Goal: Feedback & Contribution: Submit feedback/report problem

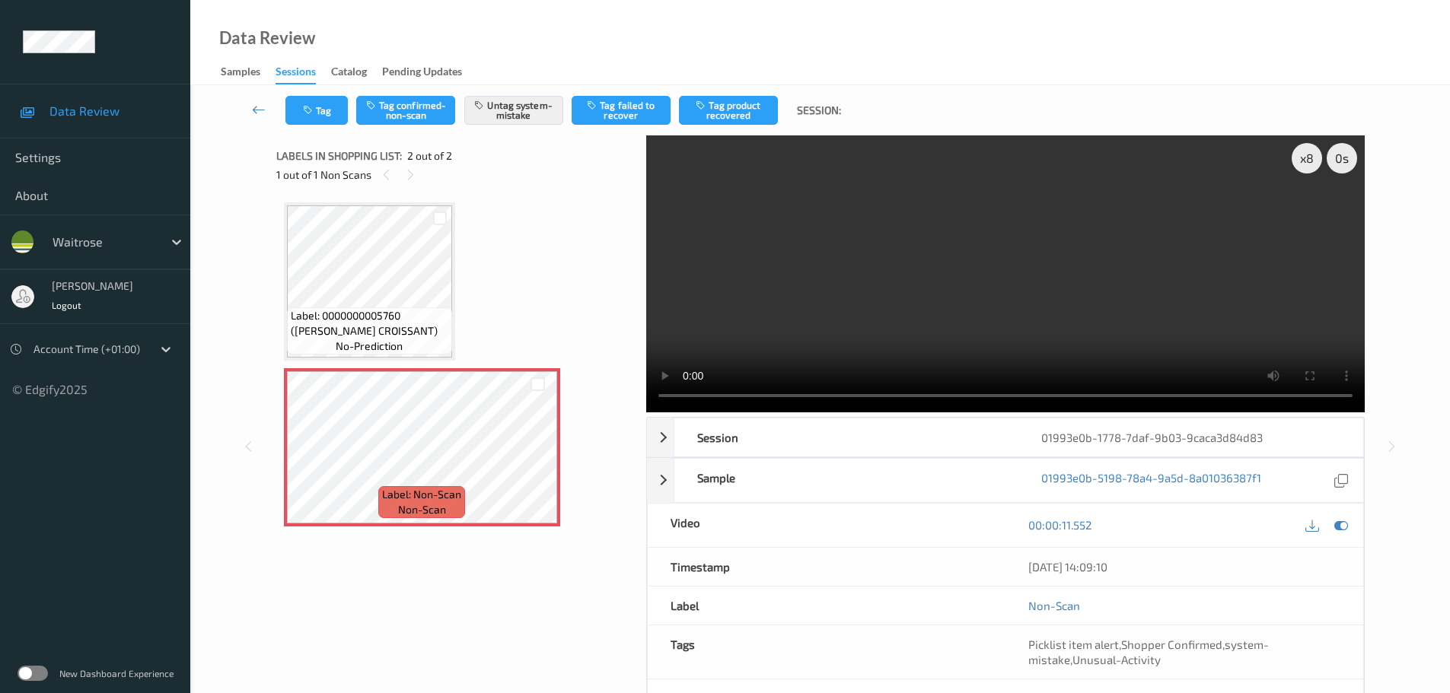
scroll to position [96, 0]
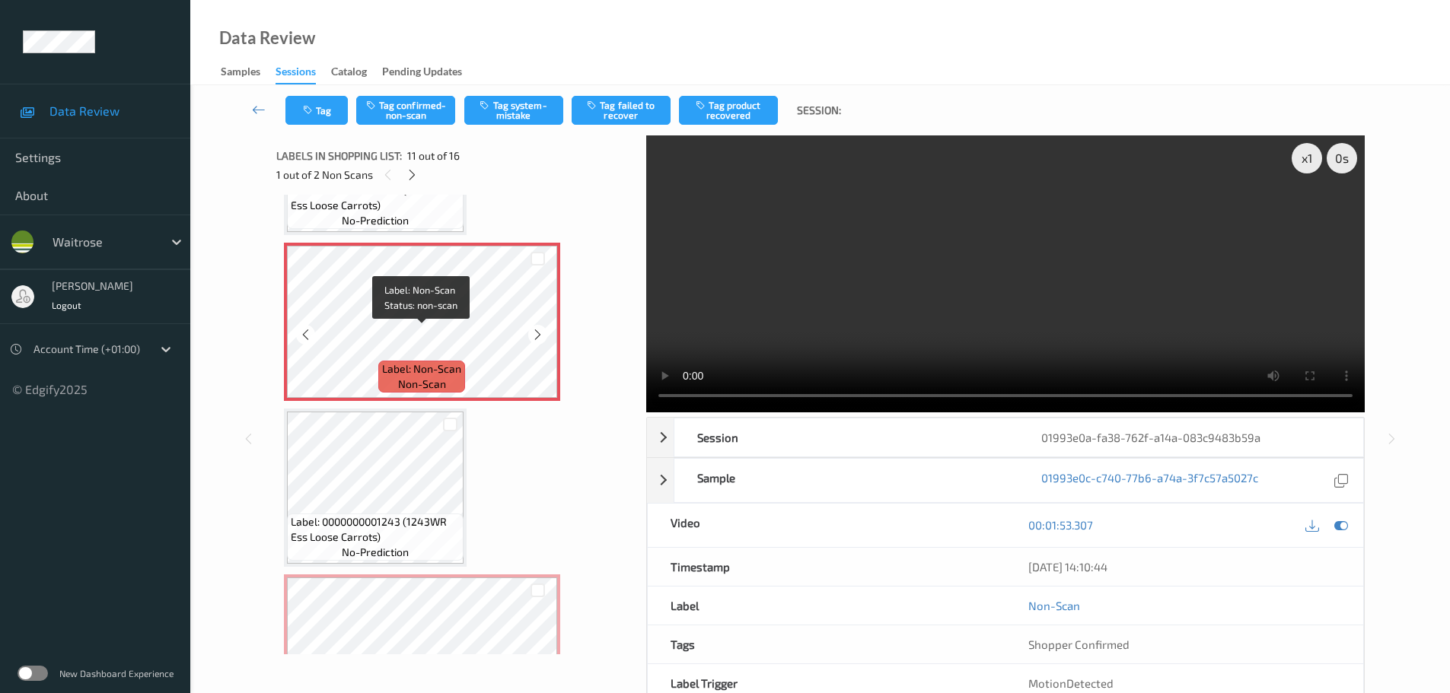
scroll to position [1653, 0]
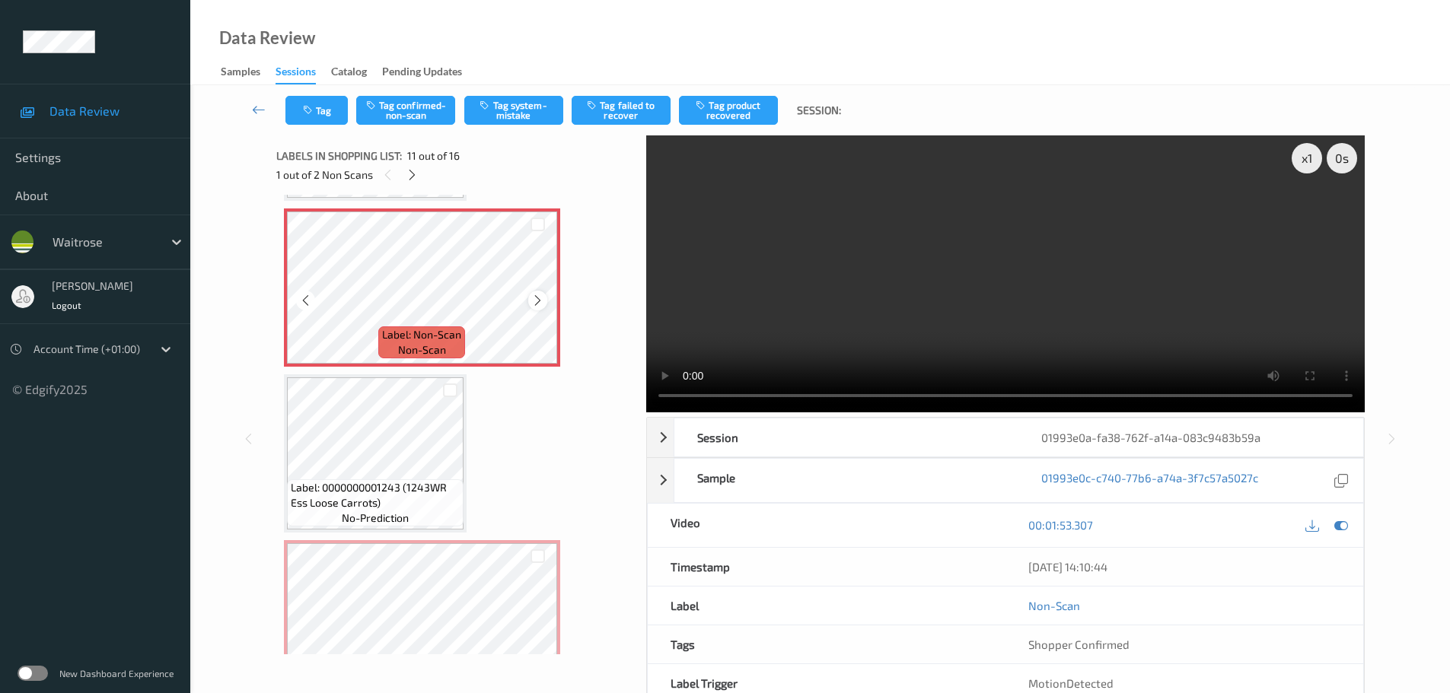
click at [533, 301] on icon at bounding box center [537, 301] width 13 height 14
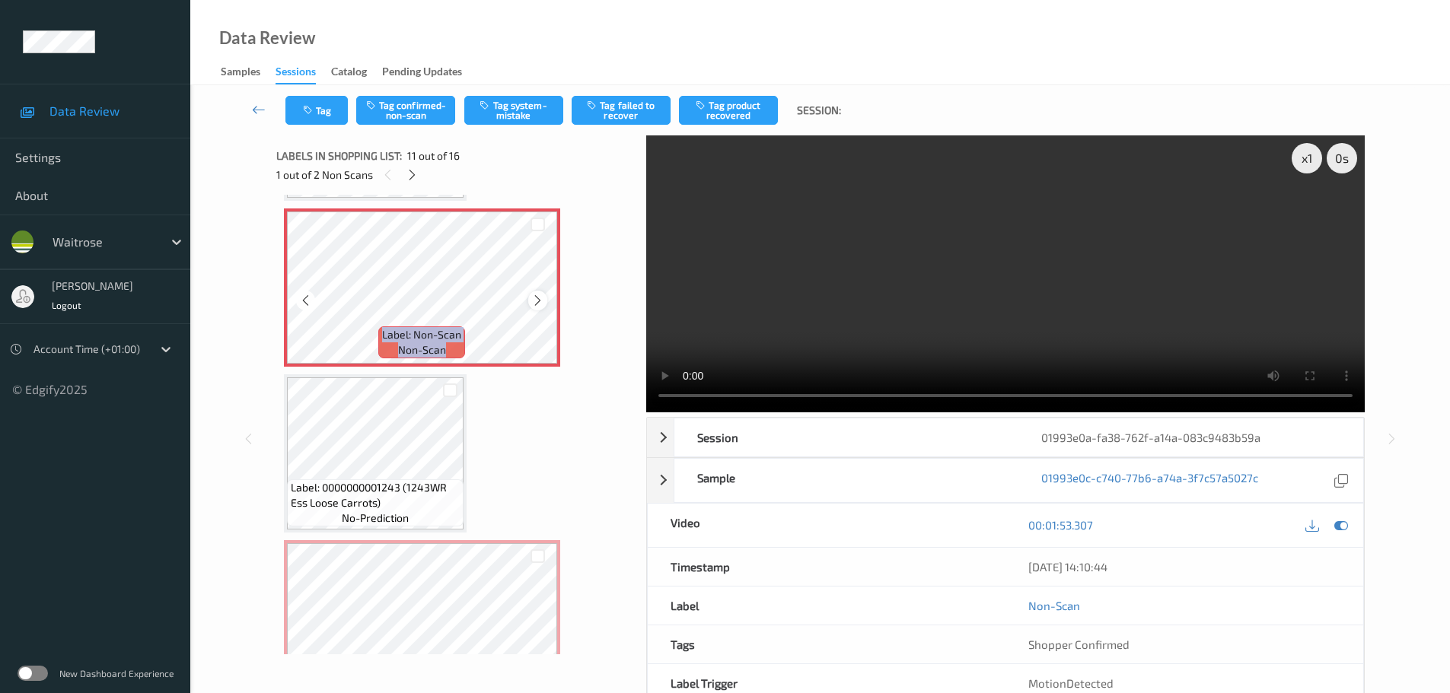
click at [536, 304] on icon at bounding box center [537, 301] width 13 height 14
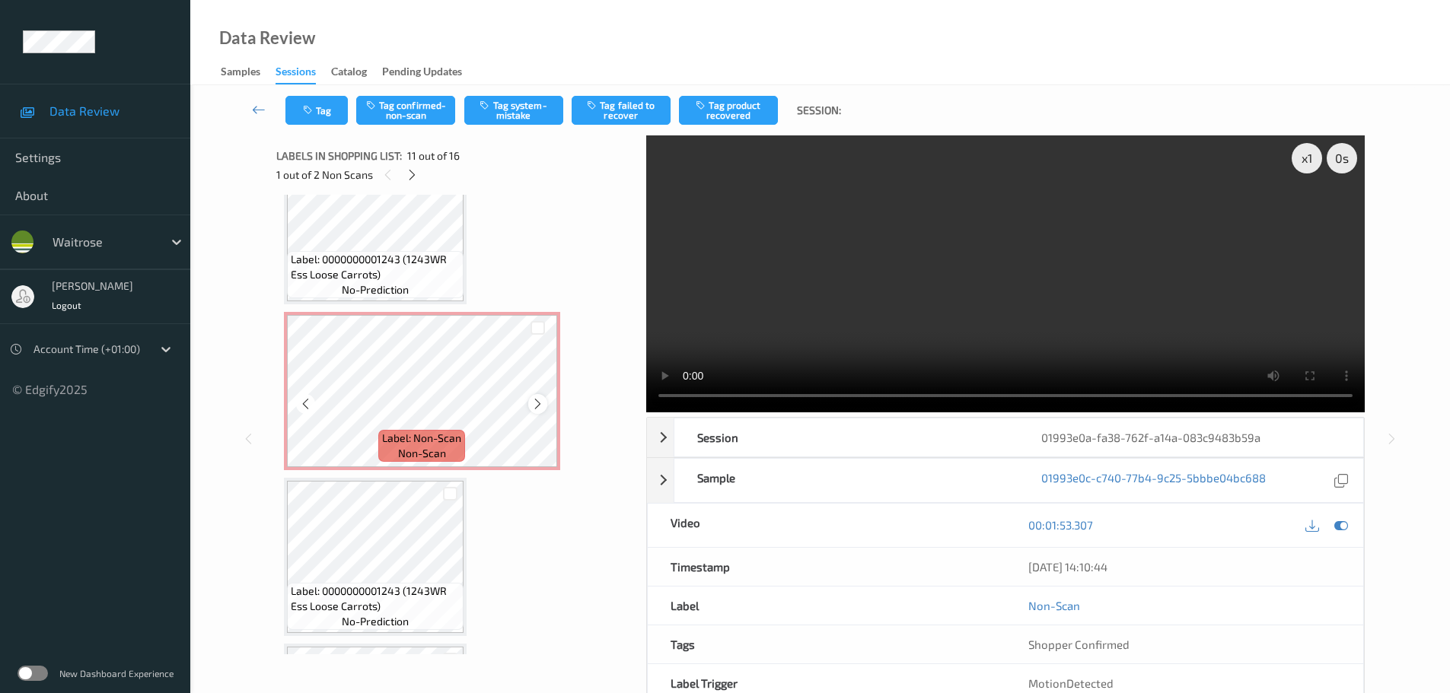
click at [530, 404] on div at bounding box center [537, 403] width 19 height 19
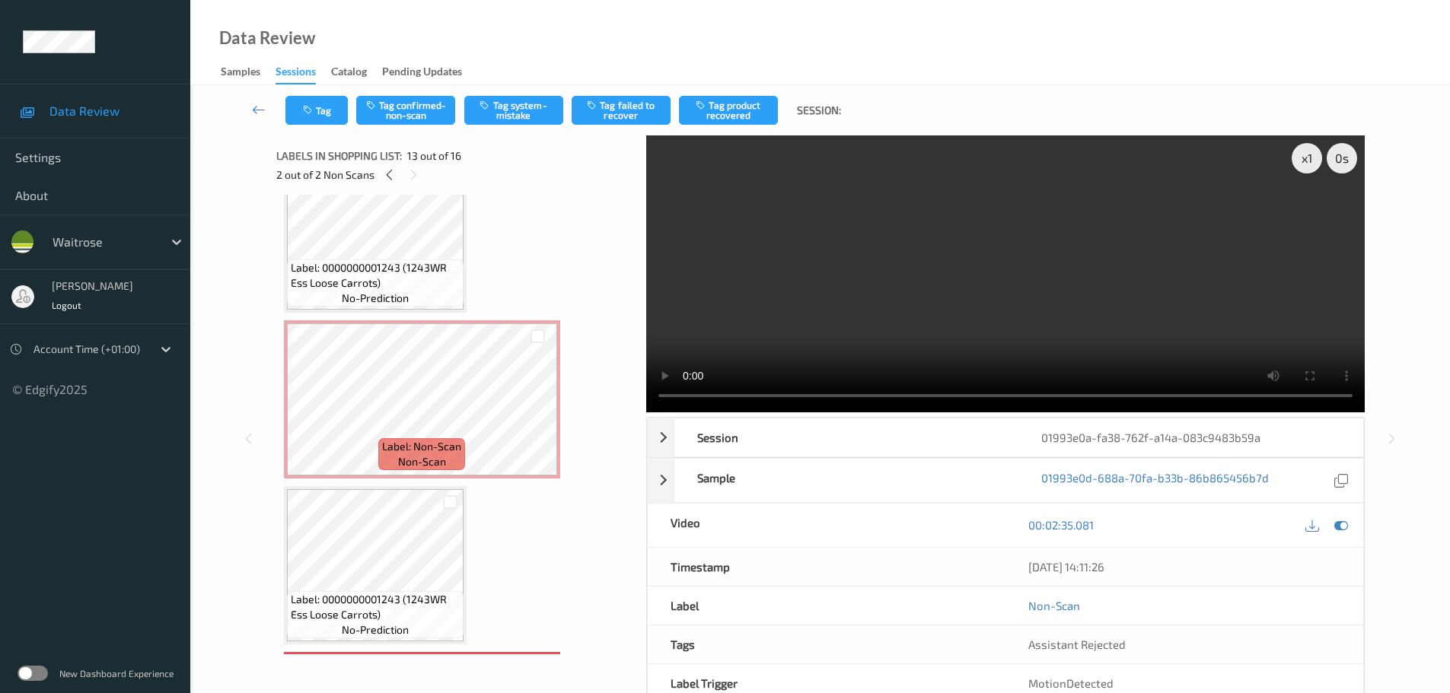
scroll to position [1501, 0]
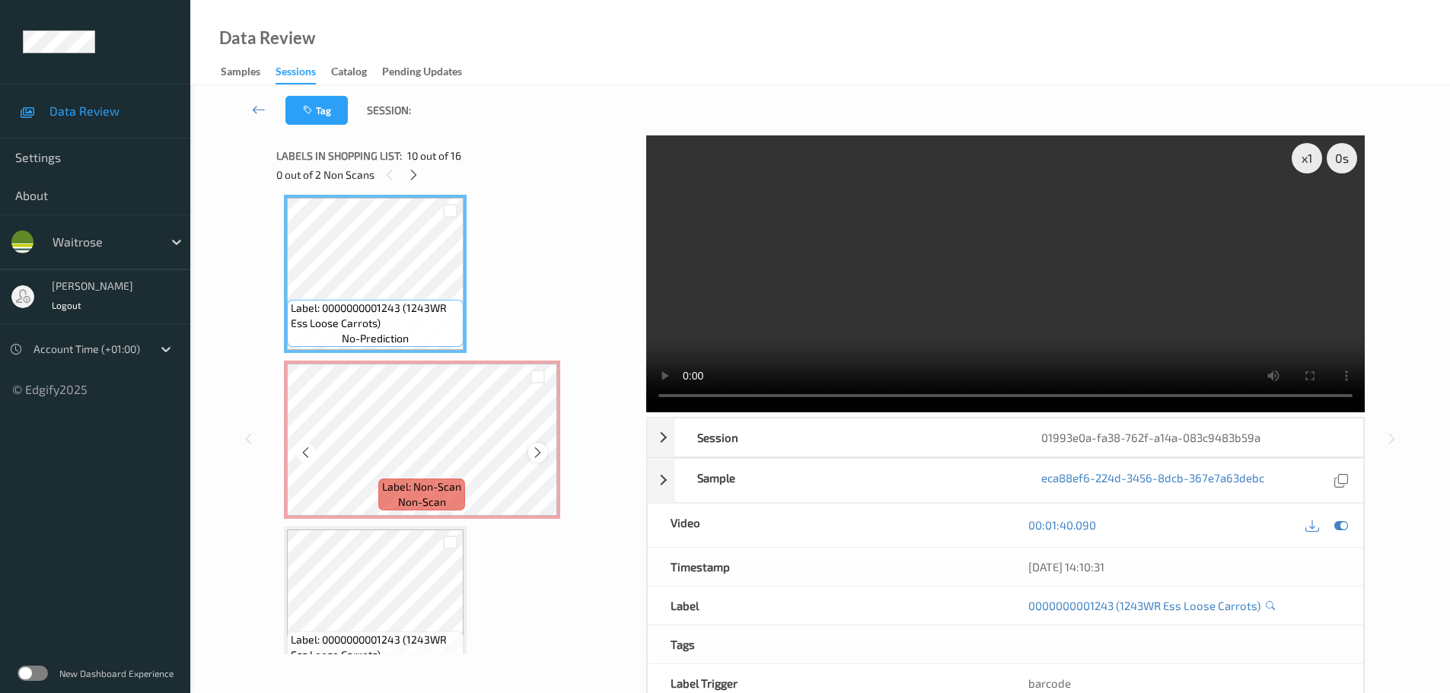
click at [541, 462] on div at bounding box center [537, 452] width 19 height 19
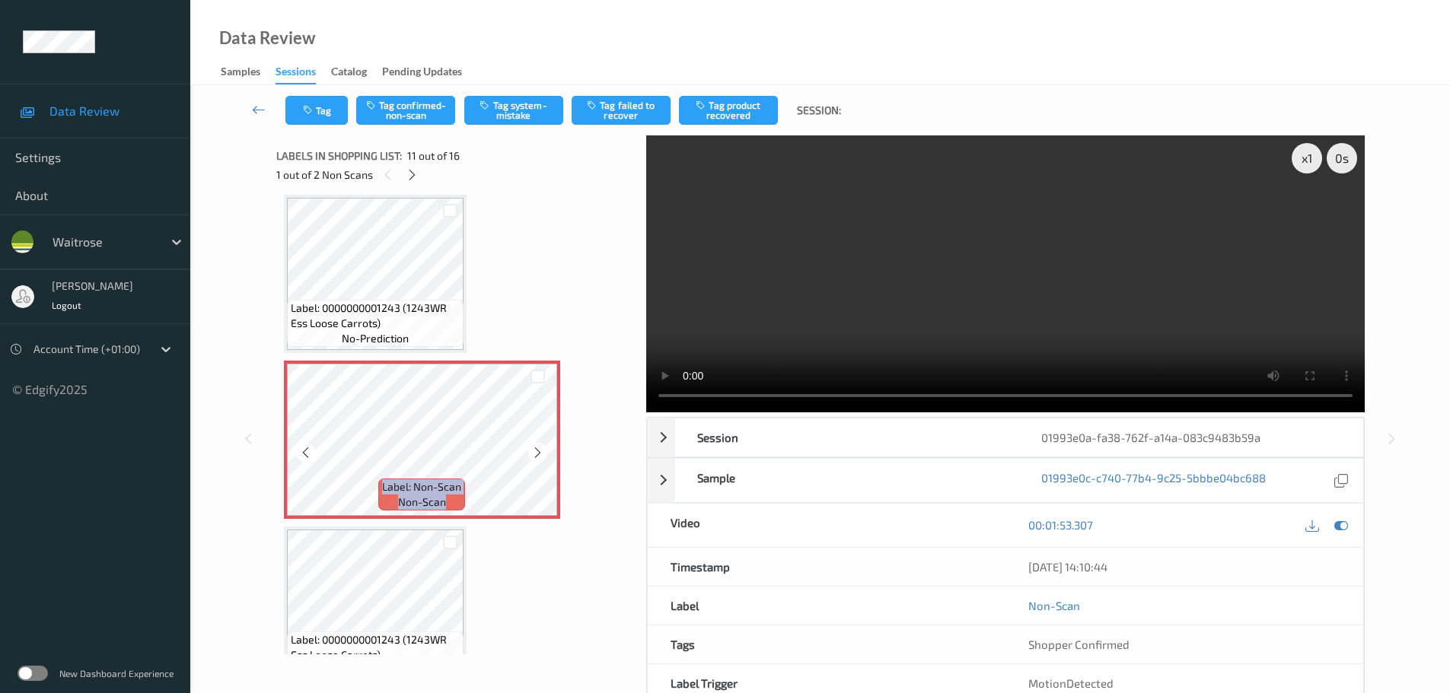
click at [541, 462] on div at bounding box center [537, 452] width 19 height 19
click at [541, 464] on div "Label: Non-Scan non-scan" at bounding box center [422, 440] width 276 height 158
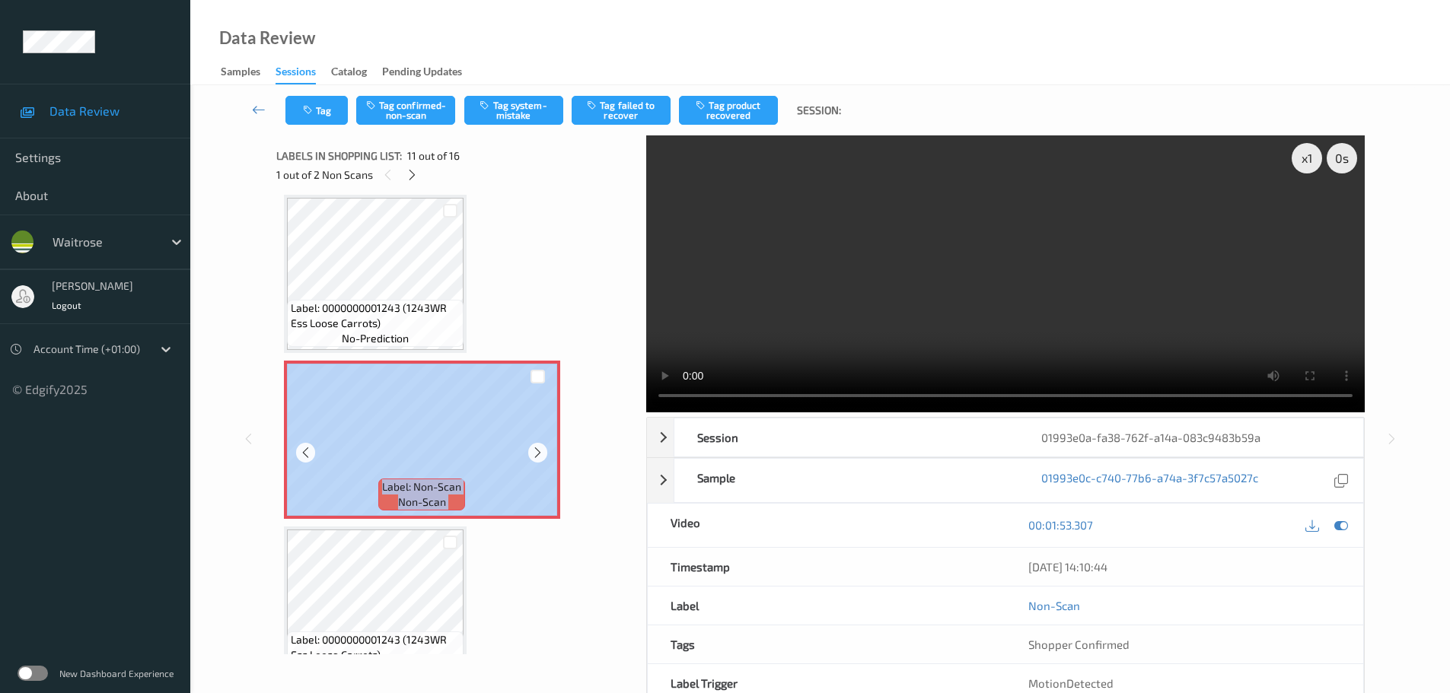
scroll to position [1424, 0]
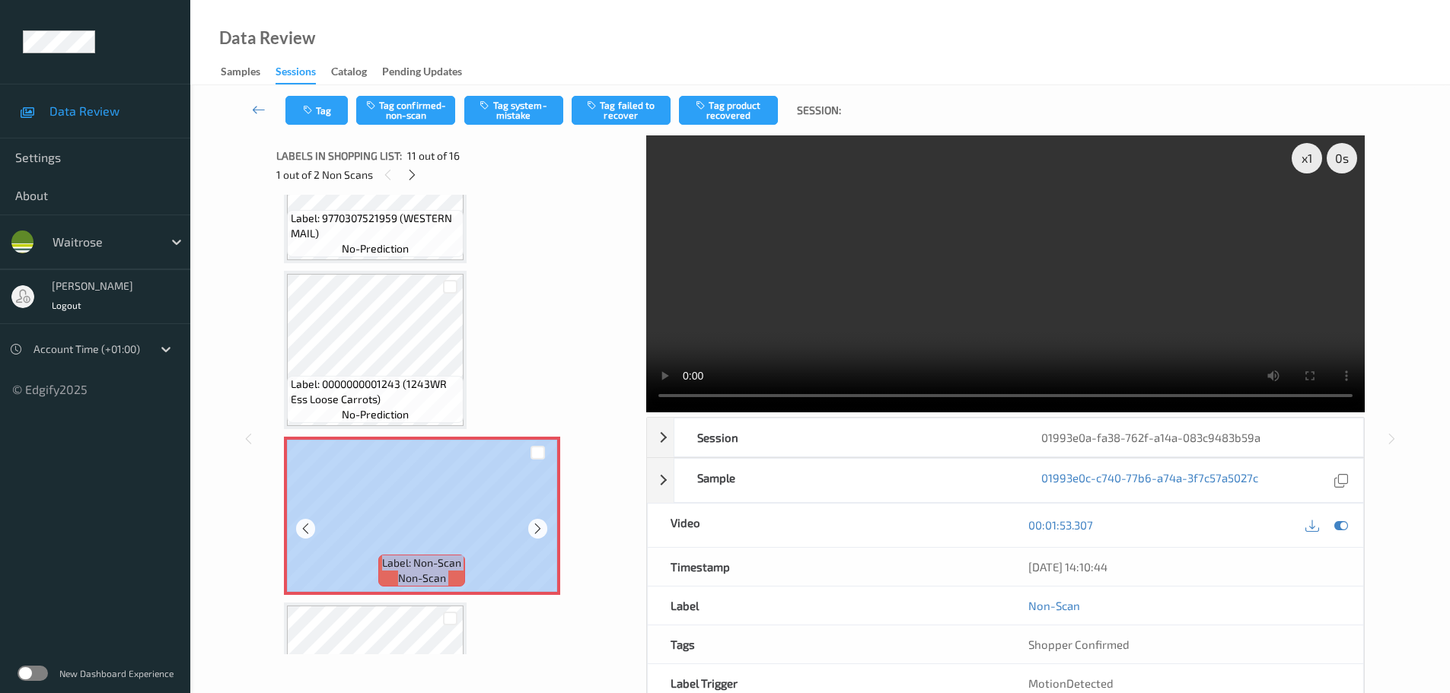
click at [384, 393] on span "Label: 0000000001243 (1243WR Ess Loose Carrots)" at bounding box center [375, 392] width 169 height 30
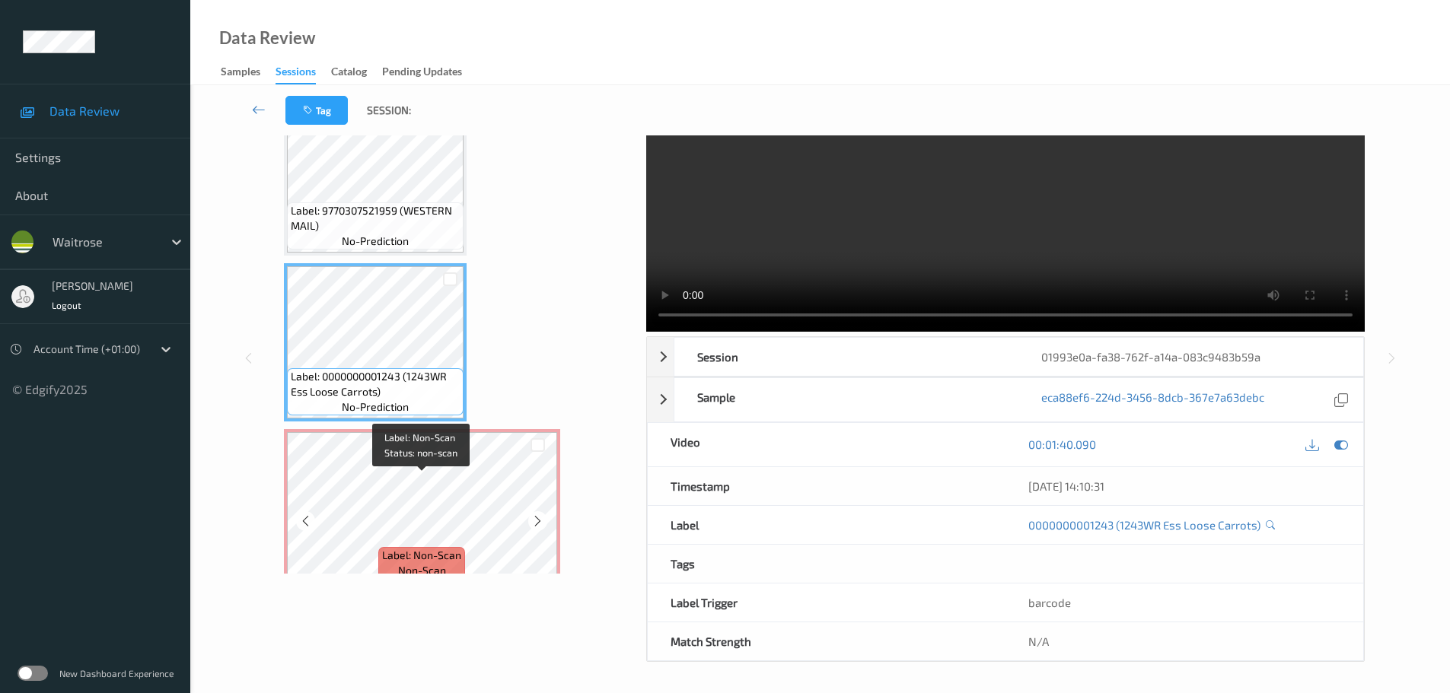
scroll to position [1272, 0]
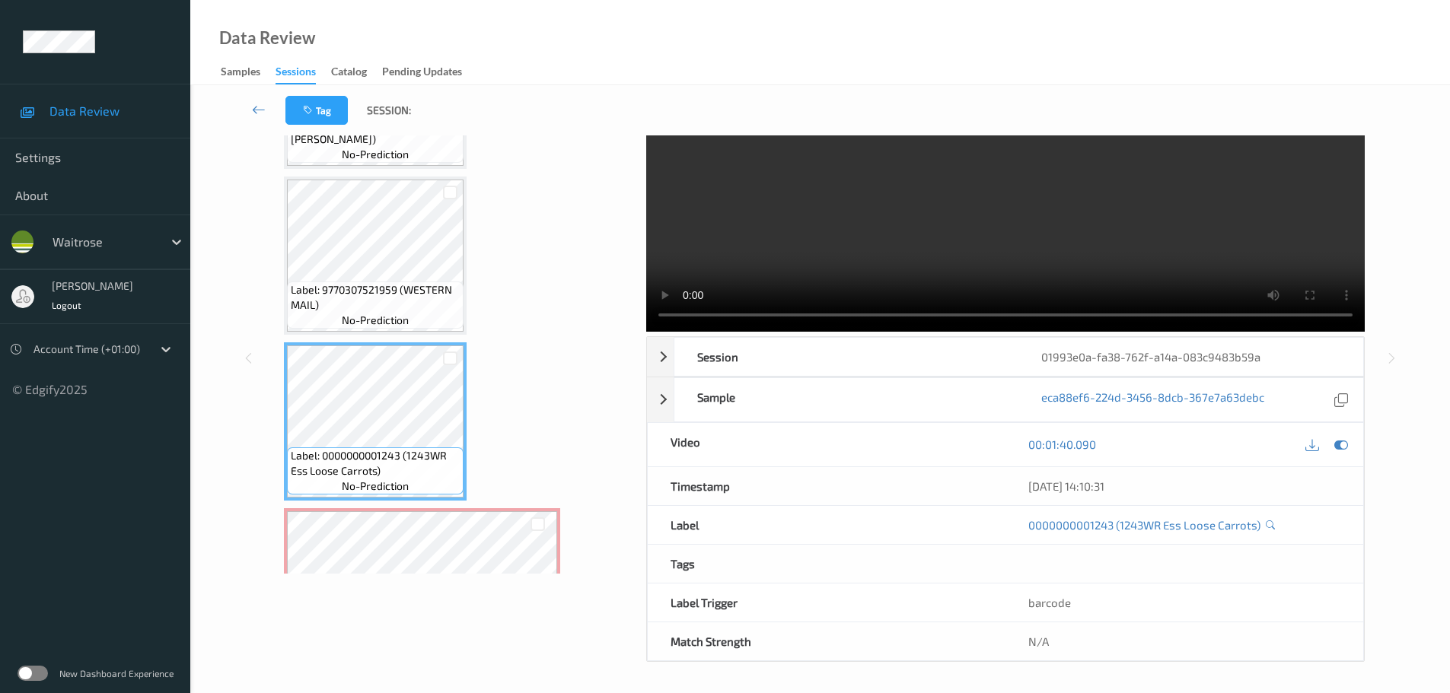
click at [389, 500] on div "Label: 0000000001243 (1243WR Ess Loose Carrots) no-prediction" at bounding box center [375, 421] width 183 height 158
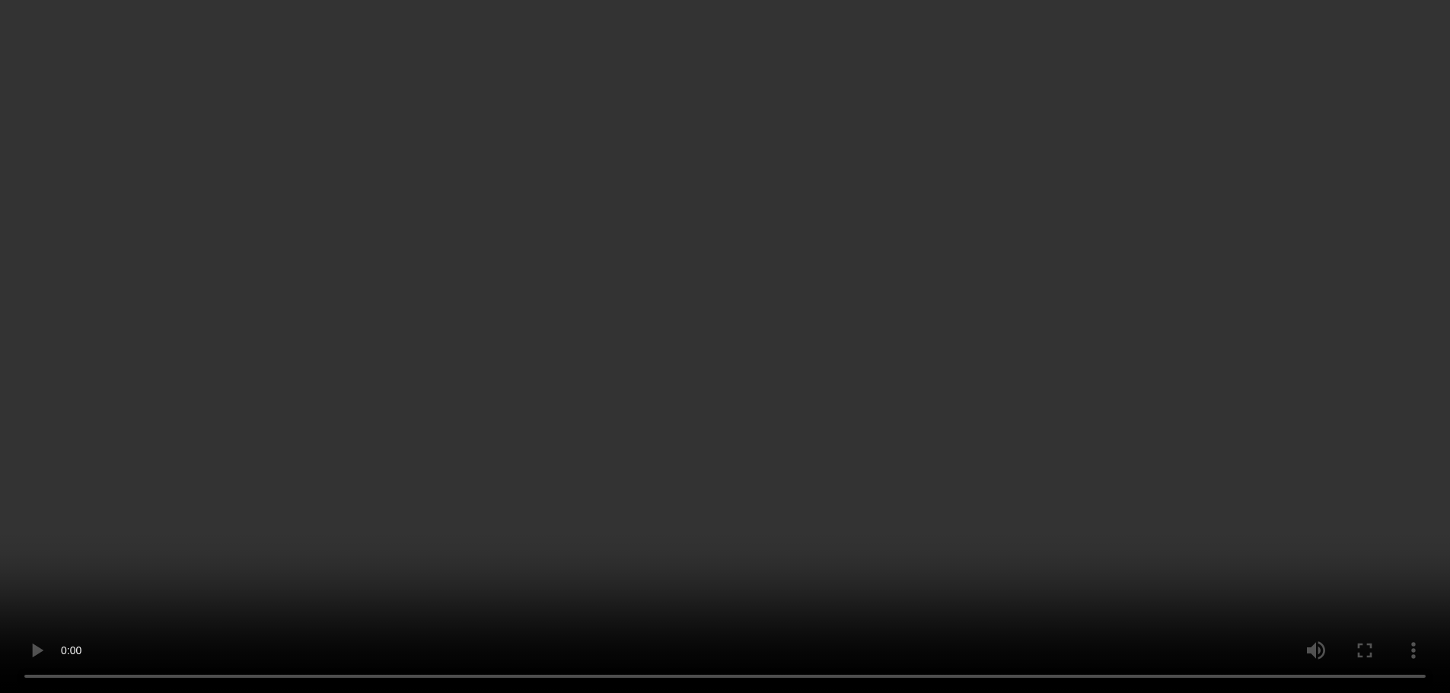
scroll to position [1577, 0]
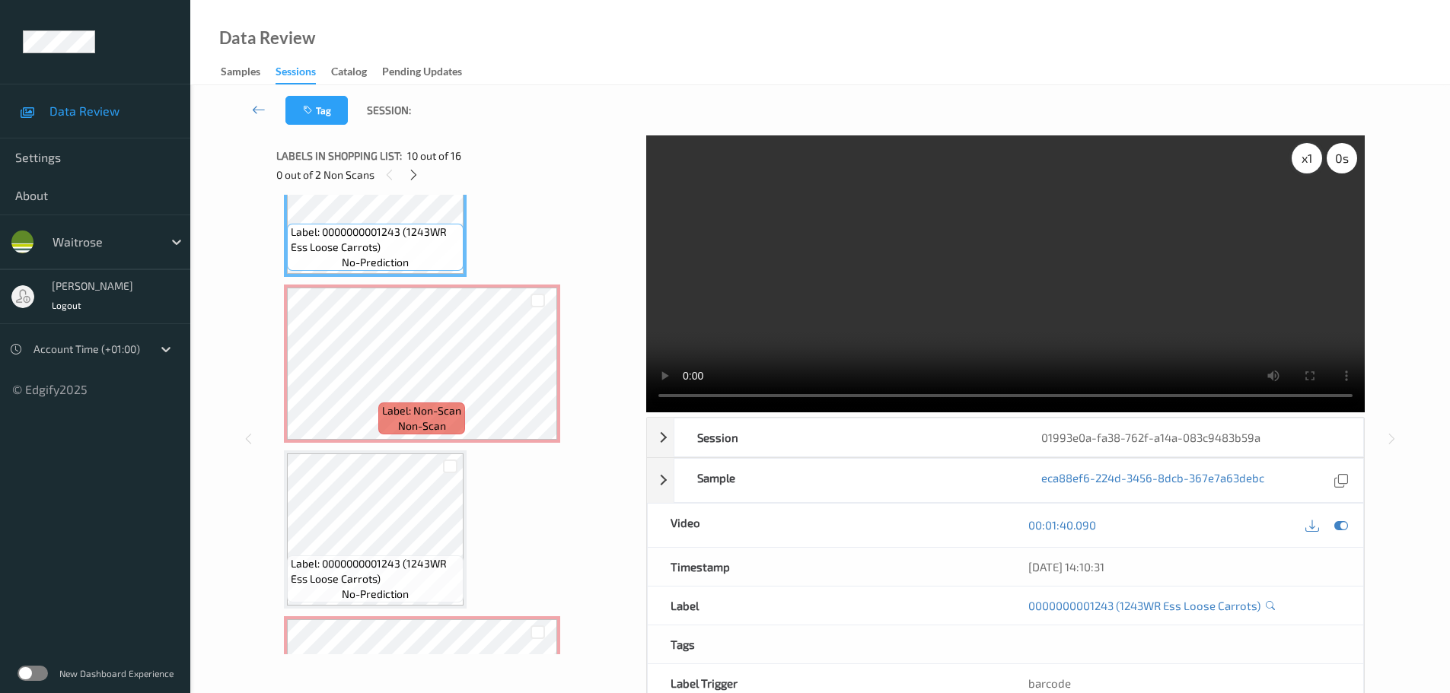
click at [1303, 163] on div "x 1" at bounding box center [1306, 158] width 30 height 30
click at [1303, 163] on div "x 2" at bounding box center [1306, 158] width 30 height 30
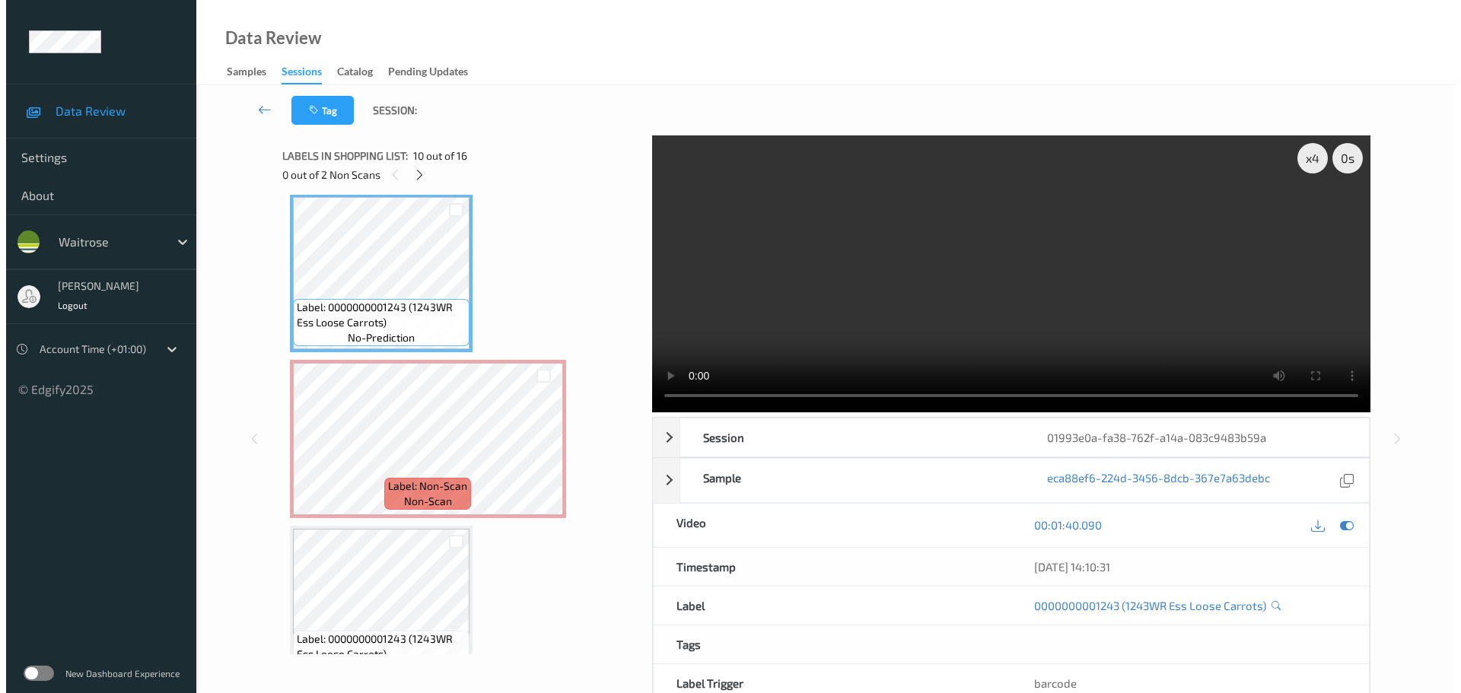
scroll to position [1501, 0]
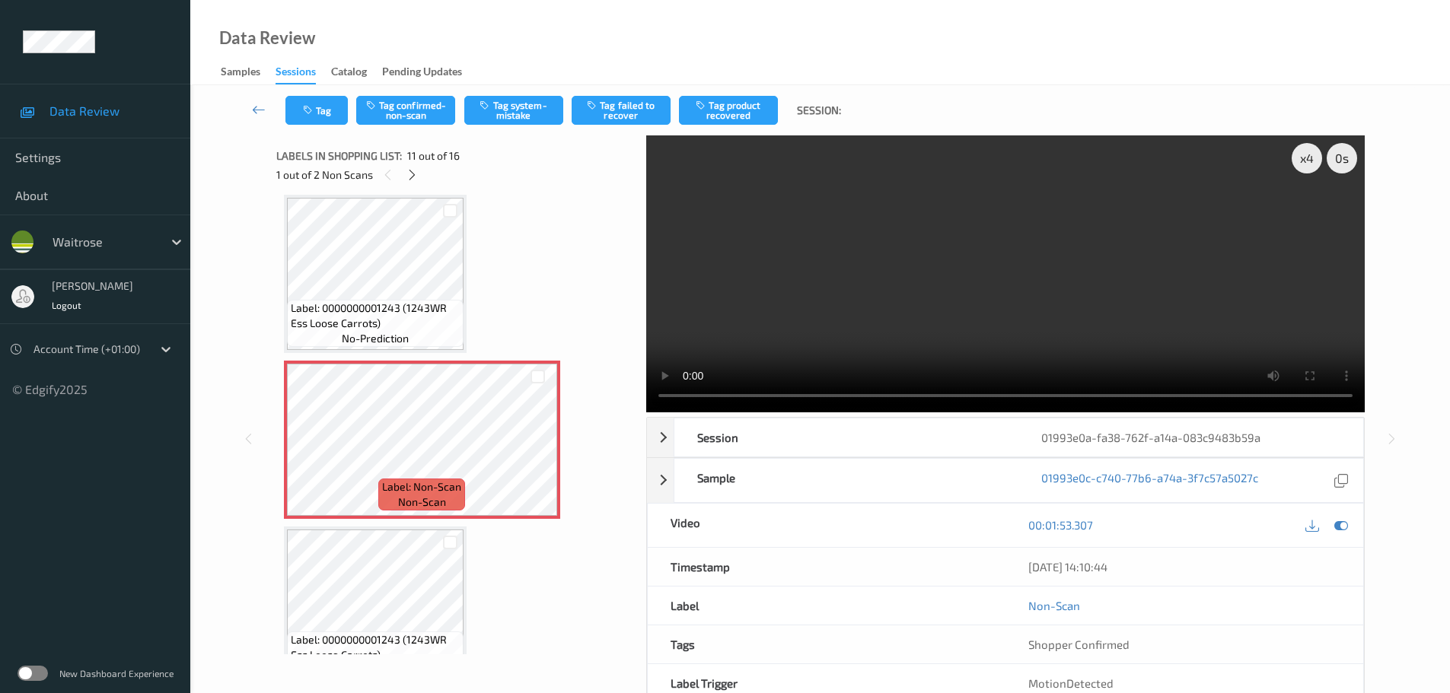
click at [507, 129] on div "Tag Tag confirmed-non-scan Tag system-mistake Tag failed to recover Tag product…" at bounding box center [819, 110] width 1197 height 50
click at [514, 118] on button "Tag system-mistake" at bounding box center [513, 110] width 99 height 29
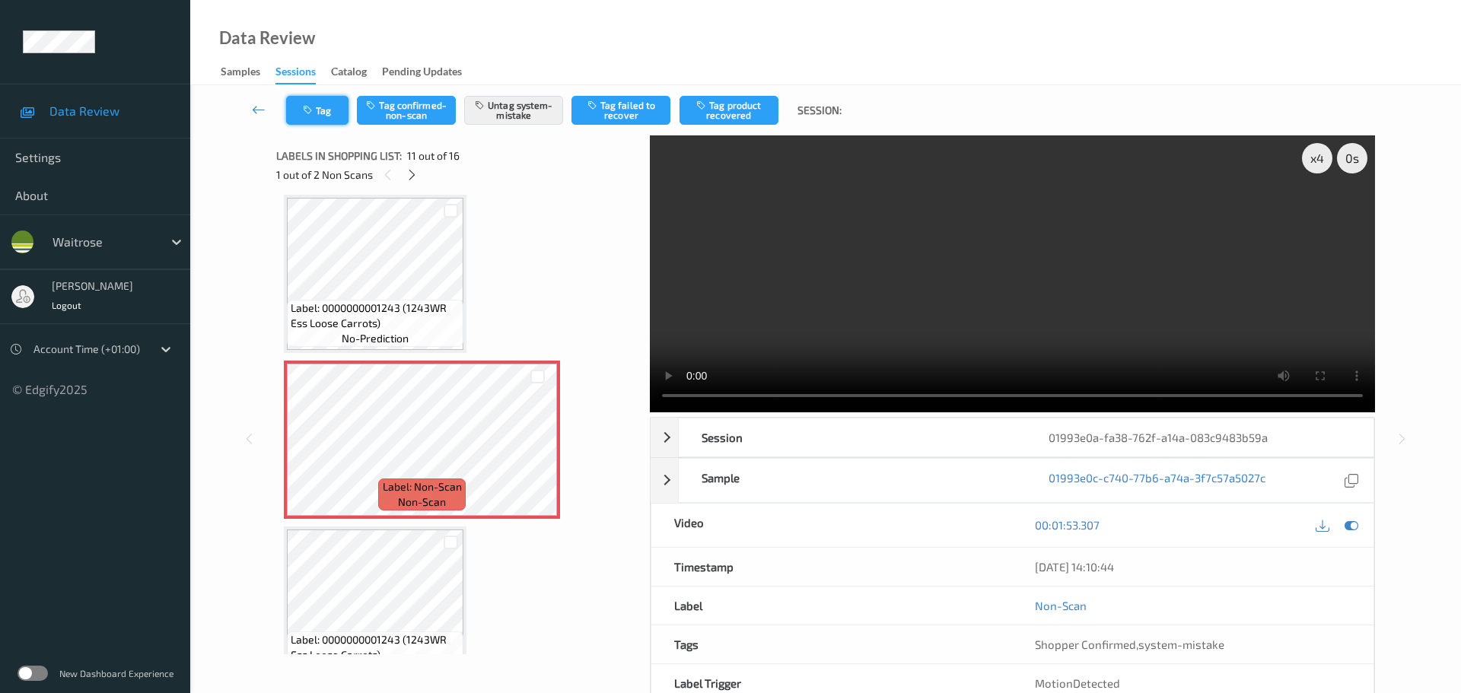
click at [317, 110] on button "Tag" at bounding box center [317, 110] width 62 height 29
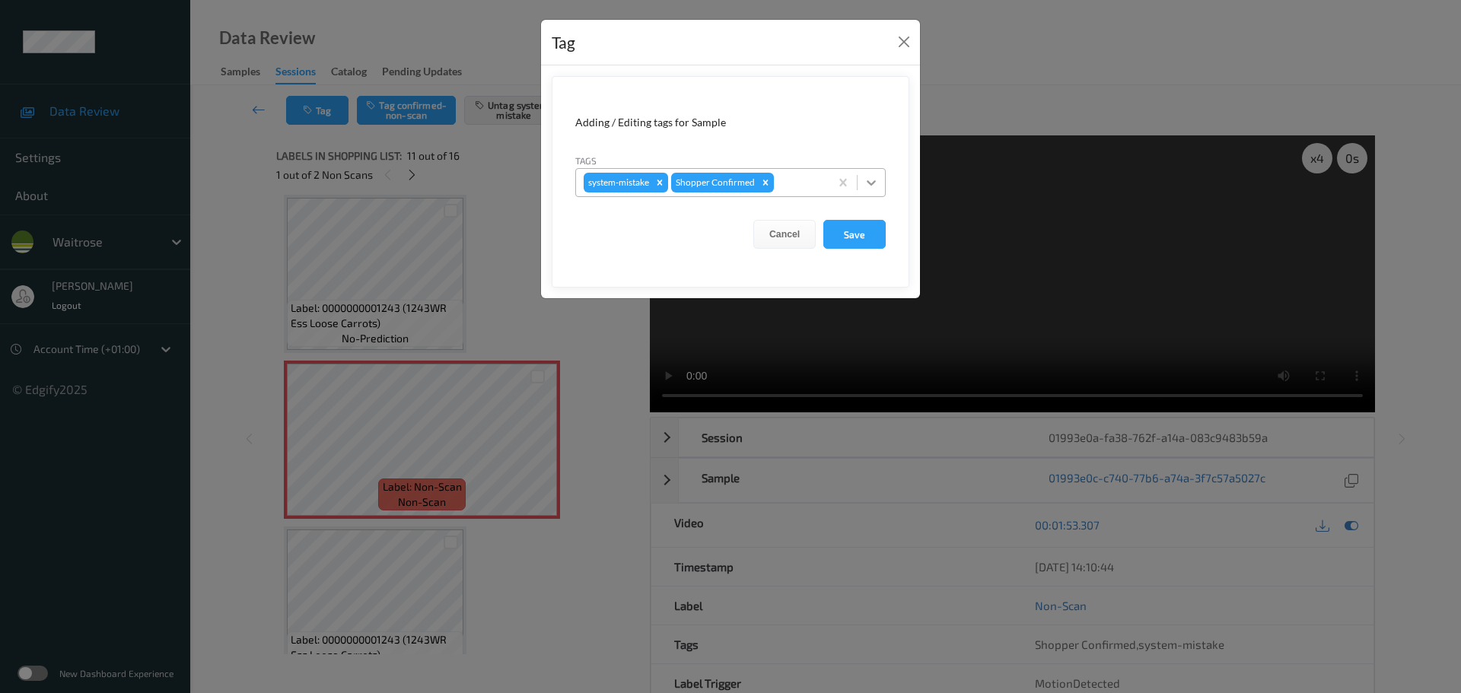
click at [864, 185] on icon at bounding box center [871, 182] width 15 height 15
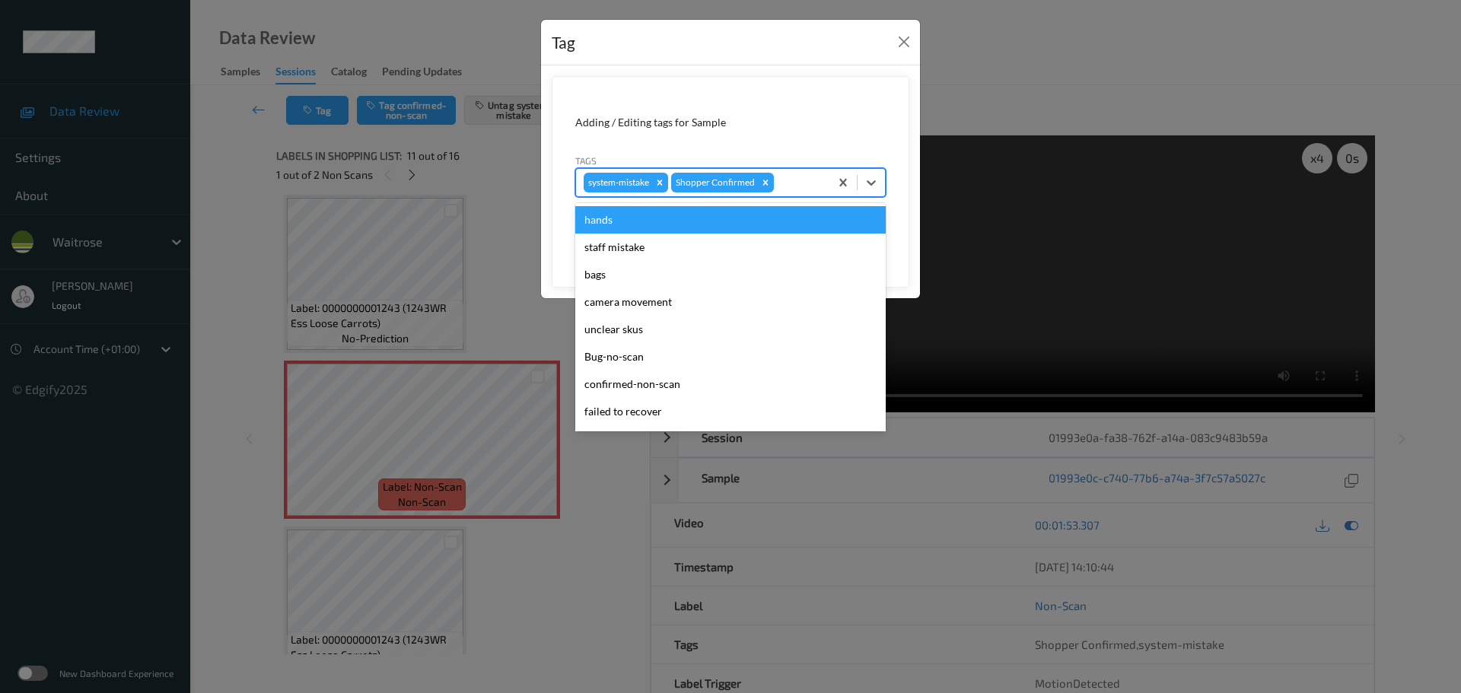
scroll to position [353, 0]
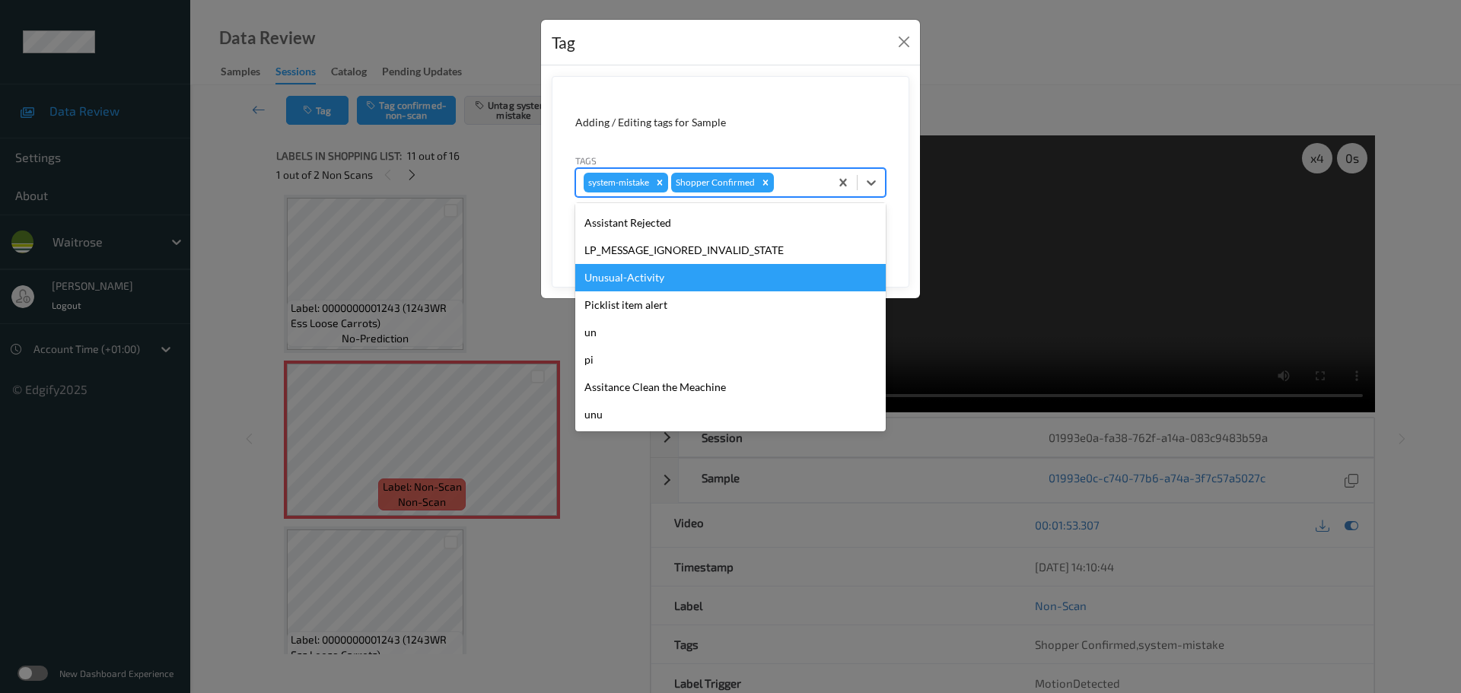
click at [642, 284] on div "Unusual-Activity" at bounding box center [730, 277] width 310 height 27
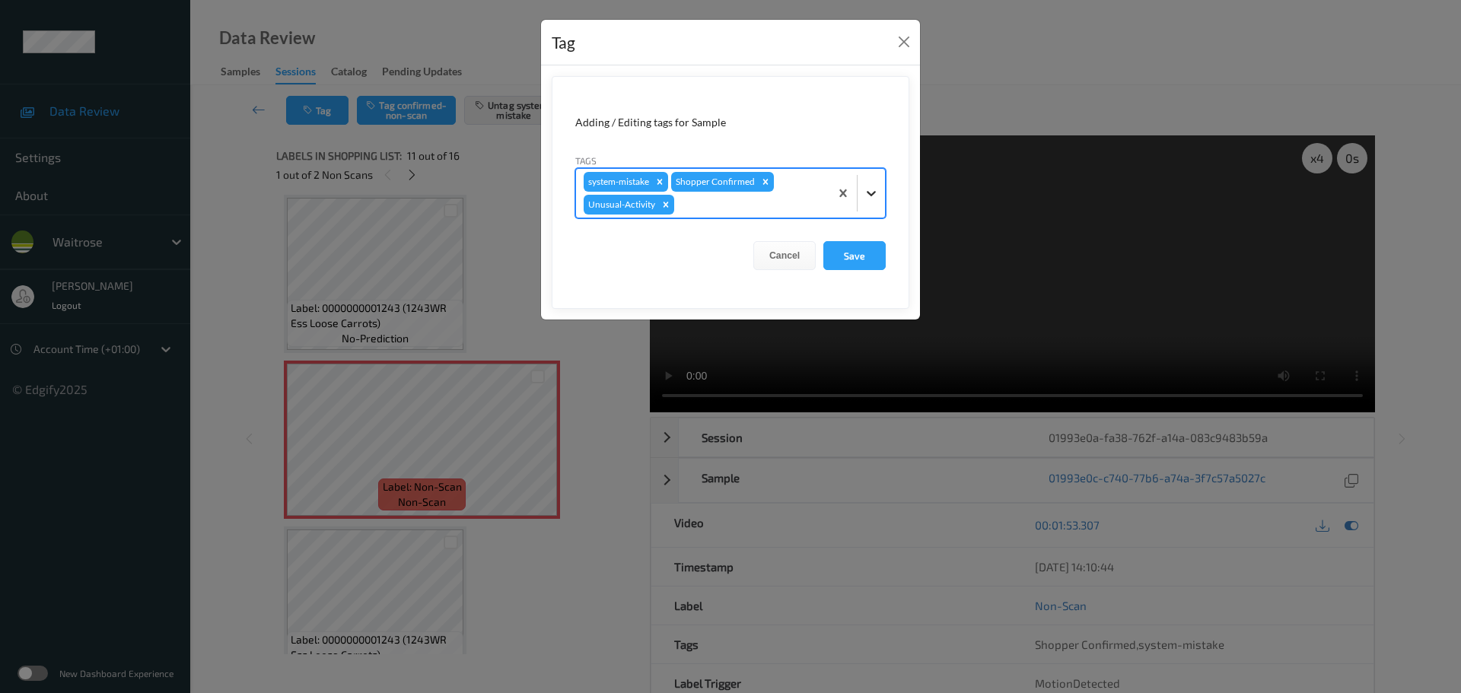
click at [875, 193] on icon at bounding box center [871, 193] width 9 height 5
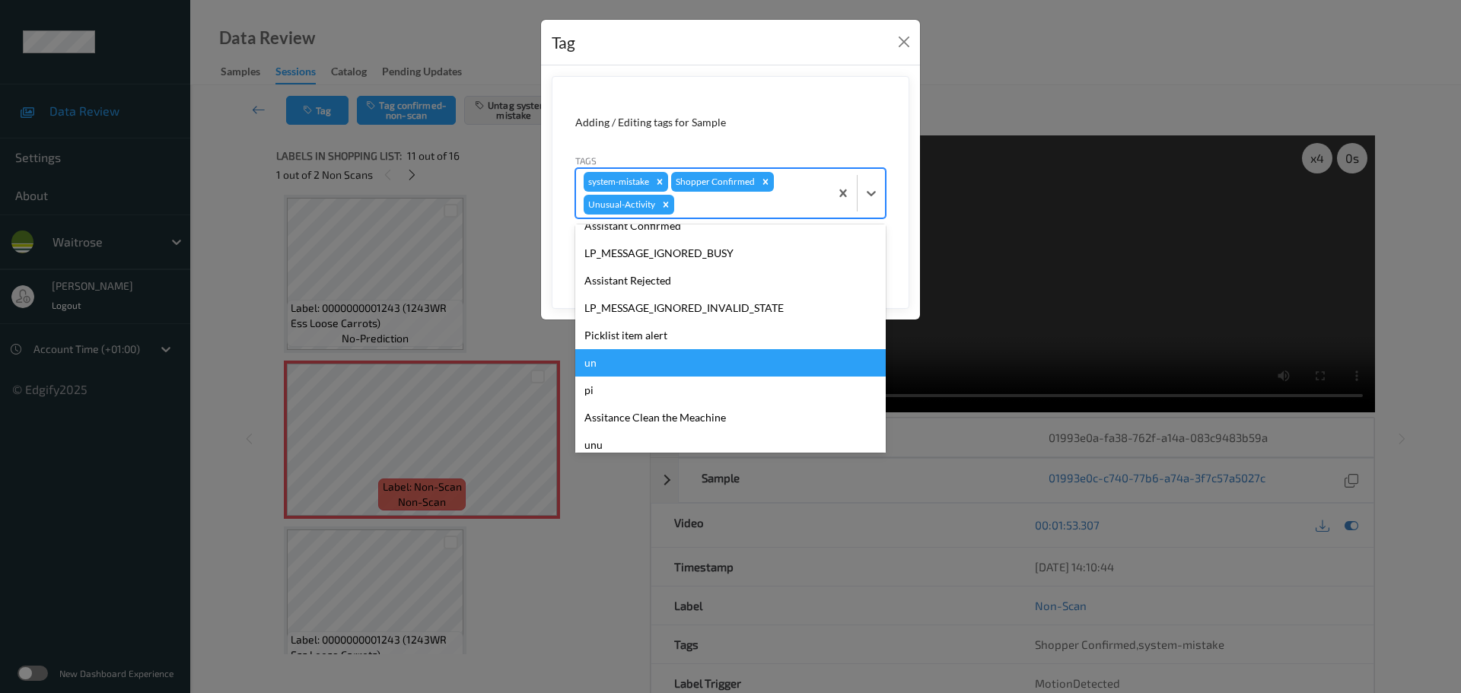
scroll to position [326, 0]
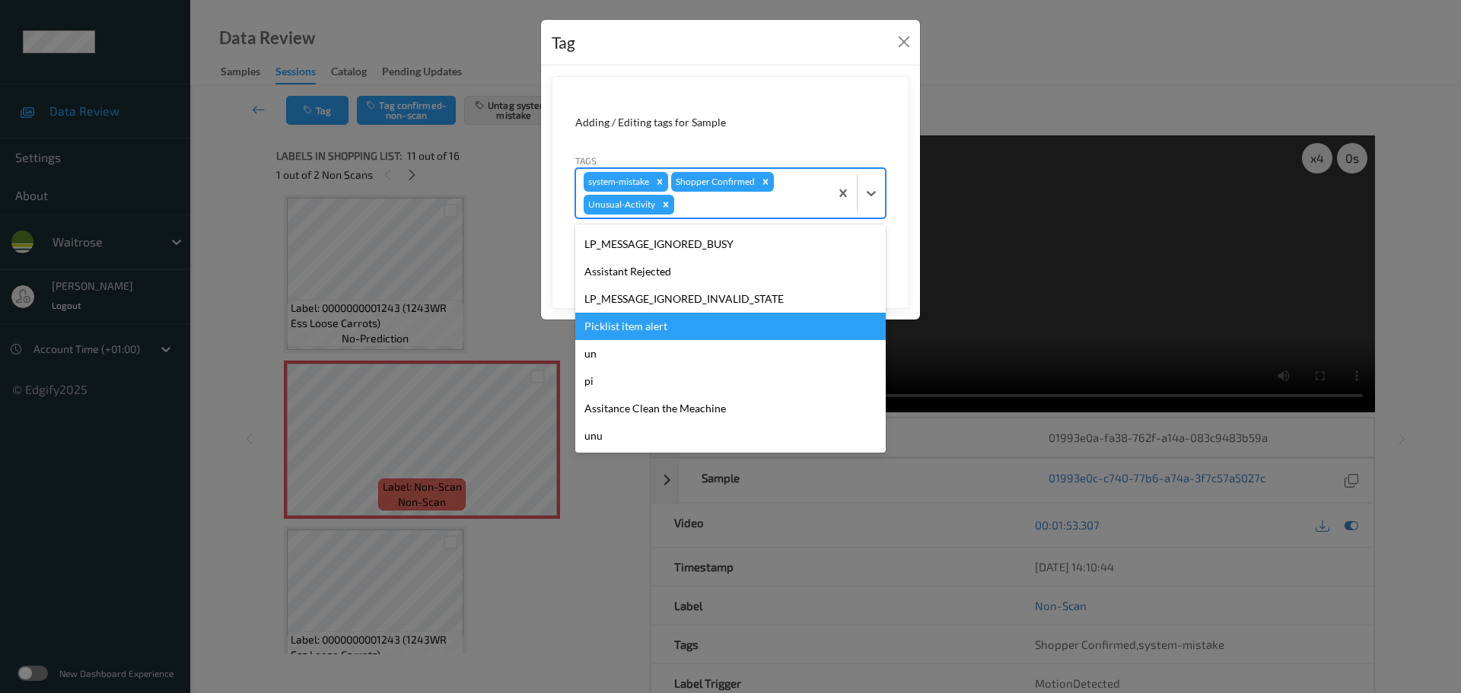
click at [622, 332] on div "Picklist item alert" at bounding box center [730, 326] width 310 height 27
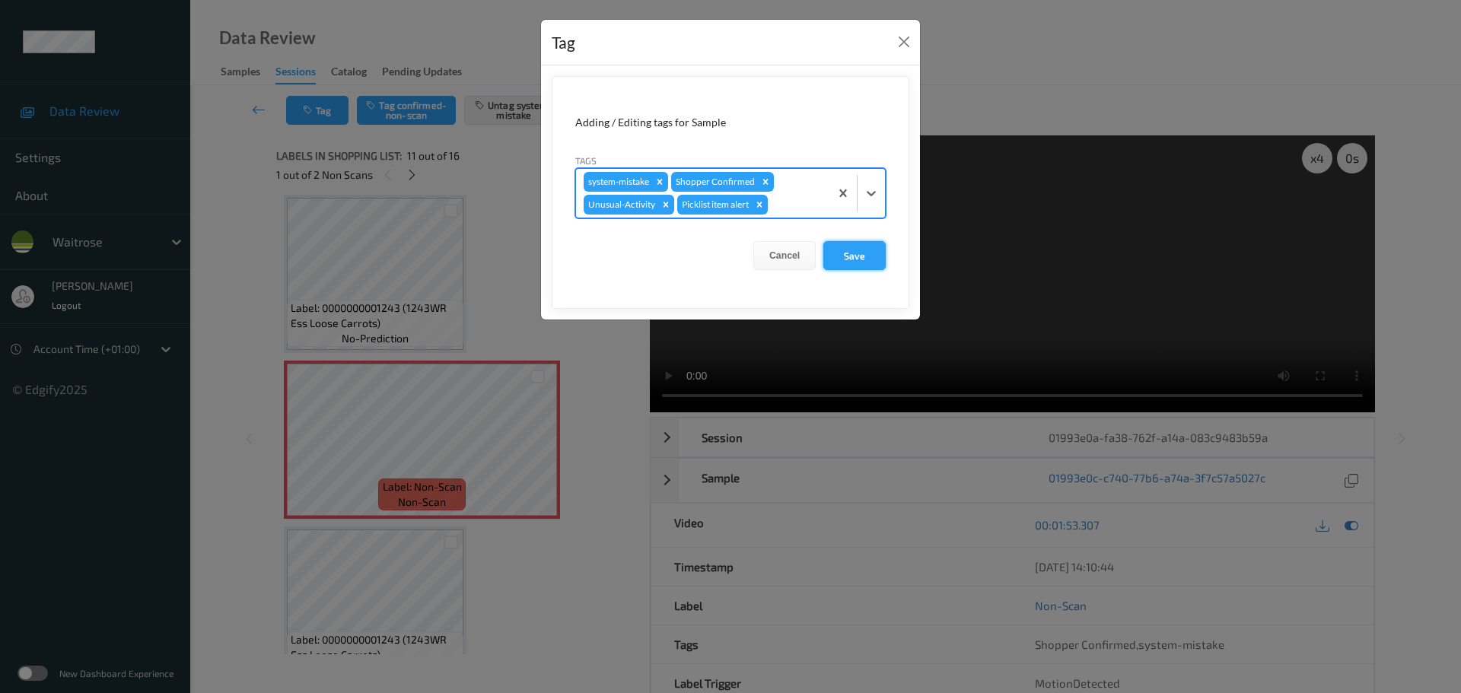
click at [856, 250] on button "Save" at bounding box center [854, 255] width 62 height 29
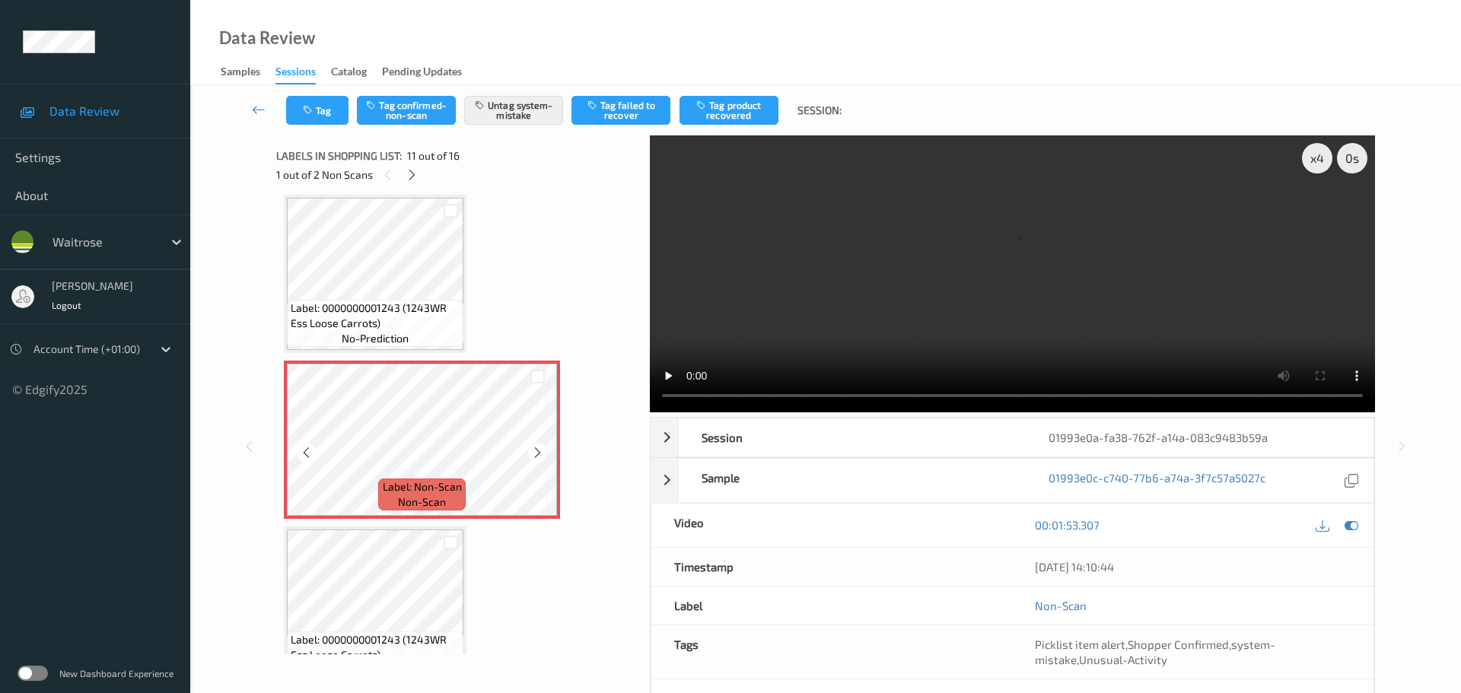
scroll to position [1805, 0]
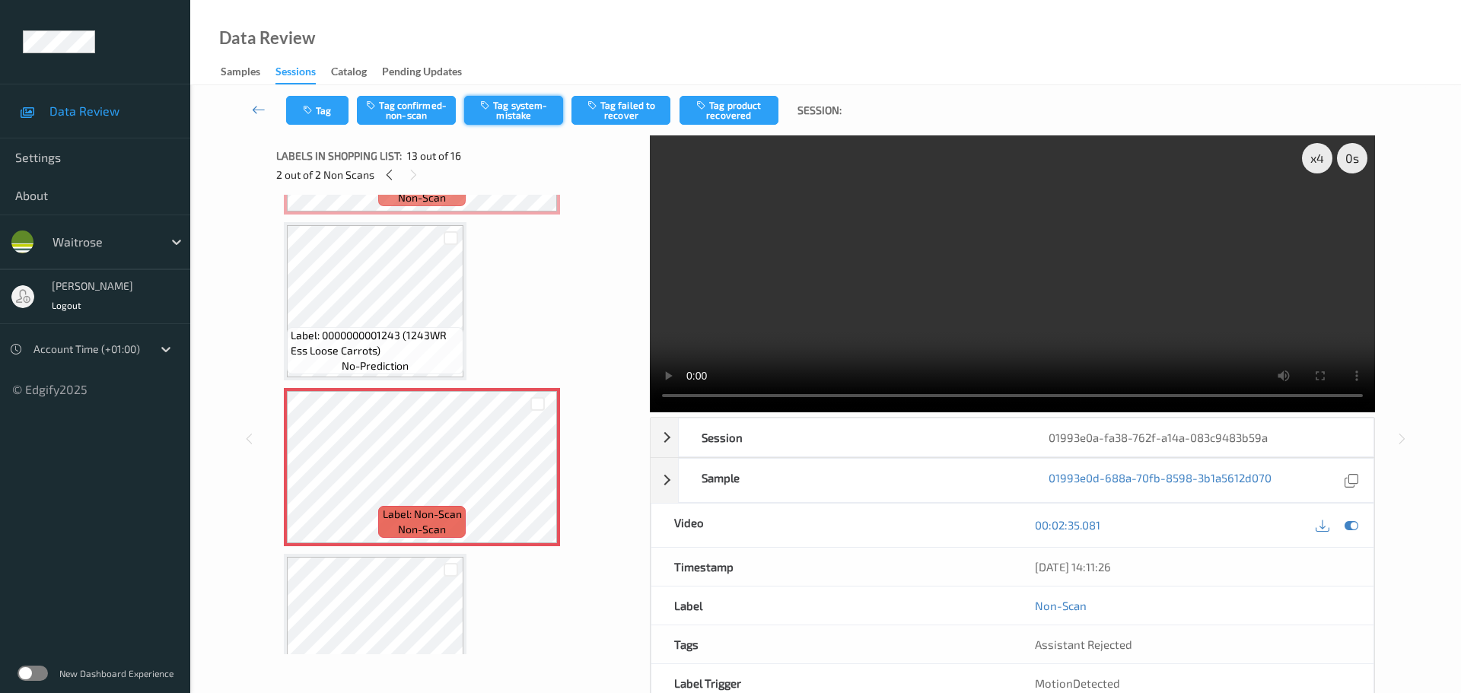
click at [484, 113] on button "Tag system-mistake" at bounding box center [513, 110] width 99 height 29
click at [310, 119] on button "Tag" at bounding box center [317, 110] width 62 height 29
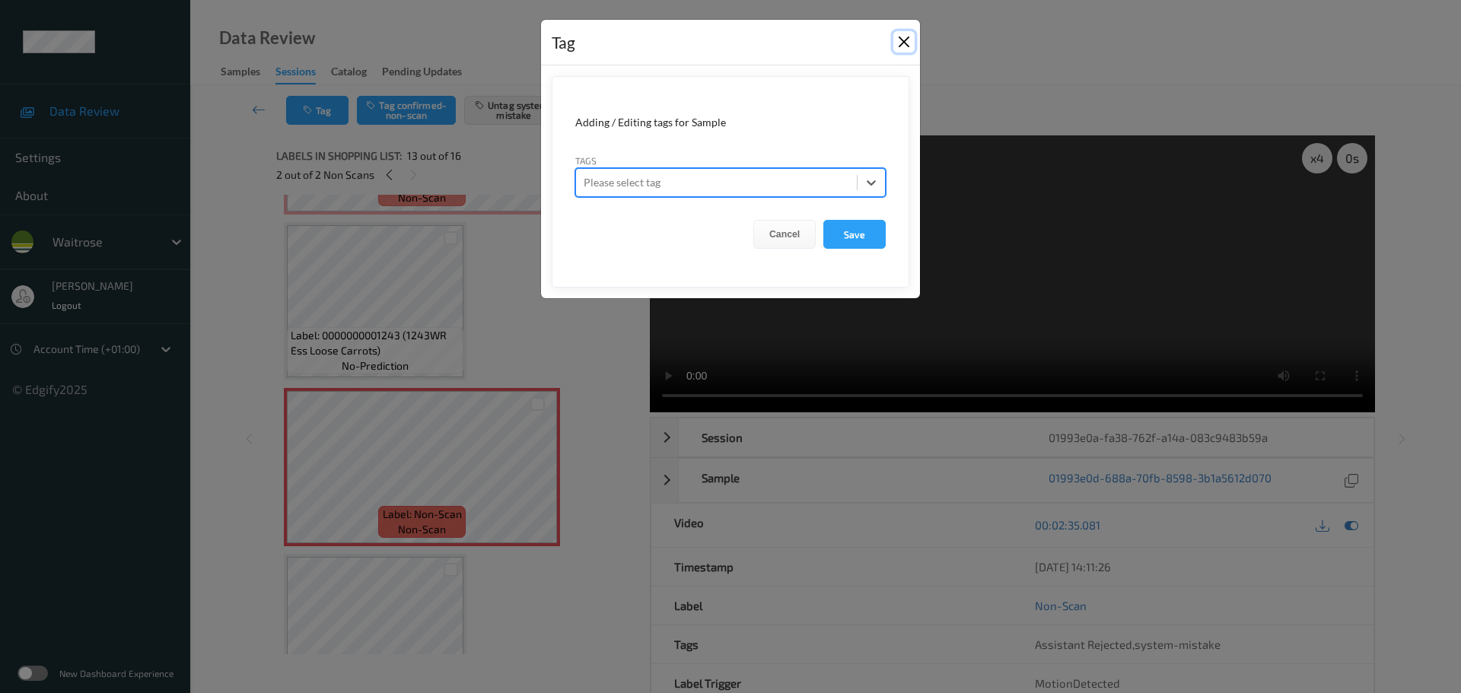
click at [899, 46] on button "Close" at bounding box center [903, 41] width 21 height 21
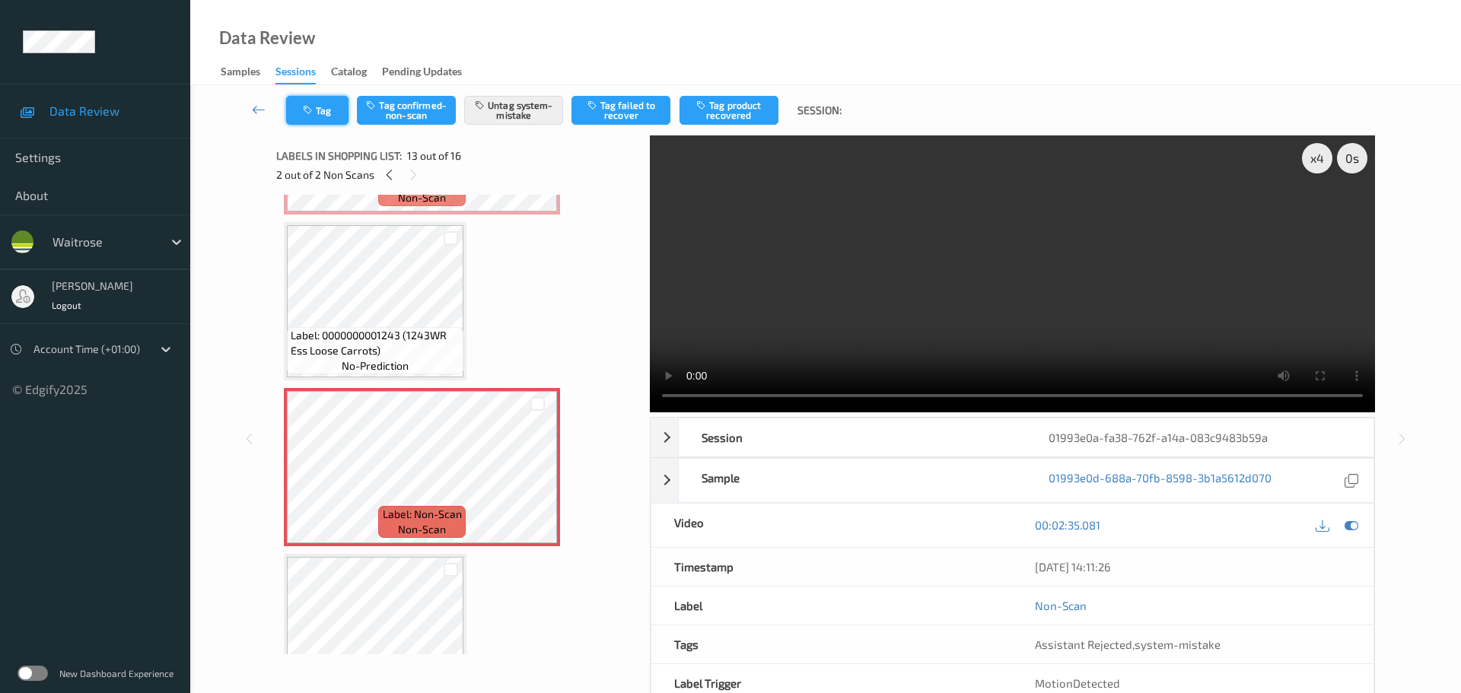
click at [305, 111] on icon "button" at bounding box center [309, 110] width 13 height 11
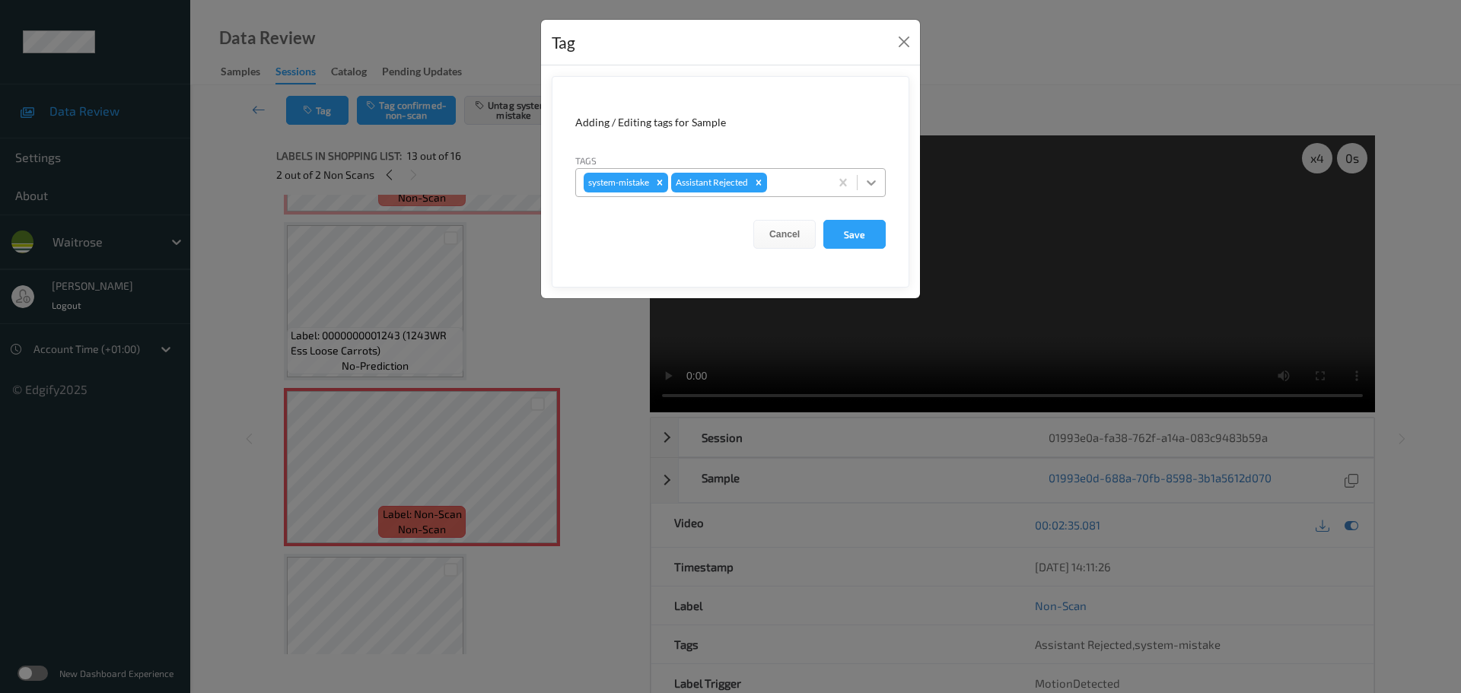
click at [882, 171] on div at bounding box center [871, 182] width 27 height 27
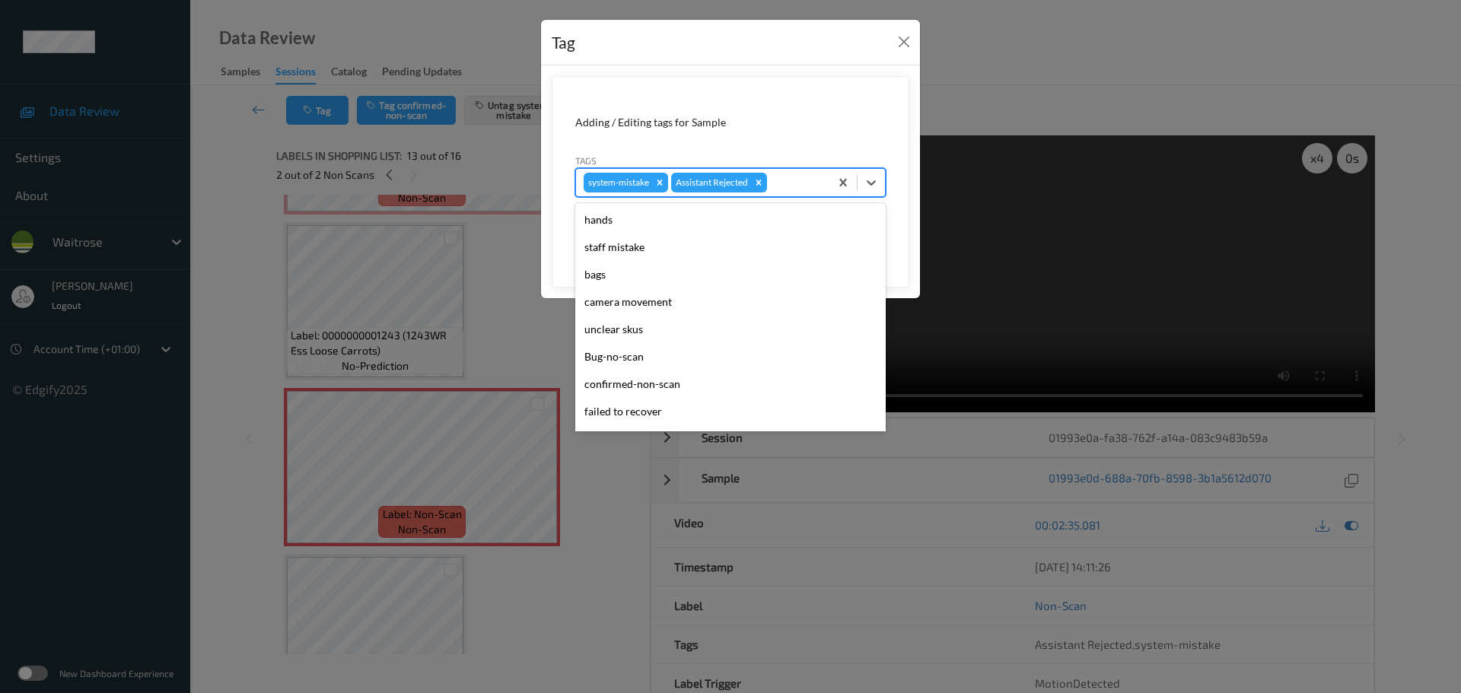
scroll to position [353, 0]
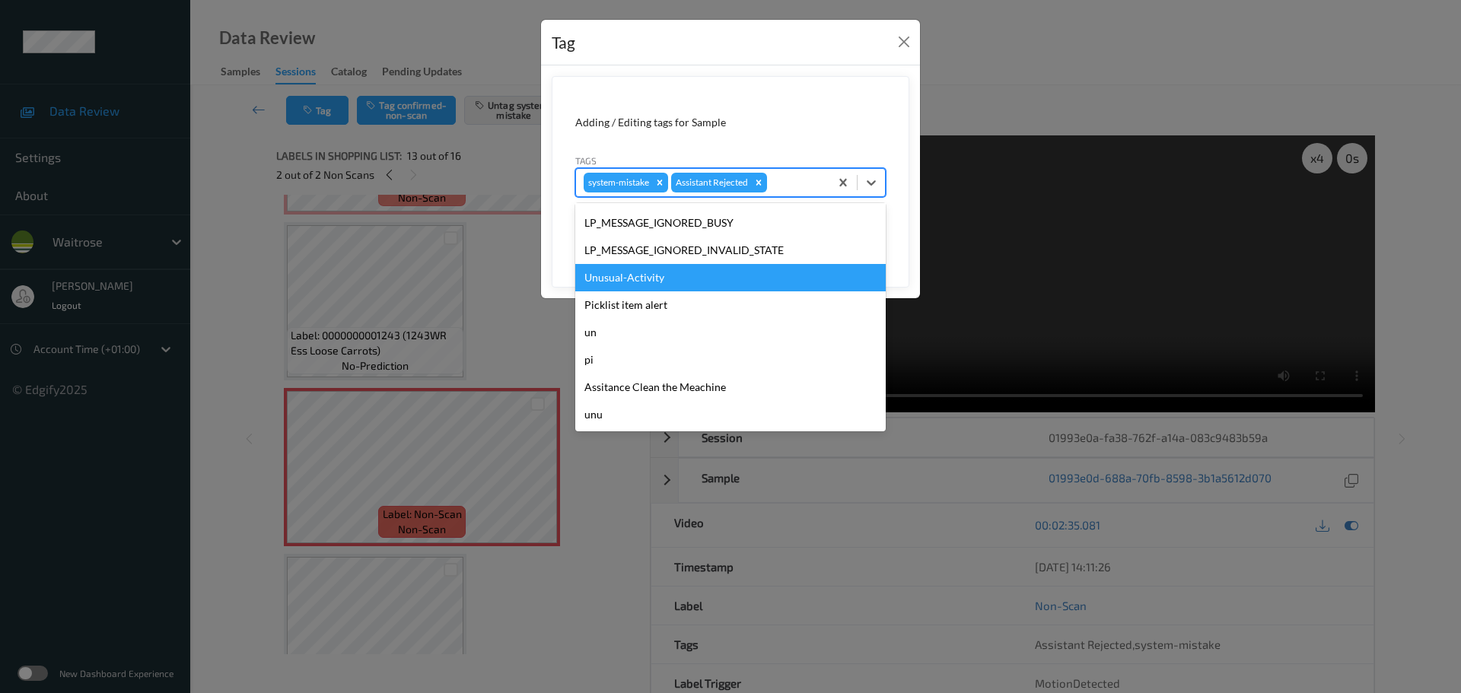
click at [629, 282] on div "Unusual-Activity" at bounding box center [730, 277] width 310 height 27
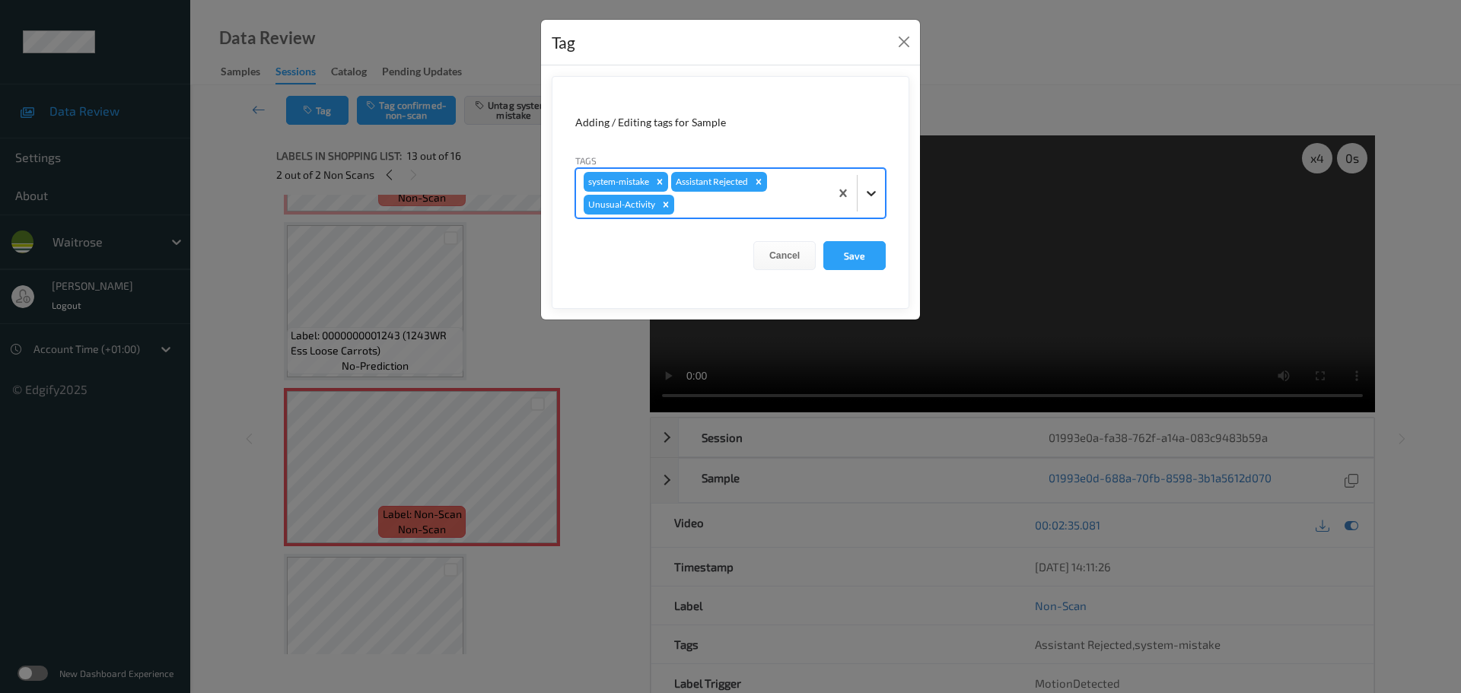
click at [867, 194] on icon at bounding box center [871, 193] width 15 height 15
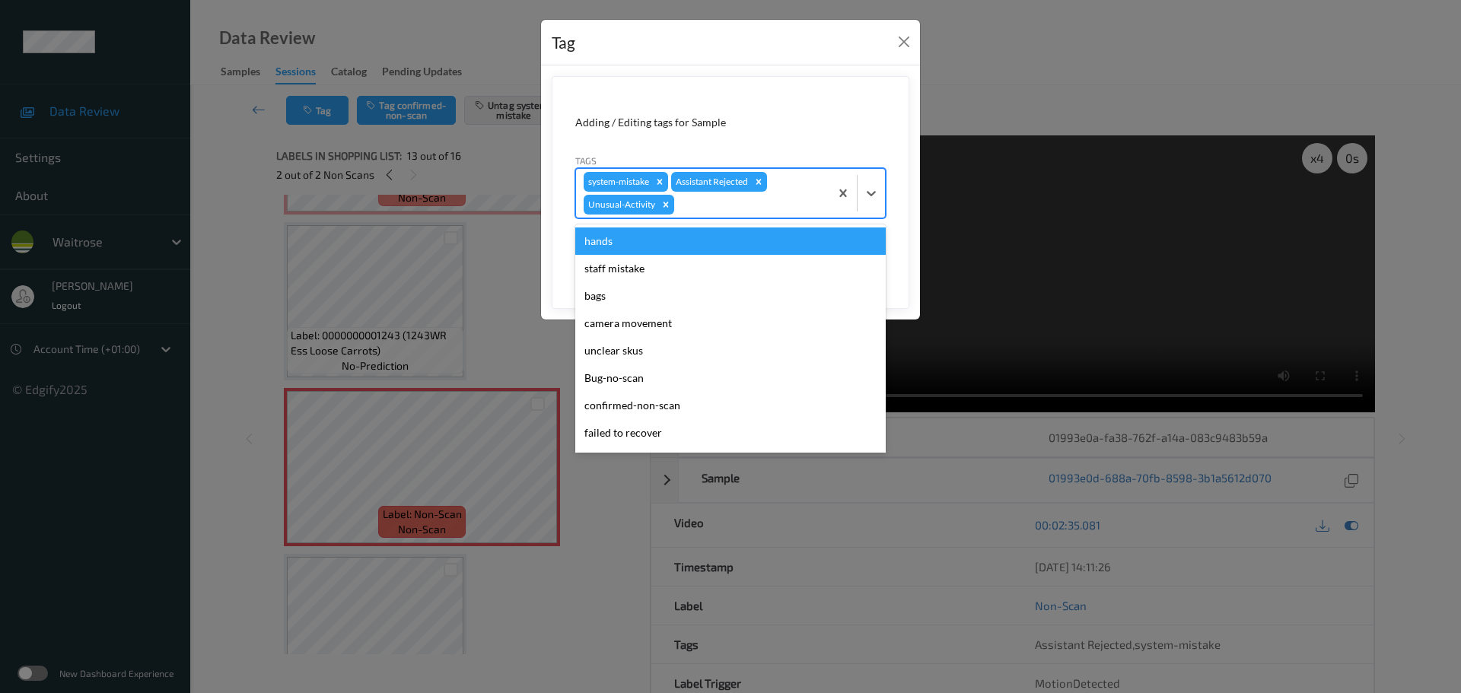
scroll to position [326, 0]
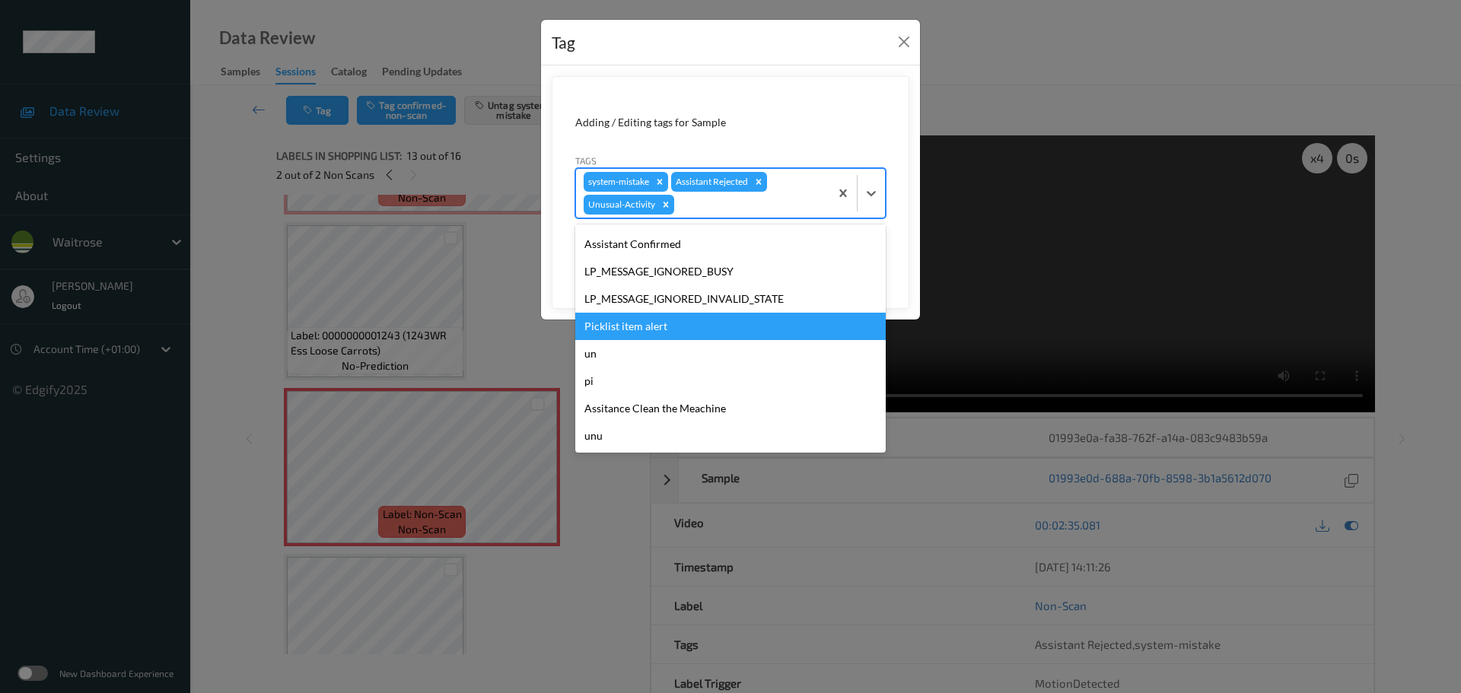
click at [647, 326] on div "Picklist item alert" at bounding box center [730, 326] width 310 height 27
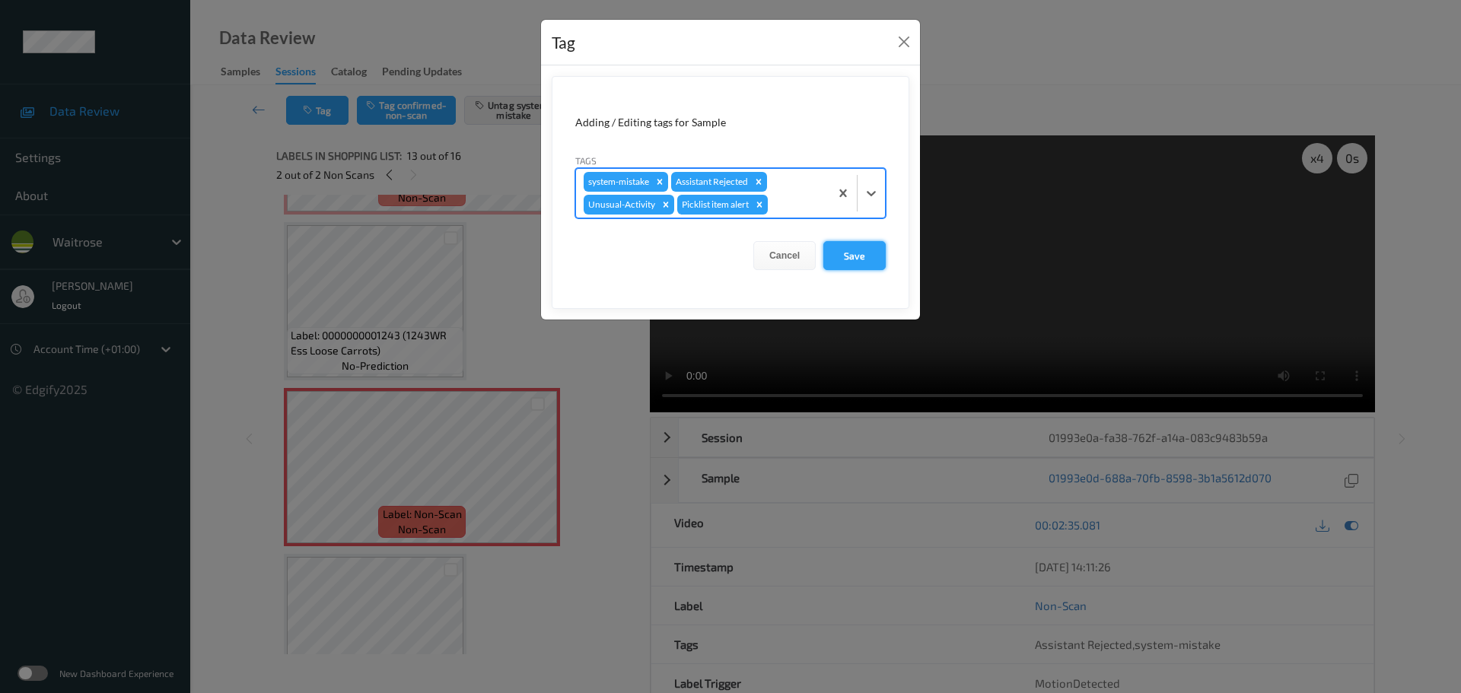
click at [849, 251] on button "Save" at bounding box center [854, 255] width 62 height 29
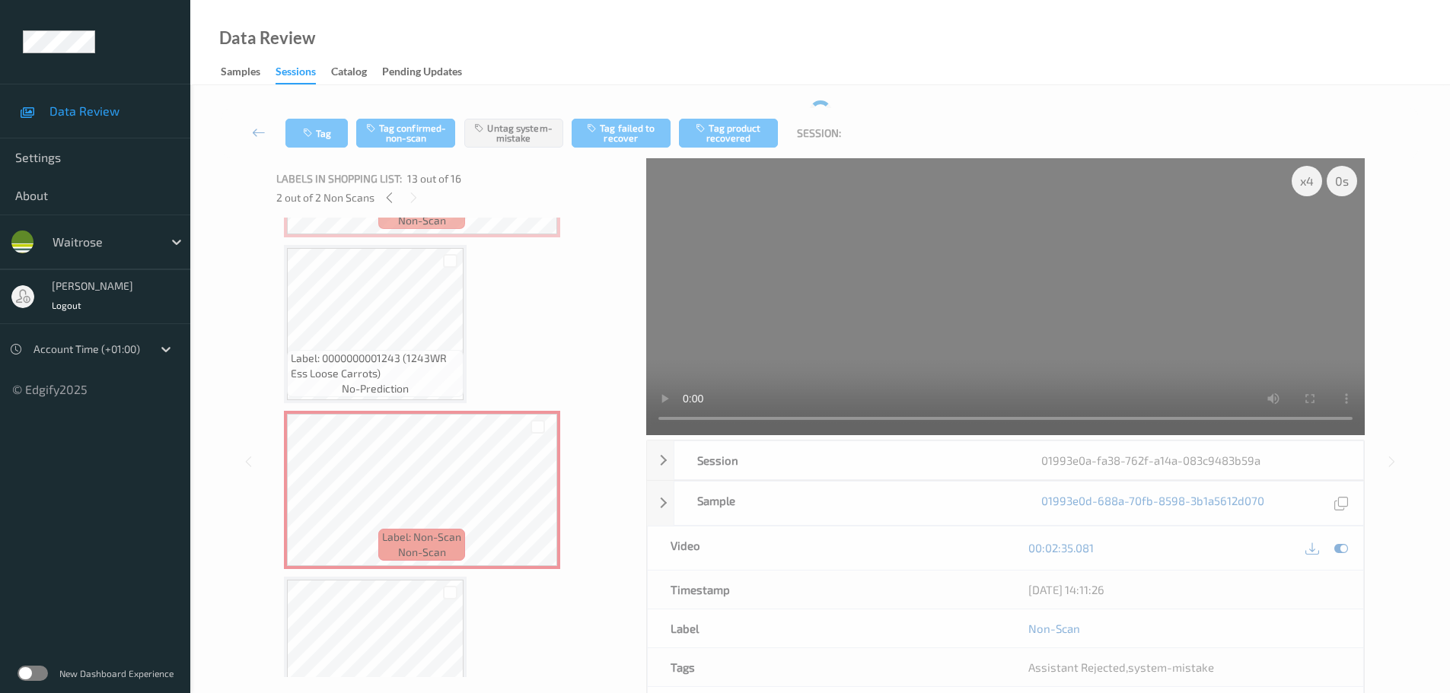
click at [845, 253] on video at bounding box center [1005, 296] width 718 height 277
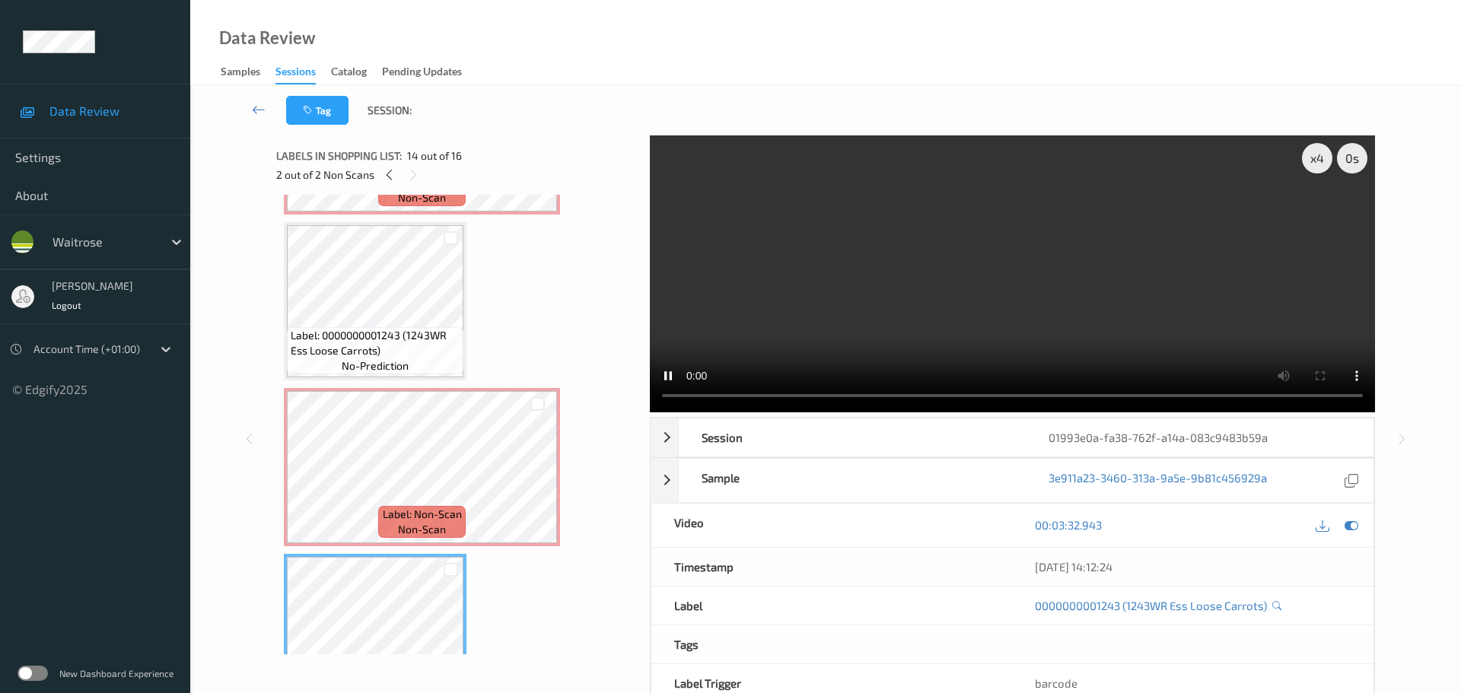
click at [435, 509] on span "Label: Non-Scan" at bounding box center [422, 514] width 79 height 15
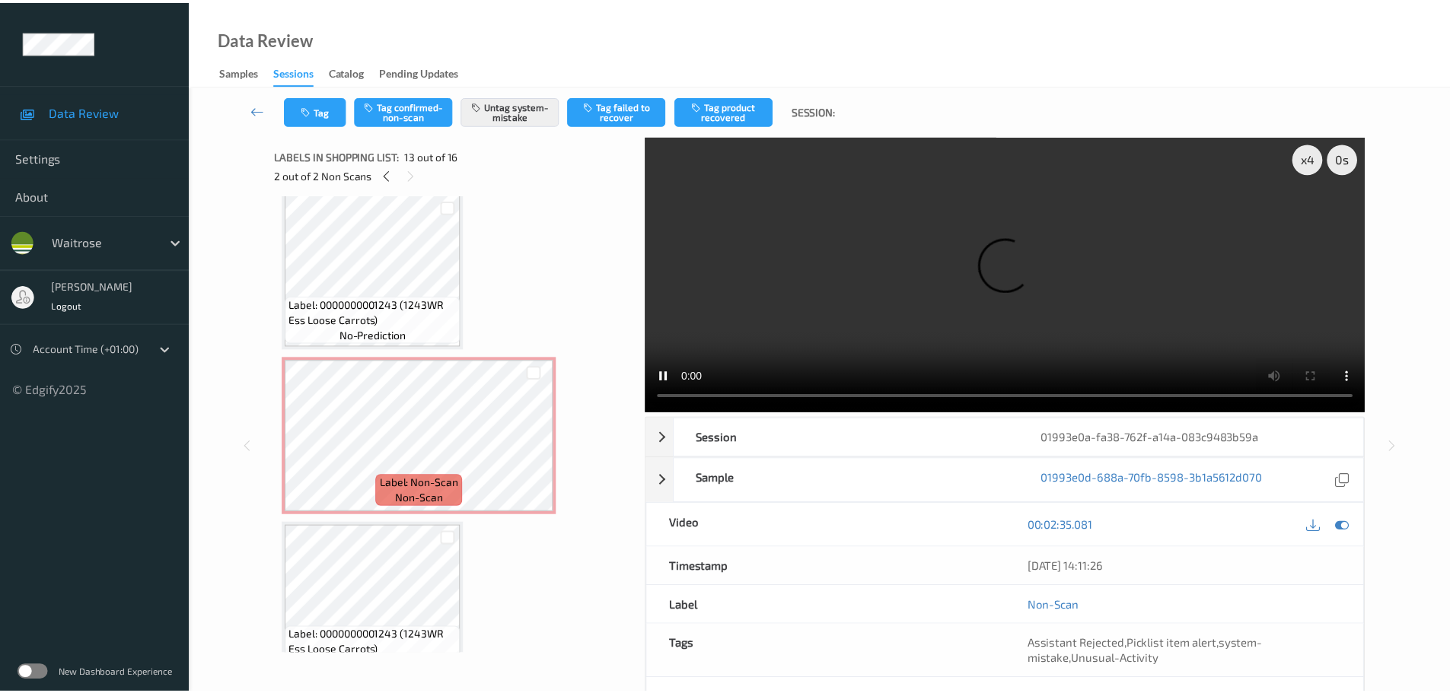
scroll to position [1501, 0]
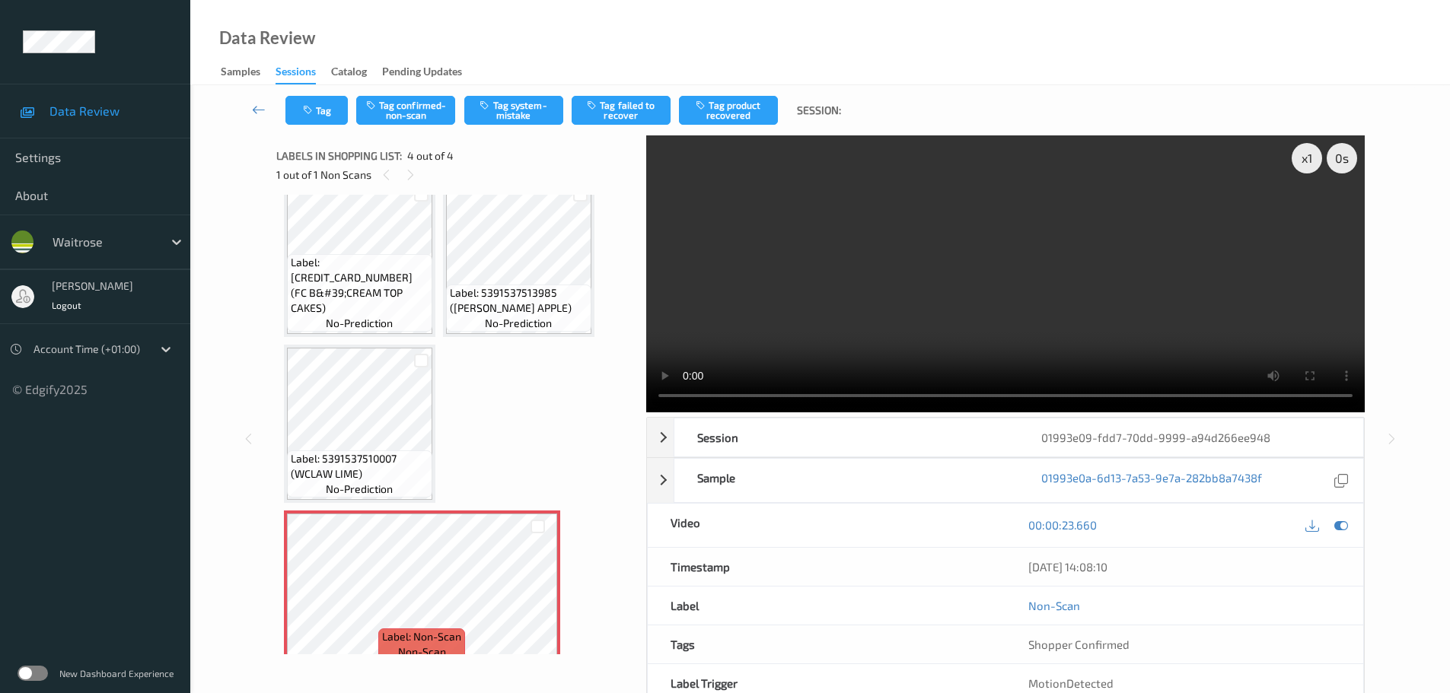
scroll to position [46, 0]
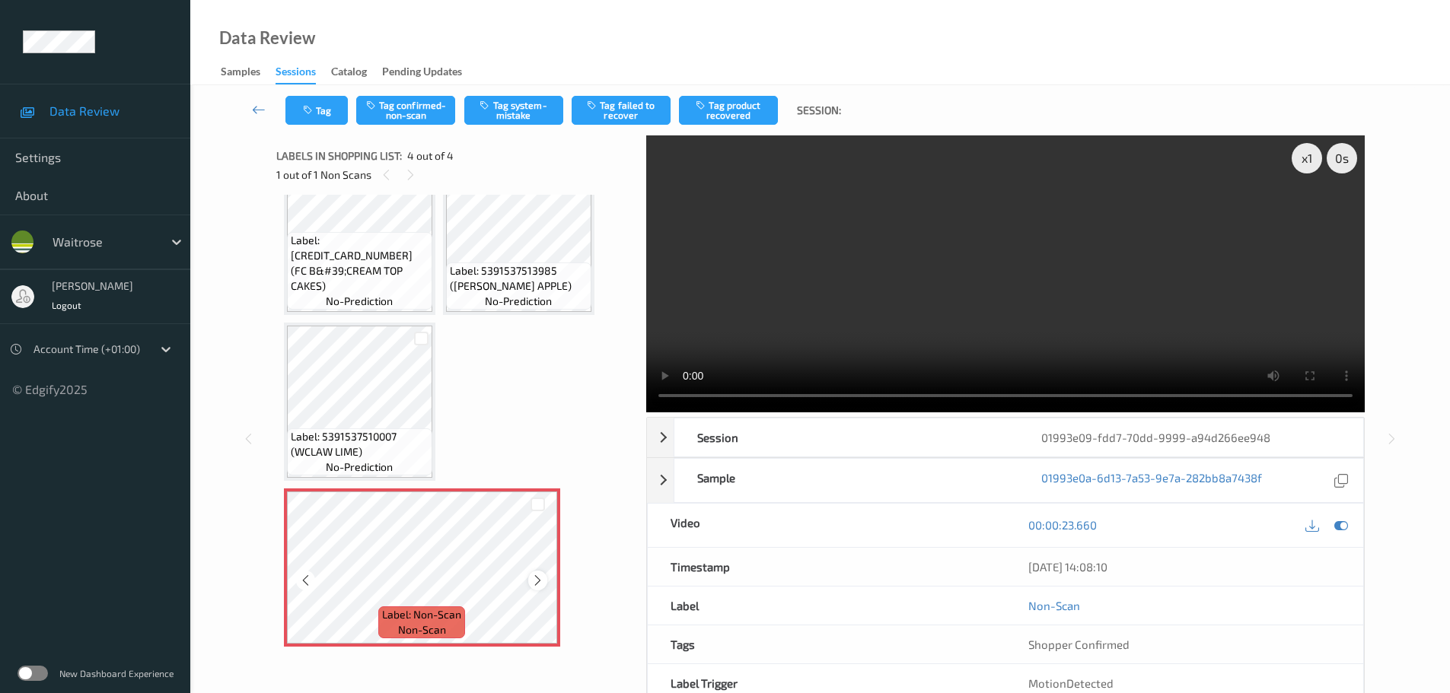
click at [535, 587] on div at bounding box center [537, 580] width 19 height 19
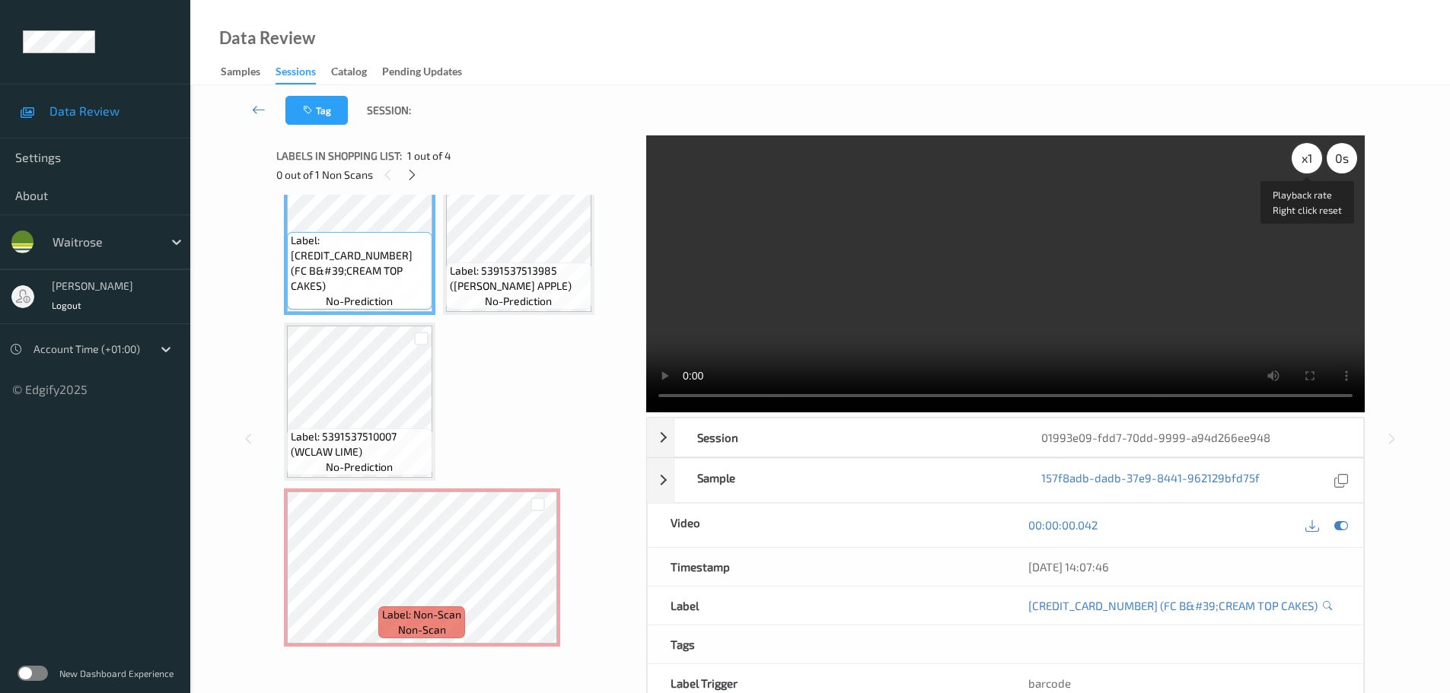
click at [1300, 170] on div "x 1" at bounding box center [1306, 158] width 30 height 30
click at [1300, 170] on div "x 2" at bounding box center [1306, 158] width 30 height 30
click at [1311, 164] on div "x 4" at bounding box center [1306, 158] width 30 height 30
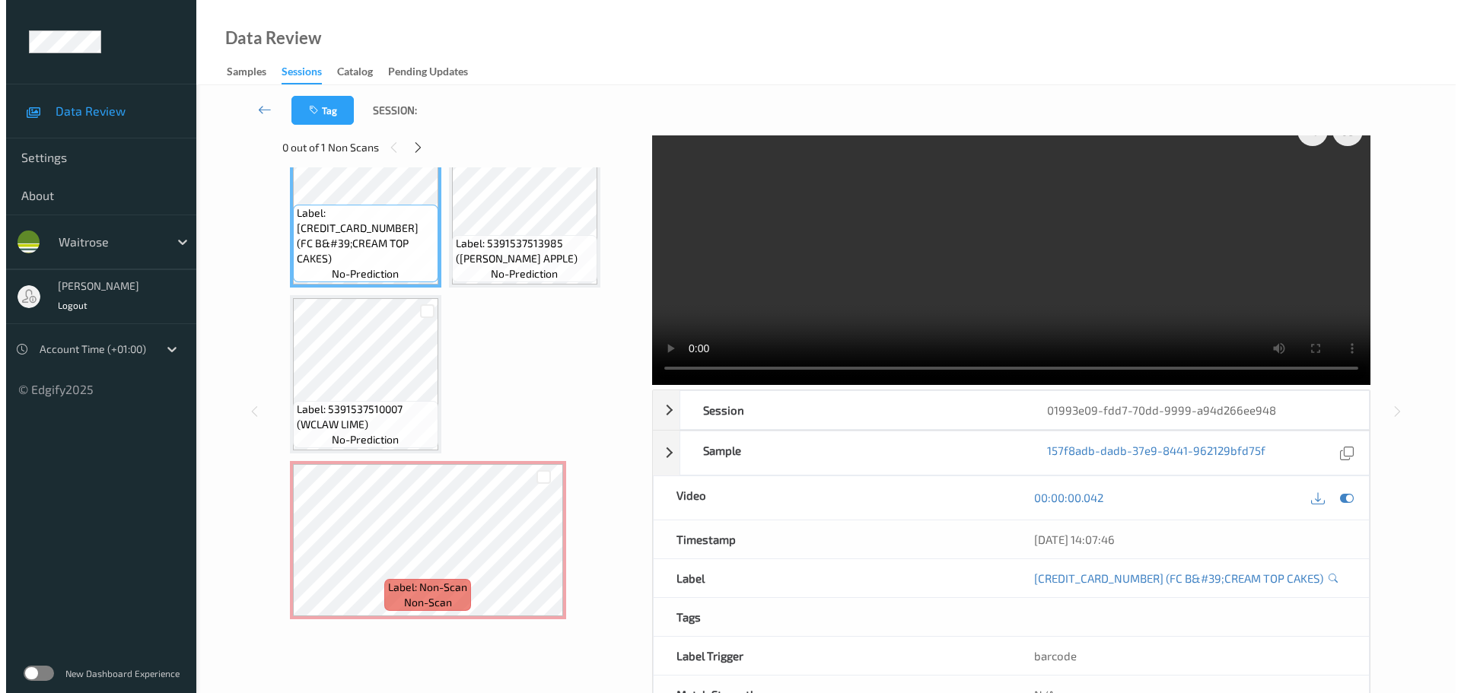
scroll to position [0, 0]
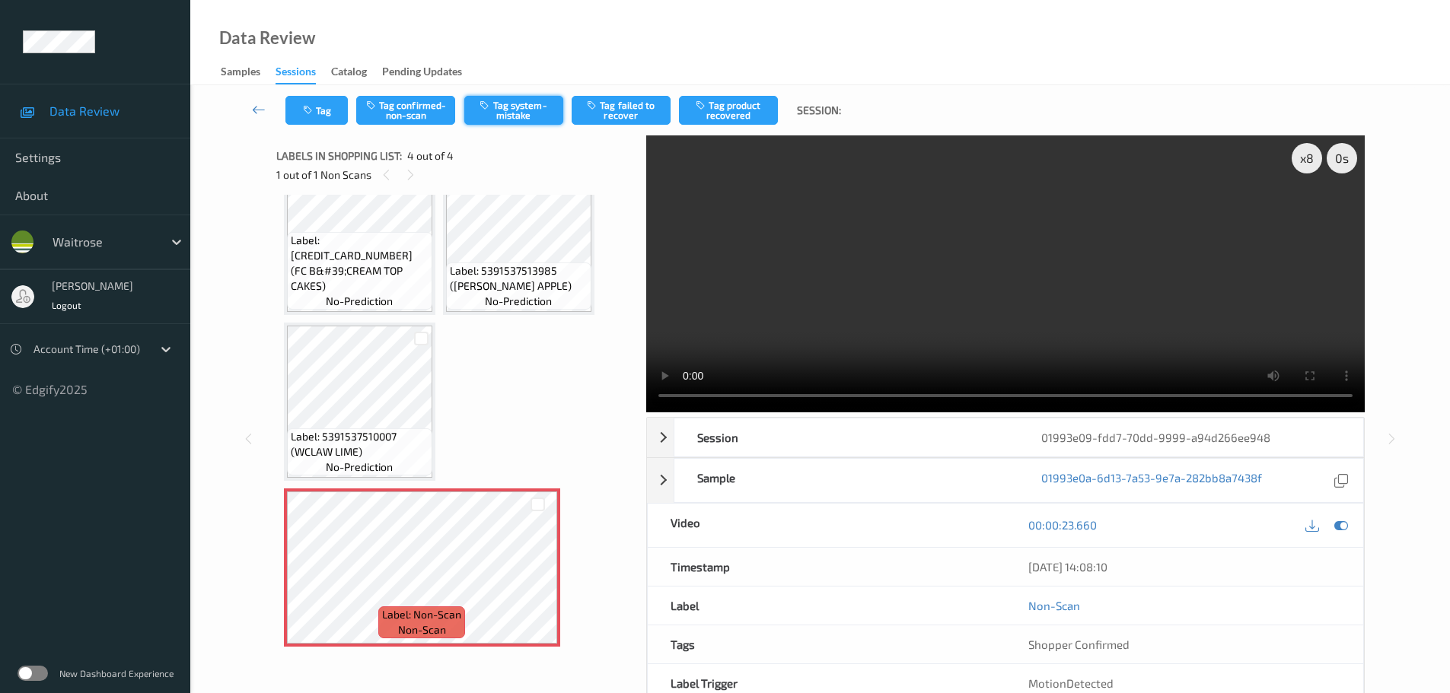
click at [498, 114] on button "Tag system-mistake" at bounding box center [513, 110] width 99 height 29
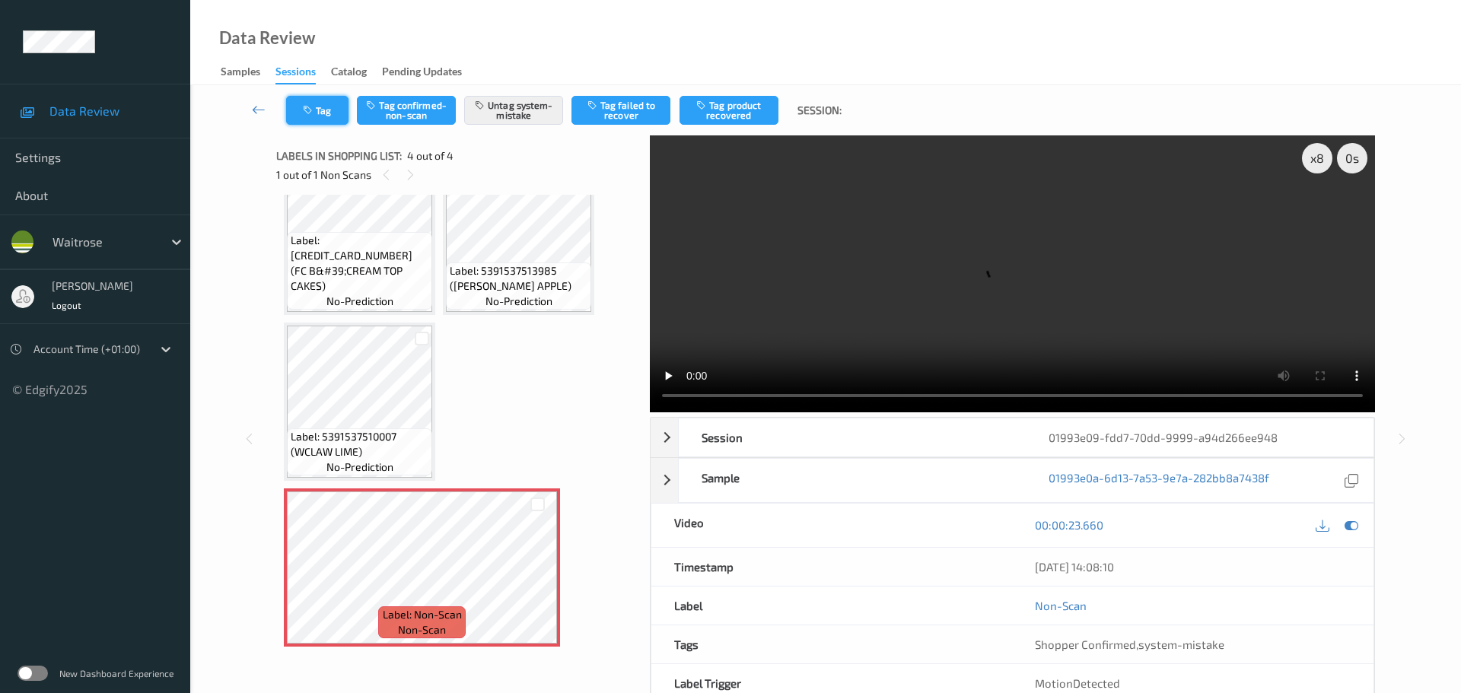
click at [322, 116] on button "Tag" at bounding box center [317, 110] width 62 height 29
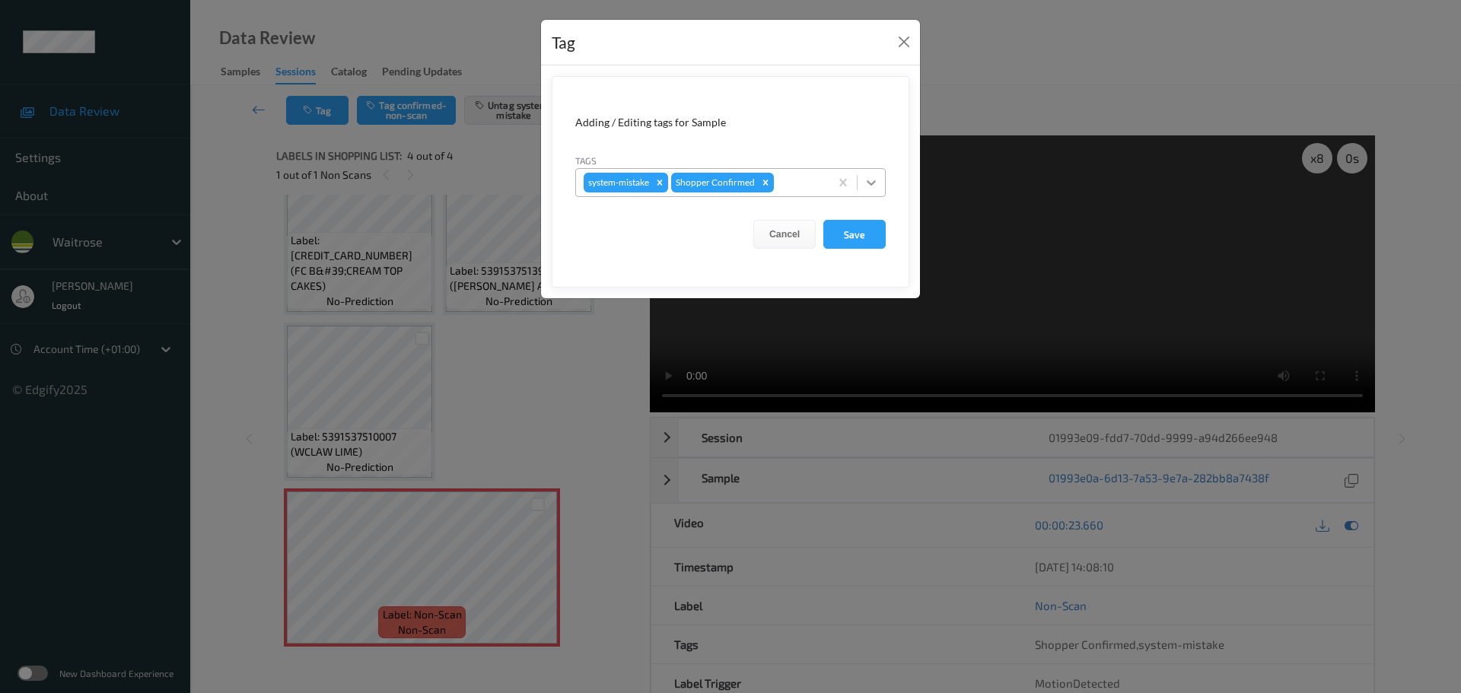
click at [877, 191] on div at bounding box center [871, 182] width 27 height 27
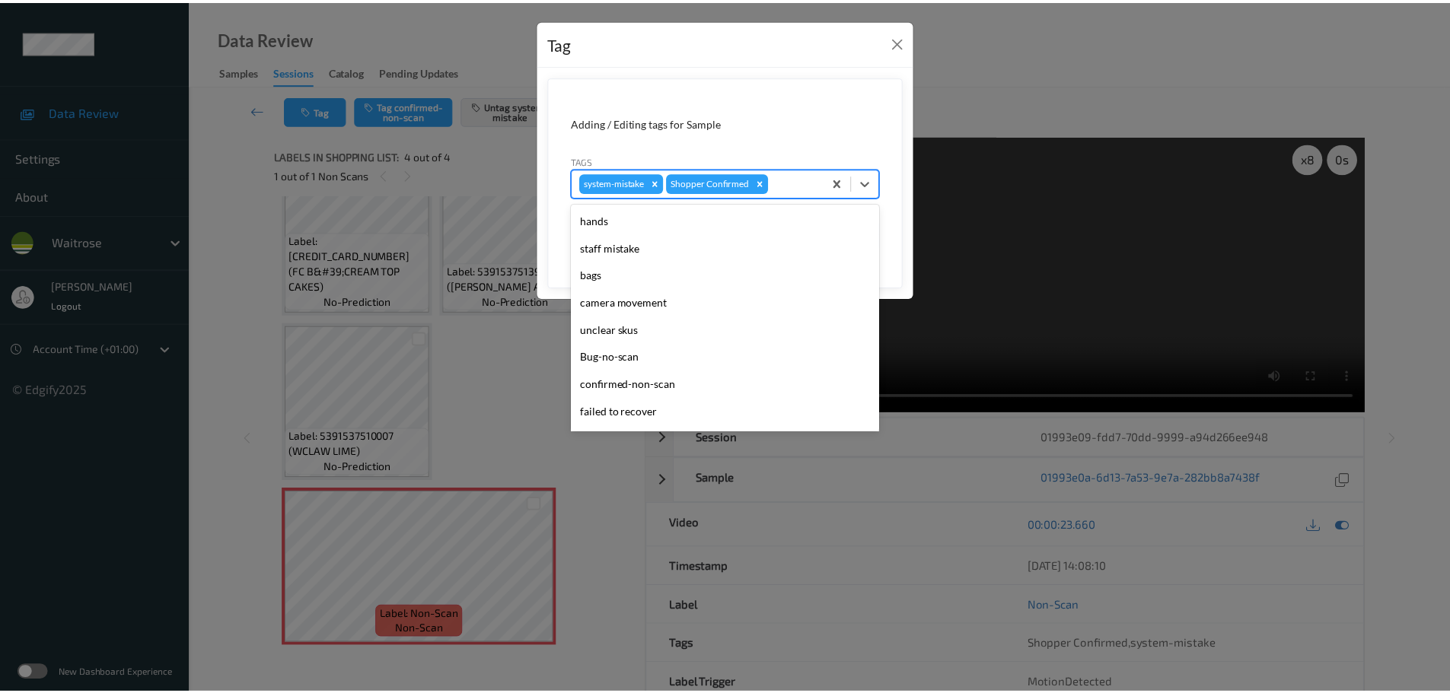
scroll to position [353, 0]
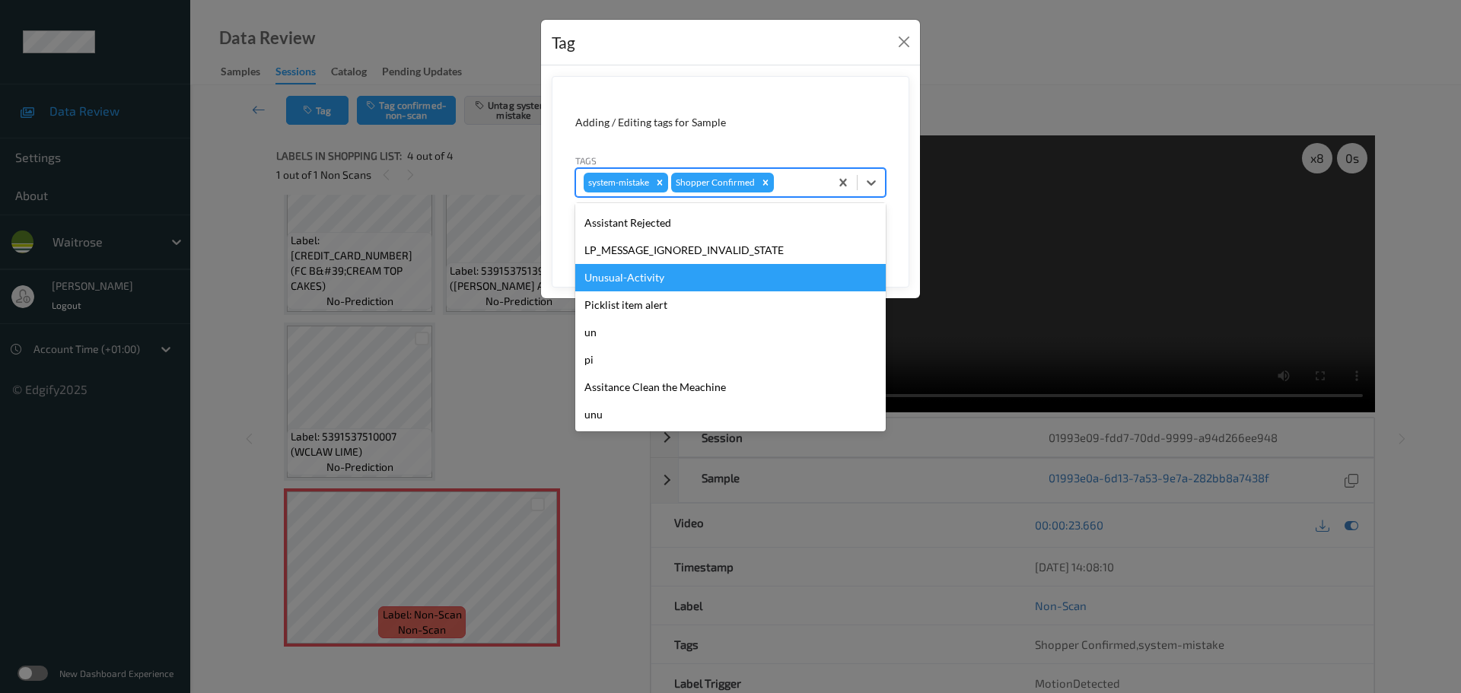
click at [634, 277] on div "Unusual-Activity" at bounding box center [730, 277] width 310 height 27
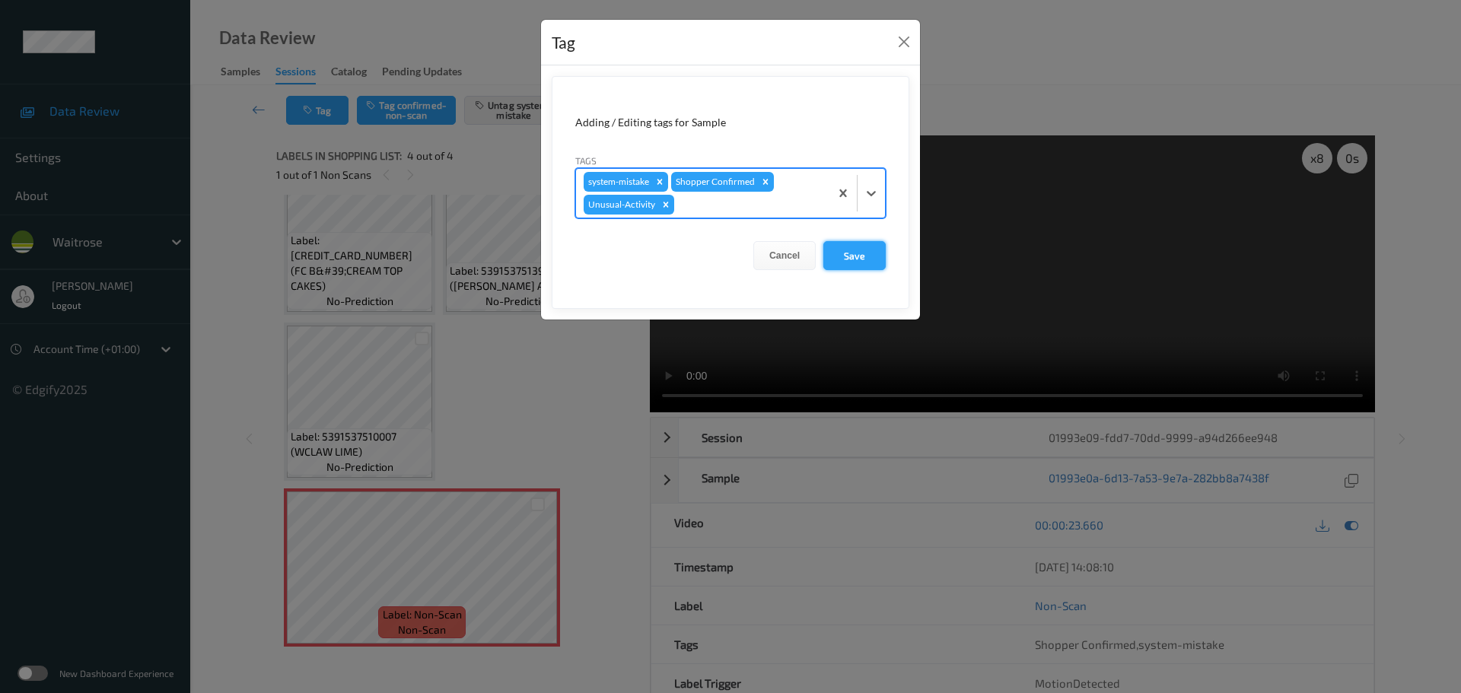
click at [858, 253] on button "Save" at bounding box center [854, 255] width 62 height 29
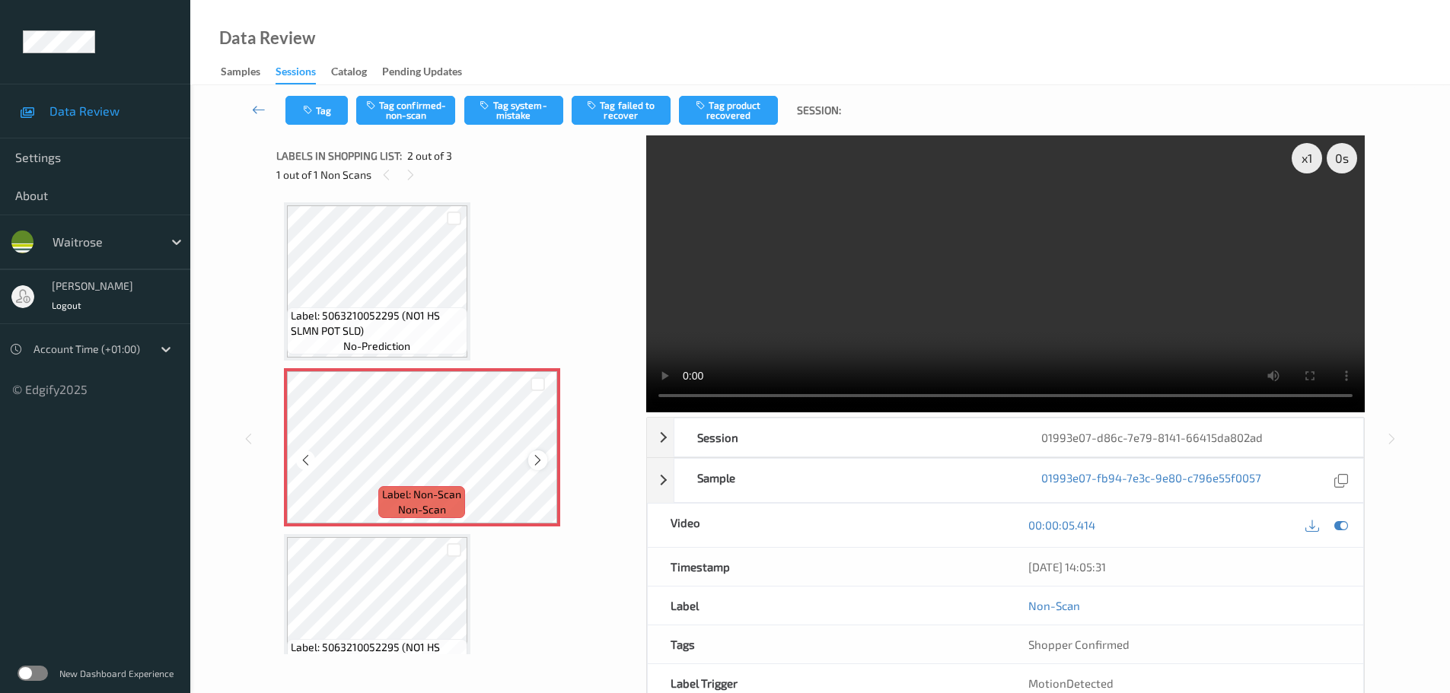
click at [538, 461] on icon at bounding box center [537, 461] width 13 height 14
click at [538, 459] on icon at bounding box center [537, 461] width 13 height 14
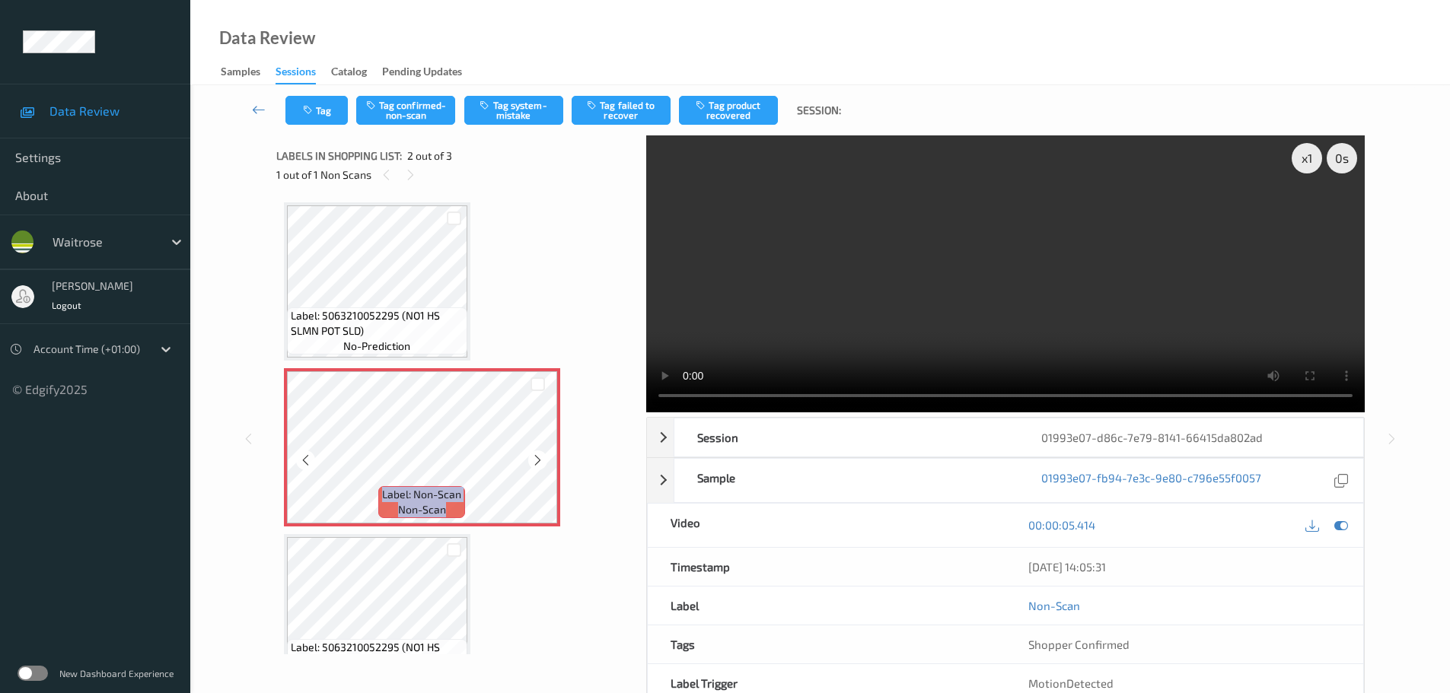
click at [538, 459] on icon at bounding box center [537, 461] width 13 height 14
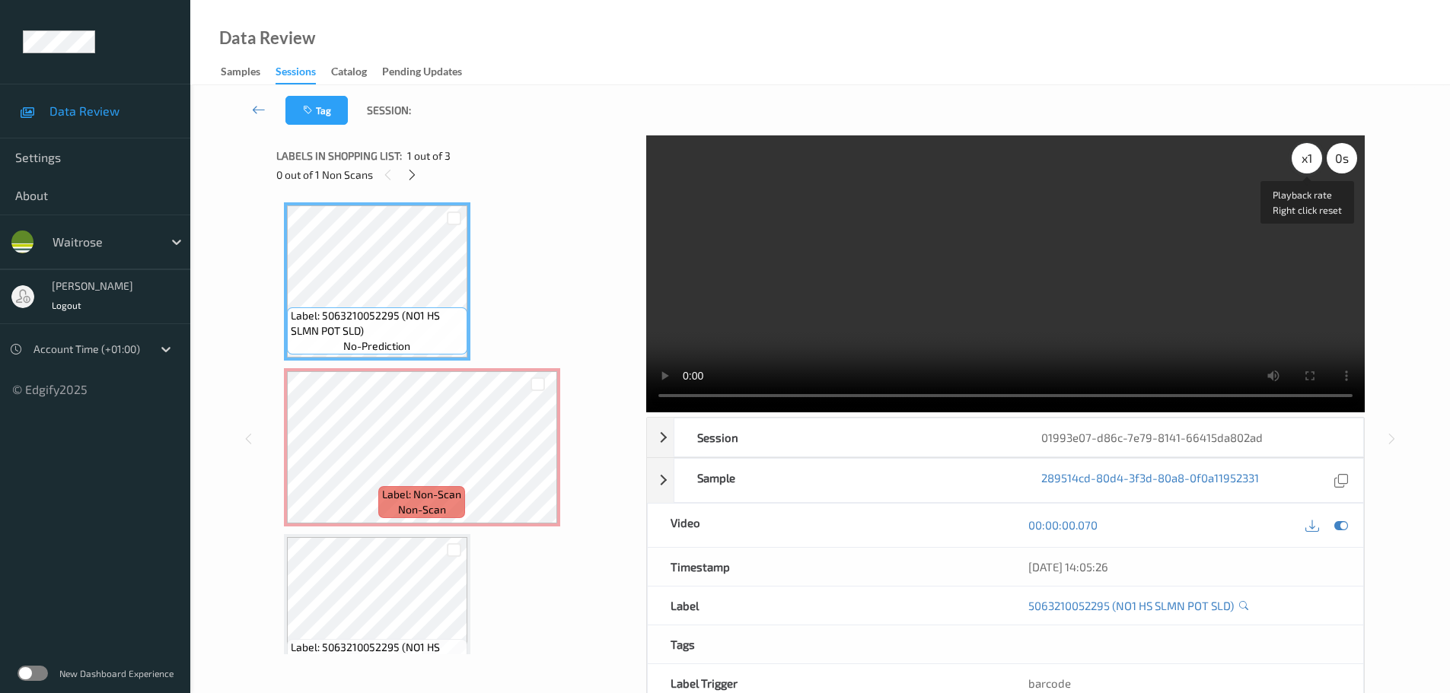
click at [1313, 164] on div "x 1" at bounding box center [1306, 158] width 30 height 30
click at [1313, 164] on div "x 2" at bounding box center [1306, 158] width 30 height 30
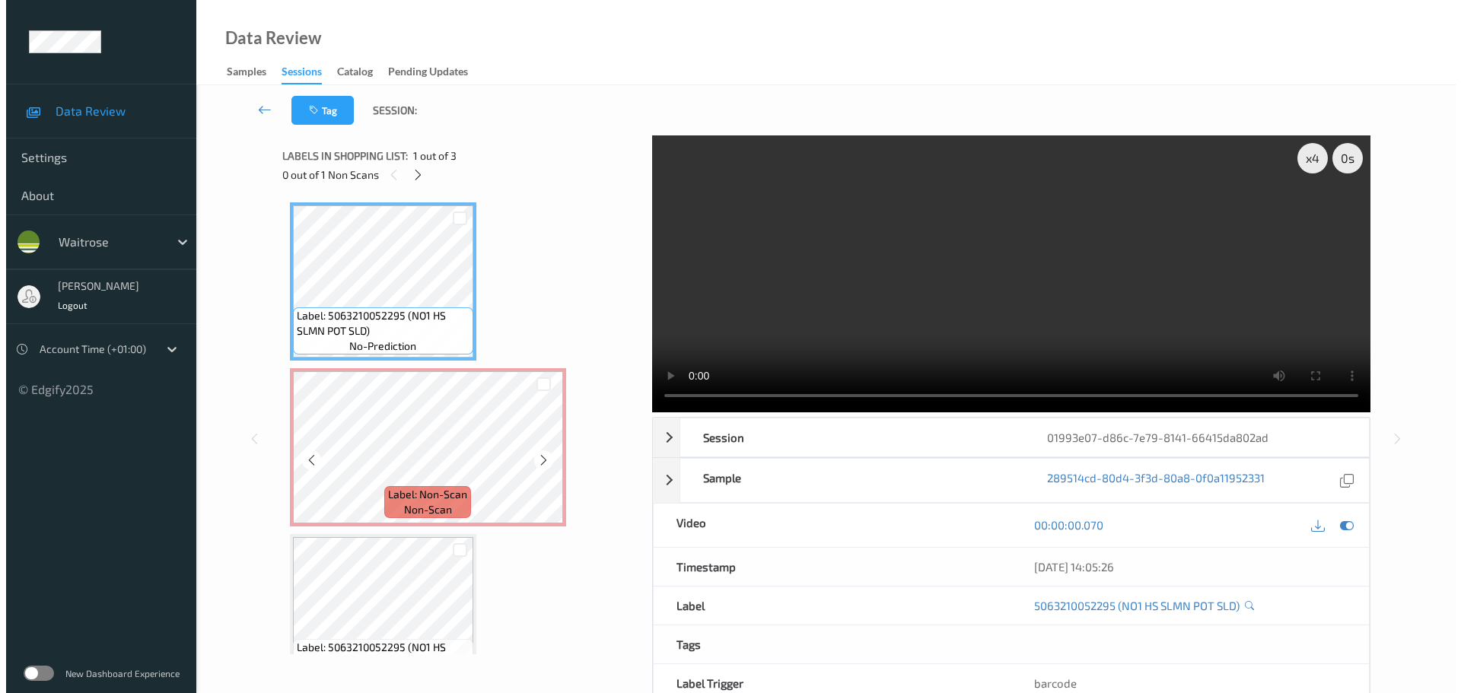
scroll to position [46, 0]
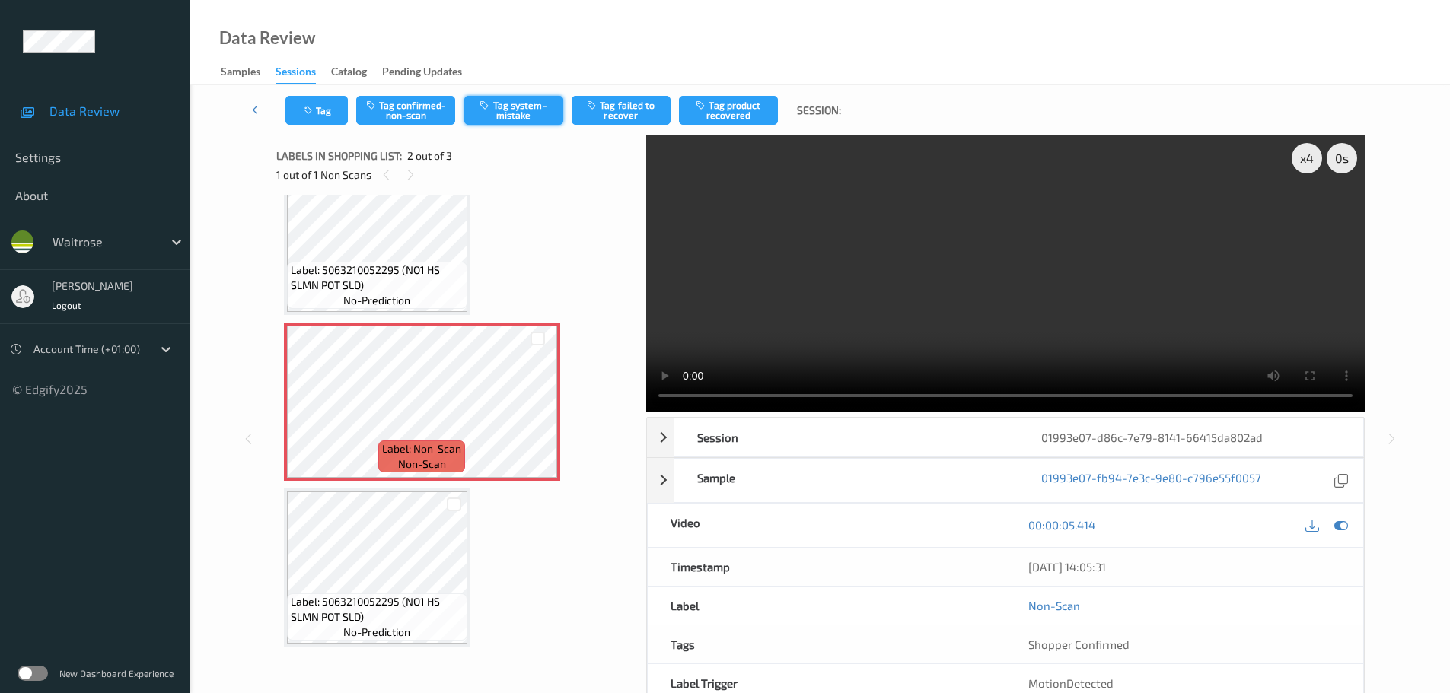
click at [508, 113] on button "Tag system-mistake" at bounding box center [513, 110] width 99 height 29
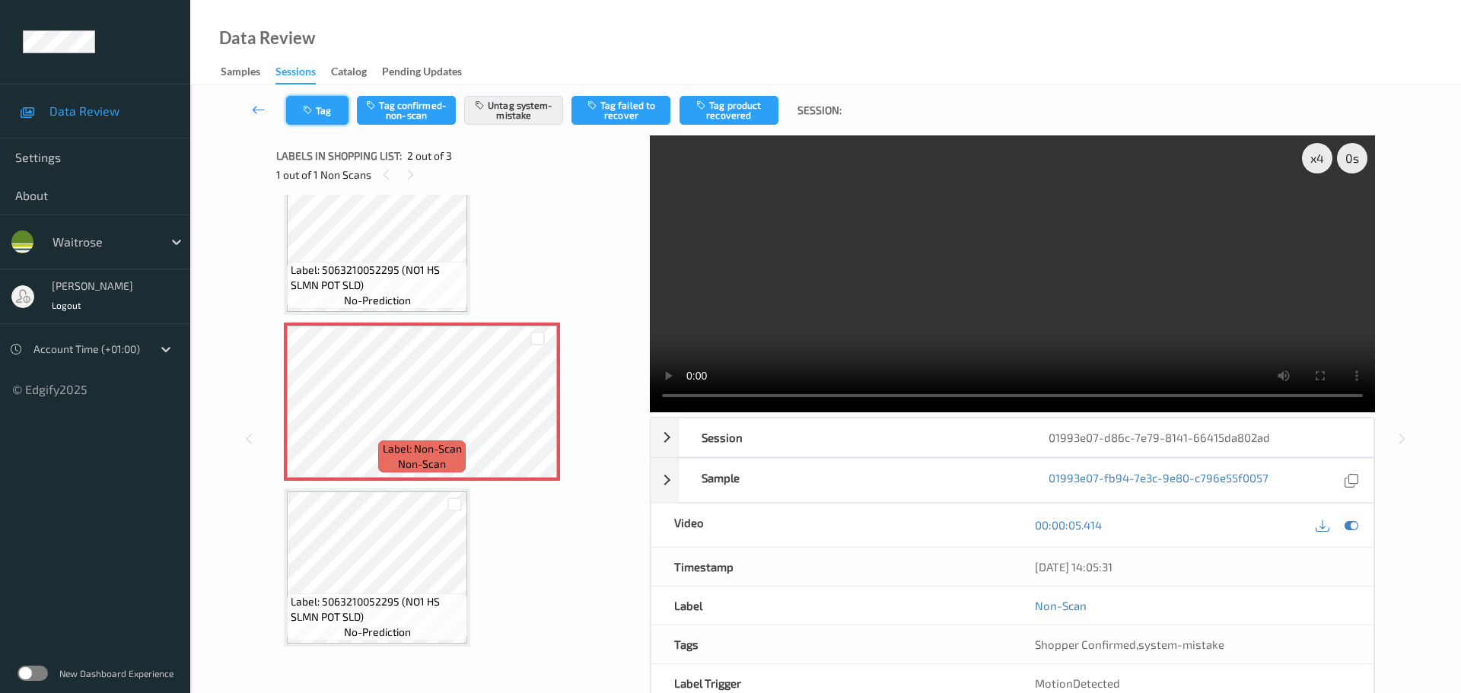
click at [328, 106] on button "Tag" at bounding box center [317, 110] width 62 height 29
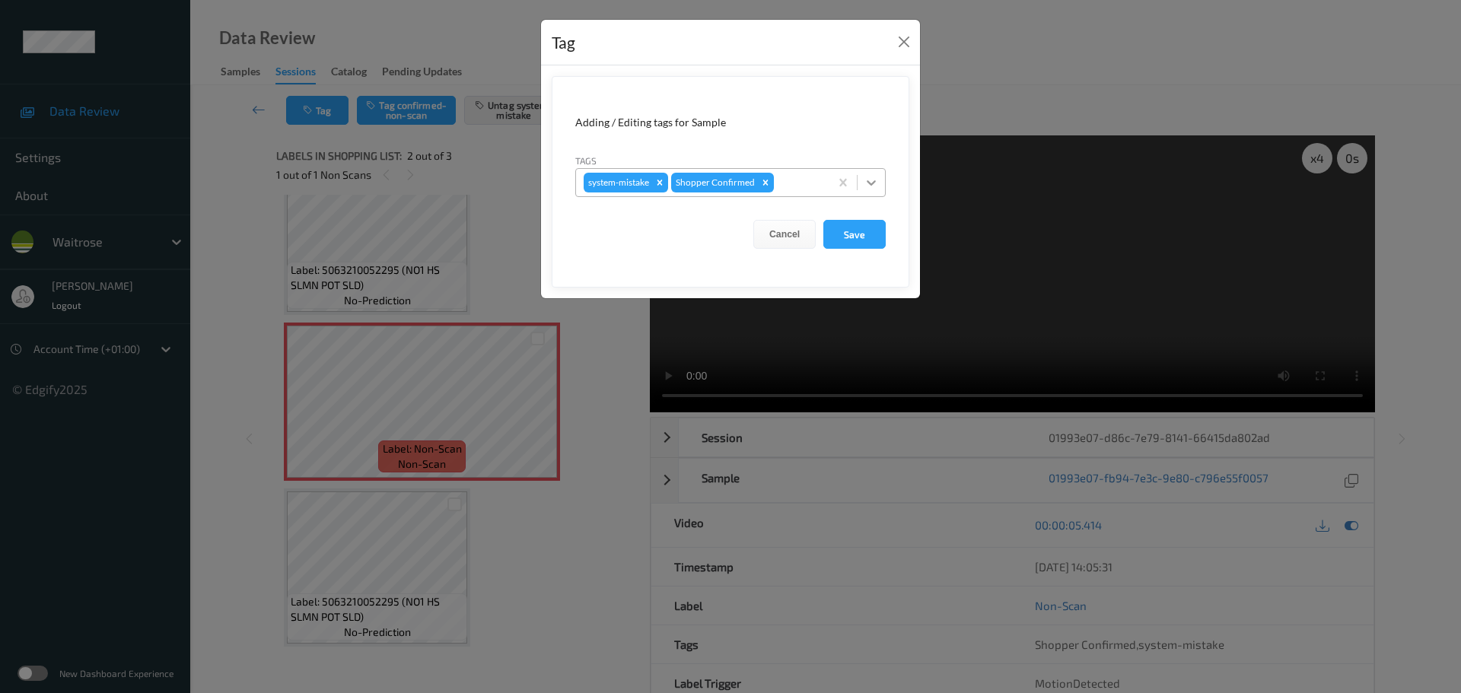
click at [871, 186] on icon at bounding box center [871, 182] width 15 height 15
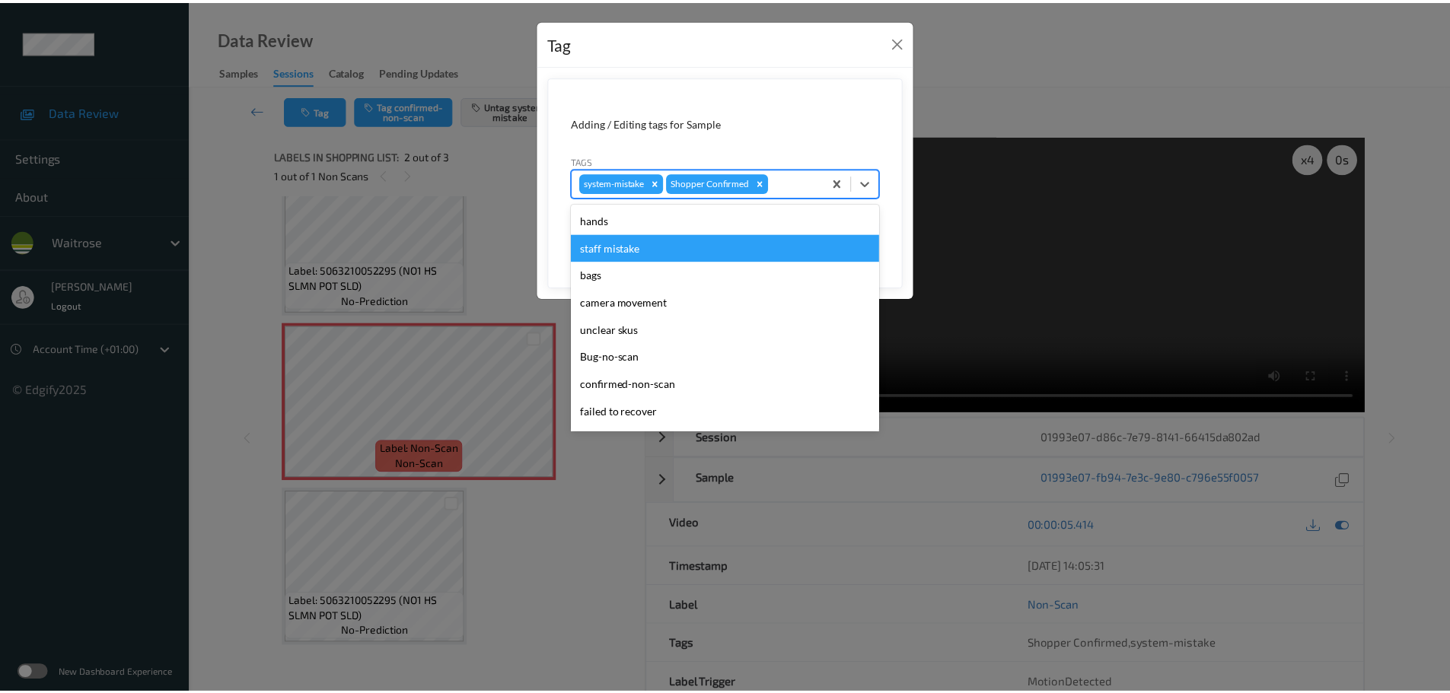
scroll to position [353, 0]
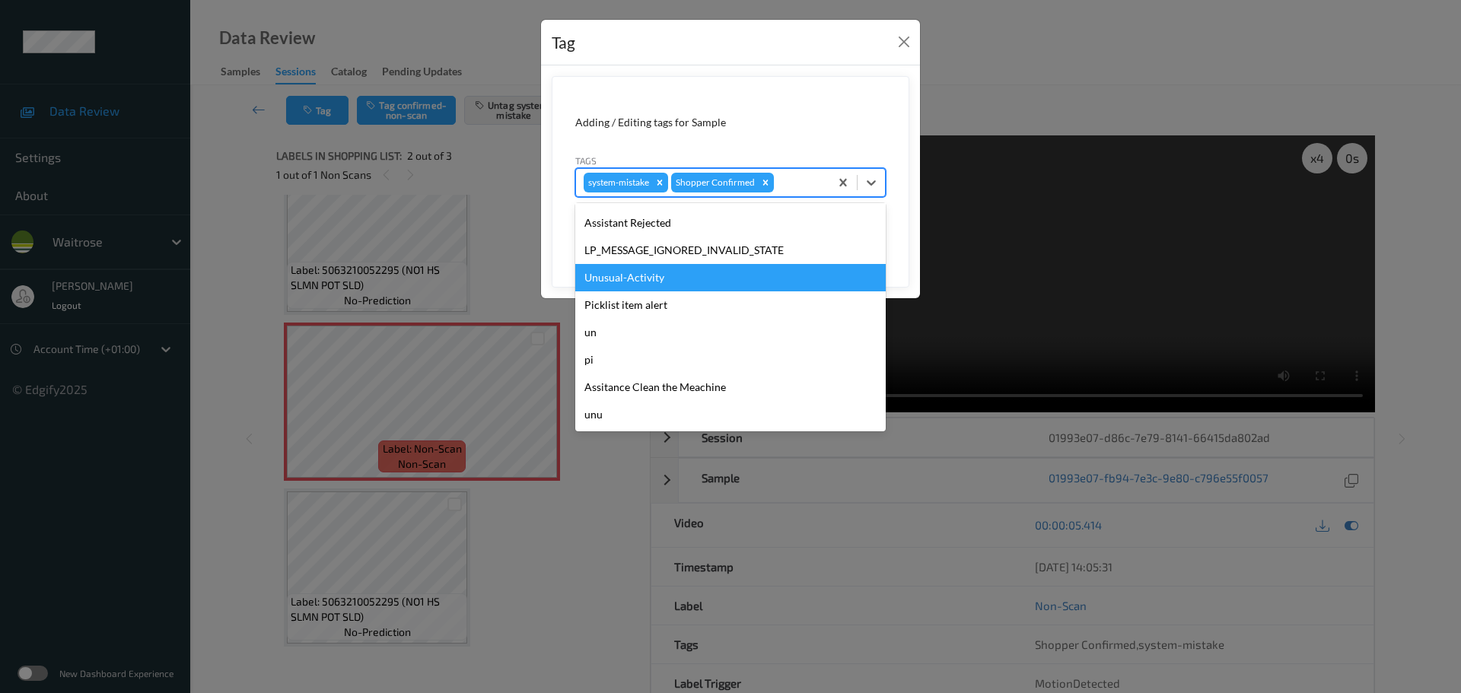
click at [603, 275] on div "Unusual-Activity" at bounding box center [730, 277] width 310 height 27
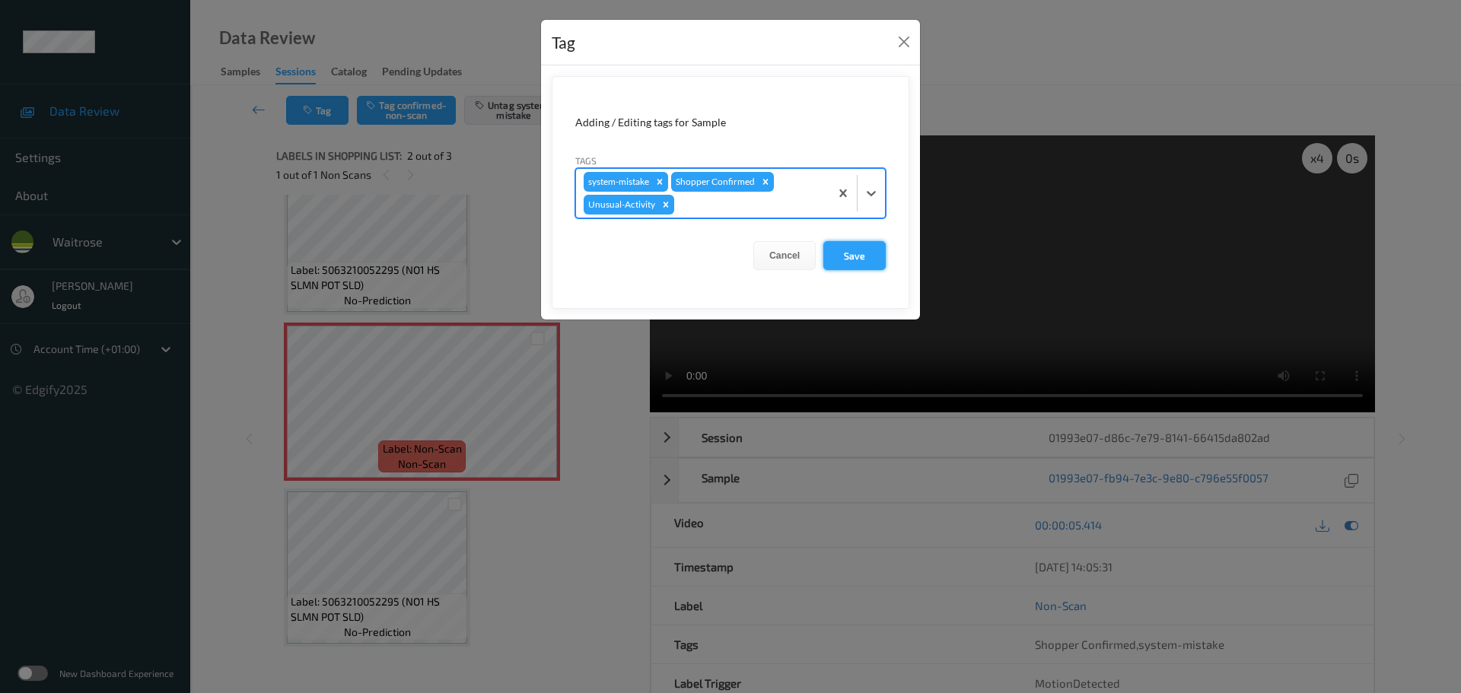
click at [867, 257] on button "Save" at bounding box center [854, 255] width 62 height 29
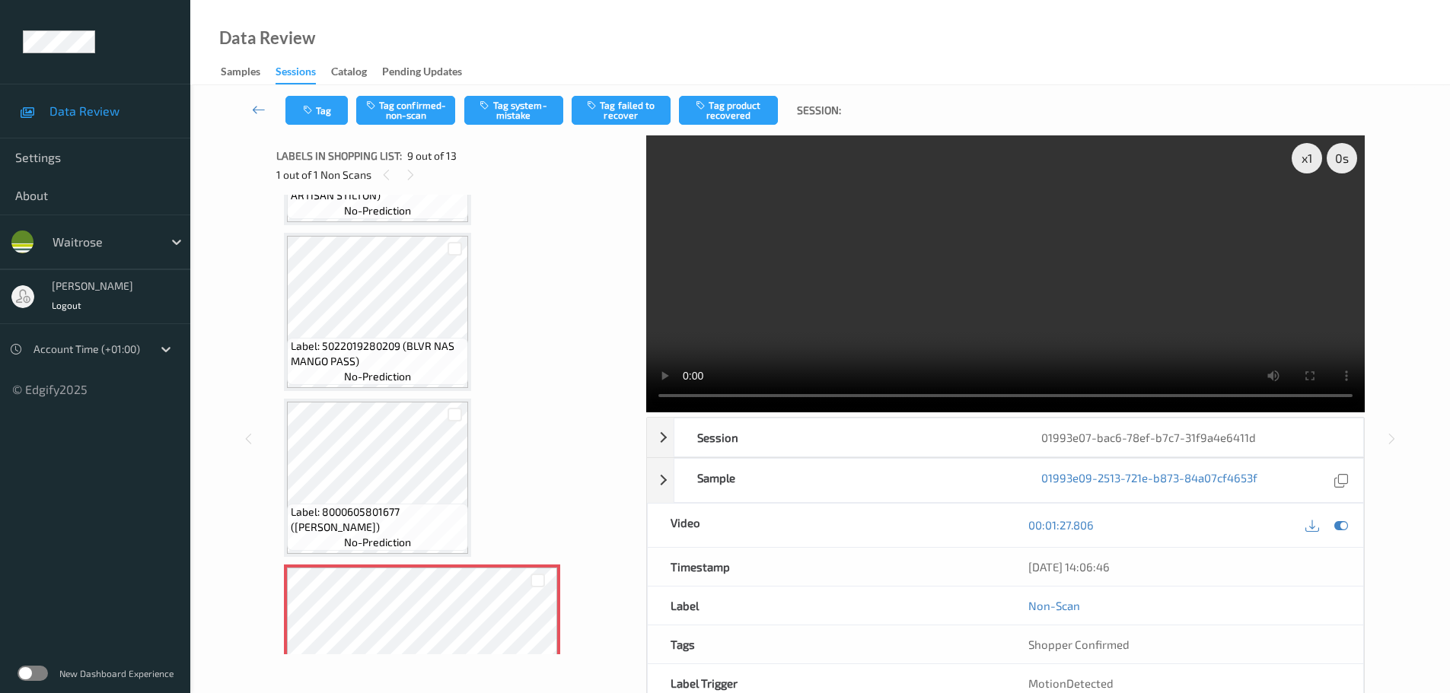
scroll to position [1245, 0]
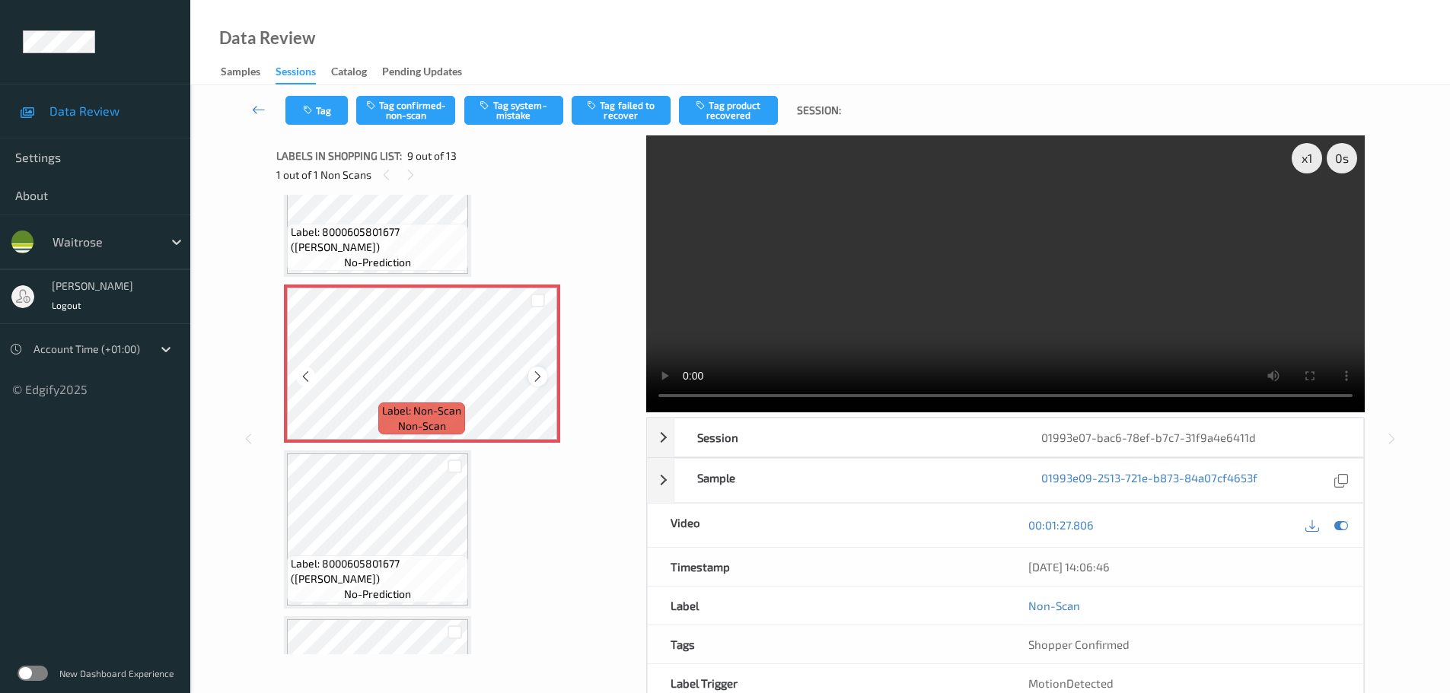
click at [533, 380] on icon at bounding box center [537, 377] width 13 height 14
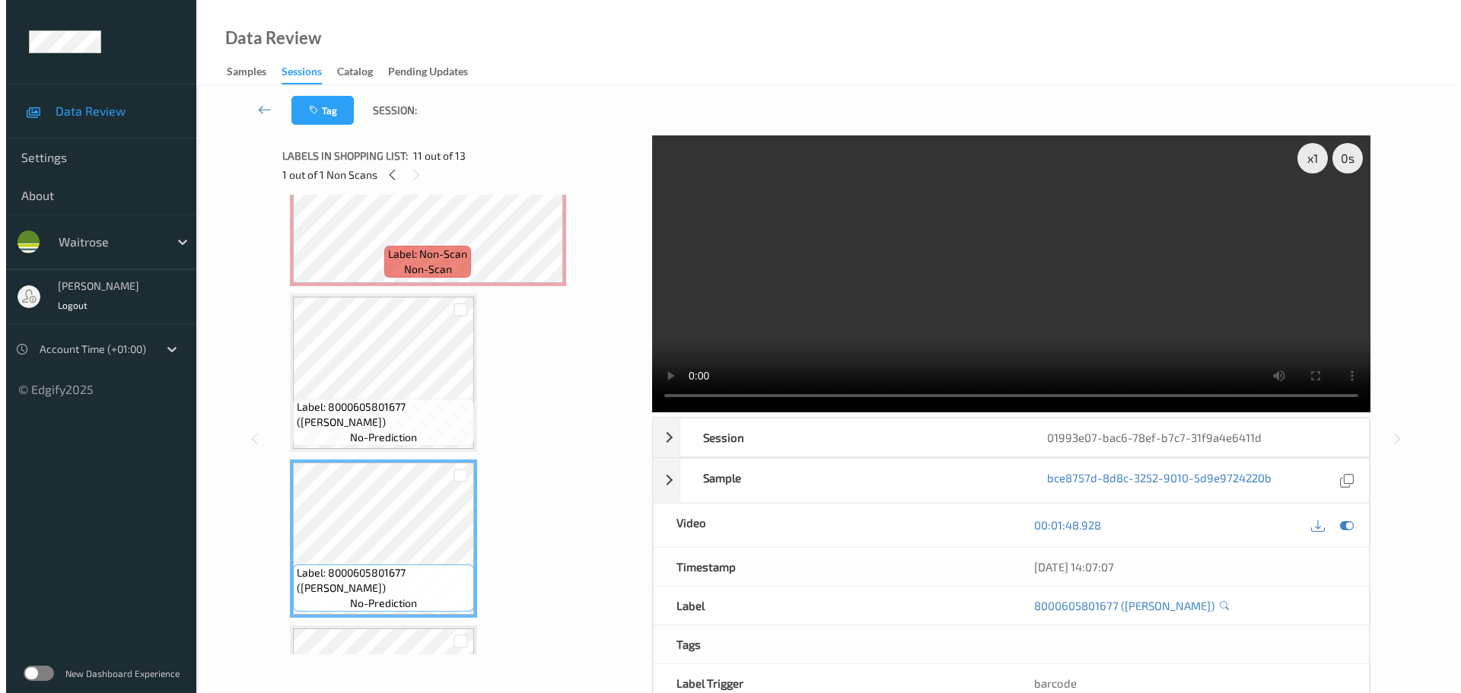
scroll to position [1321, 0]
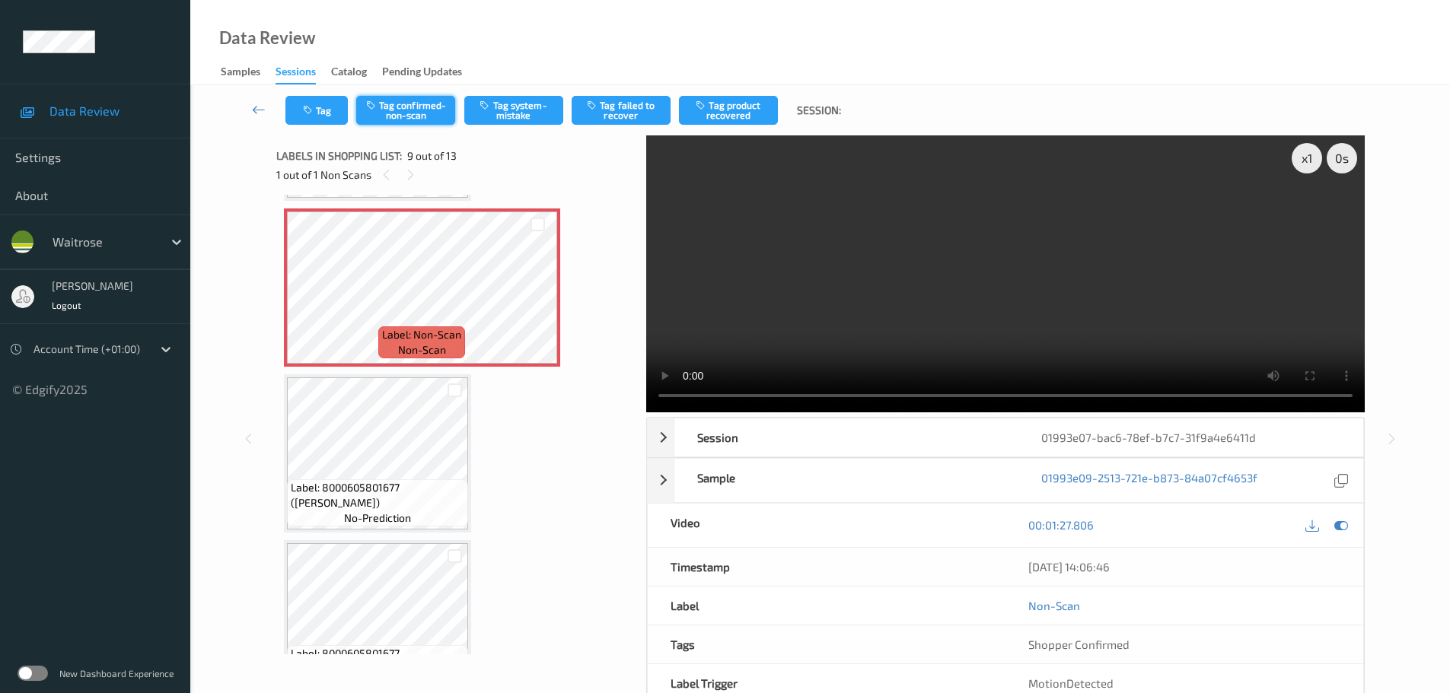
click at [386, 107] on button "Tag confirmed-non-scan" at bounding box center [405, 110] width 99 height 29
click at [387, 107] on button "Tag confirmed-non-scan" at bounding box center [405, 110] width 99 height 29
click at [409, 109] on button "Tag confirmed-non-scan" at bounding box center [405, 110] width 99 height 29
click at [412, 116] on button "Tag confirmed-non-scan" at bounding box center [405, 110] width 99 height 29
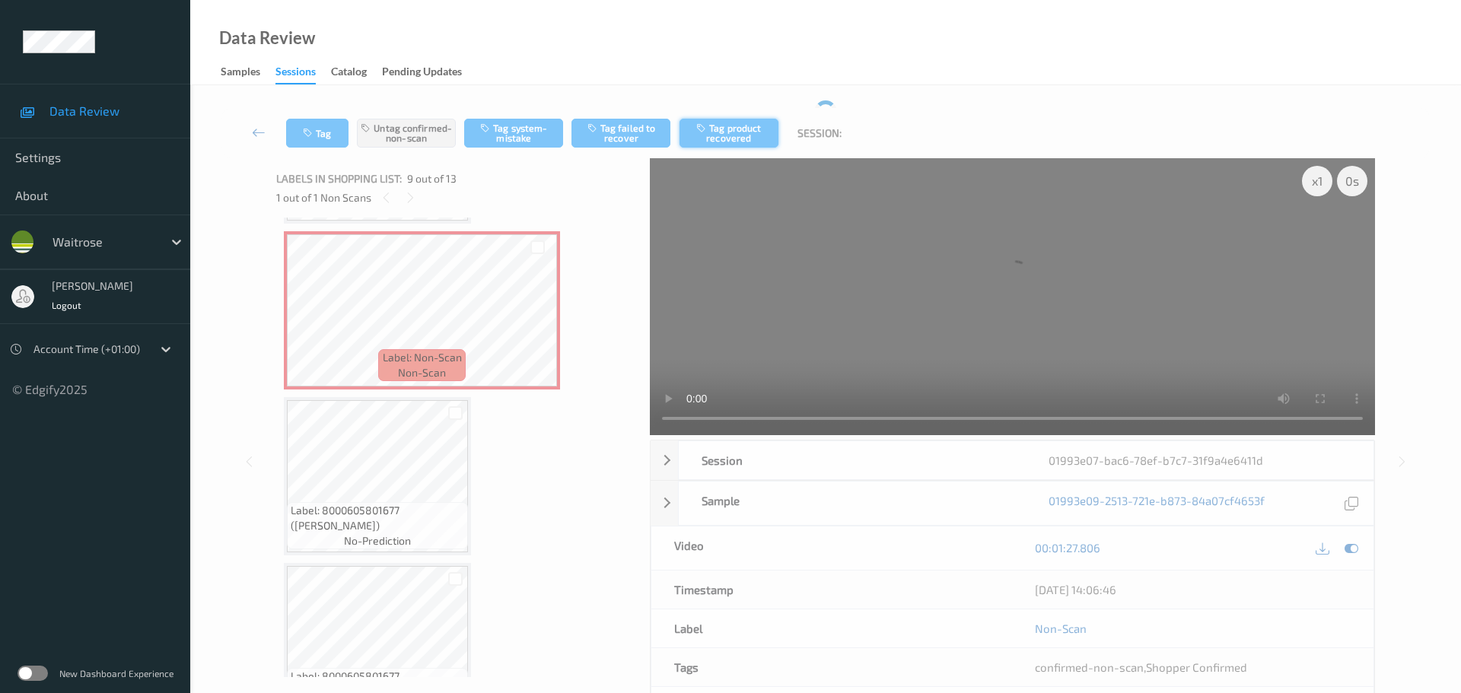
click at [733, 118] on div "Tag Untag confirmed-non-scan Tag system-mistake Tag failed to recover Tag produ…" at bounding box center [825, 133] width 1208 height 50
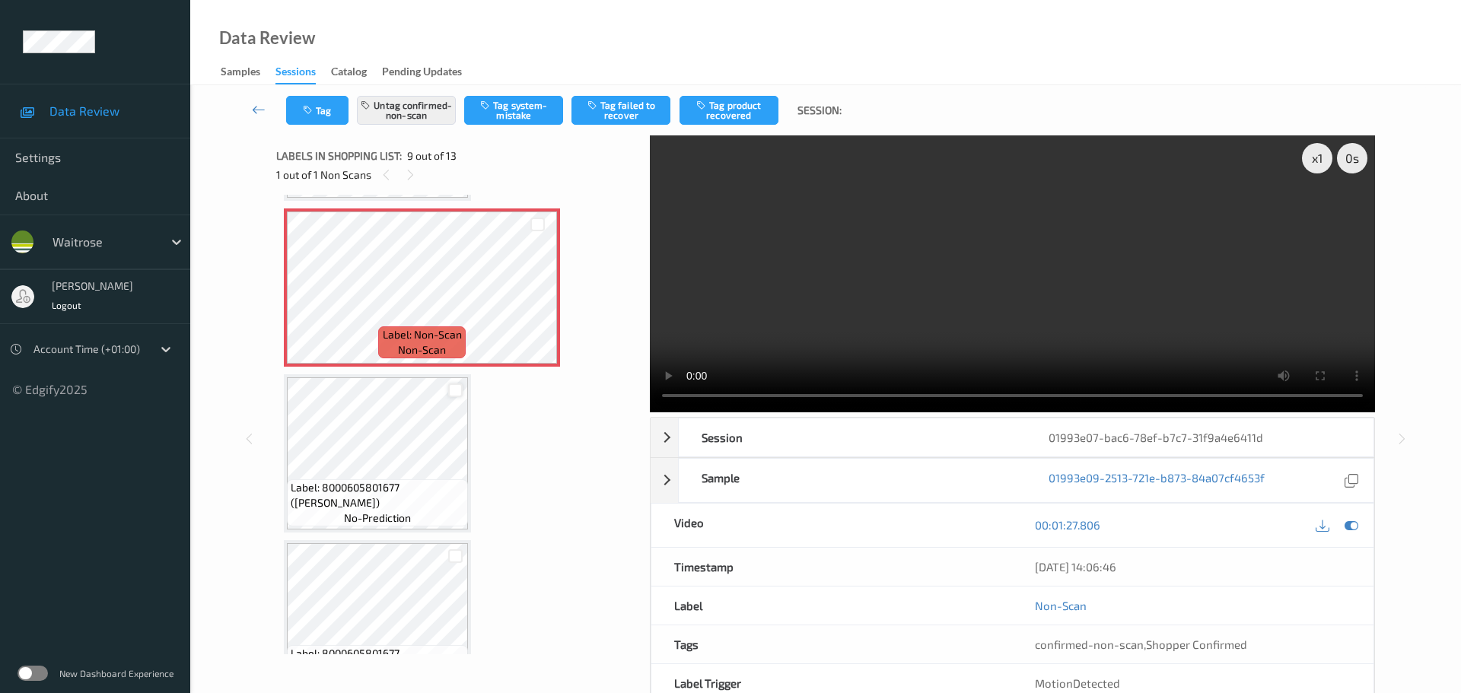
click at [454, 391] on div at bounding box center [455, 391] width 14 height 14
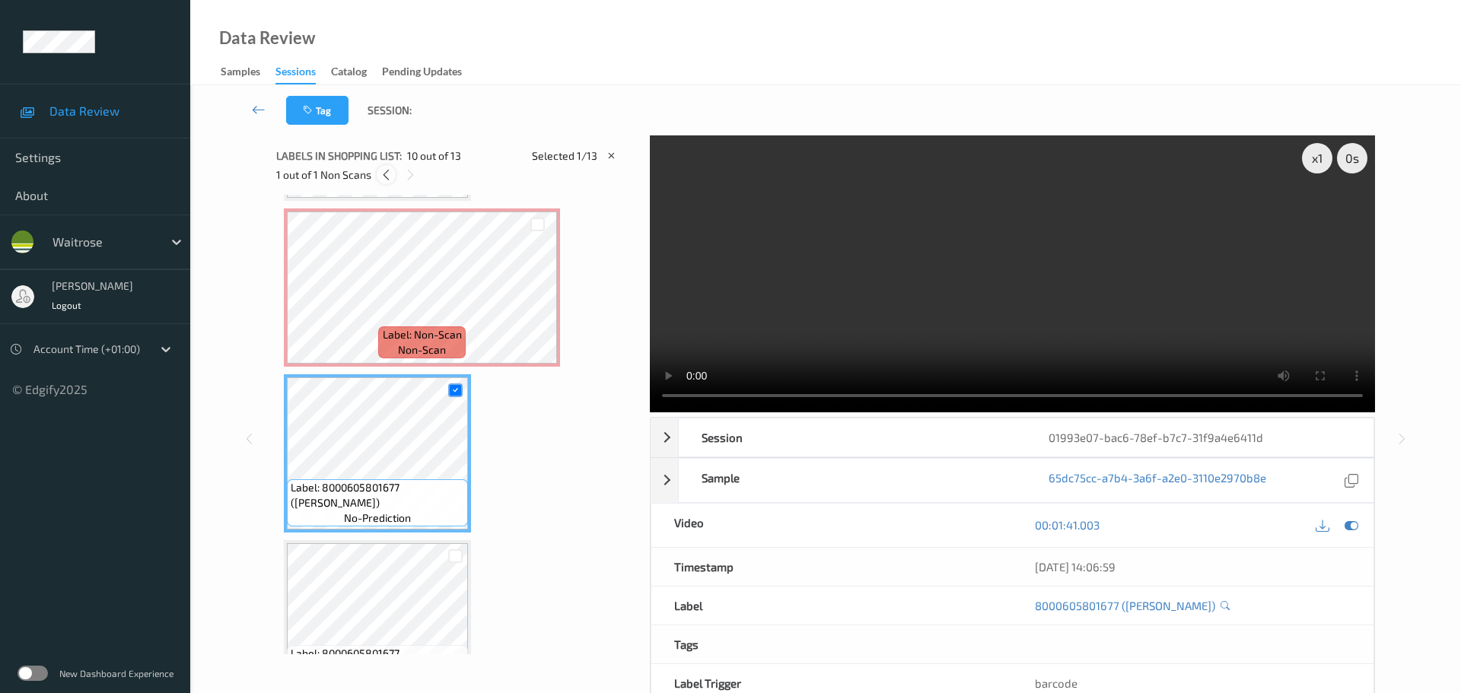
click at [386, 174] on icon at bounding box center [386, 175] width 13 height 14
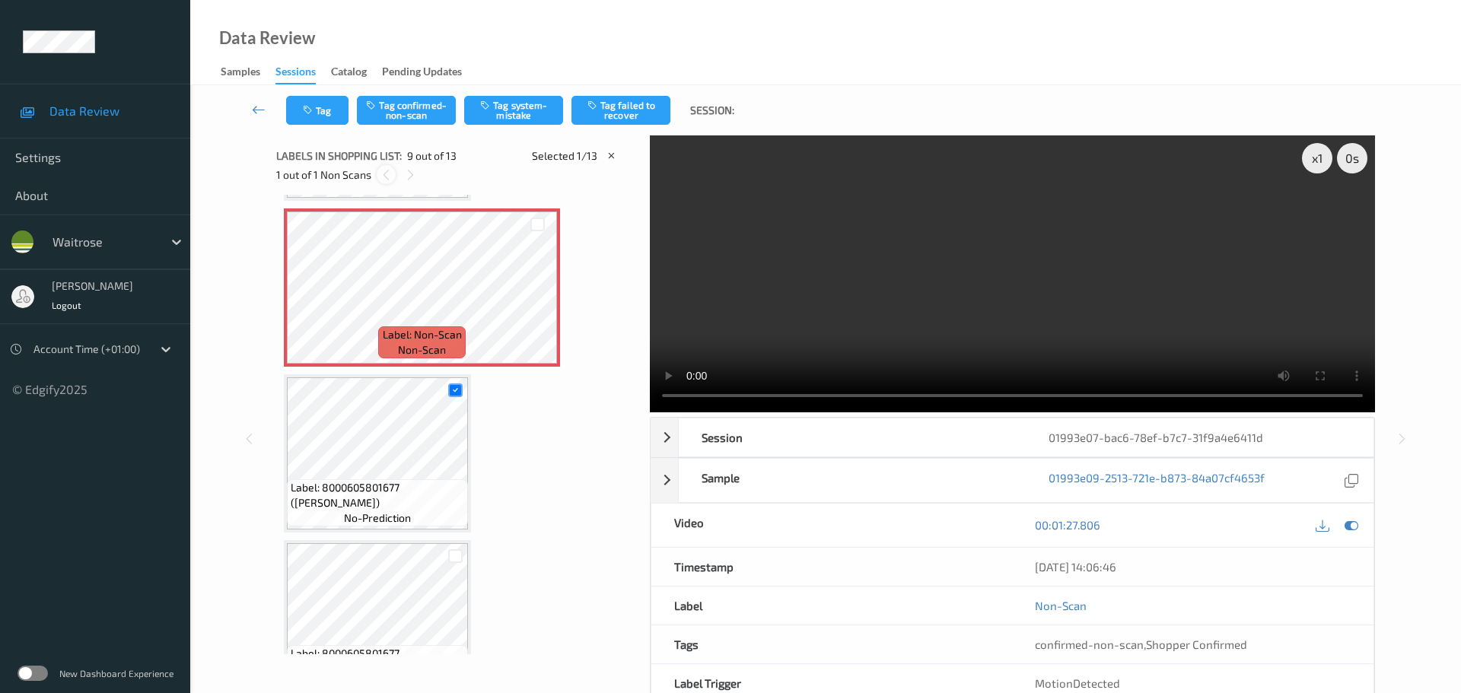
scroll to position [1169, 0]
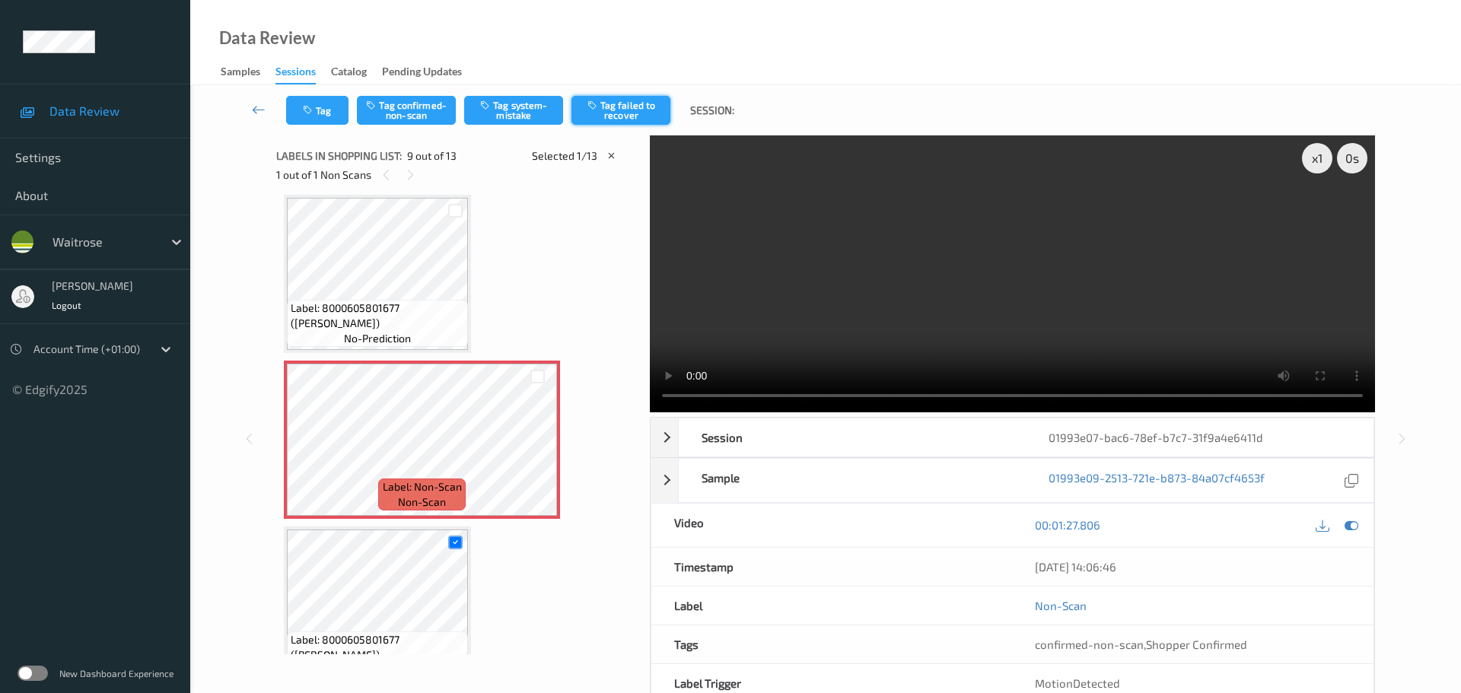
click at [615, 119] on button "Tag failed to recover" at bounding box center [620, 110] width 99 height 29
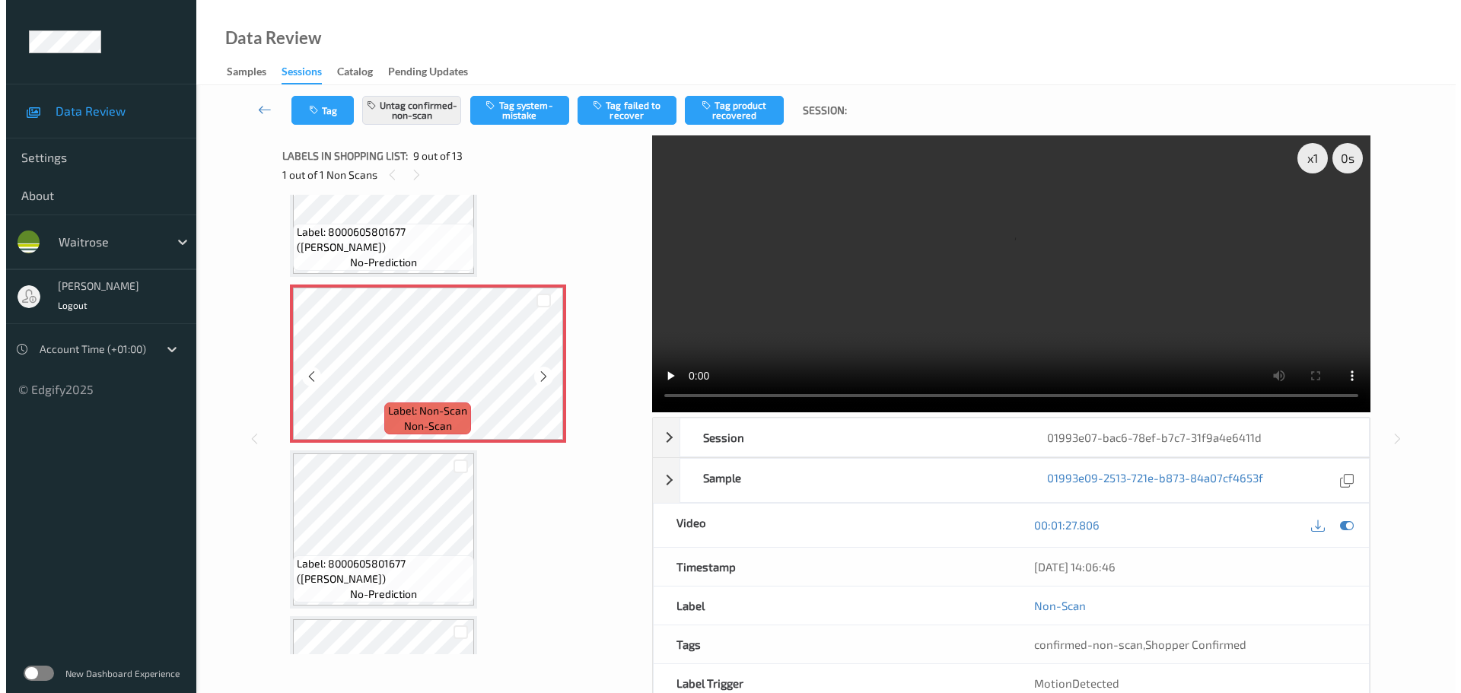
scroll to position [1321, 0]
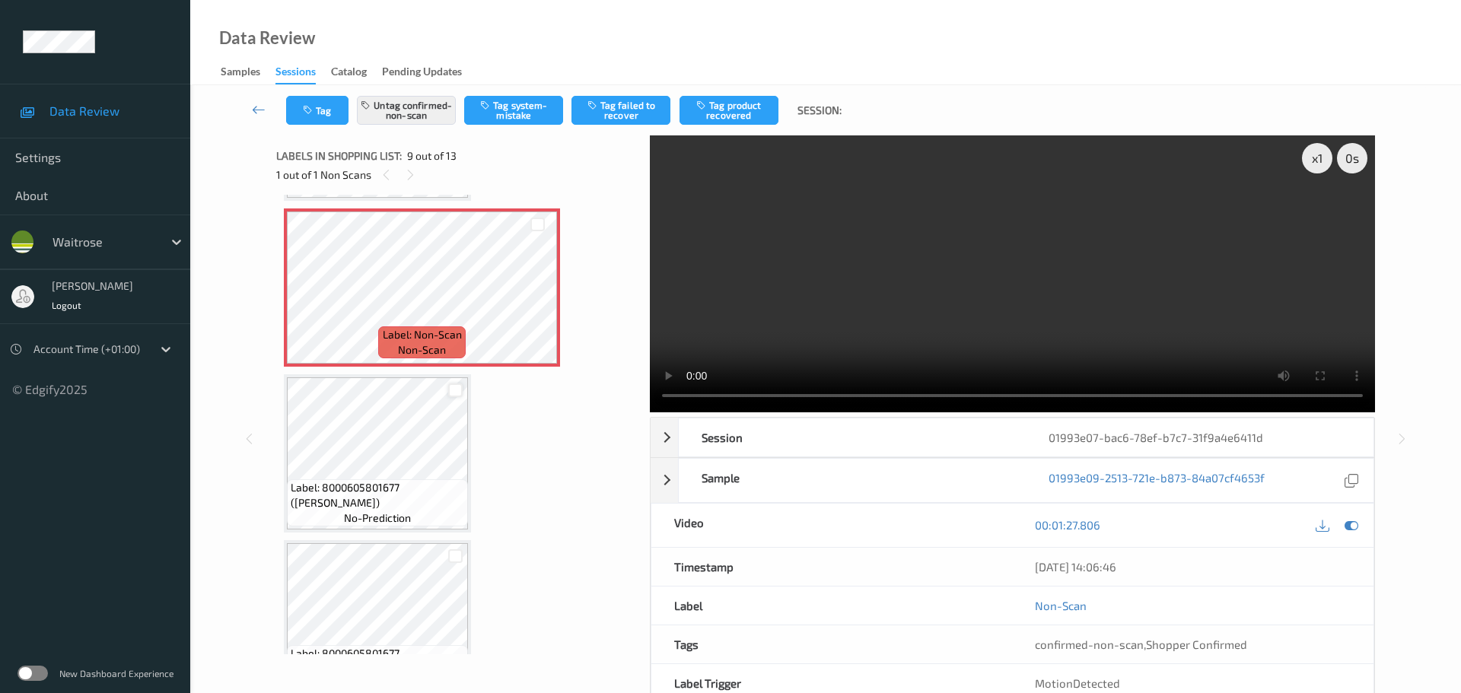
click at [455, 392] on div at bounding box center [455, 391] width 14 height 14
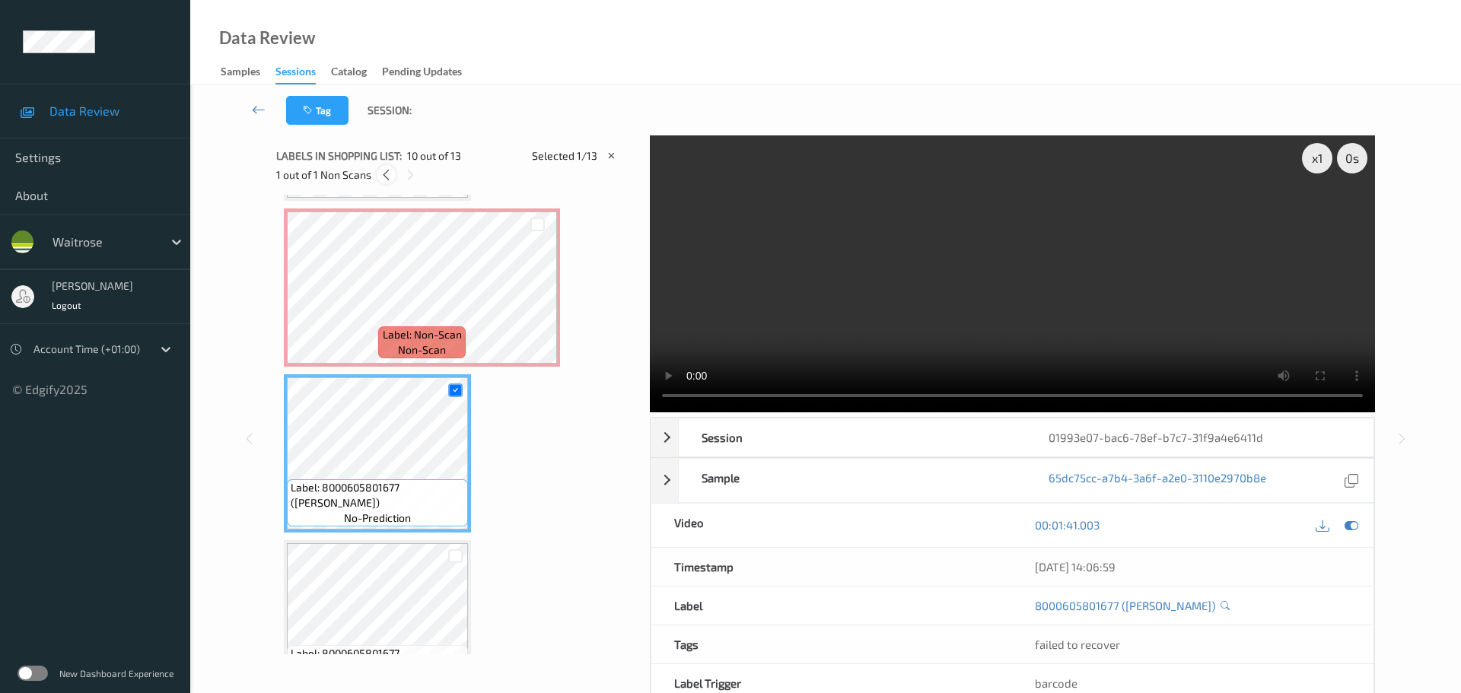
click at [389, 173] on icon at bounding box center [386, 175] width 13 height 14
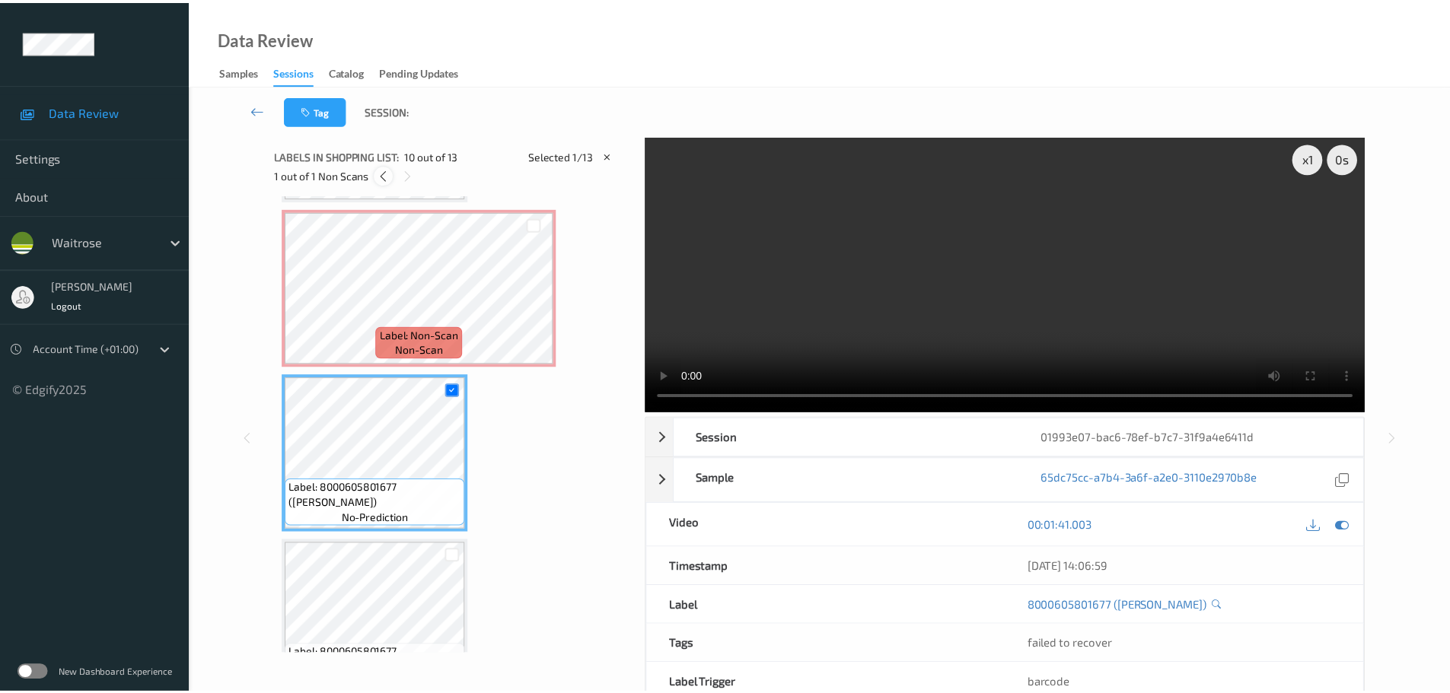
scroll to position [1169, 0]
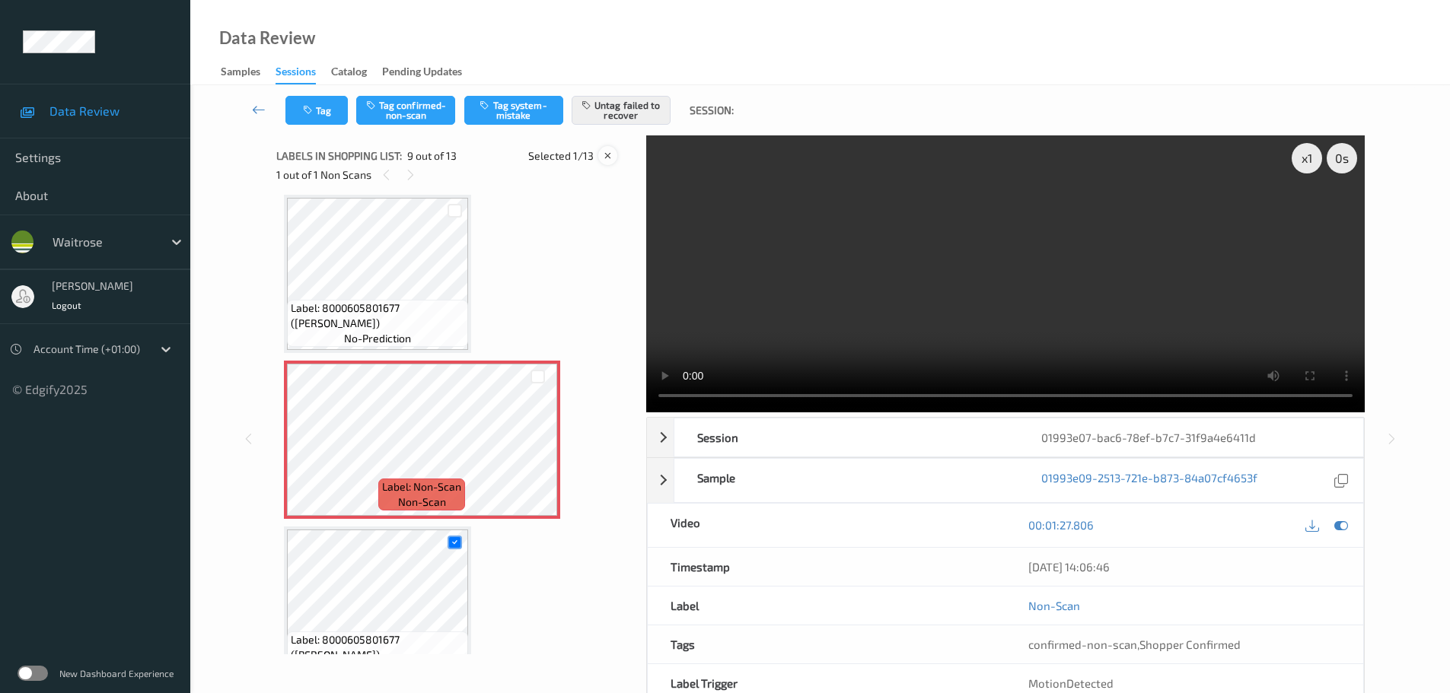
click at [608, 158] on icon at bounding box center [607, 156] width 13 height 14
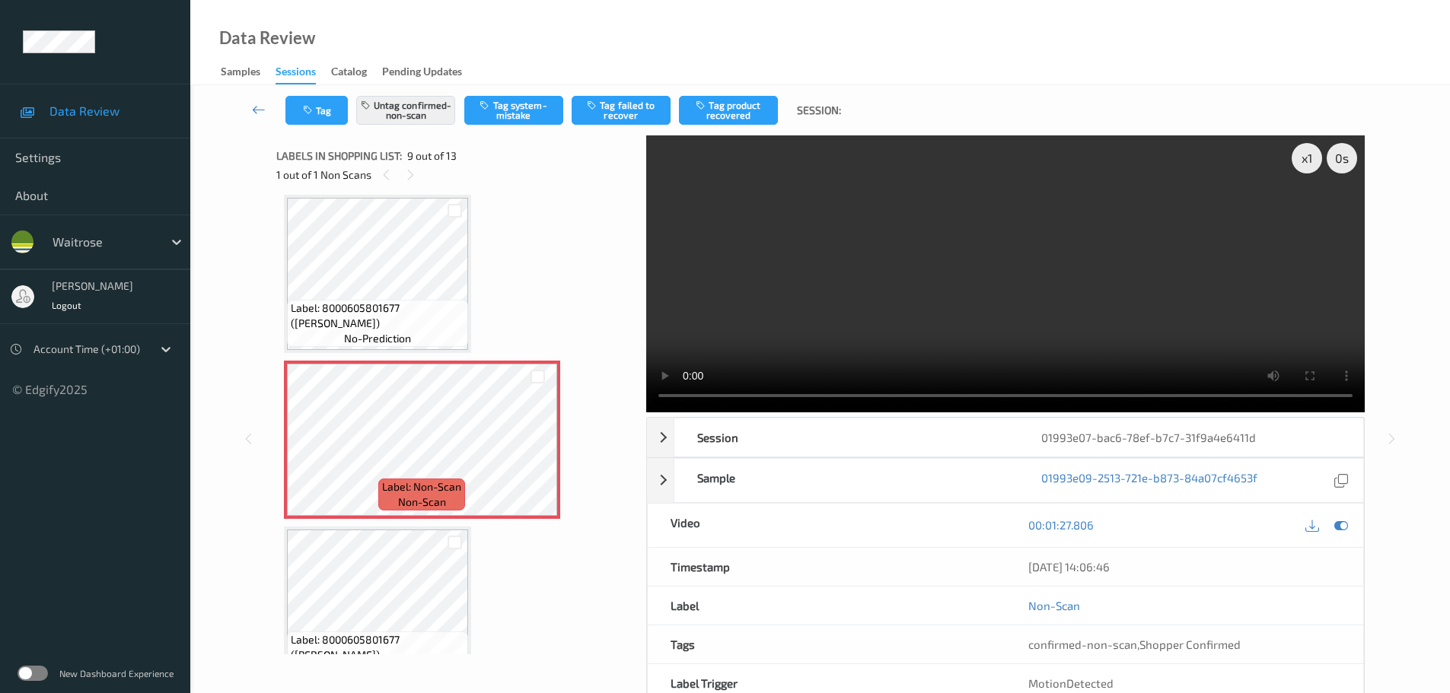
click at [709, 110] on button "Tag product recovered" at bounding box center [728, 110] width 99 height 29
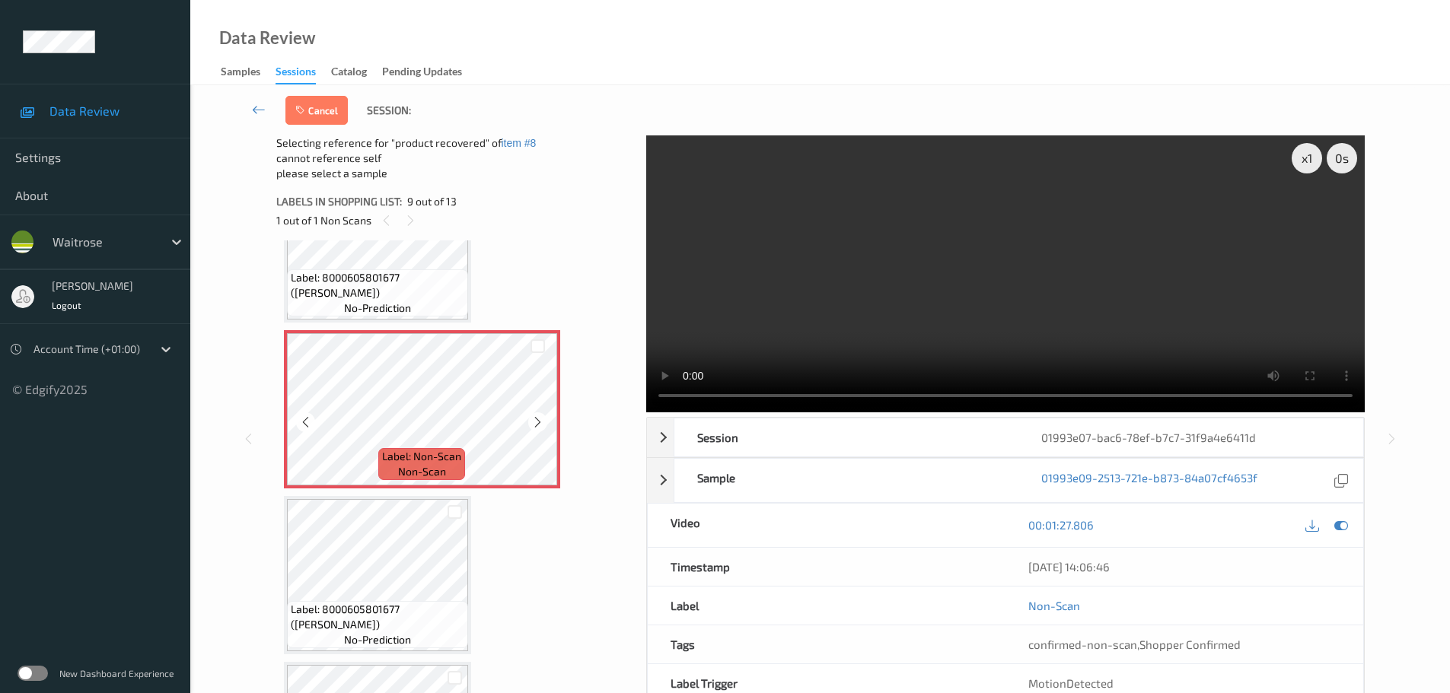
scroll to position [1321, 0]
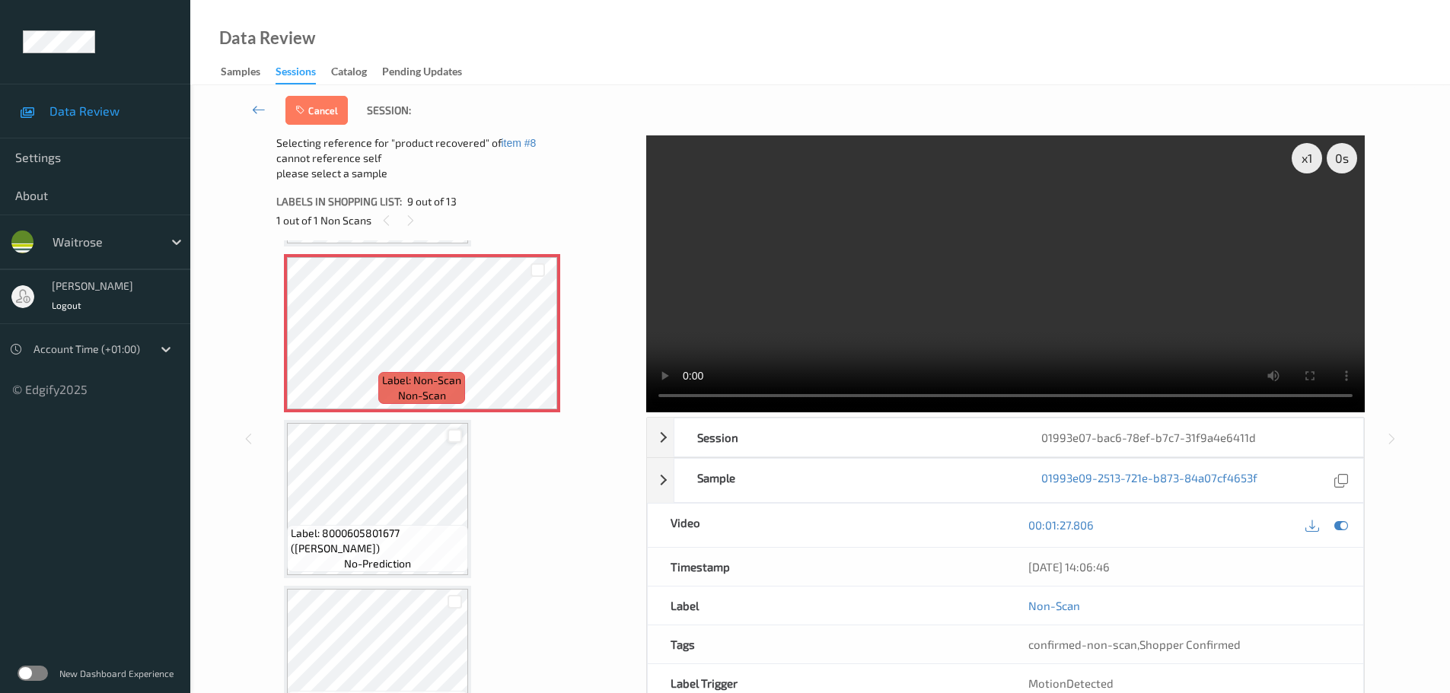
click at [452, 430] on div at bounding box center [454, 436] width 14 height 14
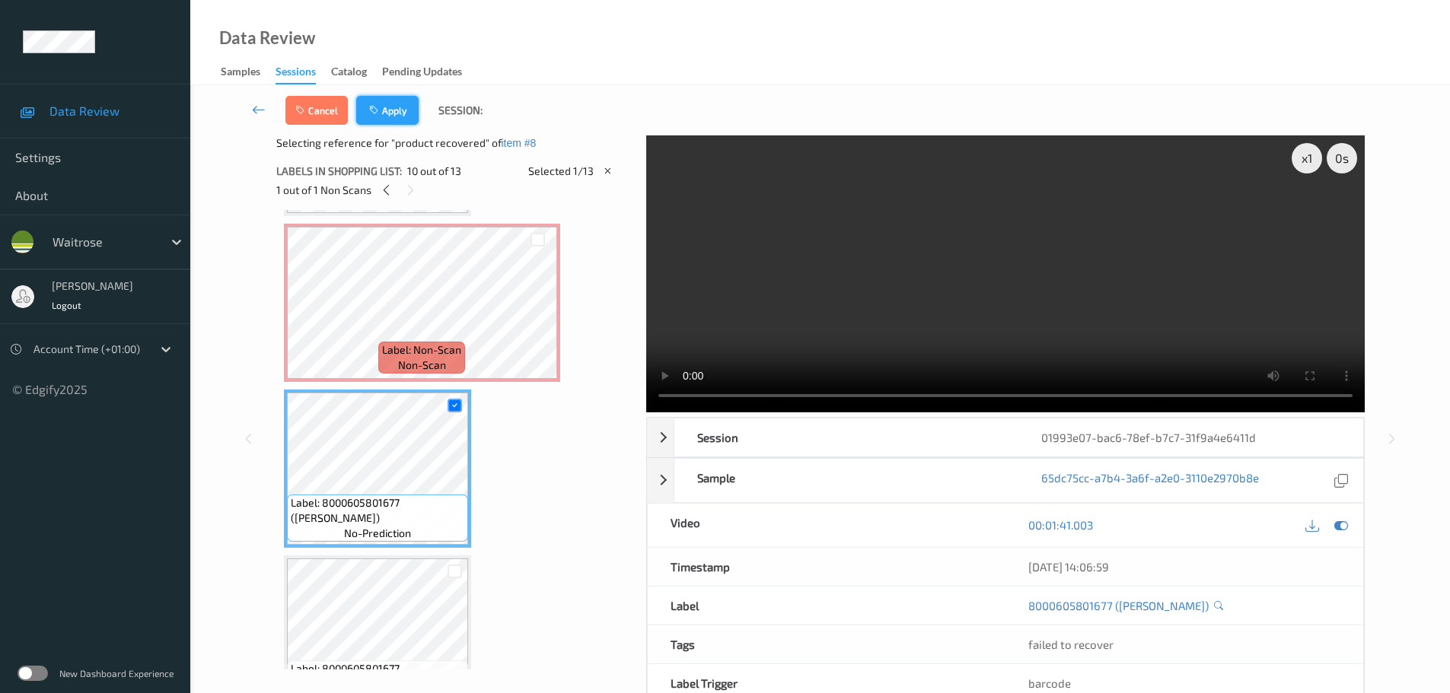
click at [374, 110] on icon "button" at bounding box center [375, 110] width 13 height 11
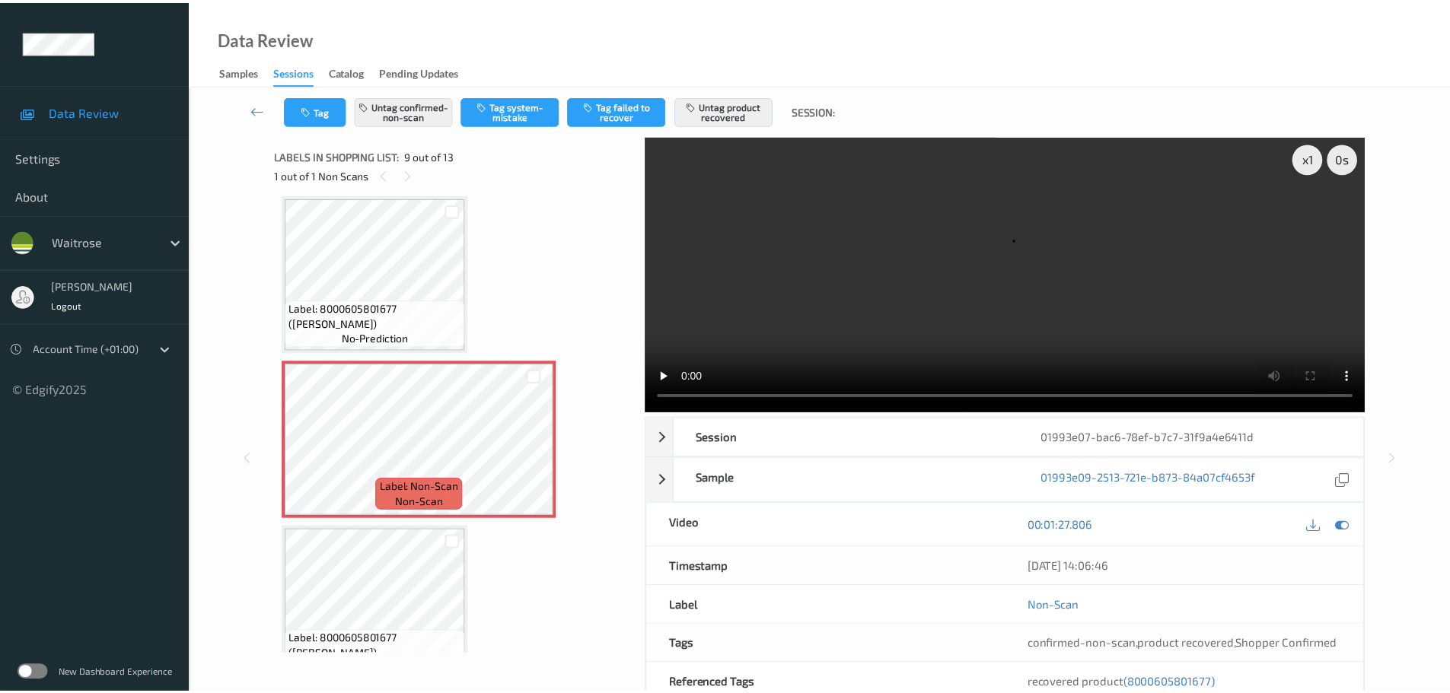
scroll to position [1245, 0]
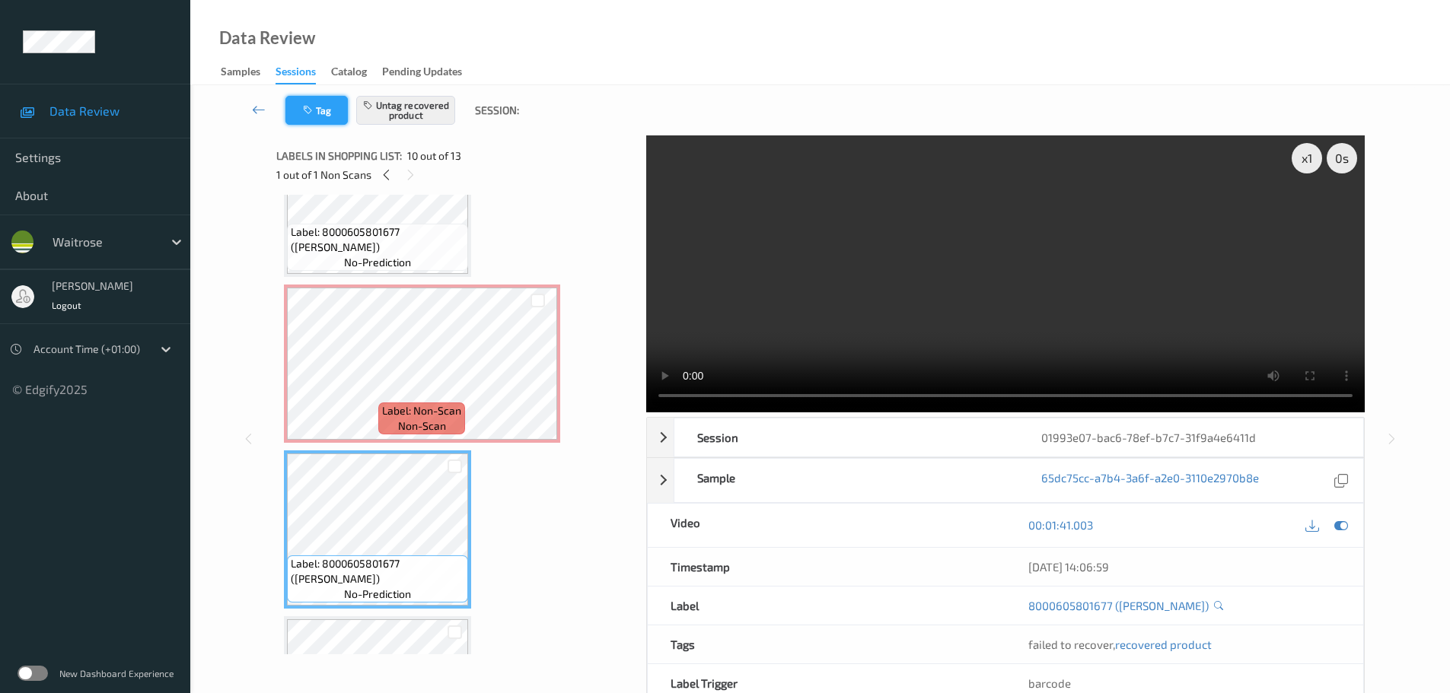
click at [334, 109] on button "Tag" at bounding box center [316, 110] width 62 height 29
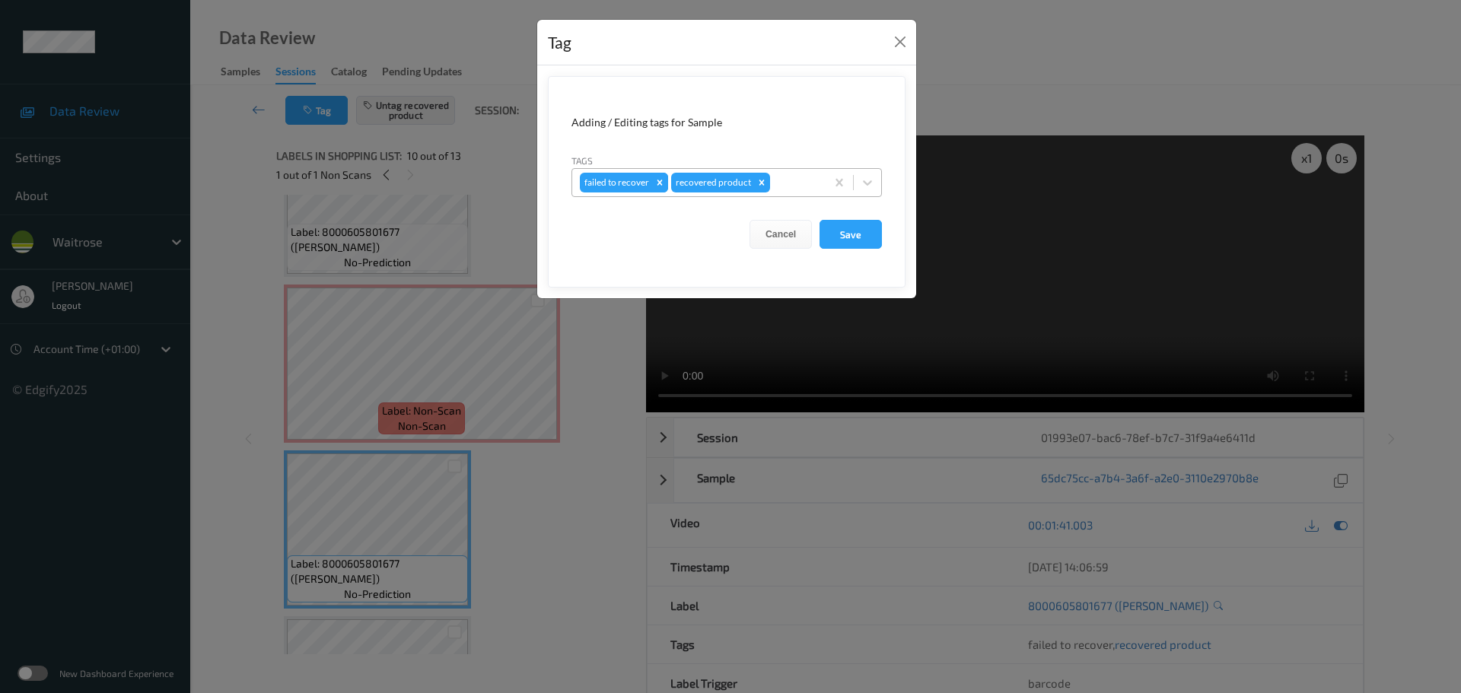
click at [657, 181] on icon "Remove failed to recover" at bounding box center [659, 182] width 5 height 5
click at [828, 229] on button "Save" at bounding box center [851, 234] width 62 height 29
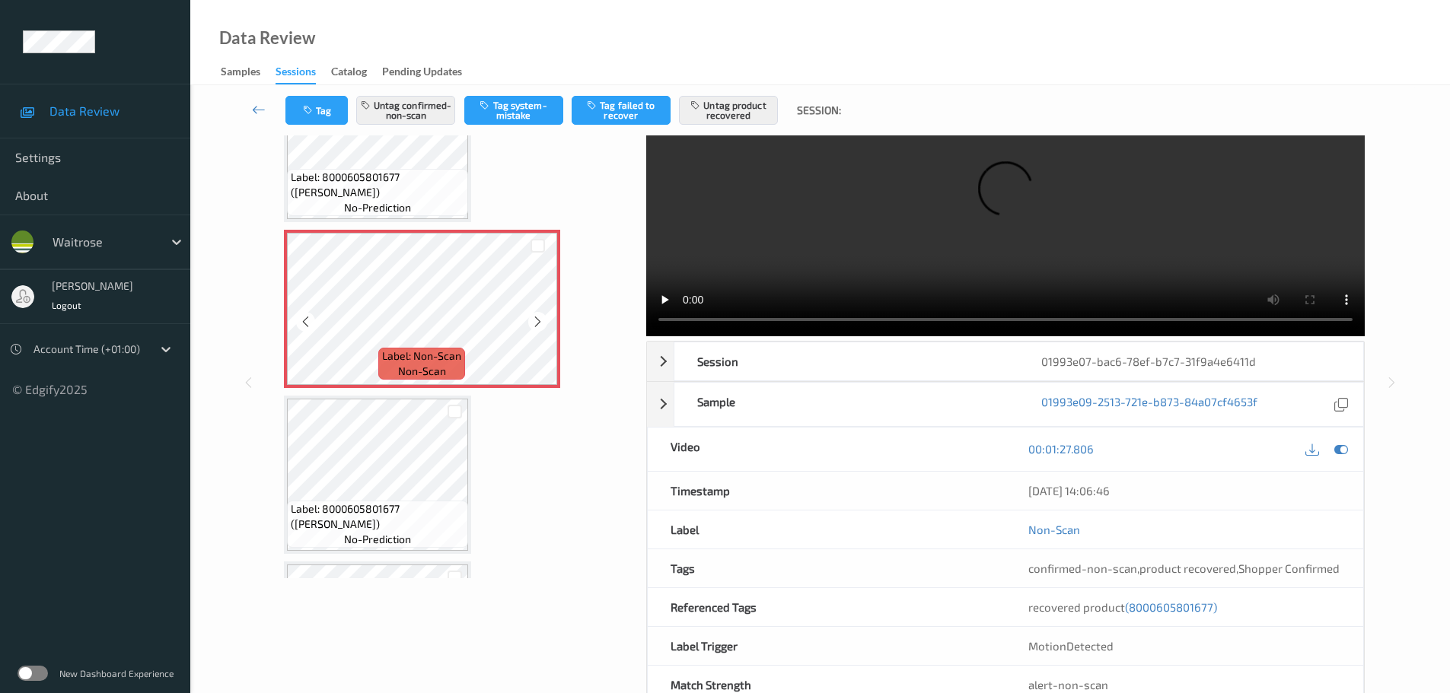
scroll to position [1248, 0]
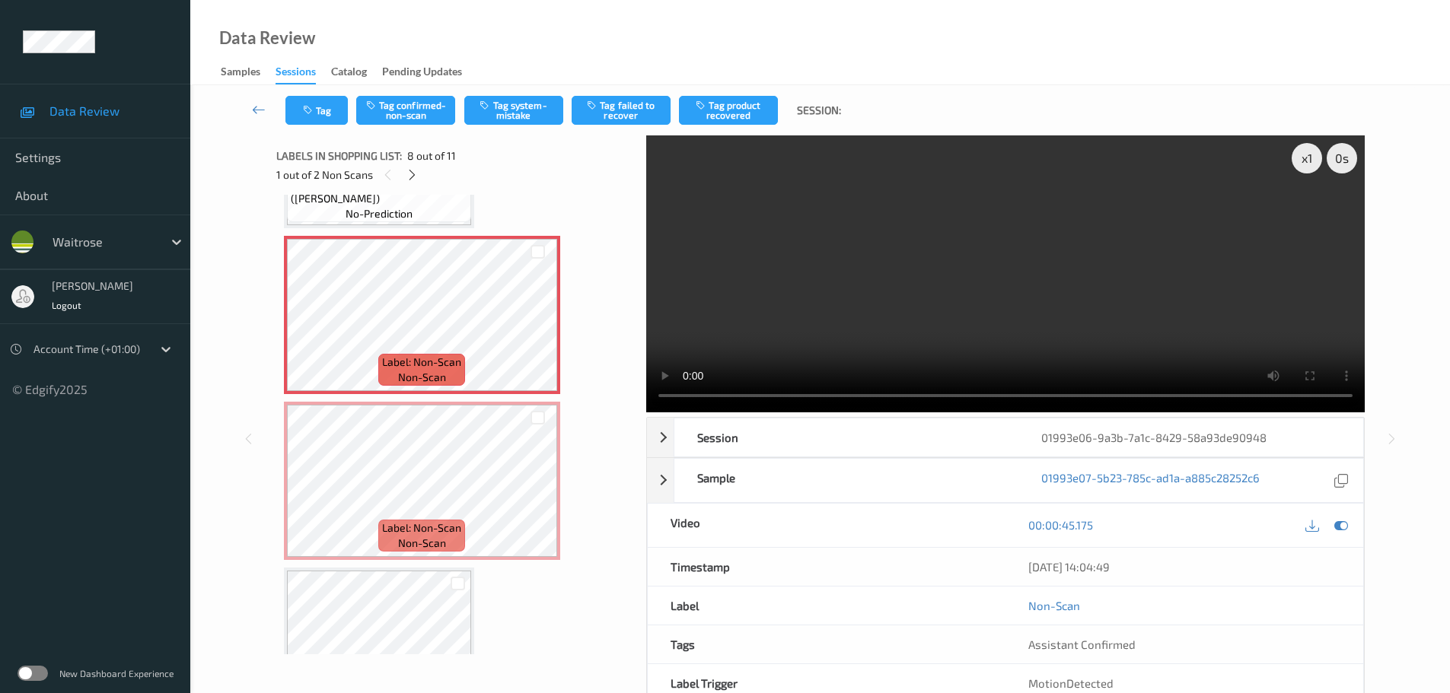
scroll to position [1079, 0]
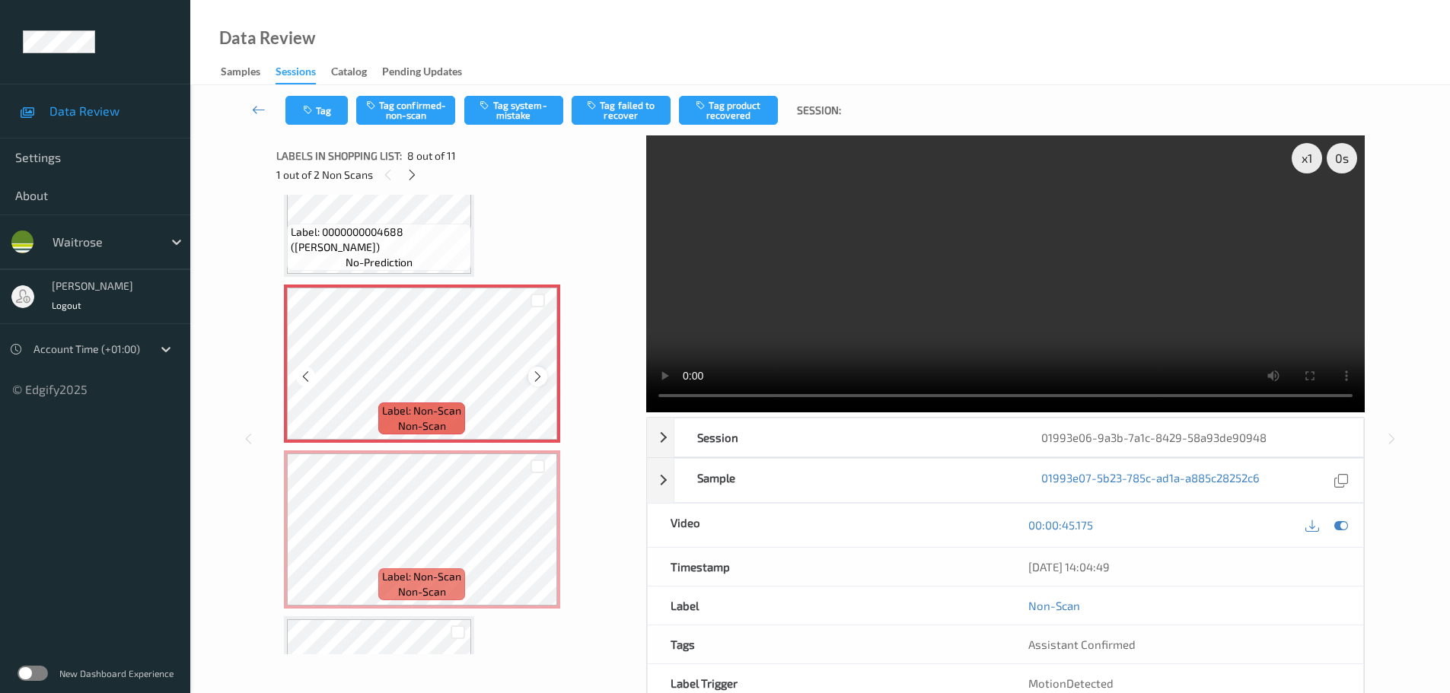
click at [544, 371] on div at bounding box center [537, 376] width 19 height 19
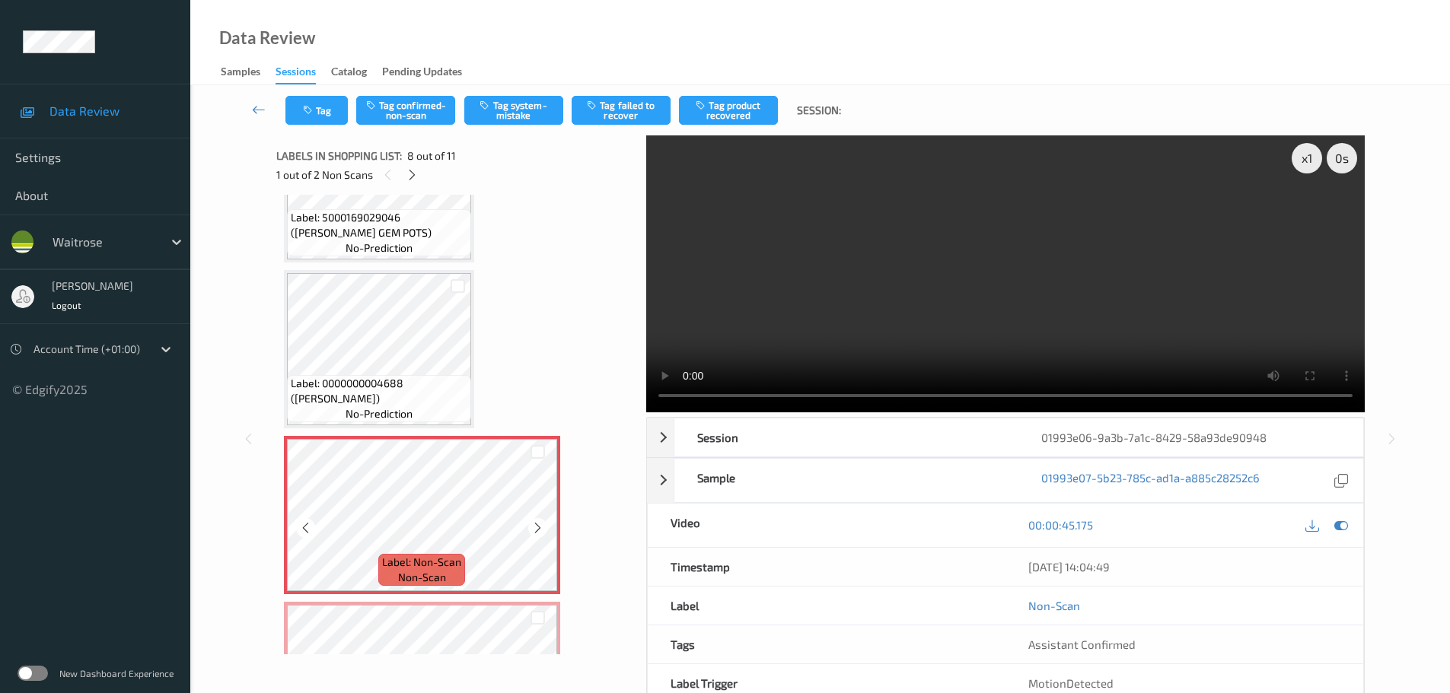
scroll to position [927, 0]
click at [415, 405] on span "Label: 0000000004688 (WR LEMON)" at bounding box center [379, 392] width 177 height 30
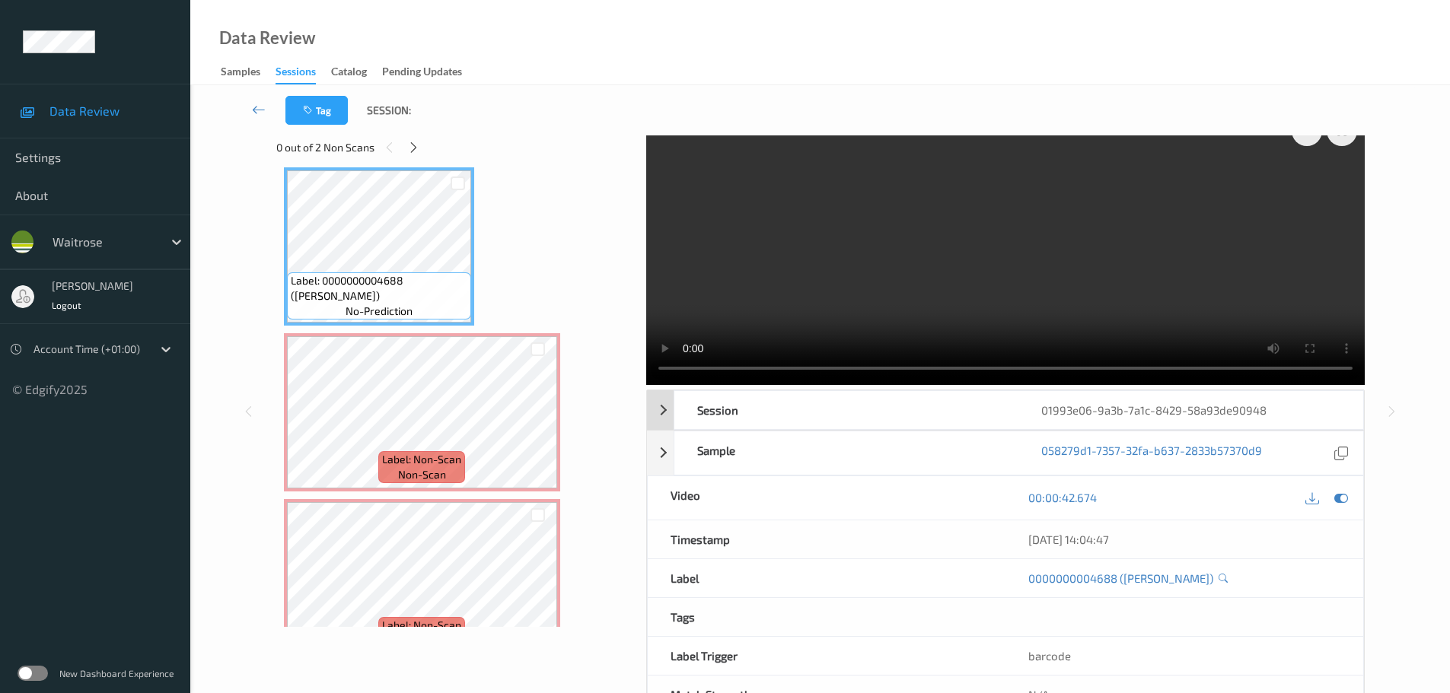
scroll to position [0, 0]
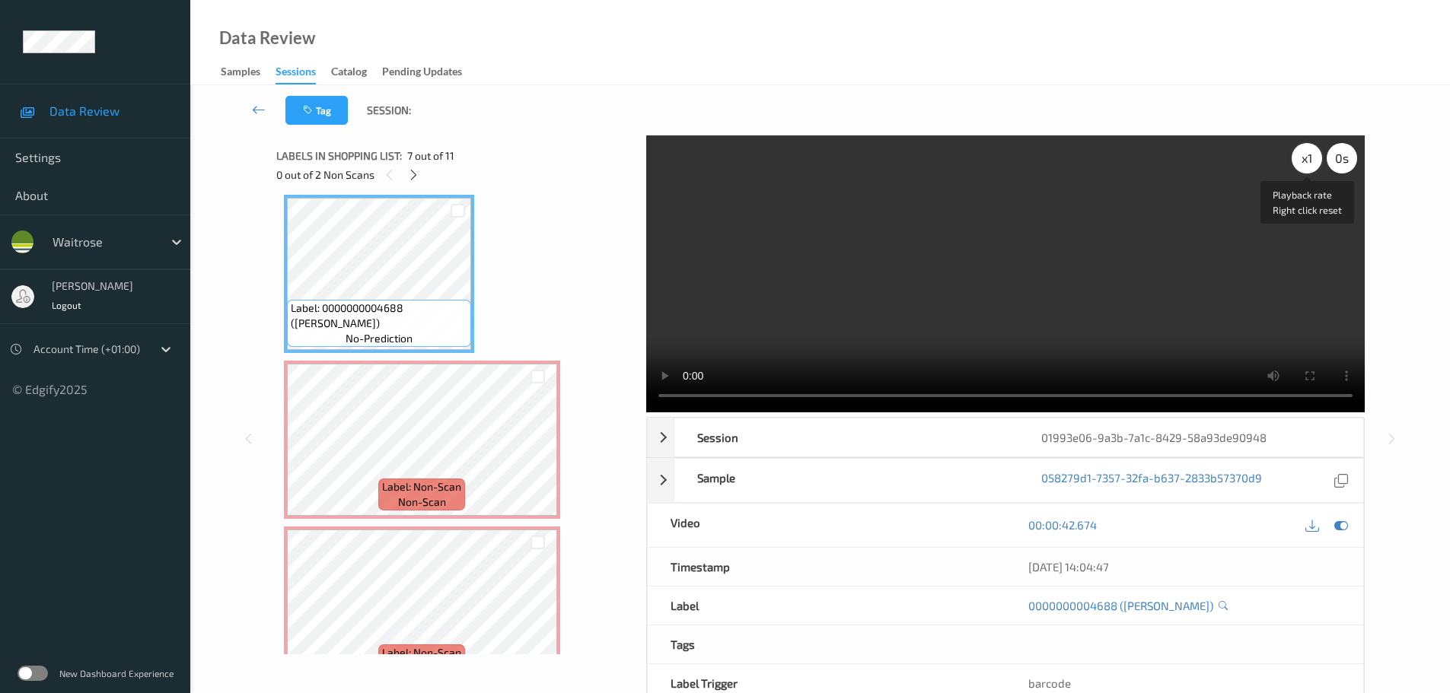
click at [1310, 168] on div "x 1" at bounding box center [1306, 158] width 30 height 30
click at [1310, 168] on div "x 2" at bounding box center [1306, 158] width 30 height 30
click at [1310, 168] on div "x 4" at bounding box center [1306, 158] width 30 height 30
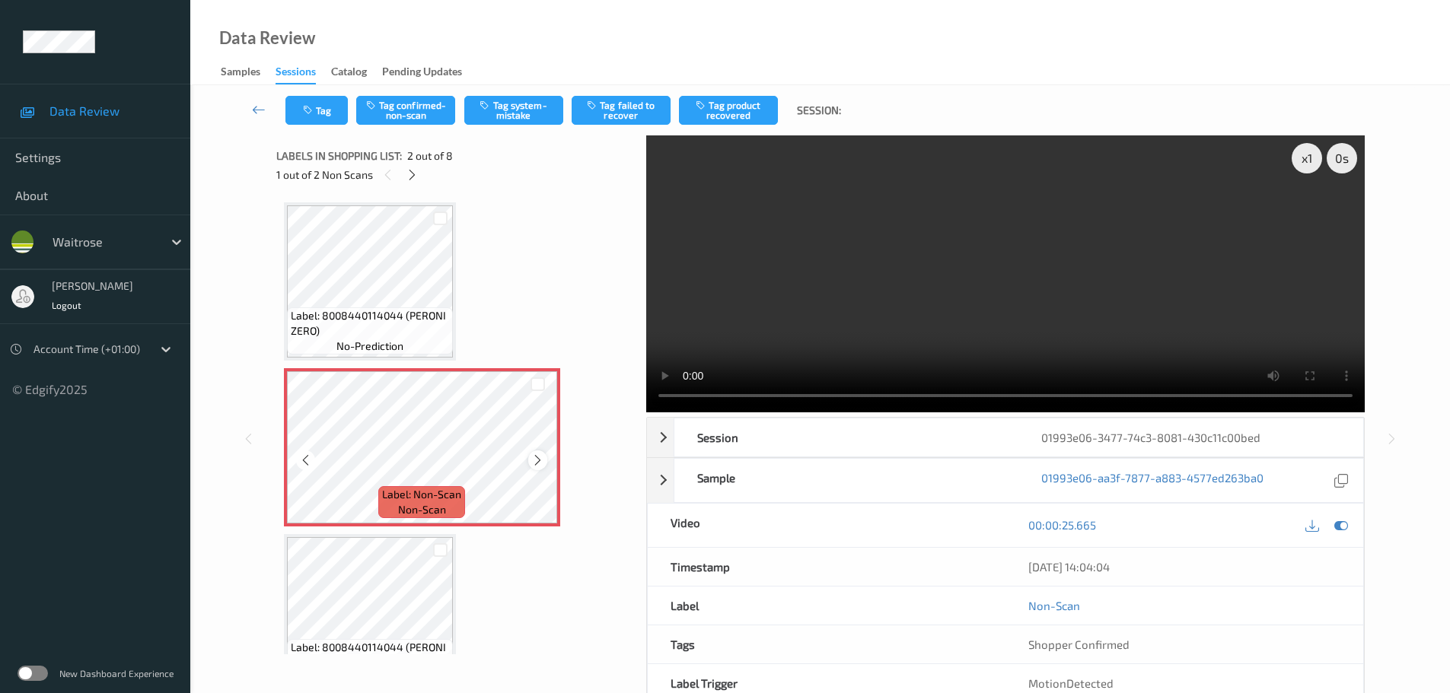
click at [530, 461] on div at bounding box center [537, 459] width 19 height 19
click at [533, 457] on icon at bounding box center [537, 461] width 13 height 14
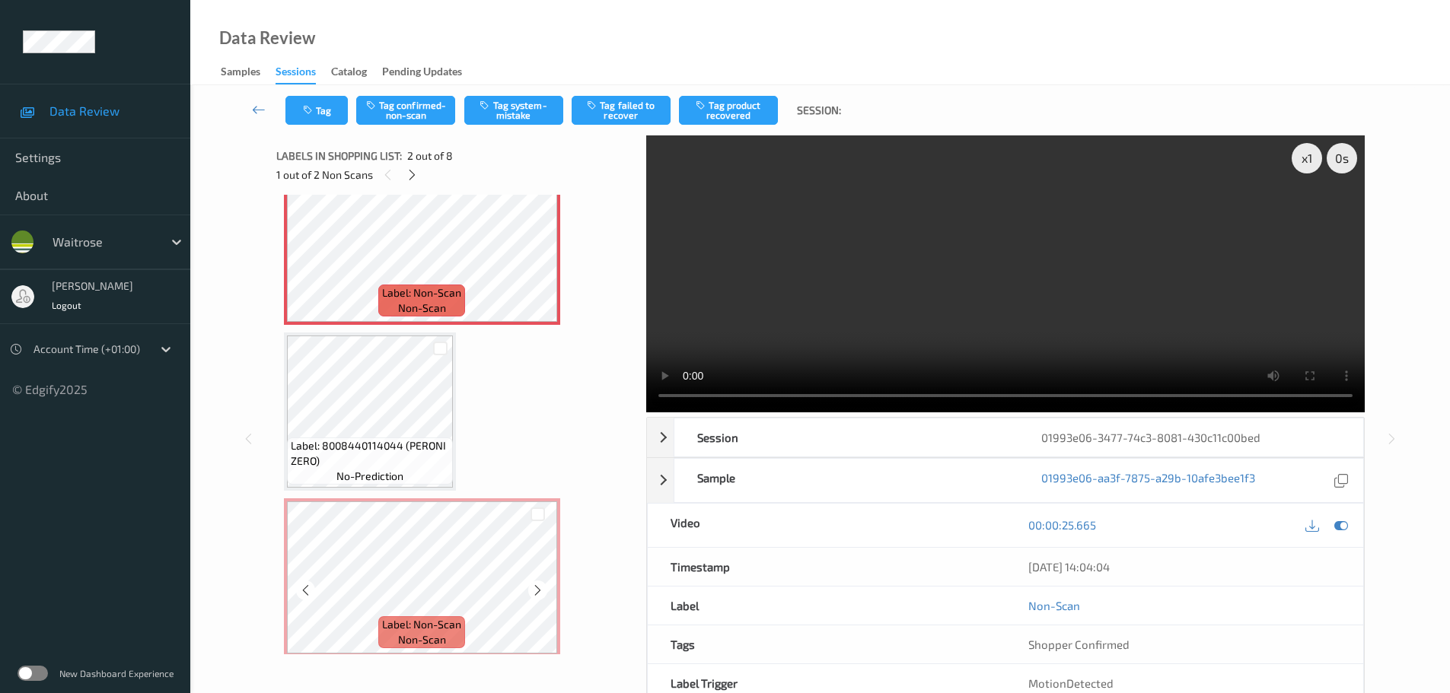
scroll to position [228, 0]
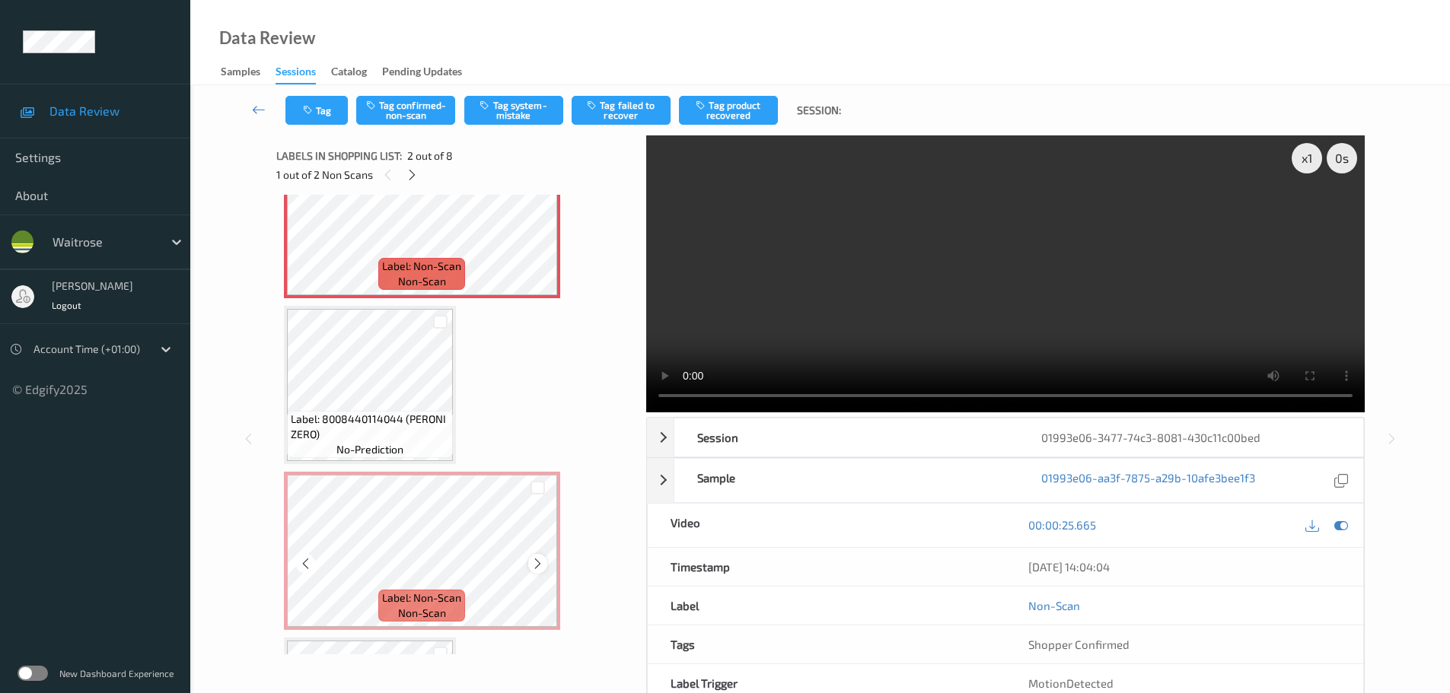
click at [532, 559] on icon at bounding box center [537, 564] width 13 height 14
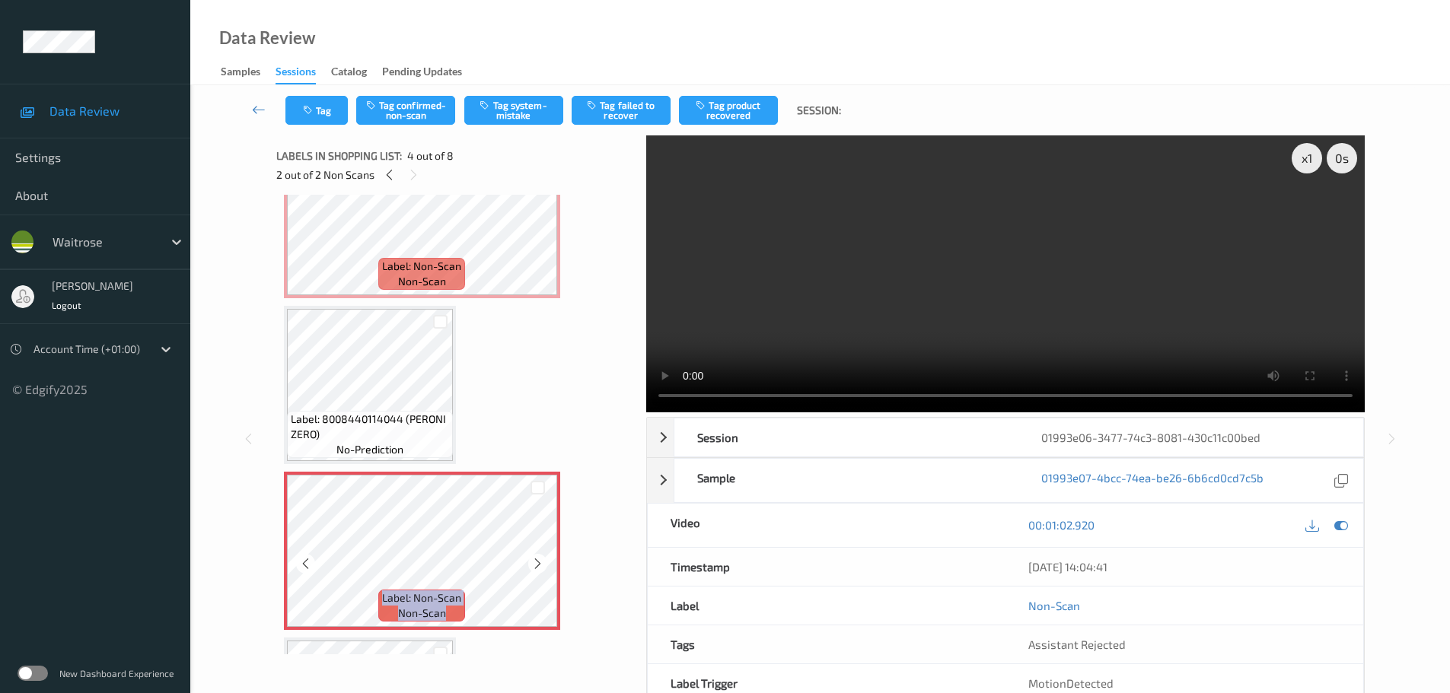
click at [532, 559] on icon at bounding box center [537, 564] width 13 height 14
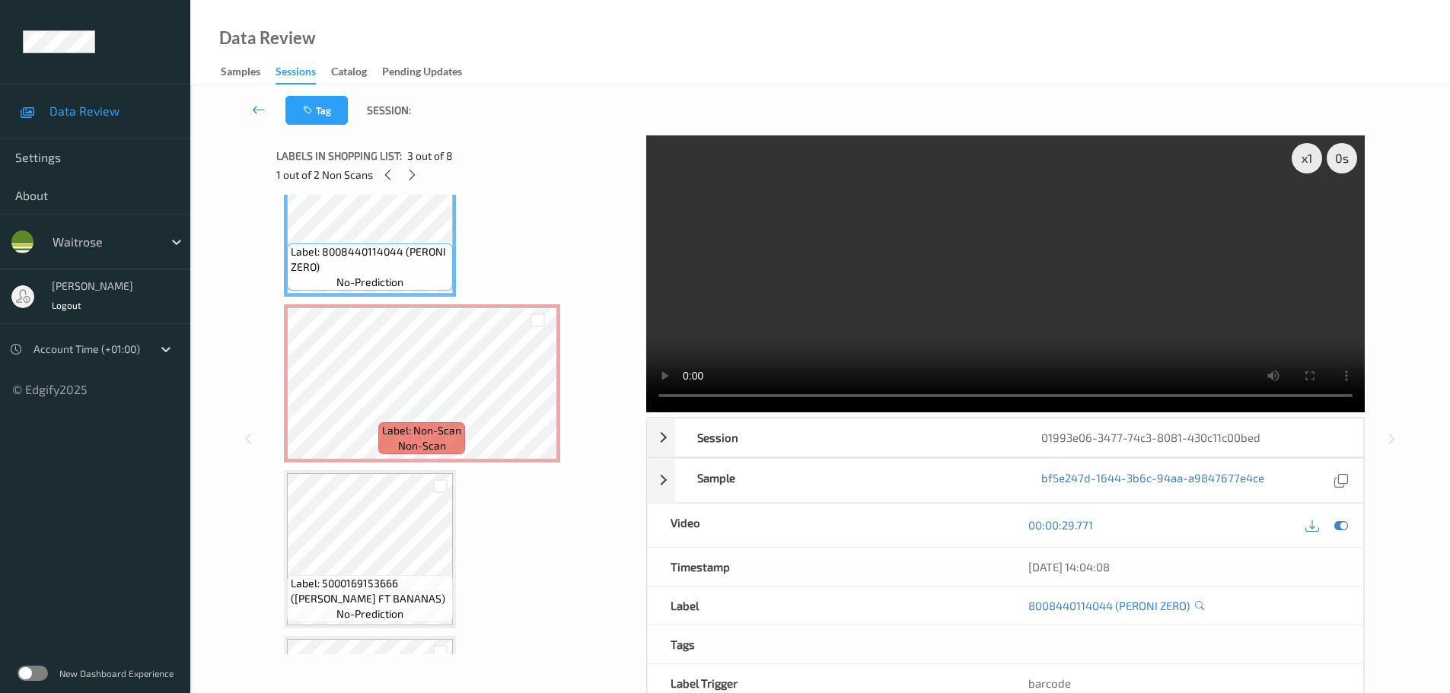
scroll to position [533, 0]
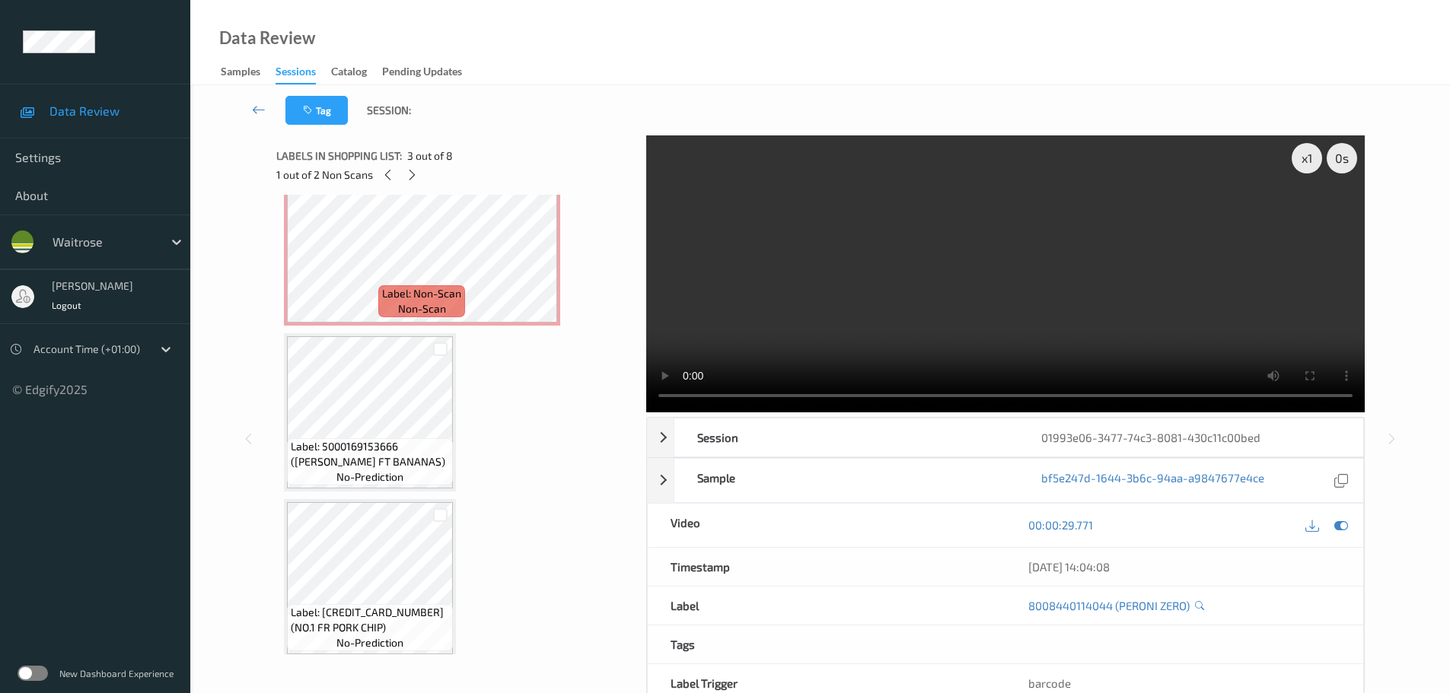
click at [1283, 179] on video at bounding box center [1005, 273] width 718 height 277
click at [1303, 165] on div "x 1" at bounding box center [1306, 158] width 30 height 30
click at [1306, 161] on div "x 2" at bounding box center [1306, 158] width 30 height 30
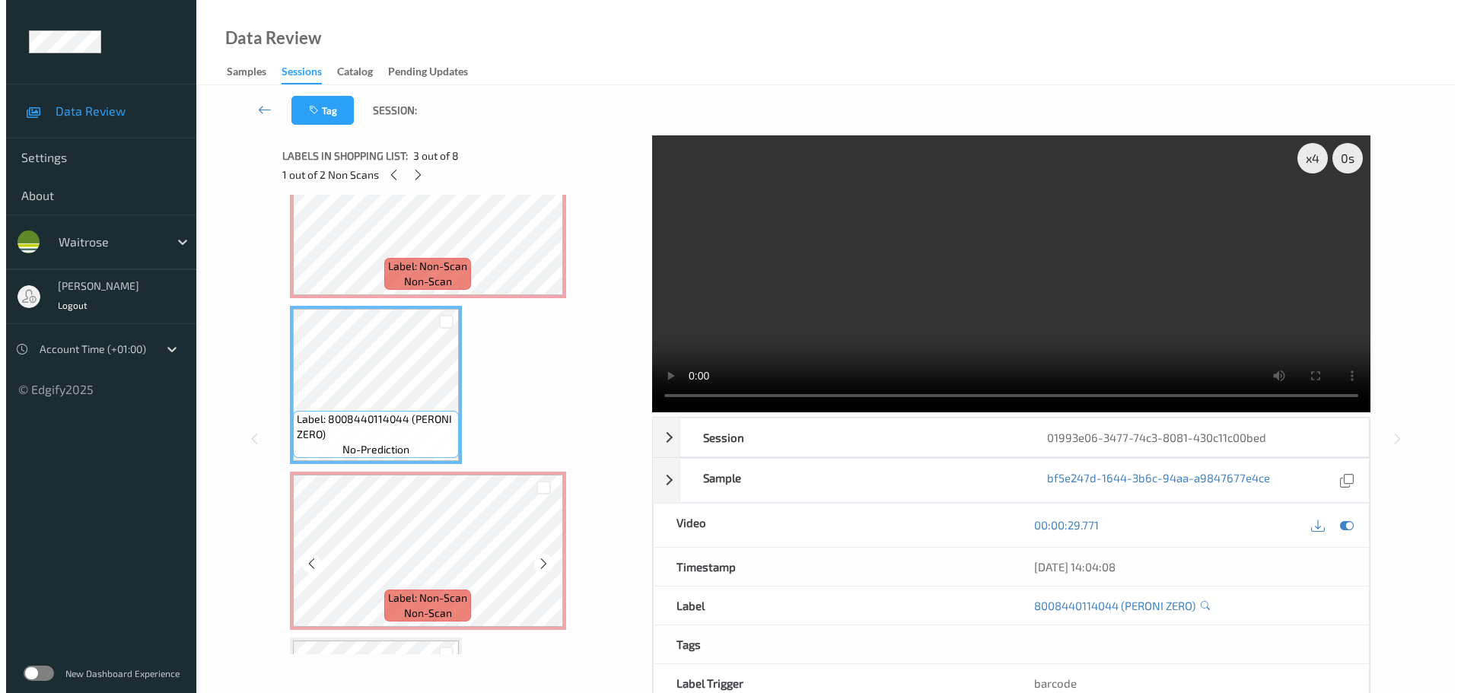
scroll to position [0, 0]
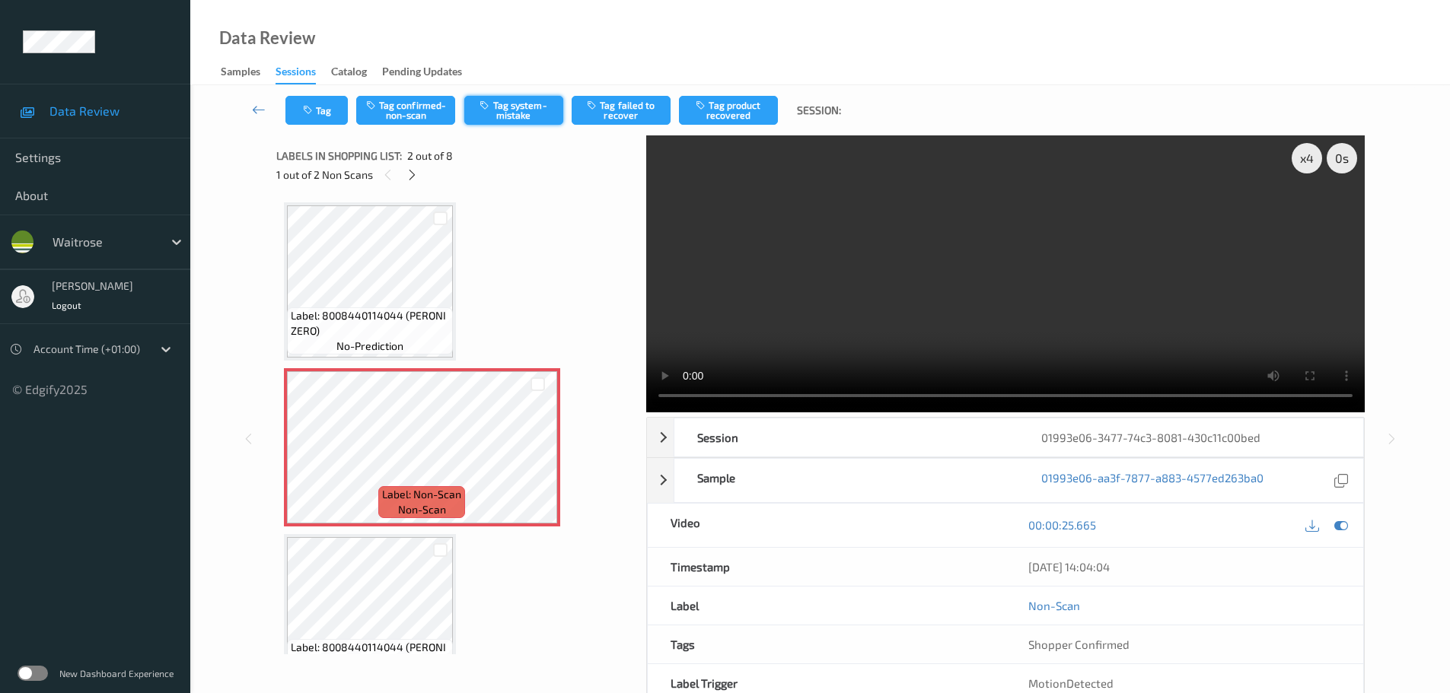
click at [498, 105] on button "Tag system-mistake" at bounding box center [513, 110] width 99 height 29
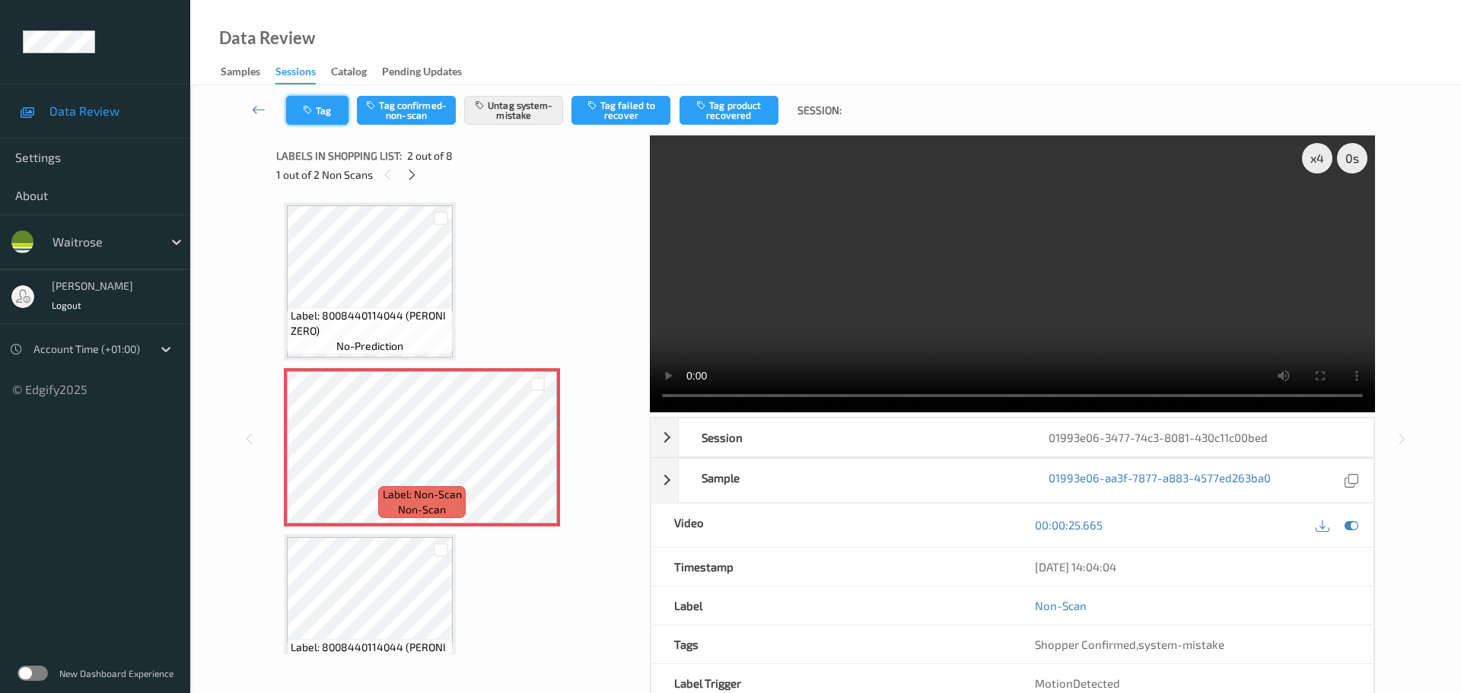
click at [317, 103] on button "Tag" at bounding box center [317, 110] width 62 height 29
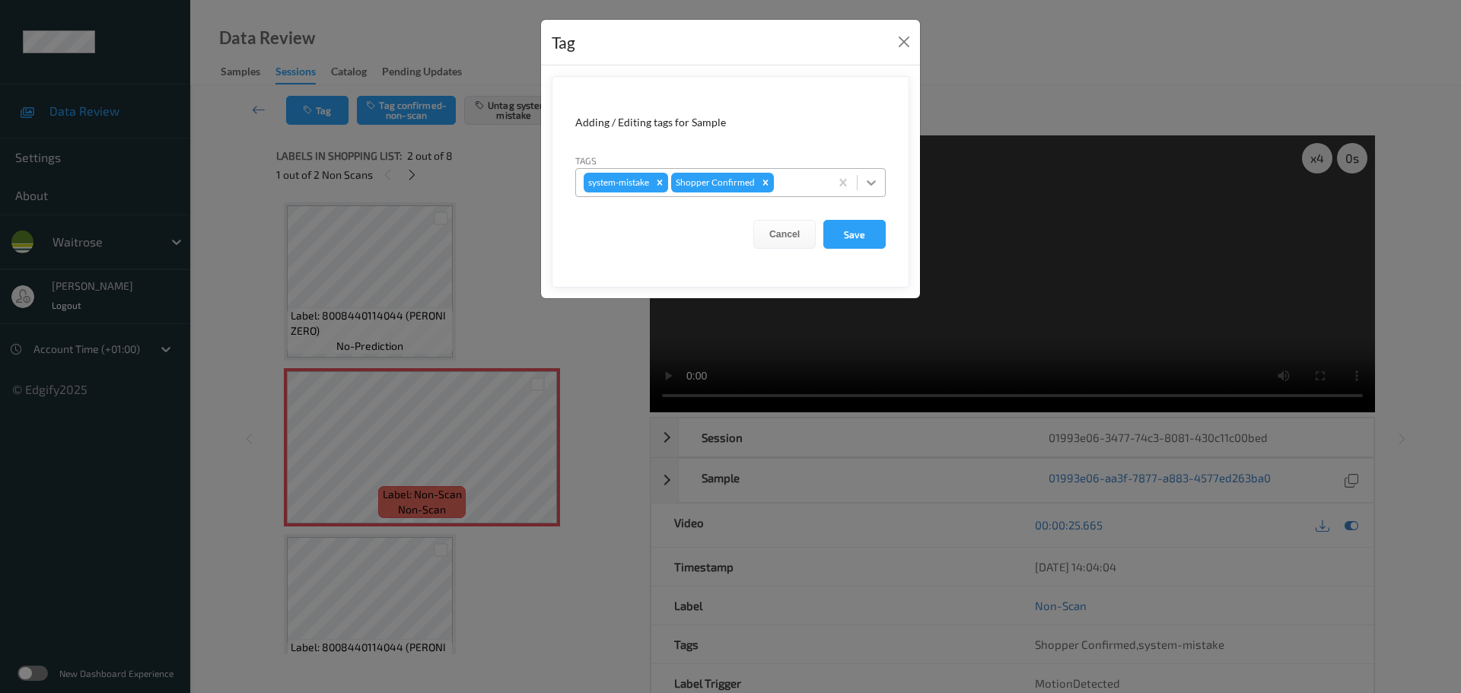
click at [871, 180] on icon at bounding box center [871, 182] width 15 height 15
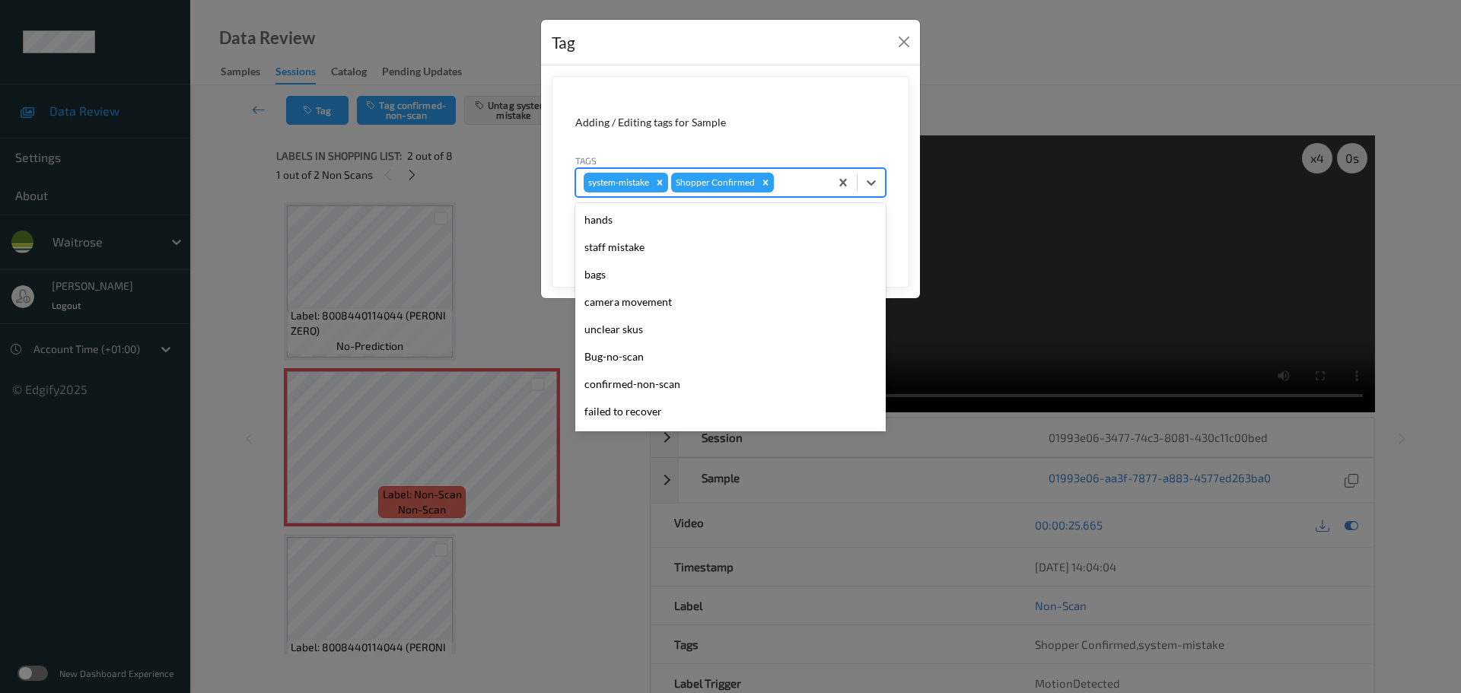
scroll to position [353, 0]
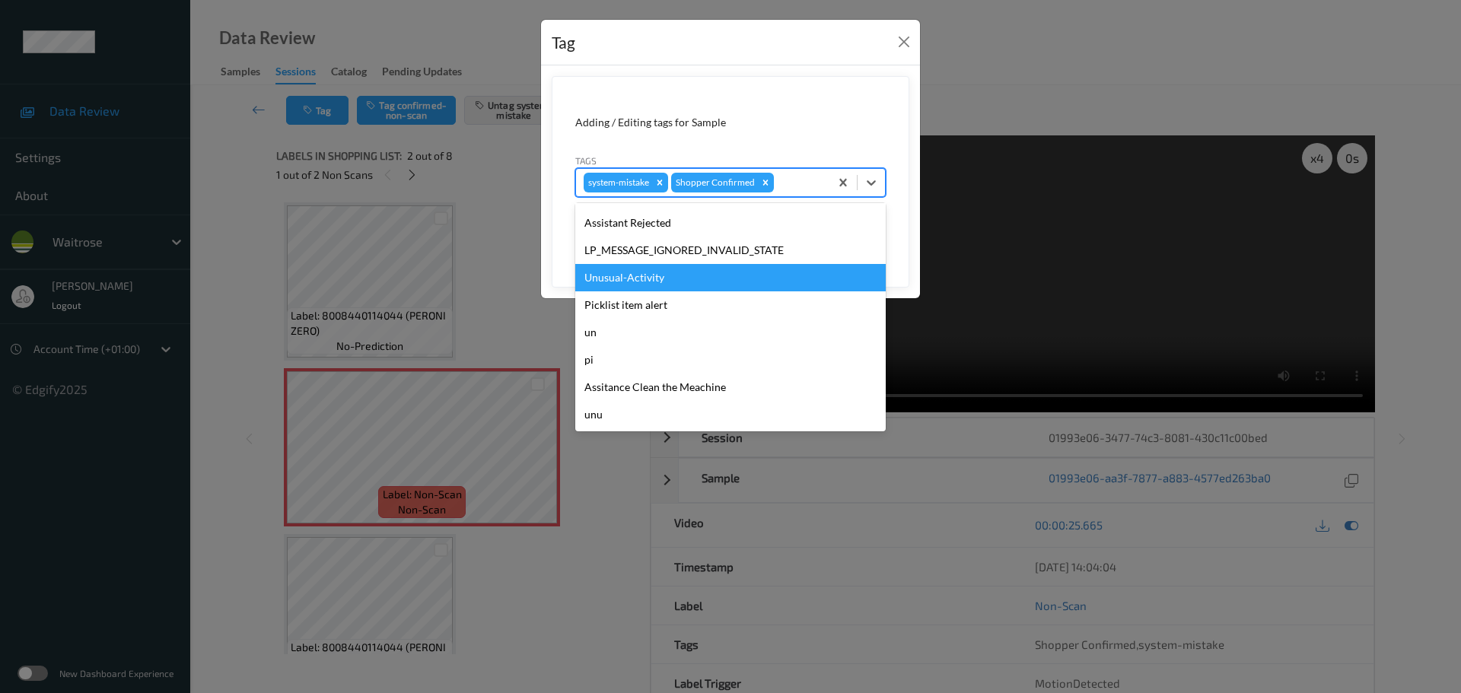
click at [619, 283] on div "Unusual-Activity" at bounding box center [730, 277] width 310 height 27
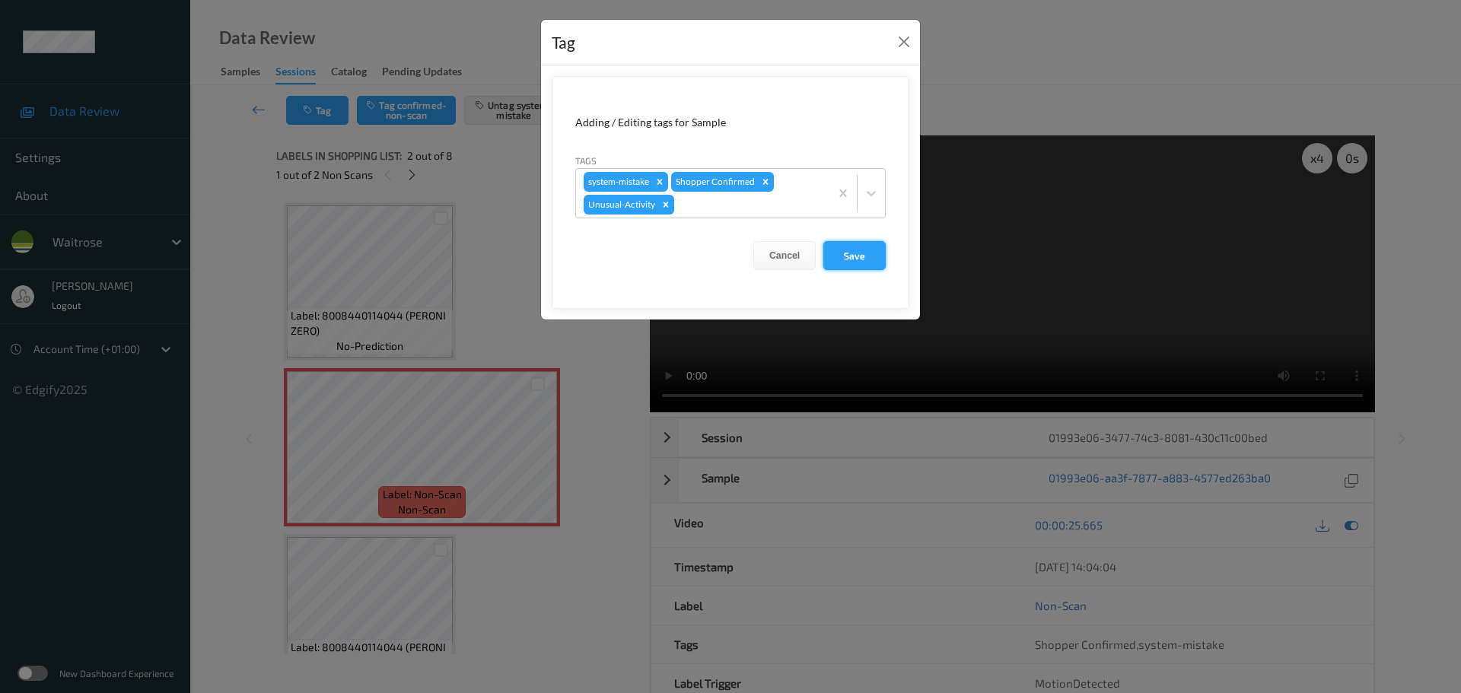
click at [848, 263] on button "Save" at bounding box center [854, 255] width 62 height 29
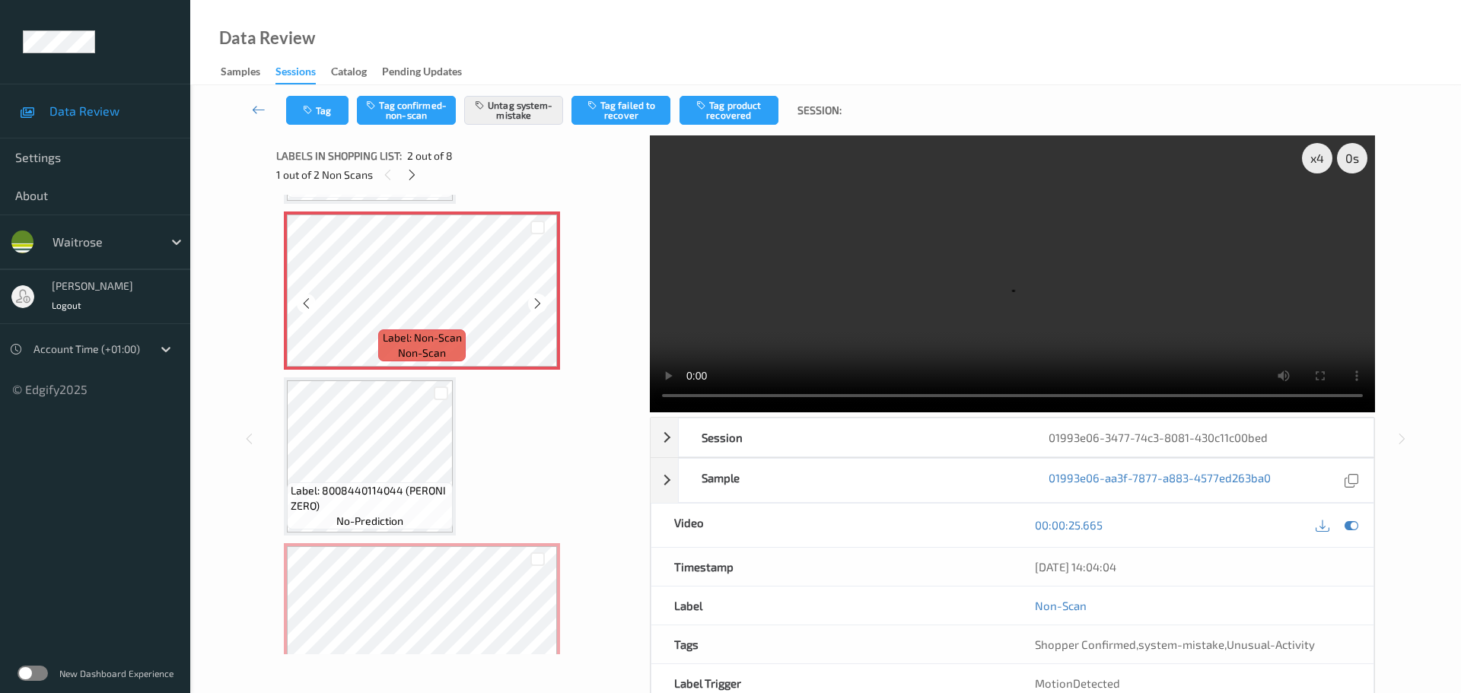
scroll to position [380, 0]
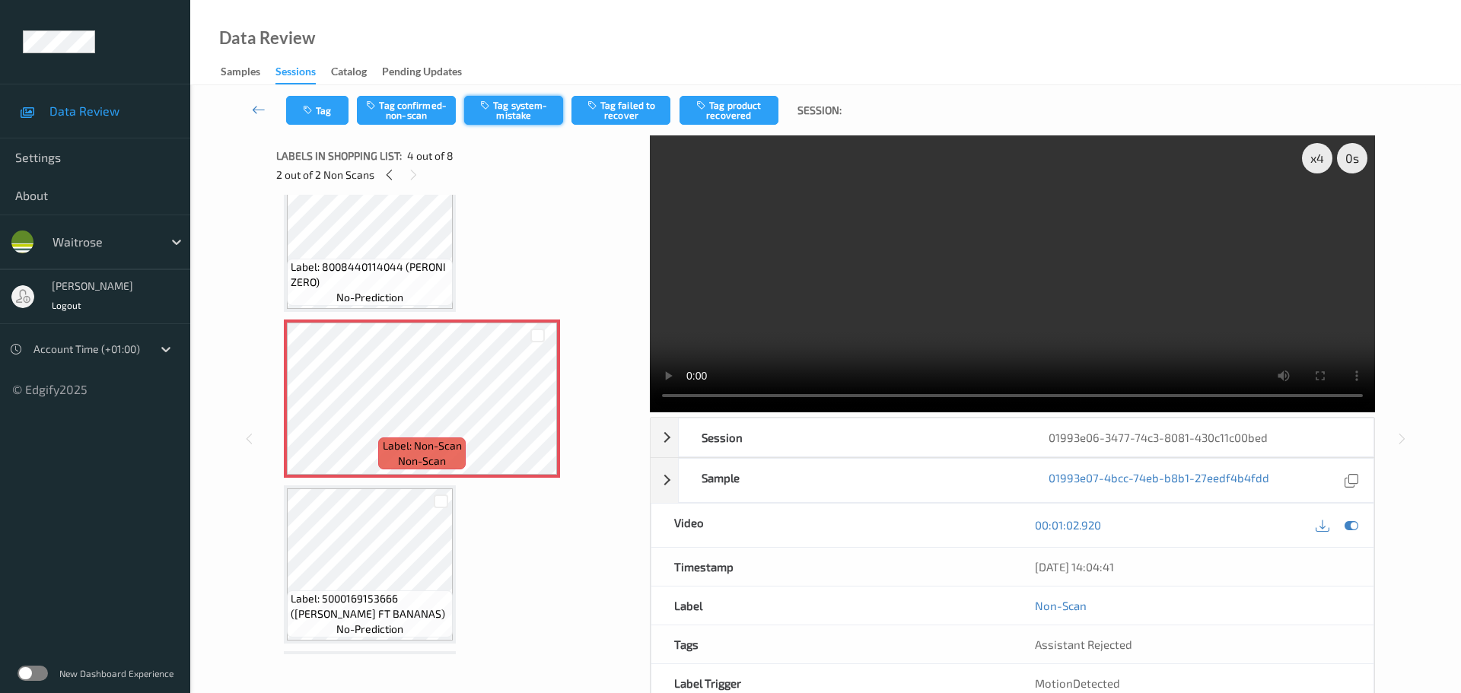
click at [504, 119] on button "Tag system-mistake" at bounding box center [513, 110] width 99 height 29
click at [327, 99] on button "Tag" at bounding box center [317, 110] width 62 height 29
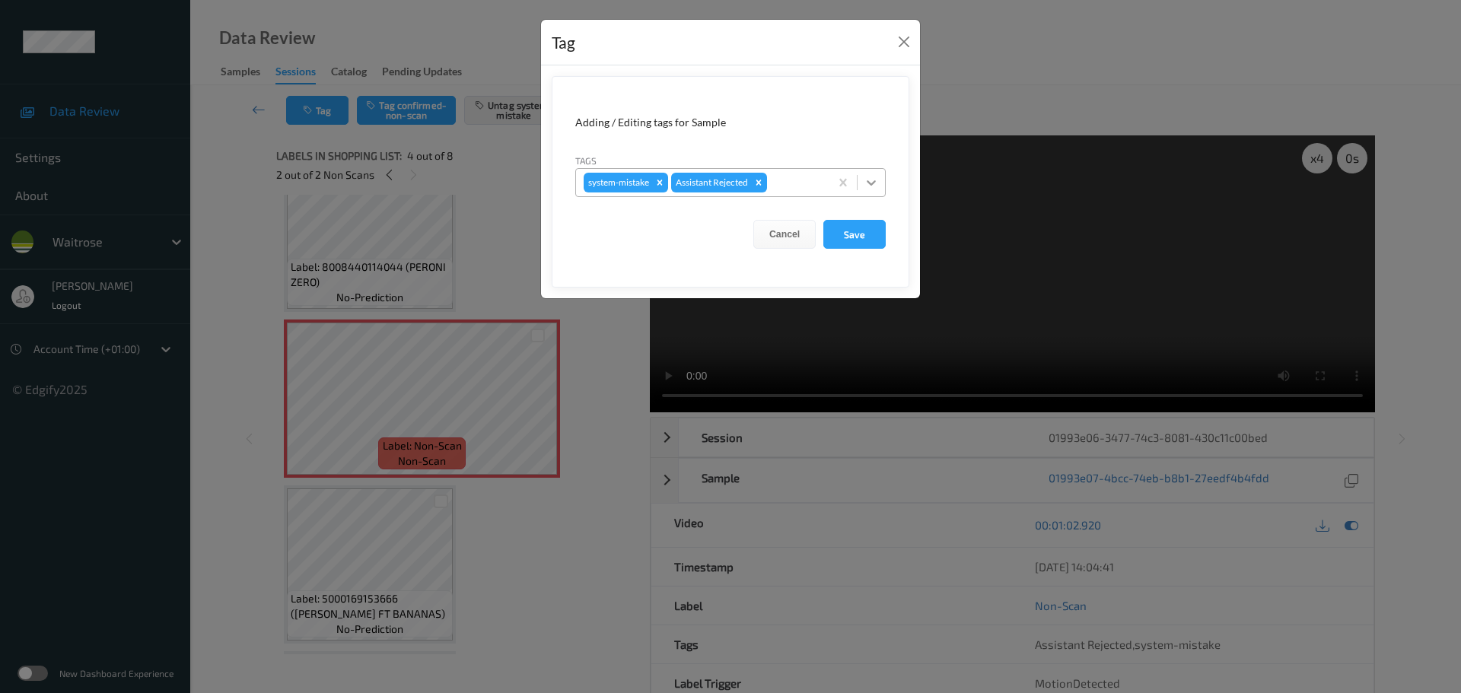
click at [869, 193] on div at bounding box center [871, 182] width 27 height 27
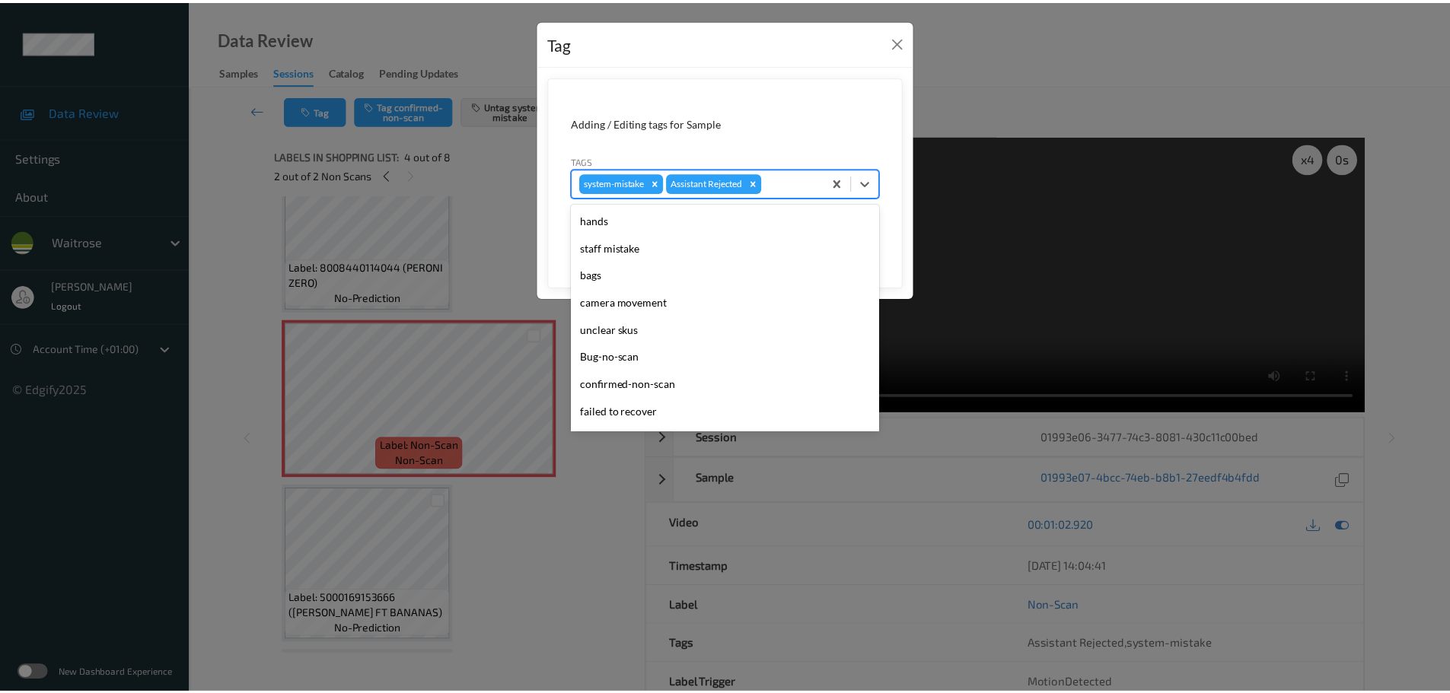
scroll to position [353, 0]
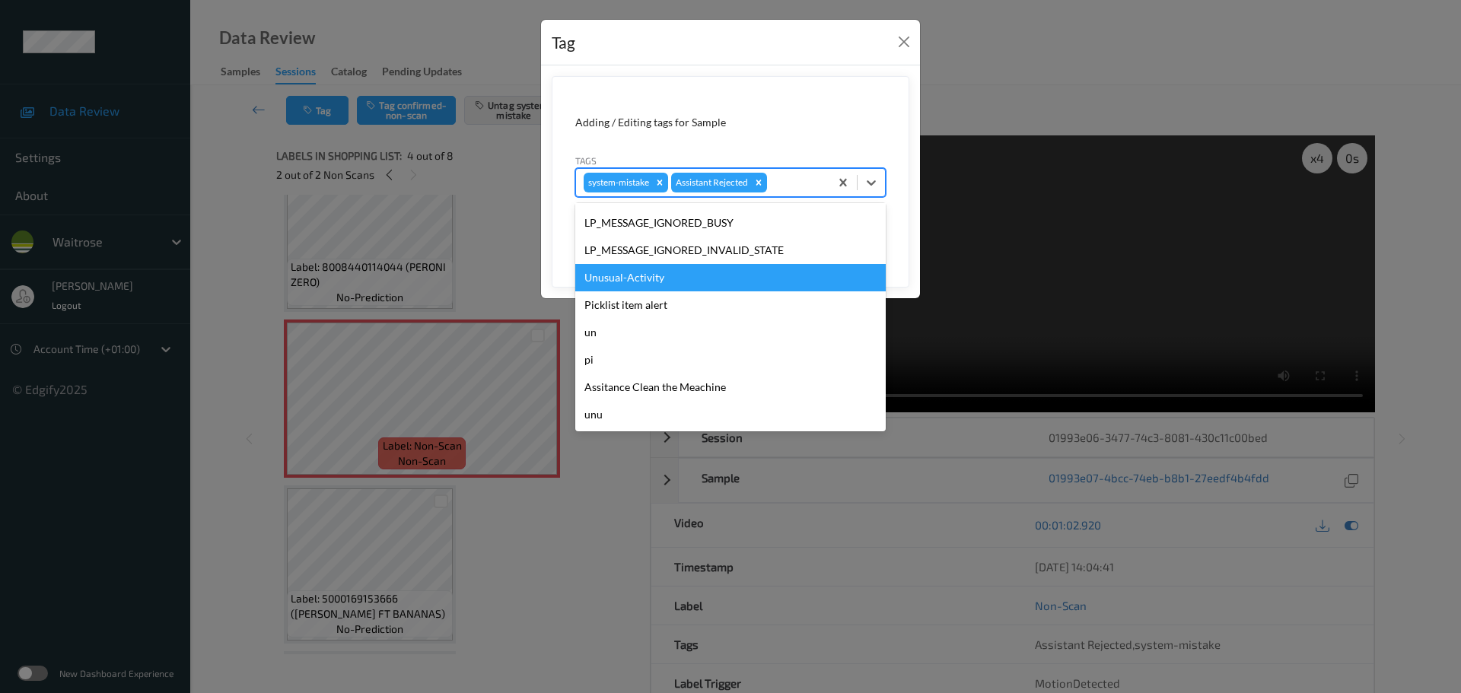
click at [641, 286] on div "Unusual-Activity" at bounding box center [730, 277] width 310 height 27
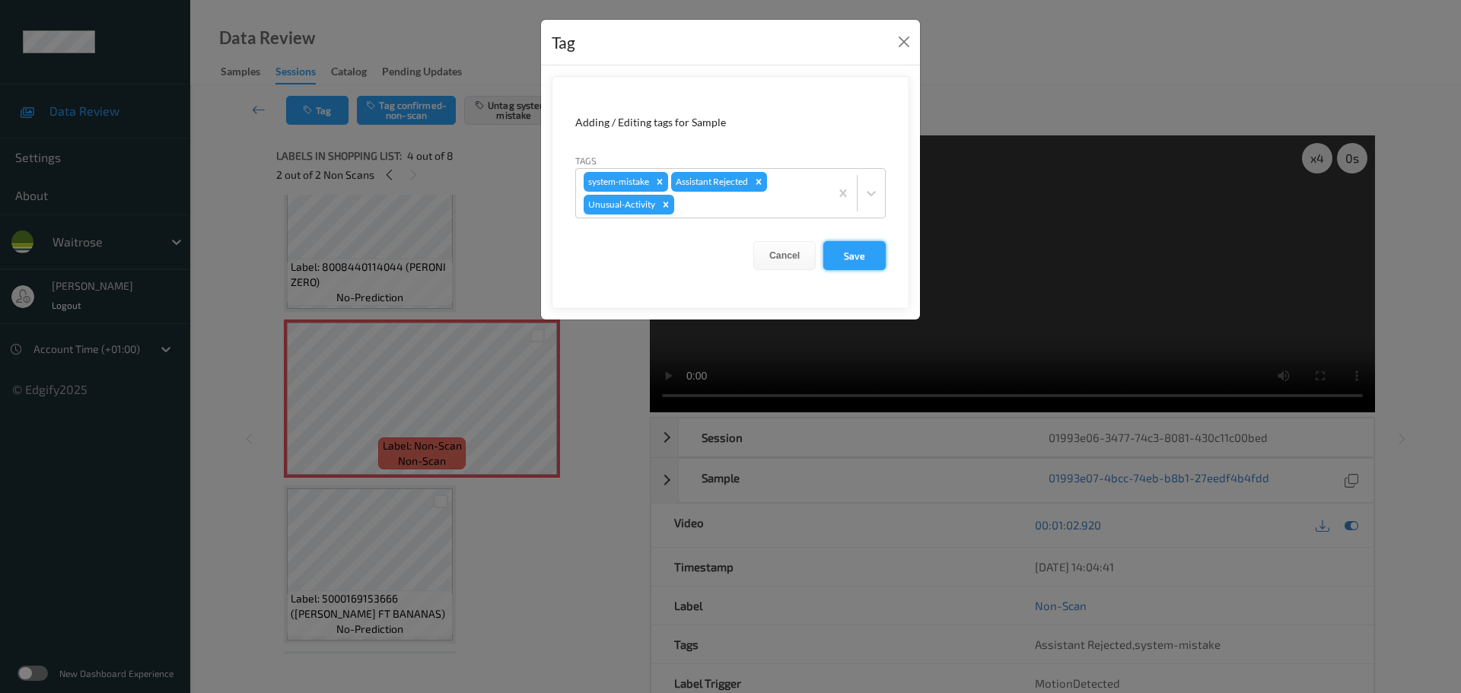
click at [857, 263] on button "Save" at bounding box center [854, 255] width 62 height 29
click at [860, 263] on button "Save" at bounding box center [854, 255] width 62 height 29
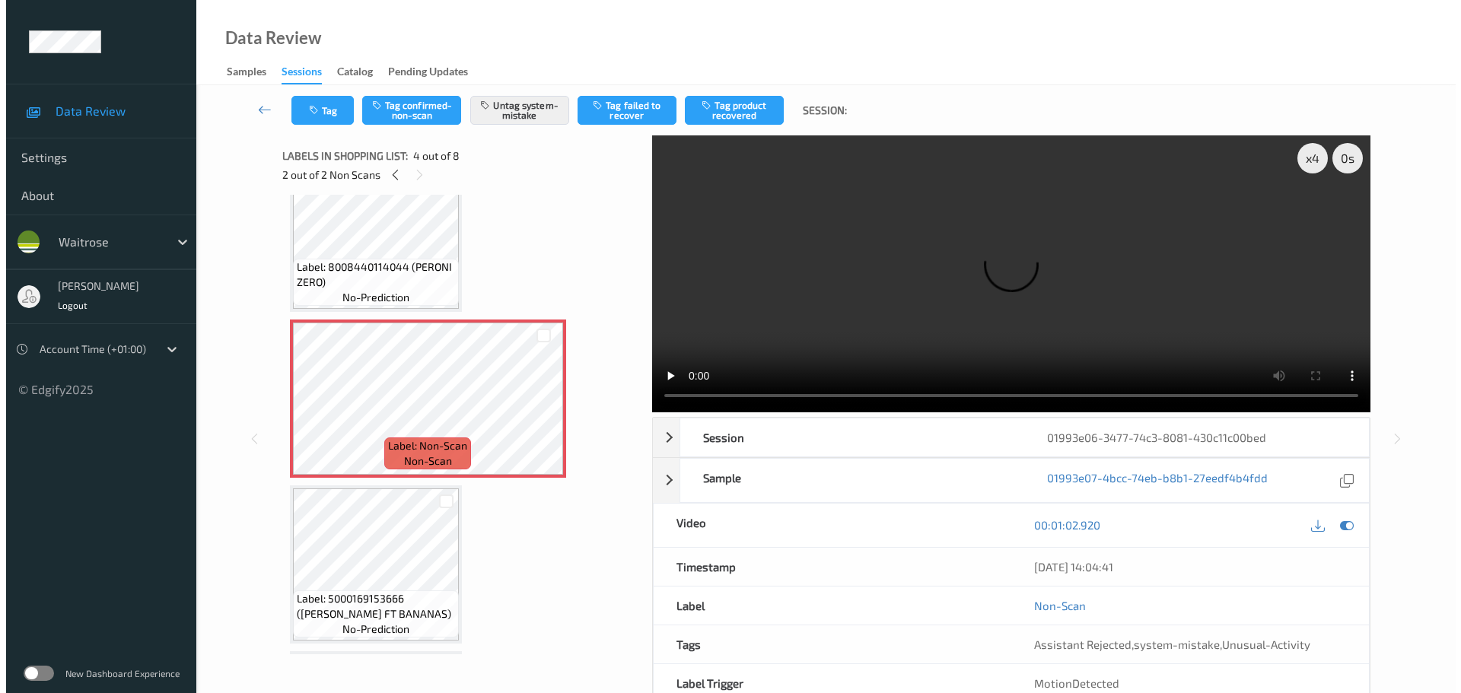
scroll to position [0, 0]
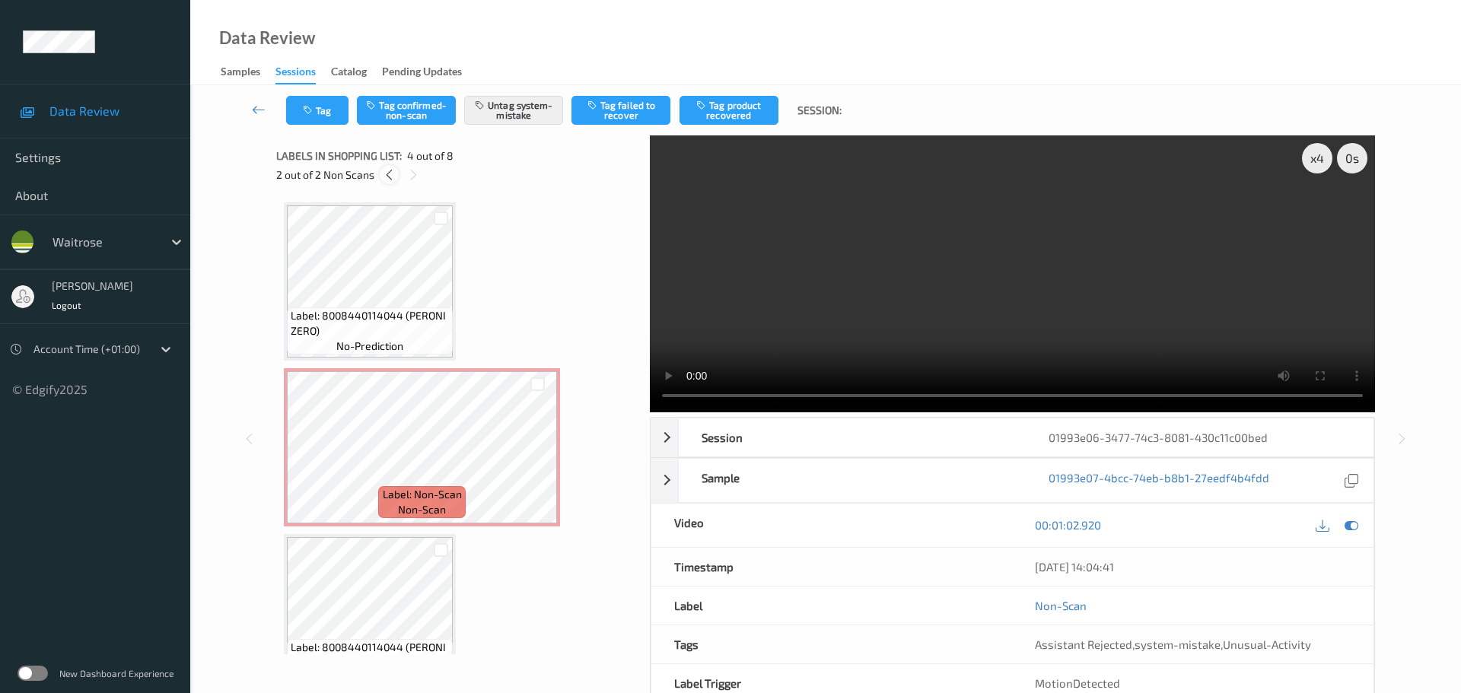
click at [393, 177] on icon at bounding box center [389, 175] width 13 height 14
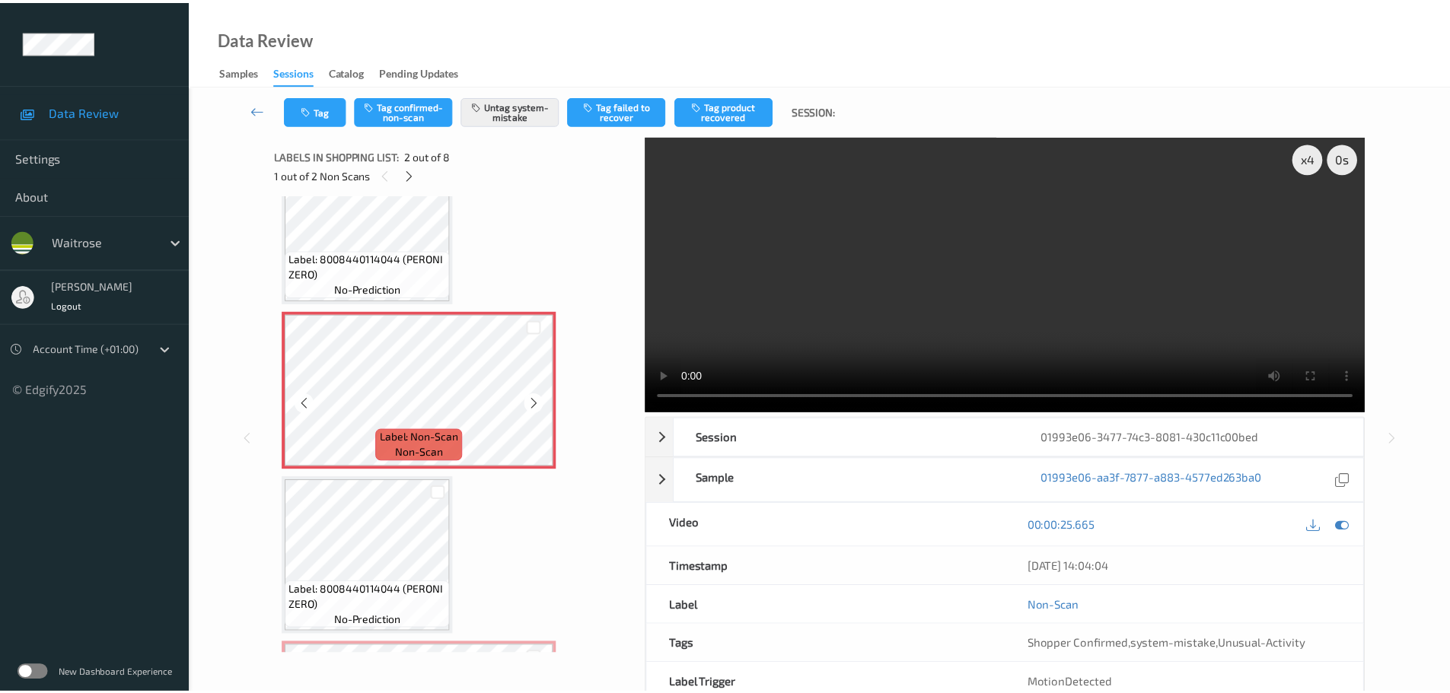
scroll to position [84, 0]
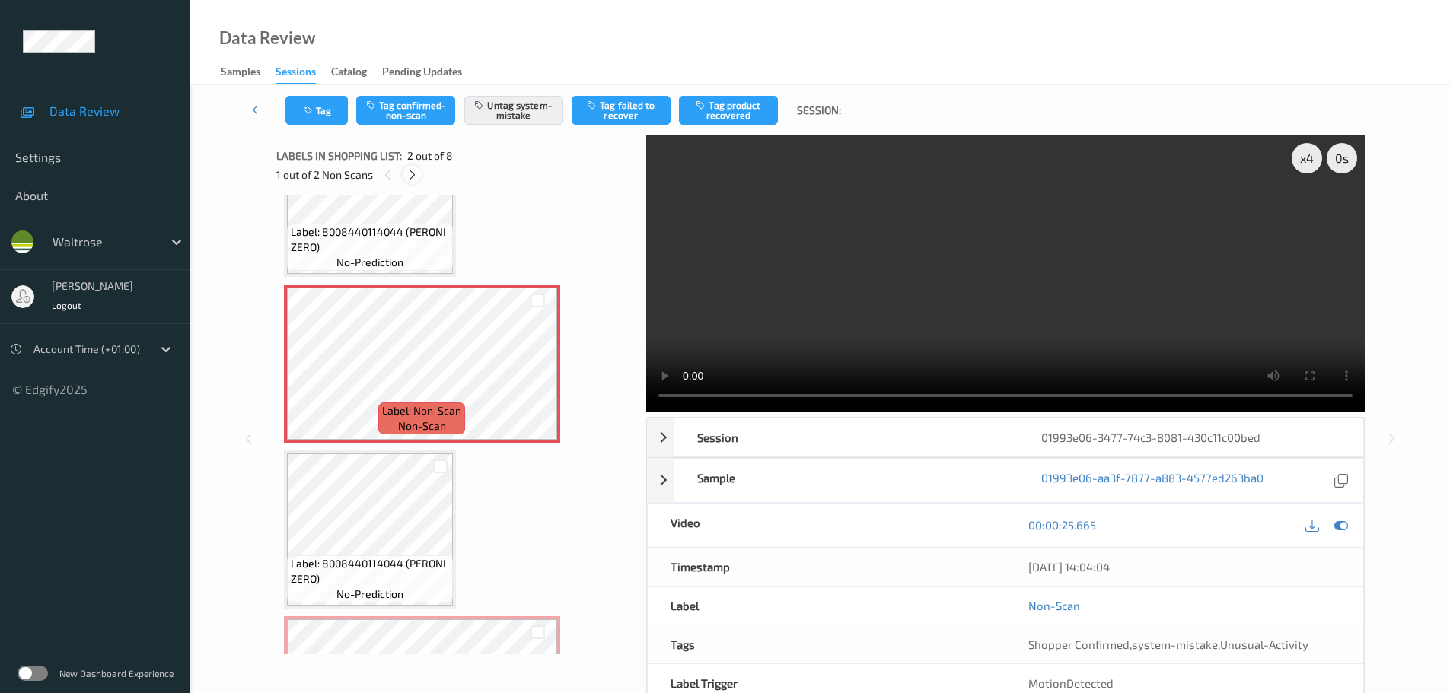
click at [417, 176] on icon at bounding box center [412, 175] width 13 height 14
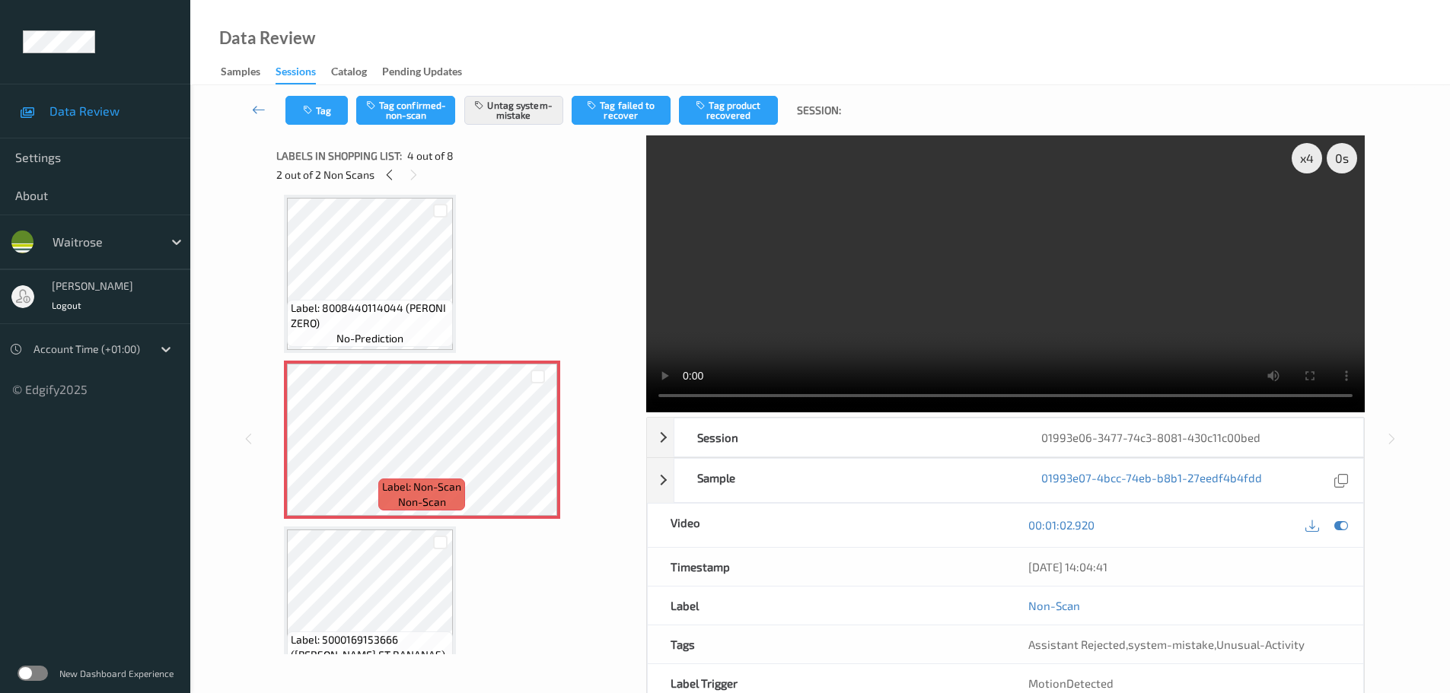
scroll to position [568, 0]
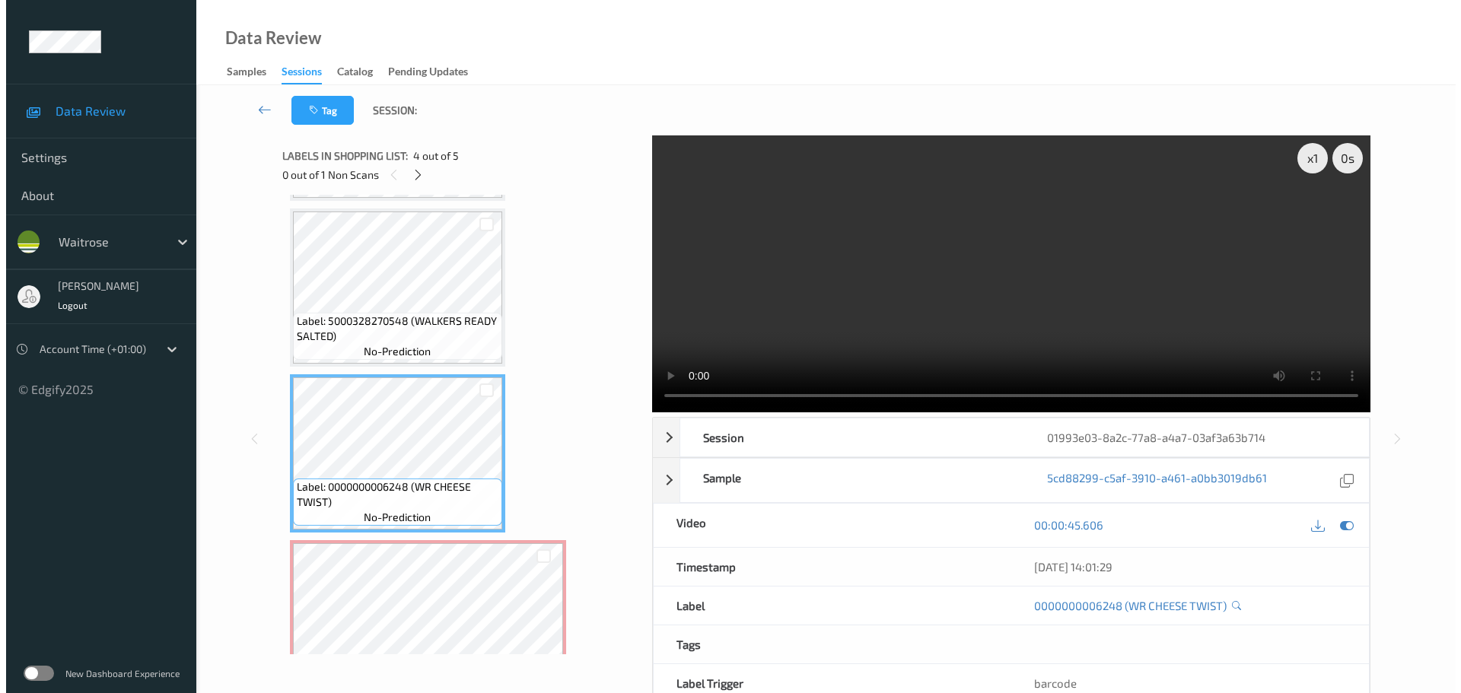
scroll to position [377, 0]
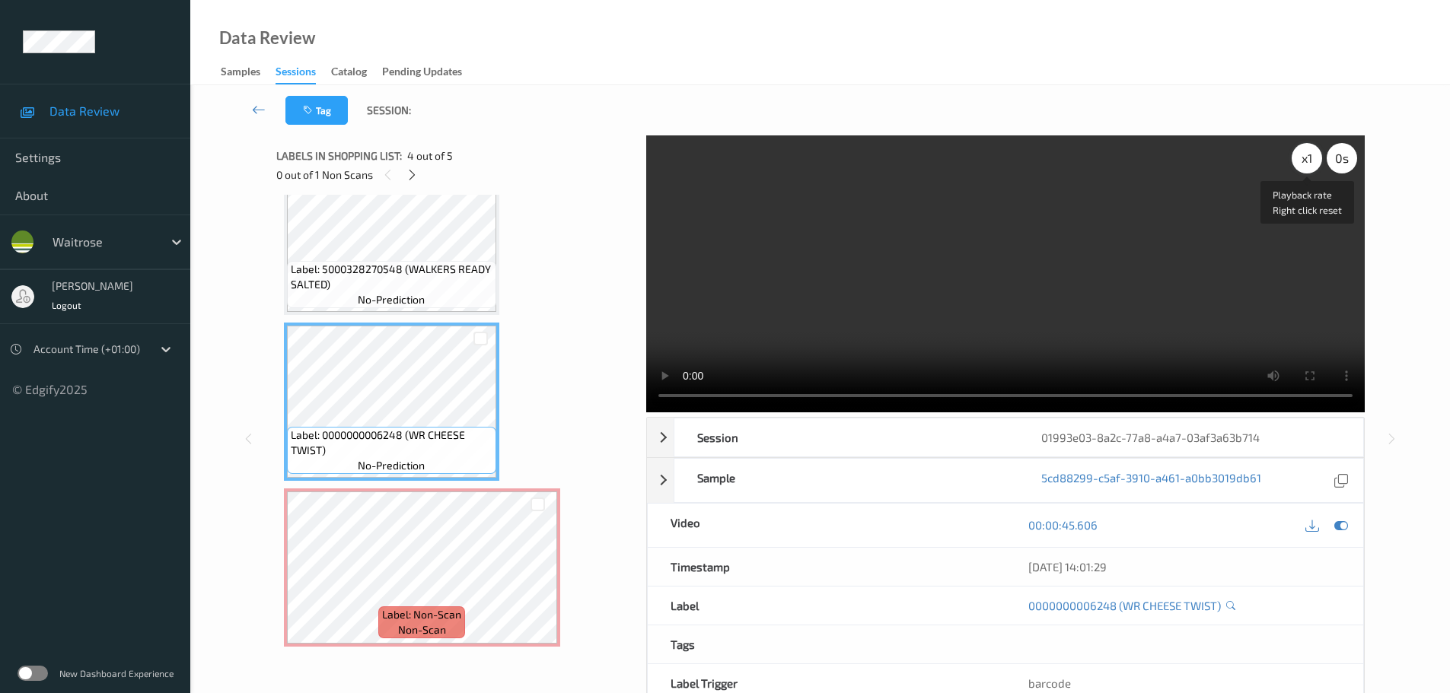
click at [1302, 161] on div "x 1" at bounding box center [1306, 158] width 30 height 30
click at [1302, 161] on div "x 2" at bounding box center [1306, 158] width 30 height 30
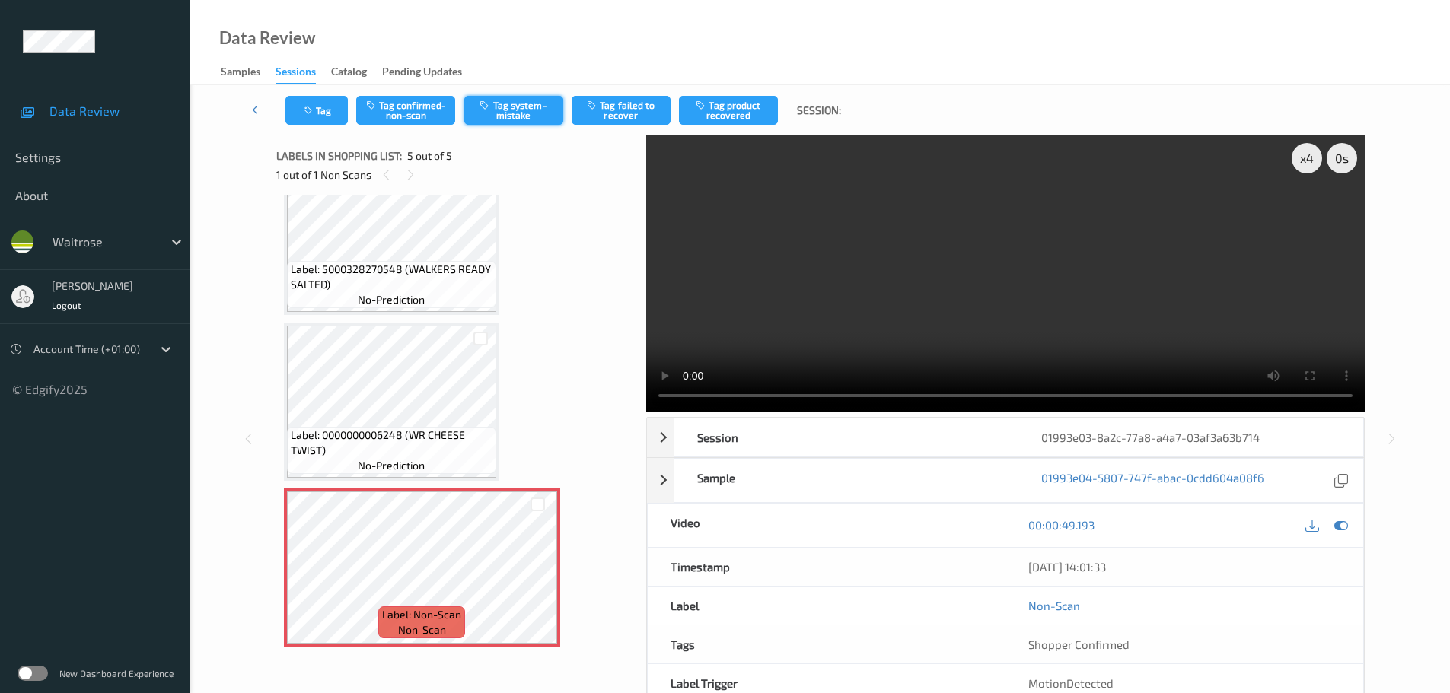
click at [543, 104] on button "Tag system-mistake" at bounding box center [513, 110] width 99 height 29
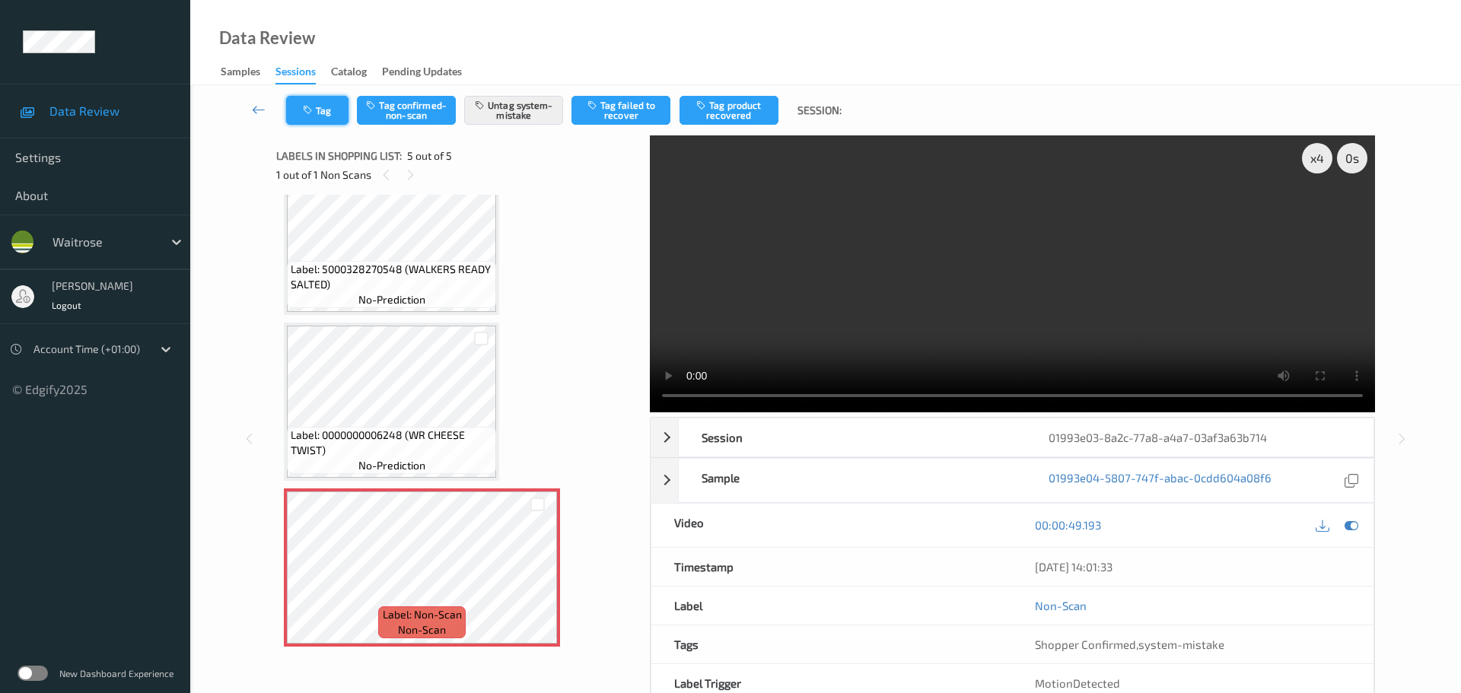
click at [312, 115] on icon "button" at bounding box center [309, 110] width 13 height 11
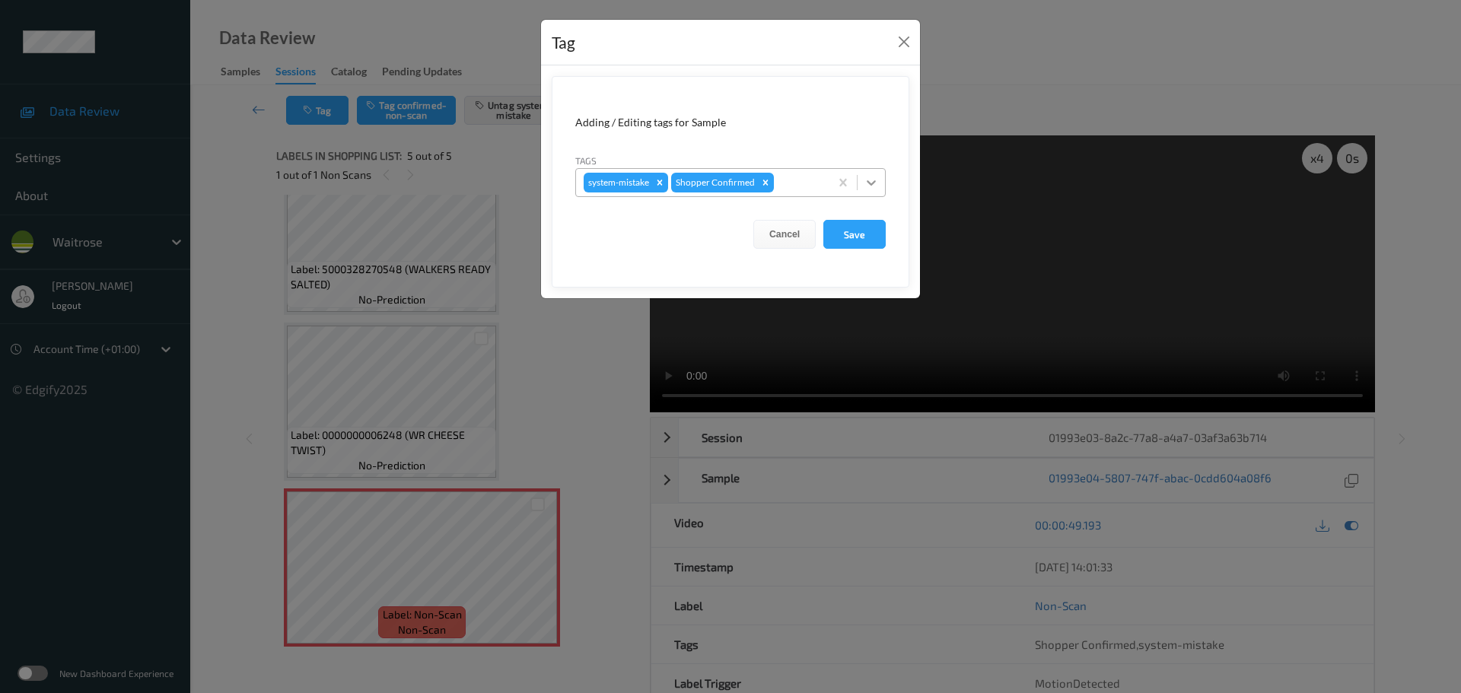
click at [870, 186] on icon at bounding box center [871, 182] width 15 height 15
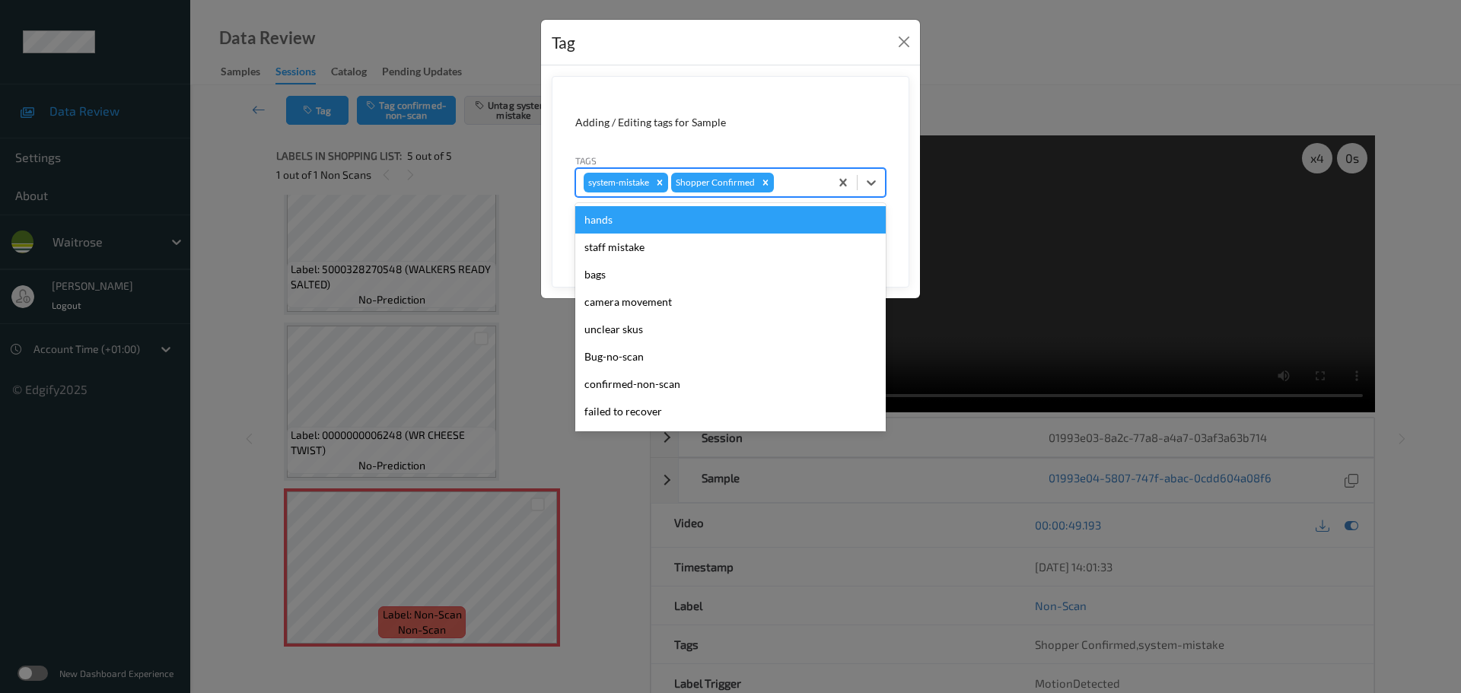
scroll to position [353, 0]
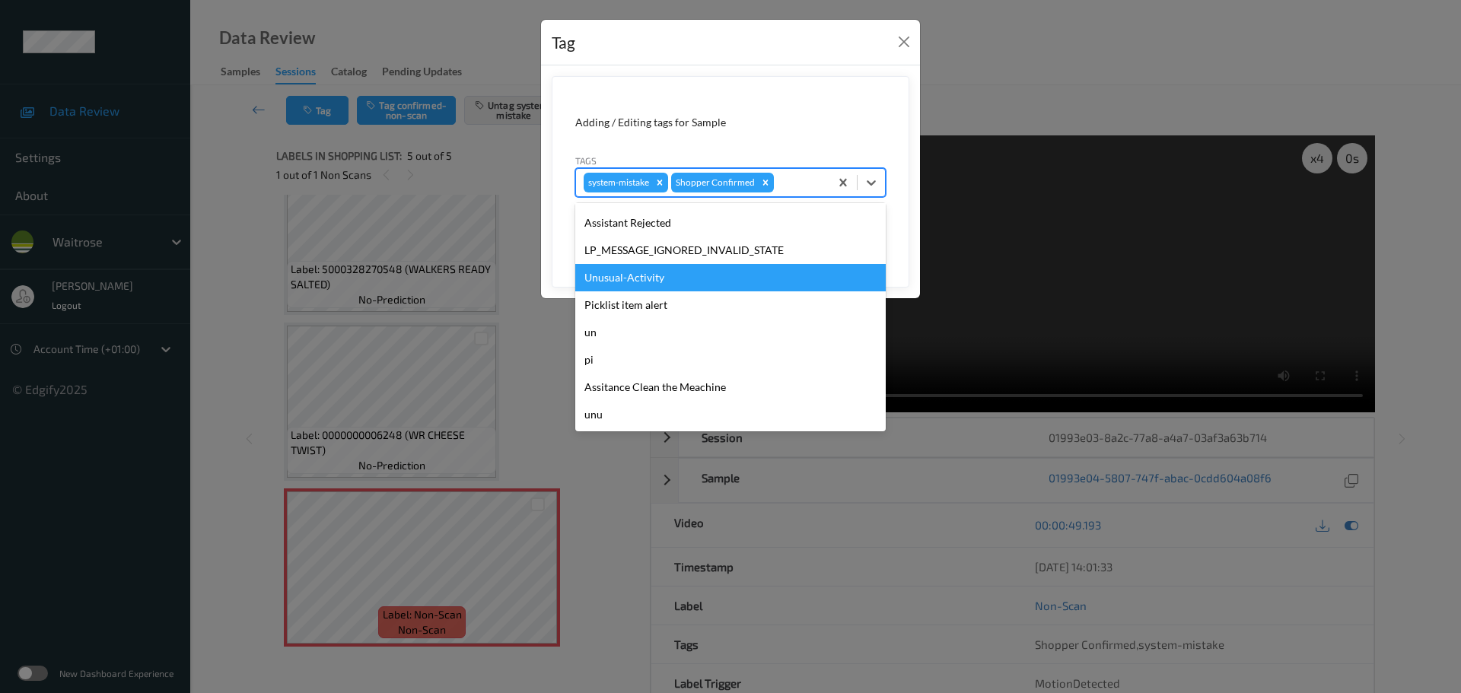
click at [617, 283] on div "Unusual-Activity" at bounding box center [730, 277] width 310 height 27
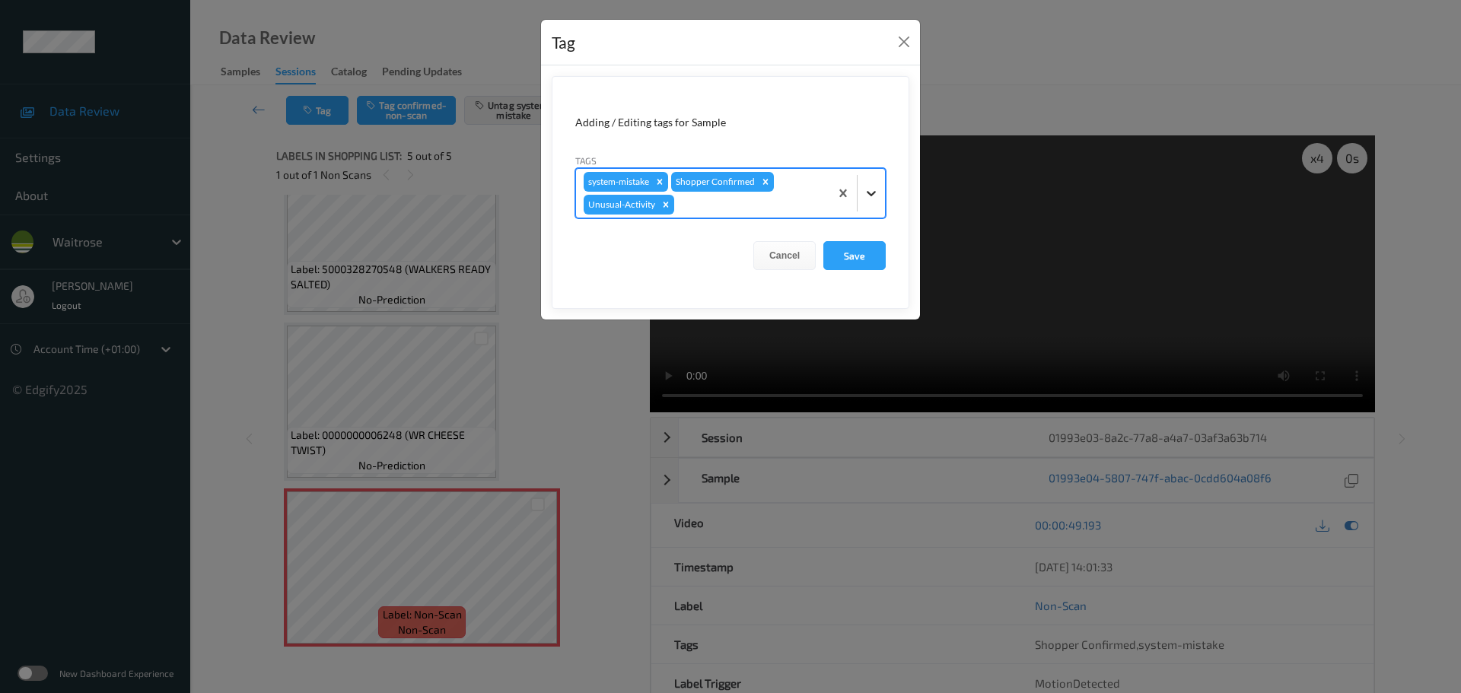
click at [862, 197] on div at bounding box center [871, 193] width 27 height 27
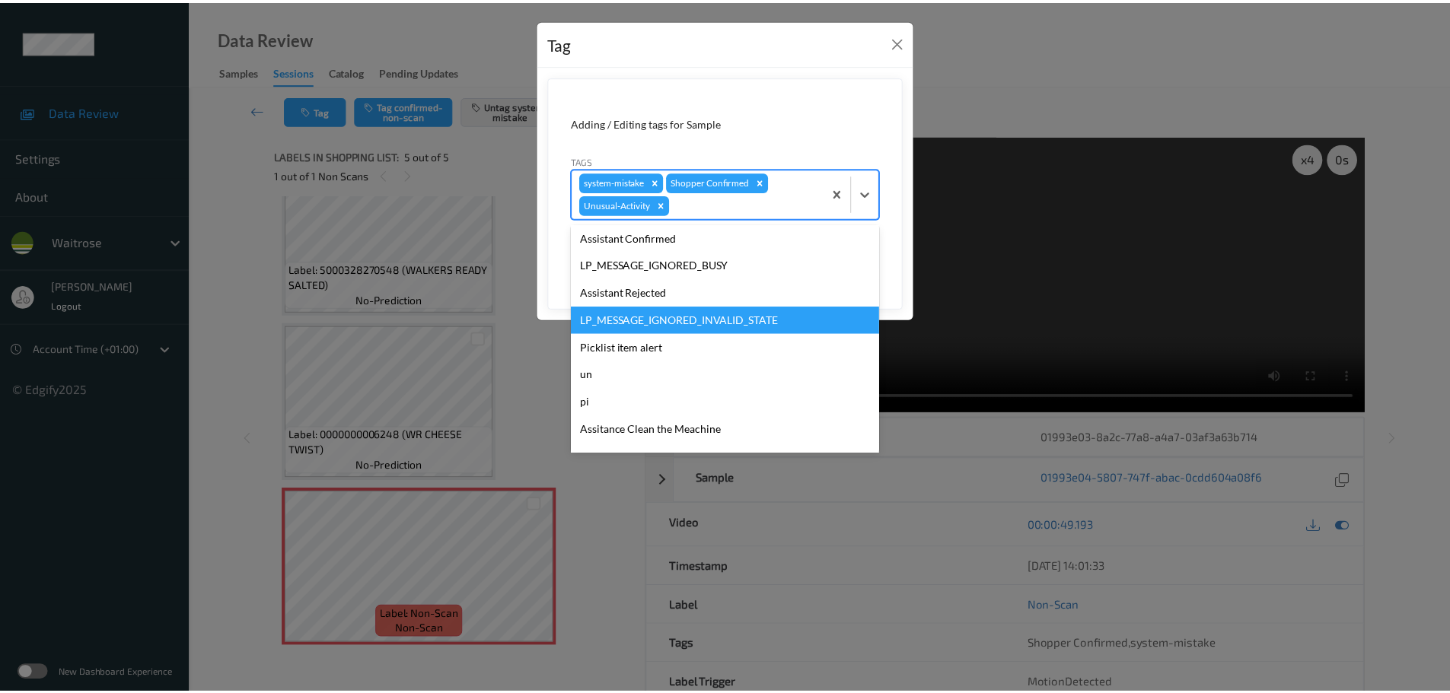
scroll to position [326, 0]
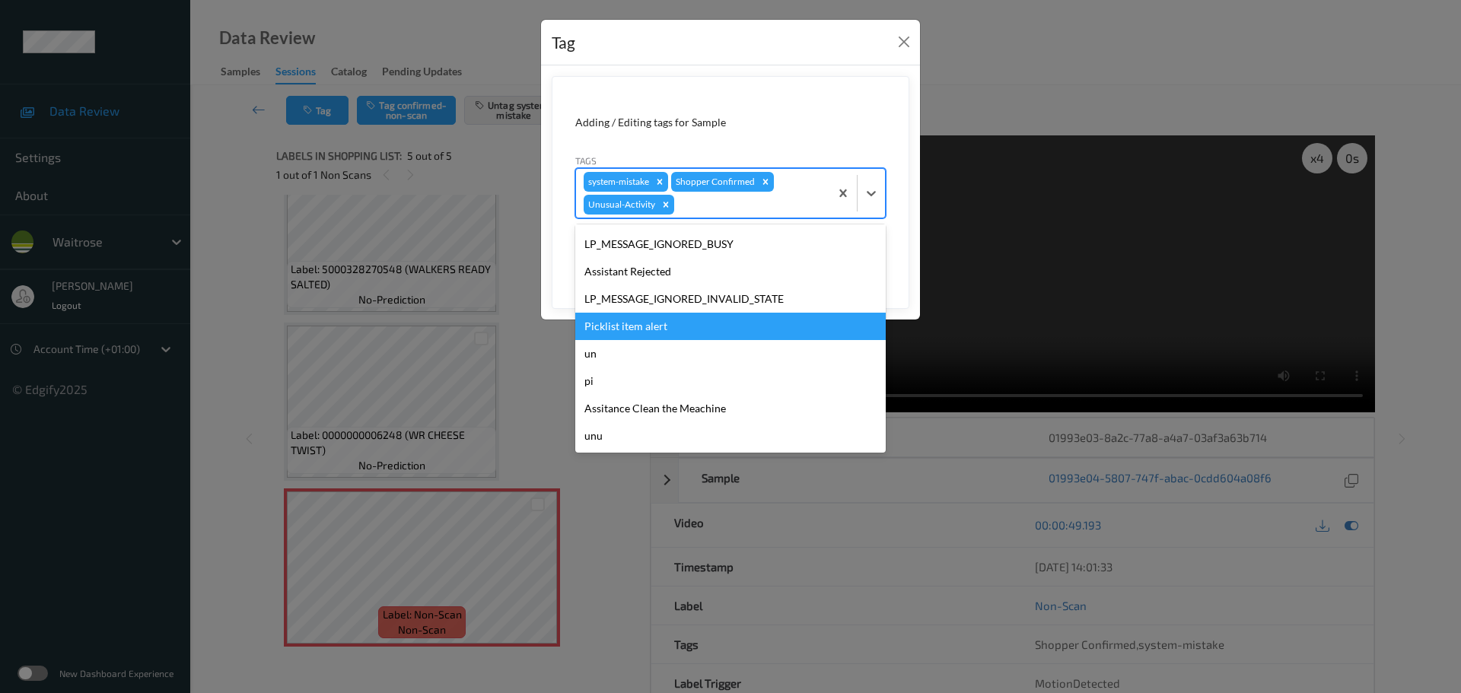
click at [604, 328] on div "Picklist item alert" at bounding box center [730, 326] width 310 height 27
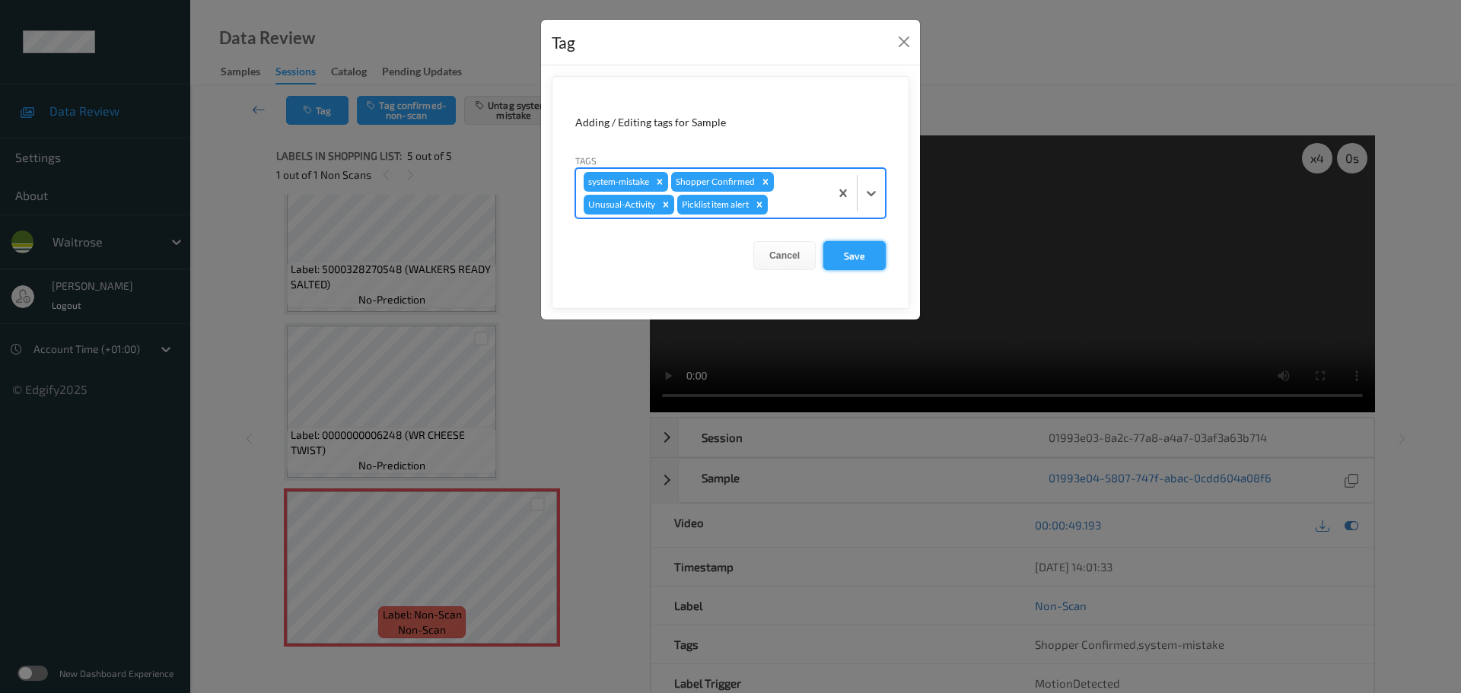
click at [842, 262] on button "Save" at bounding box center [854, 255] width 62 height 29
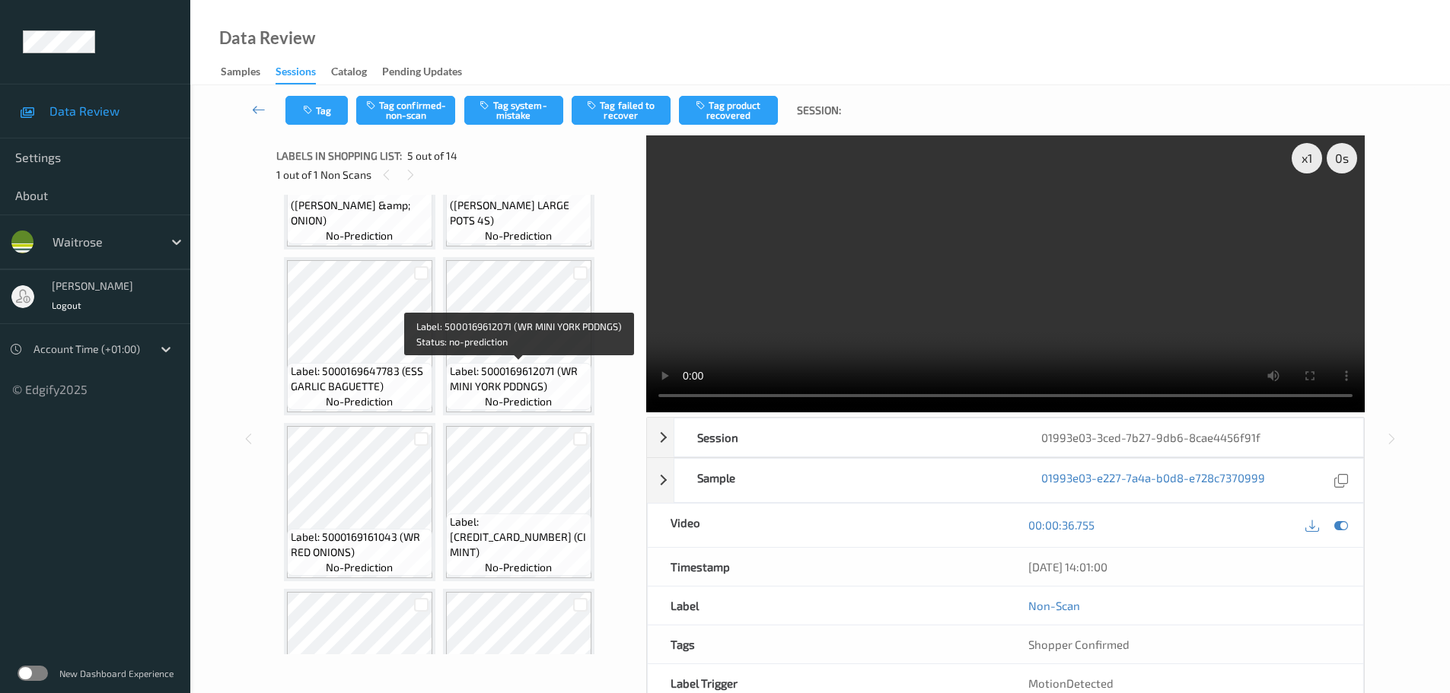
scroll to position [152, 0]
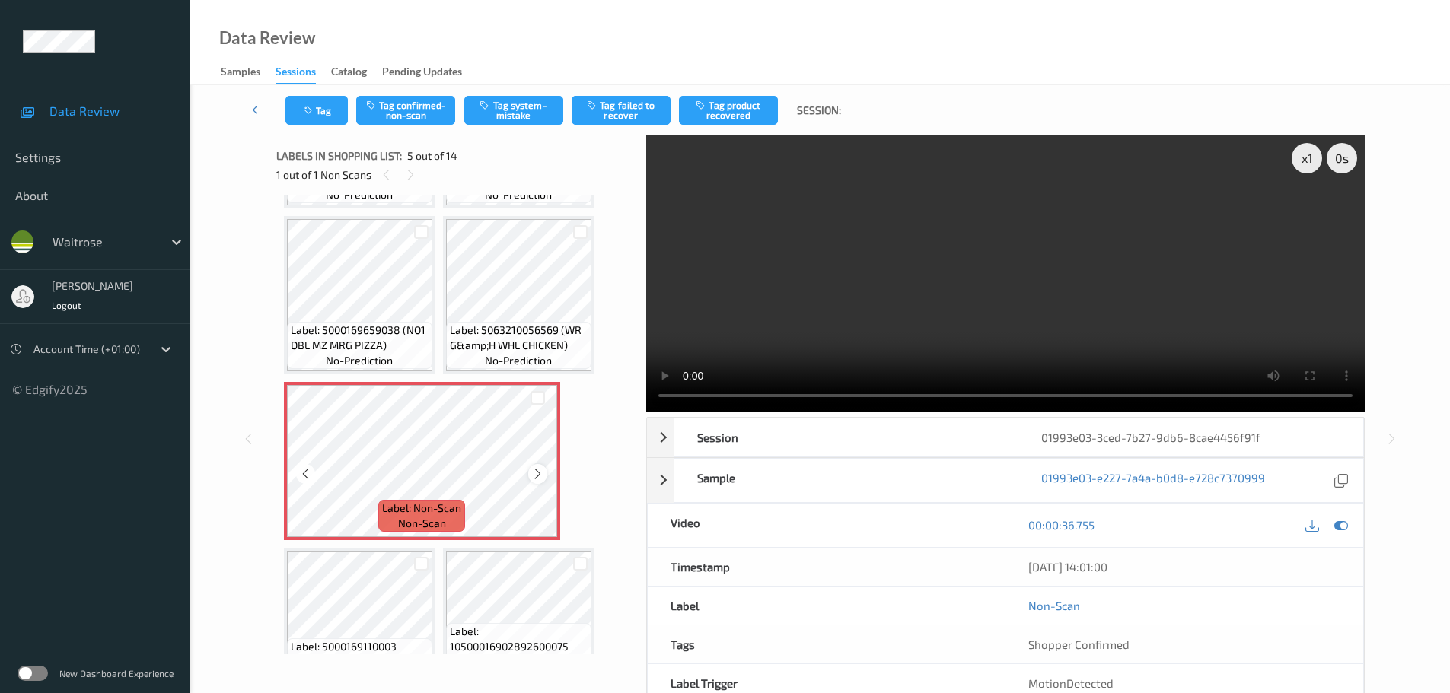
click at [534, 472] on icon at bounding box center [537, 474] width 13 height 14
click at [535, 472] on icon at bounding box center [537, 474] width 13 height 14
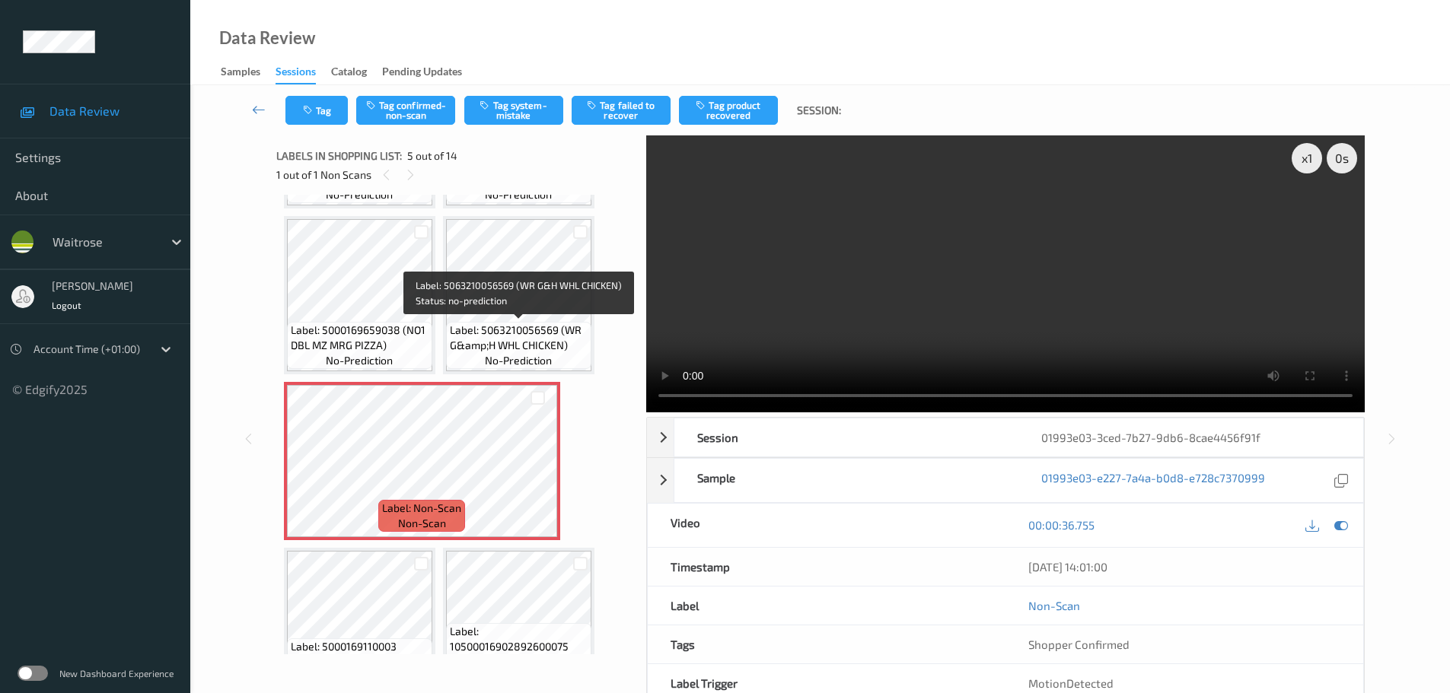
click at [518, 329] on span "Label: 5063210056569 (WR G&amp;H WHL CHICKEN)" at bounding box center [519, 338] width 138 height 30
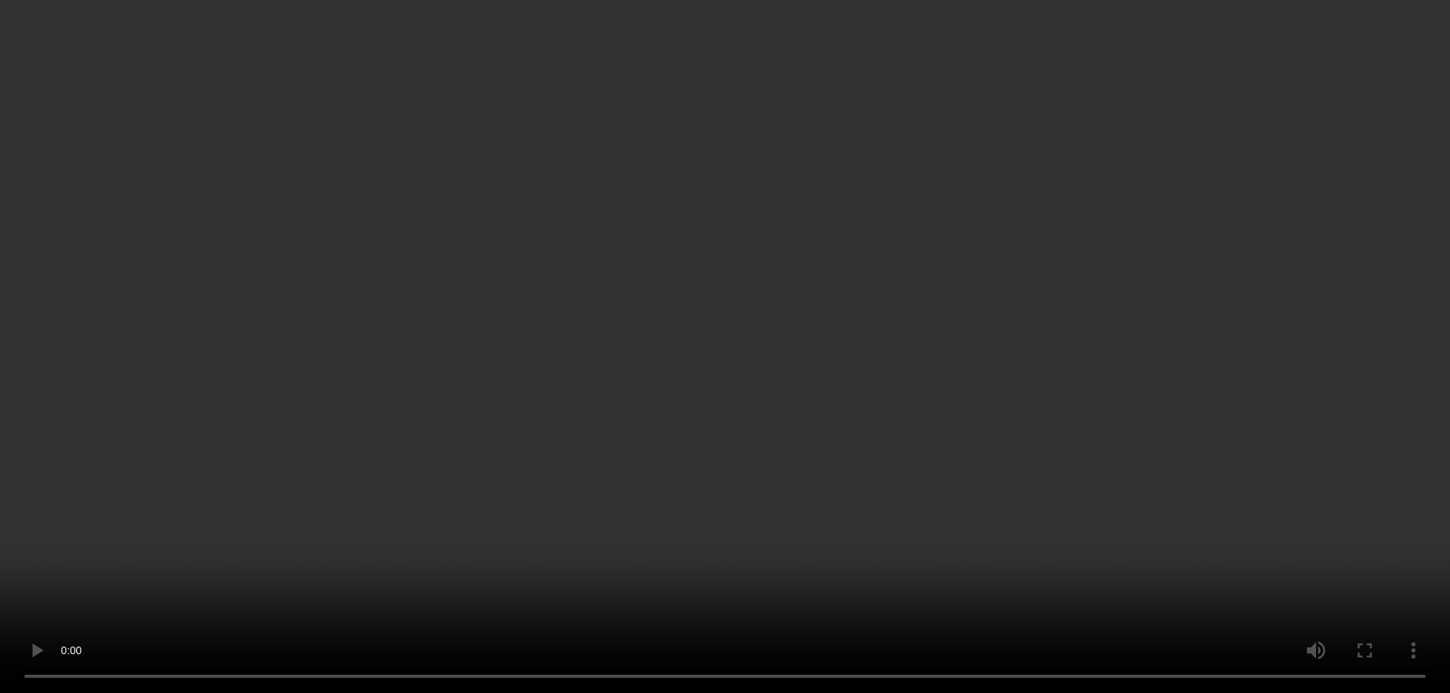
scroll to position [304, 0]
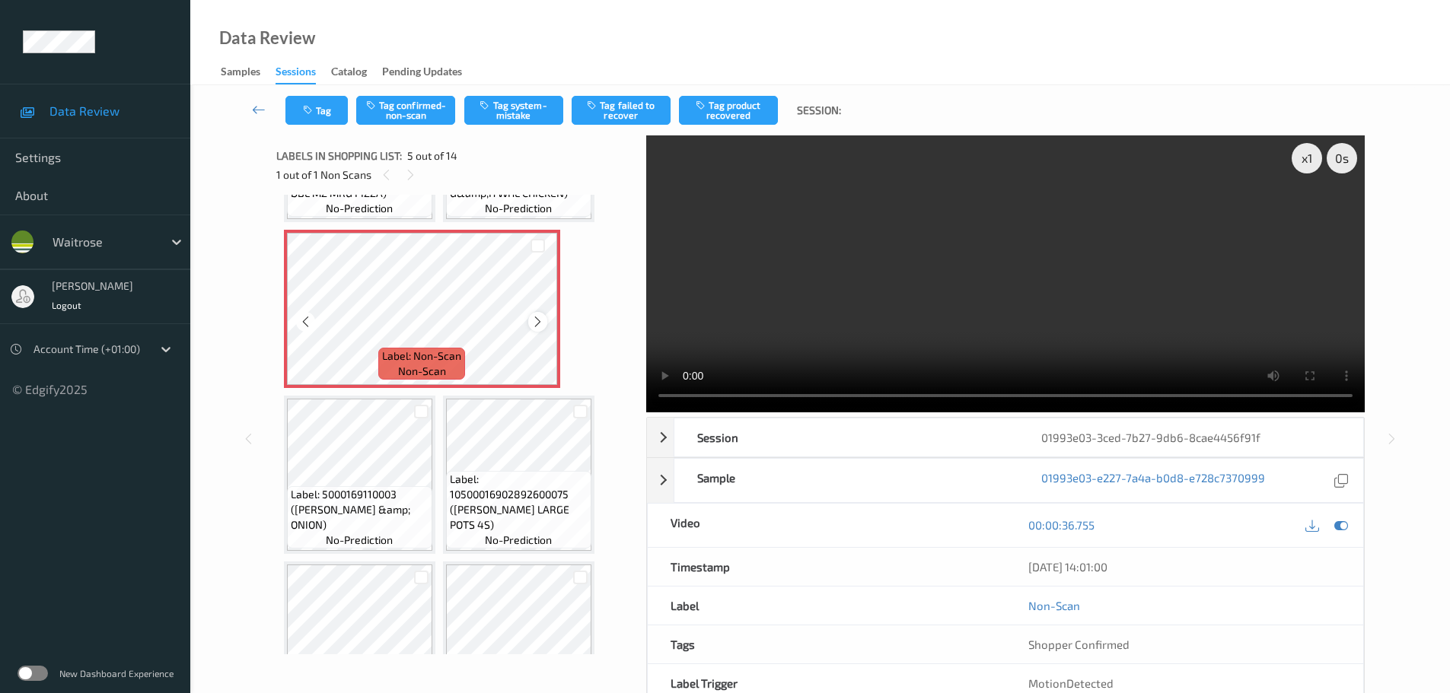
click at [536, 317] on icon at bounding box center [537, 322] width 13 height 14
click at [529, 212] on span "no-prediction" at bounding box center [518, 208] width 67 height 15
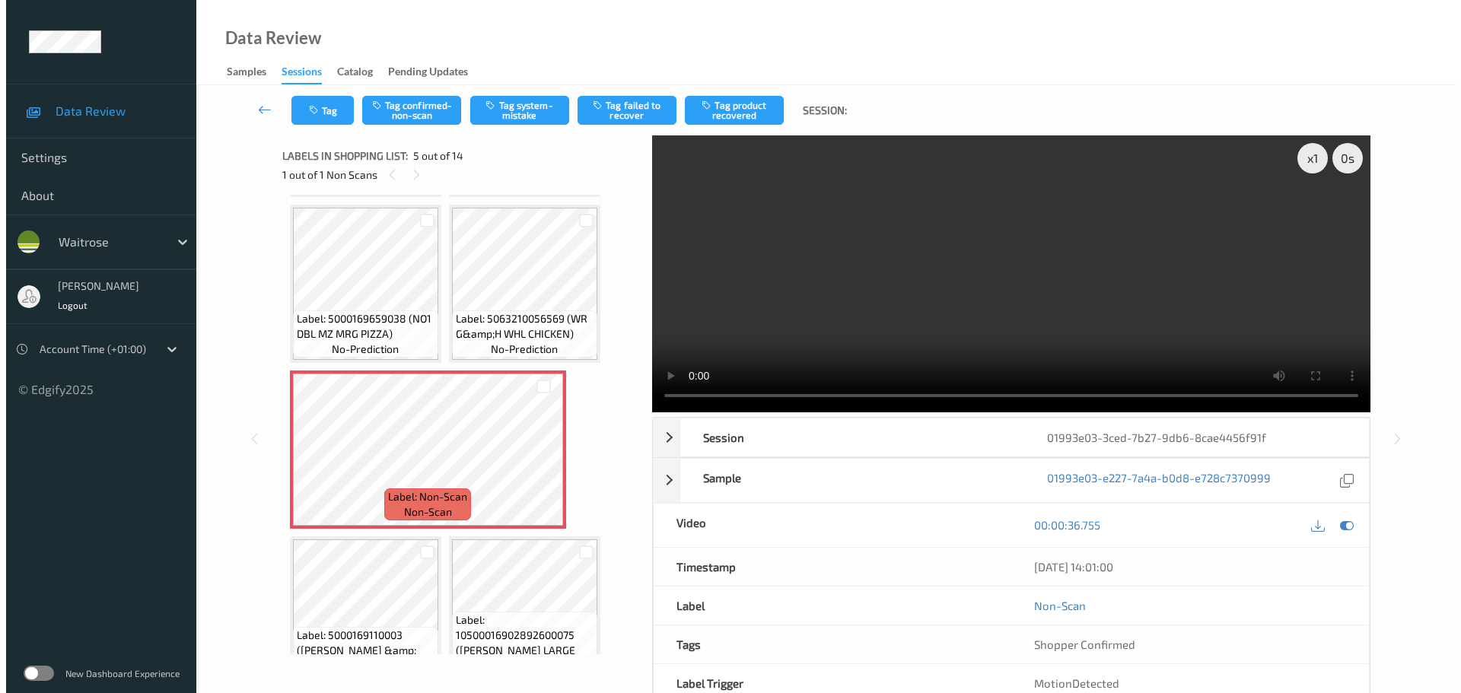
scroll to position [152, 0]
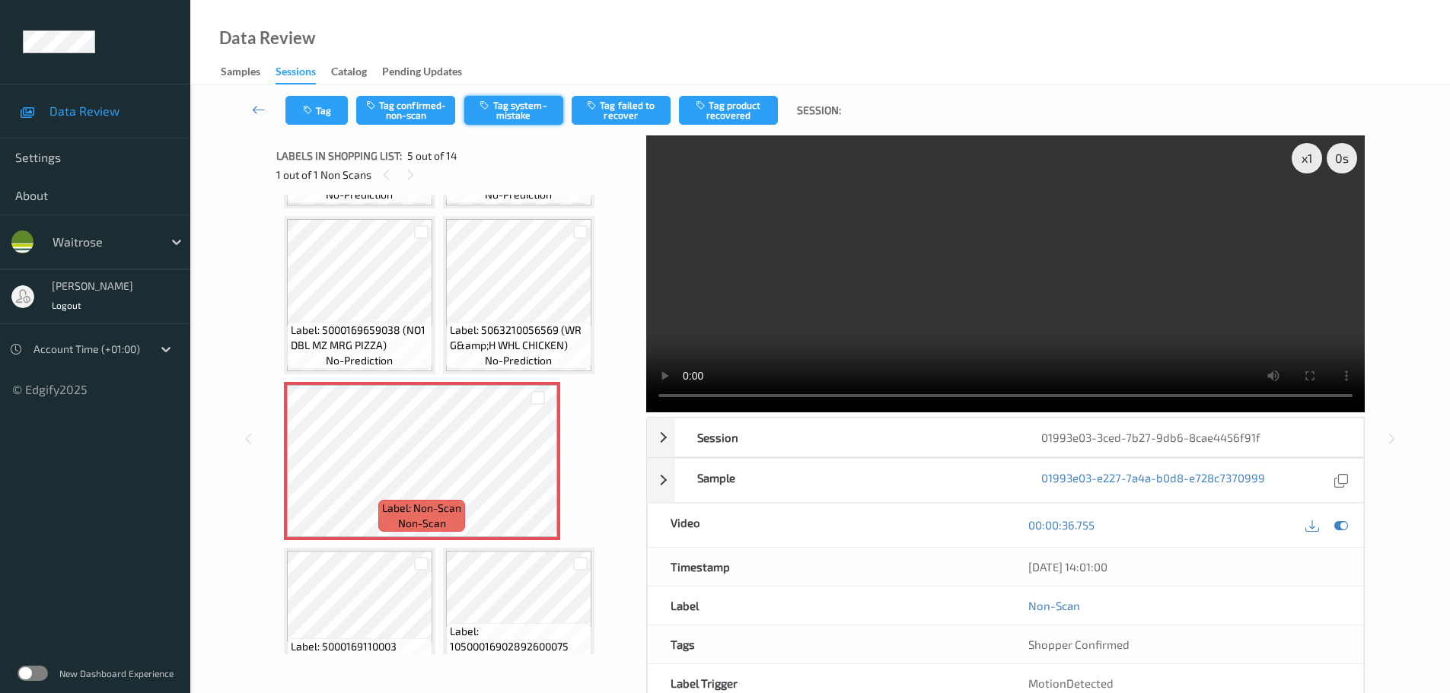
click at [526, 116] on button "Tag system-mistake" at bounding box center [513, 110] width 99 height 29
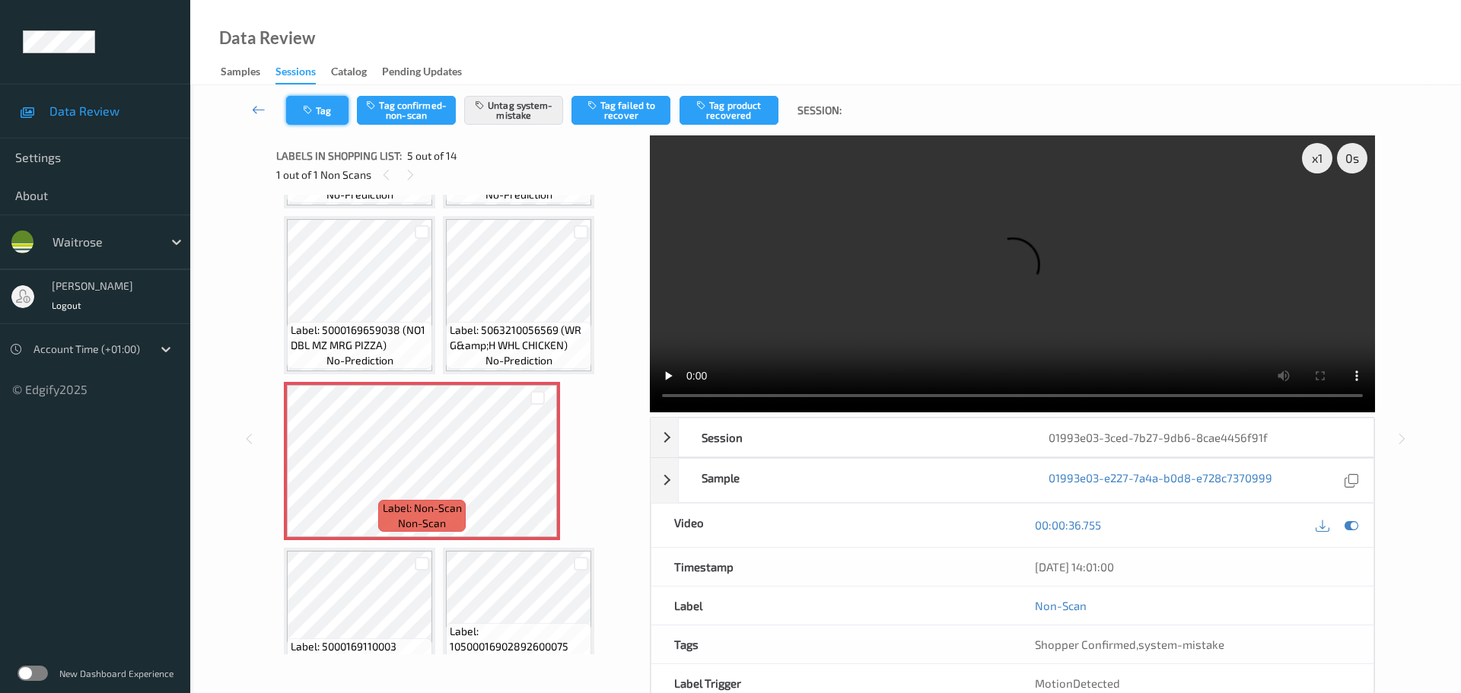
click at [317, 117] on div "Tag Tag confirmed-non-scan Untag system-mistake Tag failed to recover Tag produ…" at bounding box center [825, 110] width 1208 height 50
click at [318, 117] on button "Tag" at bounding box center [317, 110] width 62 height 29
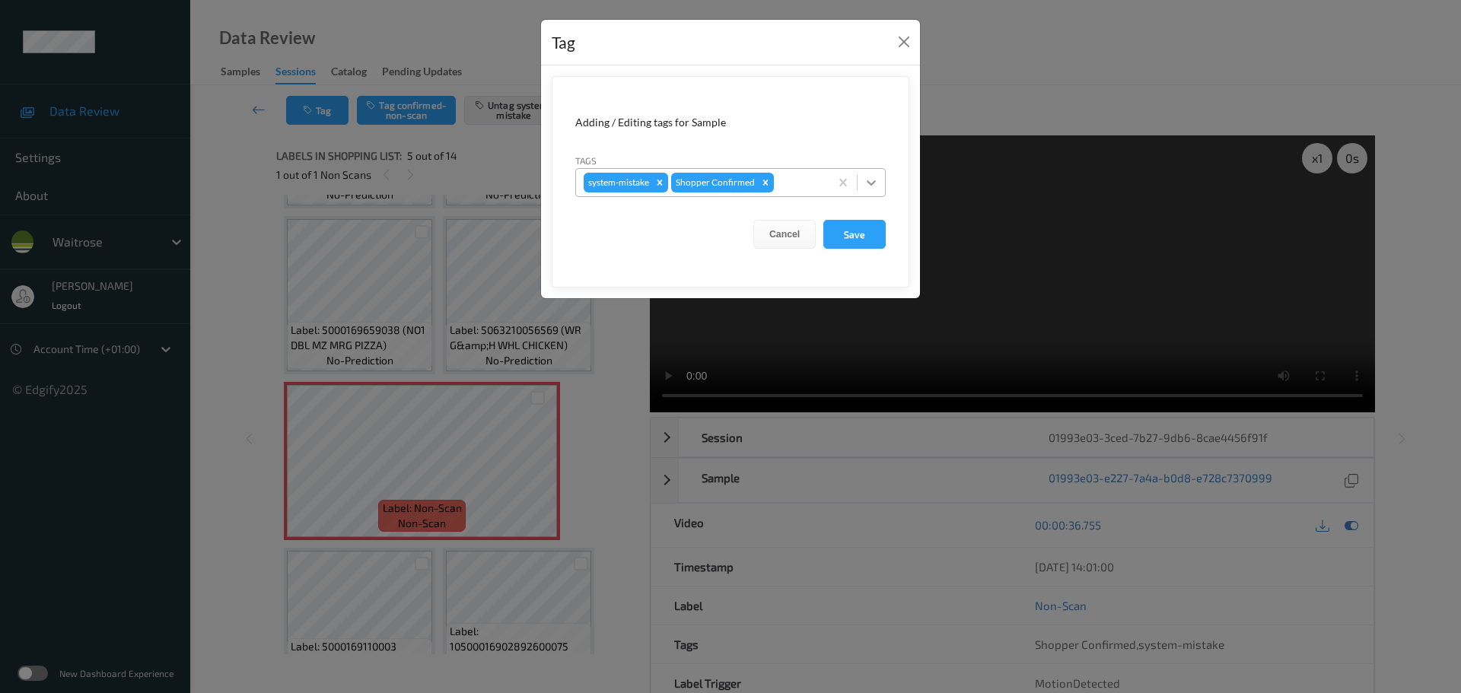
click at [869, 183] on icon at bounding box center [871, 182] width 9 height 5
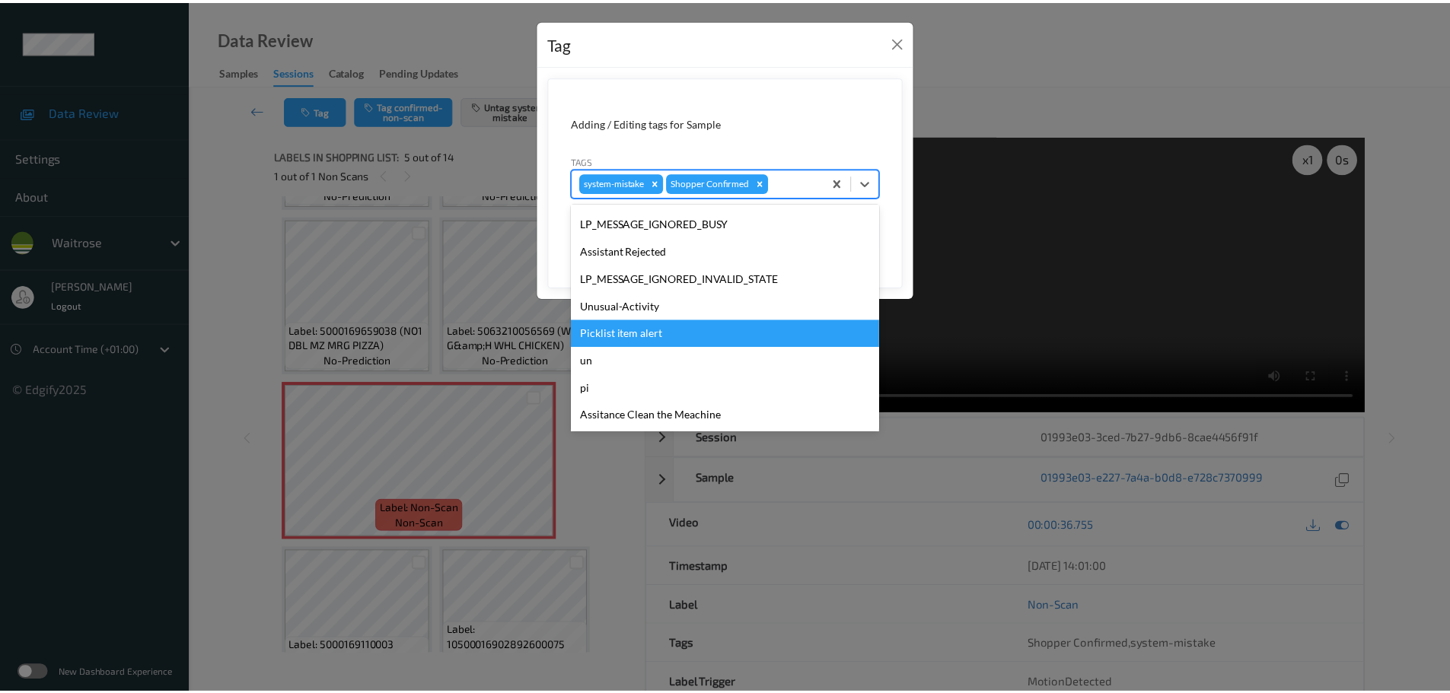
scroll to position [353, 0]
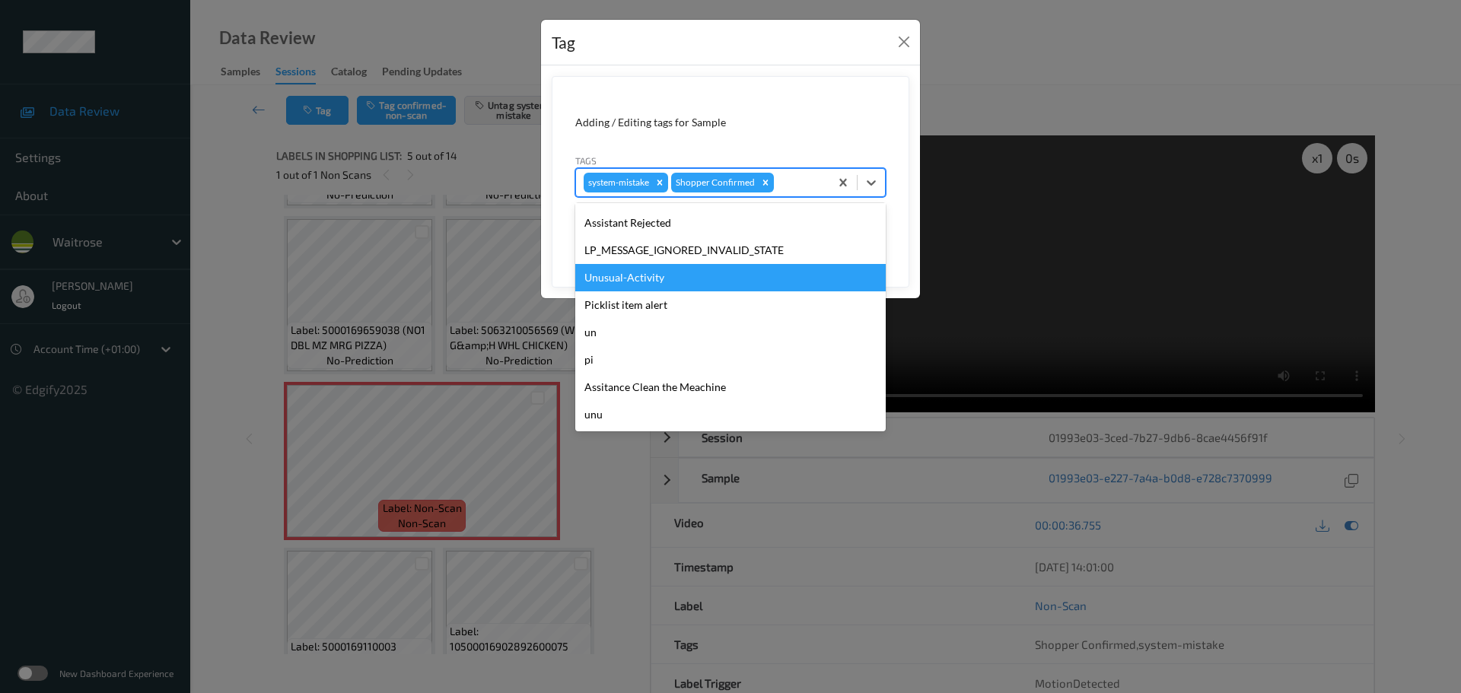
click at [588, 282] on div "Unusual-Activity" at bounding box center [730, 277] width 310 height 27
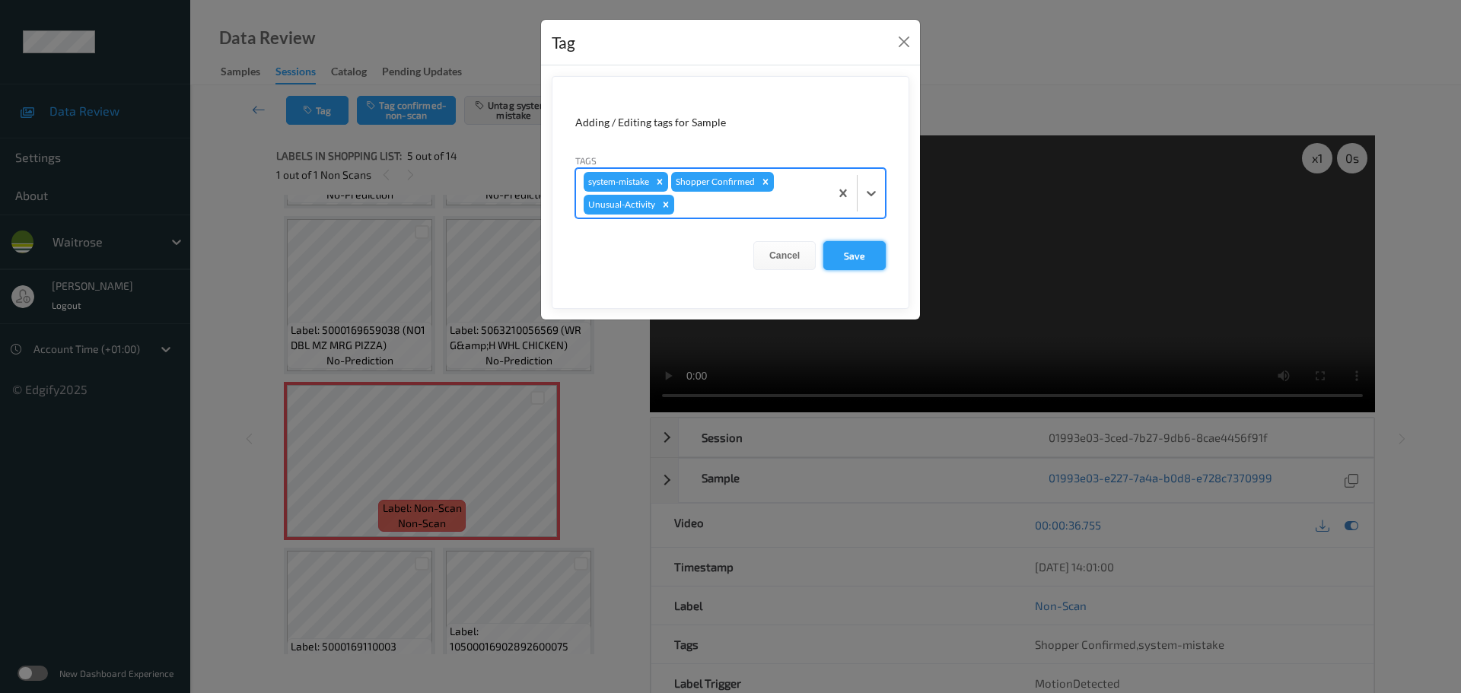
click at [847, 261] on button "Save" at bounding box center [854, 255] width 62 height 29
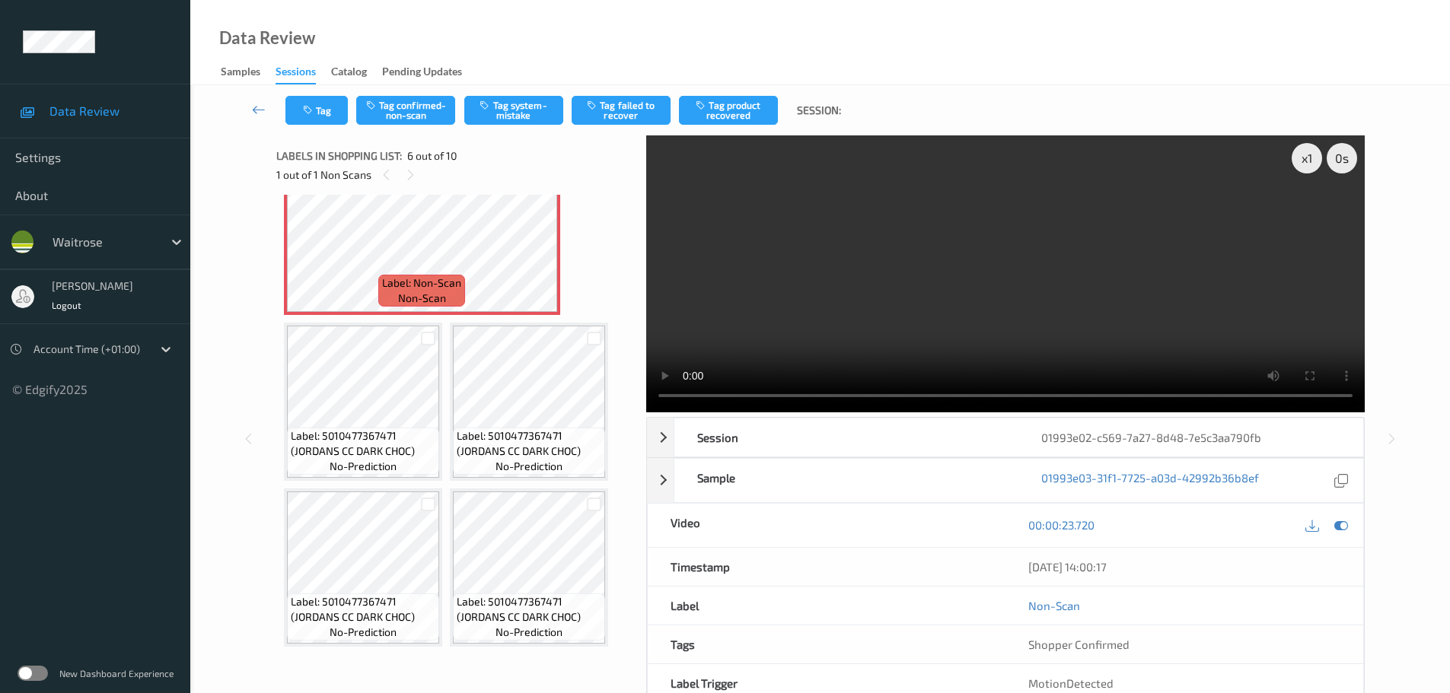
scroll to position [467, 0]
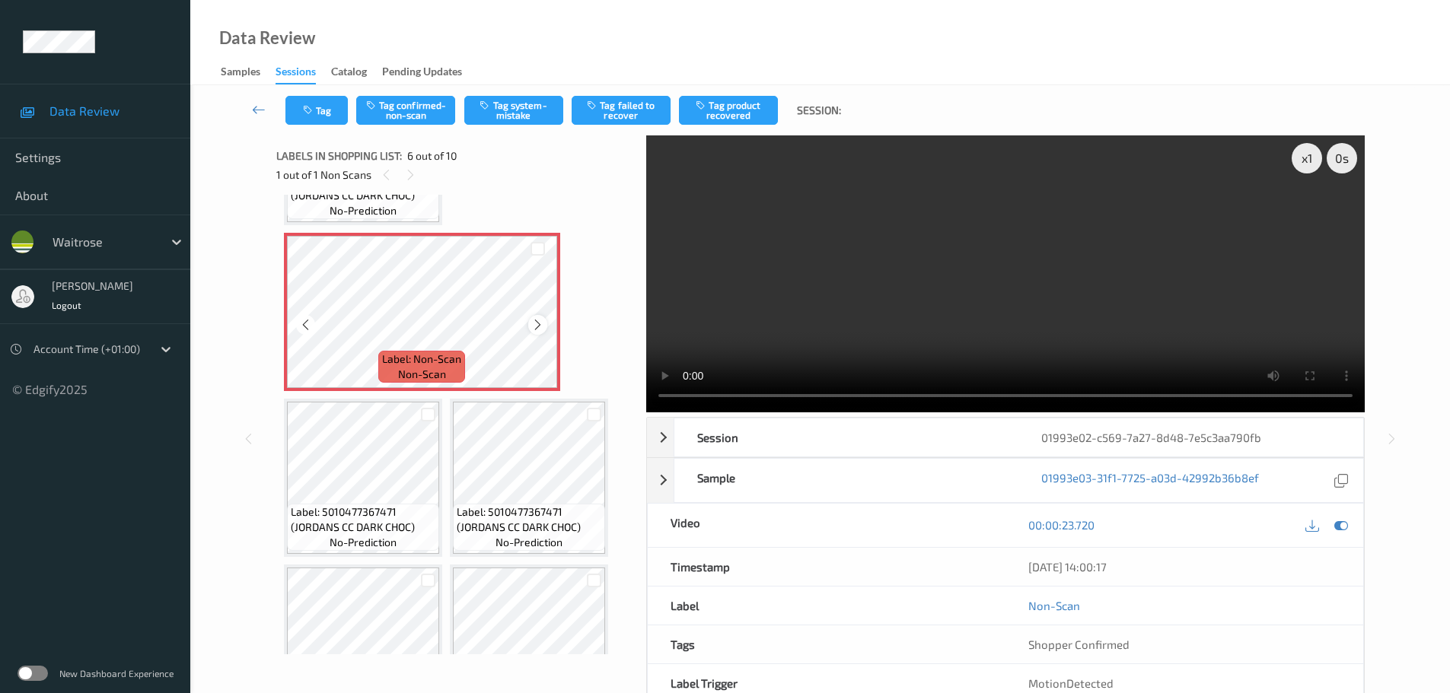
click at [537, 328] on icon at bounding box center [537, 325] width 13 height 14
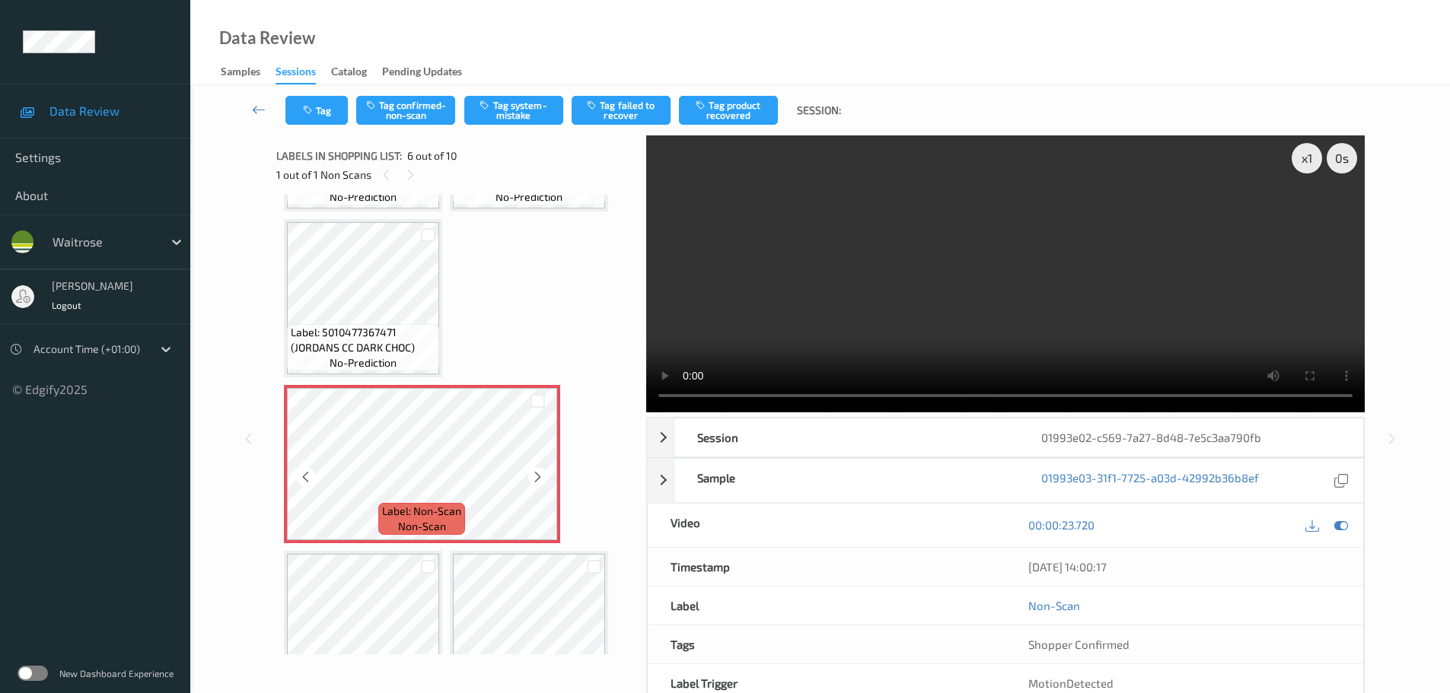
scroll to position [391, 0]
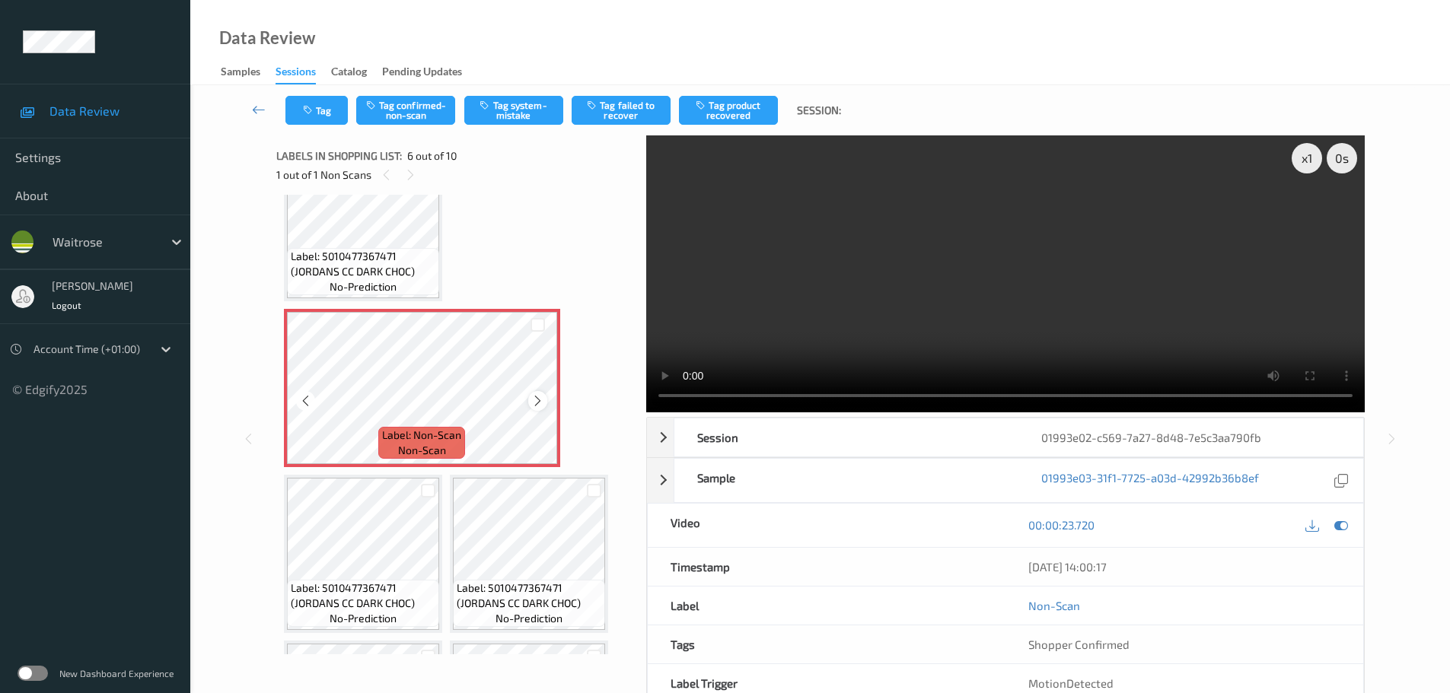
click at [539, 401] on icon at bounding box center [537, 401] width 13 height 14
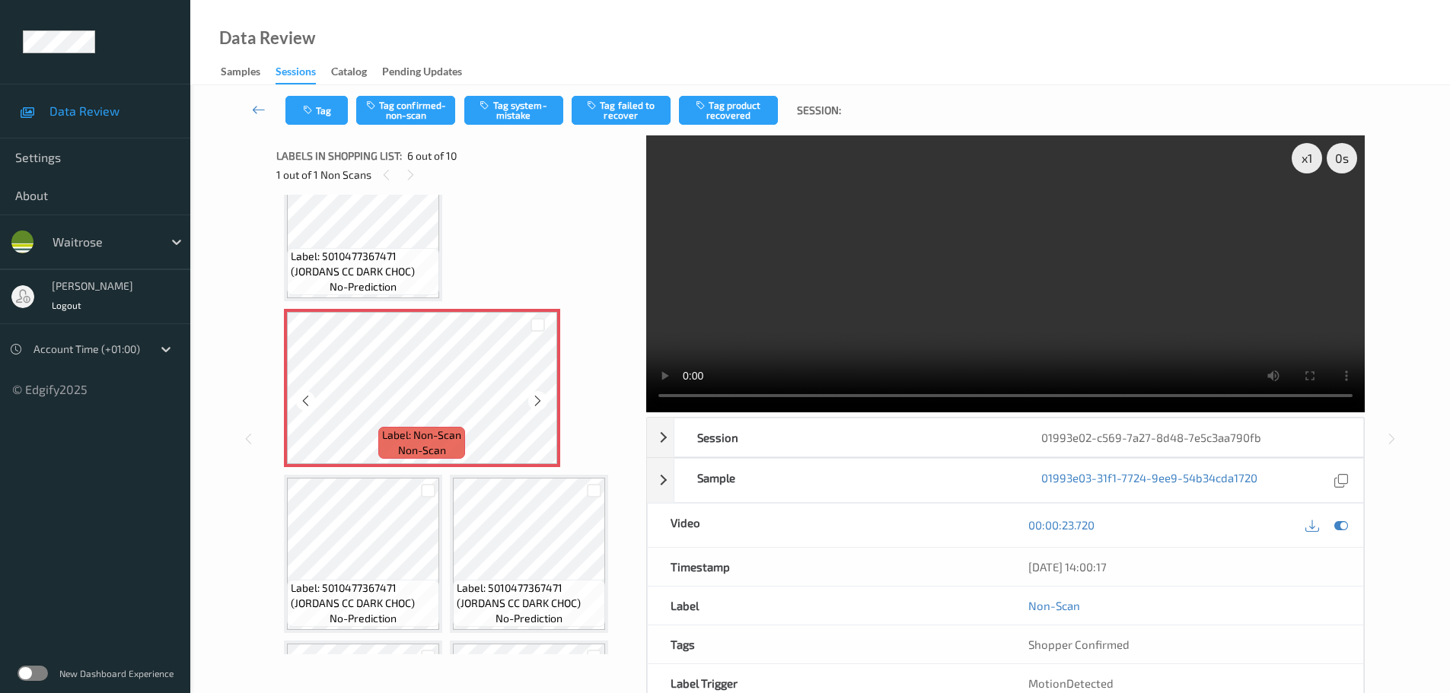
scroll to position [239, 0]
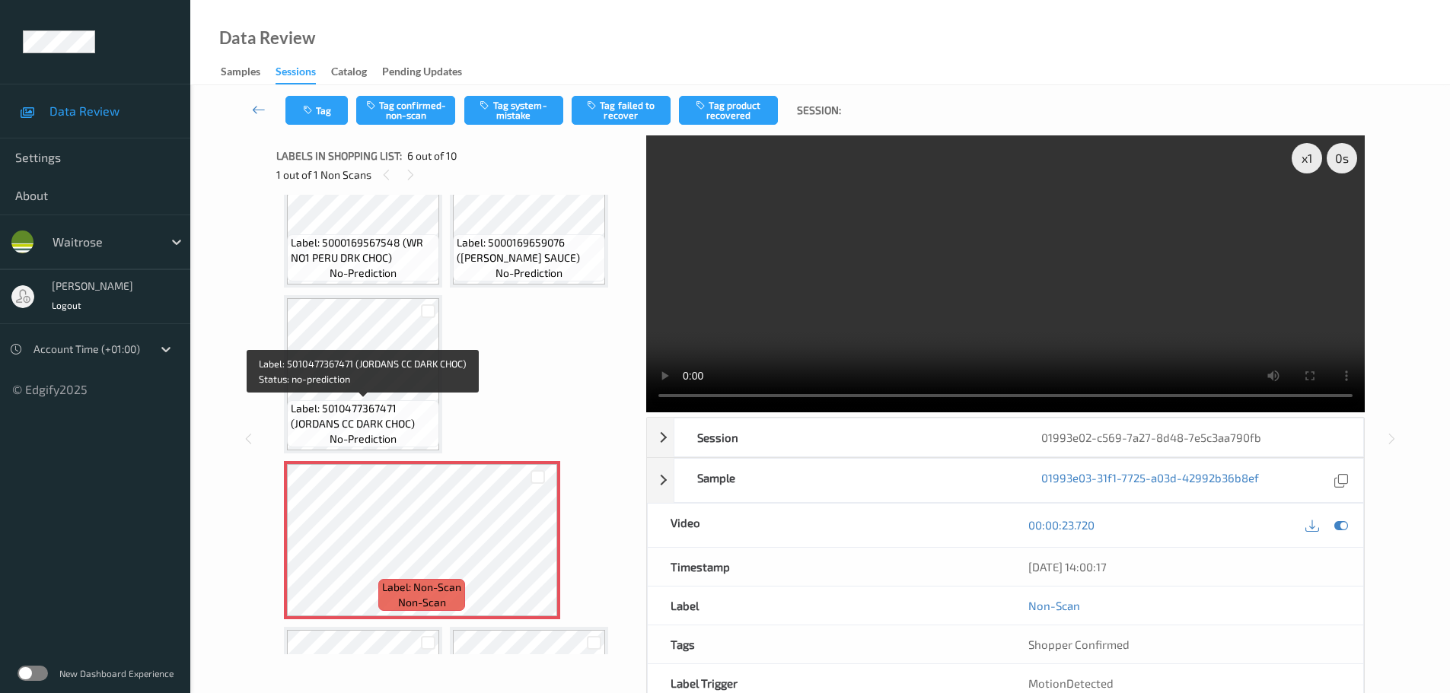
click at [384, 412] on span "Label: 5010477367471 (JORDANS CC DARK CHOC)" at bounding box center [363, 416] width 145 height 30
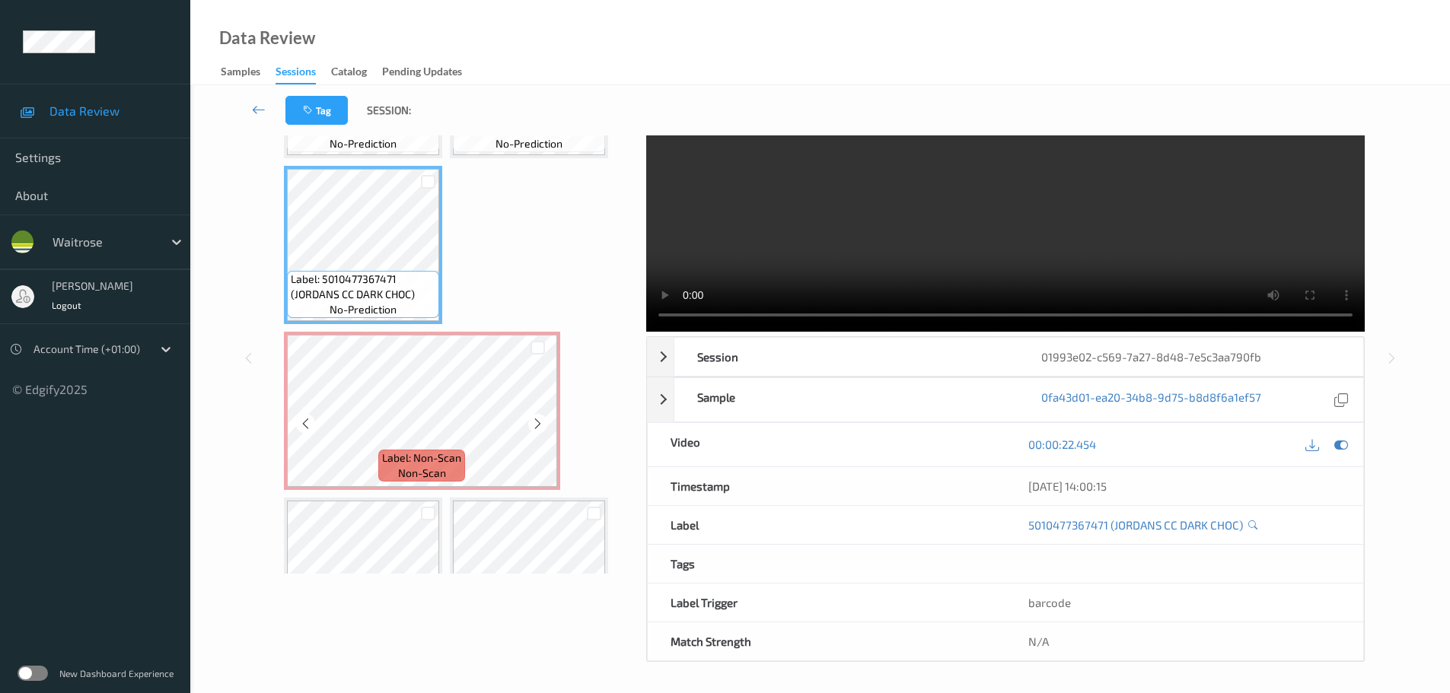
scroll to position [315, 0]
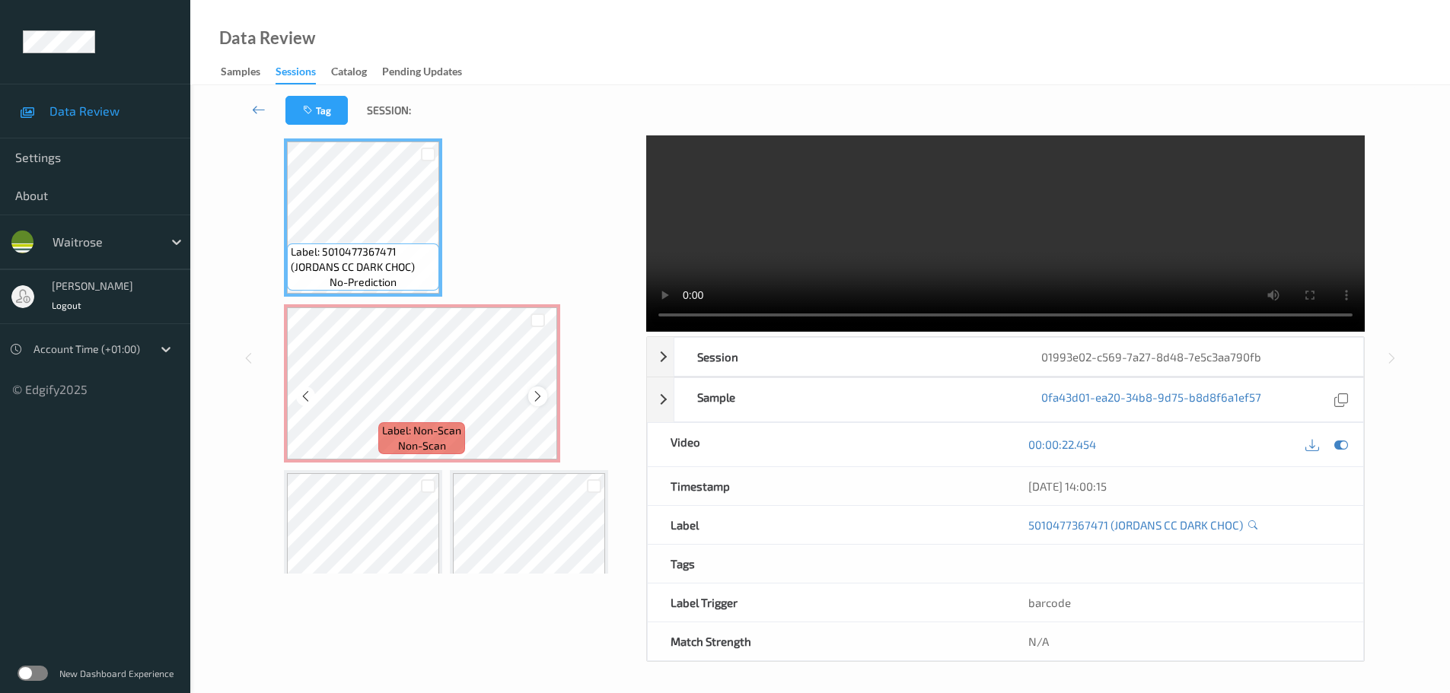
click at [538, 399] on icon at bounding box center [537, 397] width 13 height 14
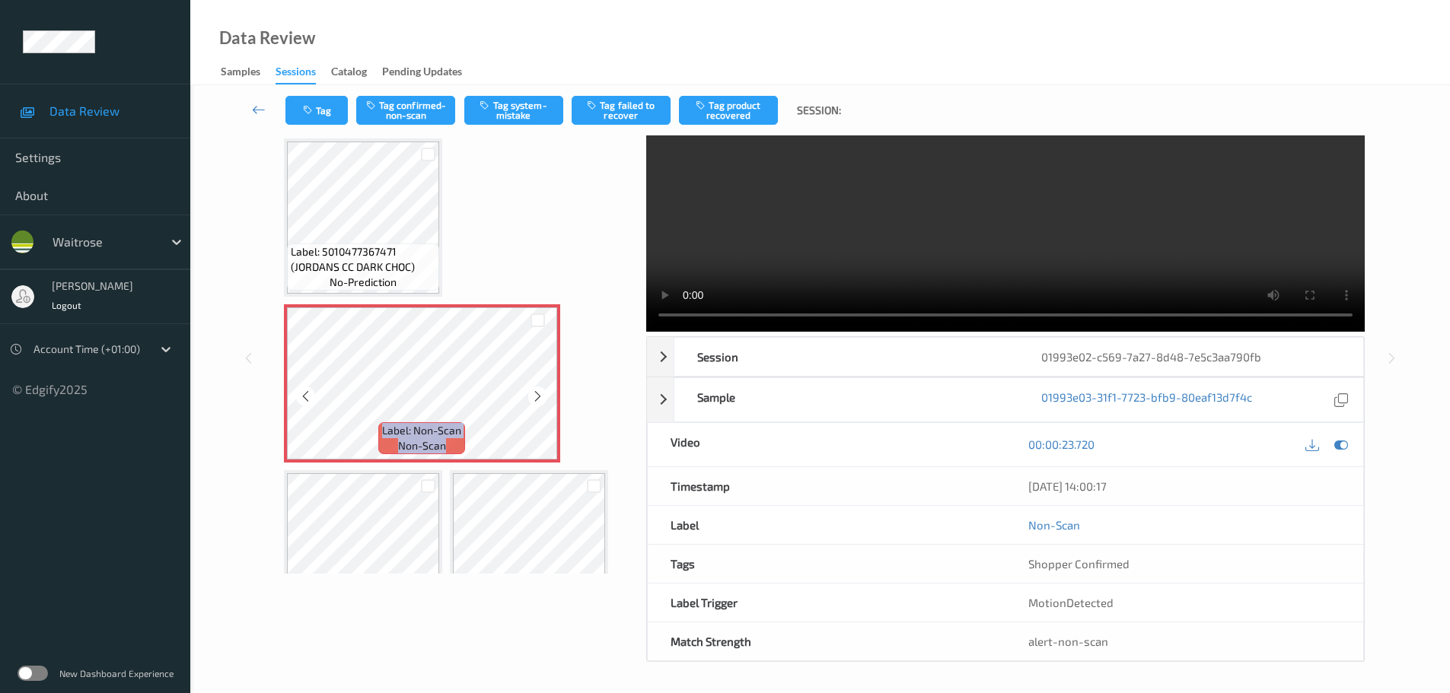
click at [538, 399] on icon at bounding box center [537, 397] width 13 height 14
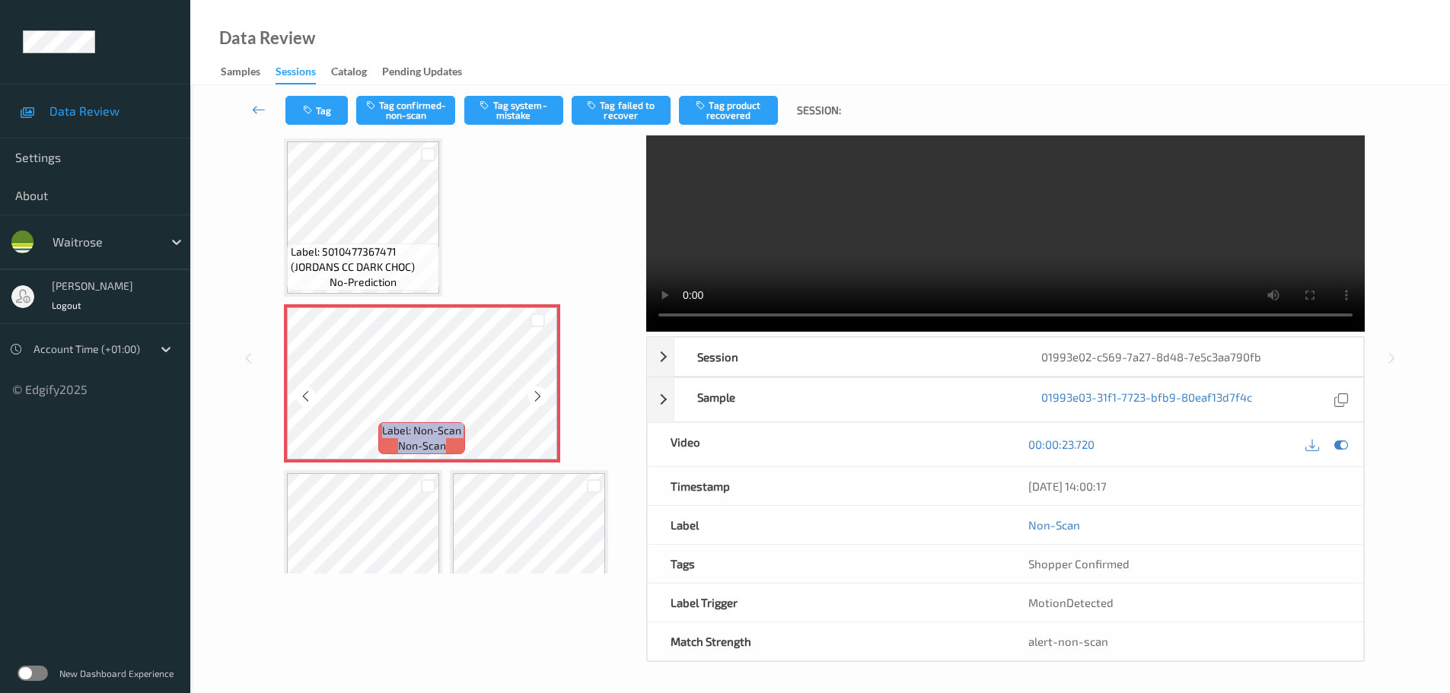
click at [538, 399] on icon at bounding box center [537, 397] width 13 height 14
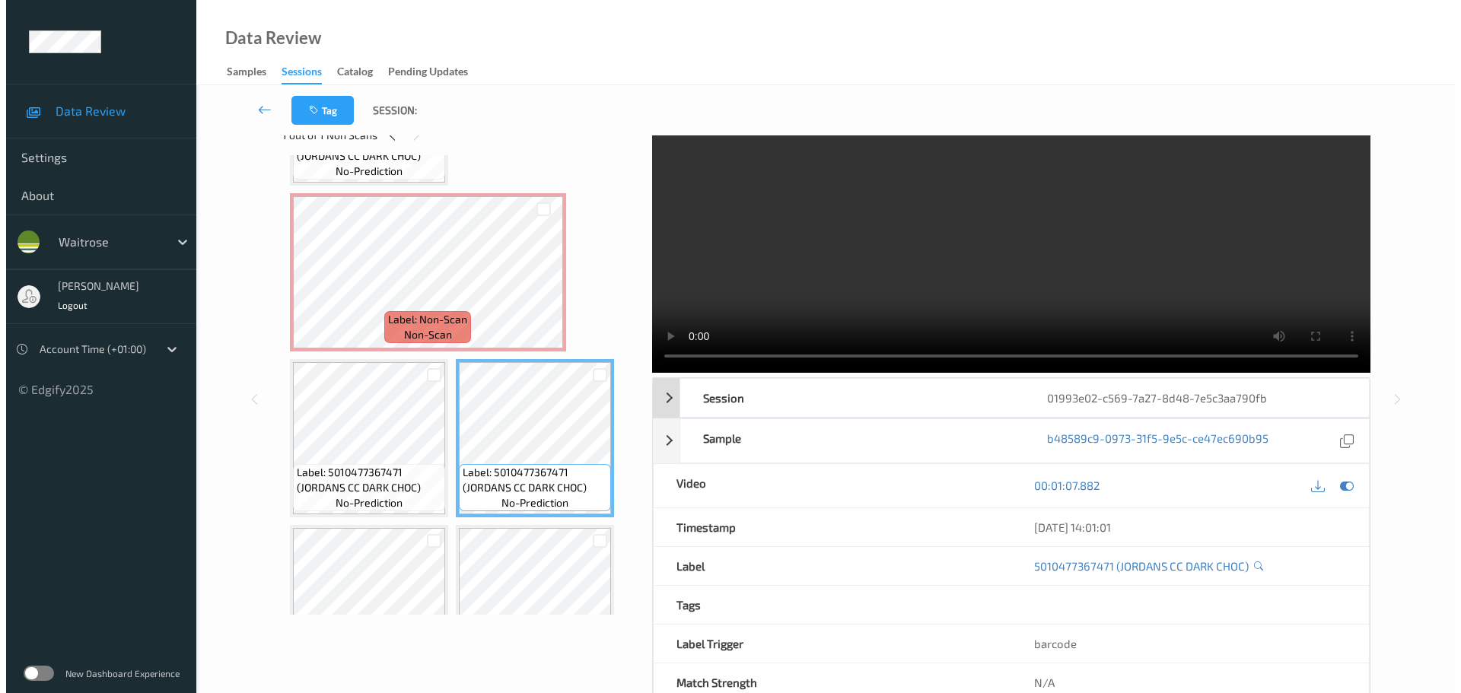
scroll to position [0, 0]
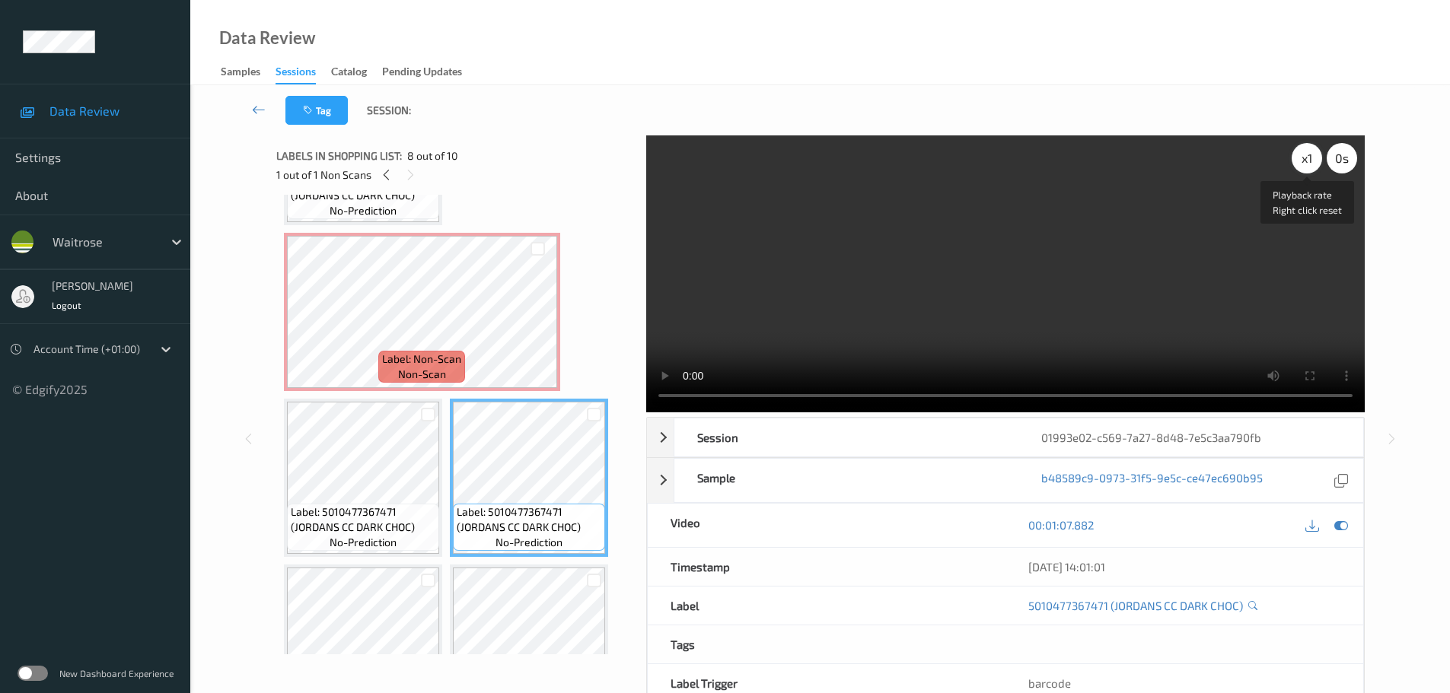
click at [1302, 169] on div "x 1" at bounding box center [1306, 158] width 30 height 30
click at [1302, 169] on div "x 2" at bounding box center [1306, 158] width 30 height 30
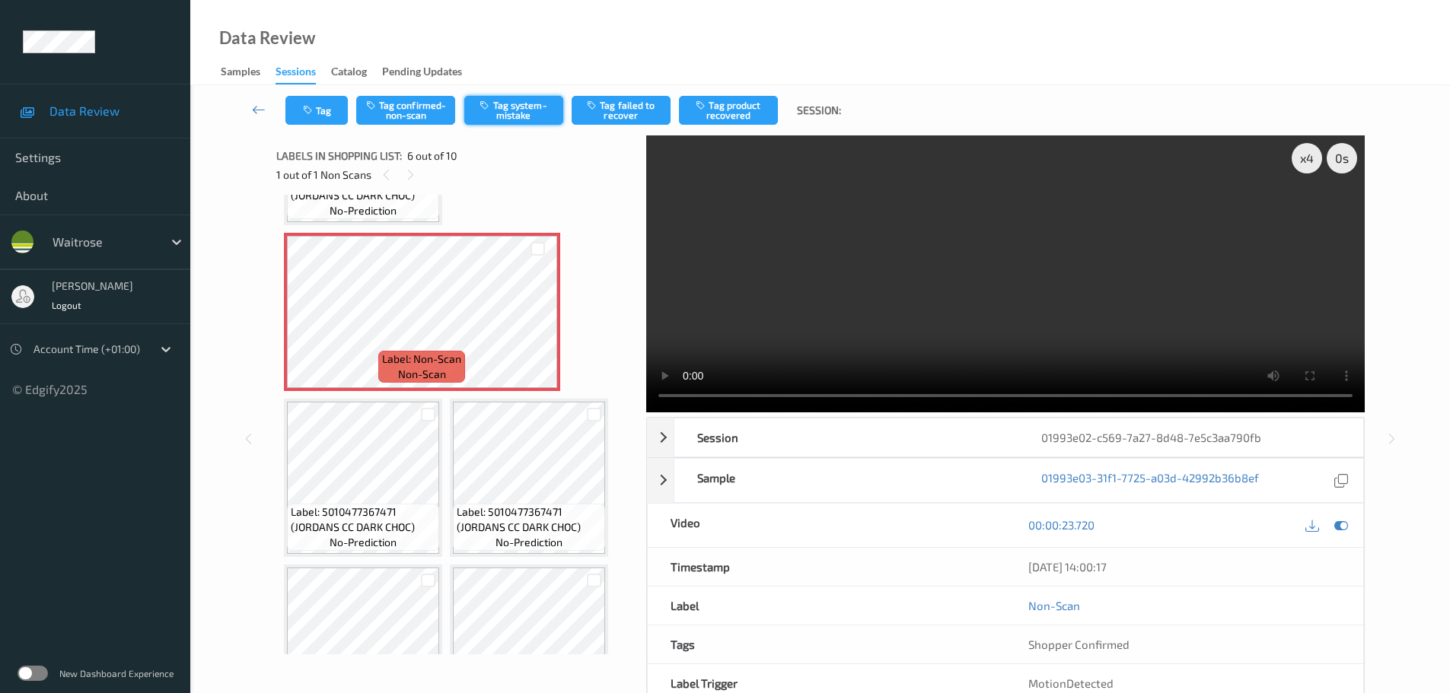
click at [497, 97] on button "Tag system-mistake" at bounding box center [513, 110] width 99 height 29
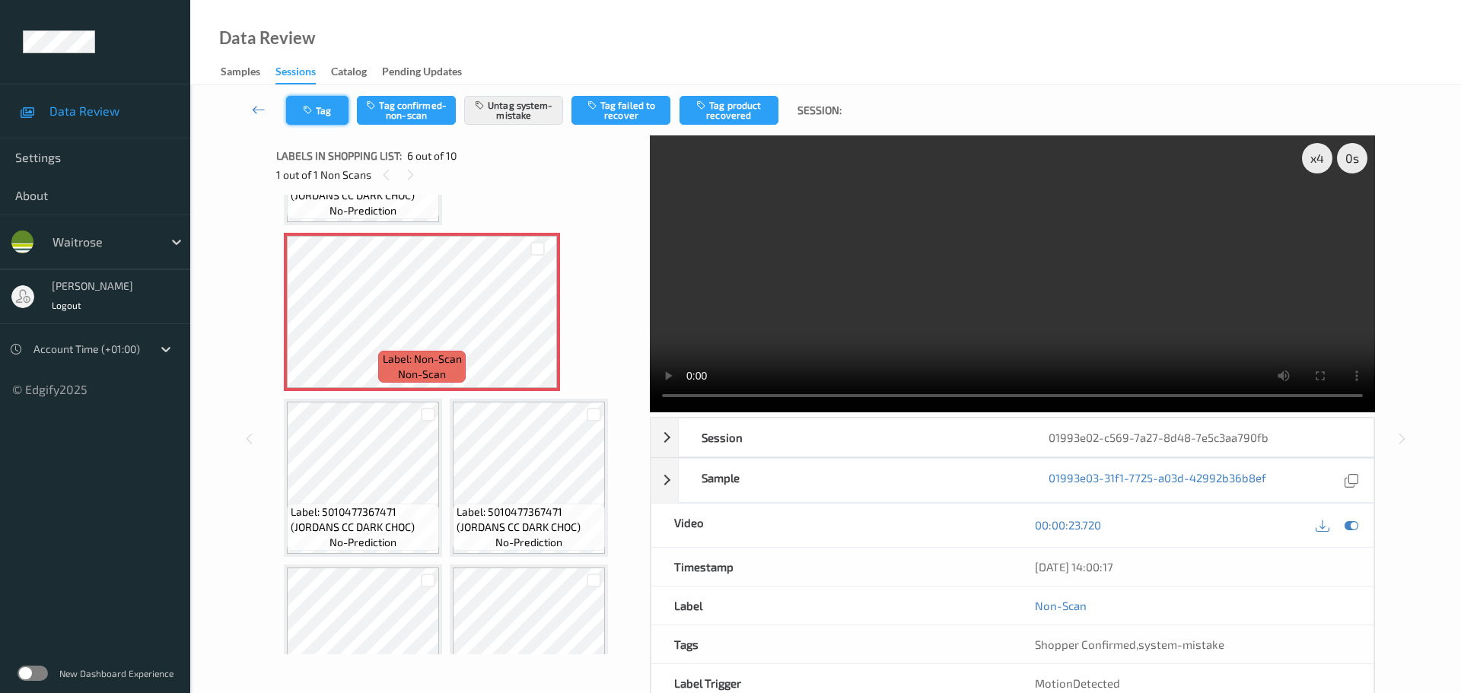
click at [316, 121] on button "Tag" at bounding box center [317, 110] width 62 height 29
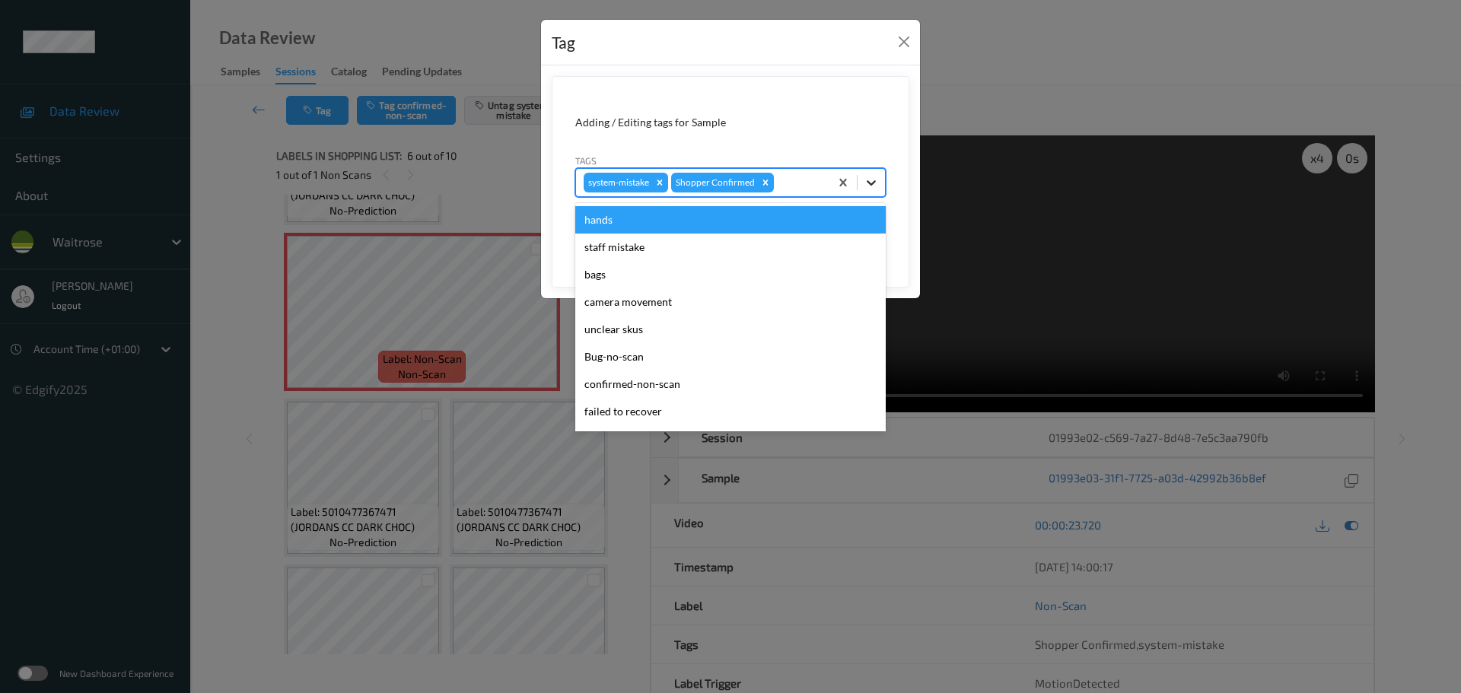
click at [868, 189] on icon at bounding box center [871, 182] width 15 height 15
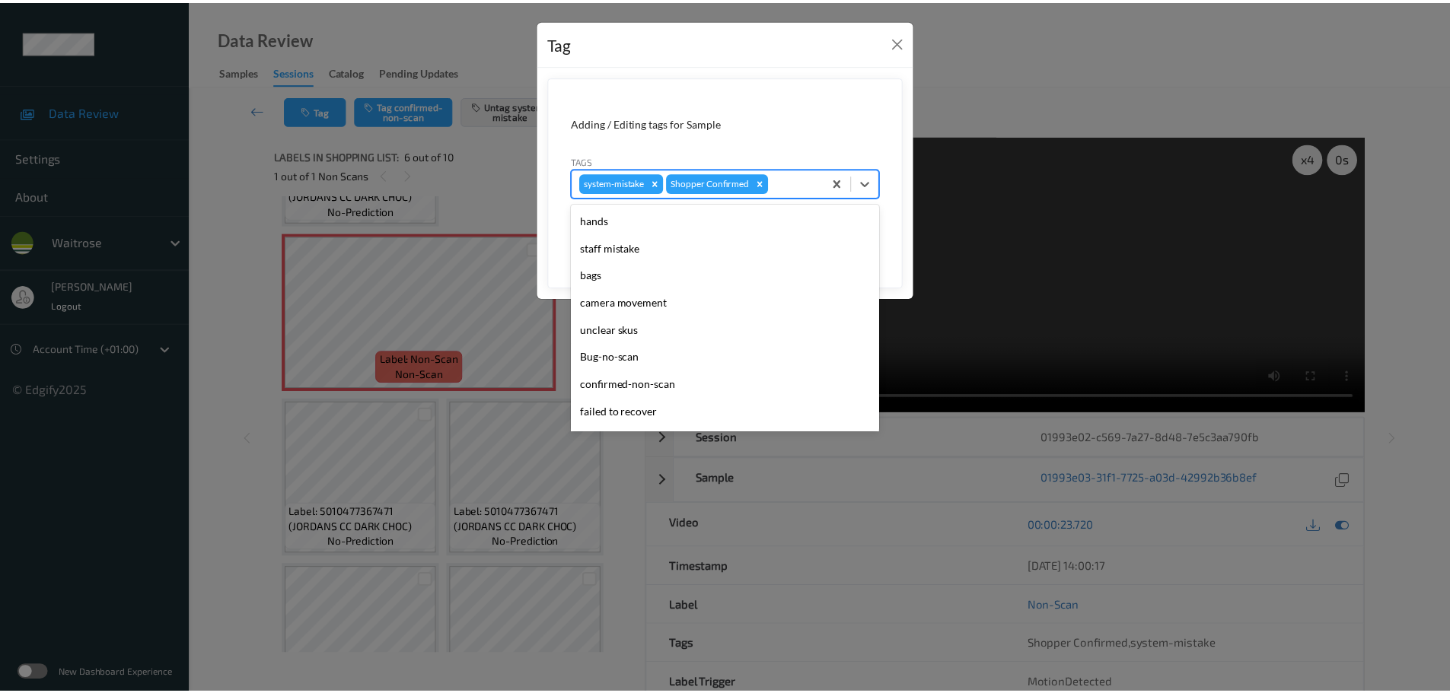
scroll to position [353, 0]
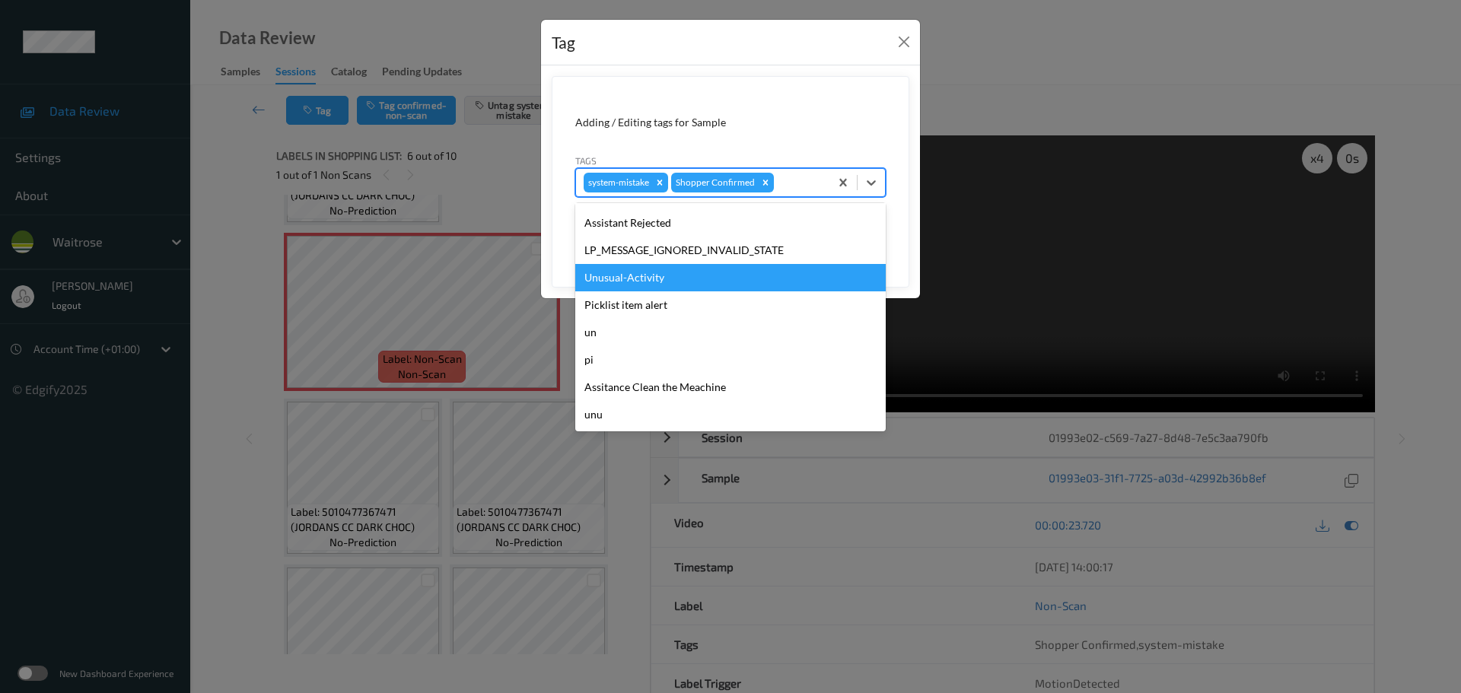
click at [612, 278] on div "Unusual-Activity" at bounding box center [730, 277] width 310 height 27
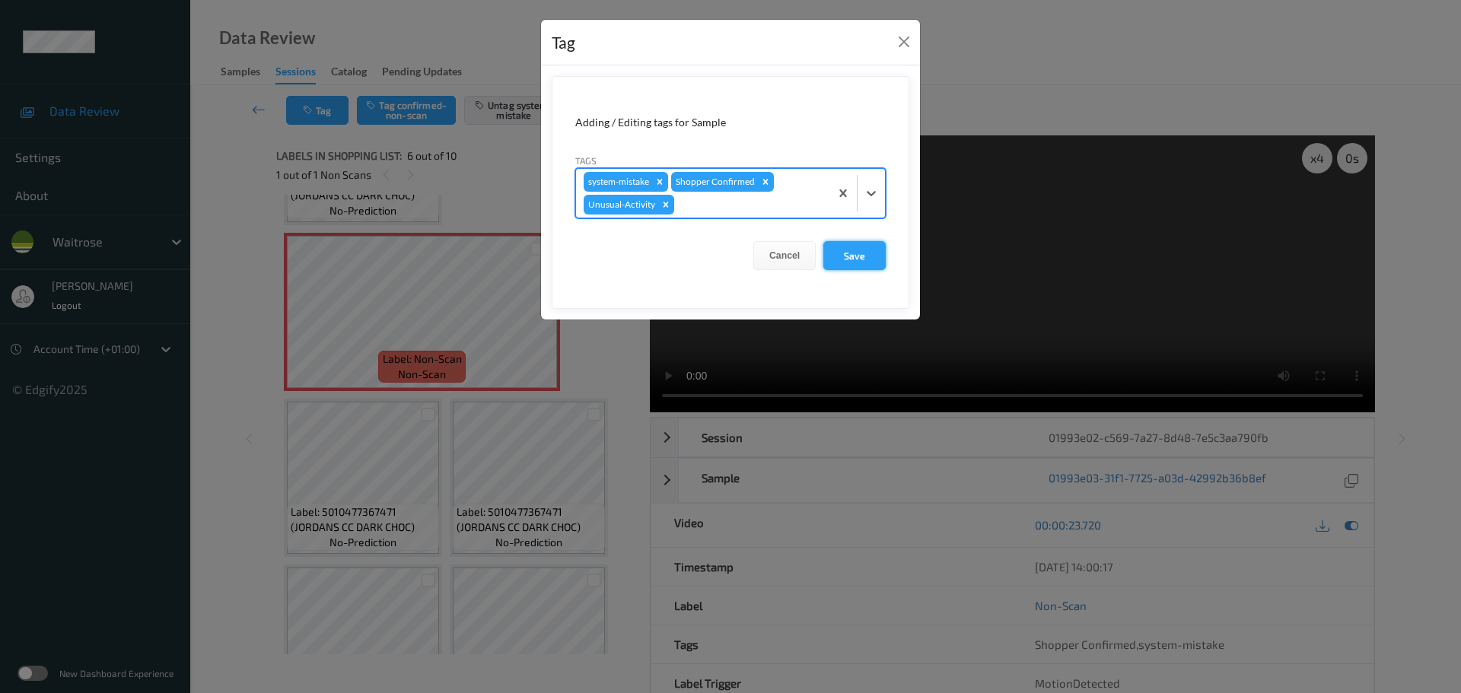
click at [829, 259] on button "Save" at bounding box center [854, 255] width 62 height 29
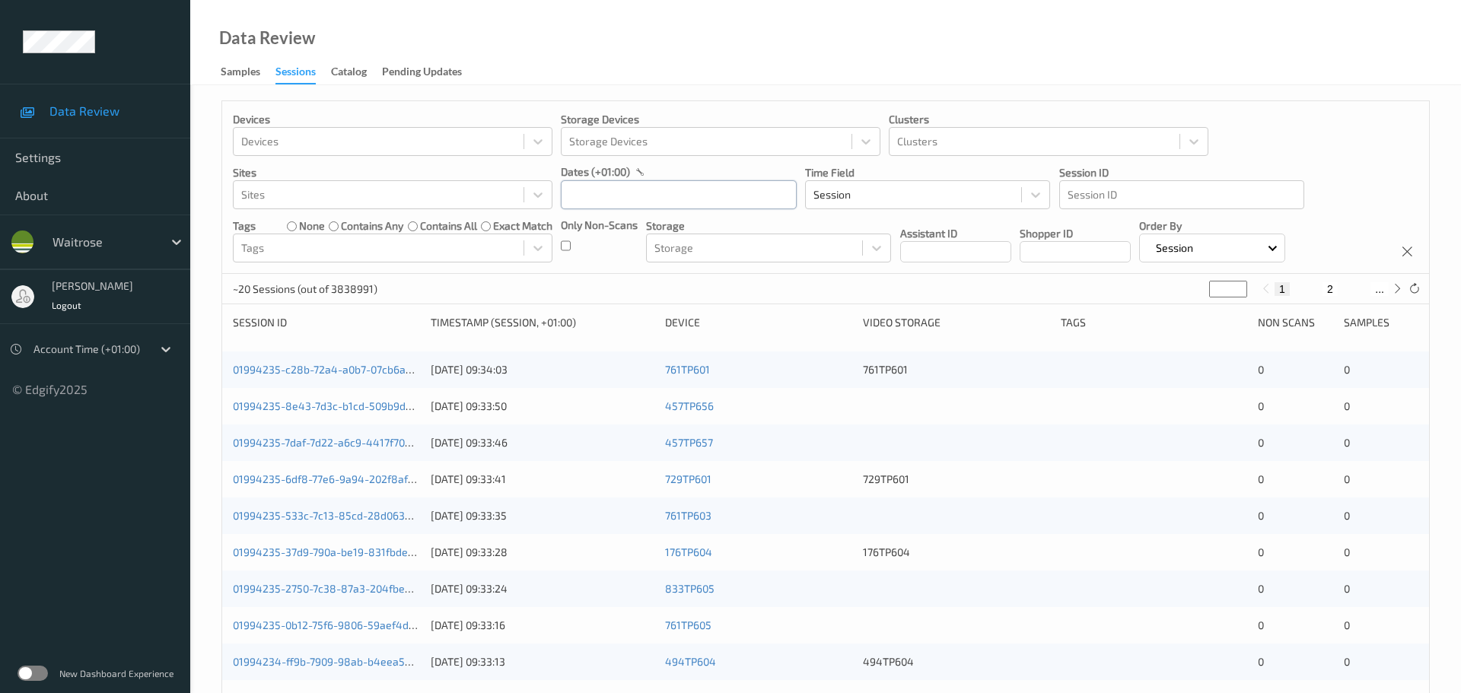
click at [604, 185] on input "text" at bounding box center [679, 194] width 236 height 29
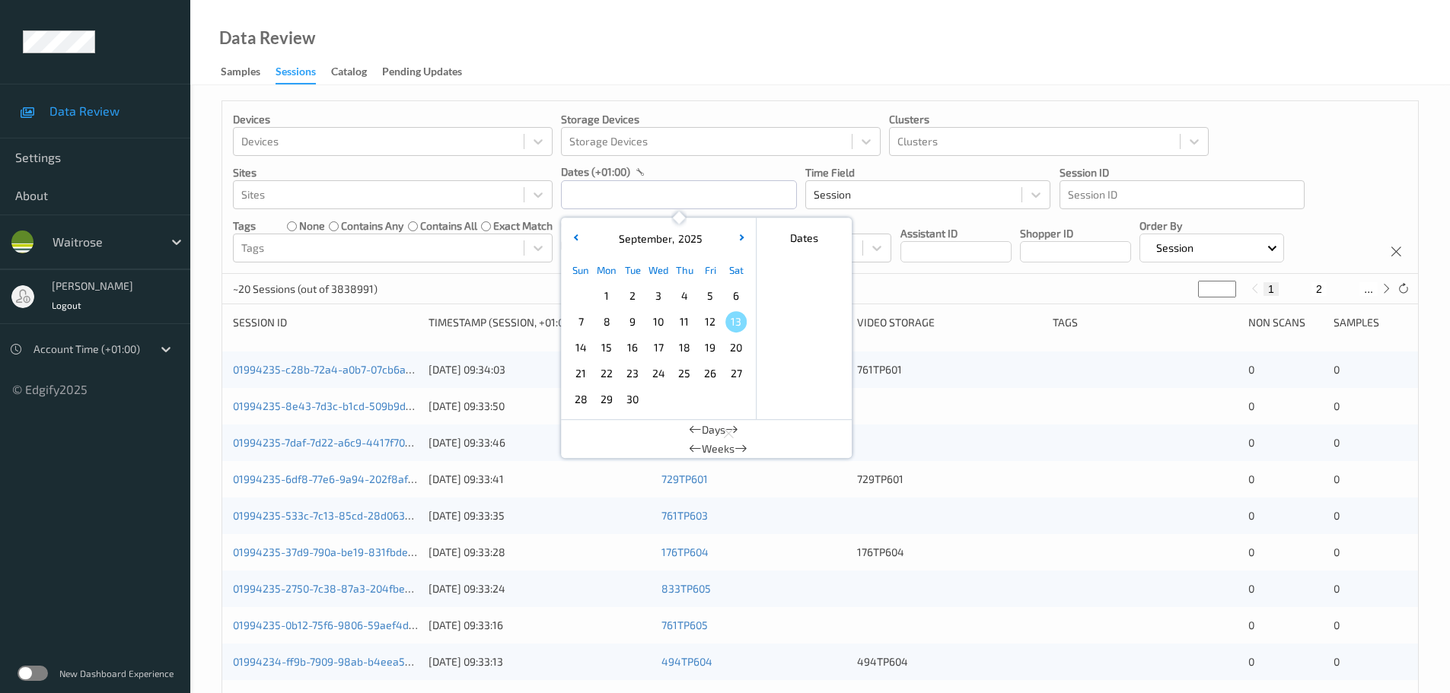
click at [708, 325] on span "12" at bounding box center [709, 321] width 21 height 21
type input "[DATE] 00:00 -> [DATE] 23:59"
click at [705, 75] on div "Data Review Samples Sessions Catalog Pending Updates" at bounding box center [819, 42] width 1259 height 85
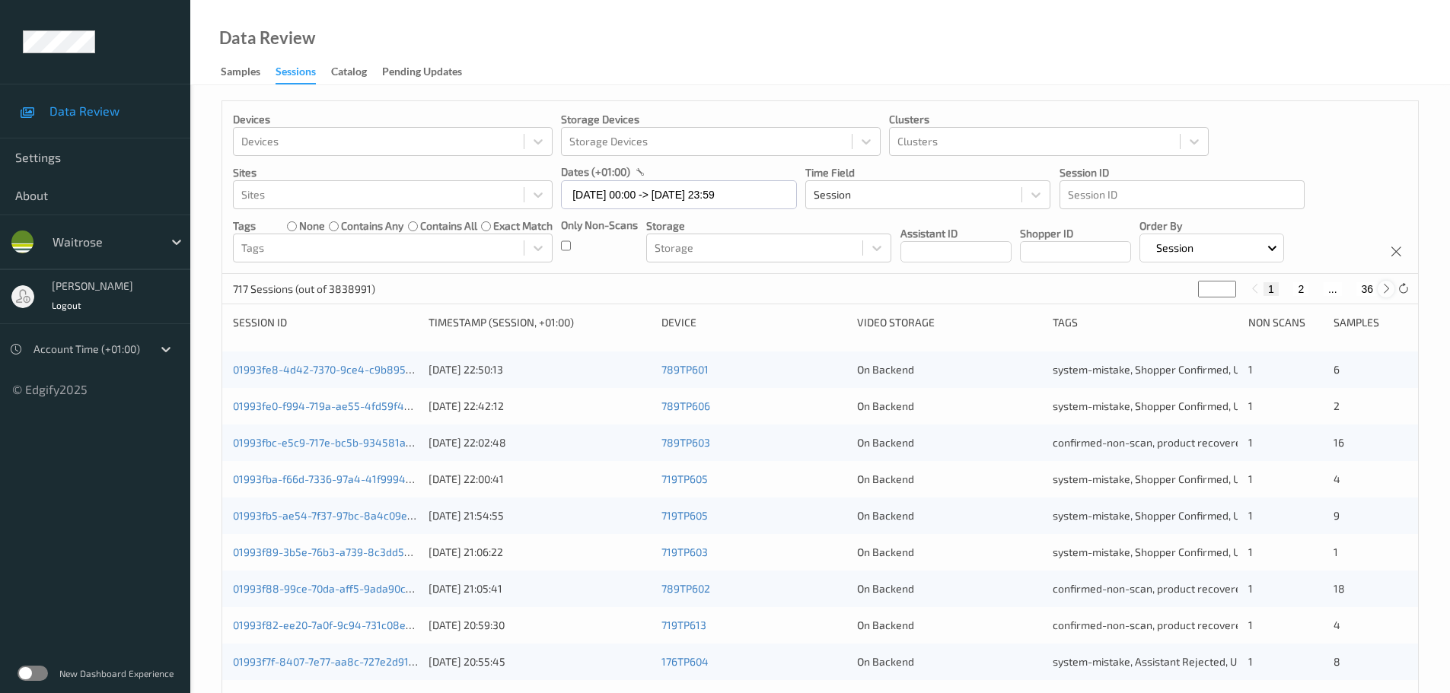
click at [1384, 290] on icon at bounding box center [1385, 288] width 11 height 11
type input "*"
click at [1384, 290] on icon at bounding box center [1385, 288] width 11 height 11
type input "*"
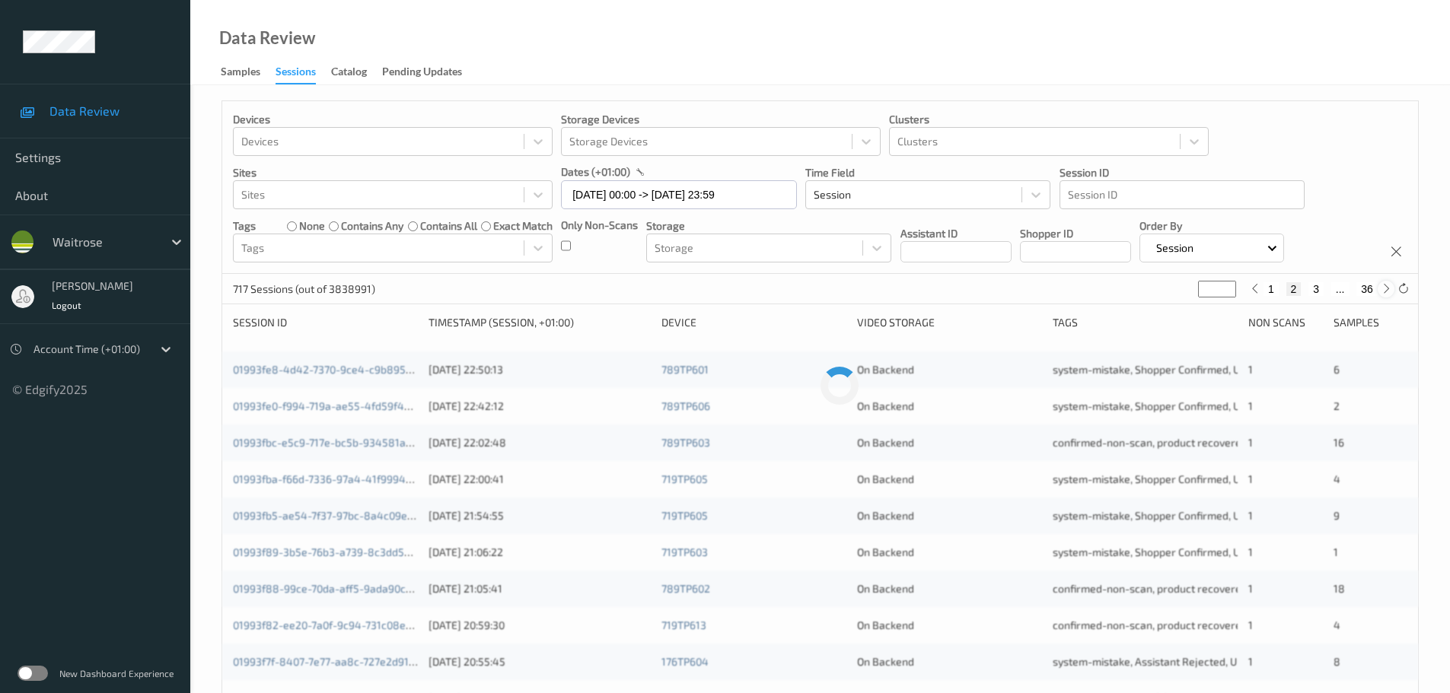
type input "*"
click at [1384, 290] on icon at bounding box center [1385, 288] width 11 height 11
type input "*"
click at [1384, 290] on icon at bounding box center [1385, 288] width 11 height 11
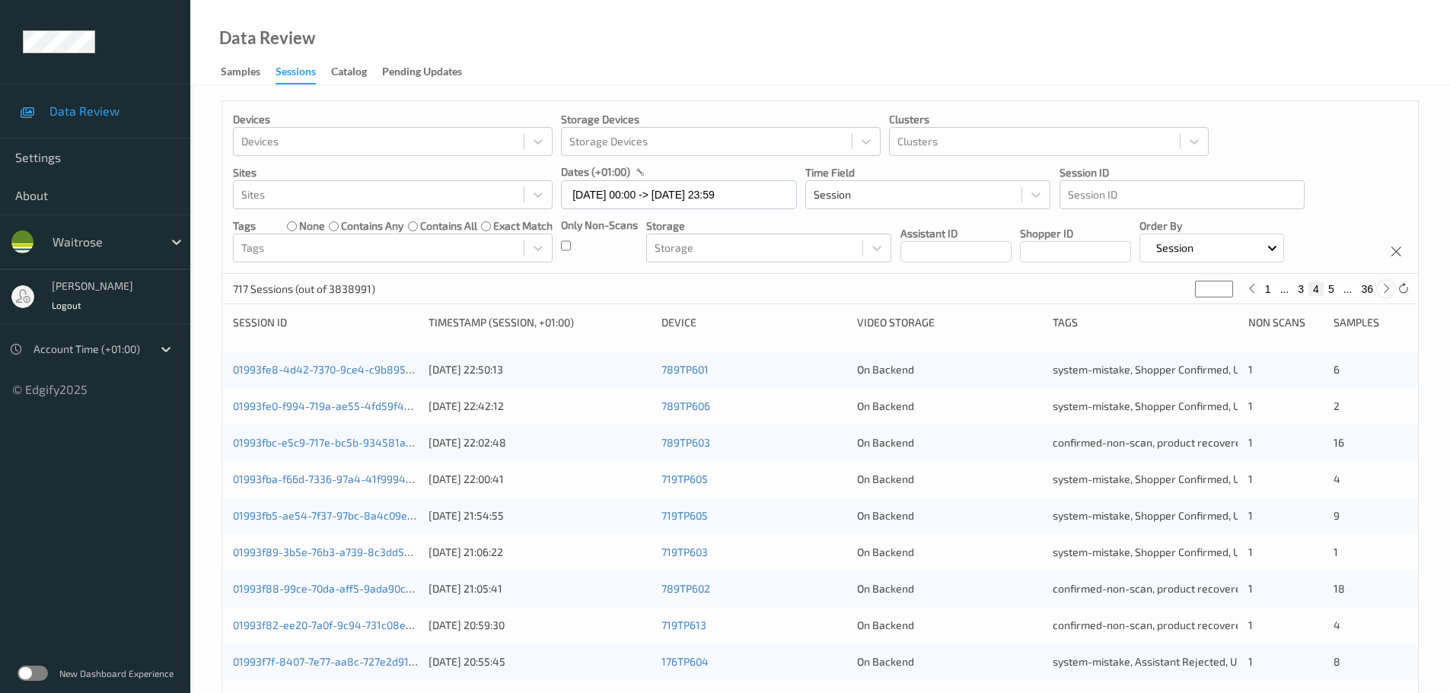
type input "*"
click at [1384, 290] on icon at bounding box center [1385, 288] width 11 height 11
type input "*"
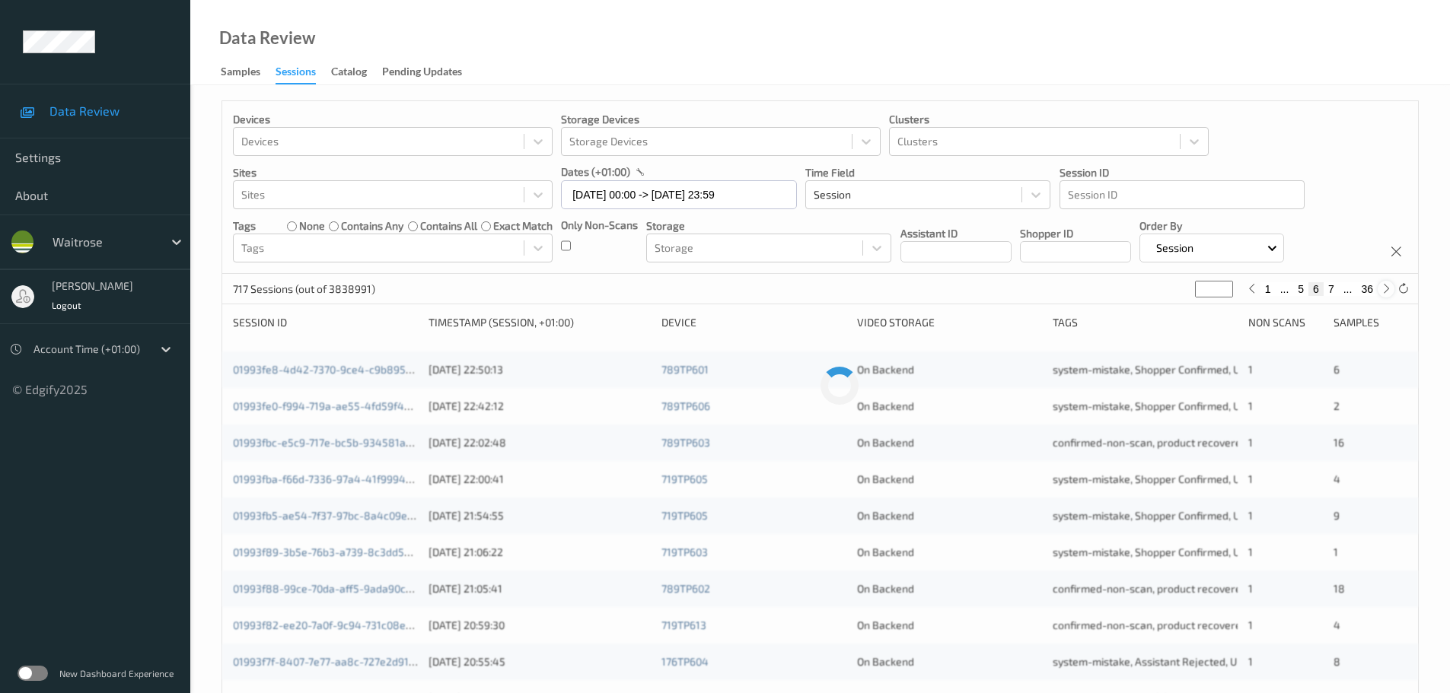
click at [1384, 290] on icon at bounding box center [1385, 288] width 11 height 11
type input "*"
click at [1384, 290] on icon at bounding box center [1385, 288] width 11 height 11
type input "*"
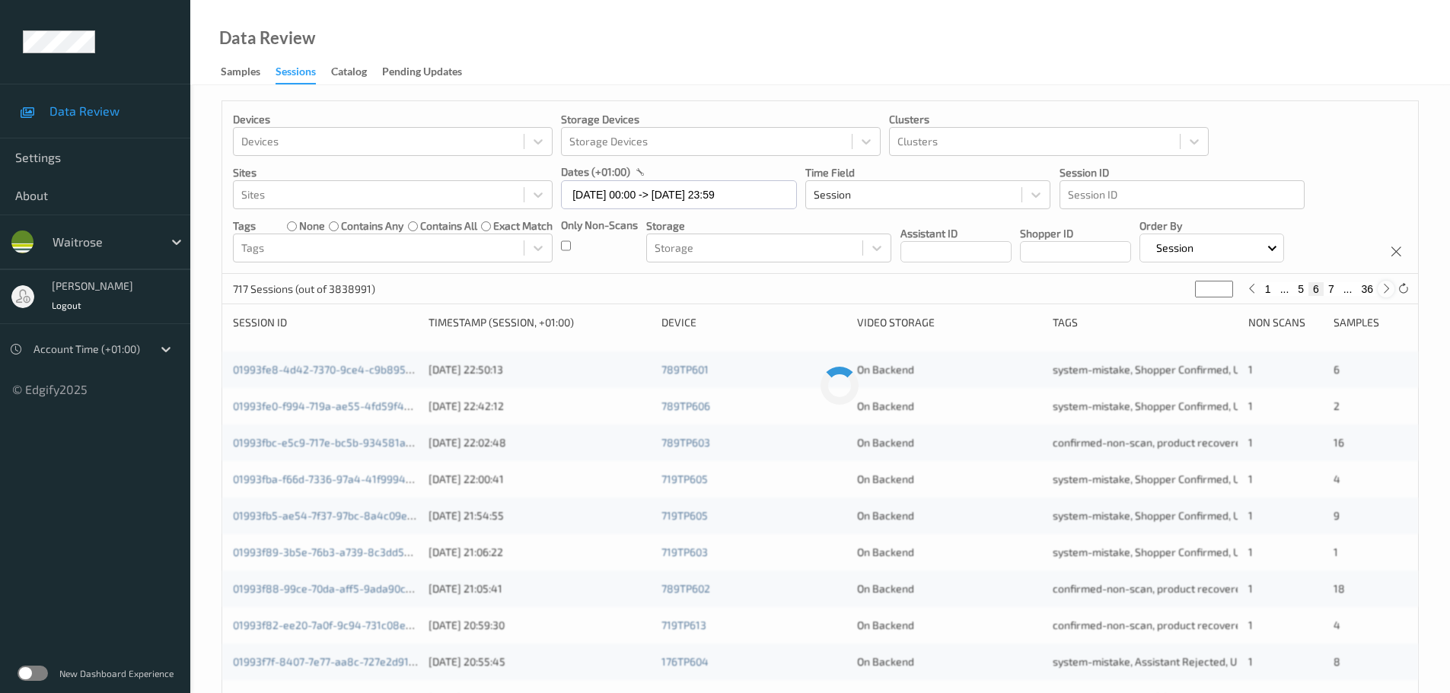
type input "*"
click at [1384, 290] on icon at bounding box center [1385, 288] width 11 height 11
type input "*"
click at [1384, 290] on icon at bounding box center [1385, 288] width 11 height 11
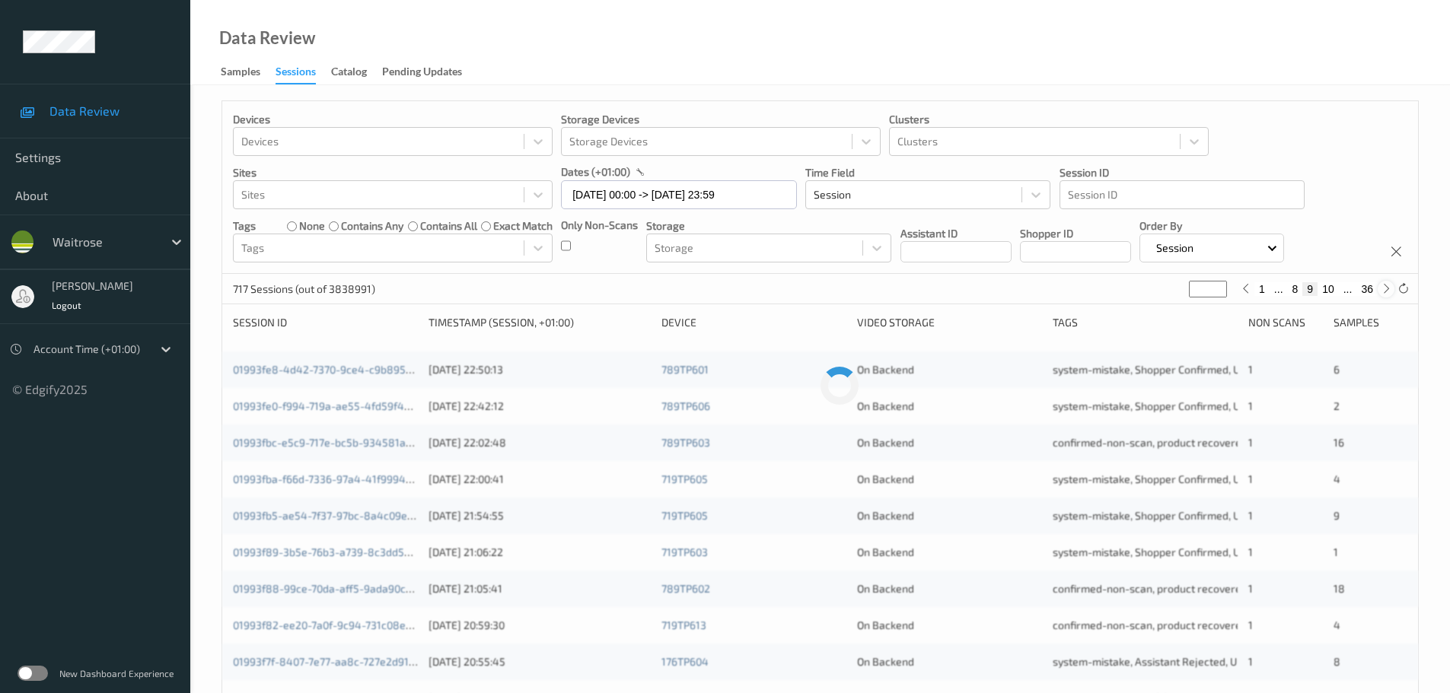
type input "**"
click at [1384, 290] on icon at bounding box center [1385, 288] width 11 height 11
type input "**"
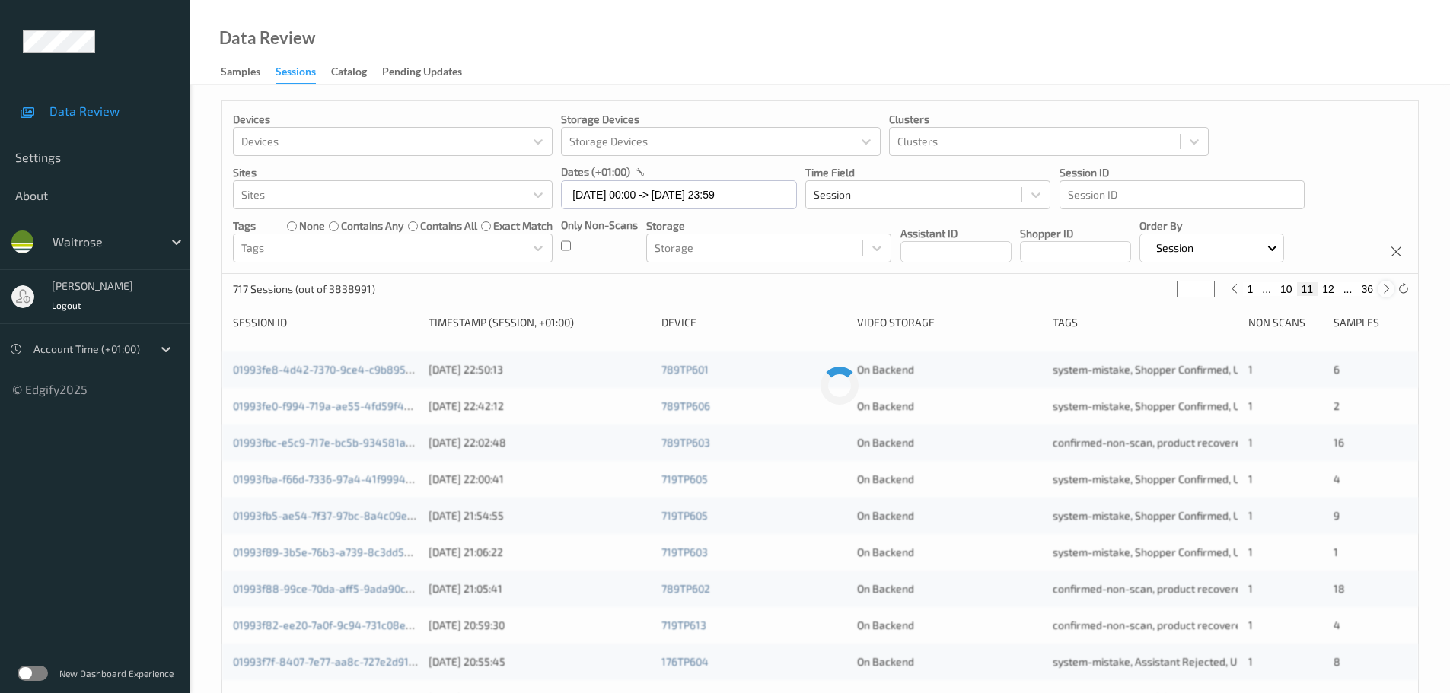
click at [1384, 290] on icon at bounding box center [1385, 288] width 11 height 11
type input "**"
click at [1384, 290] on icon at bounding box center [1385, 288] width 11 height 11
type input "**"
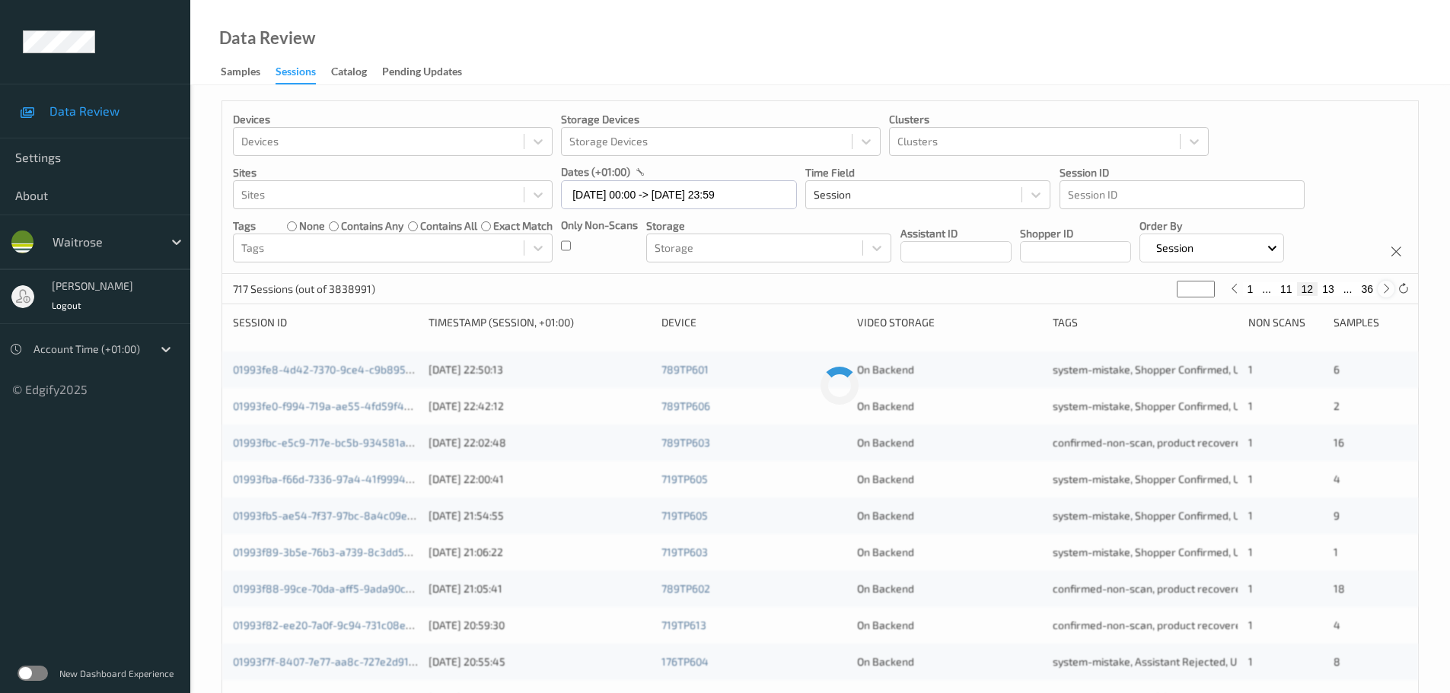
type input "**"
click at [1384, 290] on icon at bounding box center [1385, 288] width 11 height 11
type input "**"
click at [1384, 290] on icon at bounding box center [1385, 288] width 11 height 11
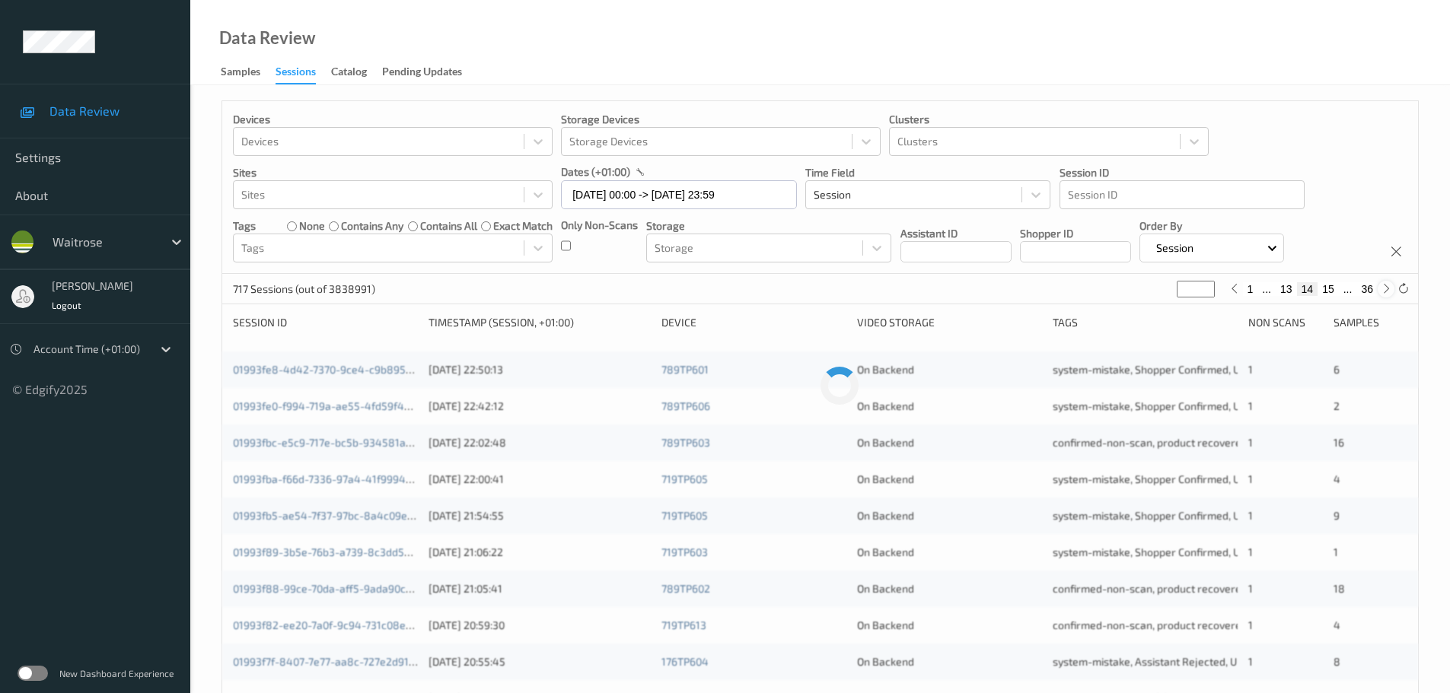
type input "**"
click at [1384, 290] on icon at bounding box center [1385, 288] width 11 height 11
type input "**"
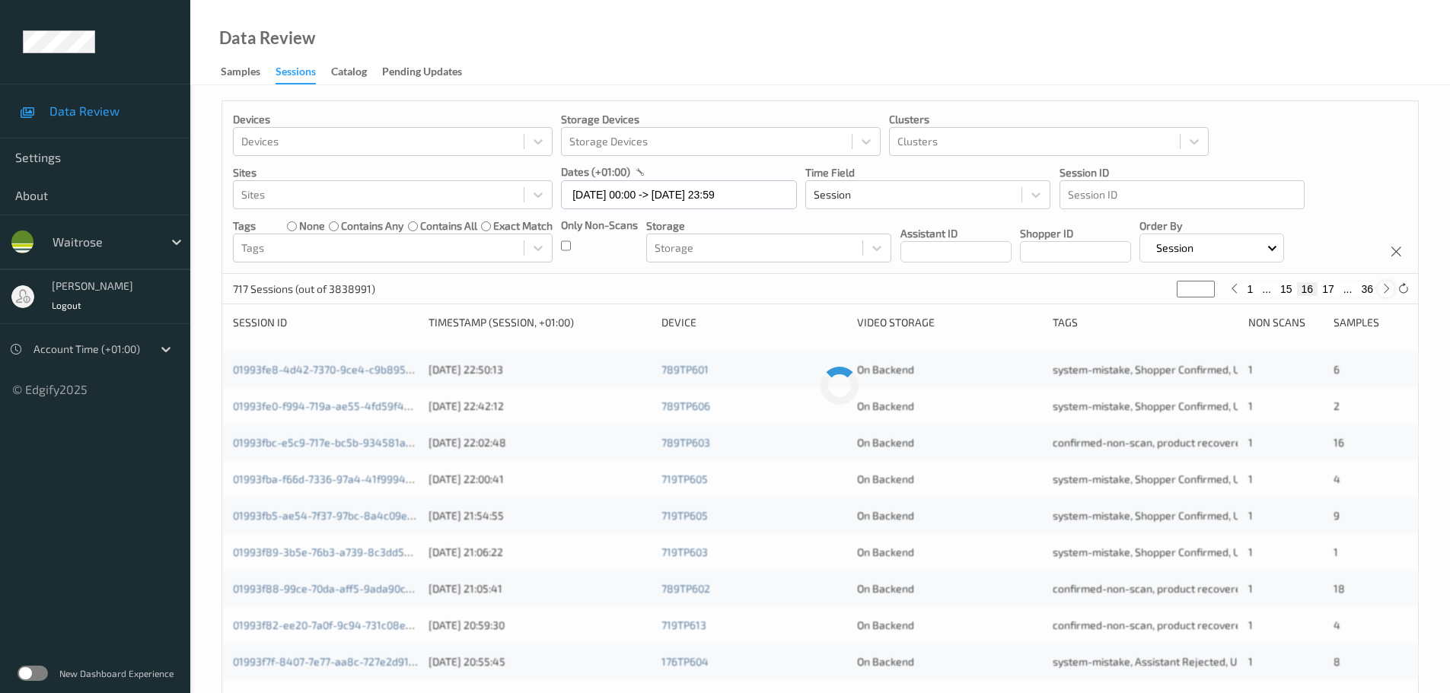
click at [1384, 290] on icon at bounding box center [1385, 288] width 11 height 11
type input "**"
click at [1384, 290] on icon at bounding box center [1385, 288] width 11 height 11
type input "**"
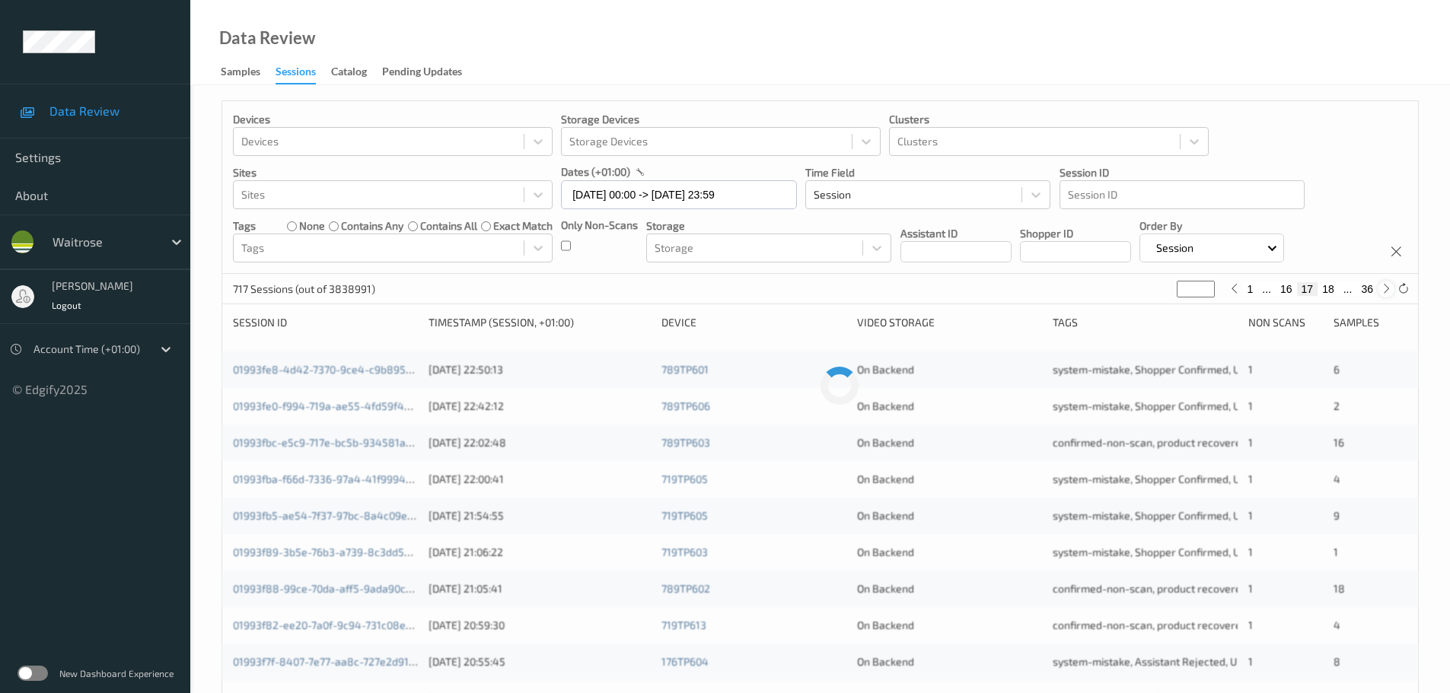
type input "**"
click at [1388, 293] on icon at bounding box center [1385, 288] width 11 height 11
type input "**"
click at [1388, 293] on icon at bounding box center [1385, 288] width 11 height 11
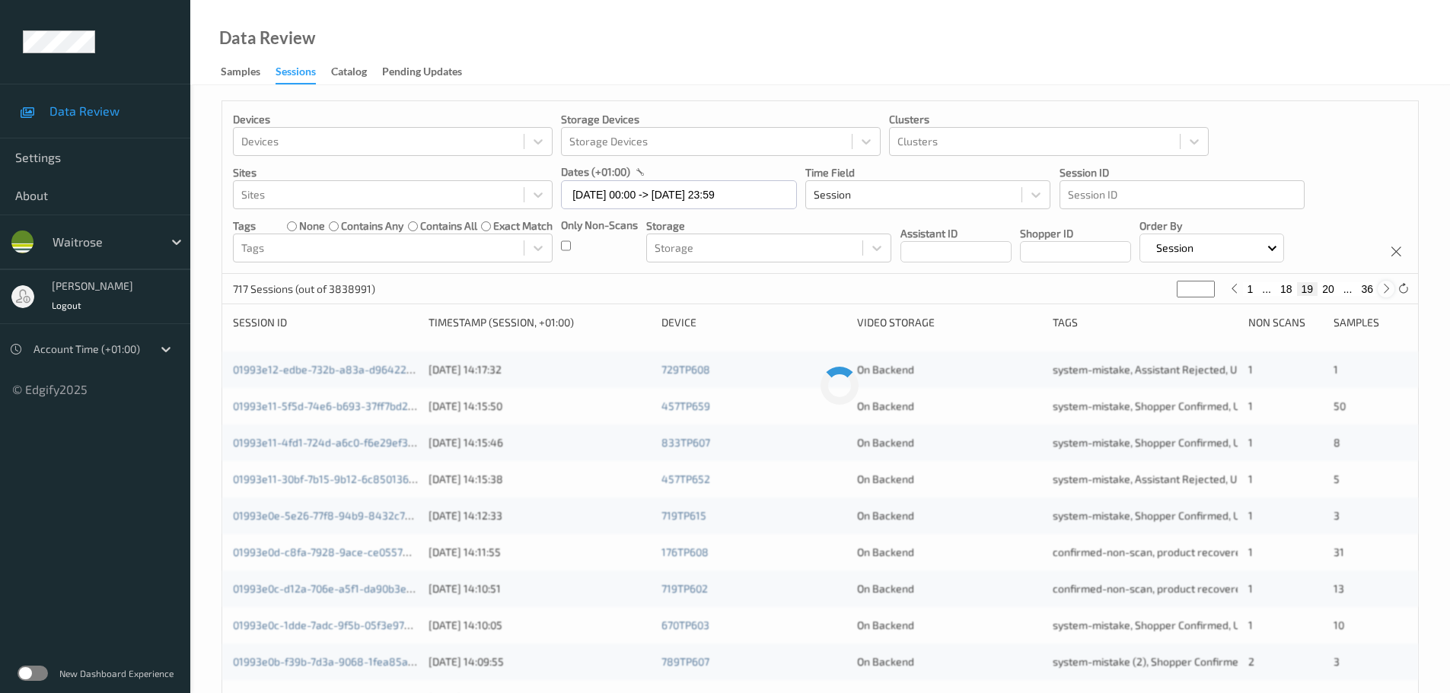
type input "**"
click at [1388, 293] on icon at bounding box center [1385, 288] width 11 height 11
type input "**"
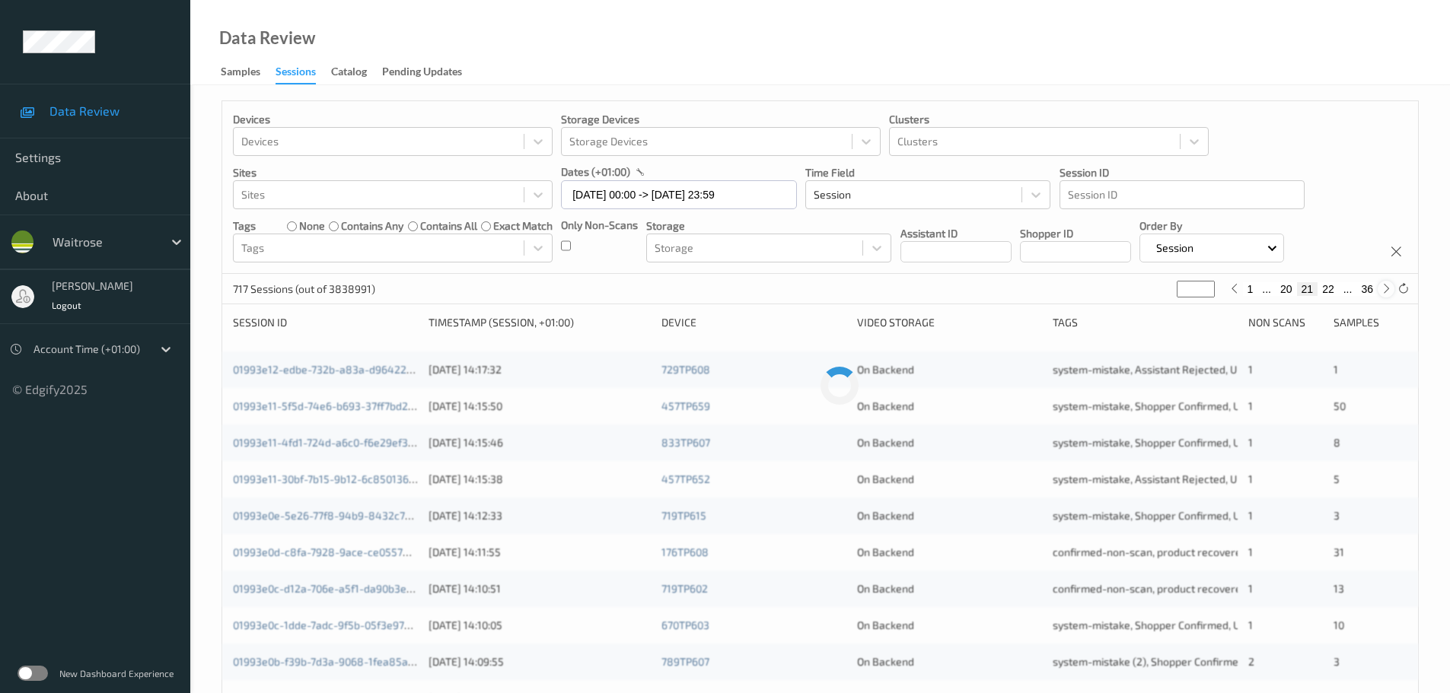
click at [1388, 293] on icon at bounding box center [1385, 288] width 11 height 11
type input "**"
click at [1388, 293] on icon at bounding box center [1385, 288] width 11 height 11
type input "**"
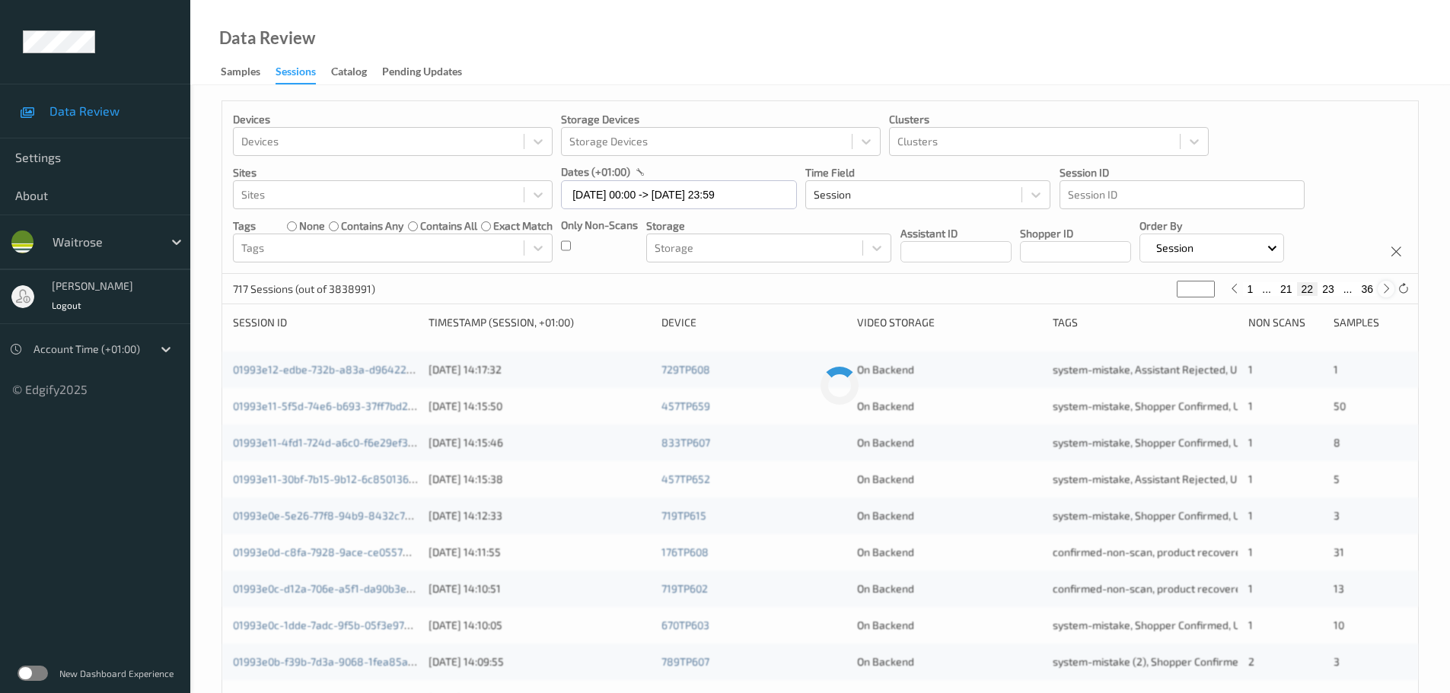
type input "**"
click at [1388, 293] on icon at bounding box center [1385, 288] width 11 height 11
type input "**"
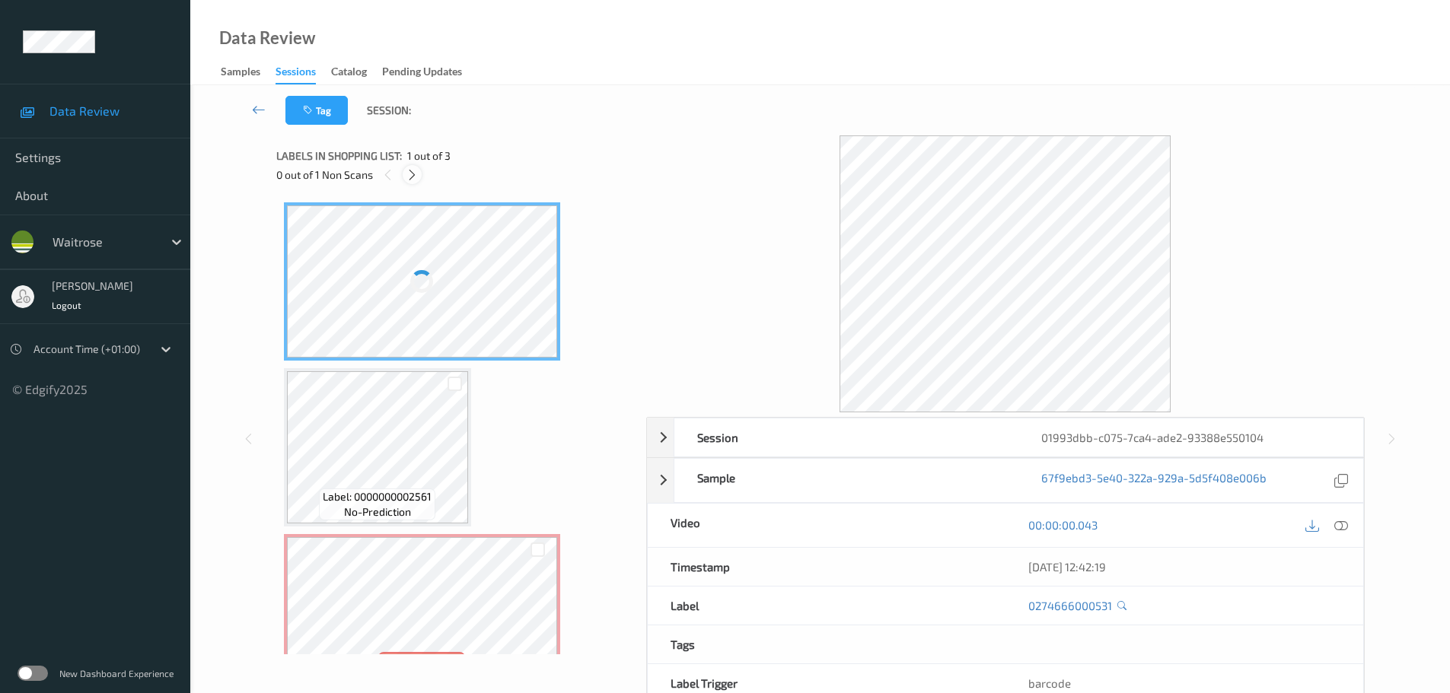
click at [409, 169] on icon at bounding box center [412, 175] width 13 height 14
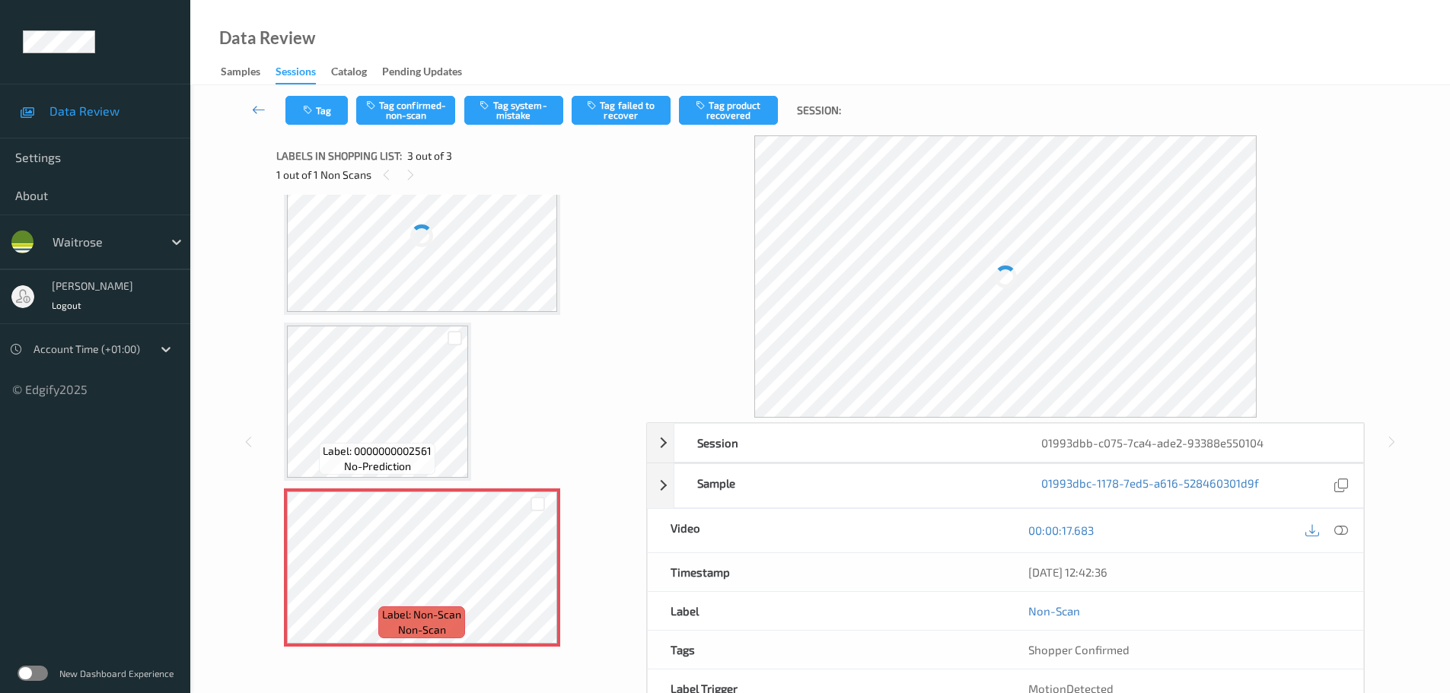
click at [1342, 531] on icon at bounding box center [1341, 531] width 14 height 14
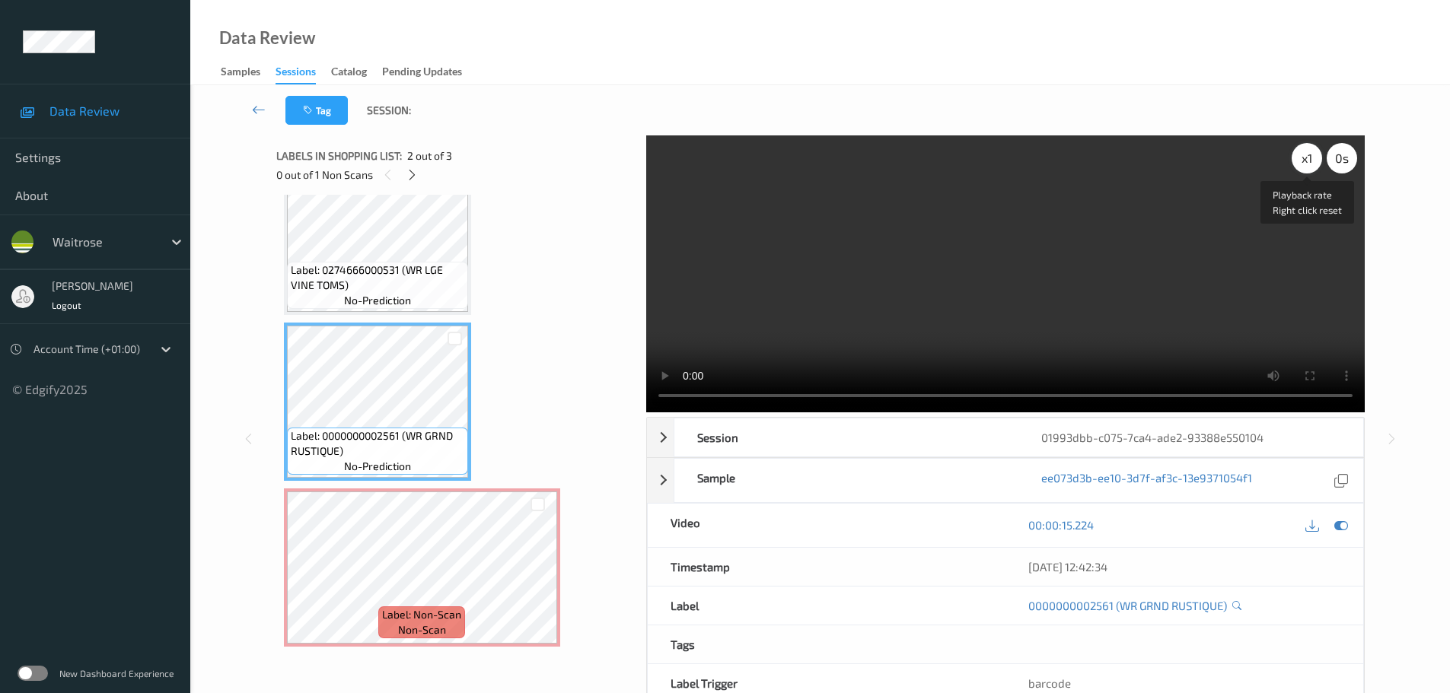
click at [1306, 161] on div "x 1" at bounding box center [1306, 158] width 30 height 30
click at [1306, 161] on div "x 2" at bounding box center [1306, 158] width 30 height 30
click at [1306, 161] on div "x 4" at bounding box center [1306, 158] width 30 height 30
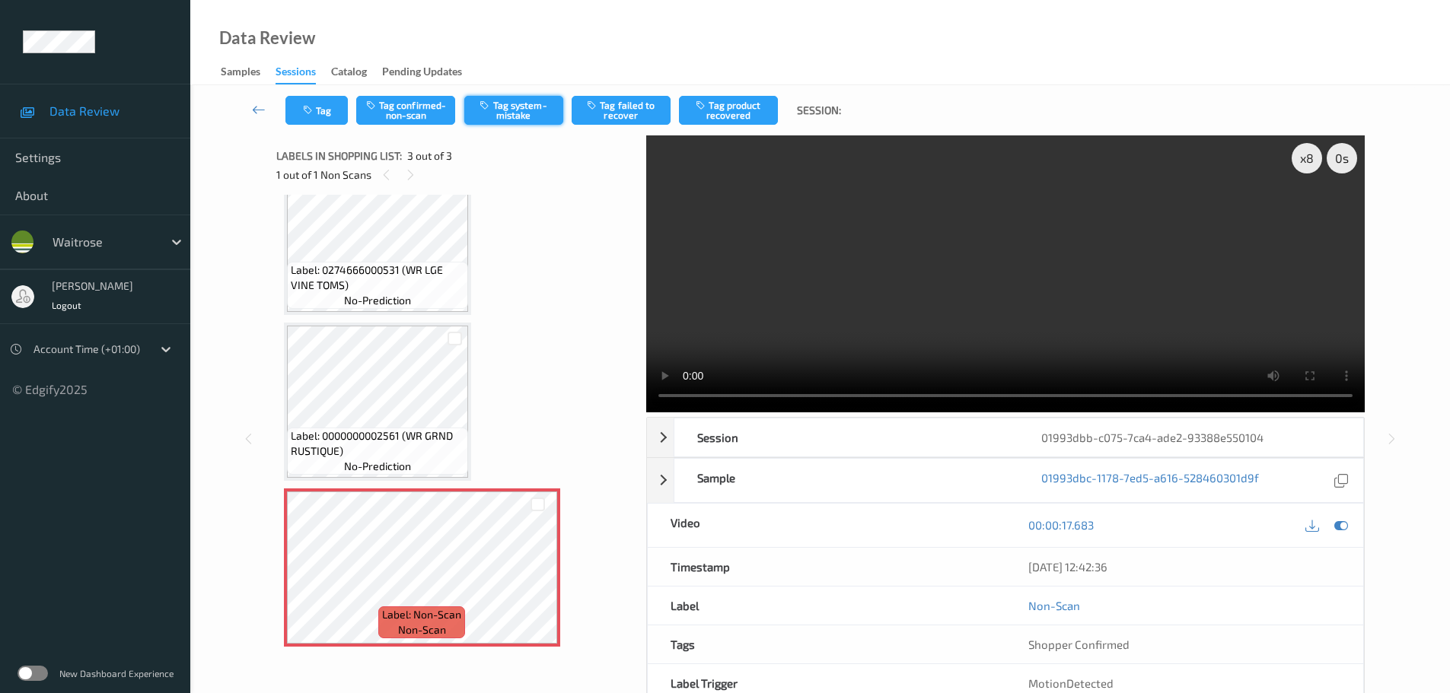
click at [541, 104] on button "Tag system-mistake" at bounding box center [513, 110] width 99 height 29
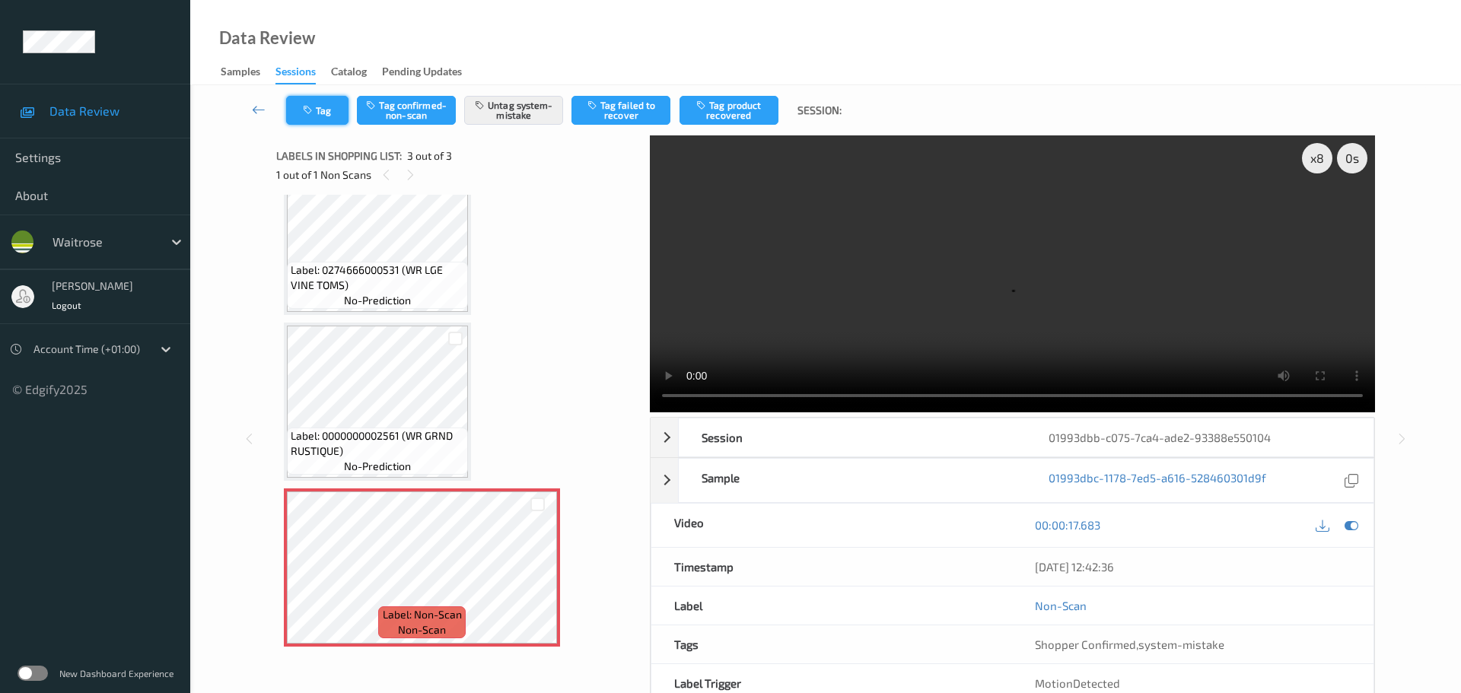
click at [336, 110] on button "Tag" at bounding box center [317, 110] width 62 height 29
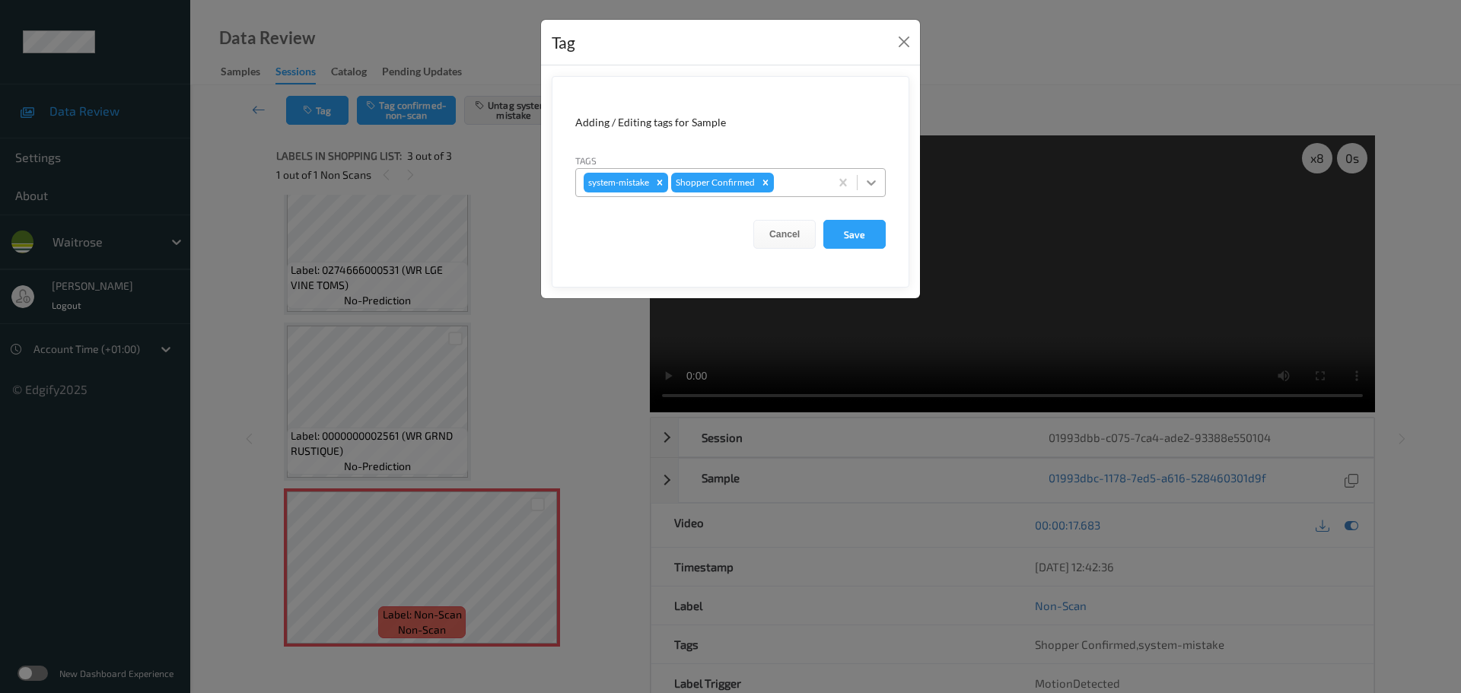
click at [863, 190] on div at bounding box center [871, 182] width 27 height 27
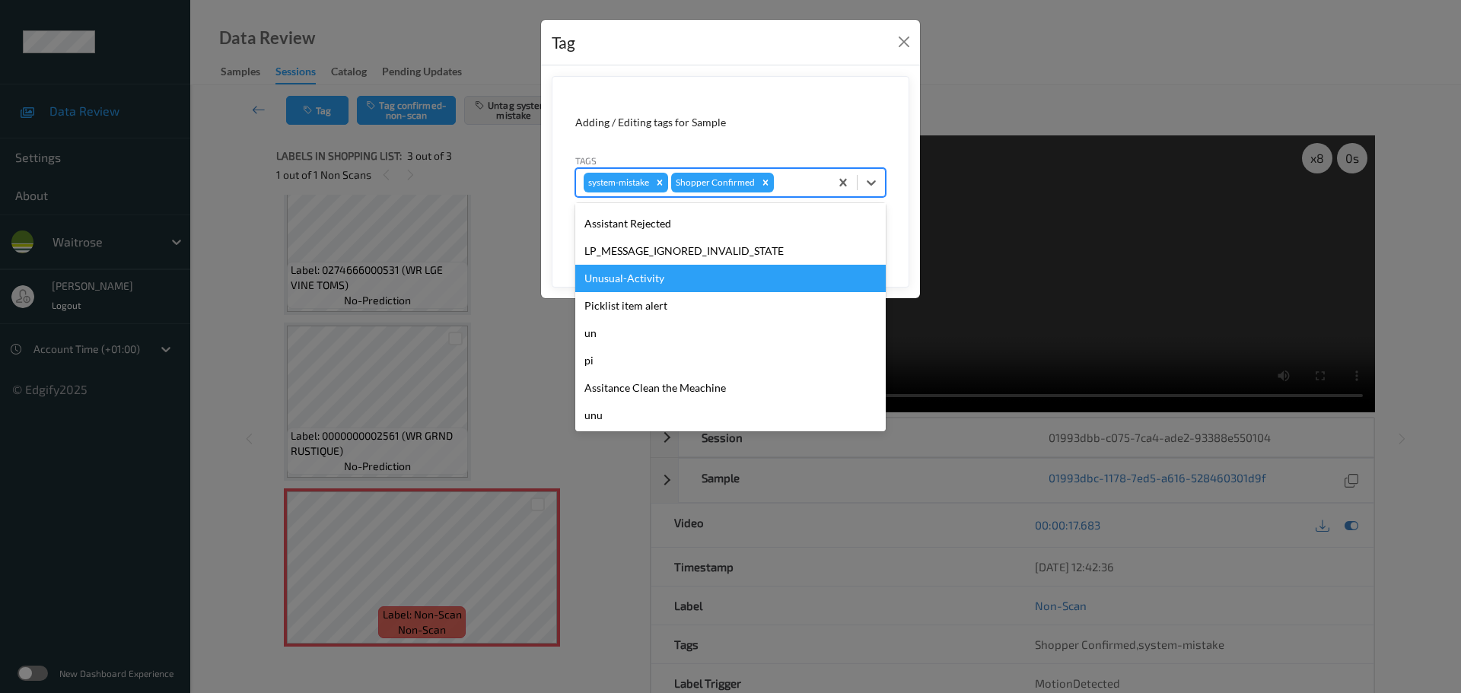
scroll to position [353, 0]
click at [632, 274] on div "Unusual-Activity" at bounding box center [730, 277] width 310 height 27
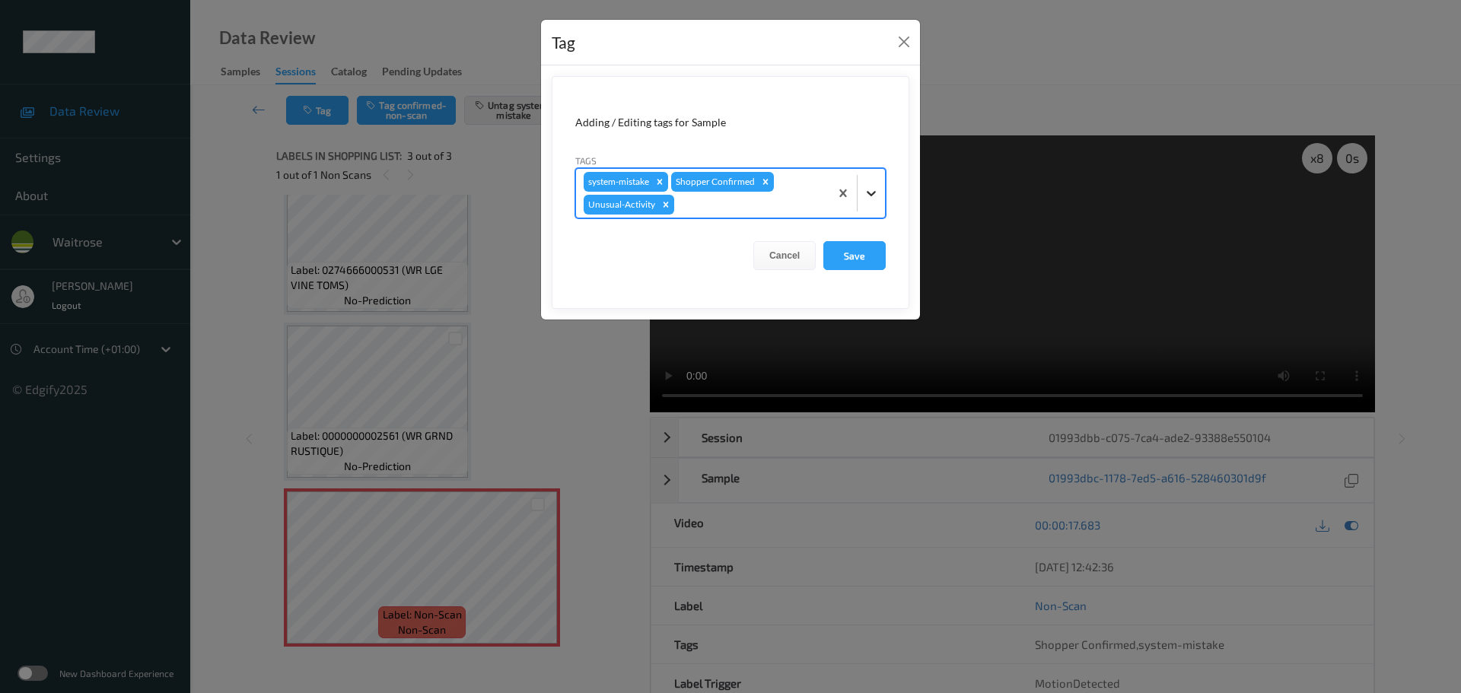
click at [863, 190] on div at bounding box center [871, 193] width 27 height 27
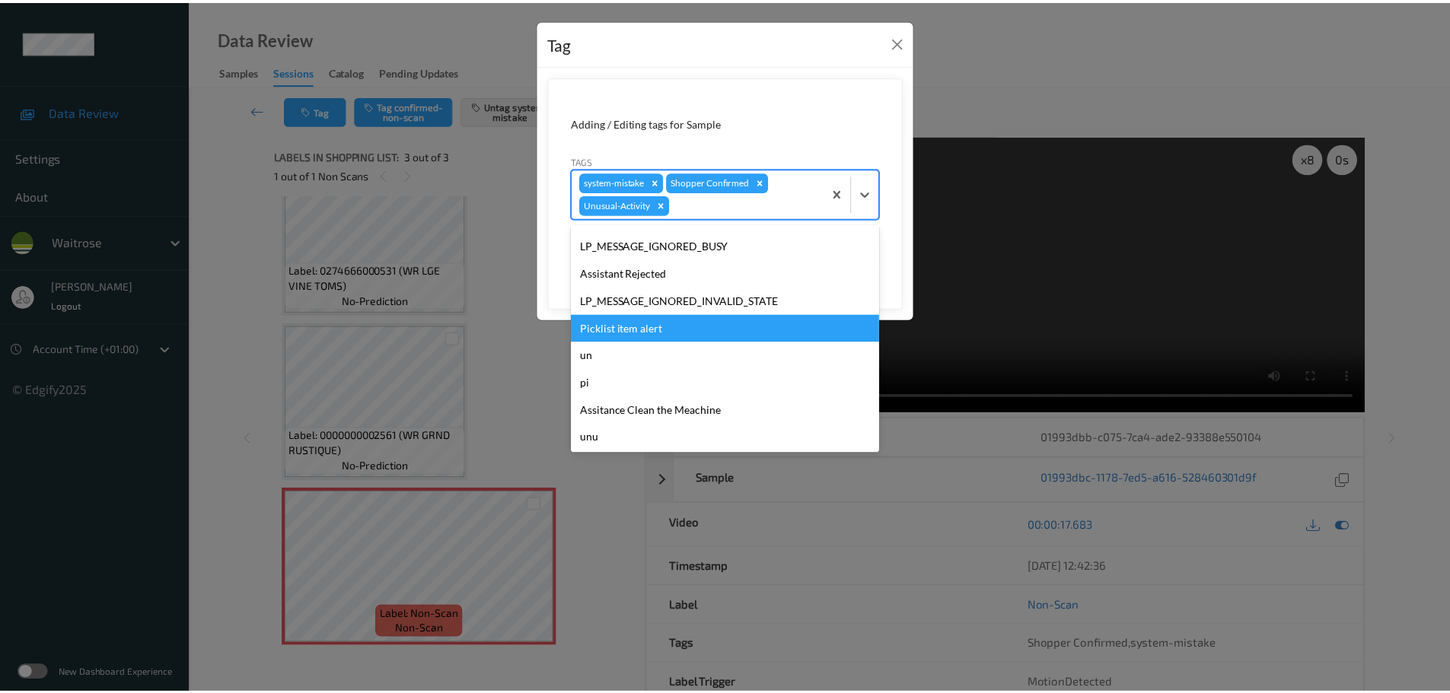
scroll to position [326, 0]
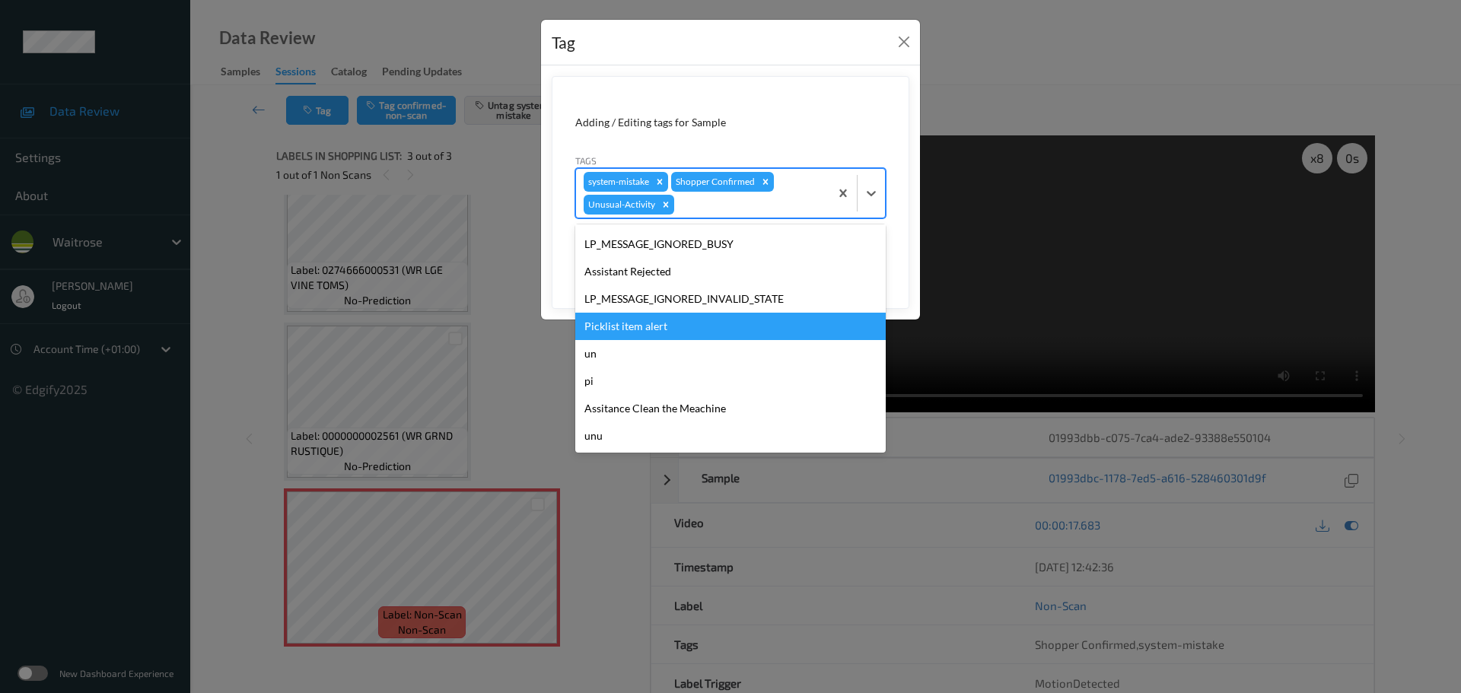
click at [593, 325] on div "Picklist item alert" at bounding box center [730, 326] width 310 height 27
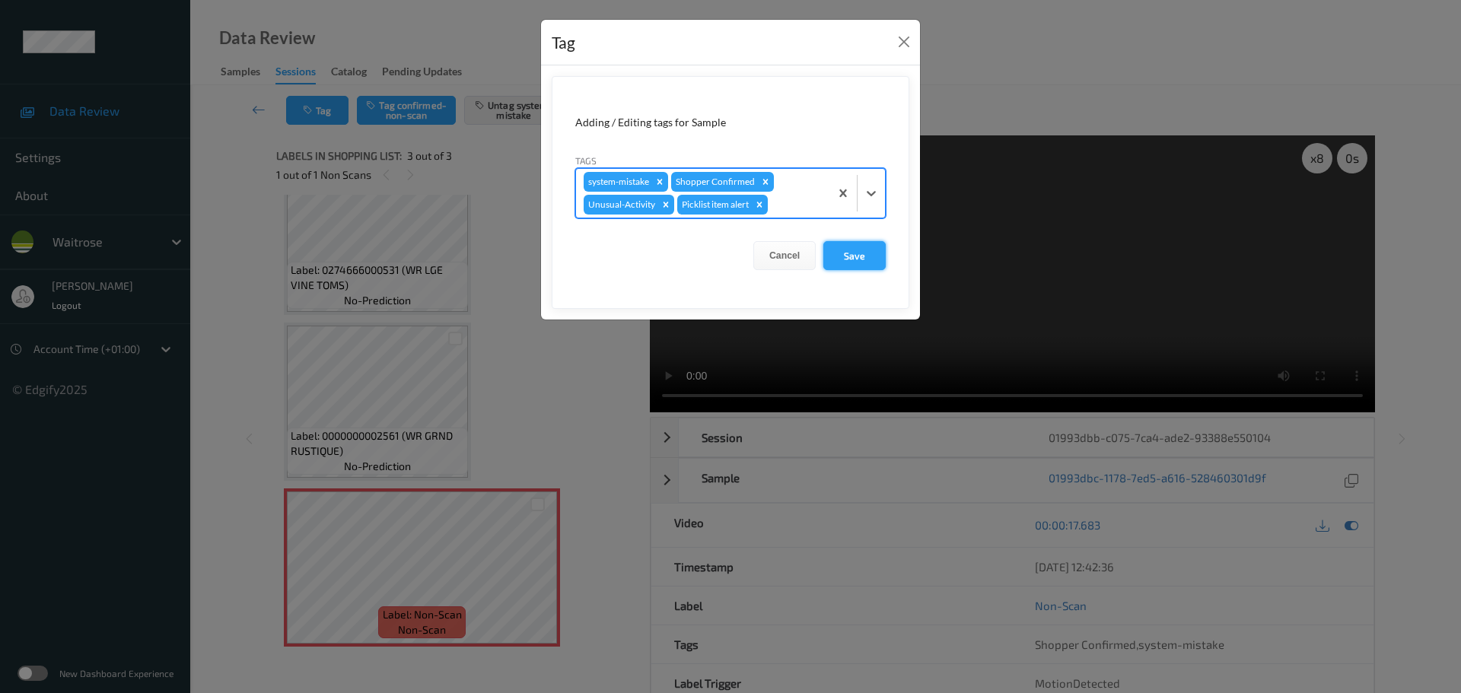
click at [855, 253] on button "Save" at bounding box center [854, 255] width 62 height 29
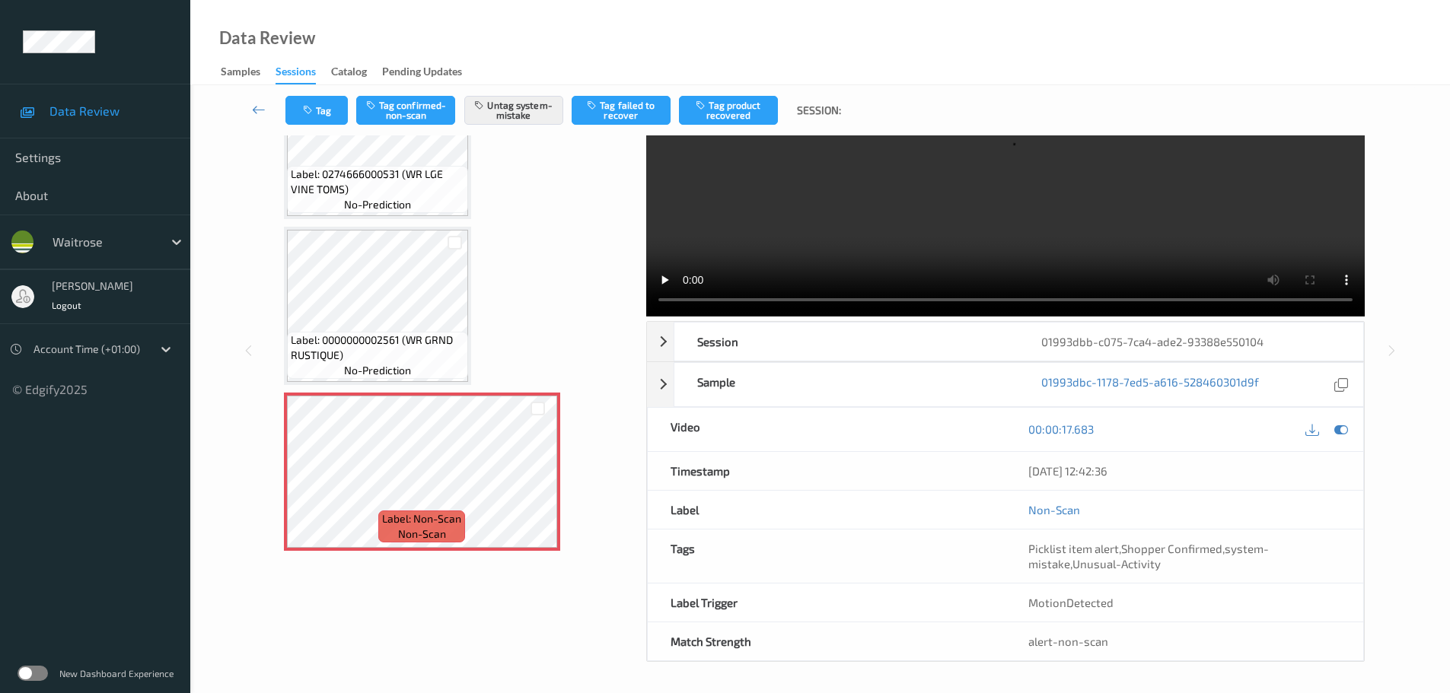
scroll to position [81, 0]
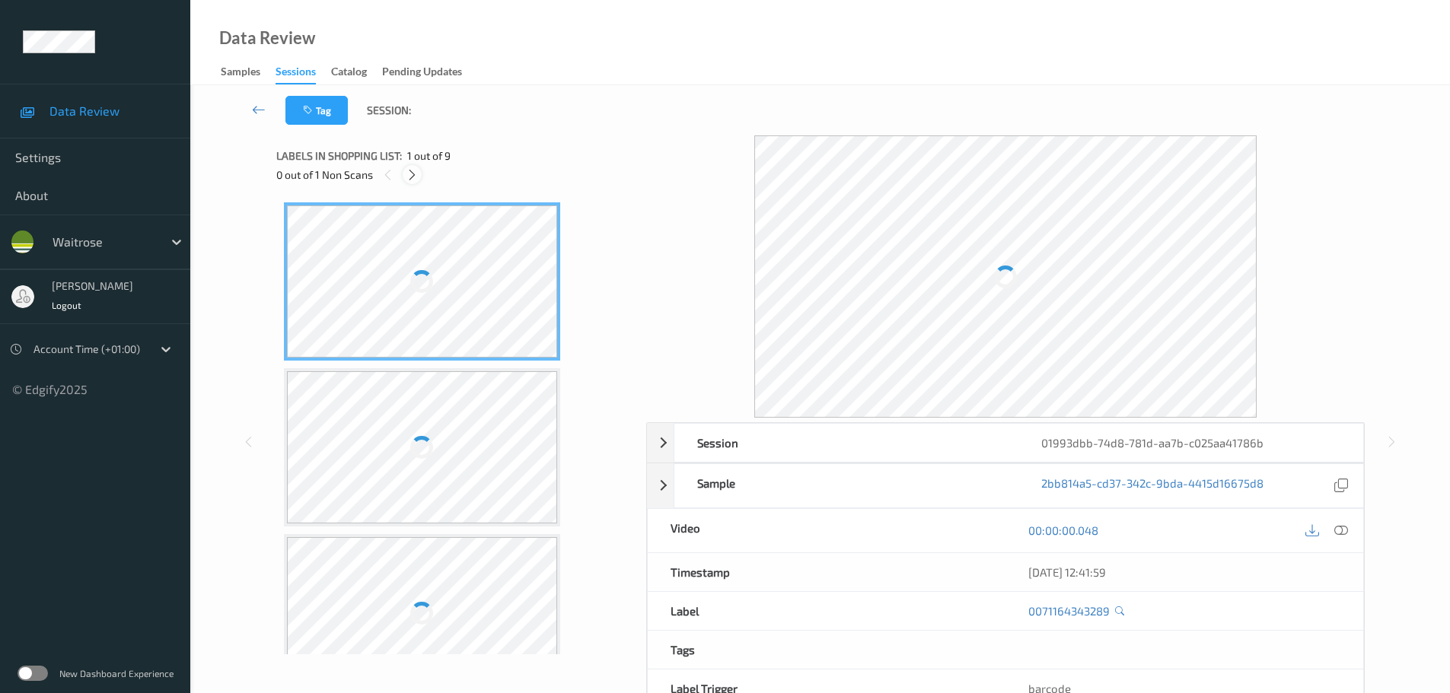
click at [409, 176] on icon at bounding box center [412, 175] width 13 height 14
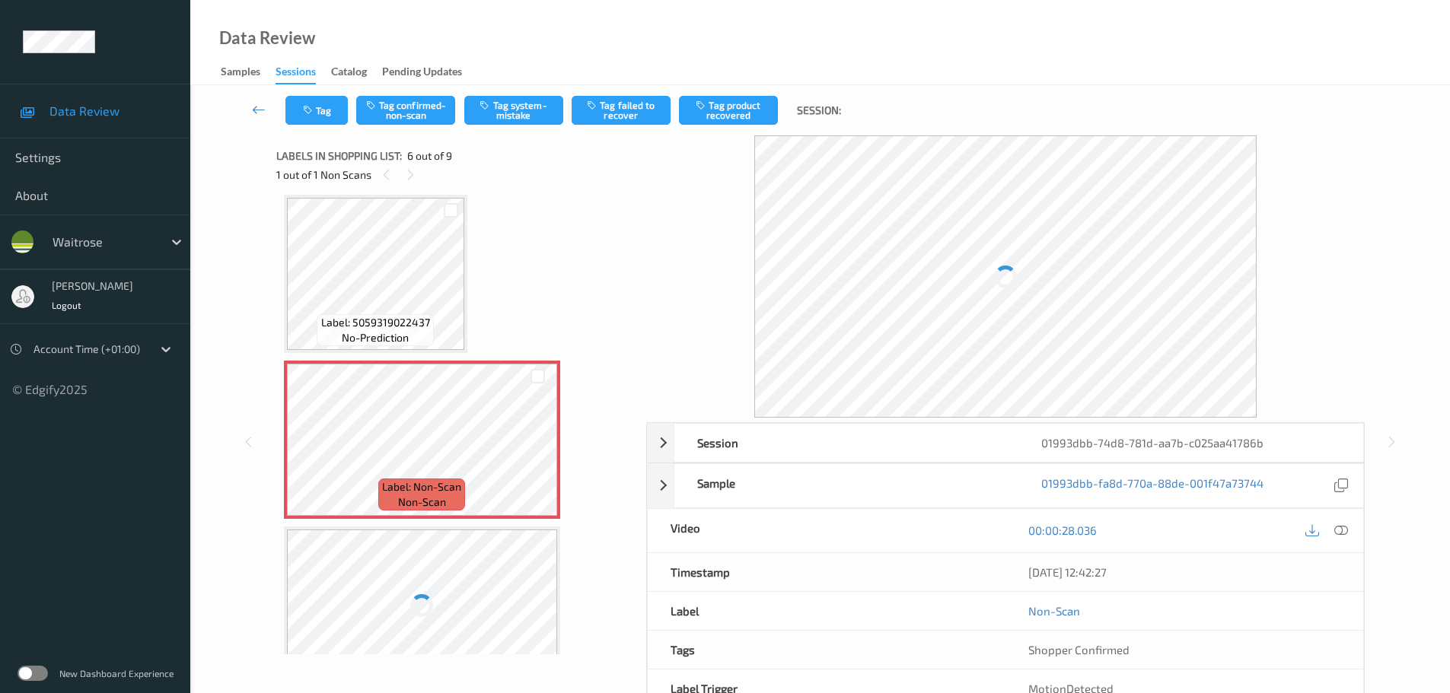
click at [1341, 553] on div "[DATE] 12:42:27" at bounding box center [1184, 572] width 358 height 38
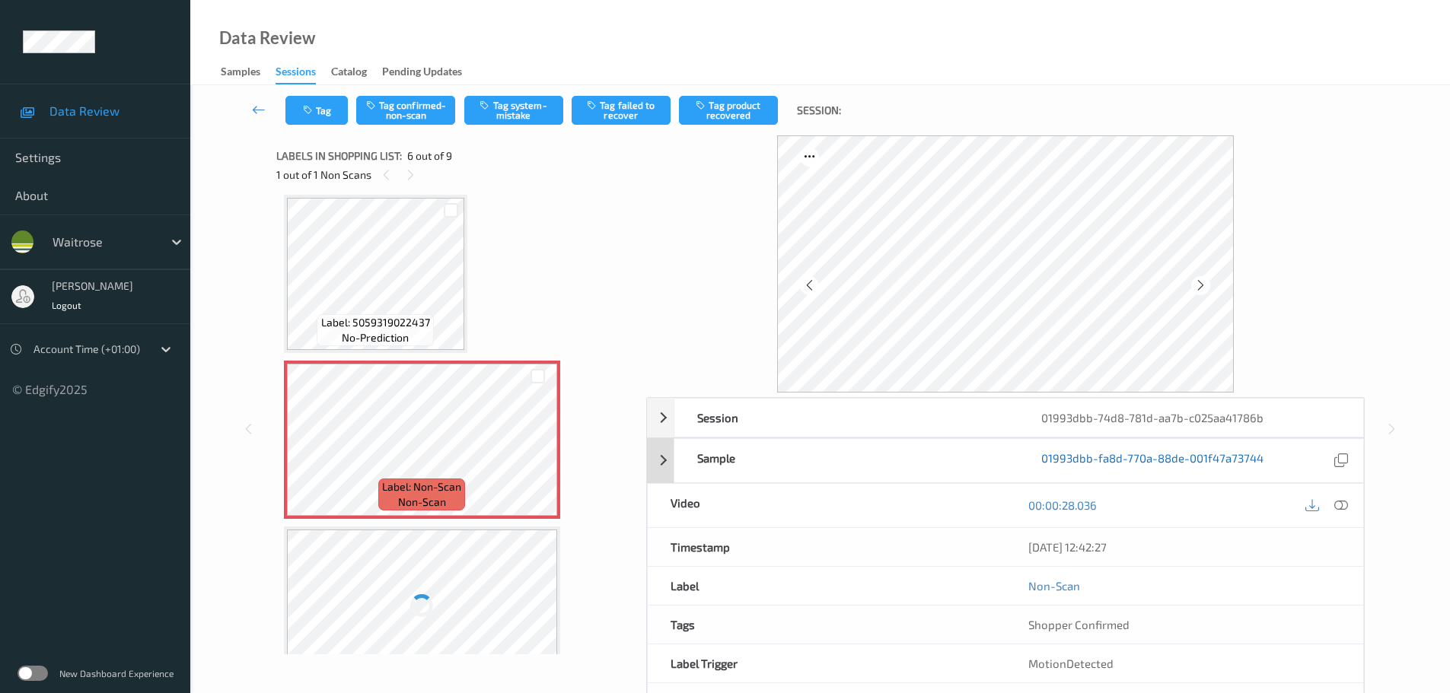
drag, startPoint x: 1340, startPoint y: 504, endPoint x: 1061, endPoint y: 318, distance: 335.3
click at [1340, 504] on icon at bounding box center [1341, 505] width 14 height 14
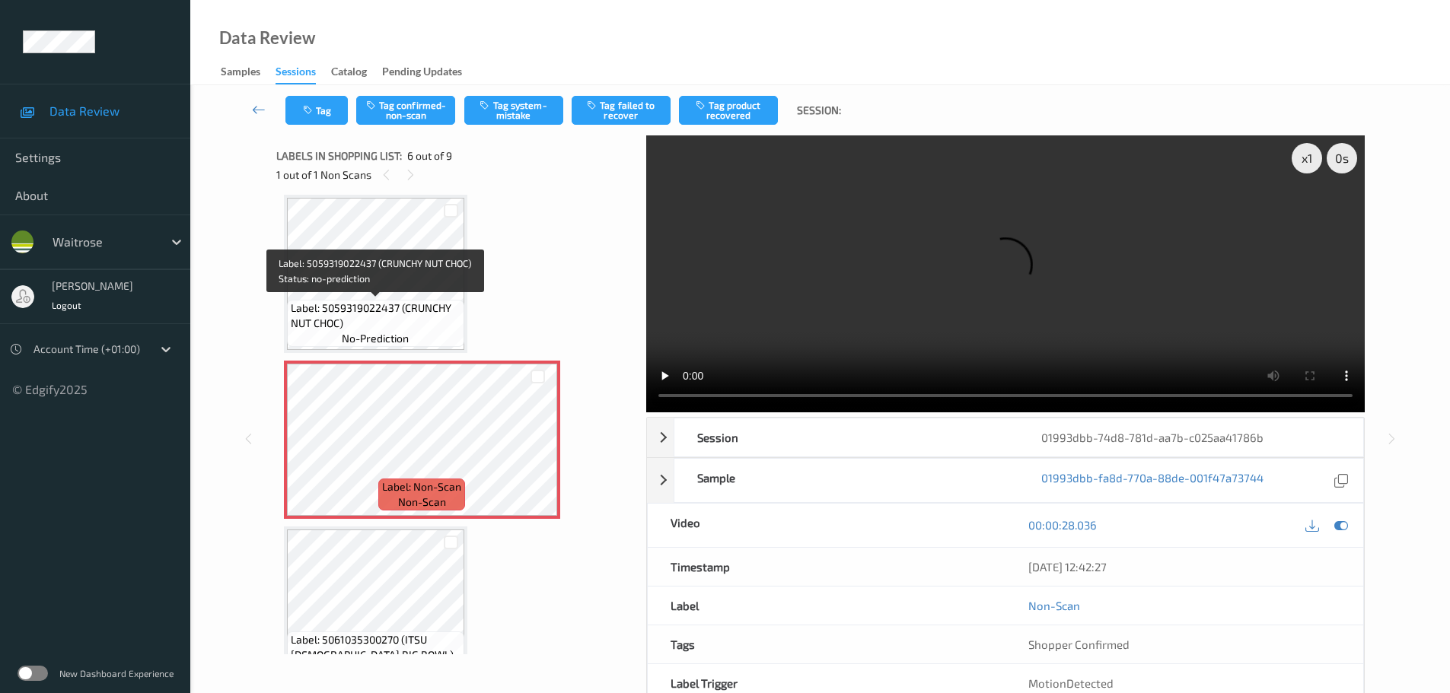
click at [358, 302] on span "Label: 5059319022437 (CRUNCHY NUT CHOC)" at bounding box center [376, 316] width 170 height 30
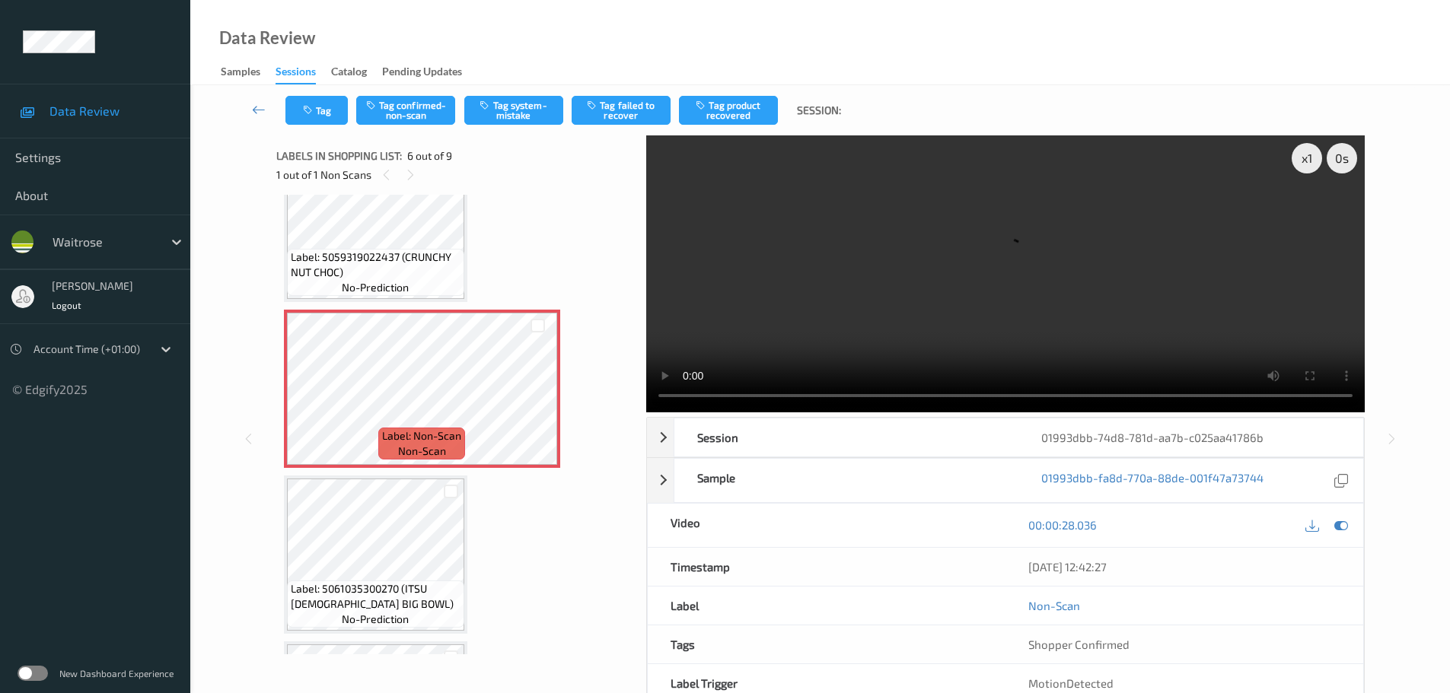
scroll to position [747, 0]
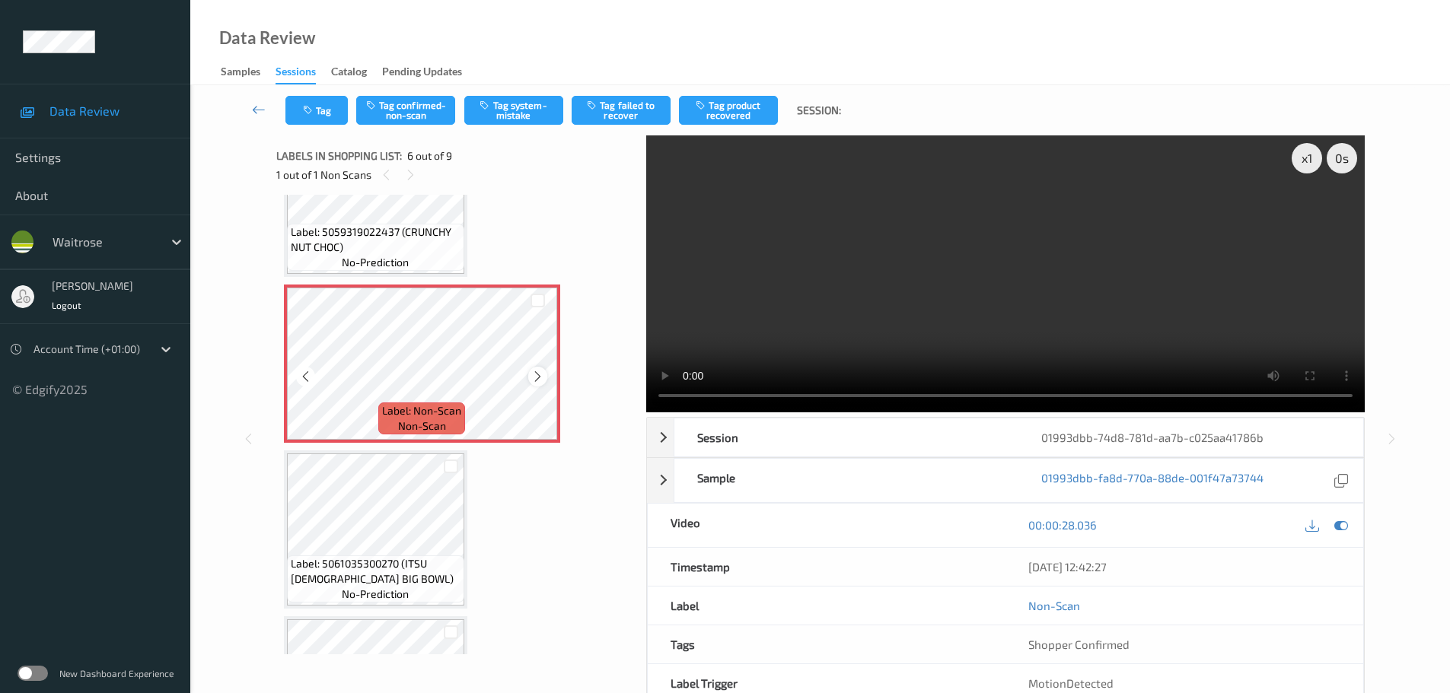
click at [539, 380] on icon at bounding box center [537, 377] width 13 height 14
click at [538, 374] on icon at bounding box center [537, 377] width 13 height 14
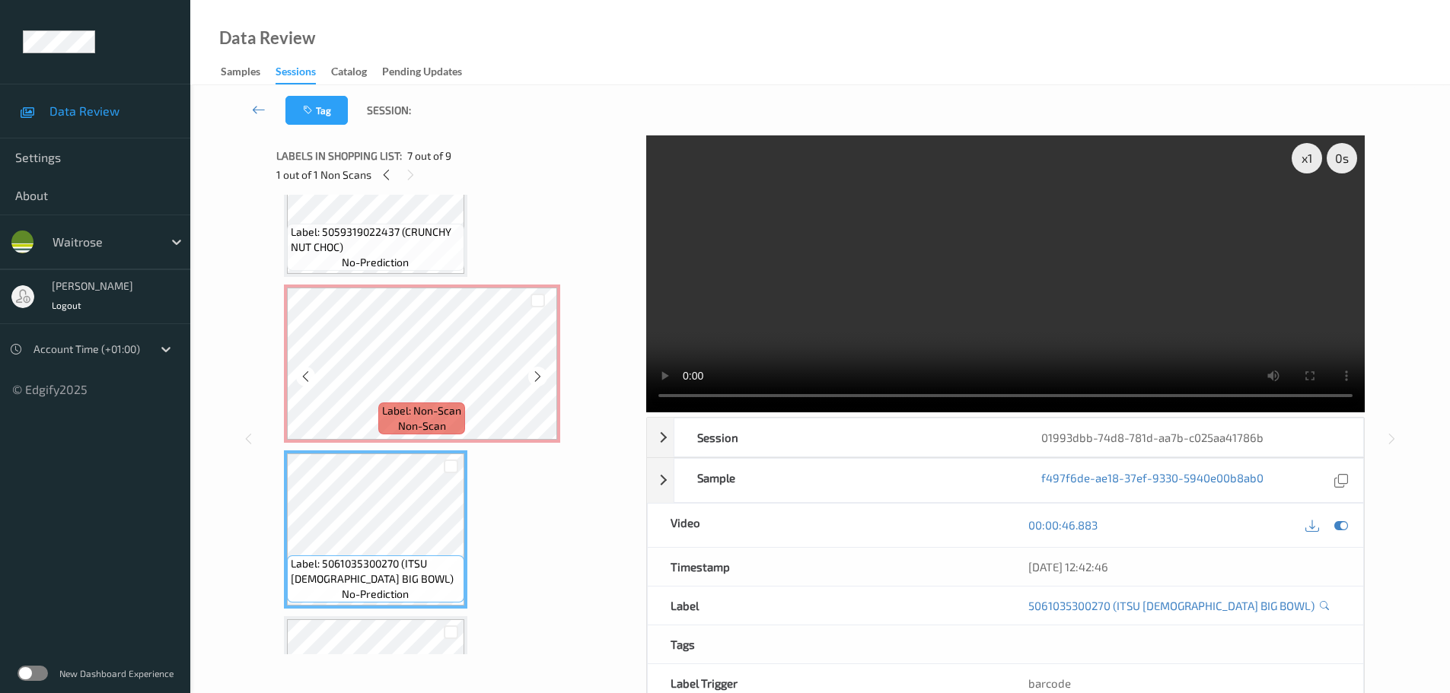
click at [415, 406] on span "Label: Non-Scan" at bounding box center [421, 410] width 79 height 15
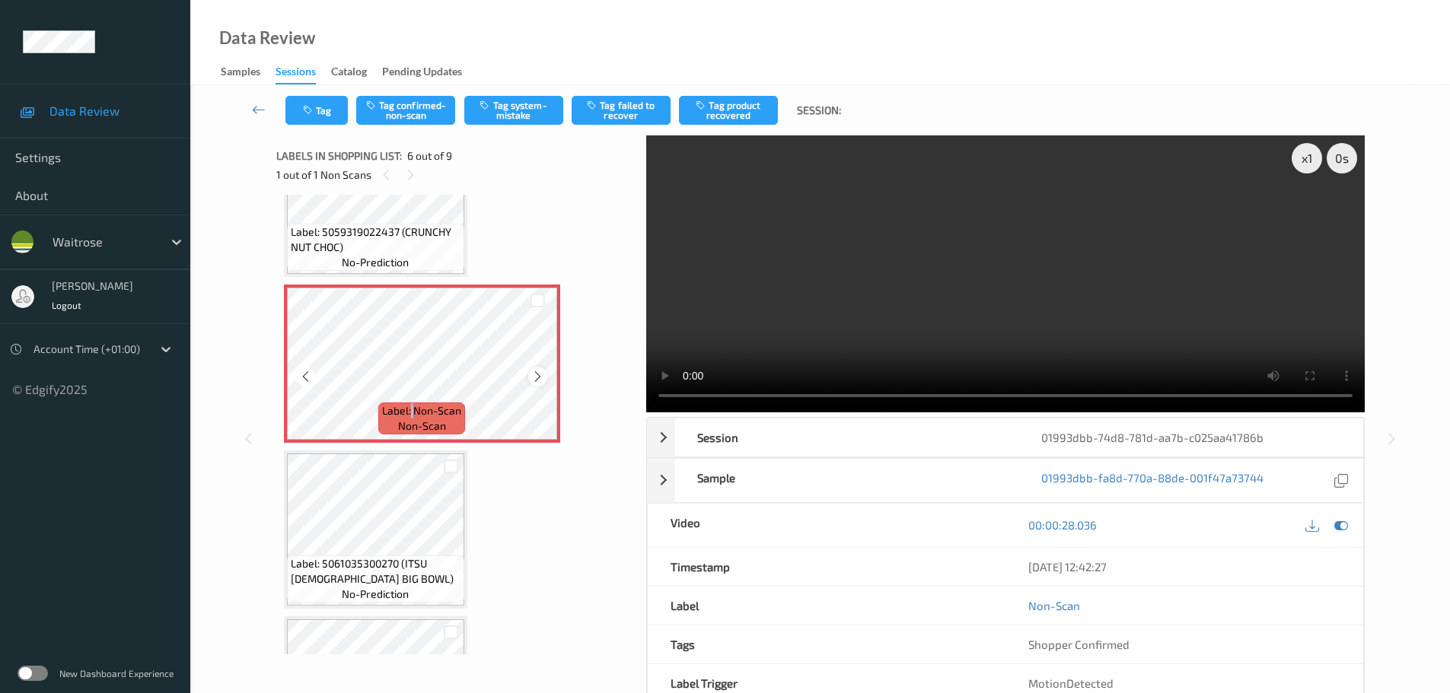
click at [529, 376] on div at bounding box center [537, 376] width 19 height 19
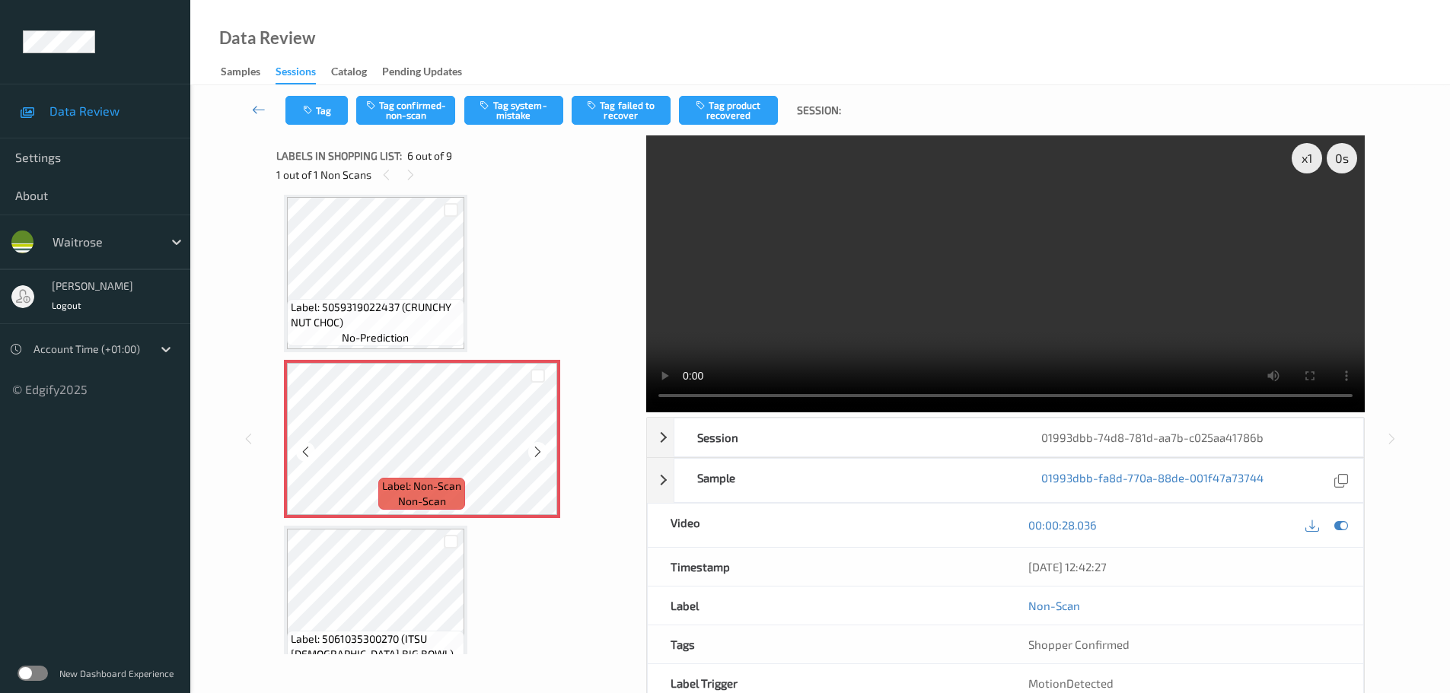
scroll to position [671, 0]
click at [438, 332] on div "Label: 5059319022437 (CRUNCHY NUT CHOC) no-prediction" at bounding box center [375, 323] width 177 height 47
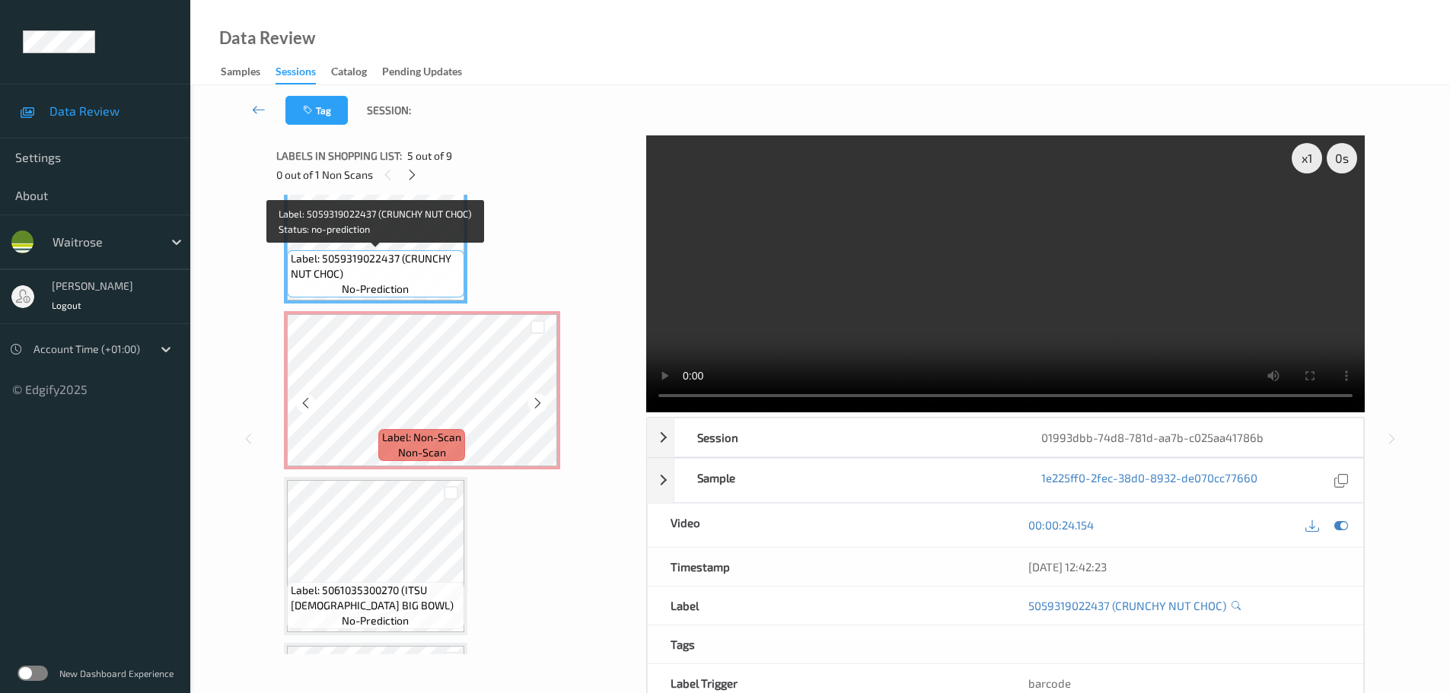
scroll to position [747, 0]
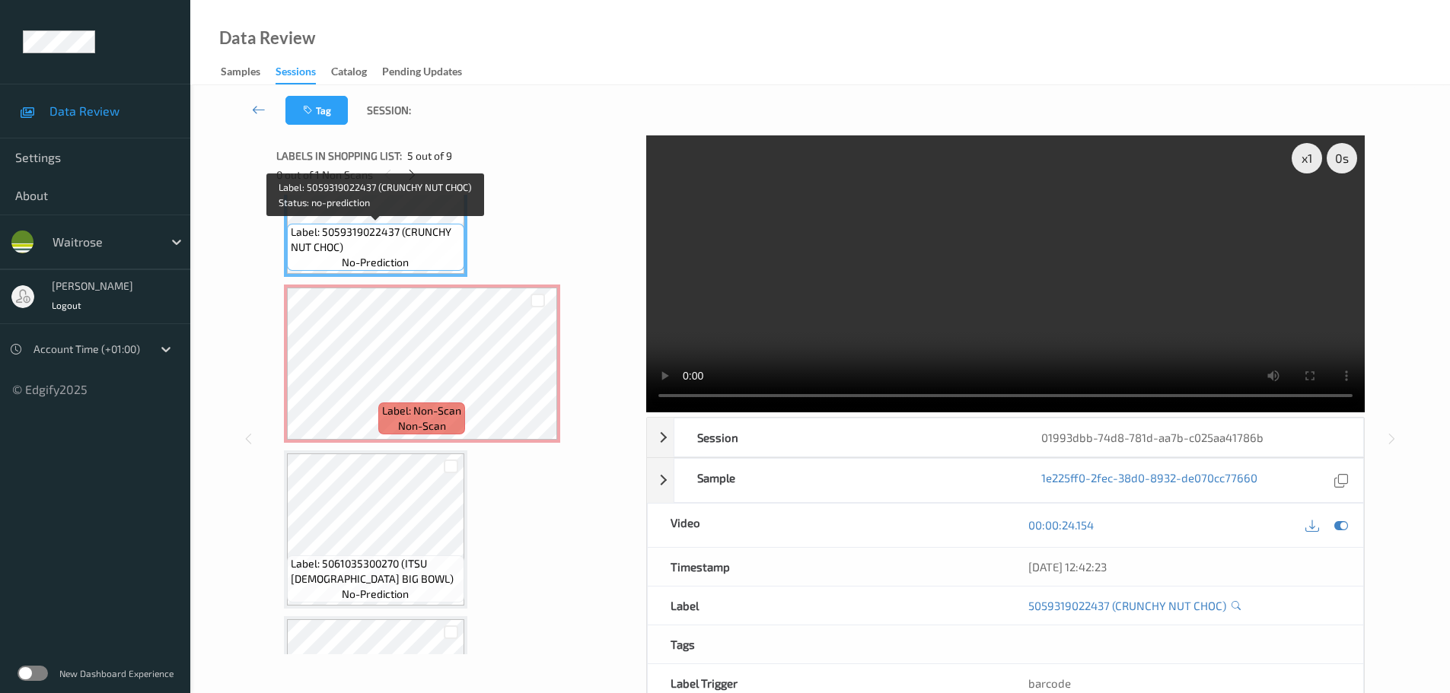
click at [408, 242] on span "Label: 5059319022437 (CRUNCHY NUT CHOC)" at bounding box center [376, 239] width 170 height 30
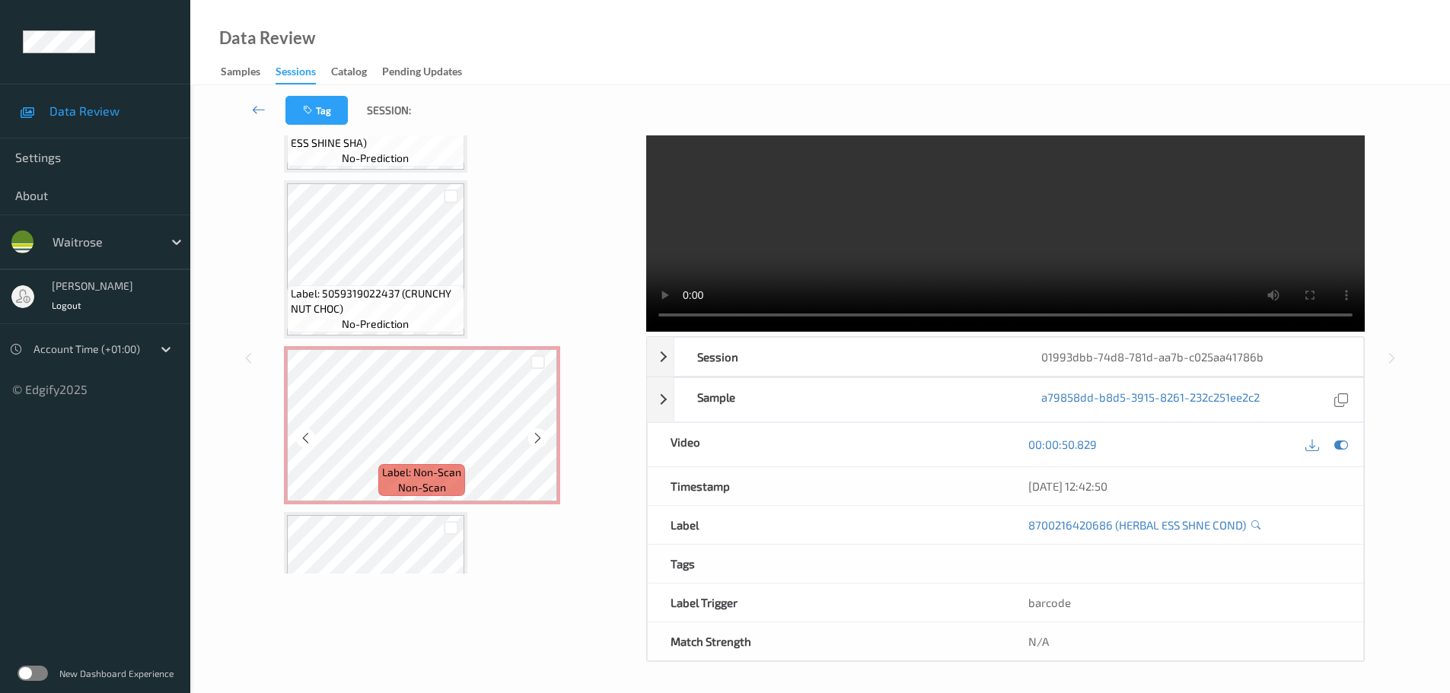
scroll to position [609, 0]
click at [538, 440] on icon at bounding box center [537, 435] width 13 height 14
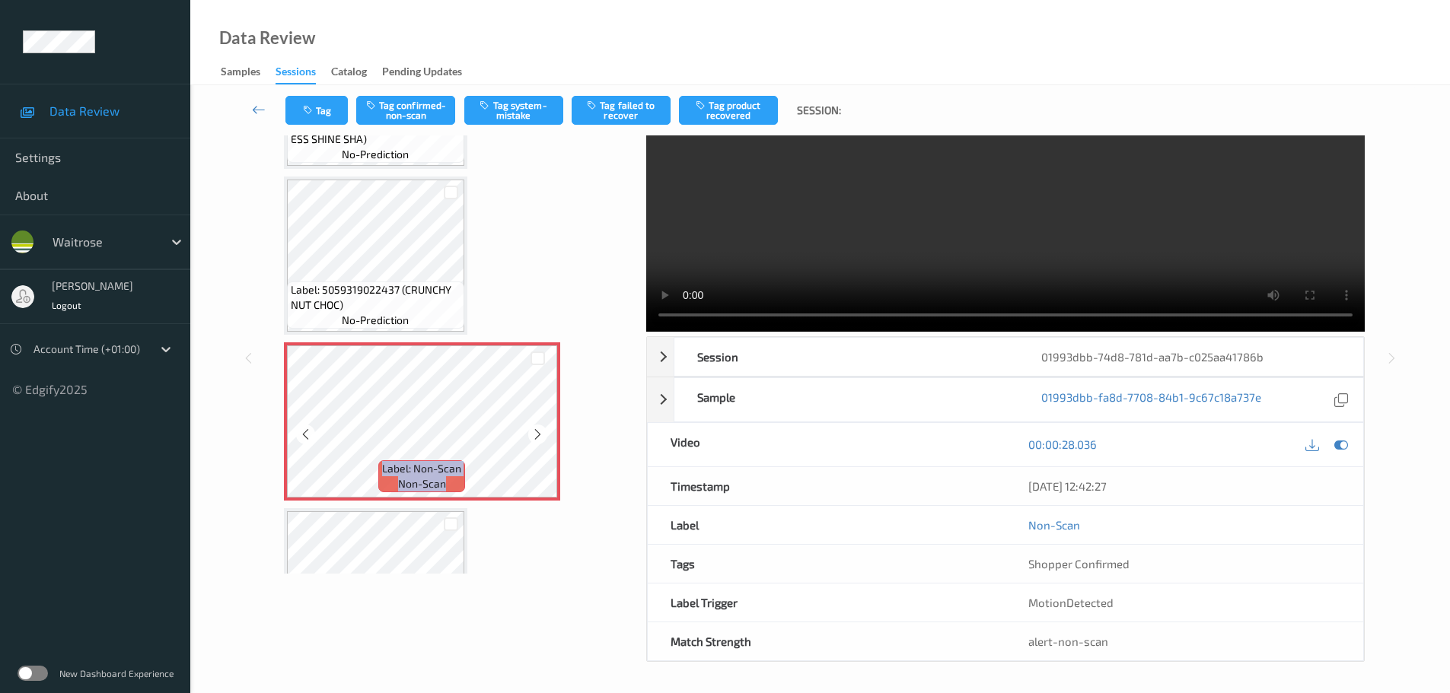
click at [538, 440] on icon at bounding box center [537, 435] width 13 height 14
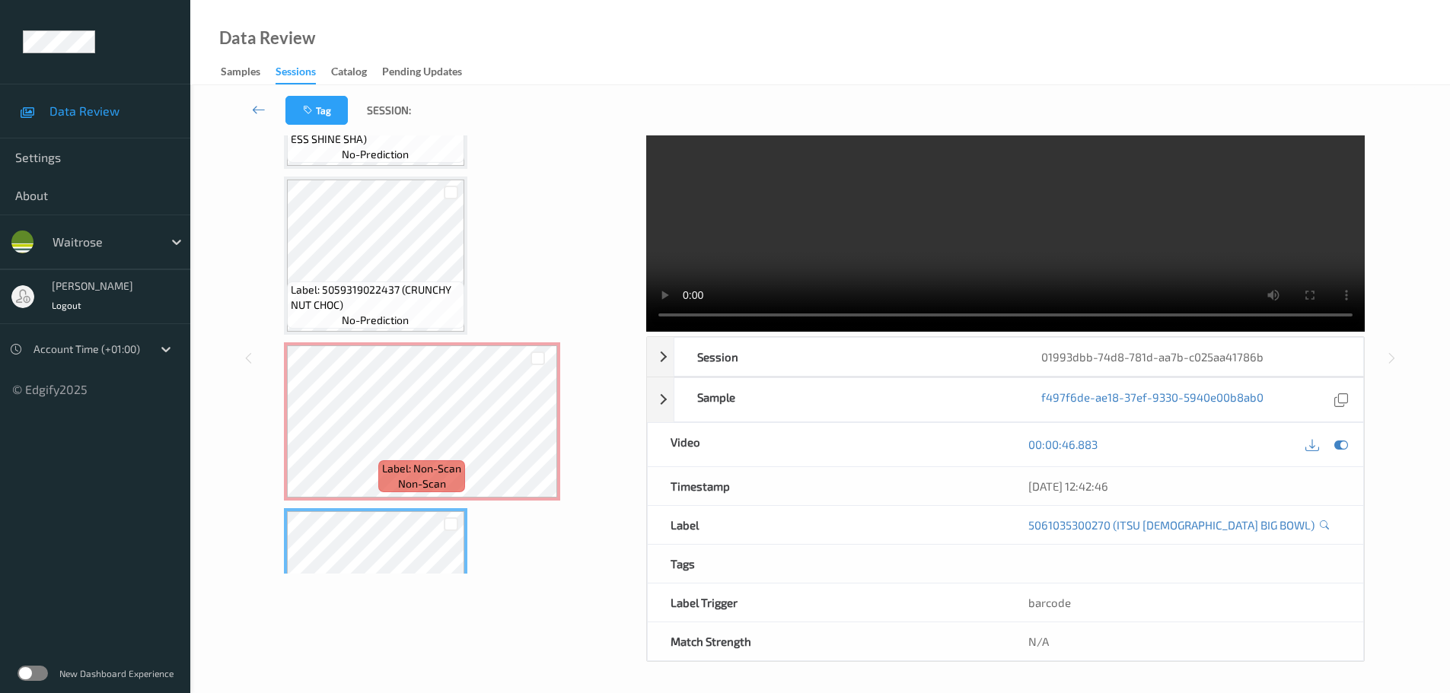
click at [452, 469] on span "Label: Non-Scan" at bounding box center [421, 468] width 79 height 15
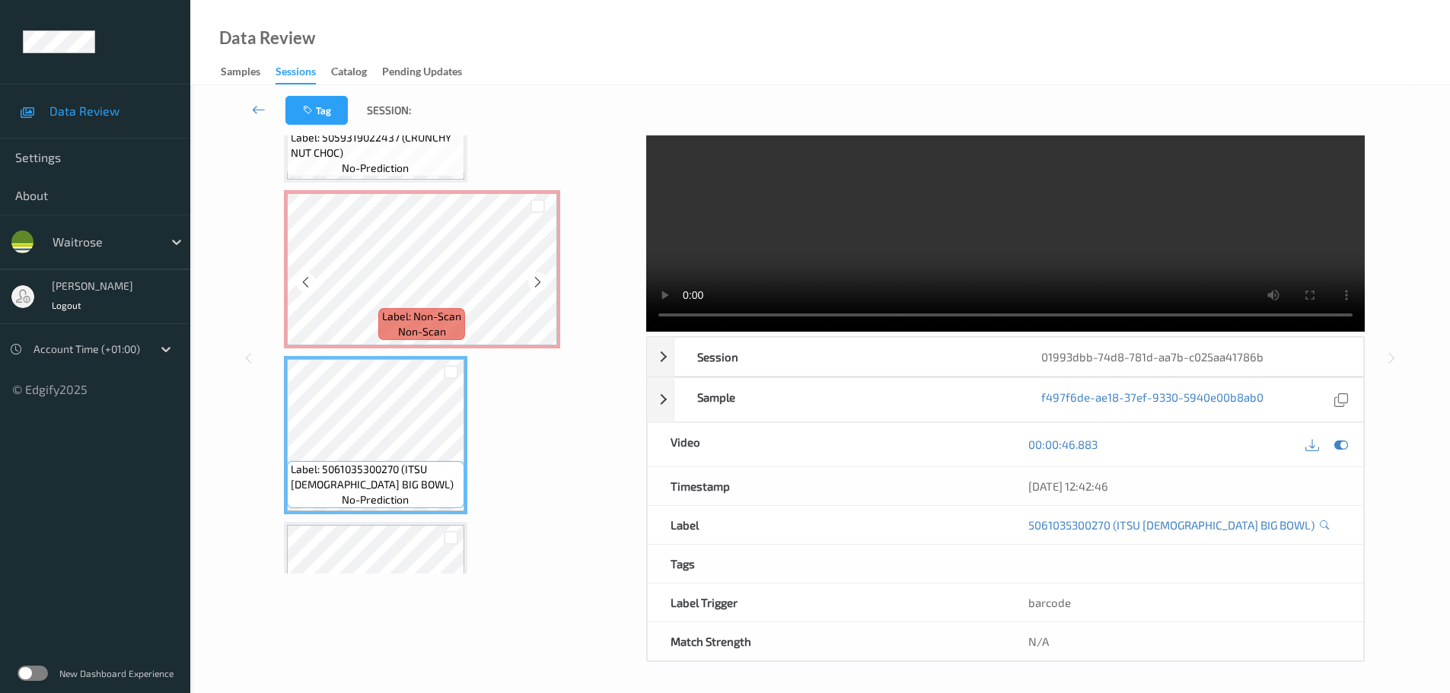
scroll to position [913, 0]
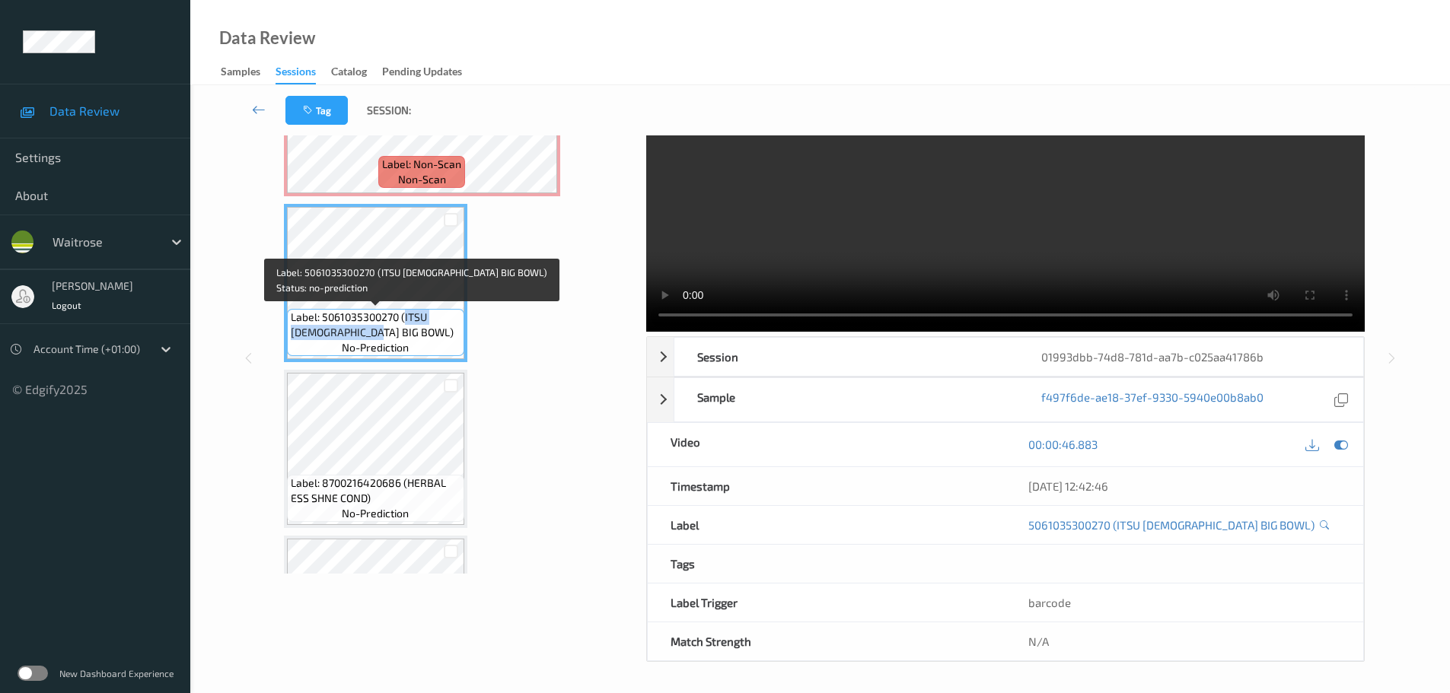
drag, startPoint x: 404, startPoint y: 319, endPoint x: 408, endPoint y: 326, distance: 7.8
click at [408, 326] on span "Label: 5061035300270 (ITSU [DEMOGRAPHIC_DATA] BIG BOWL)" at bounding box center [376, 325] width 170 height 30
copy span "ITSU [DEMOGRAPHIC_DATA] BIG BOWL)"
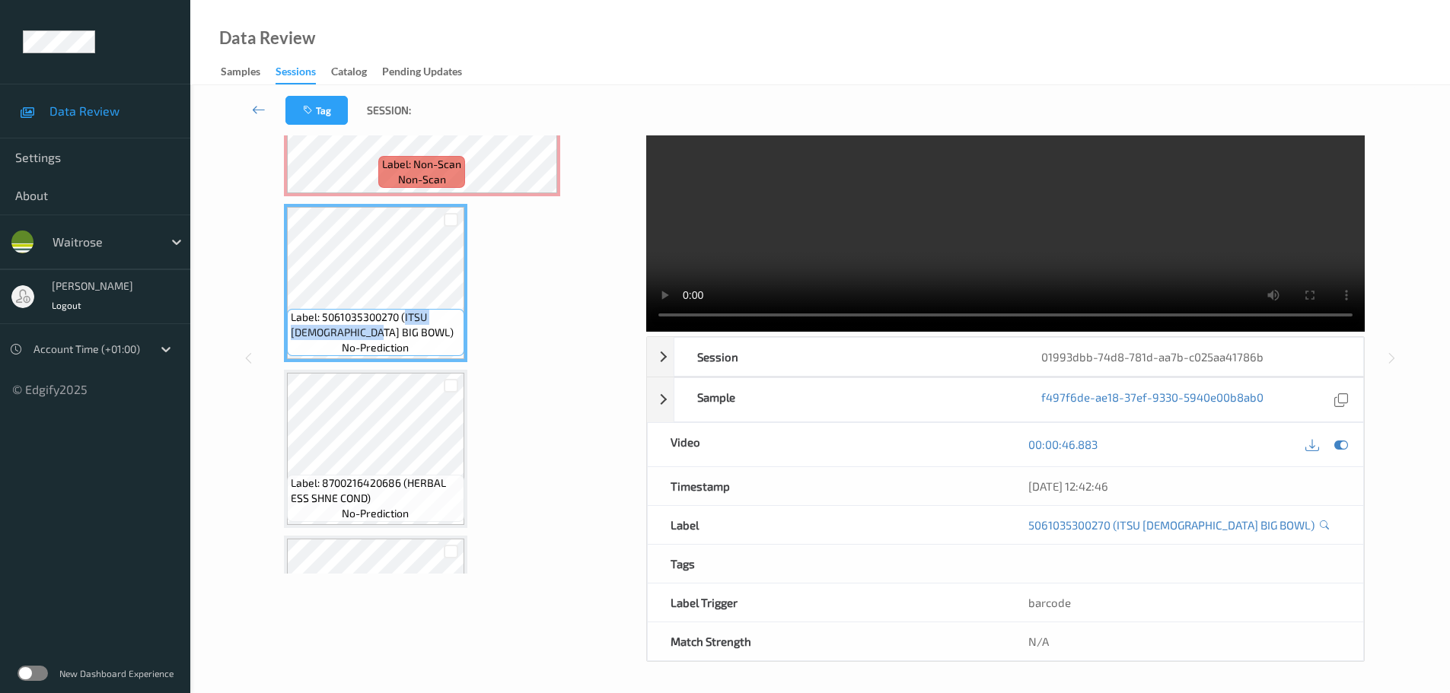
scroll to position [837, 0]
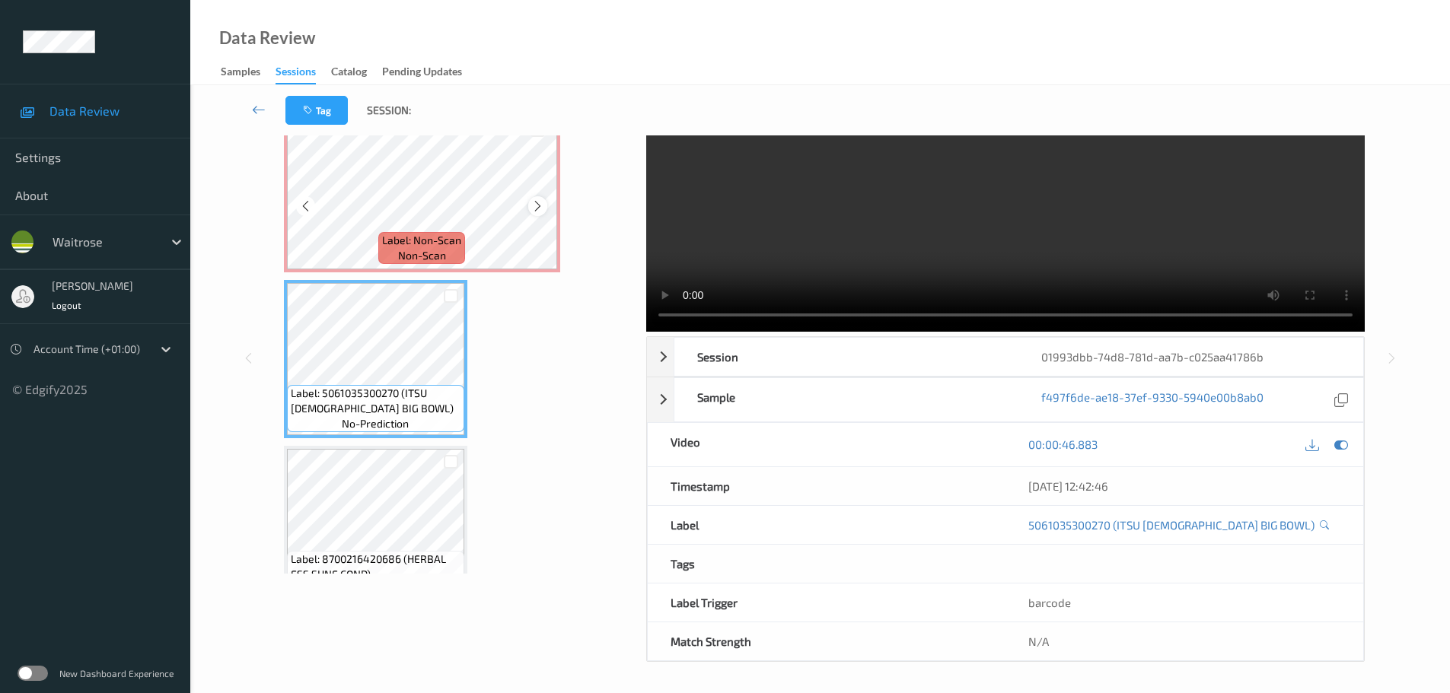
click at [540, 203] on icon at bounding box center [537, 206] width 13 height 14
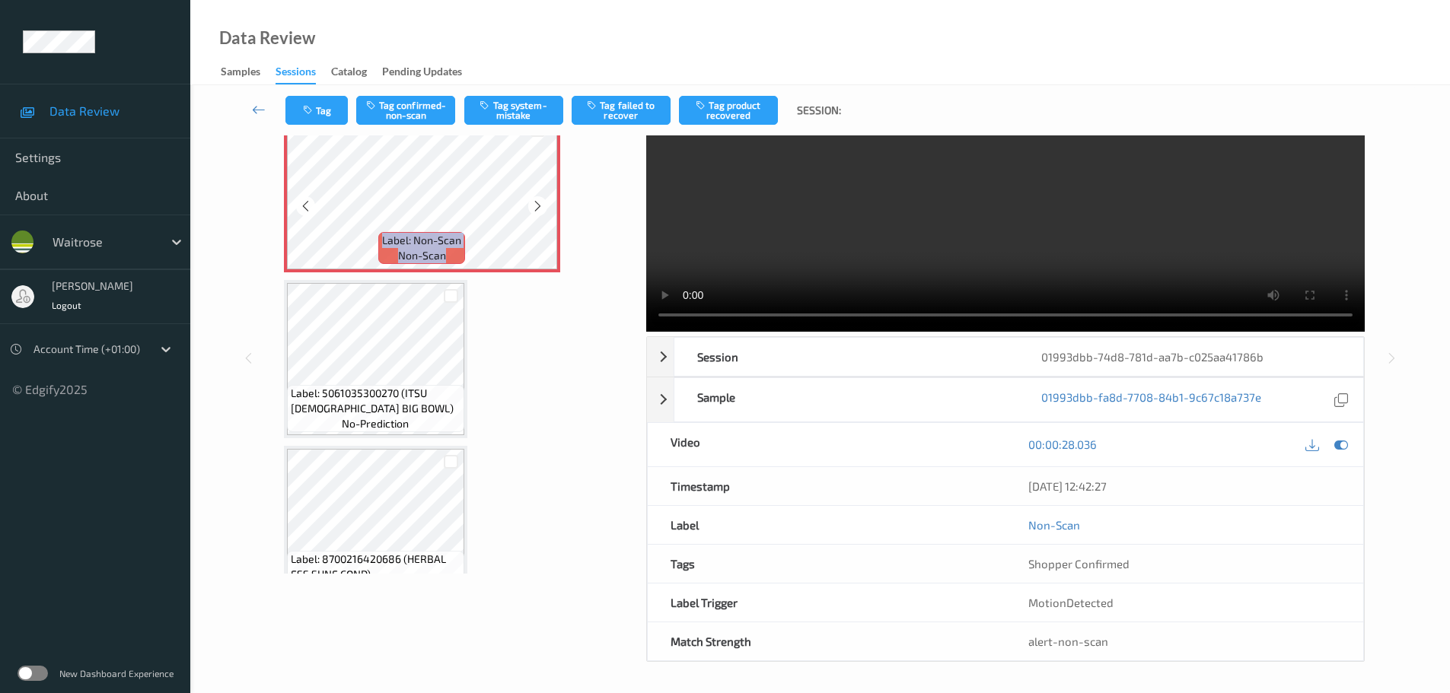
click at [540, 203] on icon at bounding box center [537, 206] width 13 height 14
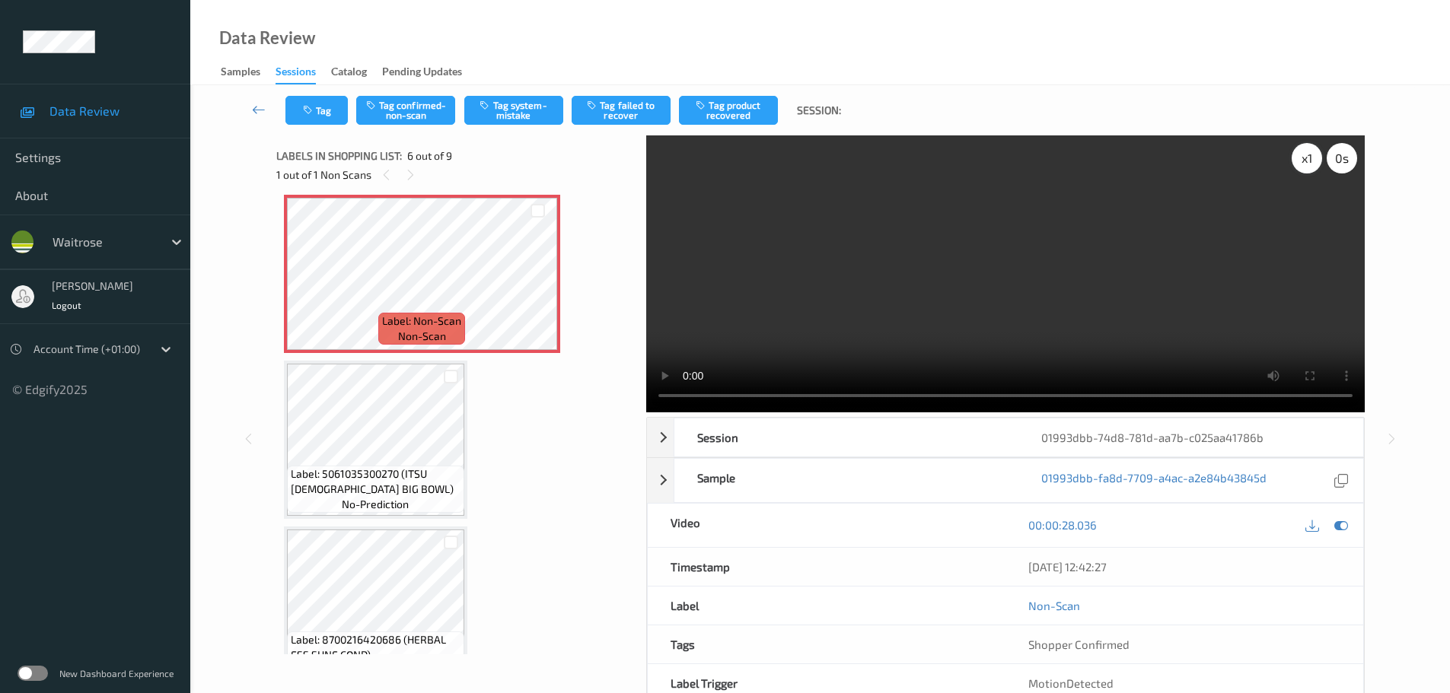
click at [1312, 161] on div "x 1" at bounding box center [1306, 158] width 30 height 30
click at [1312, 161] on div "x 2" at bounding box center [1306, 158] width 30 height 30
click at [1312, 161] on div "x 4" at bounding box center [1306, 158] width 30 height 30
click at [403, 112] on button "Tag confirmed-non-scan" at bounding box center [405, 110] width 99 height 29
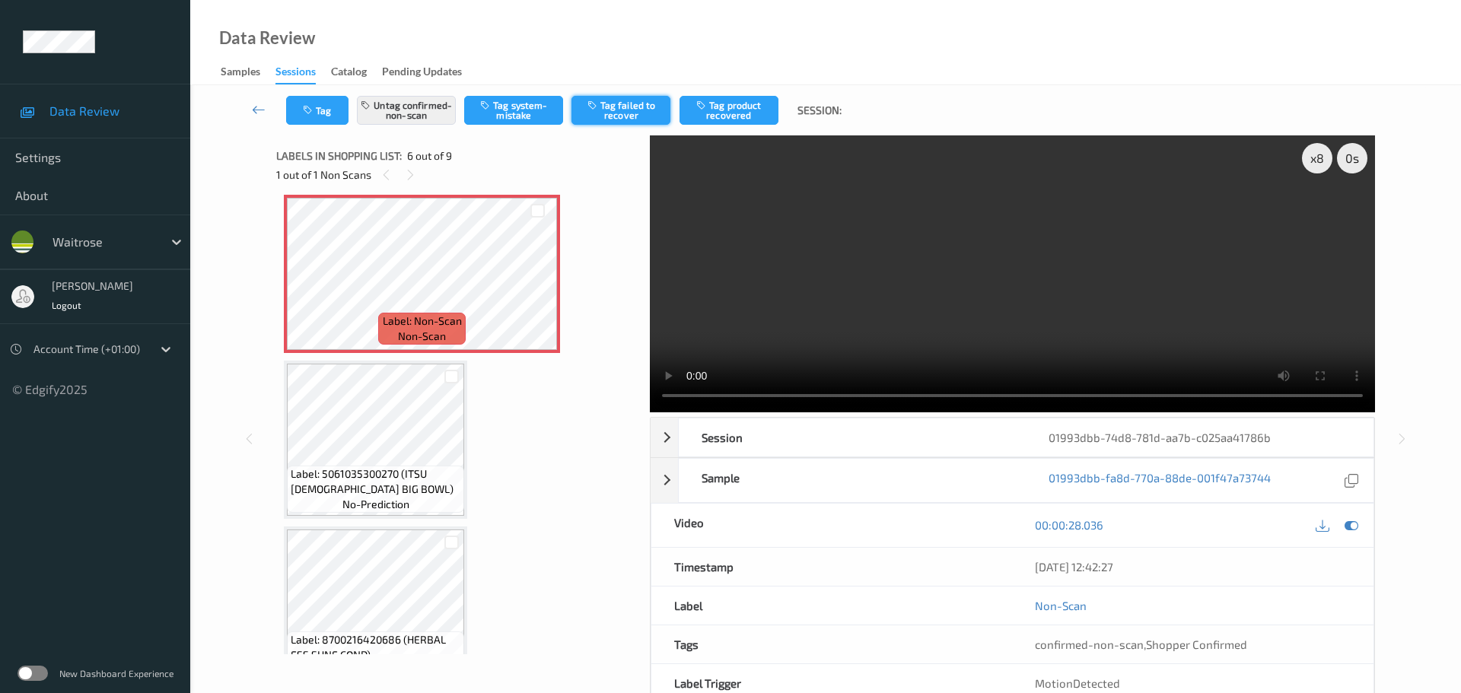
click at [627, 119] on button "Tag failed to recover" at bounding box center [620, 110] width 99 height 29
click at [421, 469] on span "Label: 5061035300270 (ITSU [DEMOGRAPHIC_DATA] BIG BOWL)" at bounding box center [376, 481] width 170 height 30
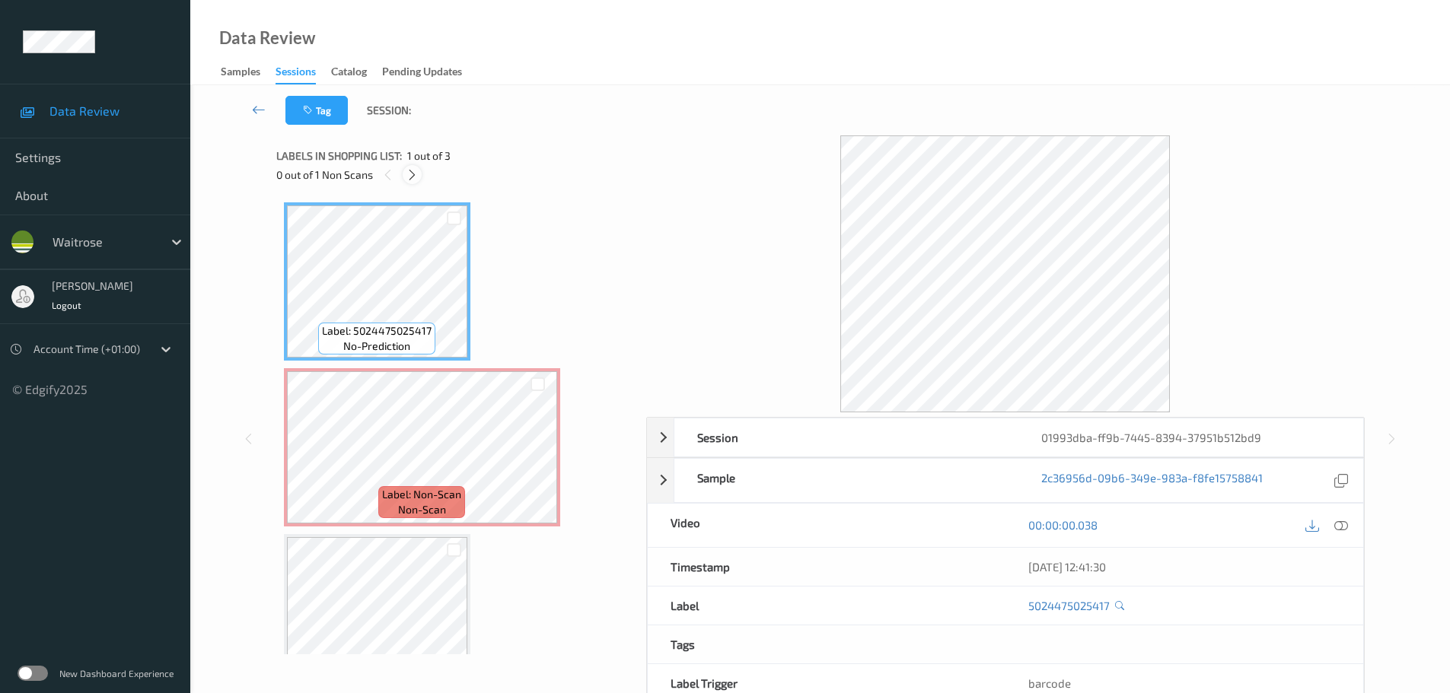
click at [412, 183] on div "Labels in shopping list: 1 out of 3 0 out of 1 Non Scans" at bounding box center [455, 164] width 359 height 59
click at [412, 182] on div at bounding box center [412, 174] width 19 height 19
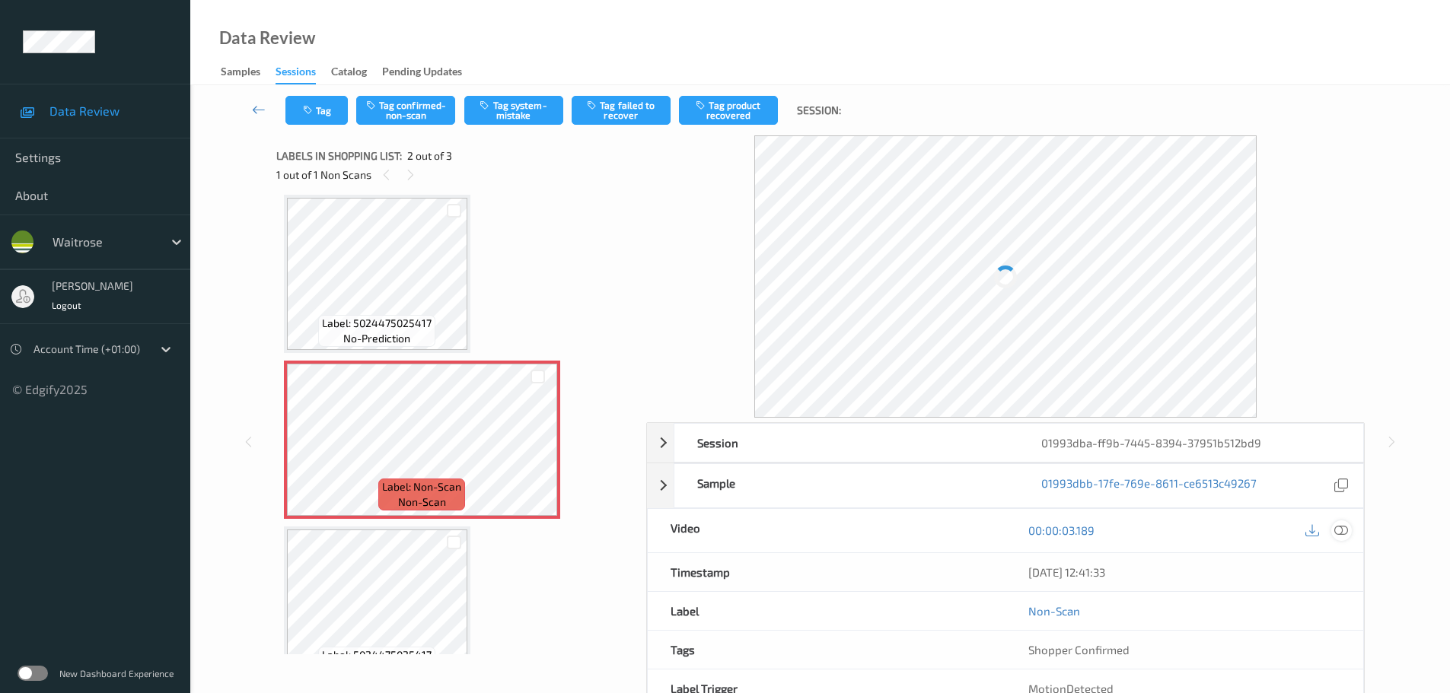
click at [1338, 528] on icon at bounding box center [1341, 531] width 14 height 14
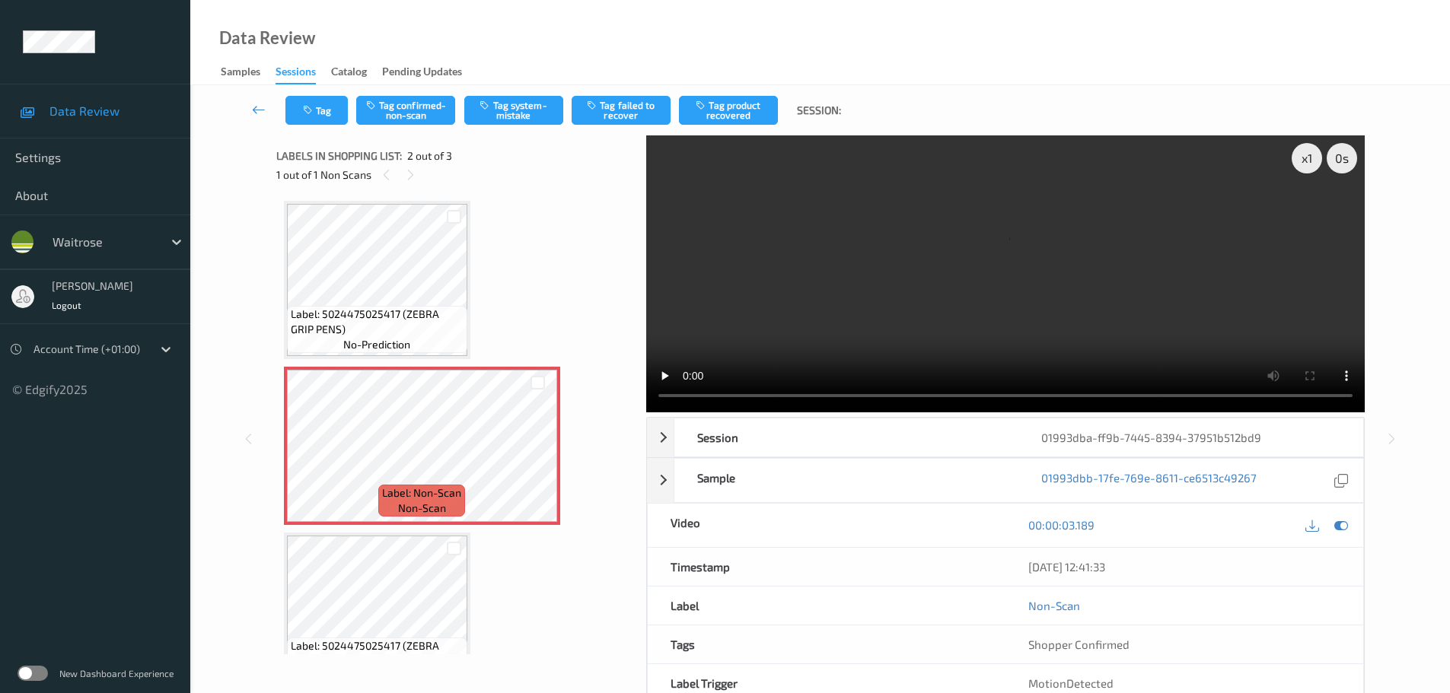
scroll to position [0, 0]
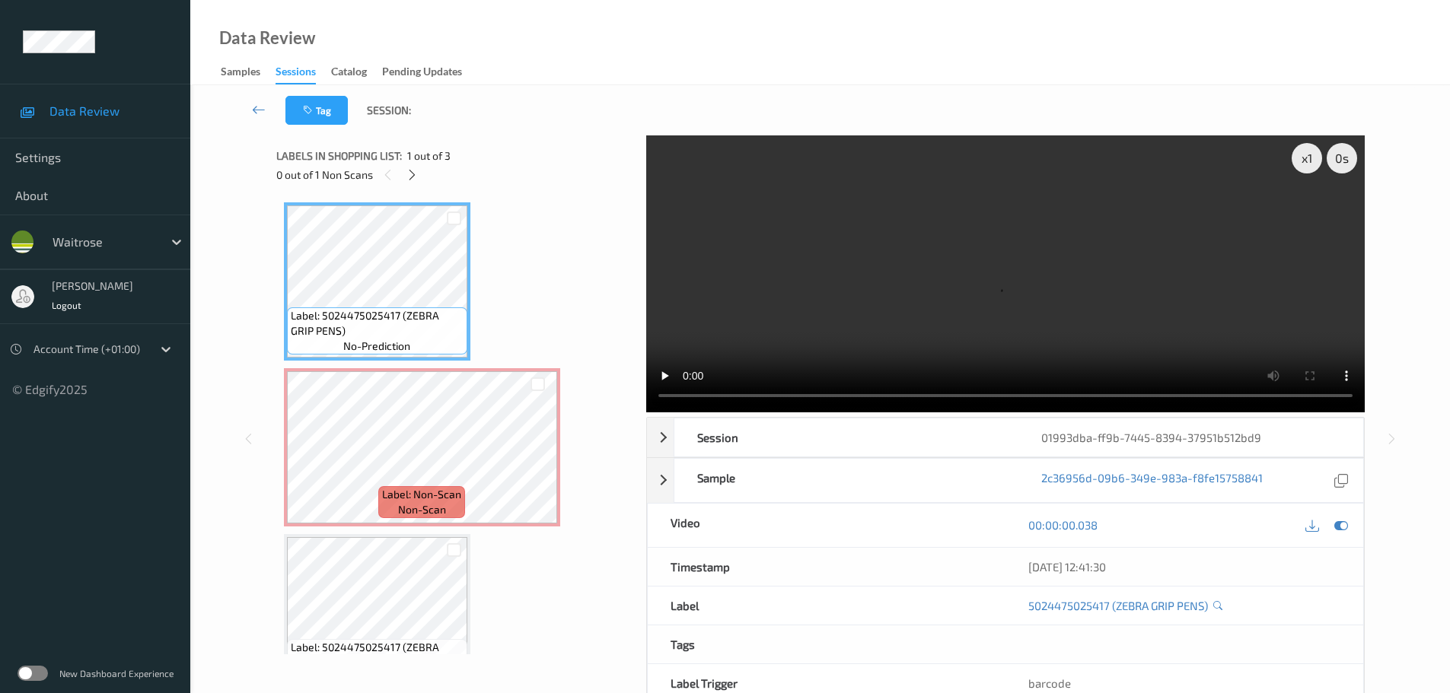
click at [637, 401] on div "x 1 0 s Session 01993dba-ff9b-7445-8394-37951b512bd9 Session ID 01993dba-ff9b-7…" at bounding box center [820, 438] width 1088 height 607
click at [525, 316] on div "Label: 5024475025417 (ZEBRA GRIP PENS) no-prediction Label: Non-Scan non-scan L…" at bounding box center [456, 447] width 344 height 490
click at [1296, 167] on div "x 1" at bounding box center [1306, 158] width 30 height 30
click at [1299, 165] on div "x 2" at bounding box center [1306, 158] width 30 height 30
click at [1299, 165] on div "x 4" at bounding box center [1306, 158] width 30 height 30
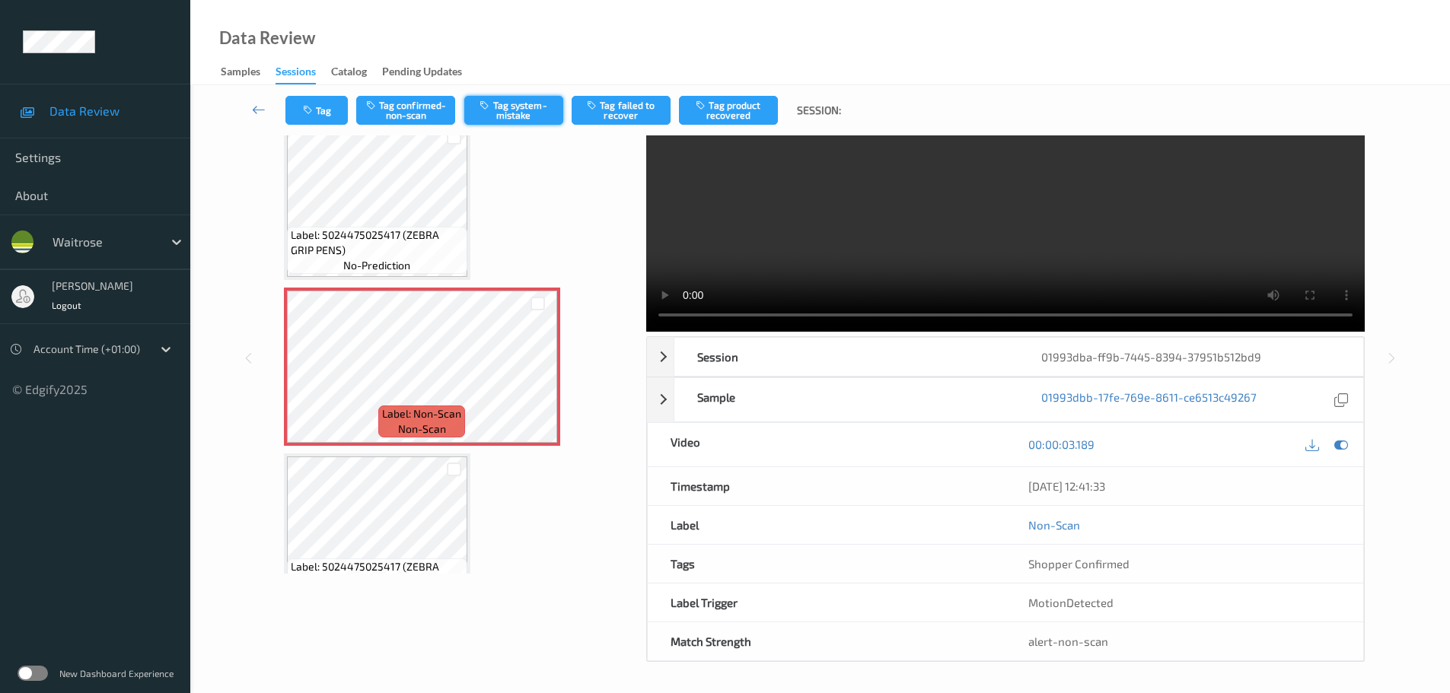
click at [514, 111] on button "Tag system-mistake" at bounding box center [513, 110] width 99 height 29
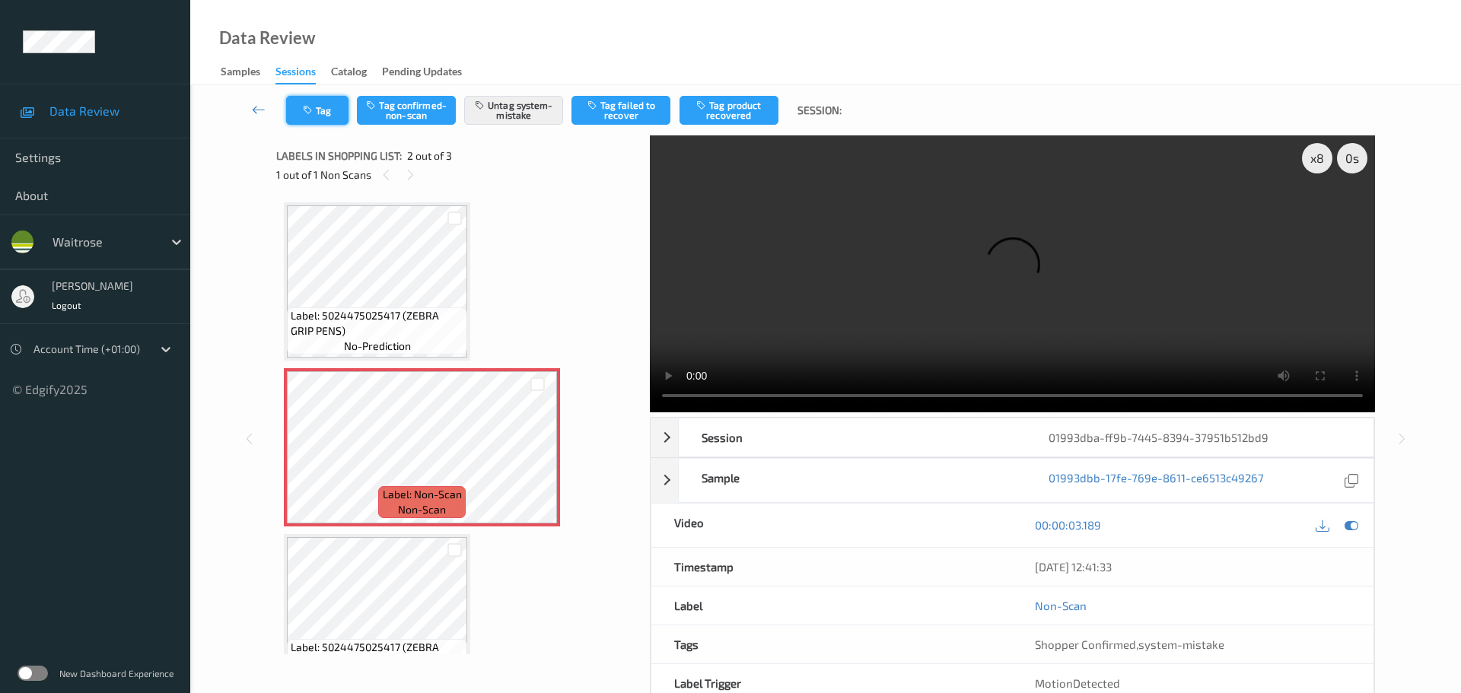
click at [329, 113] on button "Tag" at bounding box center [317, 110] width 62 height 29
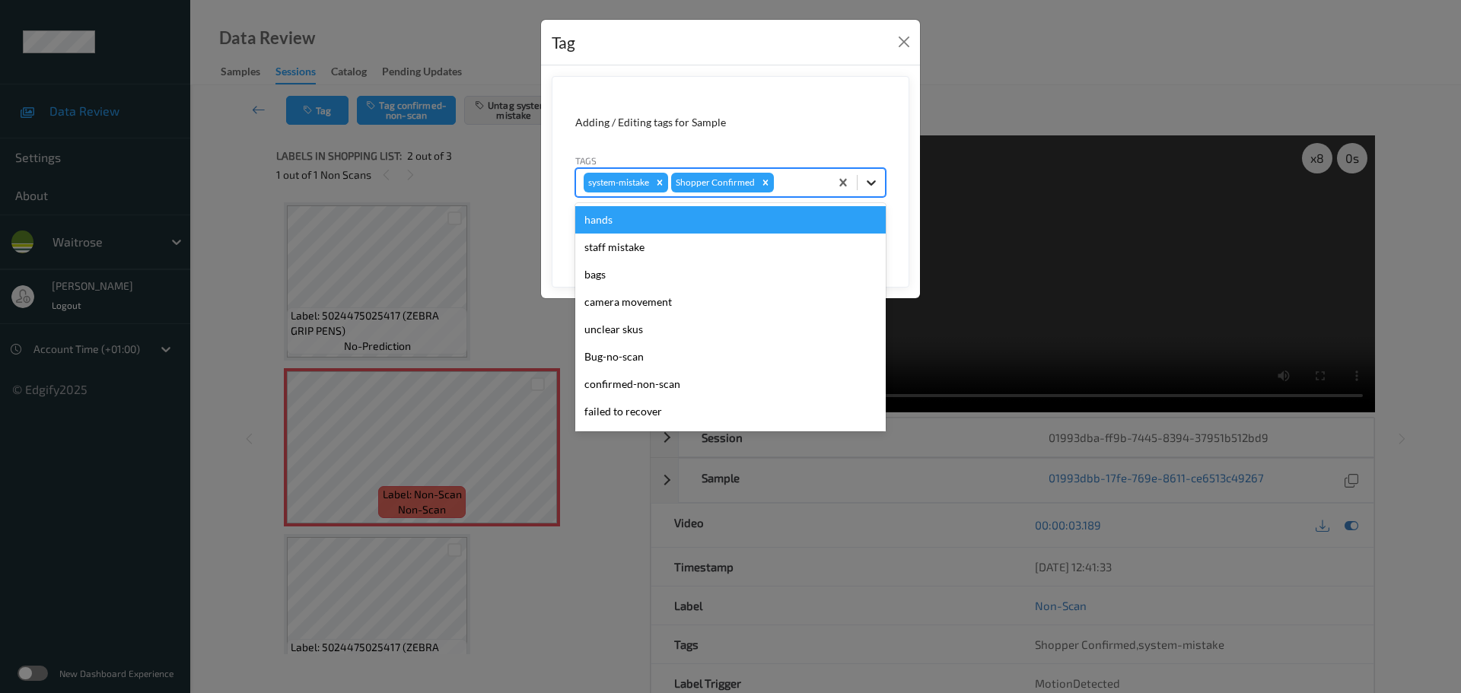
click at [866, 189] on icon at bounding box center [871, 182] width 15 height 15
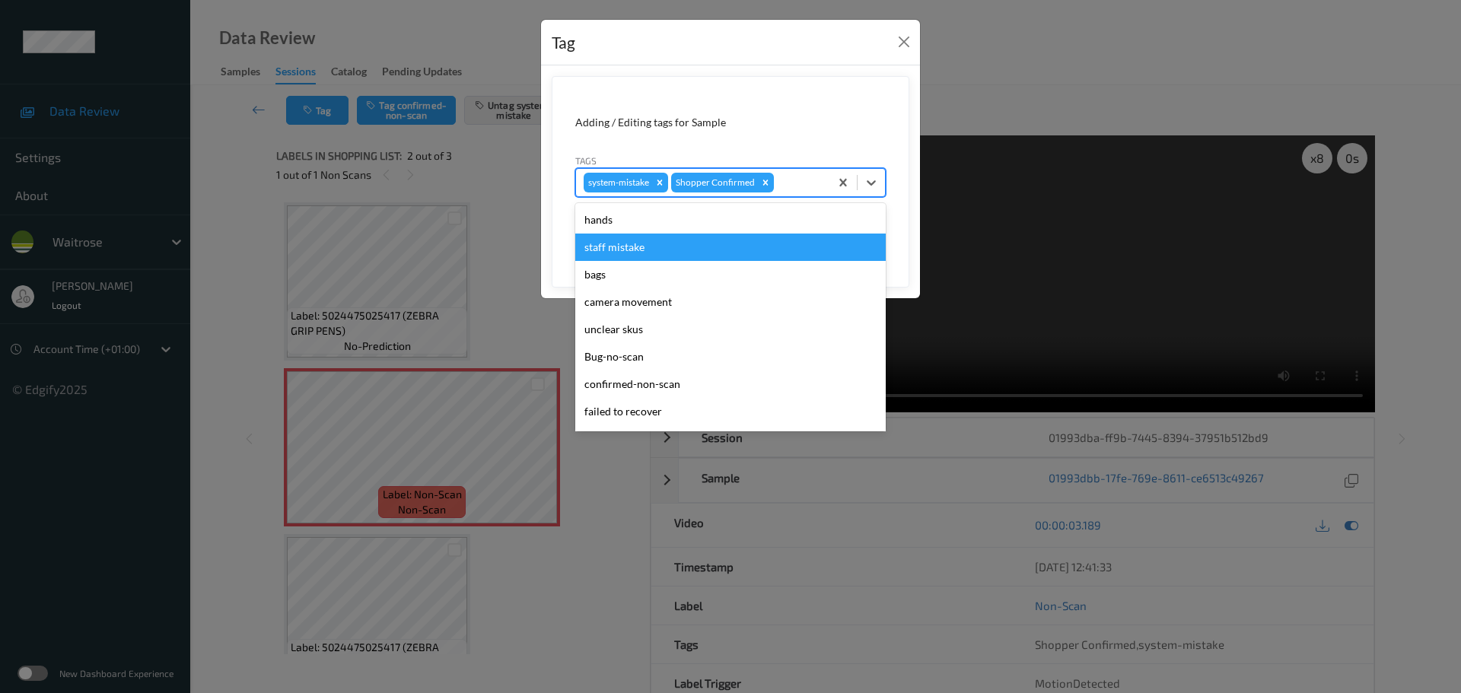
scroll to position [353, 0]
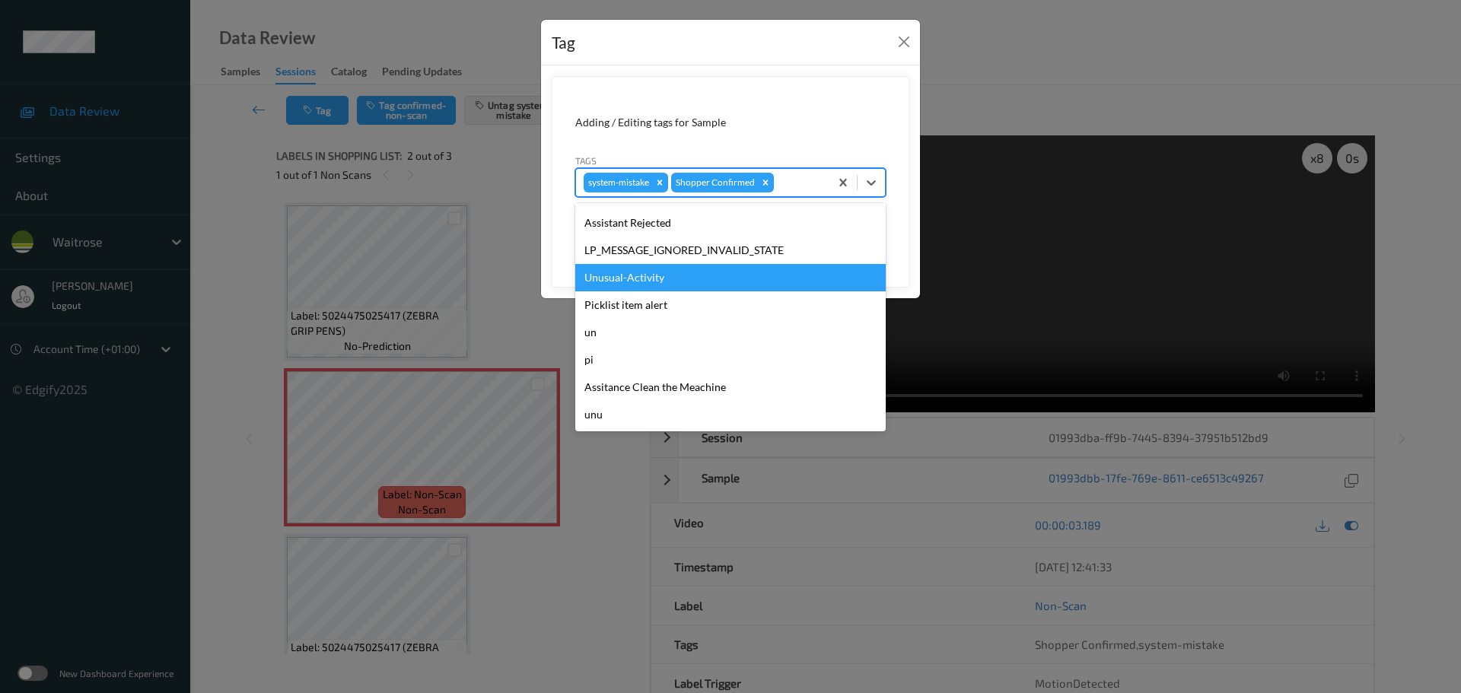
click at [618, 278] on div "Unusual-Activity" at bounding box center [730, 277] width 310 height 27
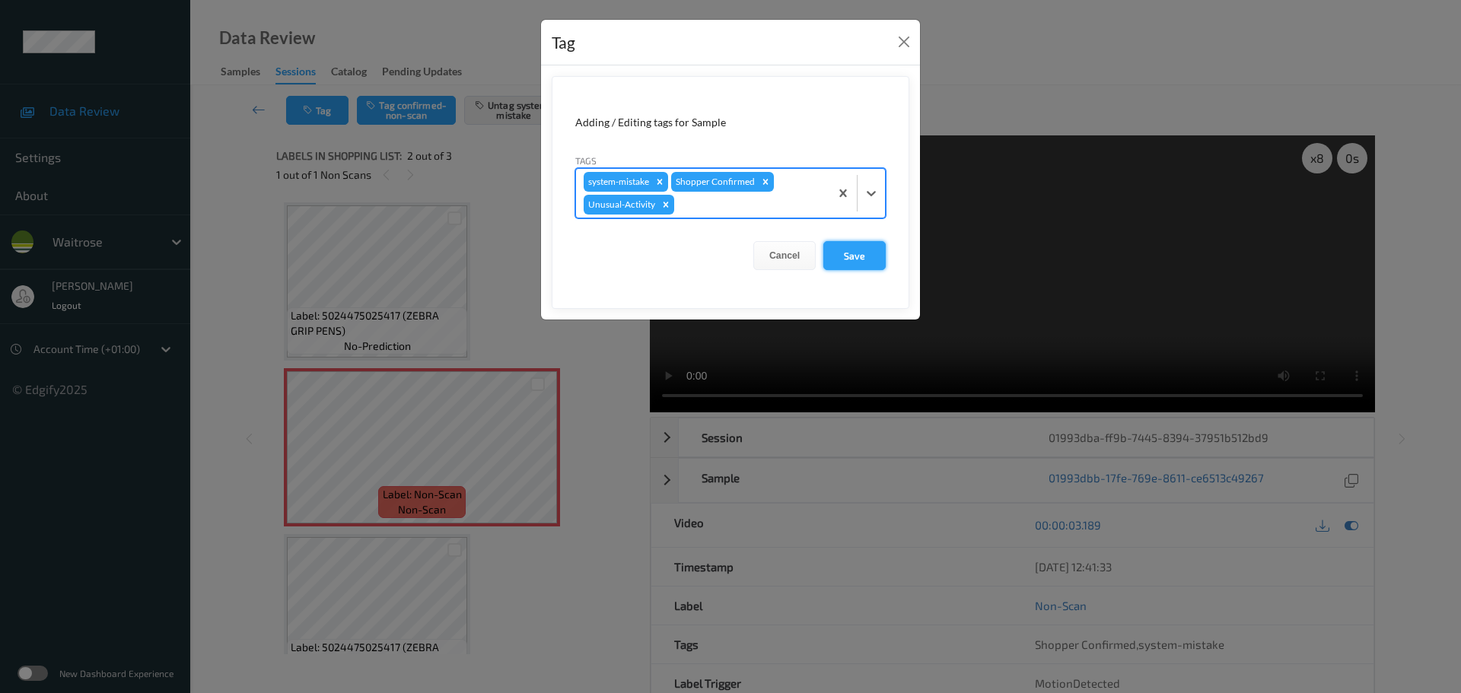
click at [854, 260] on button "Save" at bounding box center [854, 255] width 62 height 29
click at [856, 259] on button "Save" at bounding box center [854, 255] width 62 height 29
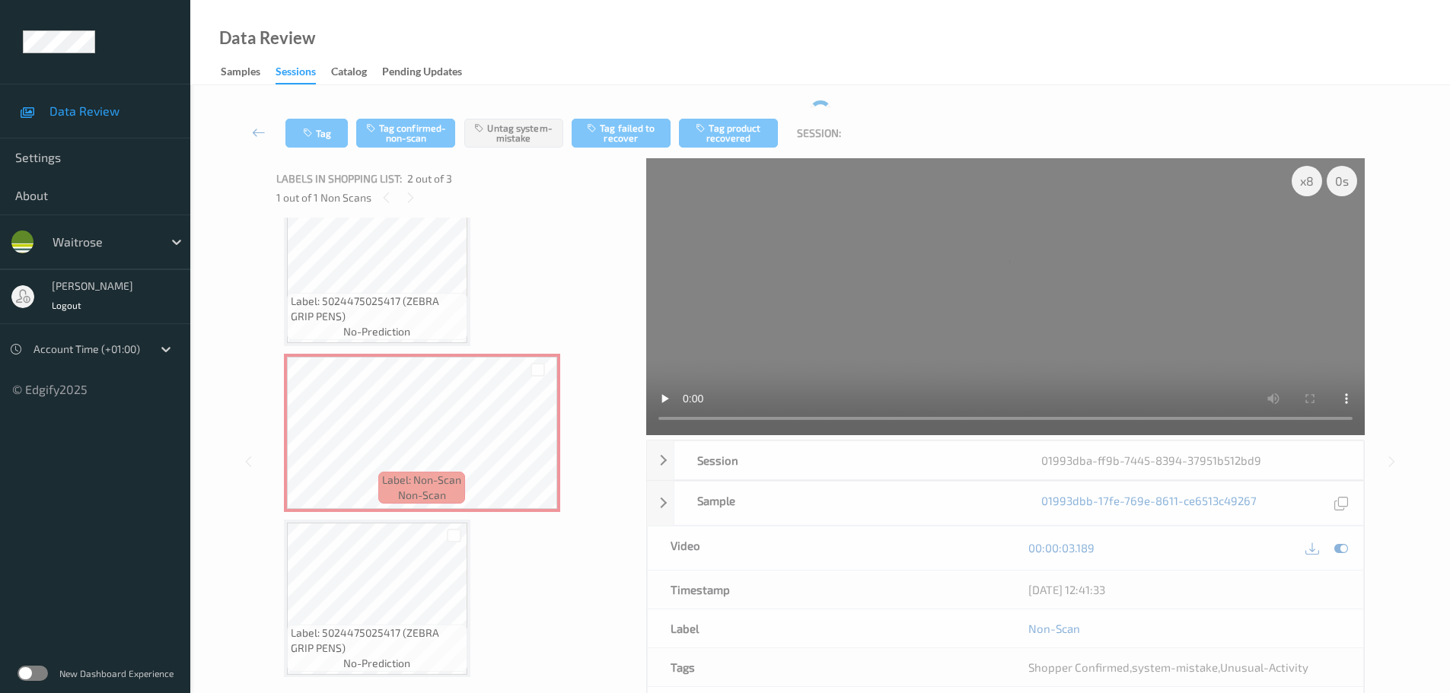
scroll to position [46, 0]
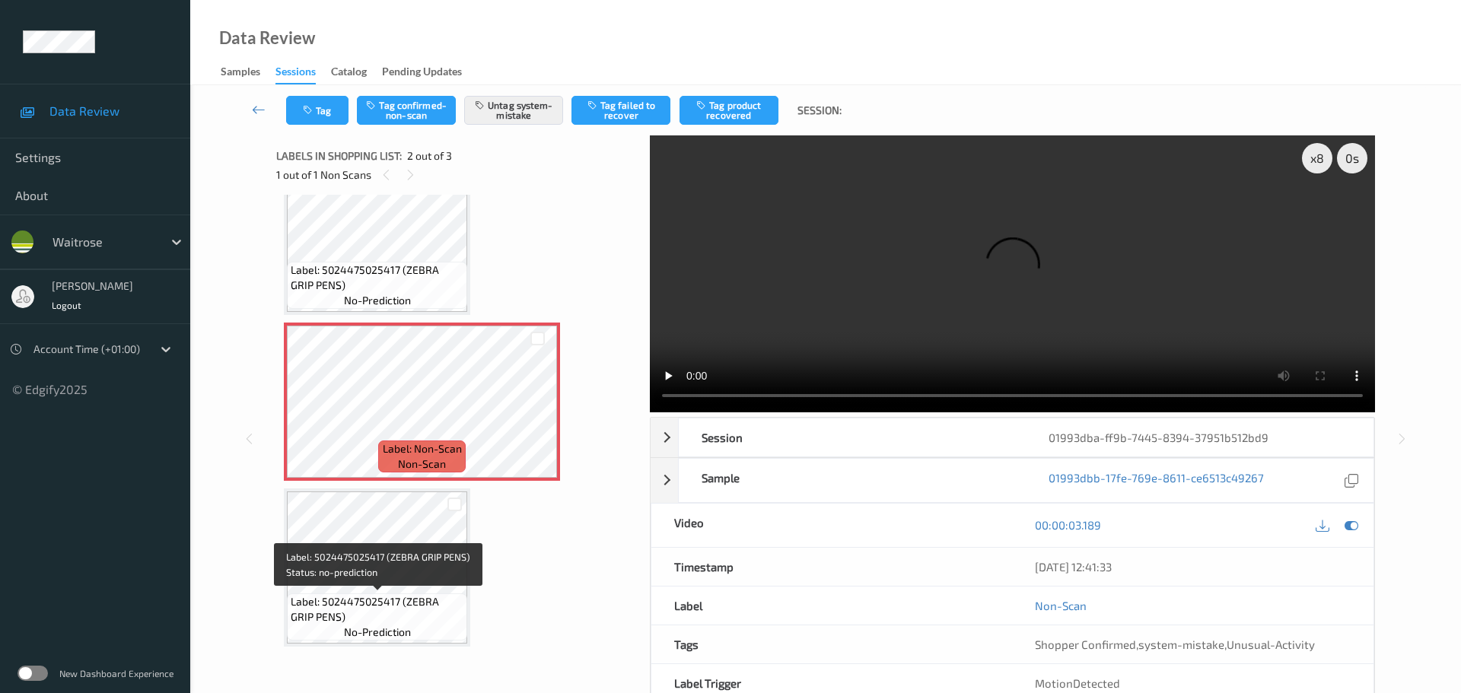
click at [415, 592] on div "Label: 5024475025417 (ZEBRA GRIP PENS) no-prediction" at bounding box center [377, 568] width 186 height 158
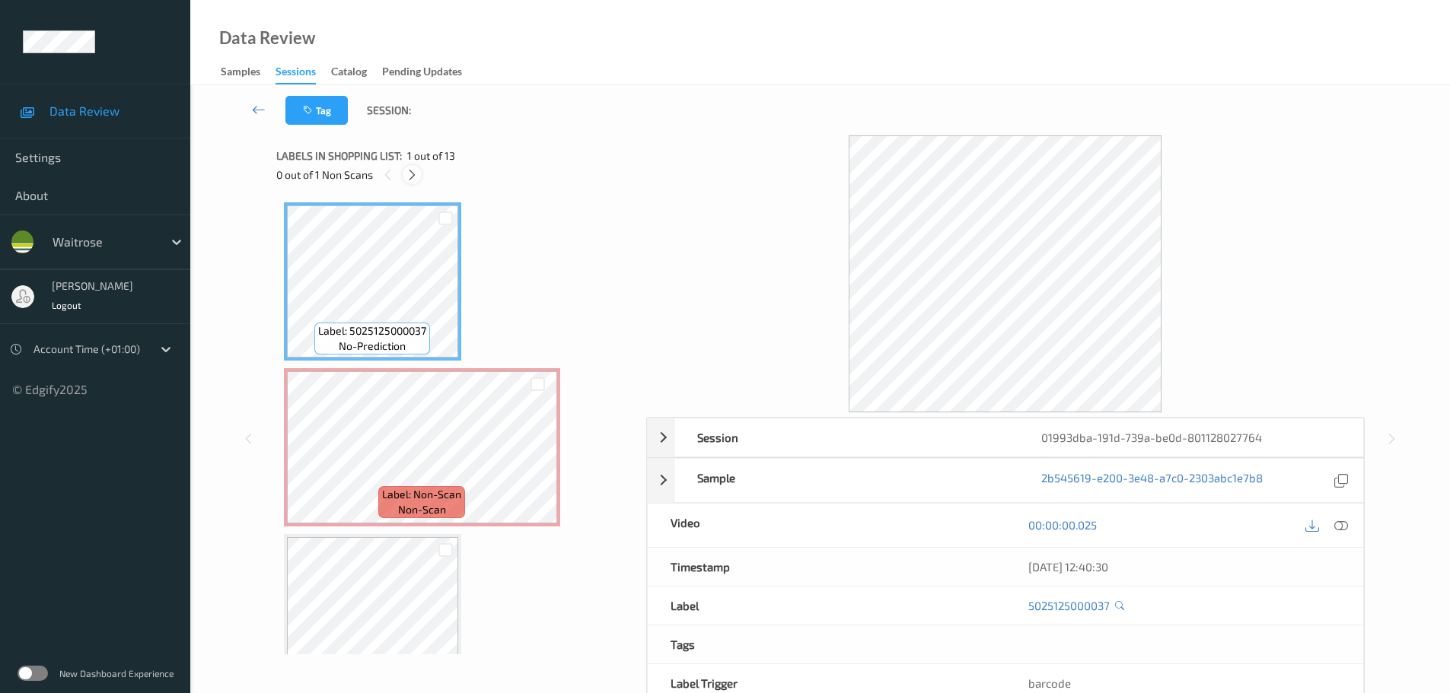
click at [412, 178] on icon at bounding box center [412, 175] width 13 height 14
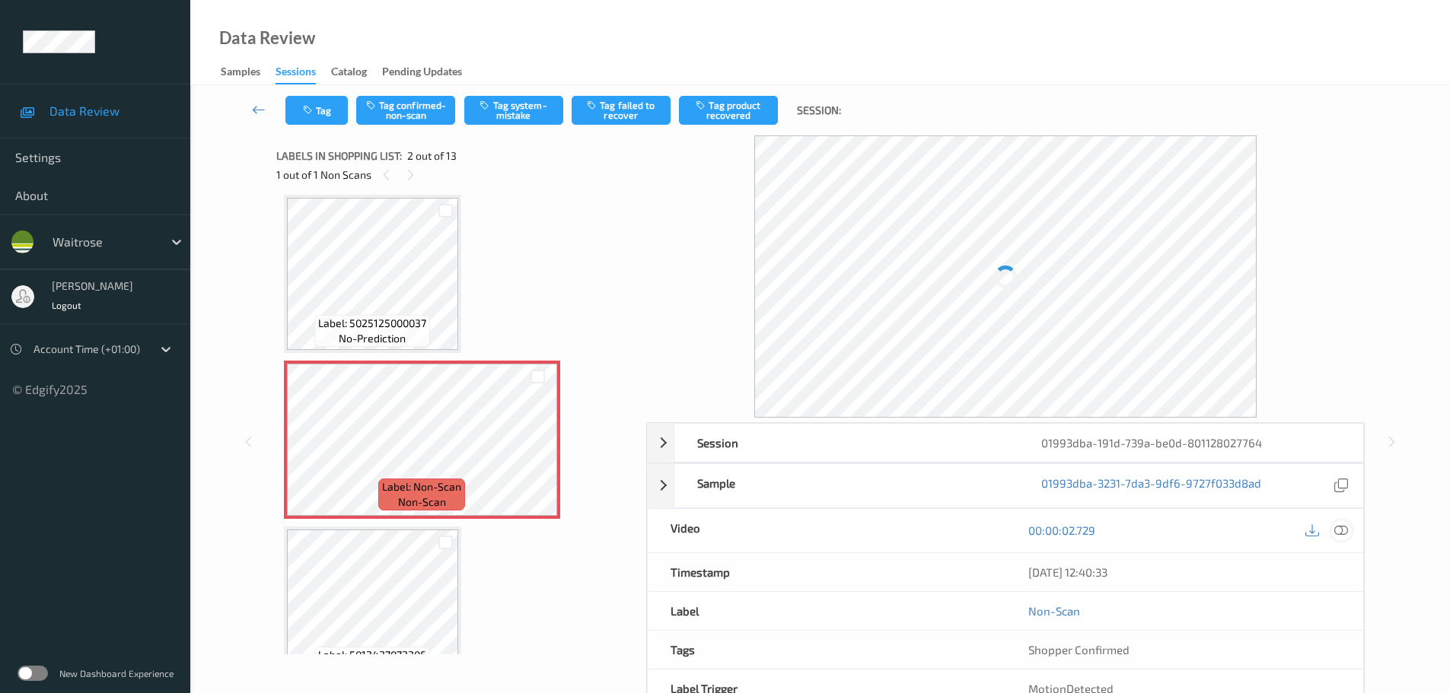
click at [1343, 530] on icon at bounding box center [1341, 531] width 14 height 14
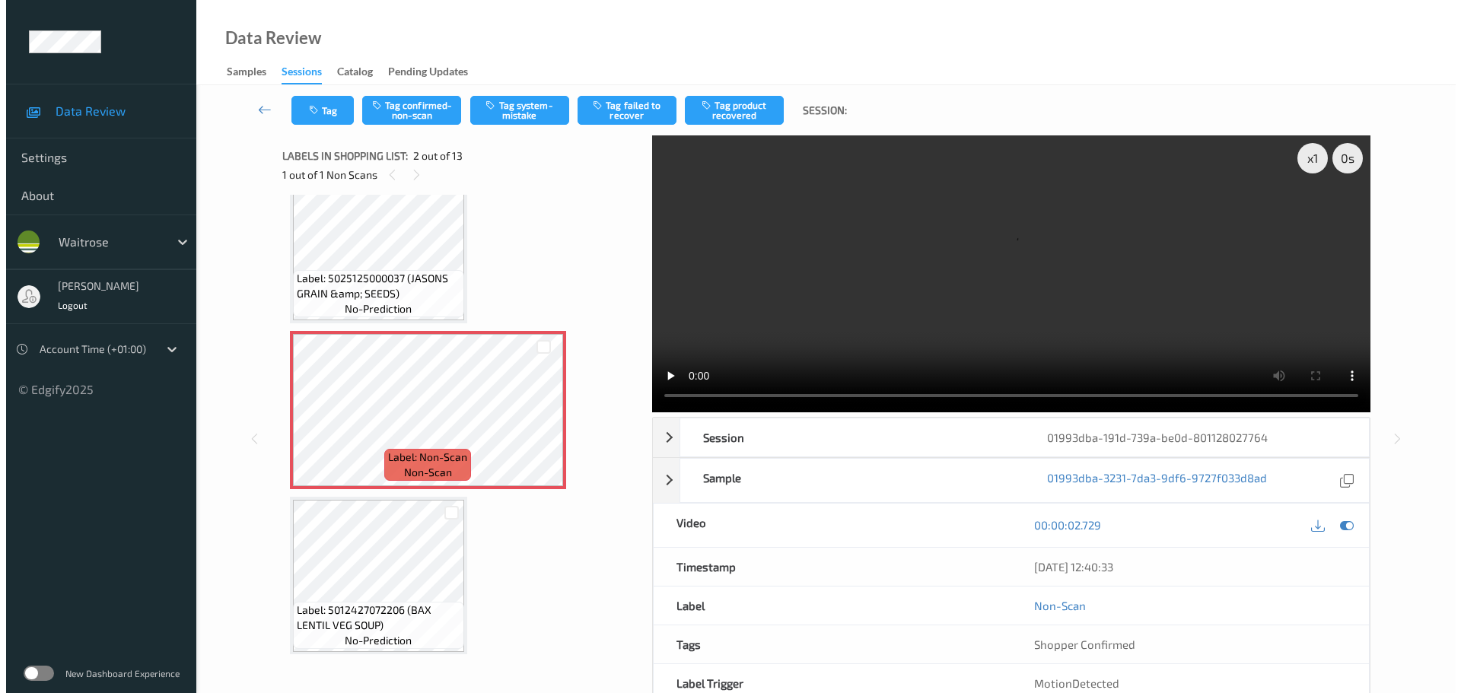
scroll to position [0, 0]
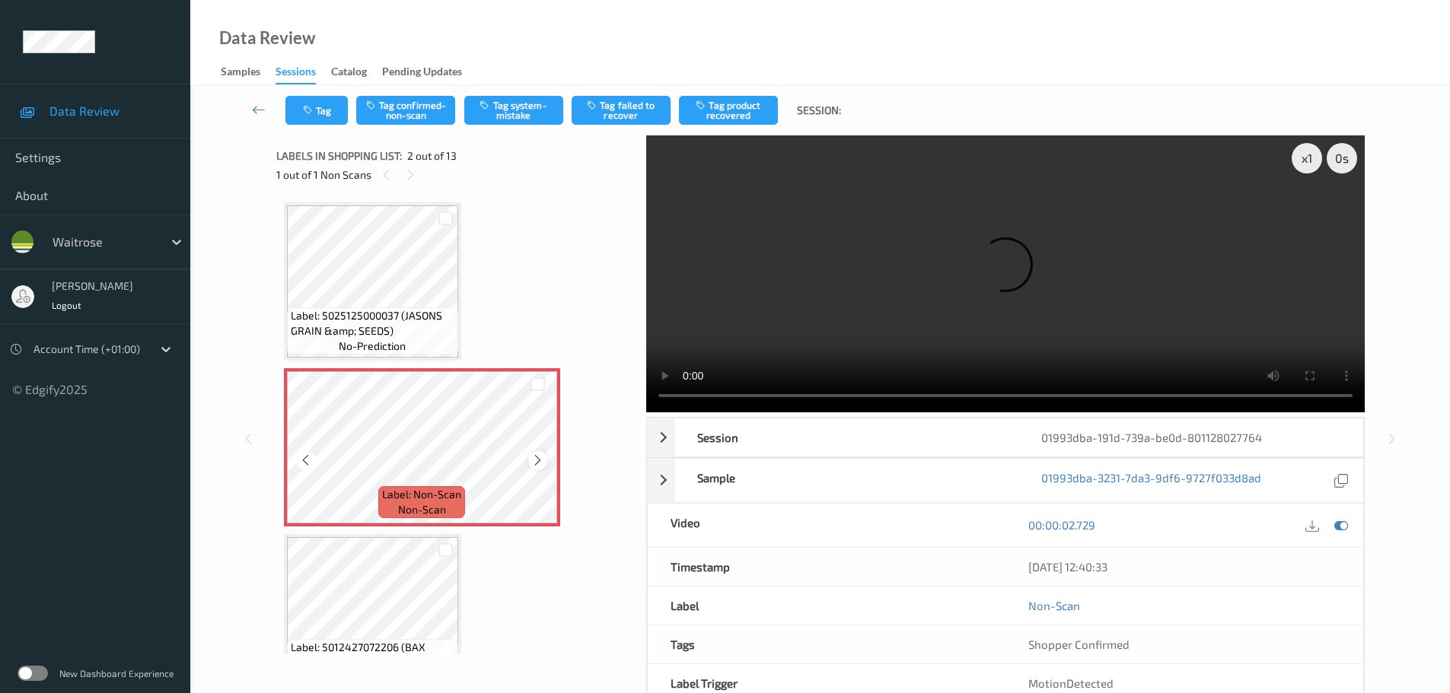
click at [534, 460] on icon at bounding box center [537, 461] width 13 height 14
click at [1313, 158] on div "x 1" at bounding box center [1306, 158] width 30 height 30
click at [1313, 158] on div "x 2" at bounding box center [1306, 158] width 30 height 30
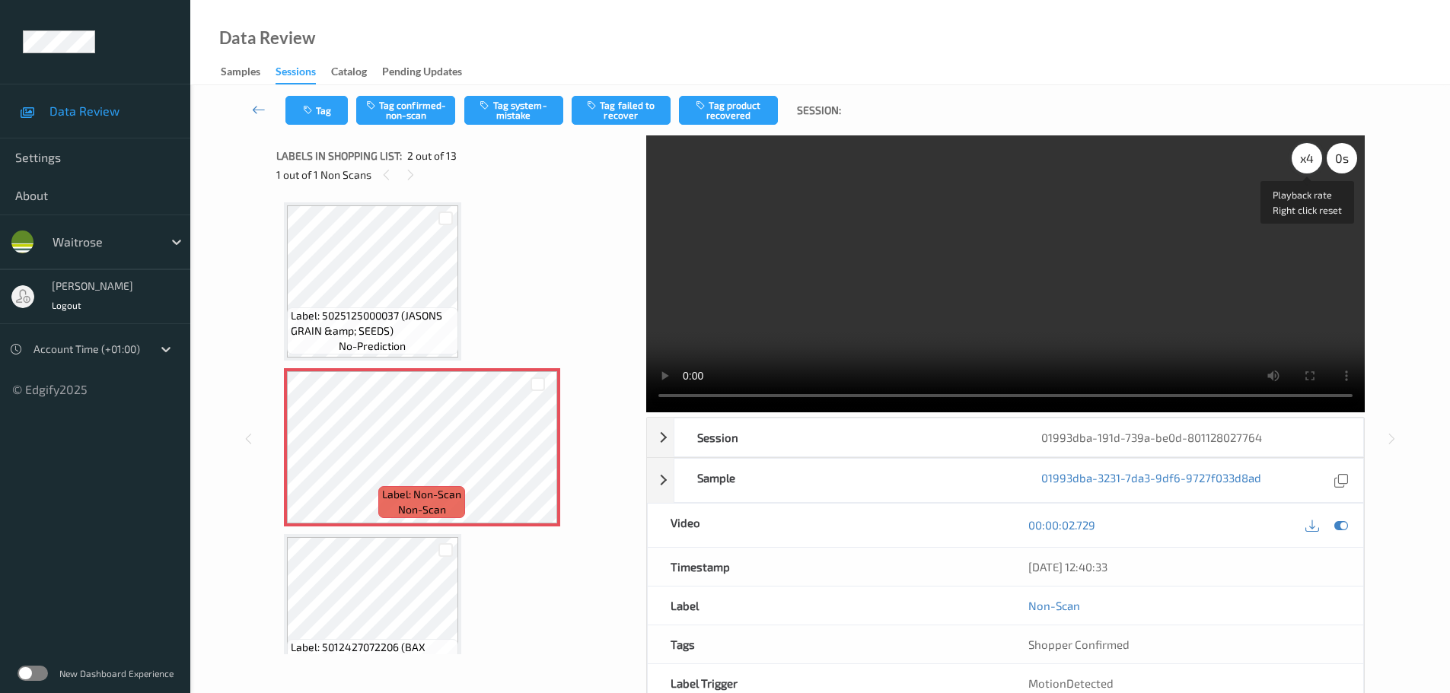
click at [1313, 158] on div "x 4" at bounding box center [1306, 158] width 30 height 30
click at [1313, 158] on div "x 1" at bounding box center [1306, 158] width 30 height 30
click at [1306, 160] on div "x 2" at bounding box center [1306, 158] width 30 height 30
click at [1306, 160] on div "x 4" at bounding box center [1306, 158] width 30 height 30
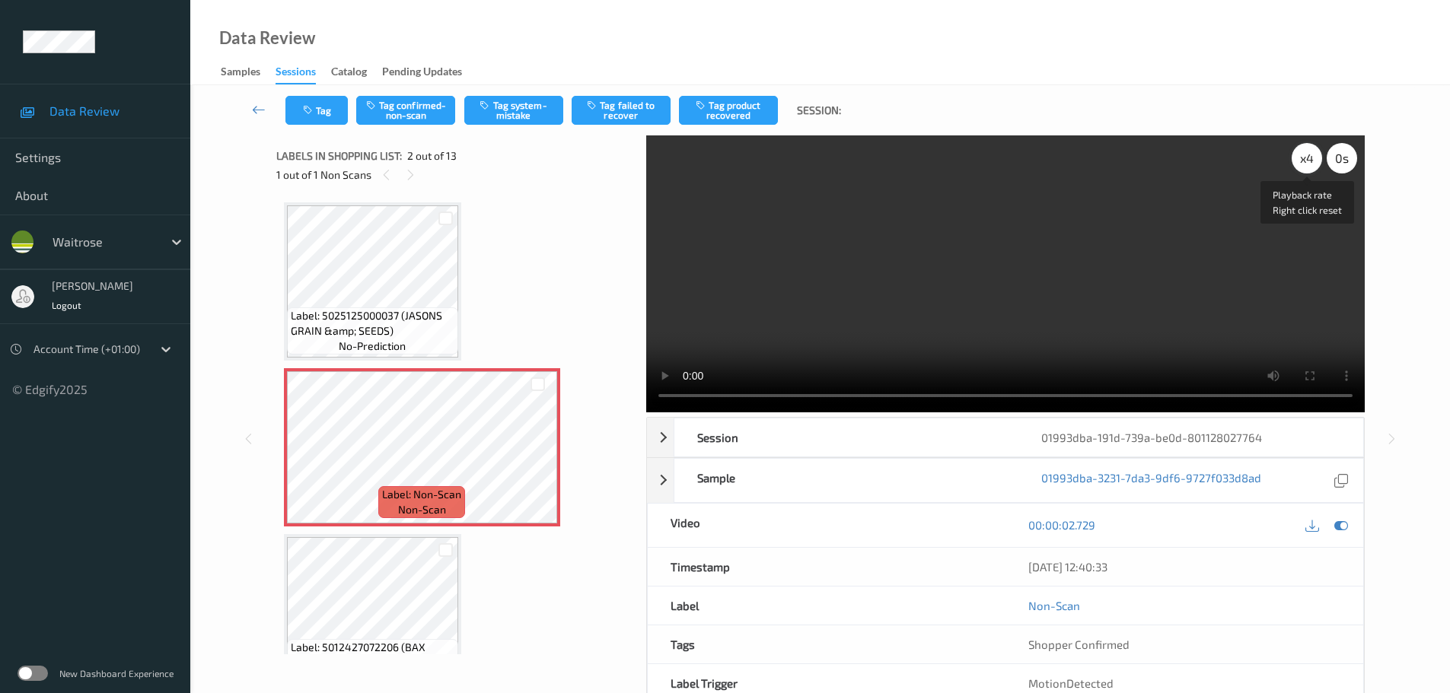
click at [1306, 160] on div "x 4" at bounding box center [1306, 158] width 30 height 30
click at [1308, 164] on div "x 1" at bounding box center [1306, 158] width 30 height 30
click at [1308, 164] on div "x 2" at bounding box center [1306, 158] width 30 height 30
click at [1308, 164] on div "x 4" at bounding box center [1306, 158] width 30 height 30
click at [535, 116] on button "Tag system-mistake" at bounding box center [513, 110] width 99 height 29
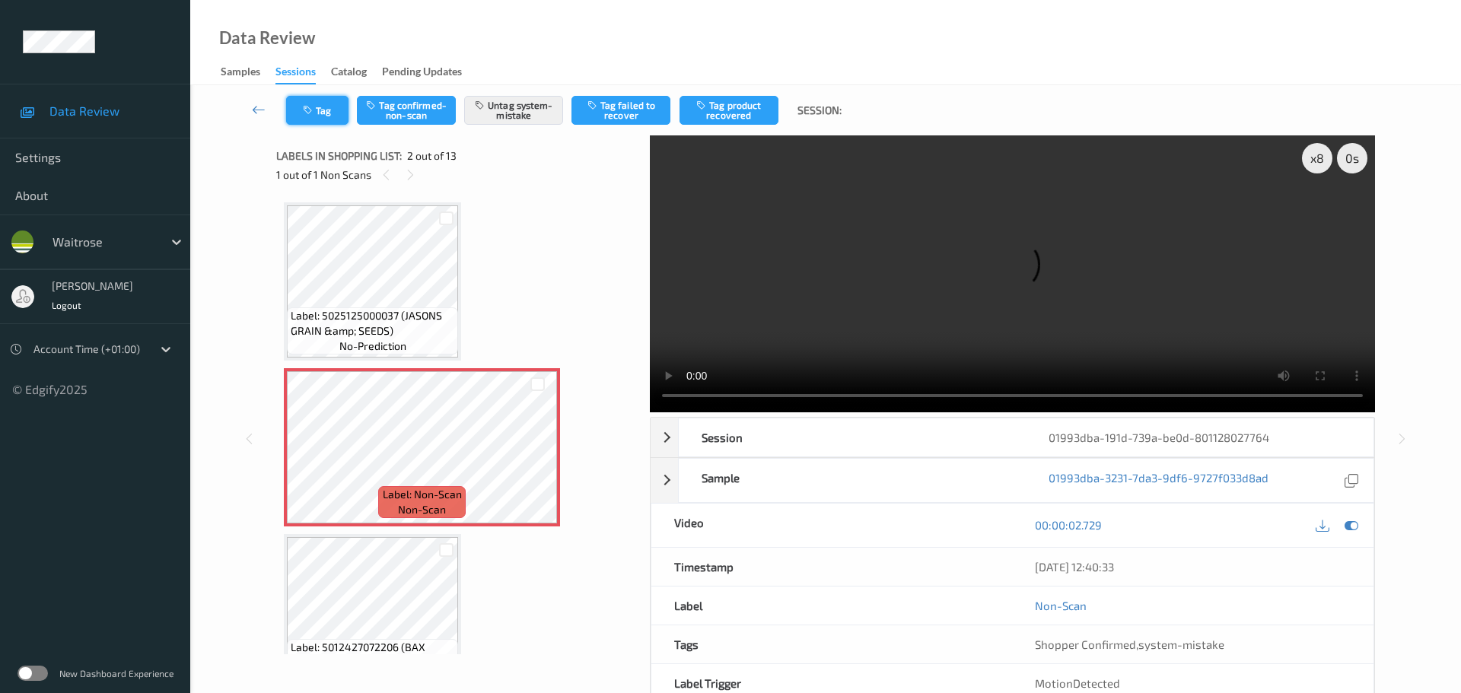
click at [318, 114] on button "Tag" at bounding box center [317, 110] width 62 height 29
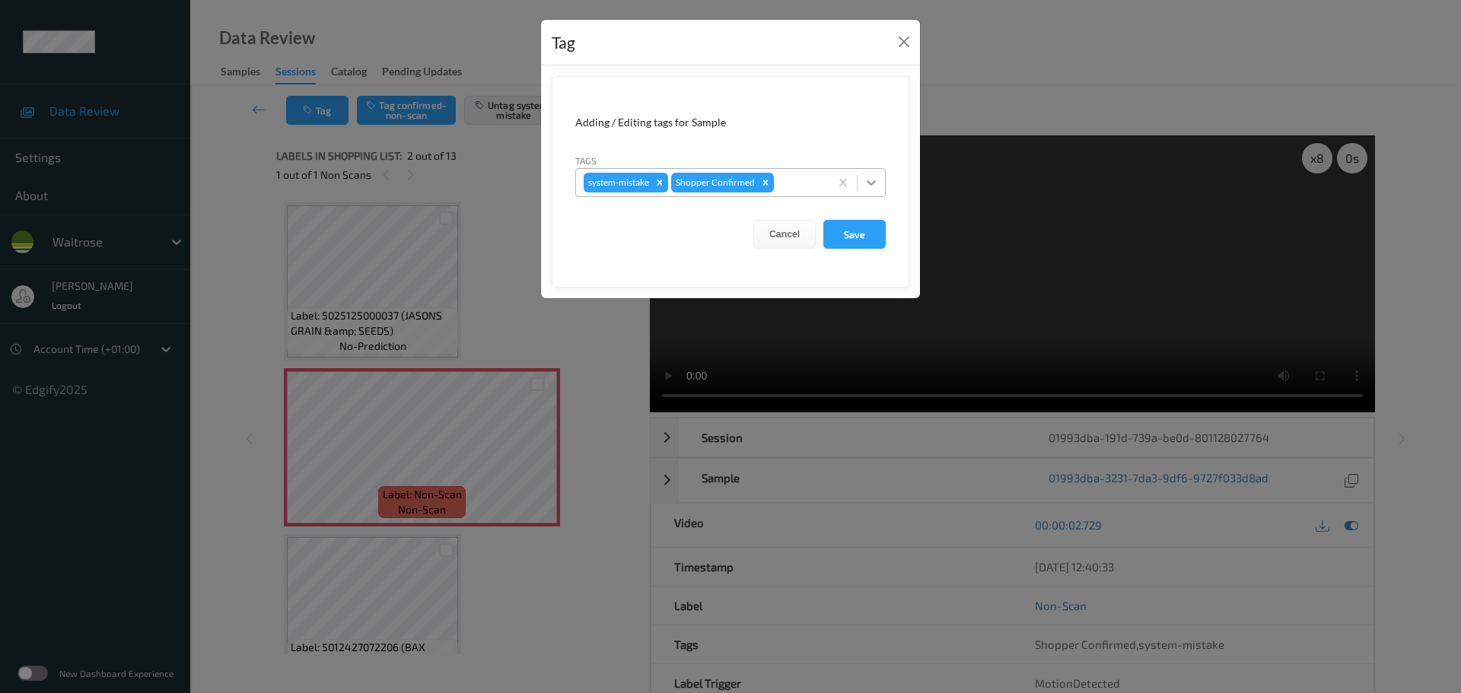
click at [874, 186] on icon at bounding box center [871, 182] width 15 height 15
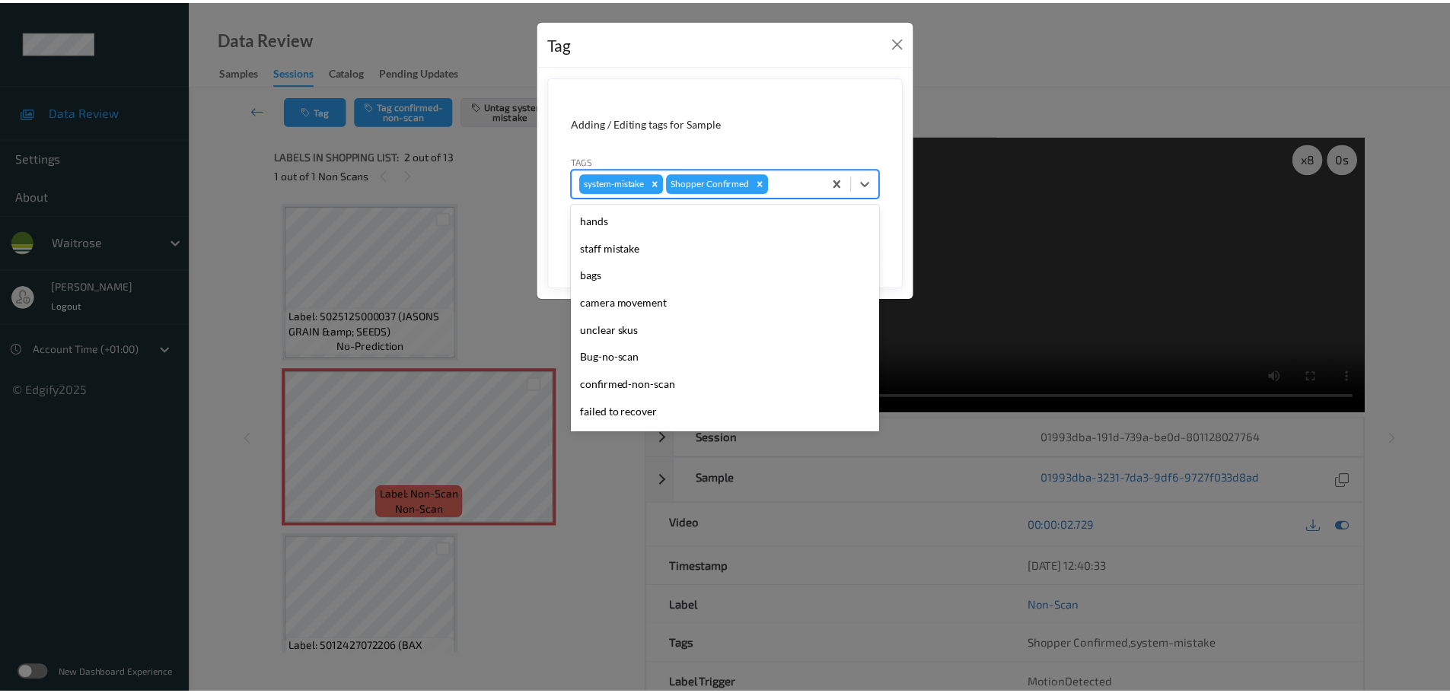
scroll to position [353, 0]
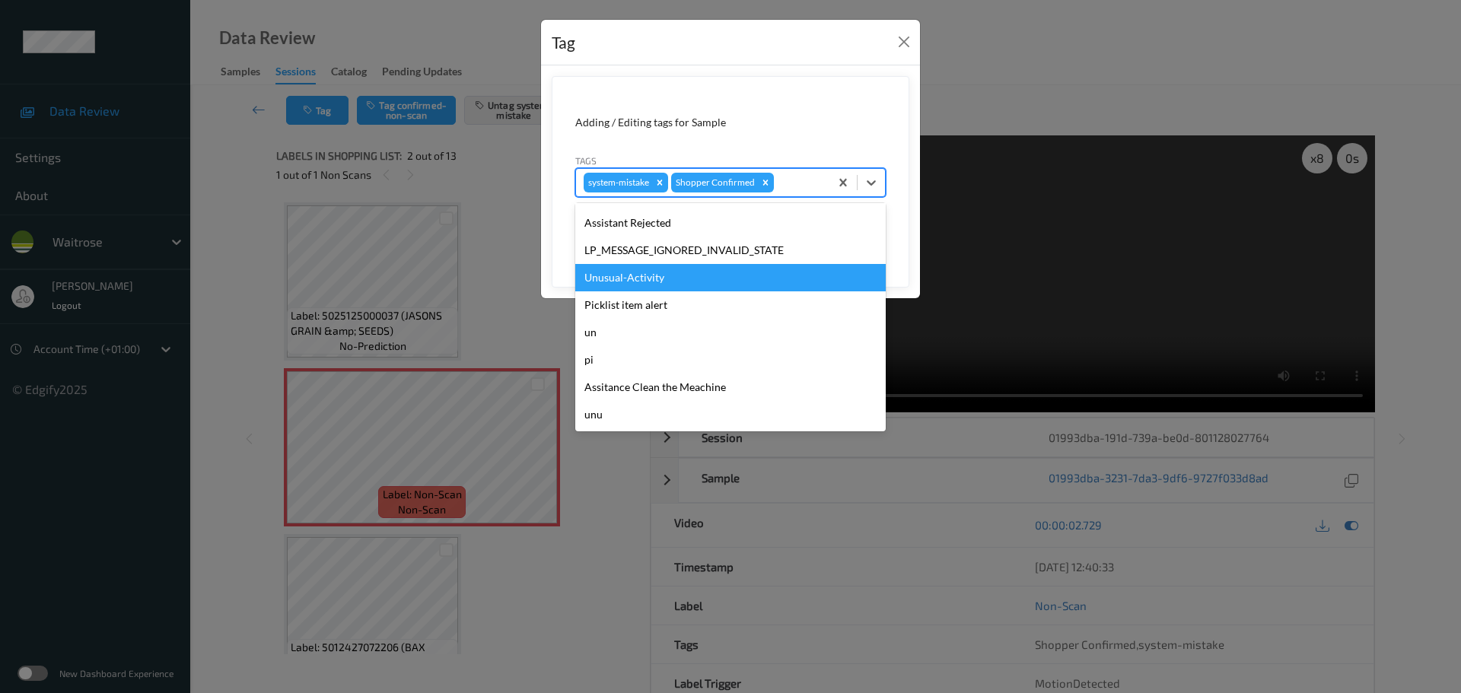
click at [603, 283] on div "Unusual-Activity" at bounding box center [730, 277] width 310 height 27
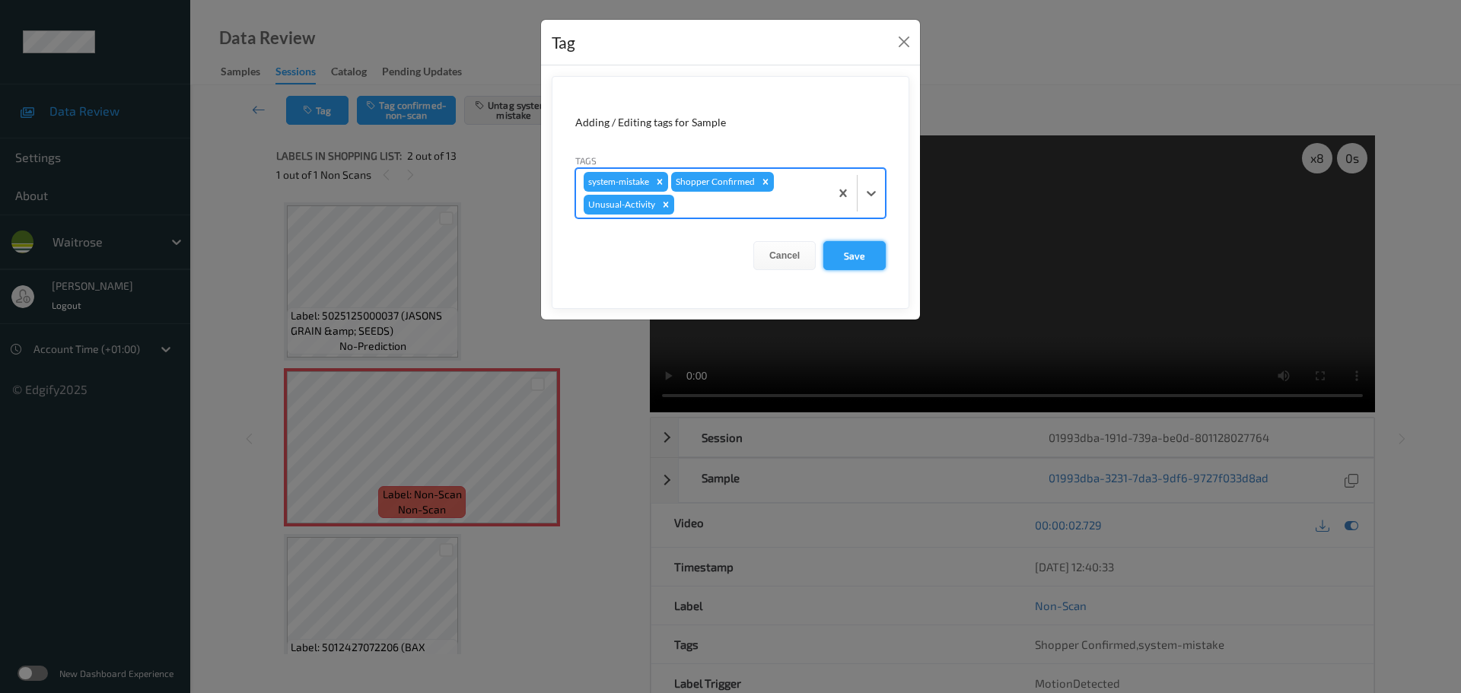
click at [882, 257] on button "Save" at bounding box center [854, 255] width 62 height 29
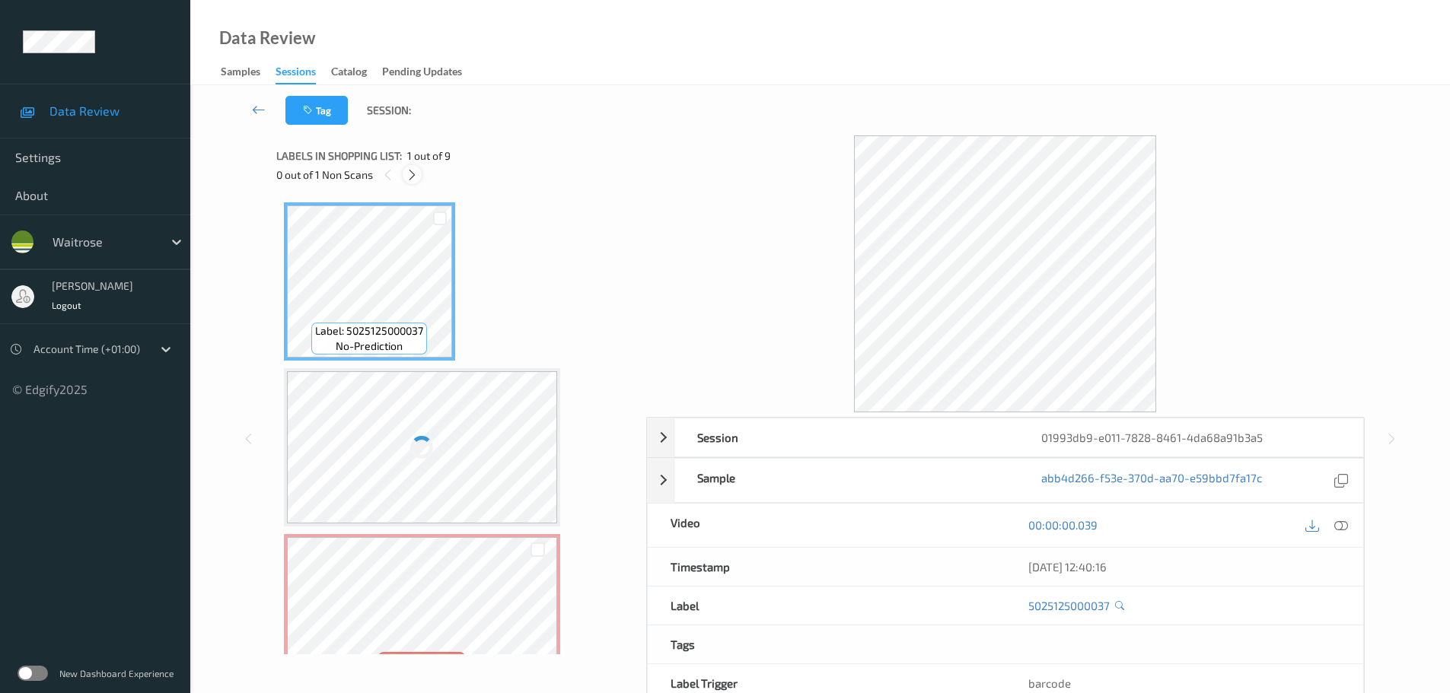
click at [407, 171] on icon at bounding box center [412, 175] width 13 height 14
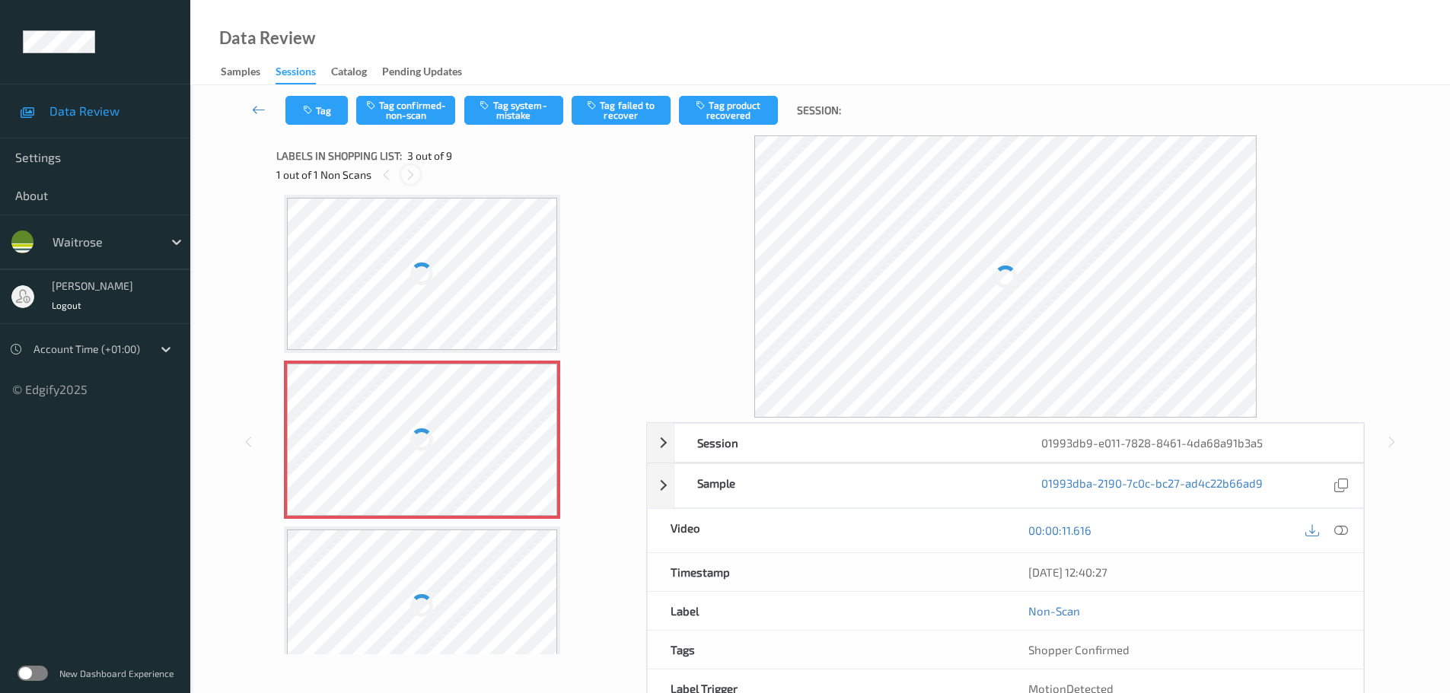
click at [407, 171] on icon at bounding box center [410, 175] width 13 height 14
drag, startPoint x: 1344, startPoint y: 525, endPoint x: 1330, endPoint y: 529, distance: 14.2
click at [1343, 527] on icon at bounding box center [1341, 531] width 14 height 14
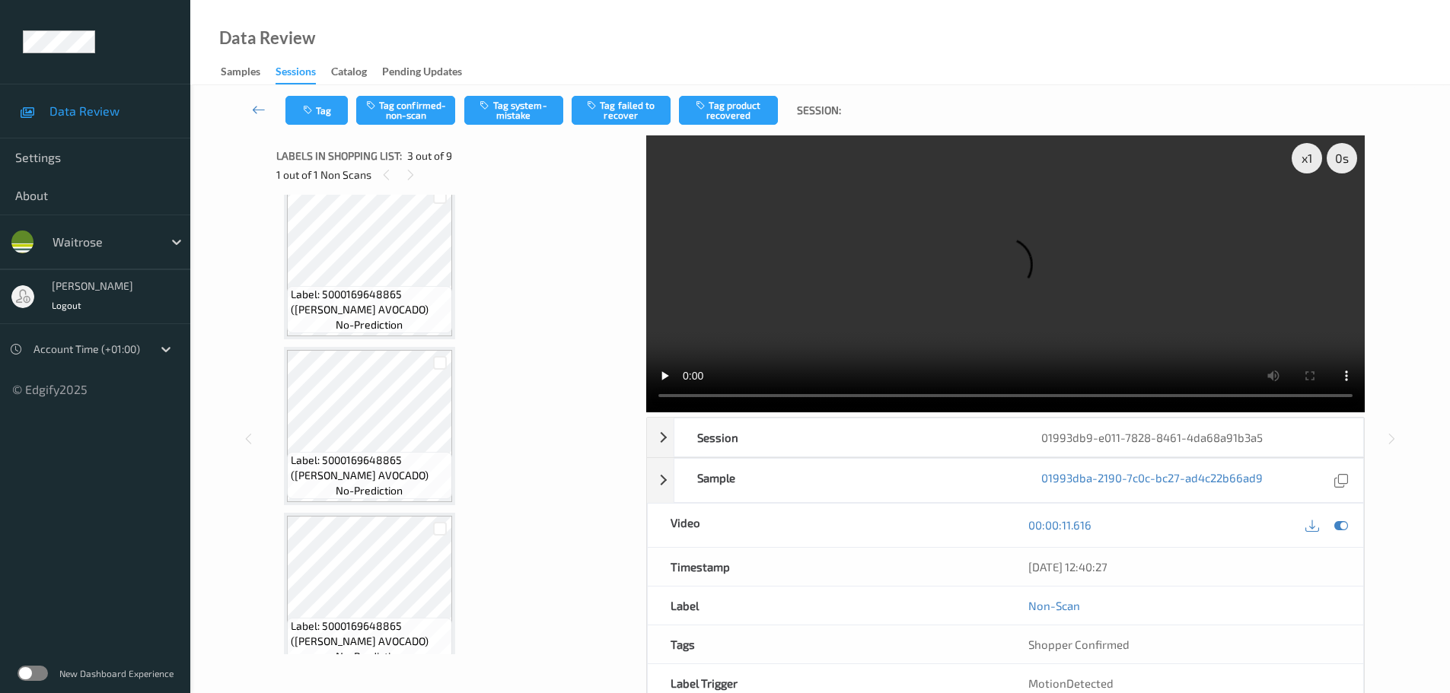
scroll to position [152, 0]
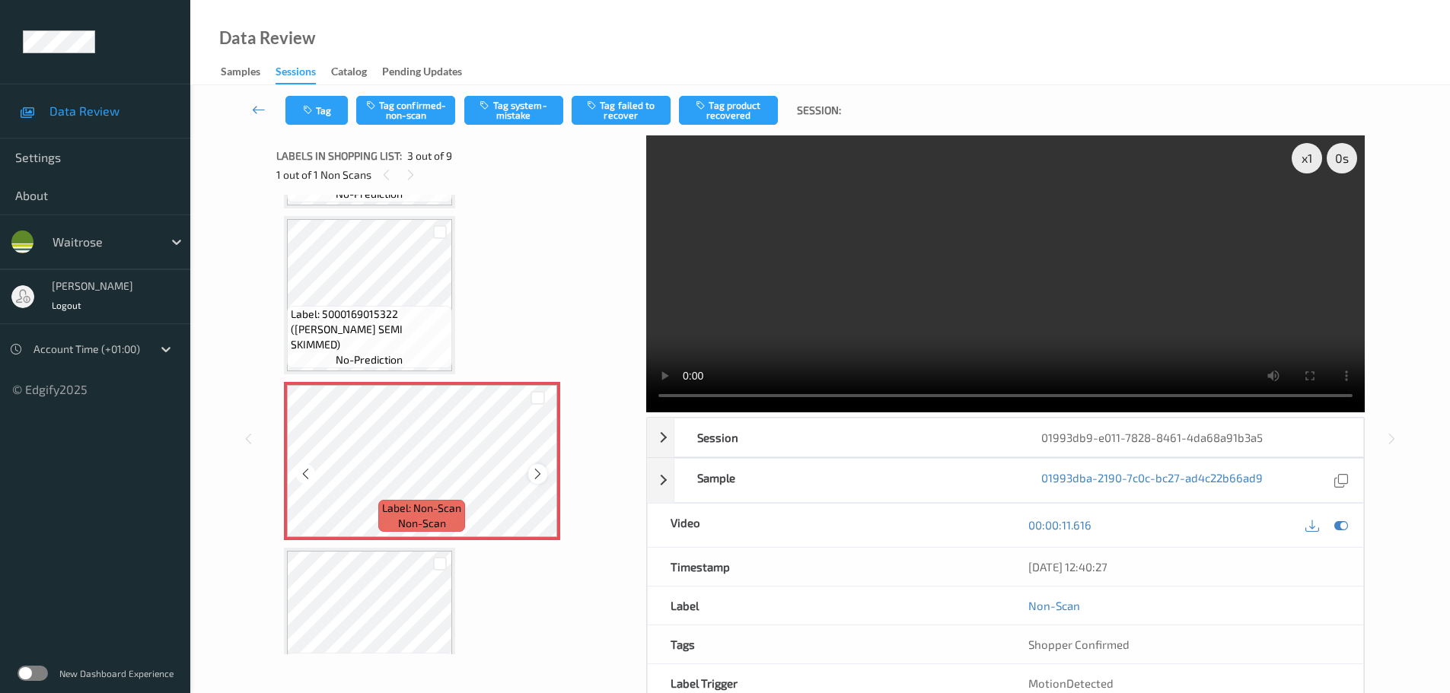
click at [541, 478] on icon at bounding box center [537, 474] width 13 height 14
click at [539, 478] on icon at bounding box center [537, 474] width 13 height 14
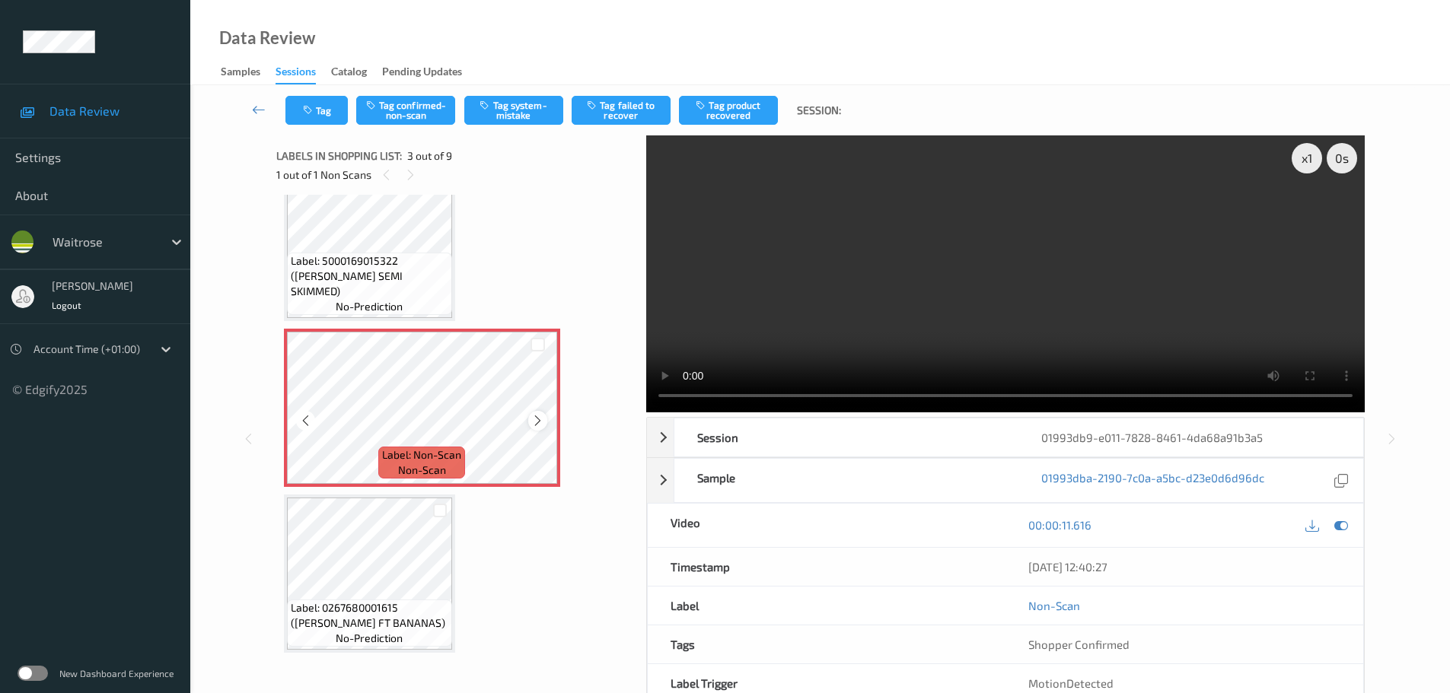
scroll to position [228, 0]
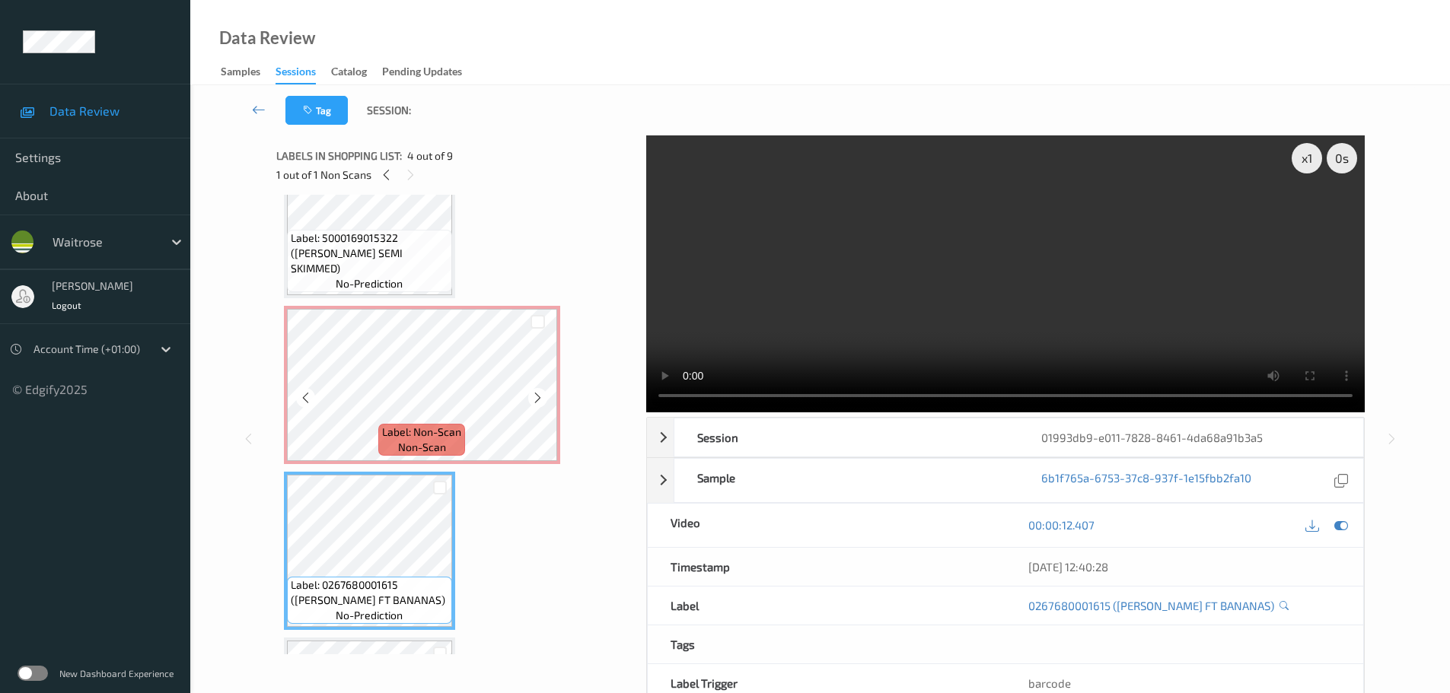
click at [400, 428] on span "Label: Non-Scan" at bounding box center [421, 432] width 79 height 15
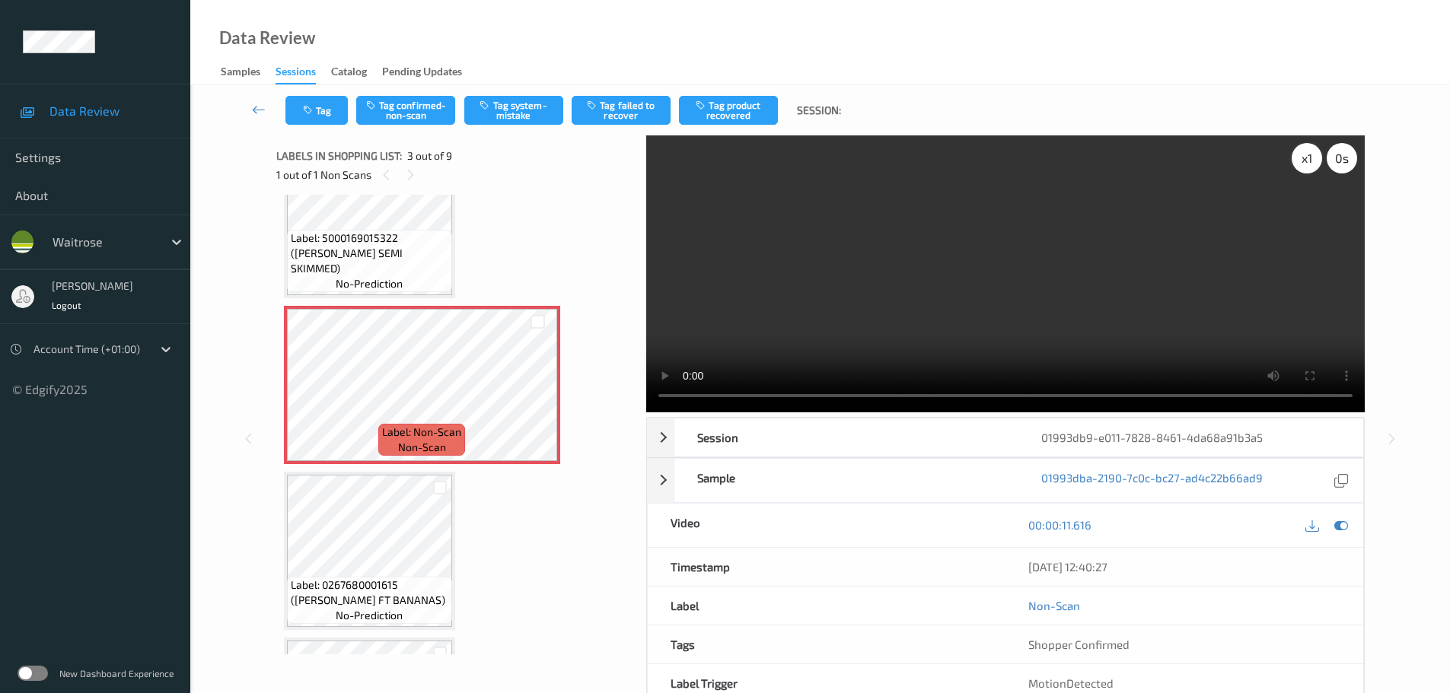
click at [1300, 162] on div "x 1" at bounding box center [1306, 158] width 30 height 30
click at [1300, 161] on div "x 2" at bounding box center [1306, 158] width 30 height 30
click at [1300, 161] on div "x 4" at bounding box center [1306, 158] width 30 height 30
click at [514, 108] on button "Tag system-mistake" at bounding box center [513, 110] width 99 height 29
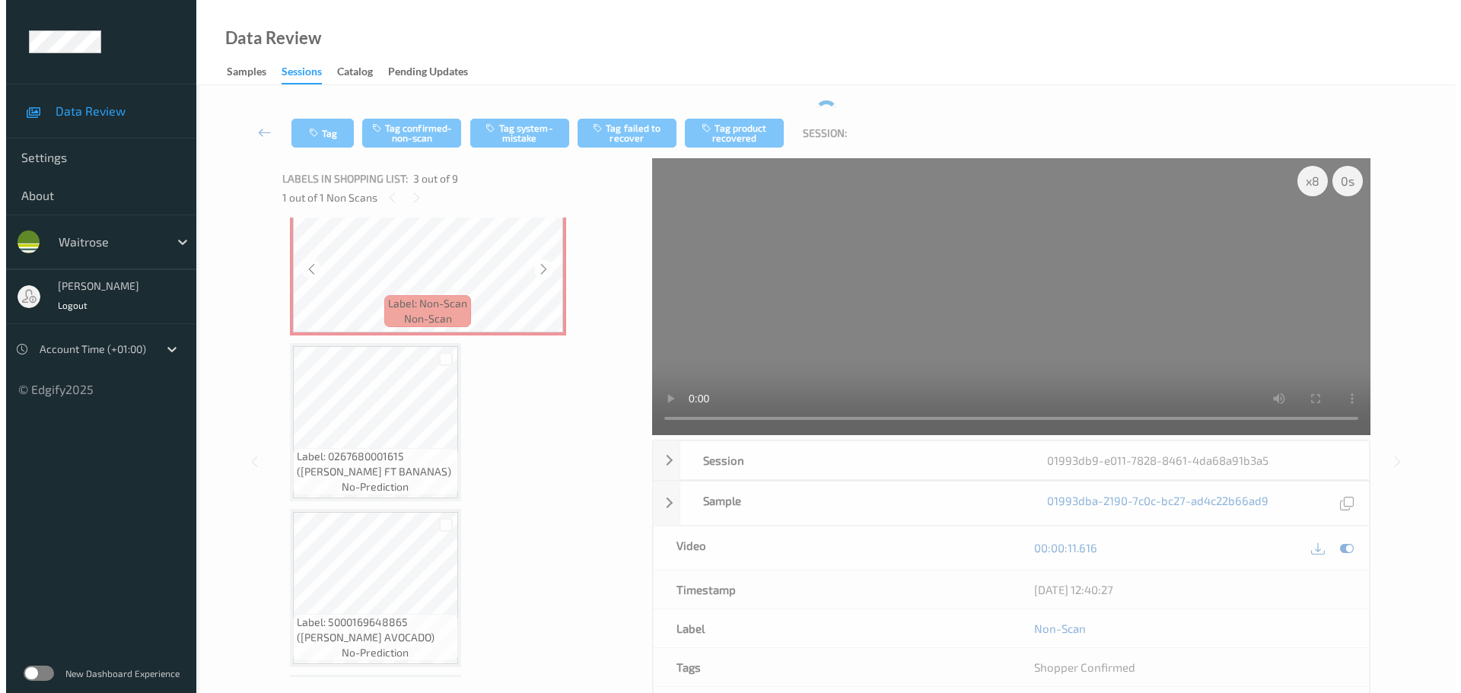
scroll to position [380, 0]
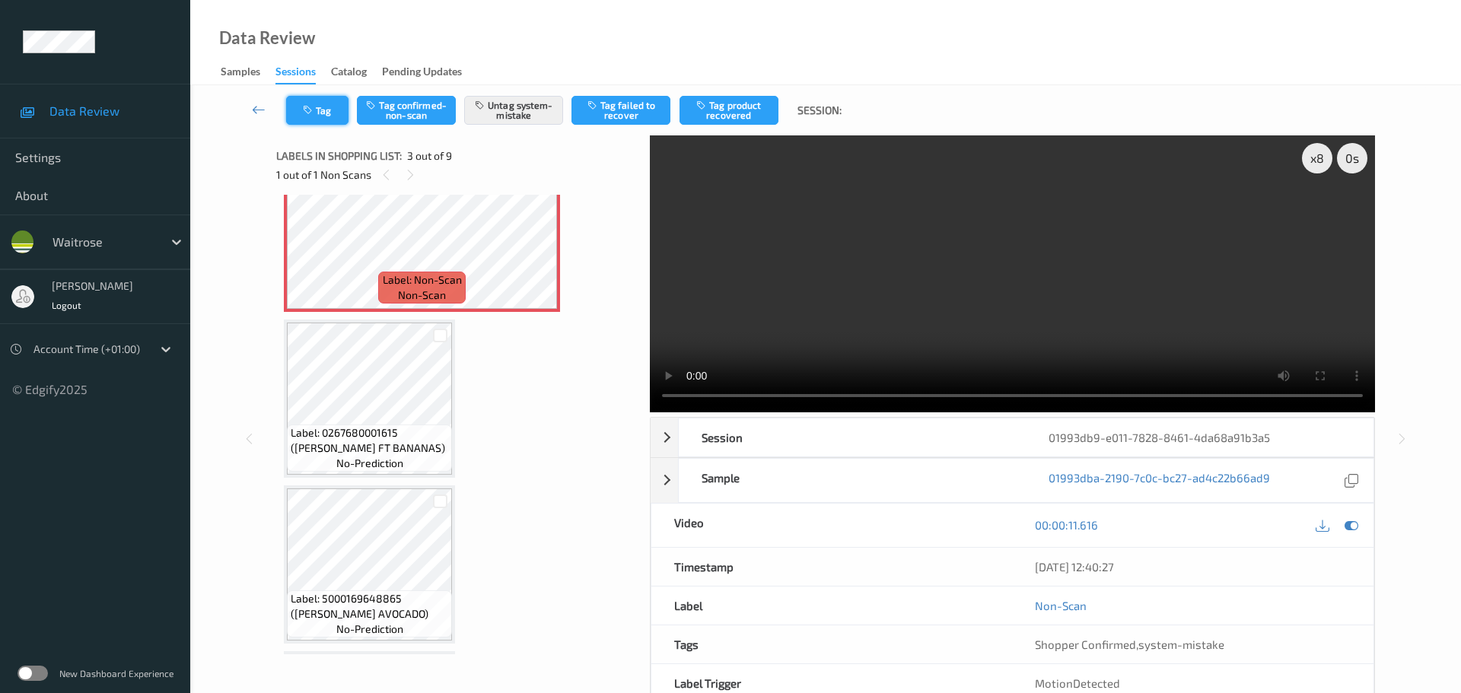
click at [341, 111] on button "Tag" at bounding box center [317, 110] width 62 height 29
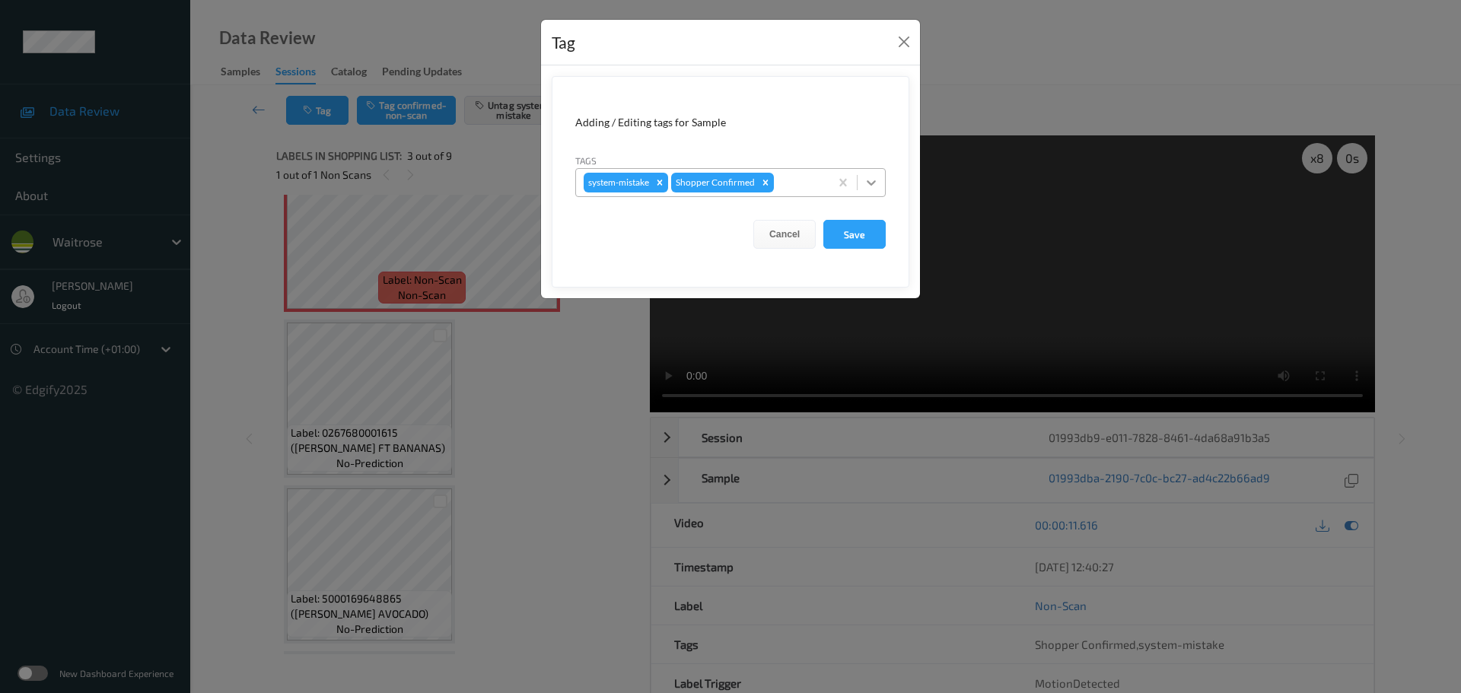
click at [873, 178] on icon at bounding box center [871, 182] width 15 height 15
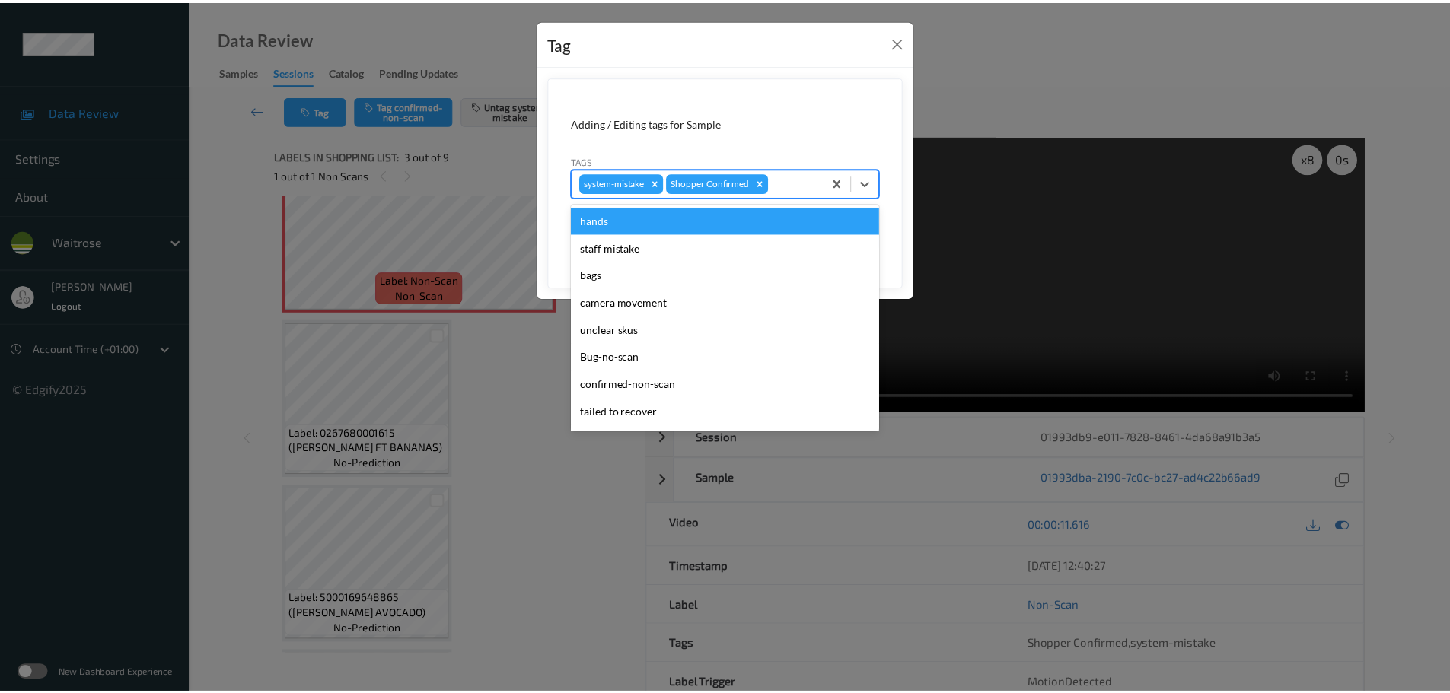
scroll to position [353, 0]
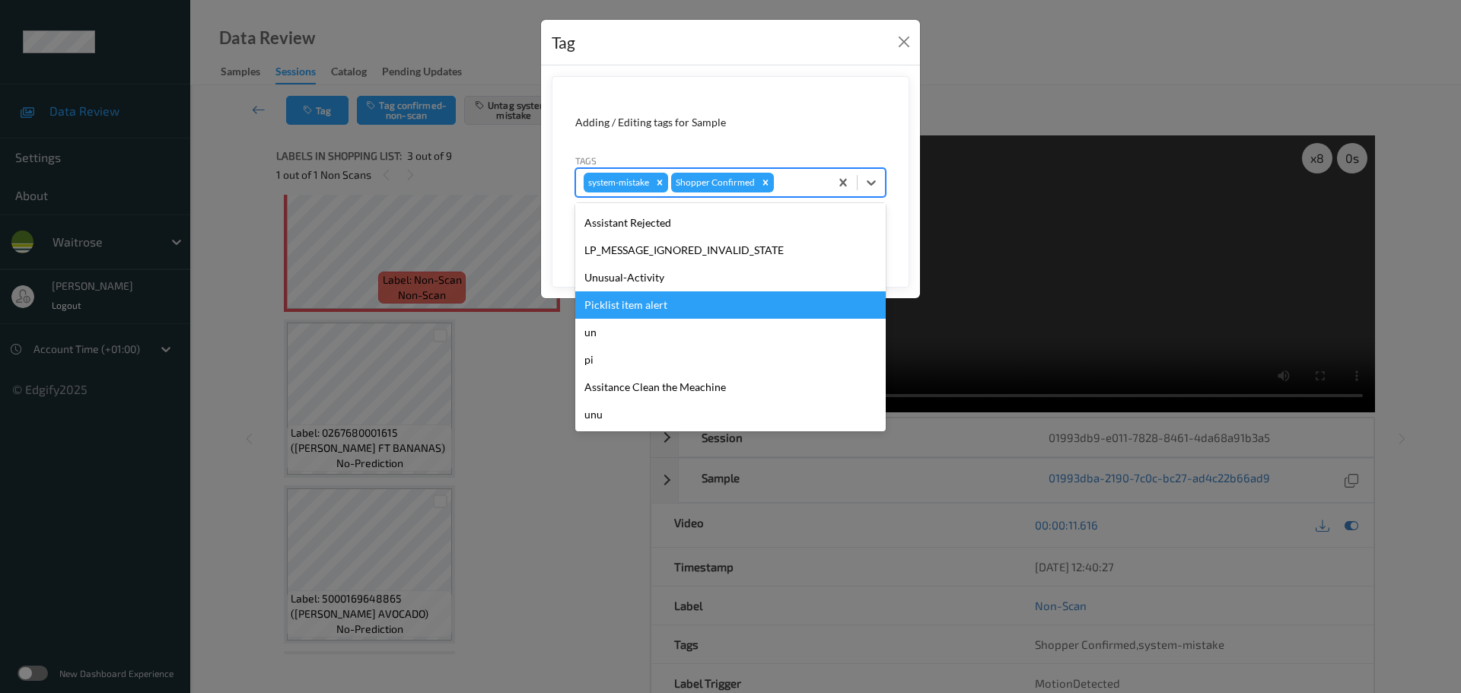
click at [646, 281] on div "Unusual-Activity" at bounding box center [730, 277] width 310 height 27
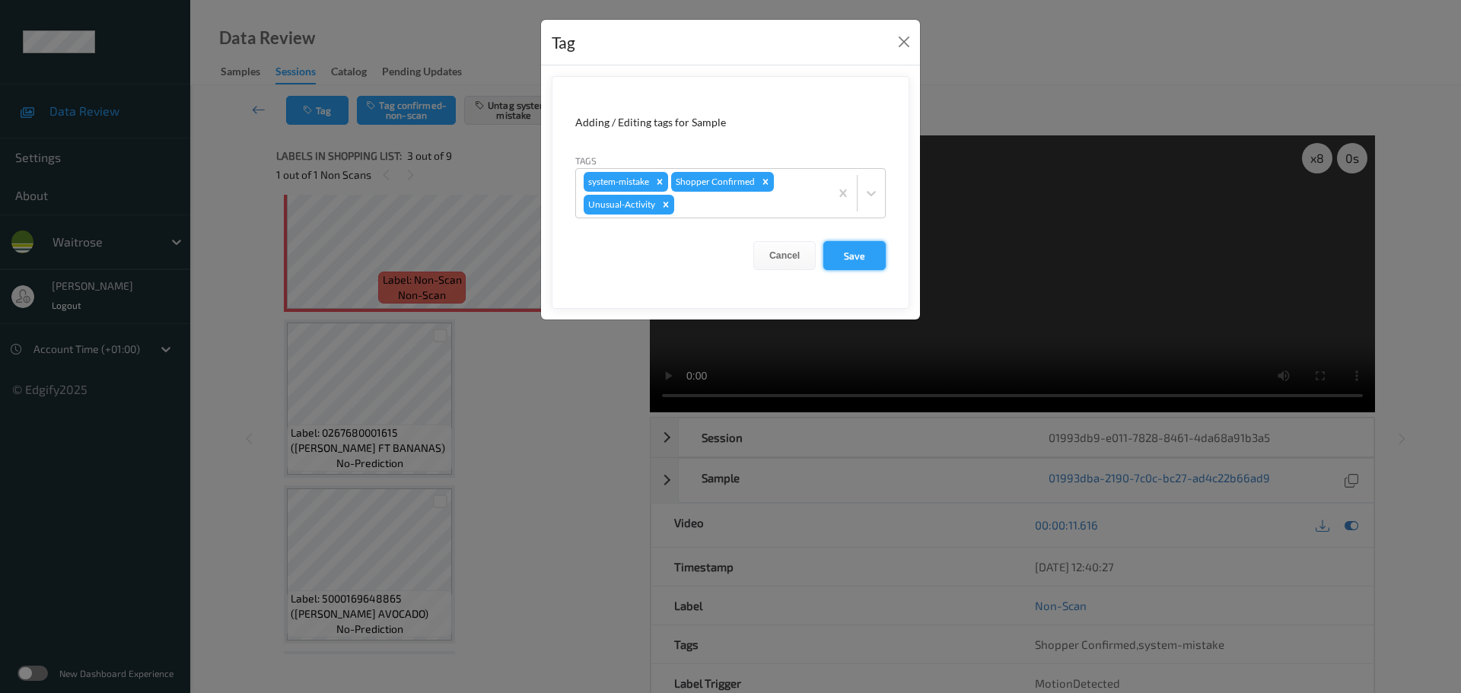
click at [856, 261] on button "Save" at bounding box center [854, 255] width 62 height 29
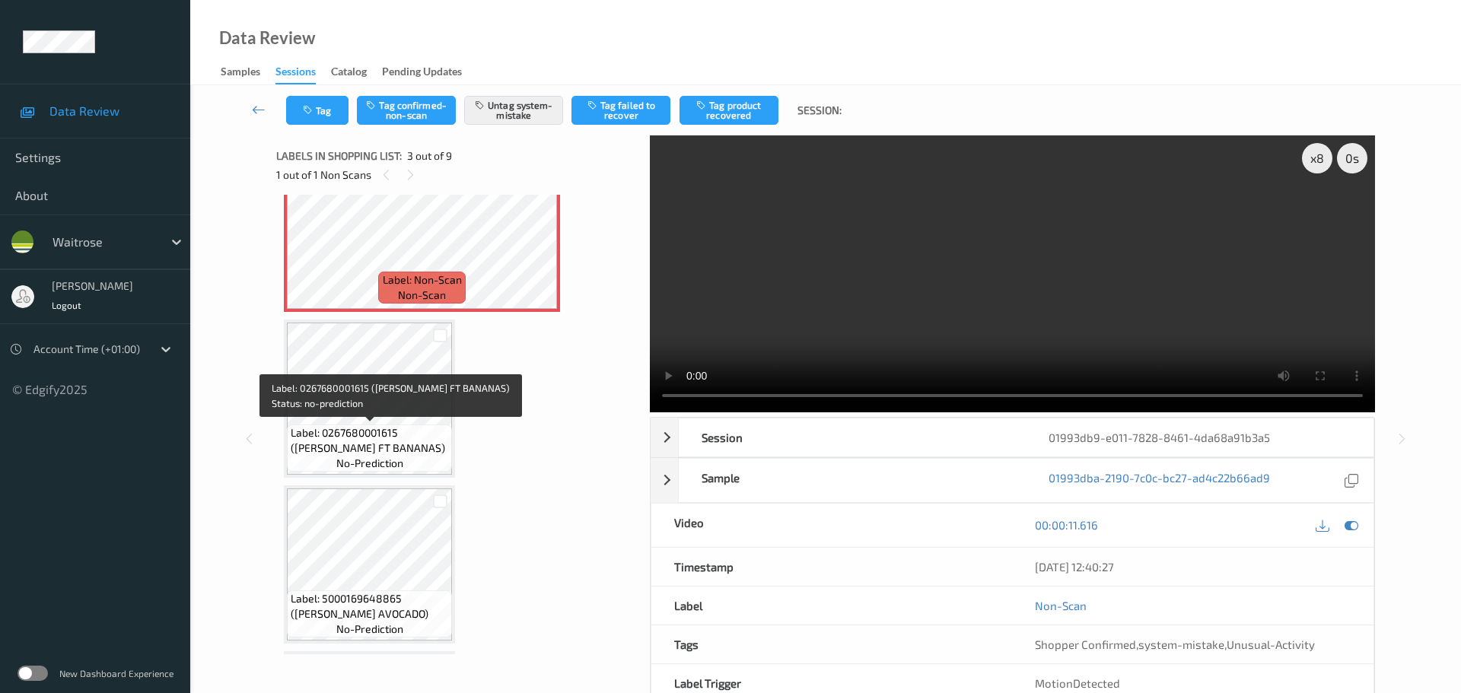
click at [451, 454] on div "Label: 0267680001615 (WR ESS FT BANANAS) no-prediction" at bounding box center [369, 448] width 165 height 47
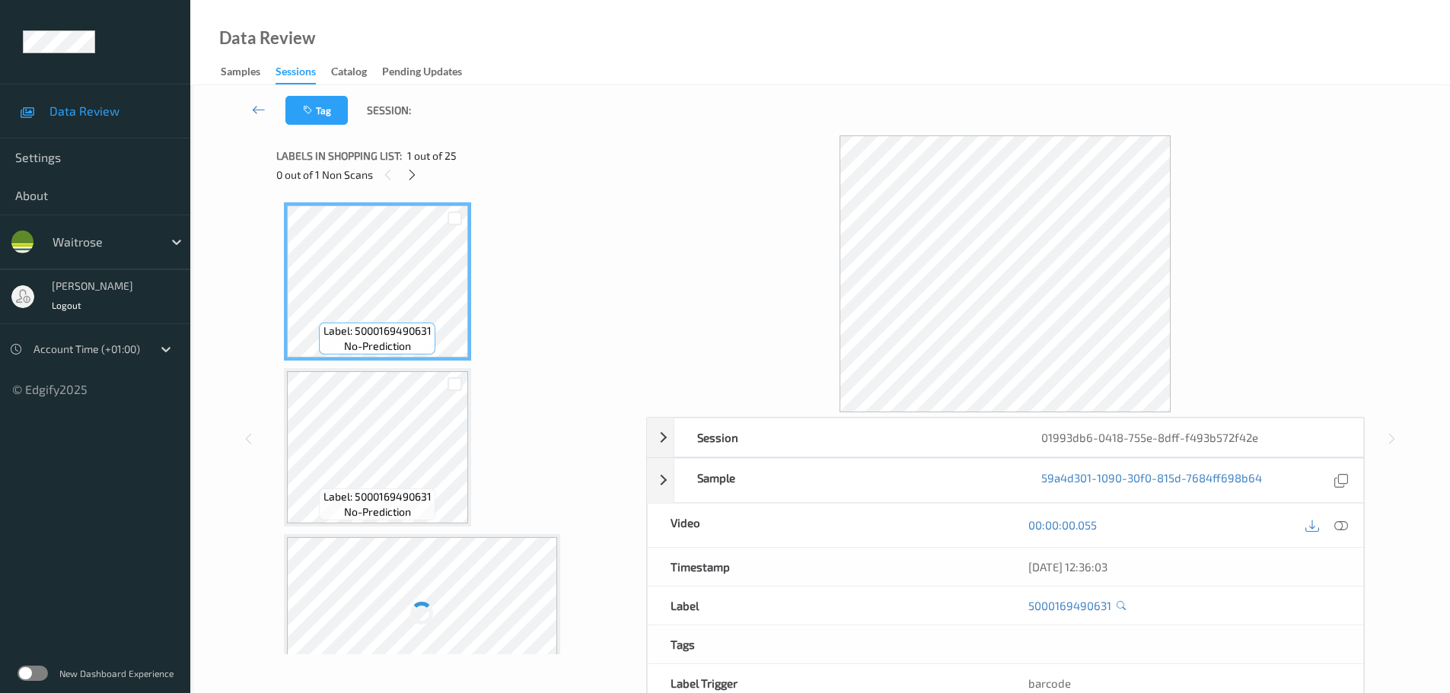
click at [402, 174] on div "0 out of 1 Non Scans" at bounding box center [455, 174] width 359 height 19
click at [405, 173] on div at bounding box center [412, 174] width 19 height 19
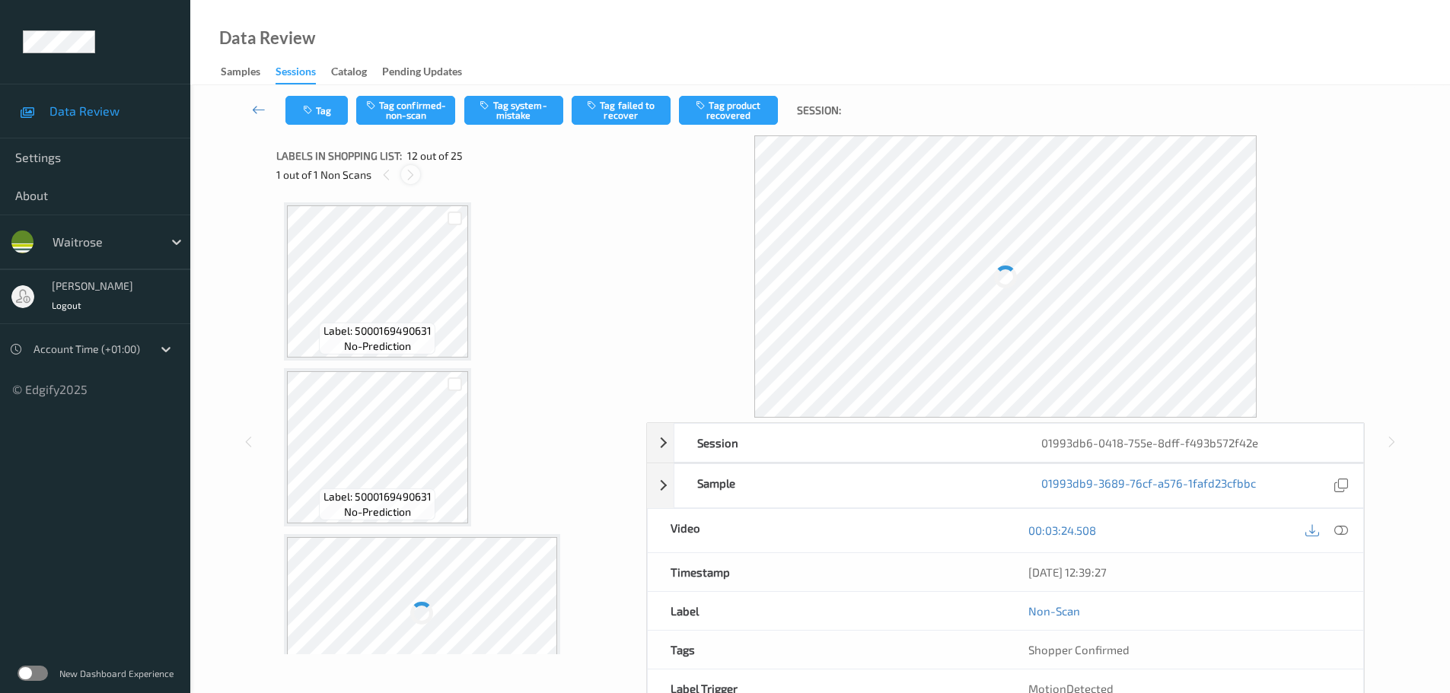
scroll to position [1666, 0]
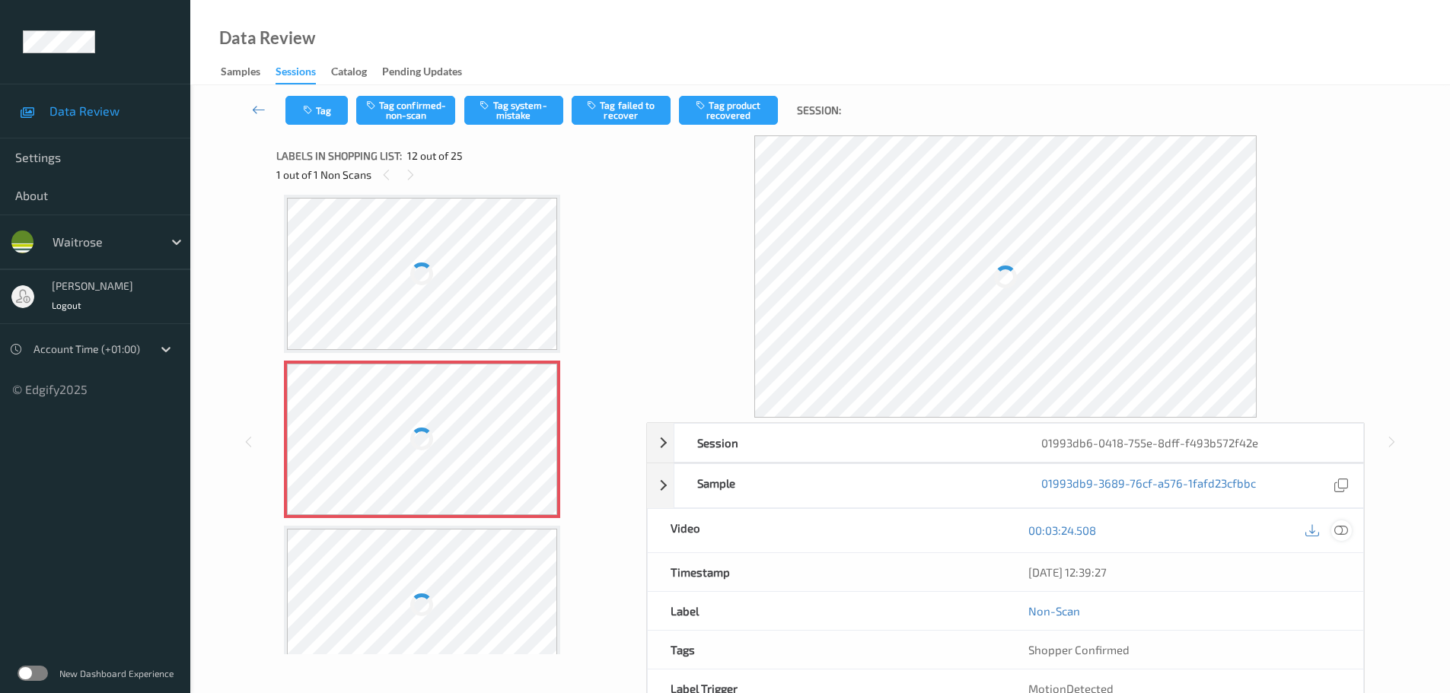
drag, startPoint x: 1348, startPoint y: 531, endPoint x: 1300, endPoint y: 489, distance: 64.7
click at [1348, 531] on div at bounding box center [1341, 530] width 21 height 21
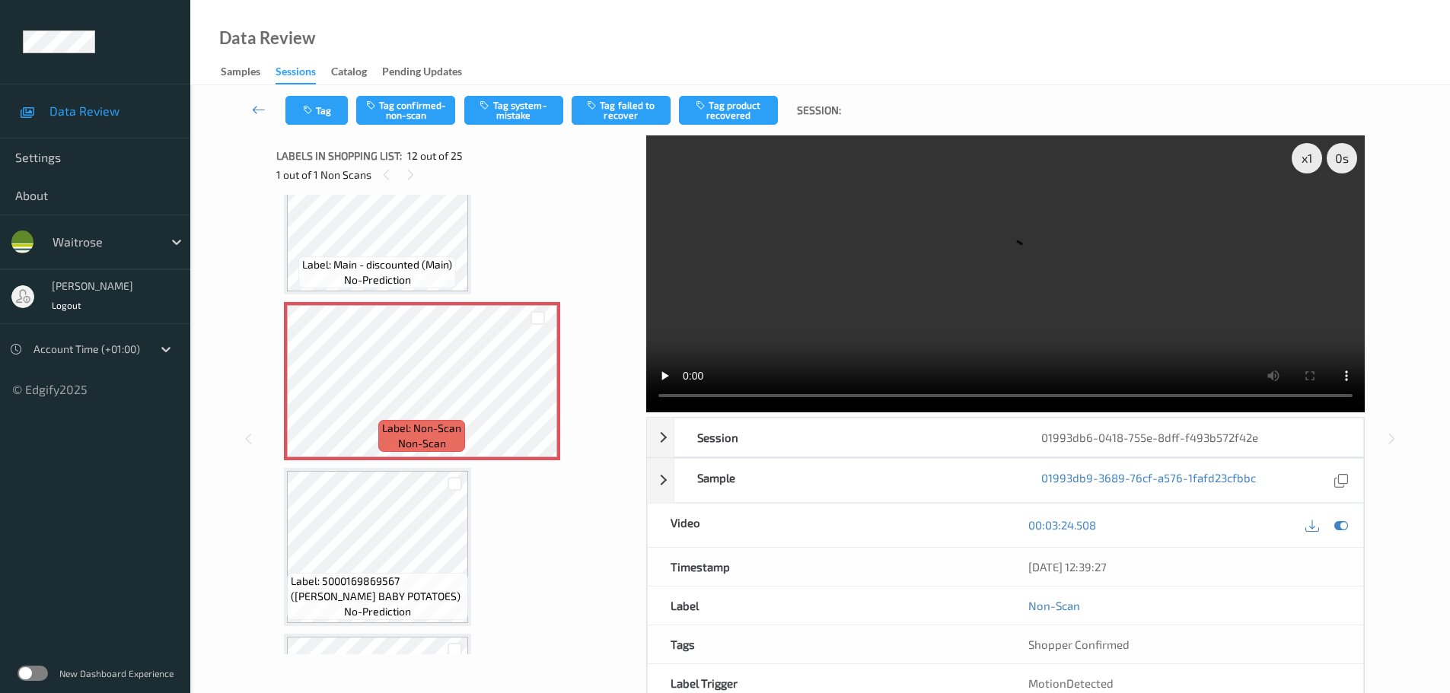
scroll to position [1742, 0]
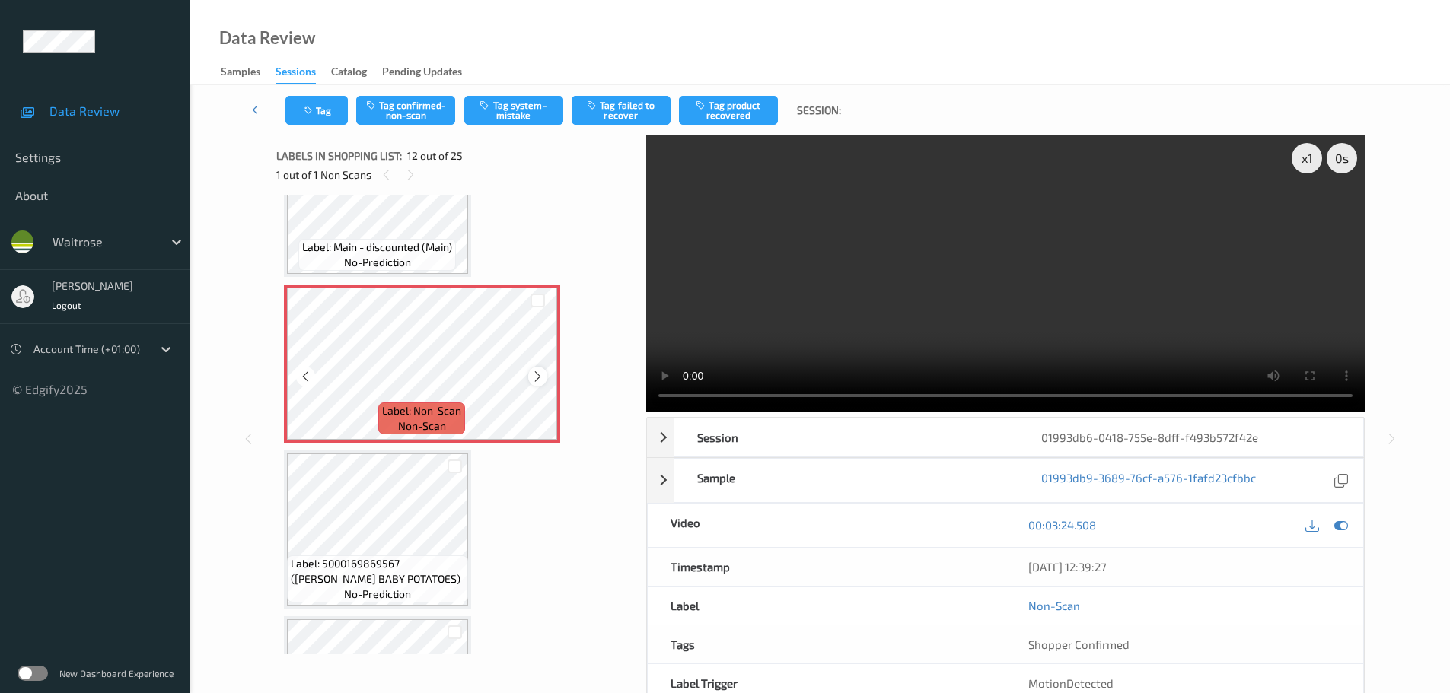
click at [542, 370] on icon at bounding box center [537, 377] width 13 height 14
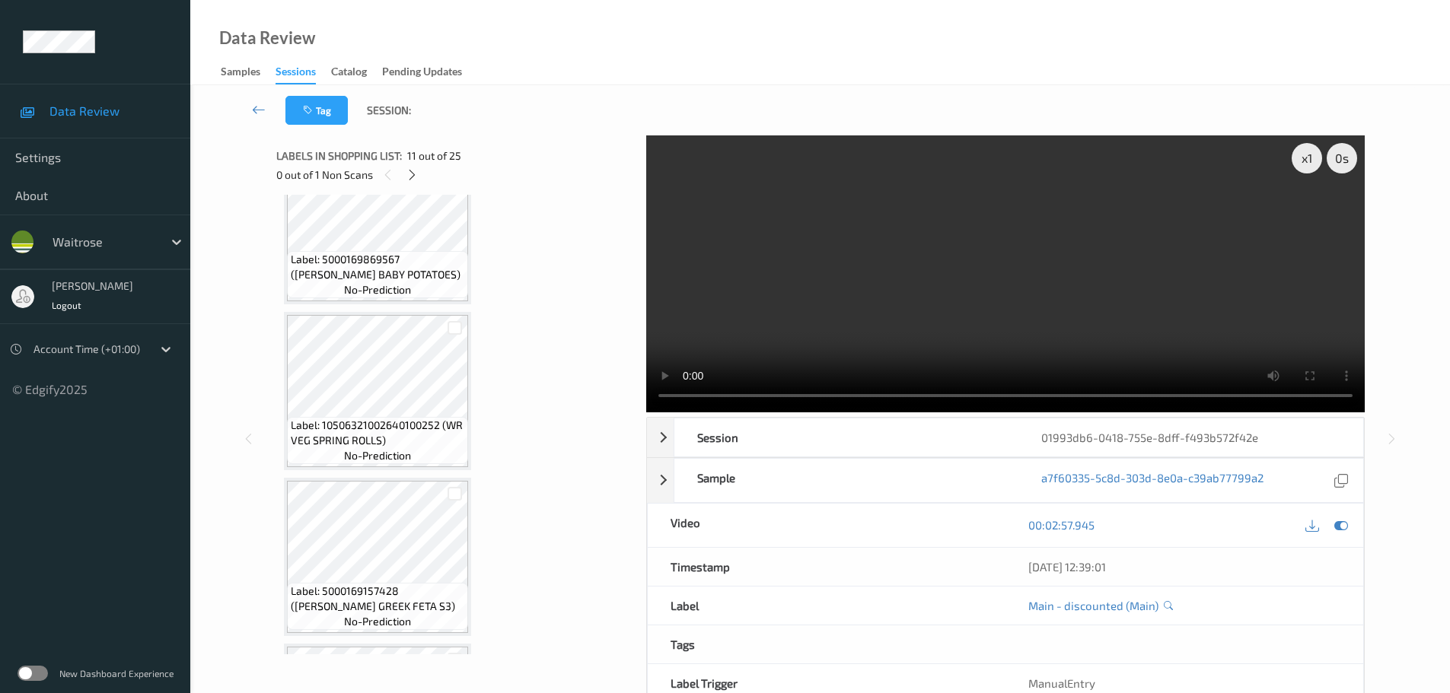
scroll to position [2275, 0]
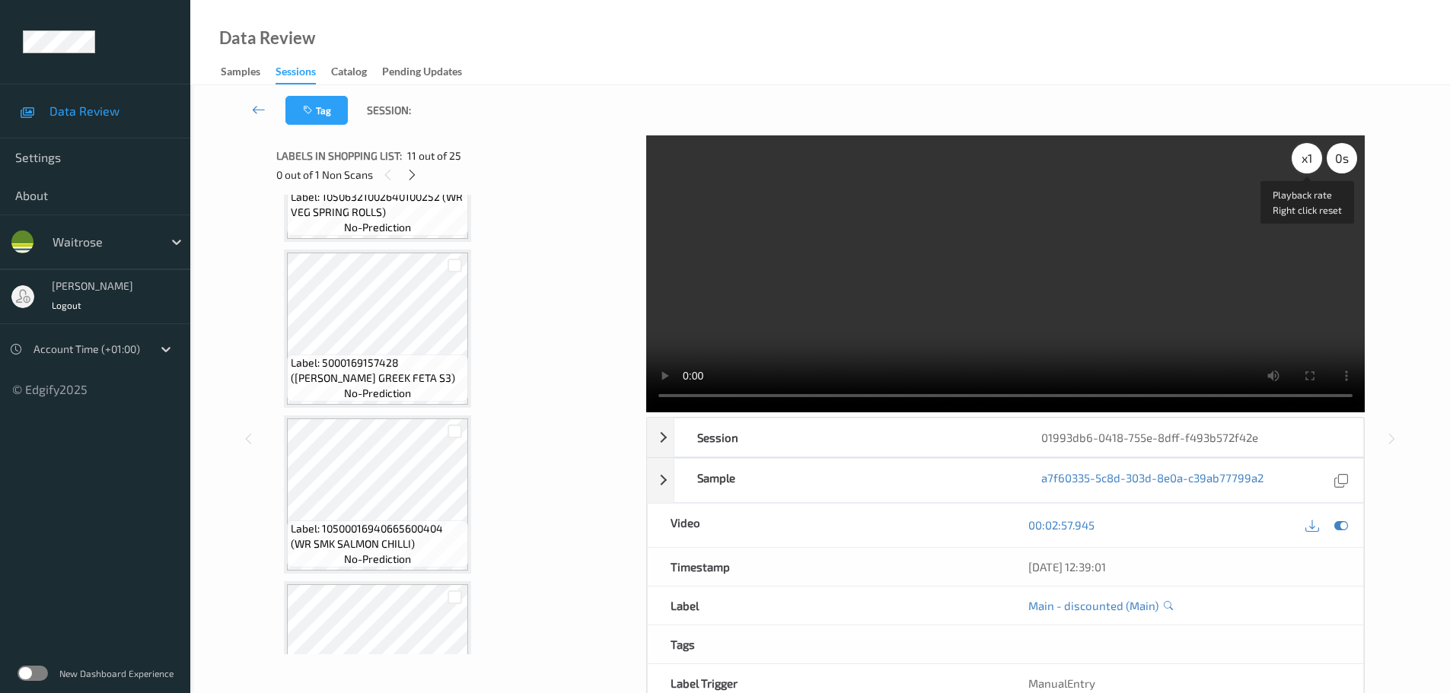
click at [1303, 160] on div "x 1" at bounding box center [1306, 158] width 30 height 30
click at [1303, 160] on div "x 2" at bounding box center [1306, 158] width 30 height 30
click at [1303, 160] on div "x 4" at bounding box center [1306, 158] width 30 height 30
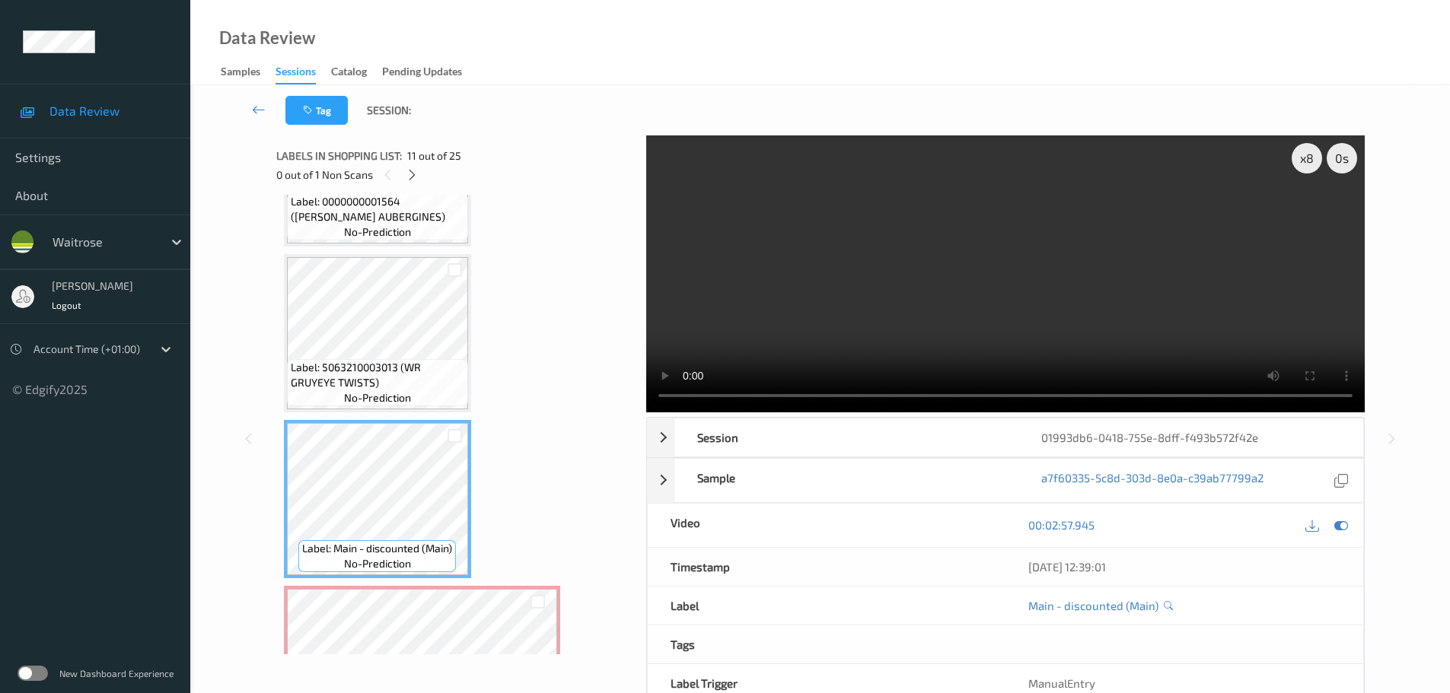
scroll to position [1438, 0]
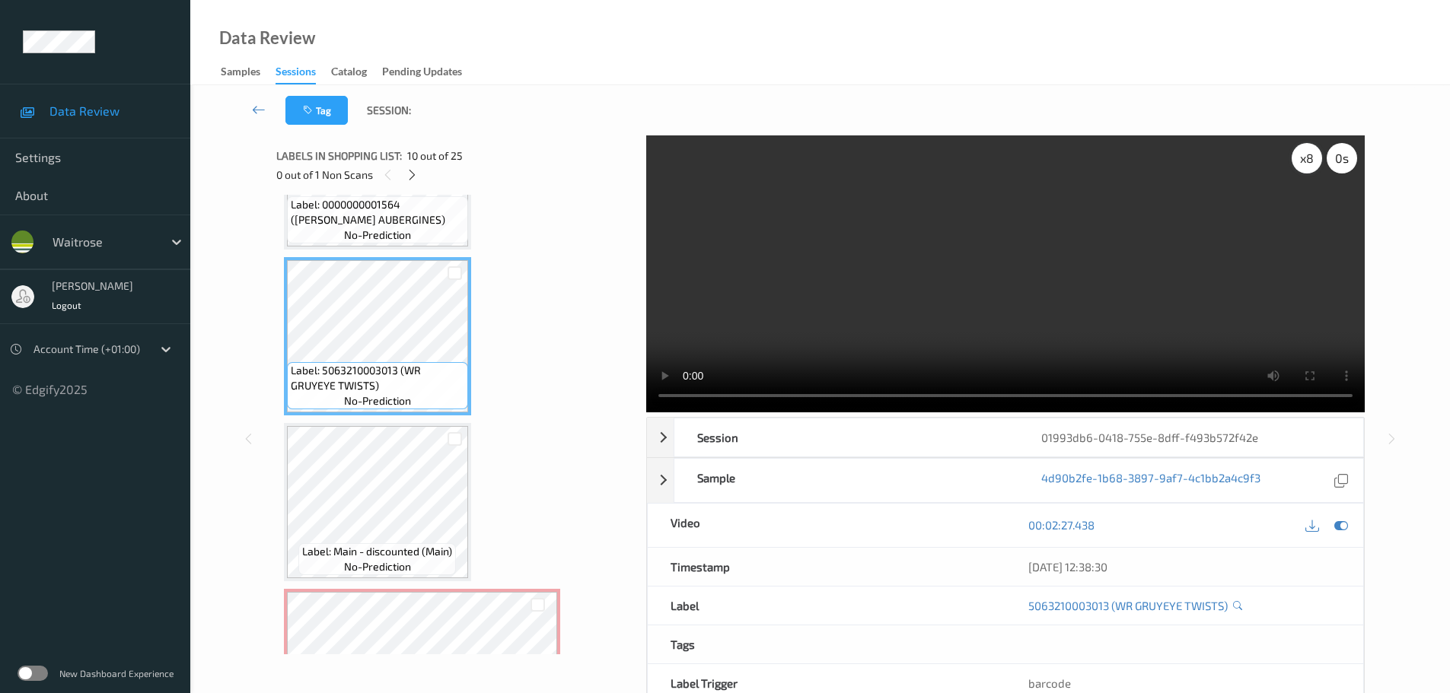
click at [1303, 166] on div "x 8" at bounding box center [1306, 158] width 30 height 30
click at [1308, 165] on div "x 1" at bounding box center [1306, 158] width 30 height 30
click at [1308, 165] on div "x 2" at bounding box center [1306, 158] width 30 height 30
click at [1300, 172] on div "x 4" at bounding box center [1306, 158] width 30 height 30
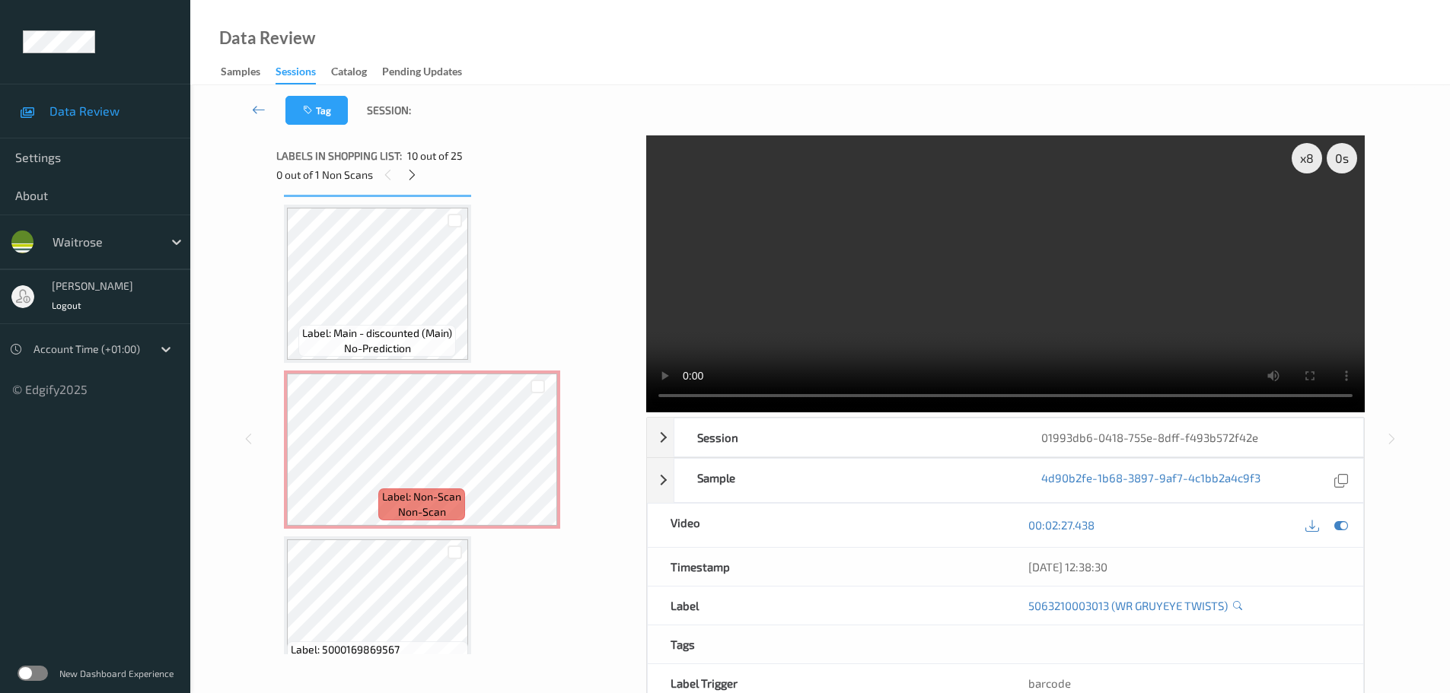
scroll to position [1666, 0]
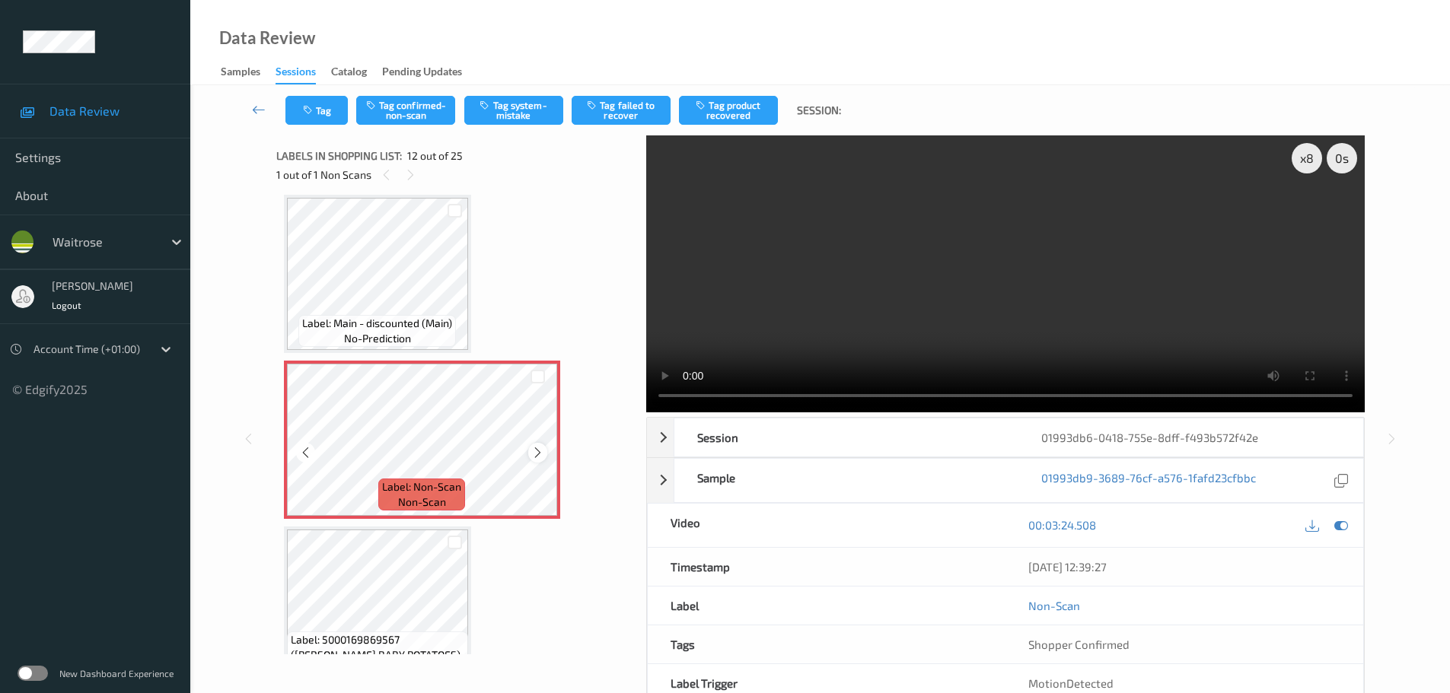
click at [528, 457] on div "Label: Non-Scan non-scan" at bounding box center [422, 440] width 276 height 158
click at [534, 456] on icon at bounding box center [537, 453] width 13 height 14
click at [536, 454] on icon at bounding box center [537, 453] width 13 height 14
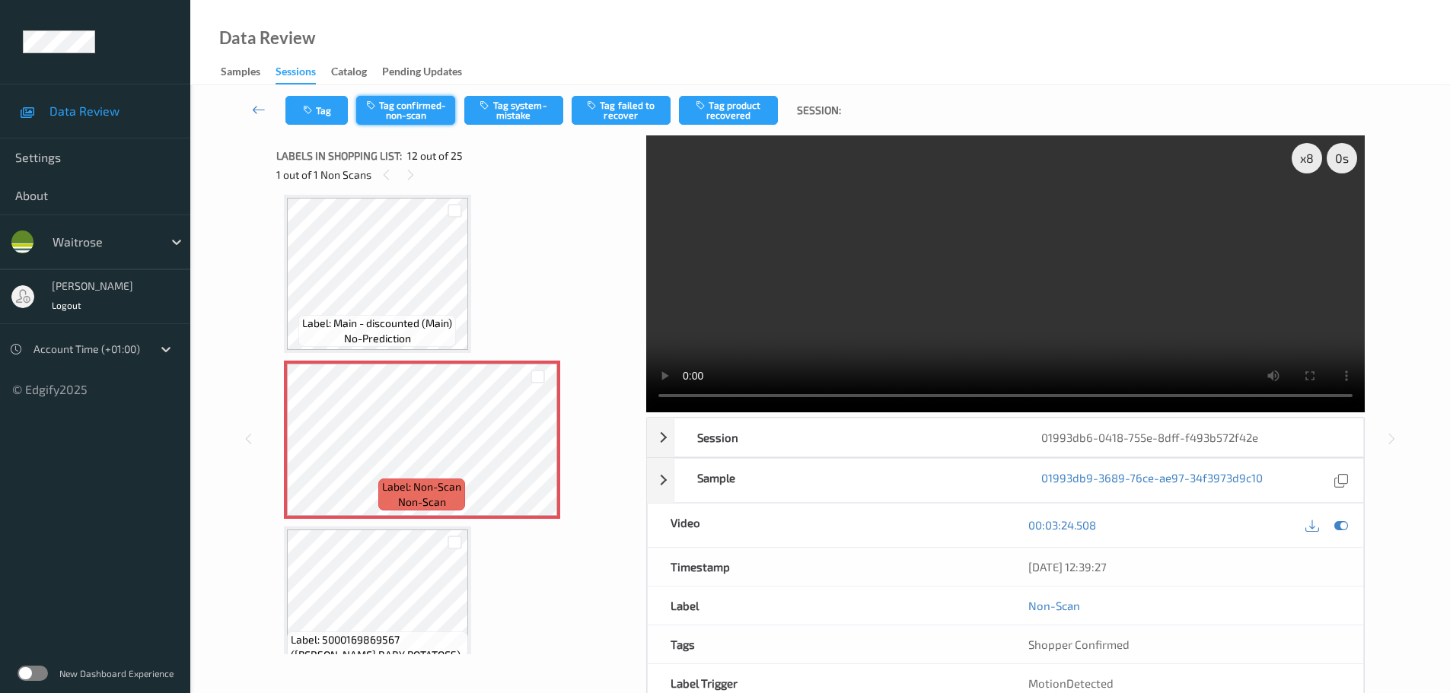
click at [422, 109] on button "Tag confirmed-non-scan" at bounding box center [405, 110] width 99 height 29
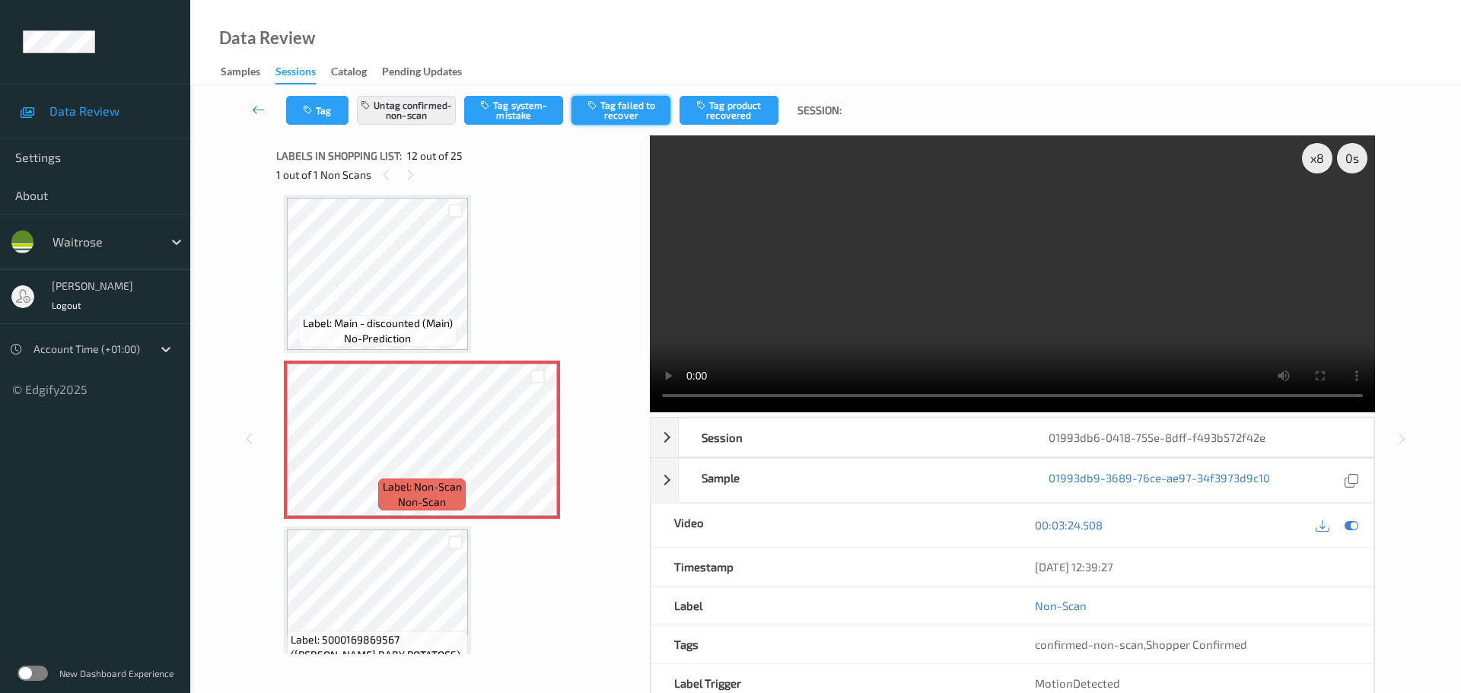
click at [600, 120] on button "Tag failed to recover" at bounding box center [620, 110] width 99 height 29
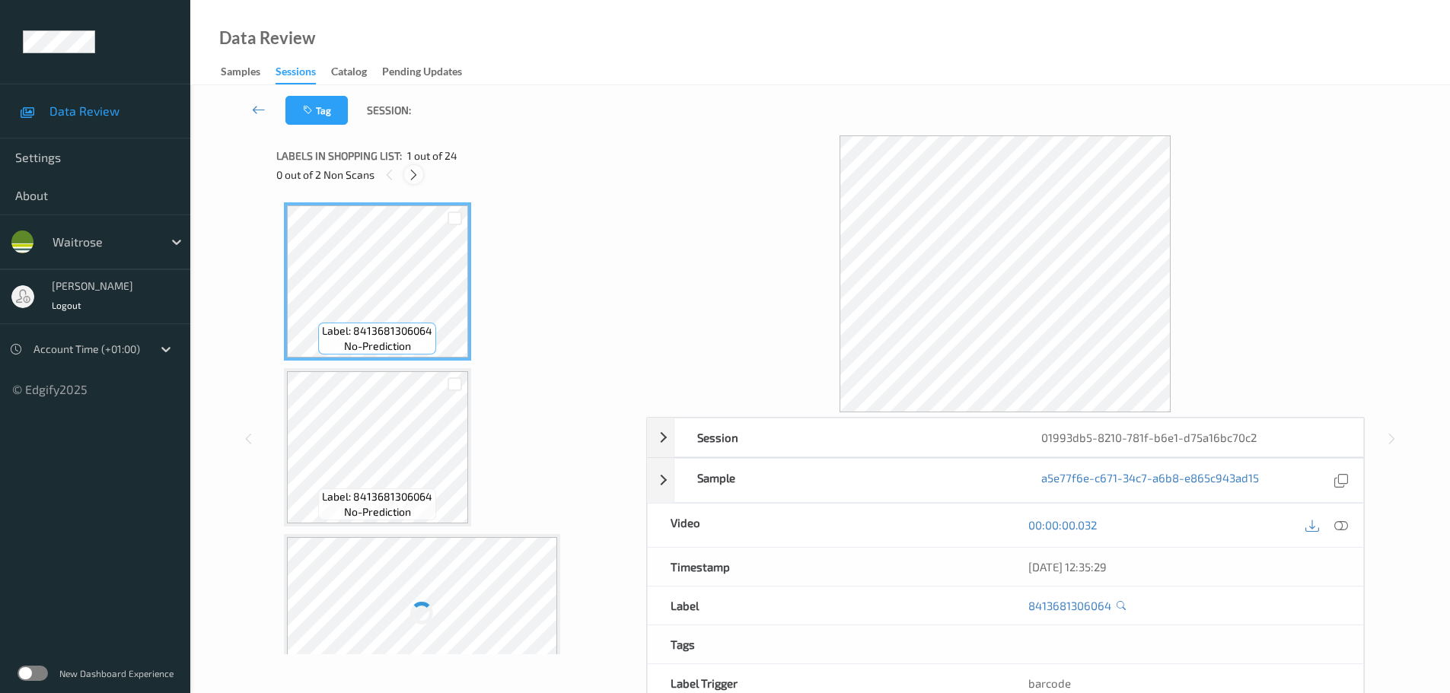
click at [407, 175] on icon at bounding box center [413, 175] width 13 height 14
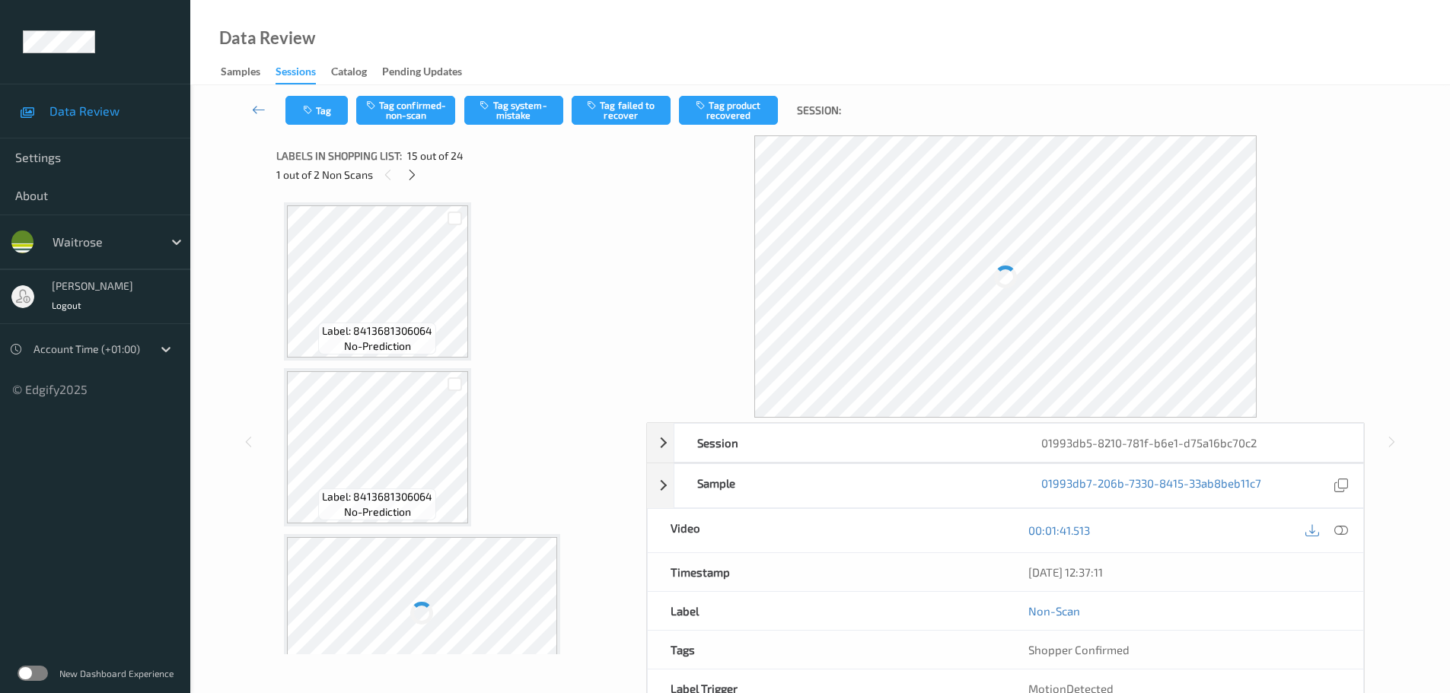
scroll to position [2164, 0]
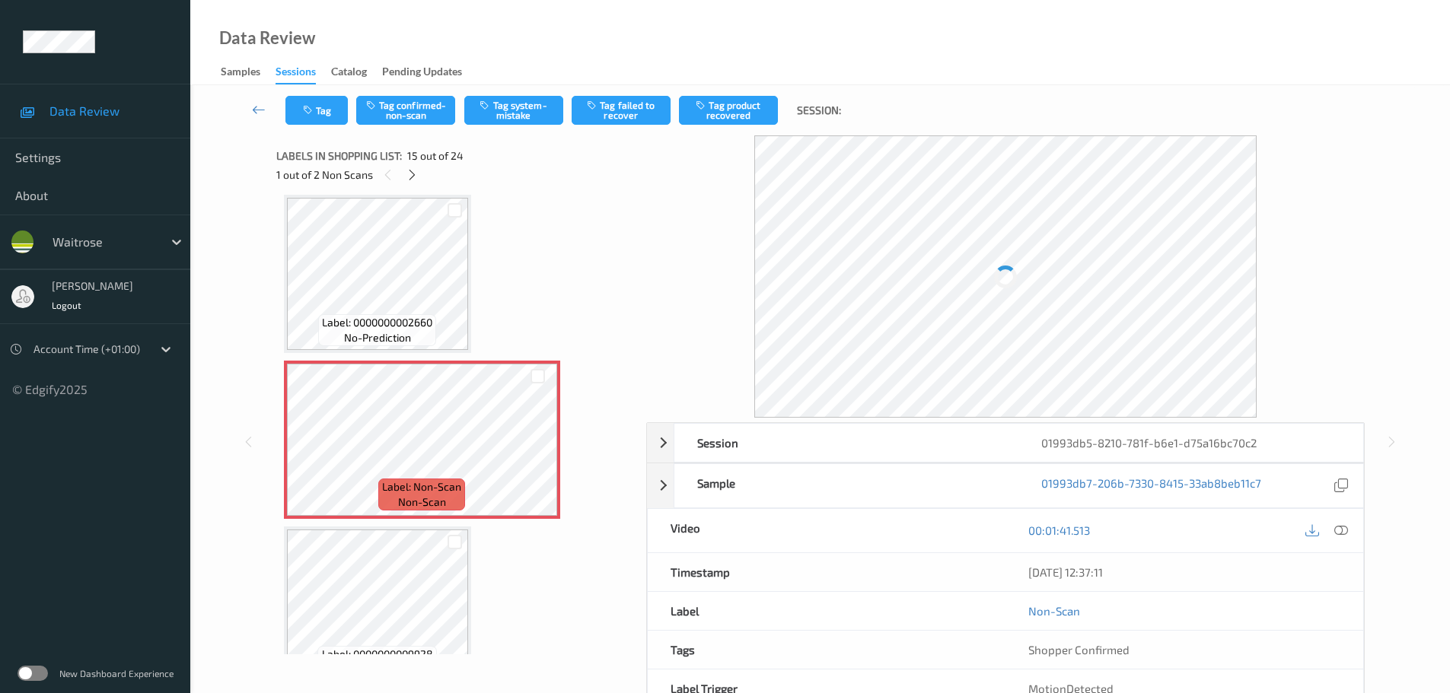
click at [1342, 553] on div "[DATE] 12:37:11" at bounding box center [1184, 572] width 358 height 38
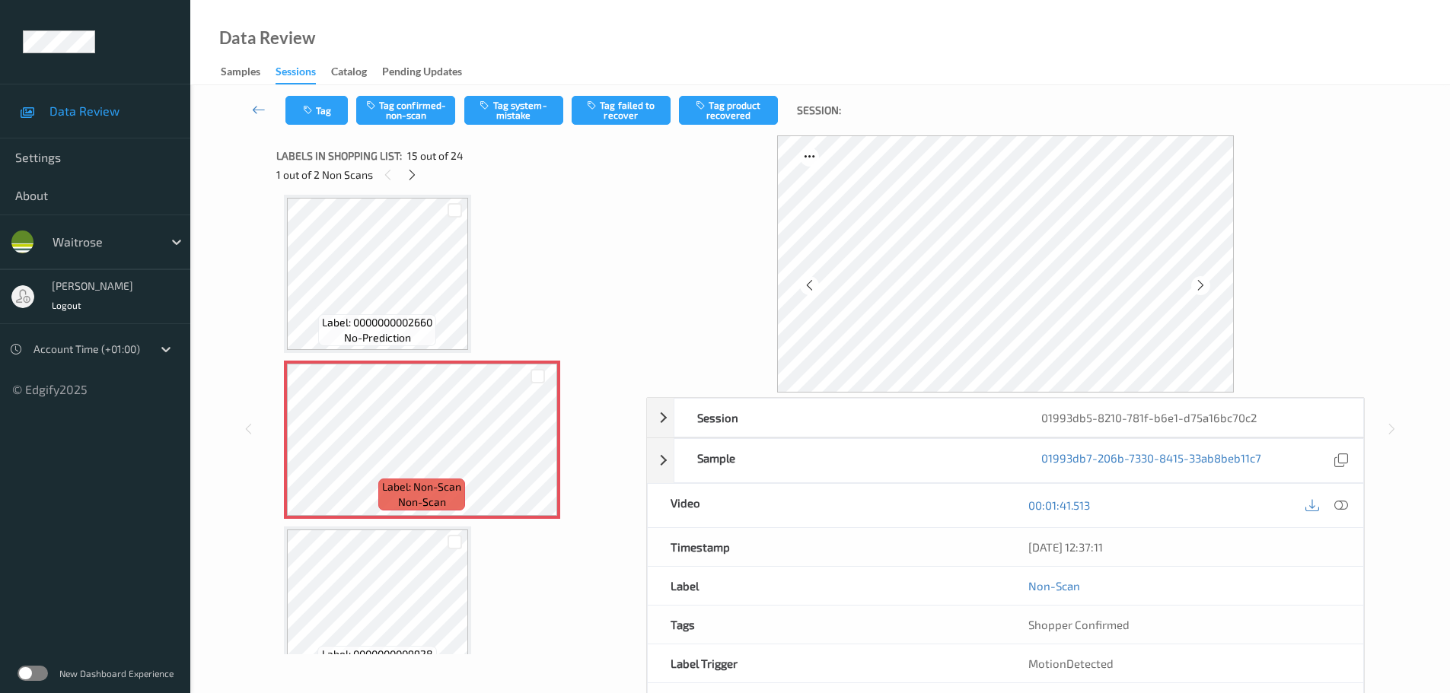
drag, startPoint x: 1345, startPoint y: 511, endPoint x: 1290, endPoint y: 469, distance: 69.5
click at [1346, 511] on icon at bounding box center [1341, 505] width 14 height 14
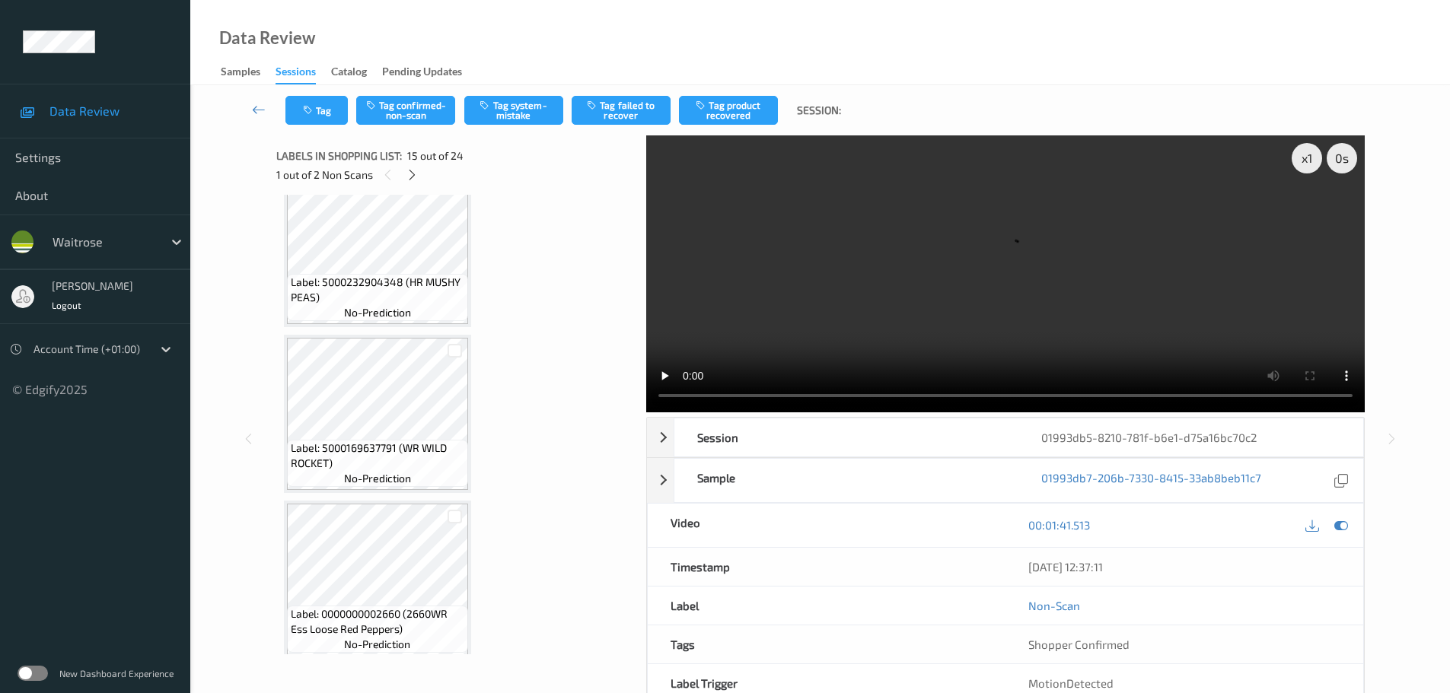
scroll to position [1631, 0]
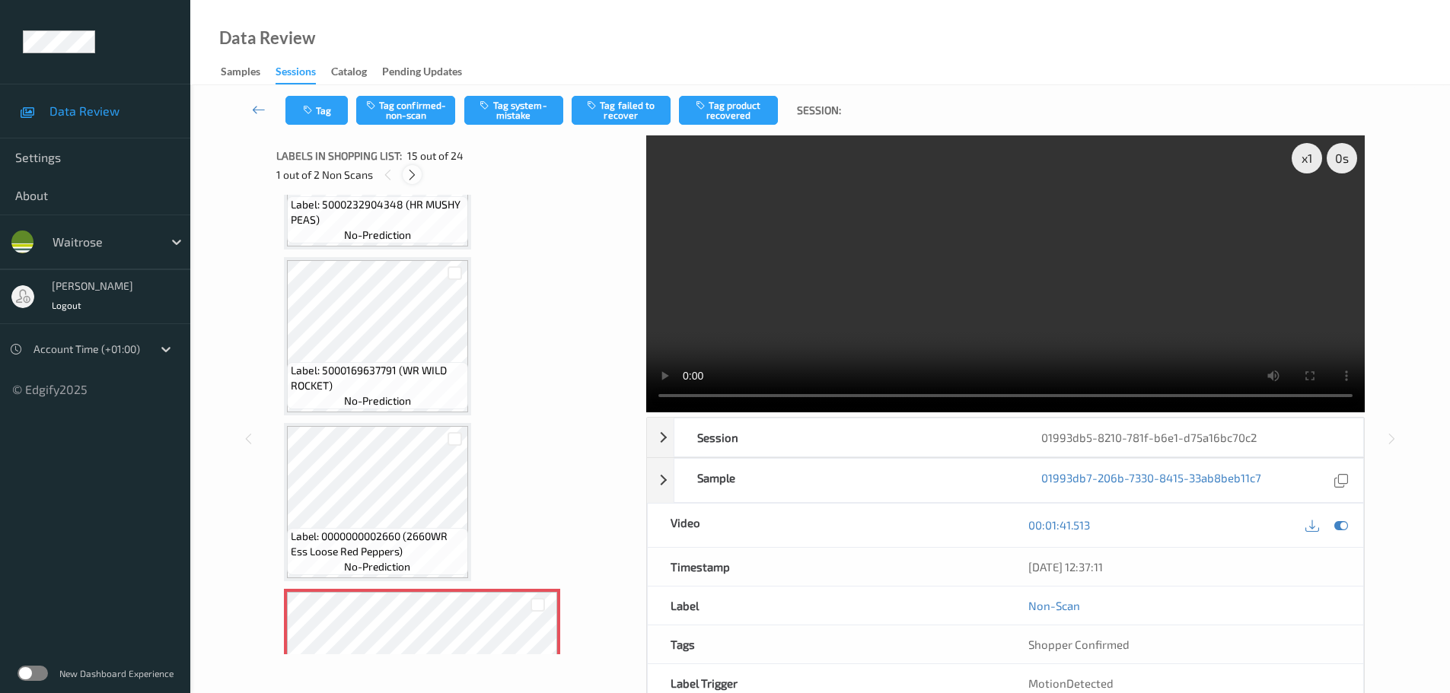
click at [413, 172] on icon at bounding box center [412, 175] width 13 height 14
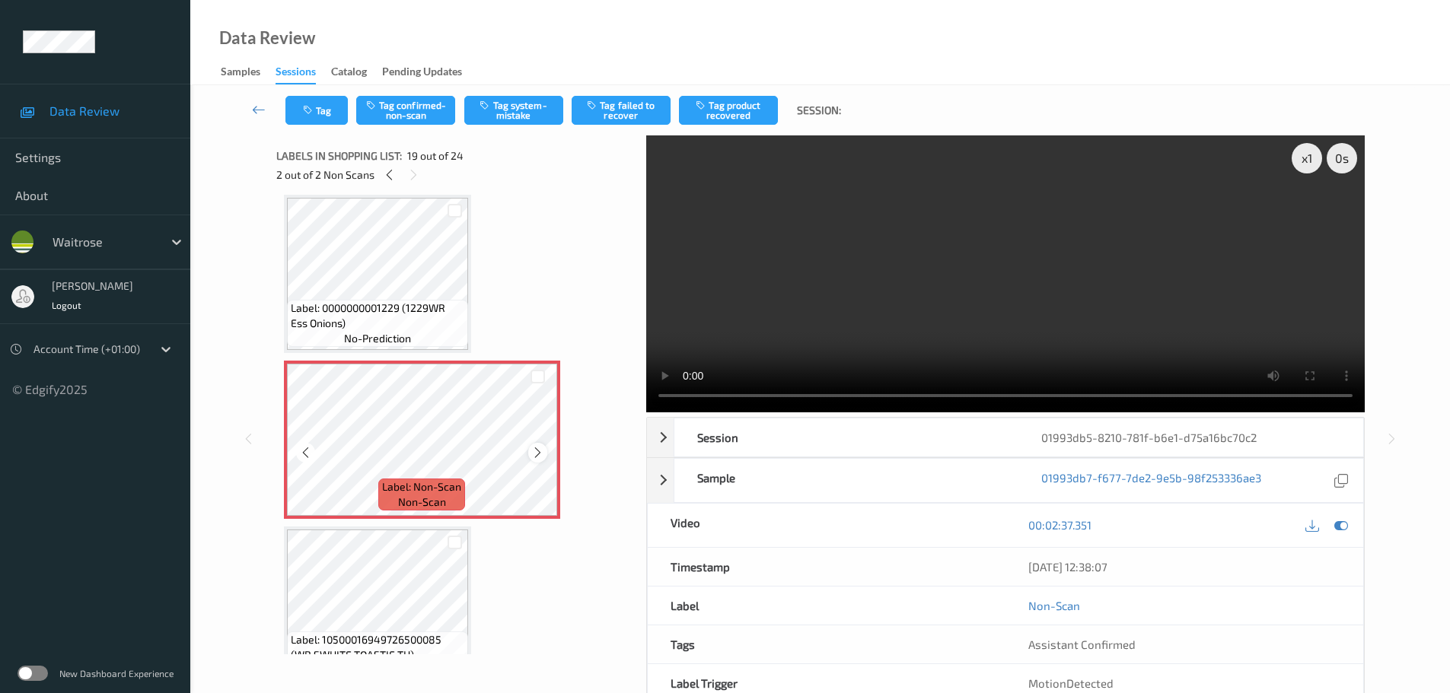
click at [541, 450] on icon at bounding box center [537, 453] width 13 height 14
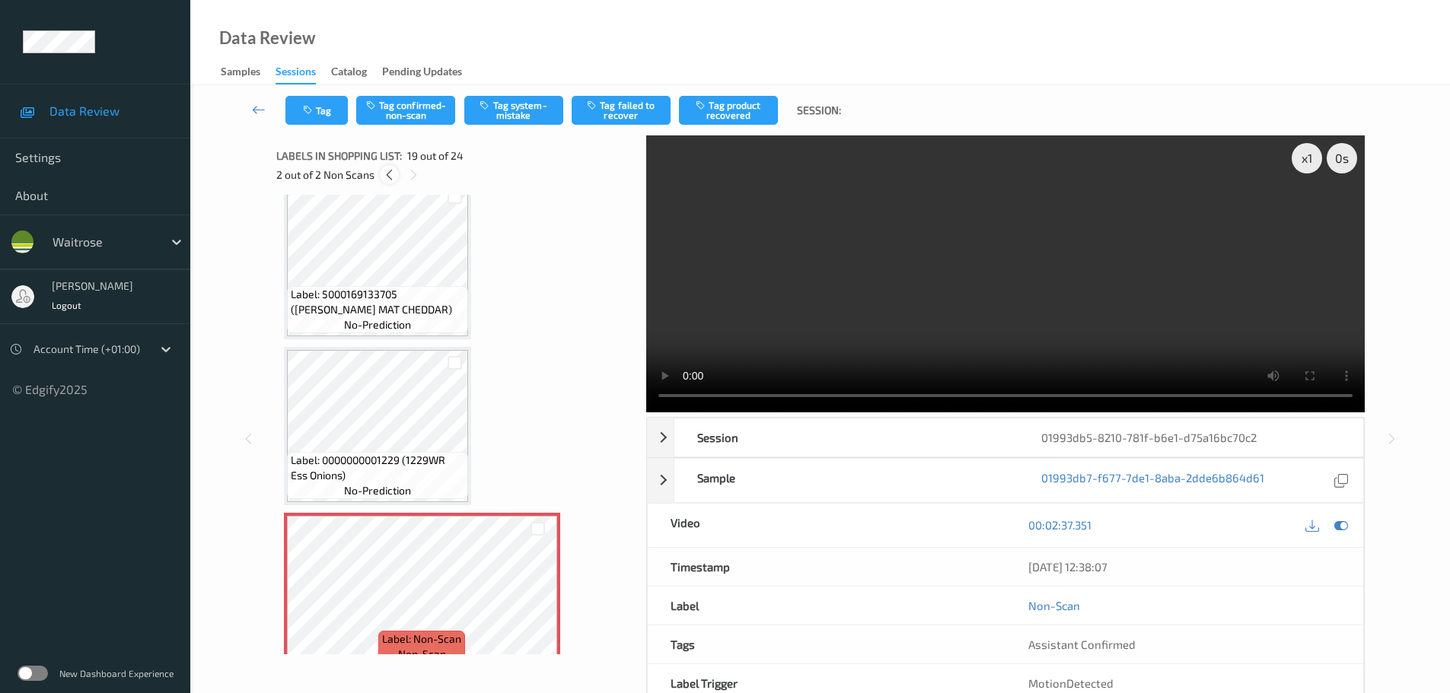
click at [385, 179] on icon at bounding box center [389, 175] width 13 height 14
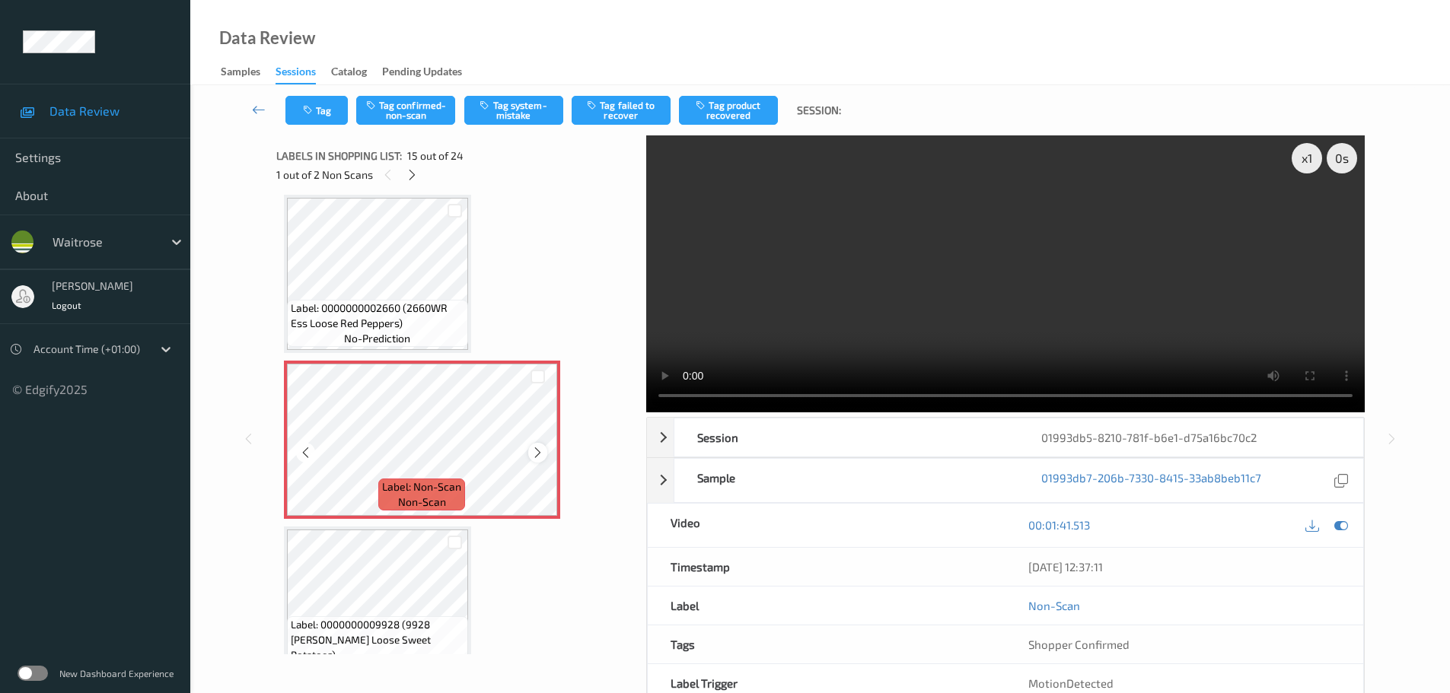
click at [537, 452] on icon at bounding box center [537, 453] width 13 height 14
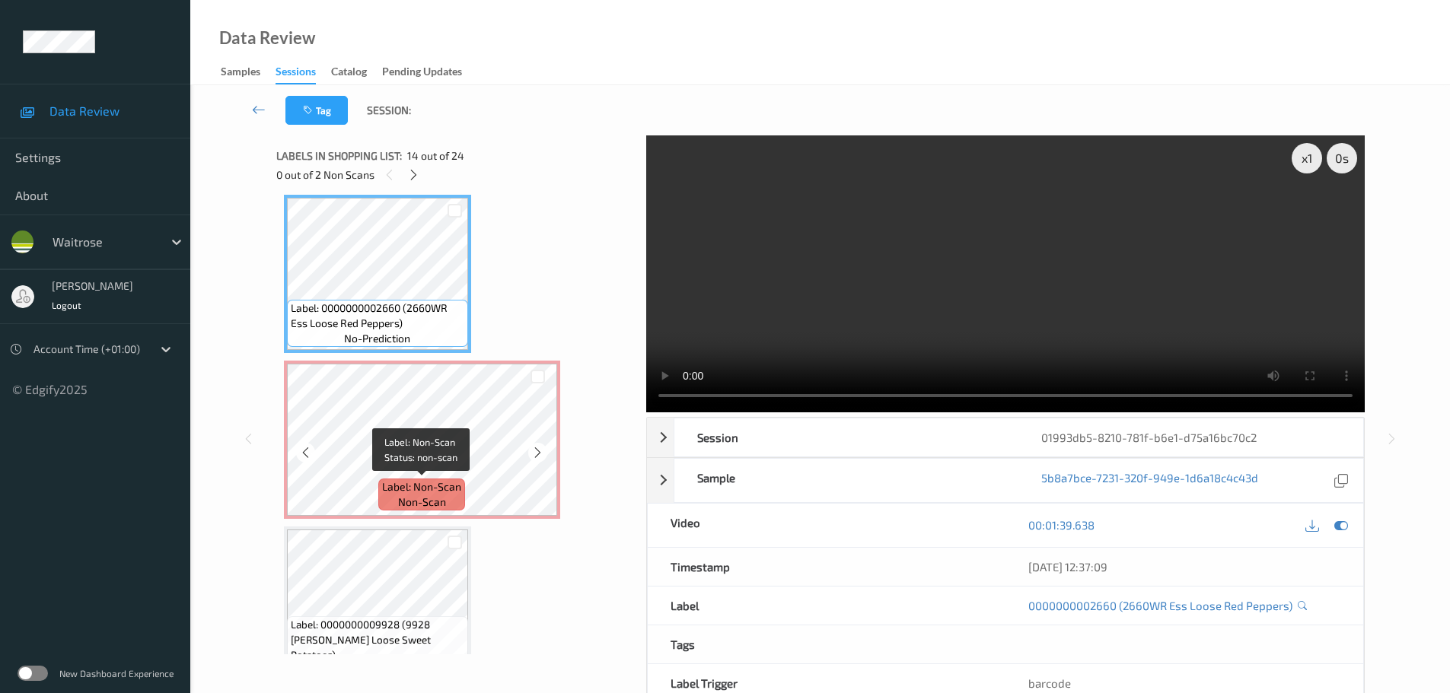
click at [435, 492] on span "Label: Non-Scan" at bounding box center [421, 486] width 79 height 15
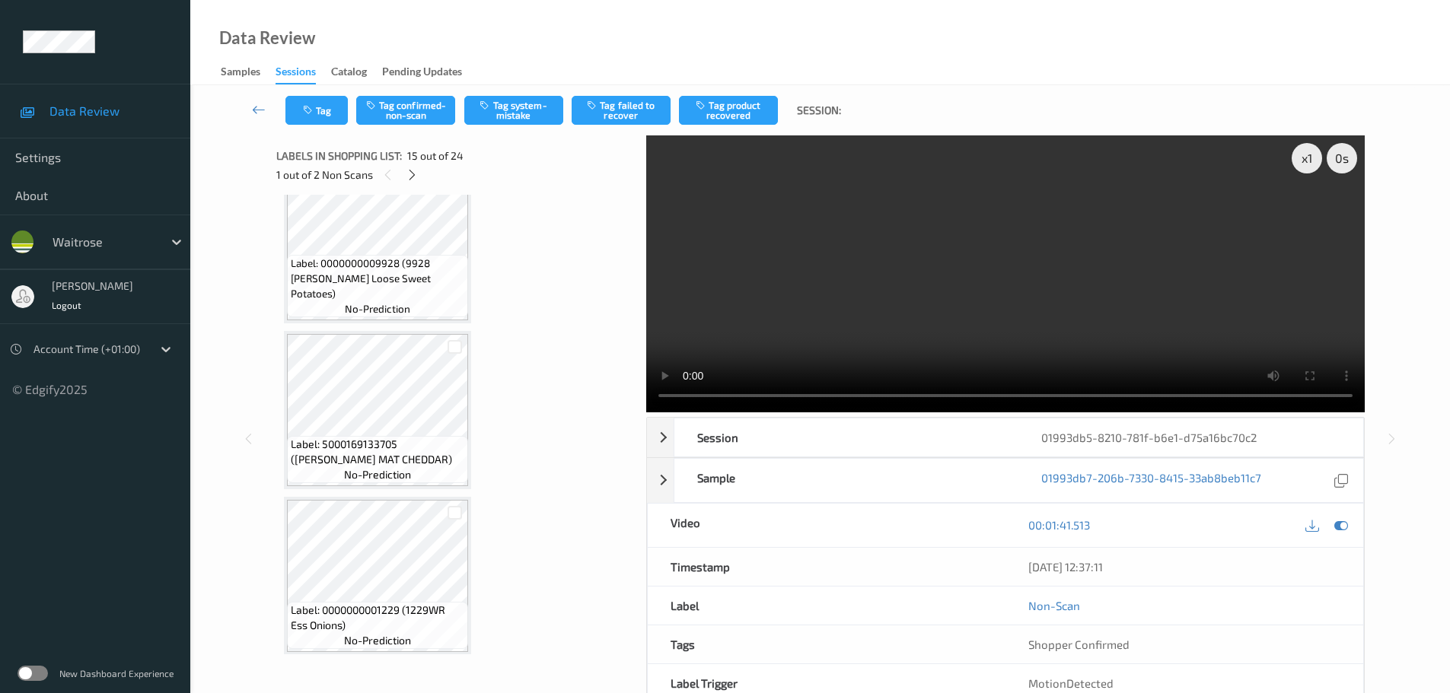
scroll to position [2697, 0]
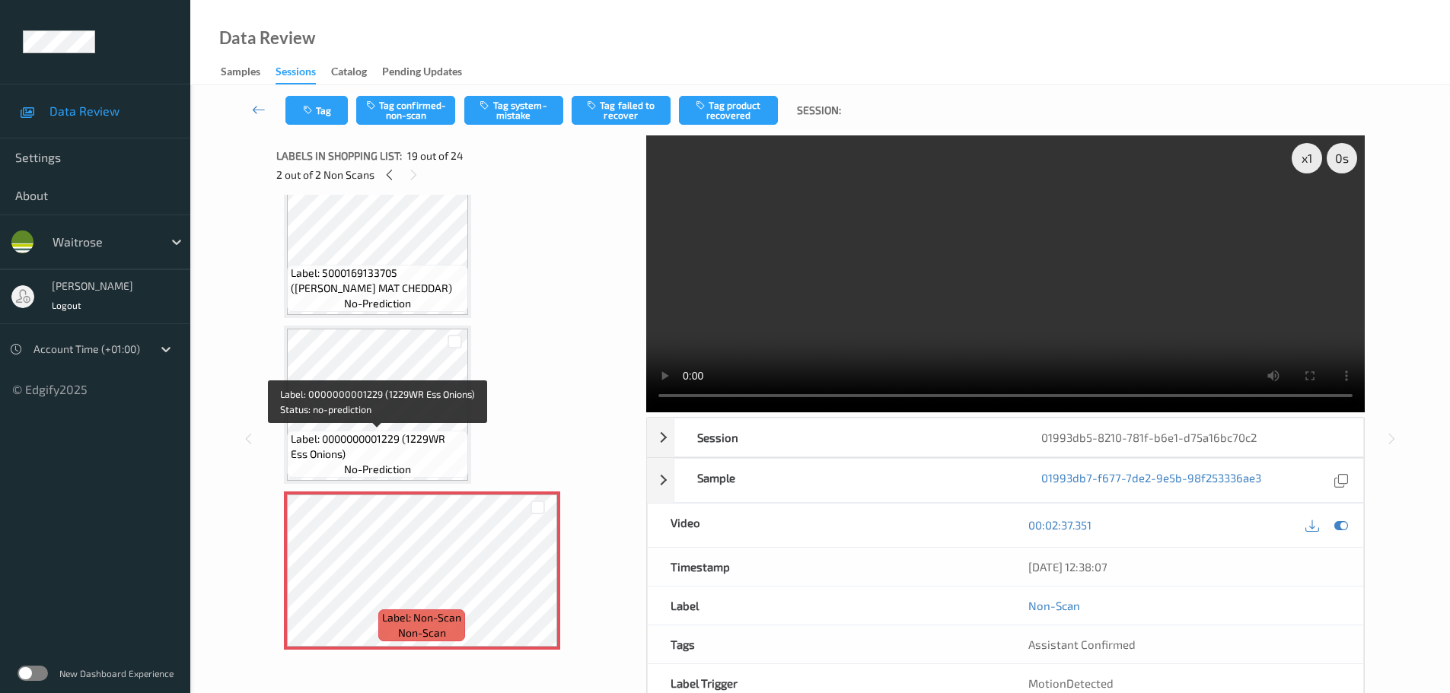
drag, startPoint x: 350, startPoint y: 440, endPoint x: 549, endPoint y: 428, distance: 199.7
click at [350, 439] on span "Label: 0000000001229 (1229WR Ess Onions)" at bounding box center [377, 446] width 173 height 30
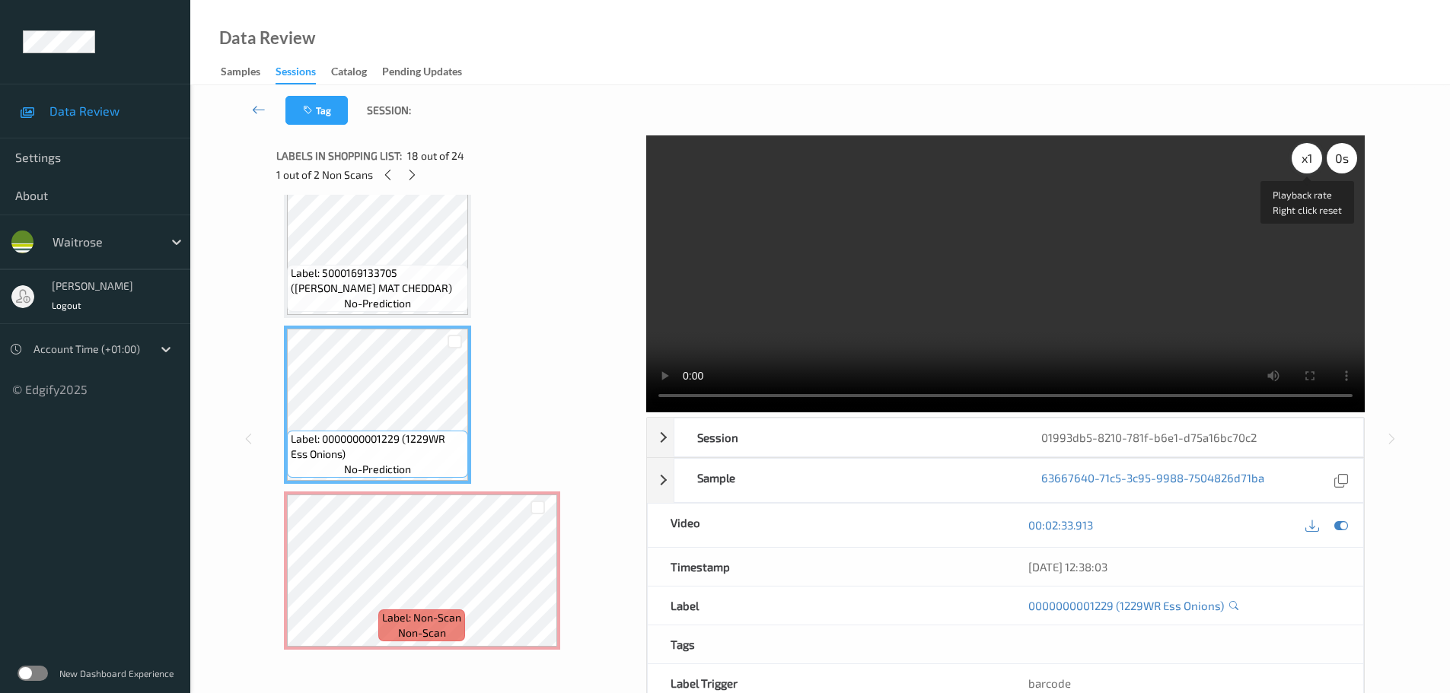
click at [1313, 159] on div "x 1" at bounding box center [1306, 158] width 30 height 30
click at [1312, 159] on div "x 2" at bounding box center [1306, 158] width 30 height 30
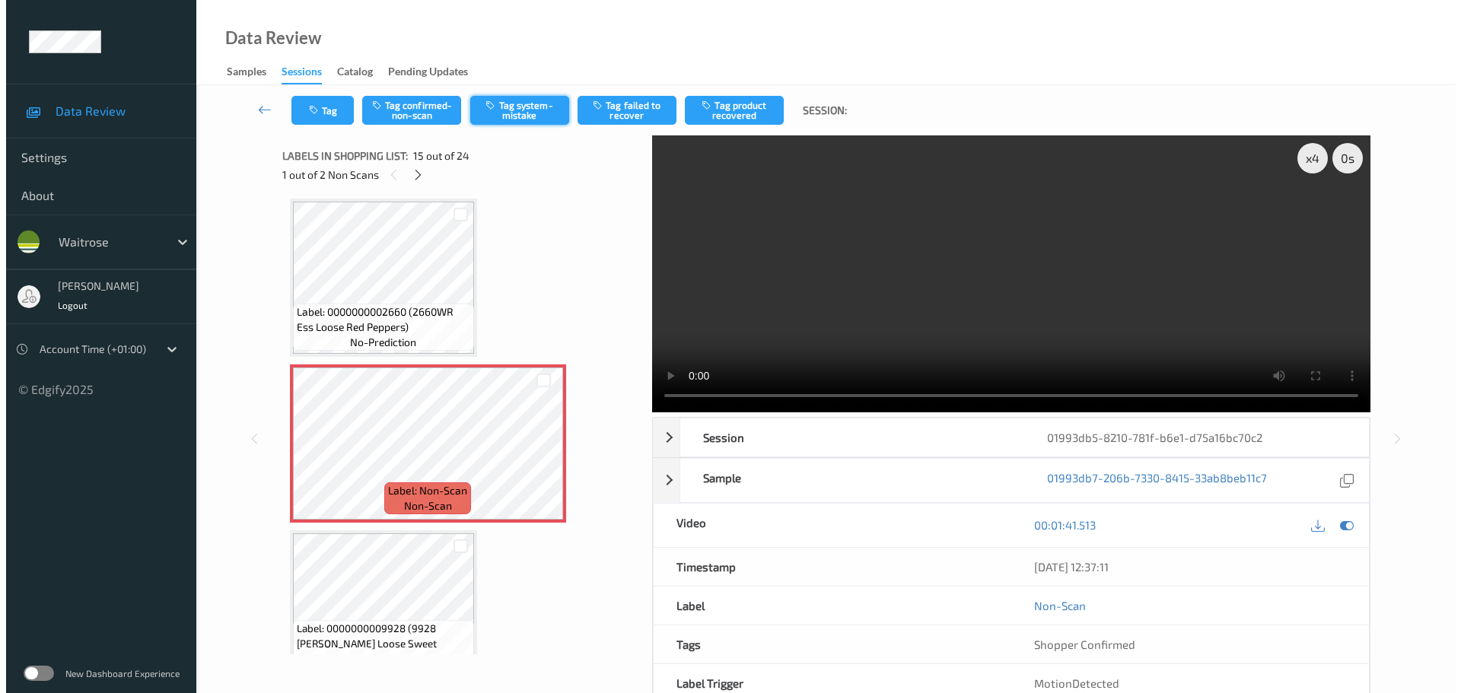
scroll to position [2164, 0]
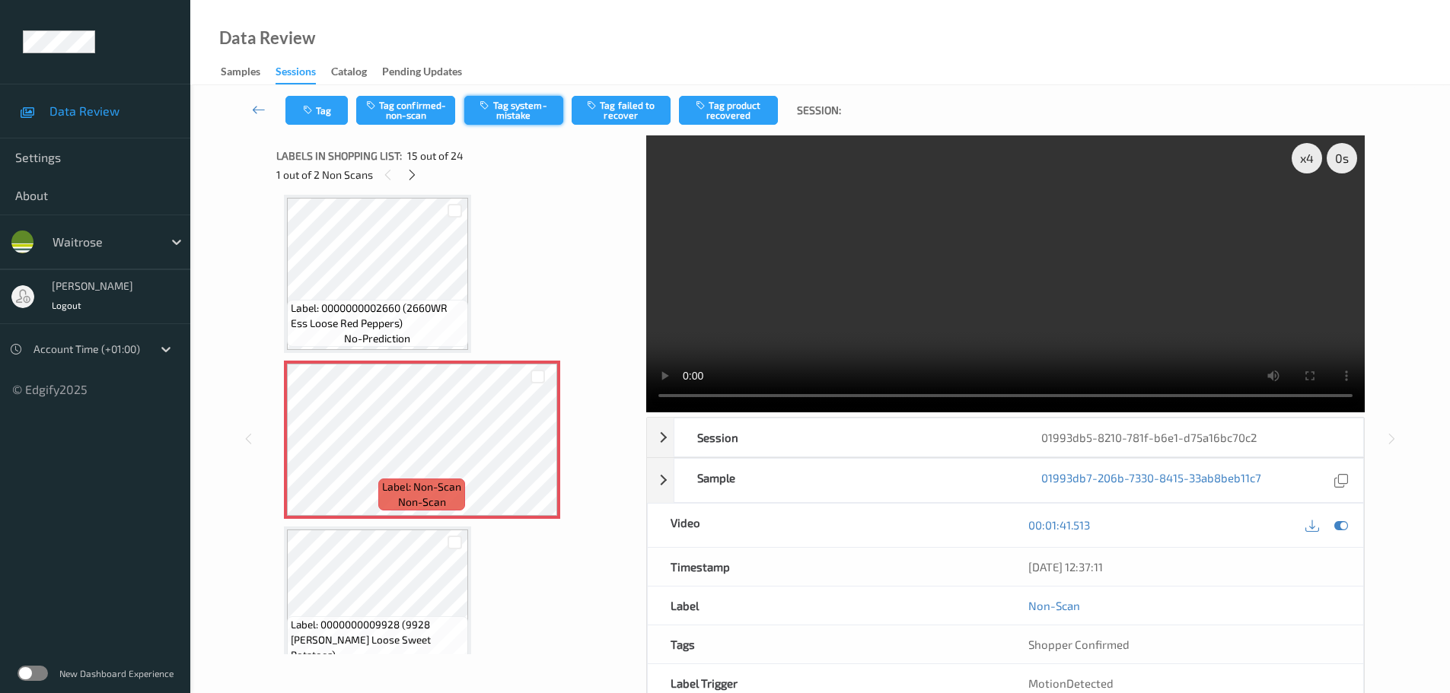
click at [532, 110] on button "Tag system-mistake" at bounding box center [513, 110] width 99 height 29
click at [524, 119] on button "Tag system-mistake" at bounding box center [513, 110] width 99 height 29
click at [519, 102] on button "Tag system-mistake" at bounding box center [513, 110] width 99 height 29
click at [321, 123] on button "Tag" at bounding box center [316, 110] width 62 height 29
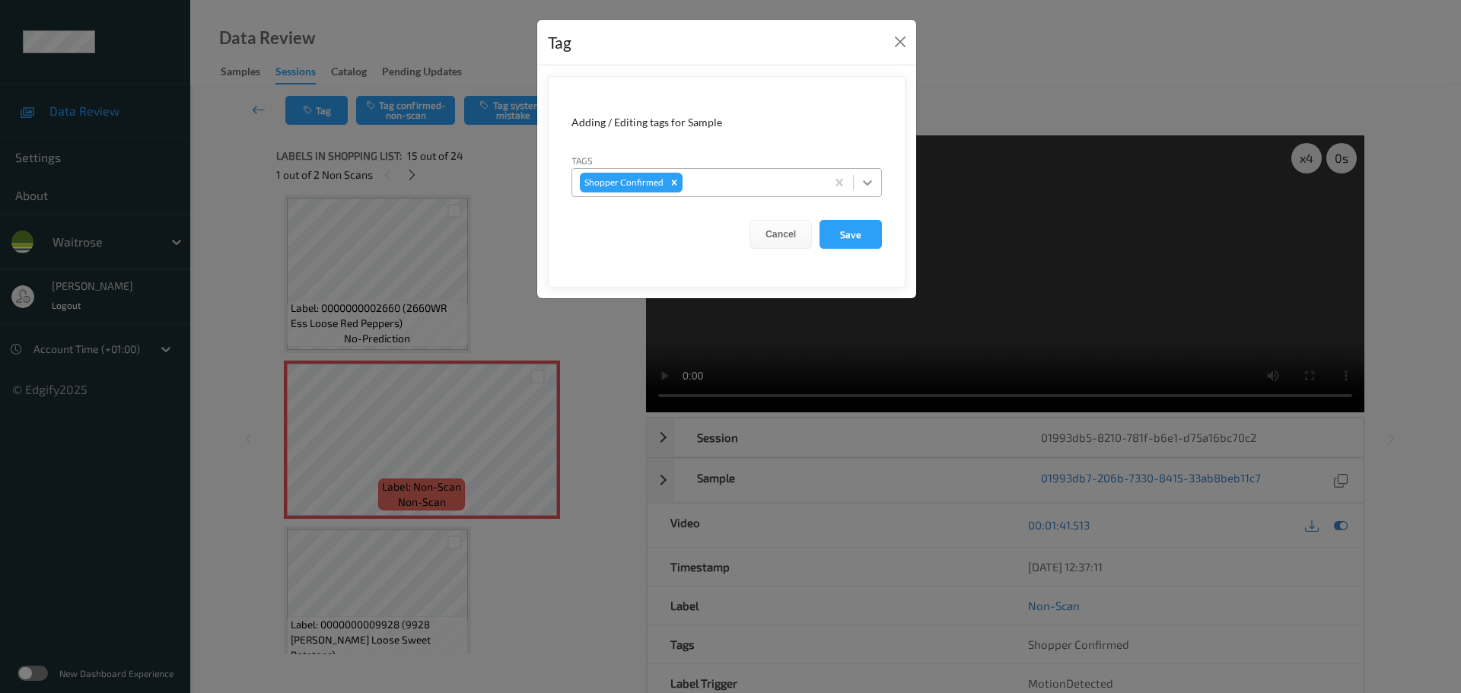
click at [863, 183] on icon at bounding box center [867, 182] width 15 height 15
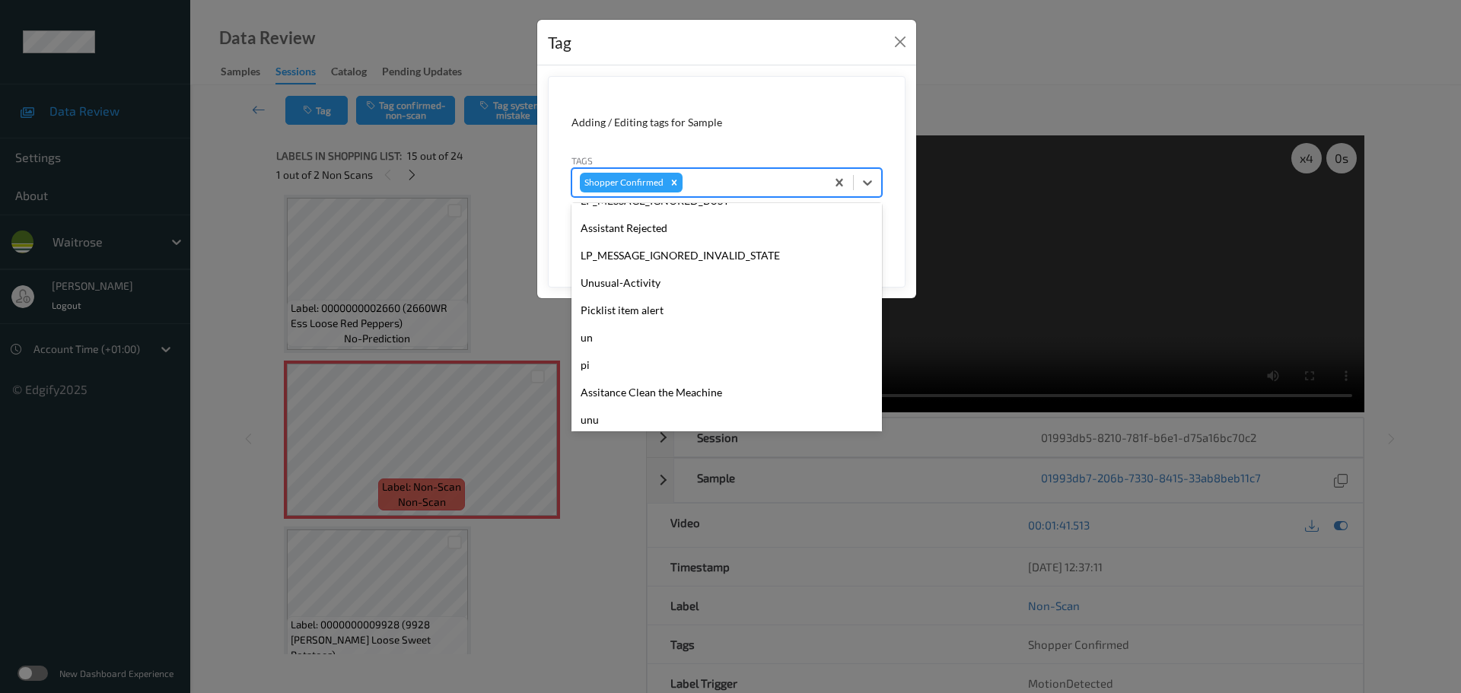
scroll to position [380, 0]
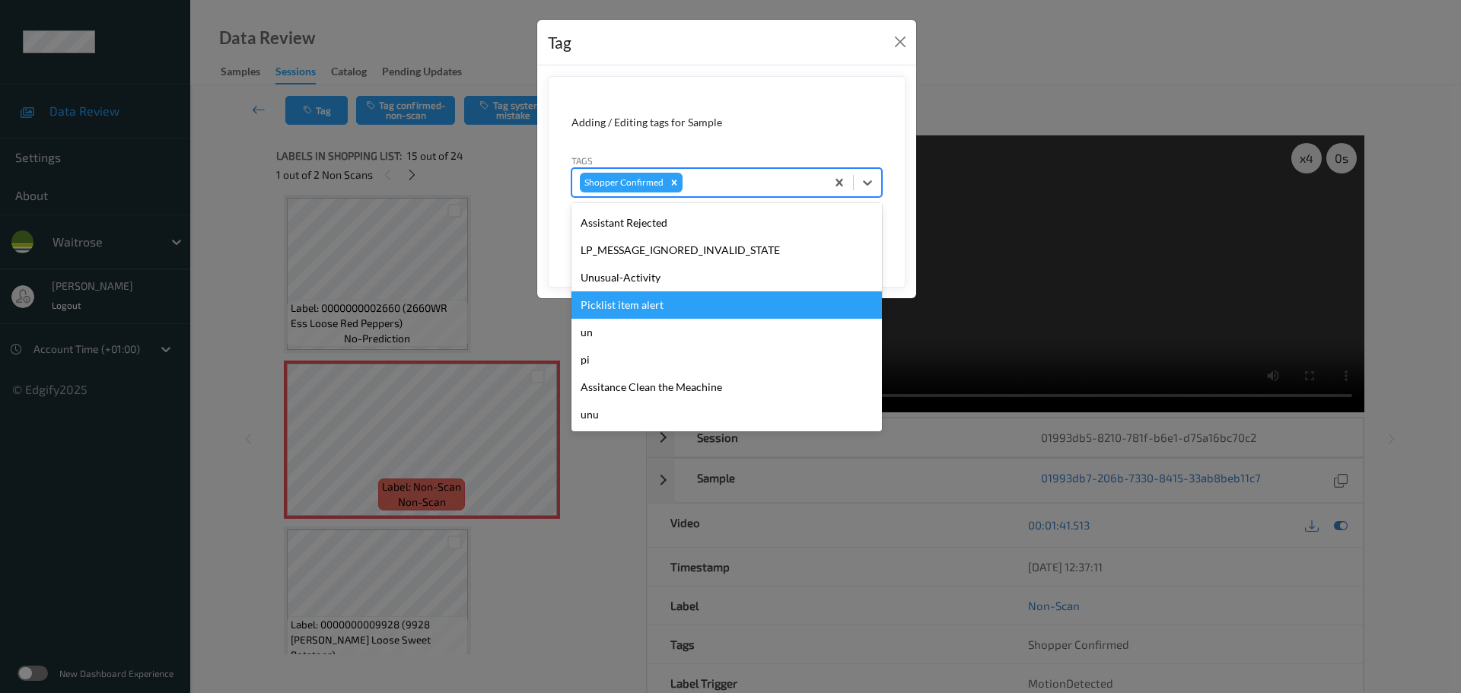
click at [597, 281] on div "Unusual-Activity" at bounding box center [726, 277] width 310 height 27
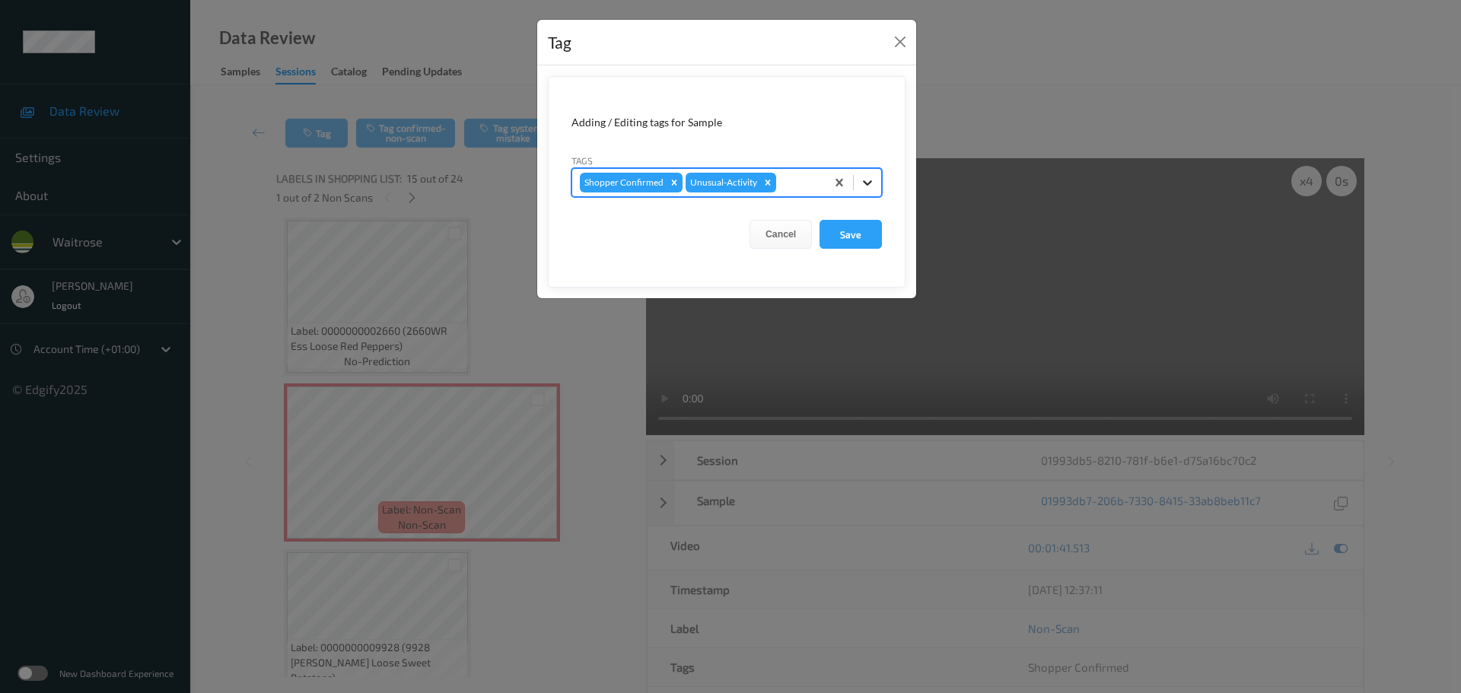
click at [858, 184] on div at bounding box center [867, 182] width 27 height 27
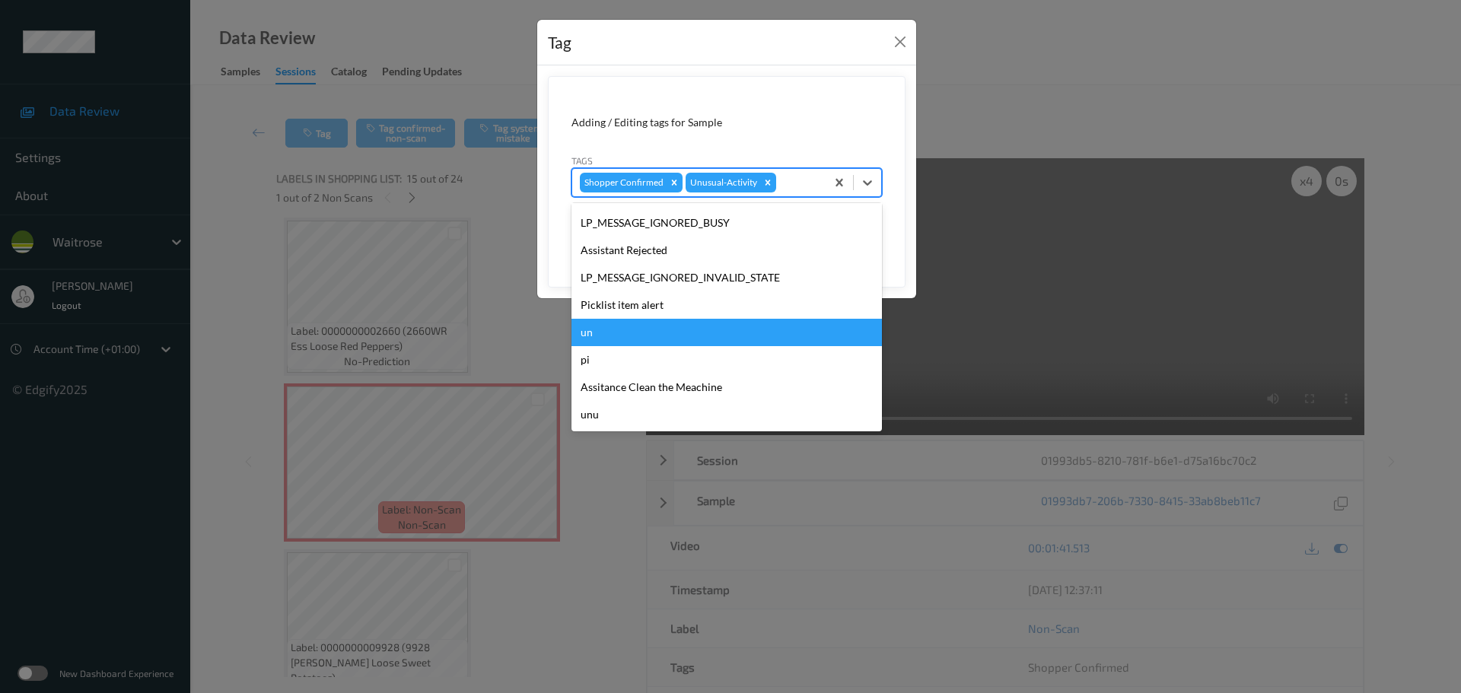
scroll to position [326, 0]
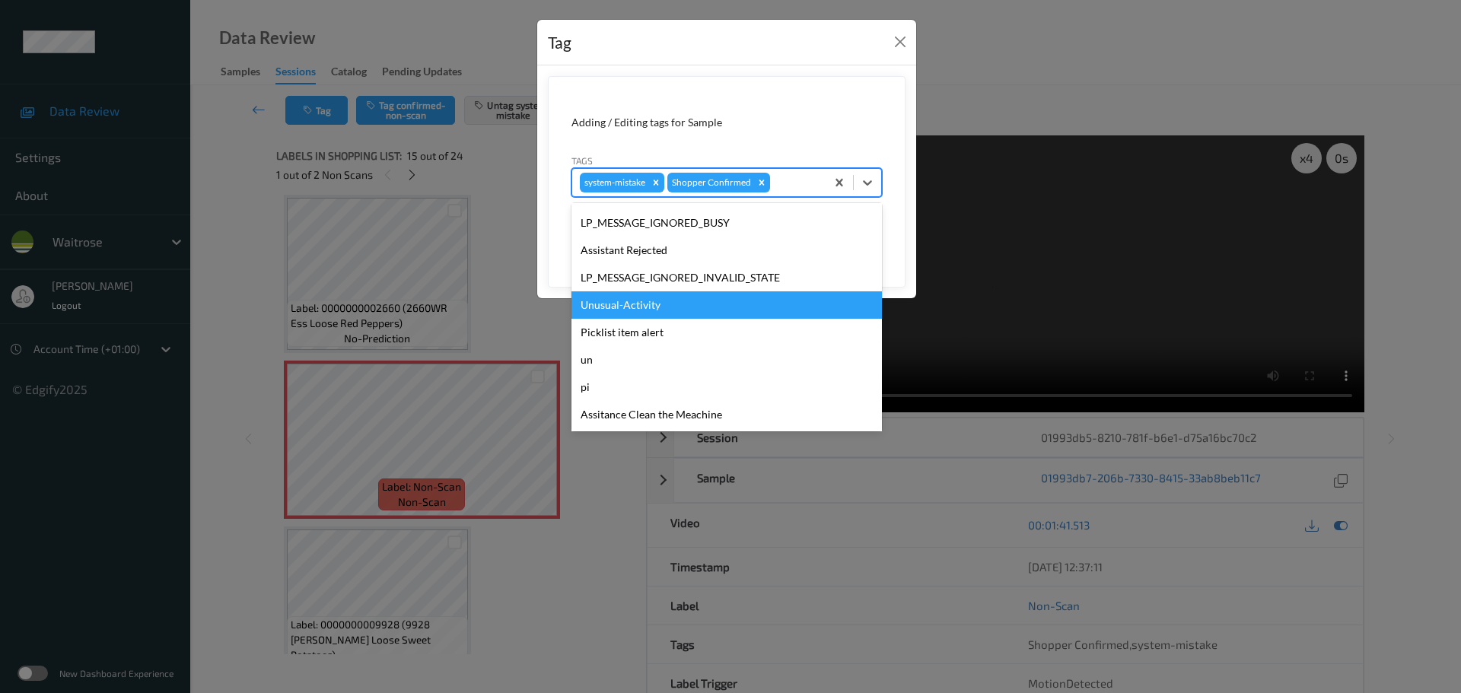
click at [611, 307] on div "Unusual-Activity" at bounding box center [726, 304] width 310 height 27
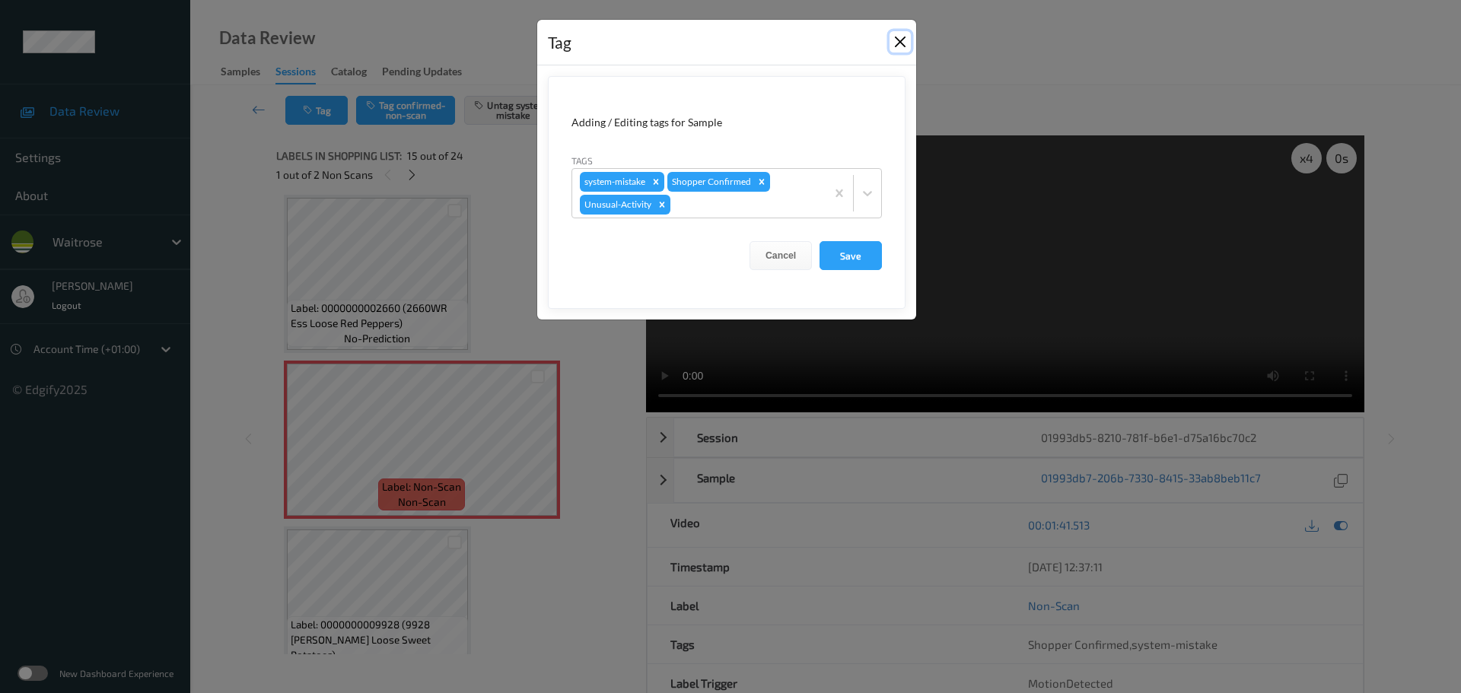
click at [894, 39] on button "Close" at bounding box center [900, 41] width 21 height 21
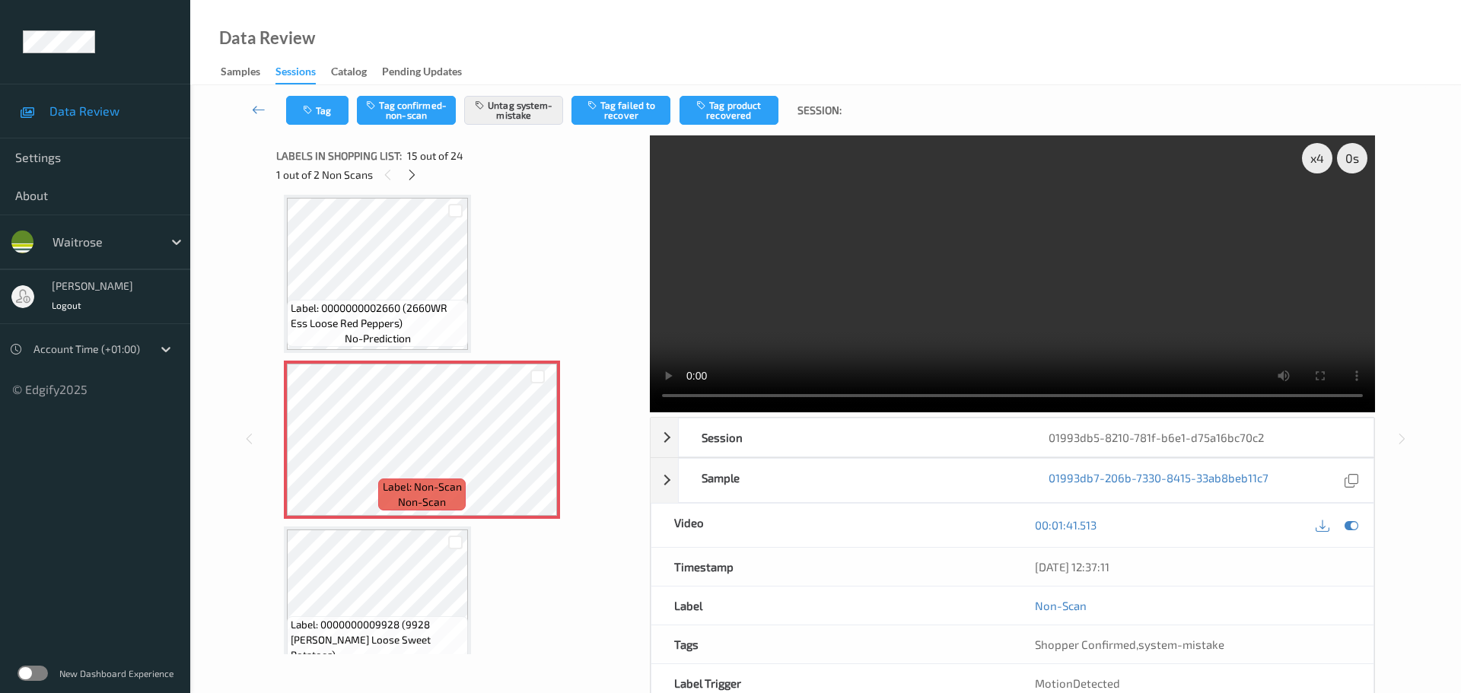
click at [334, 130] on div "Tag Tag confirmed-non-scan Untag system-mistake Tag failed to recover Tag produ…" at bounding box center [825, 110] width 1208 height 50
click at [332, 124] on button "Tag" at bounding box center [317, 110] width 62 height 29
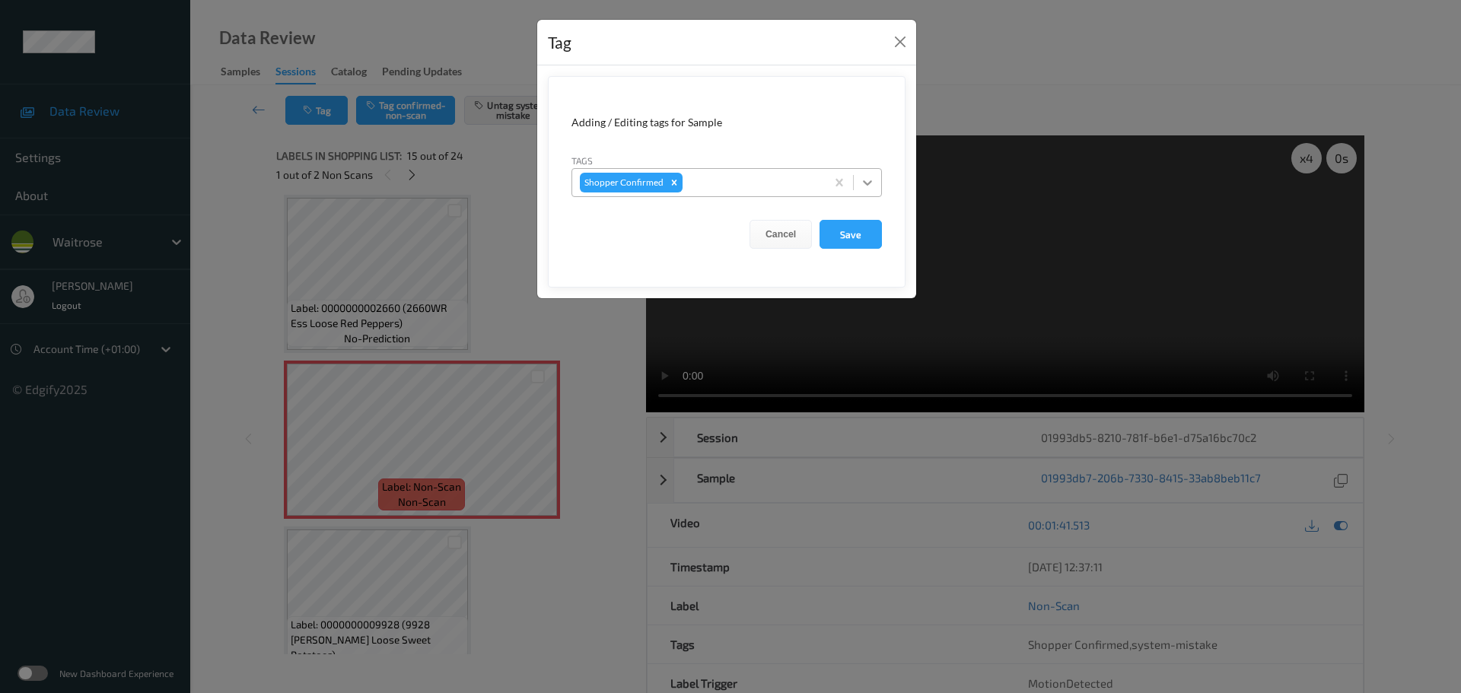
click at [864, 189] on icon at bounding box center [867, 182] width 15 height 15
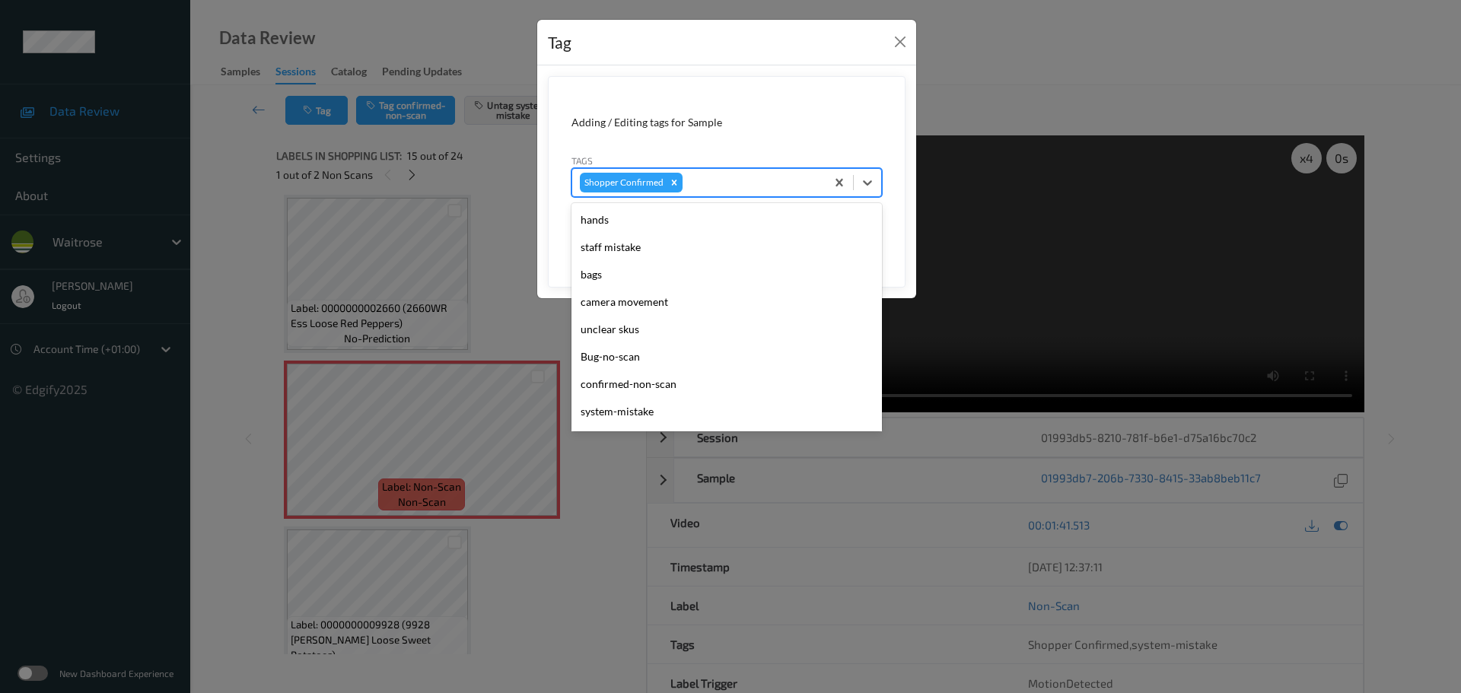
scroll to position [380, 0]
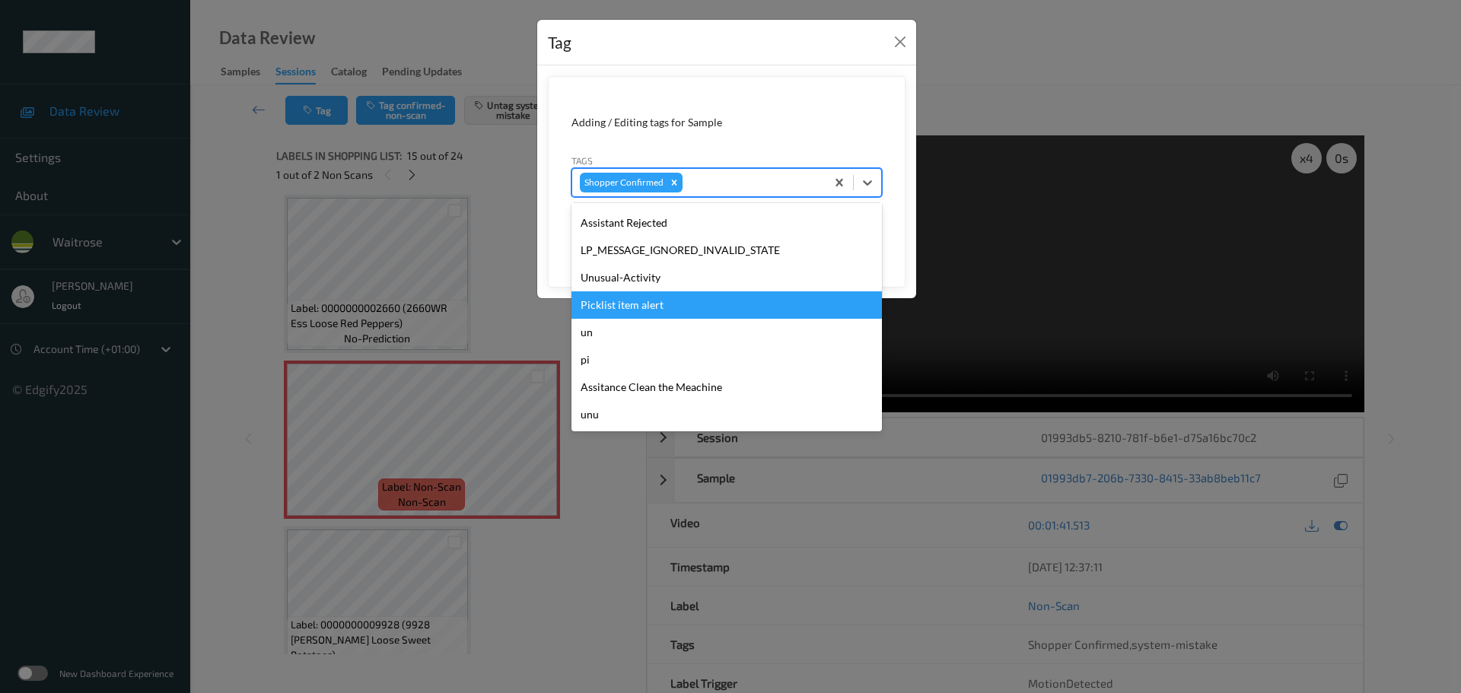
click at [619, 284] on div "Unusual-Activity" at bounding box center [726, 277] width 310 height 27
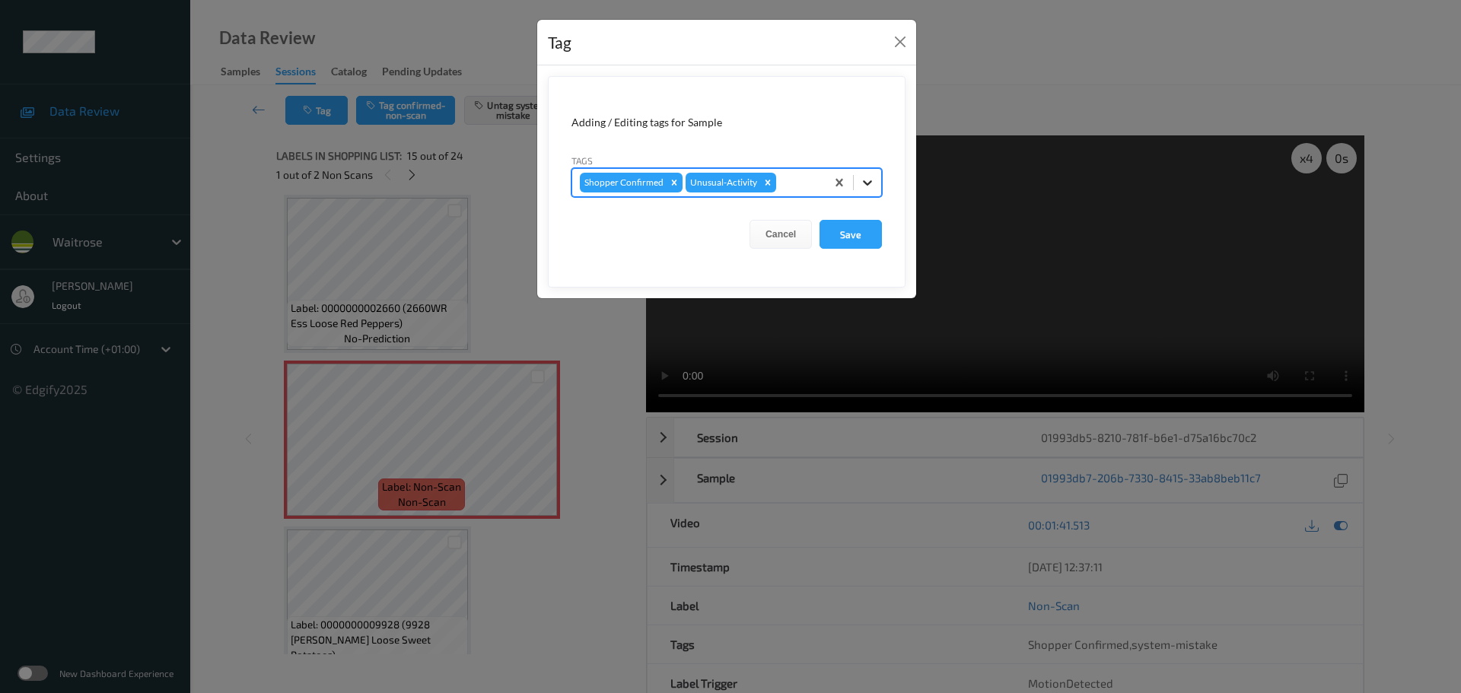
click at [867, 190] on div at bounding box center [867, 182] width 27 height 27
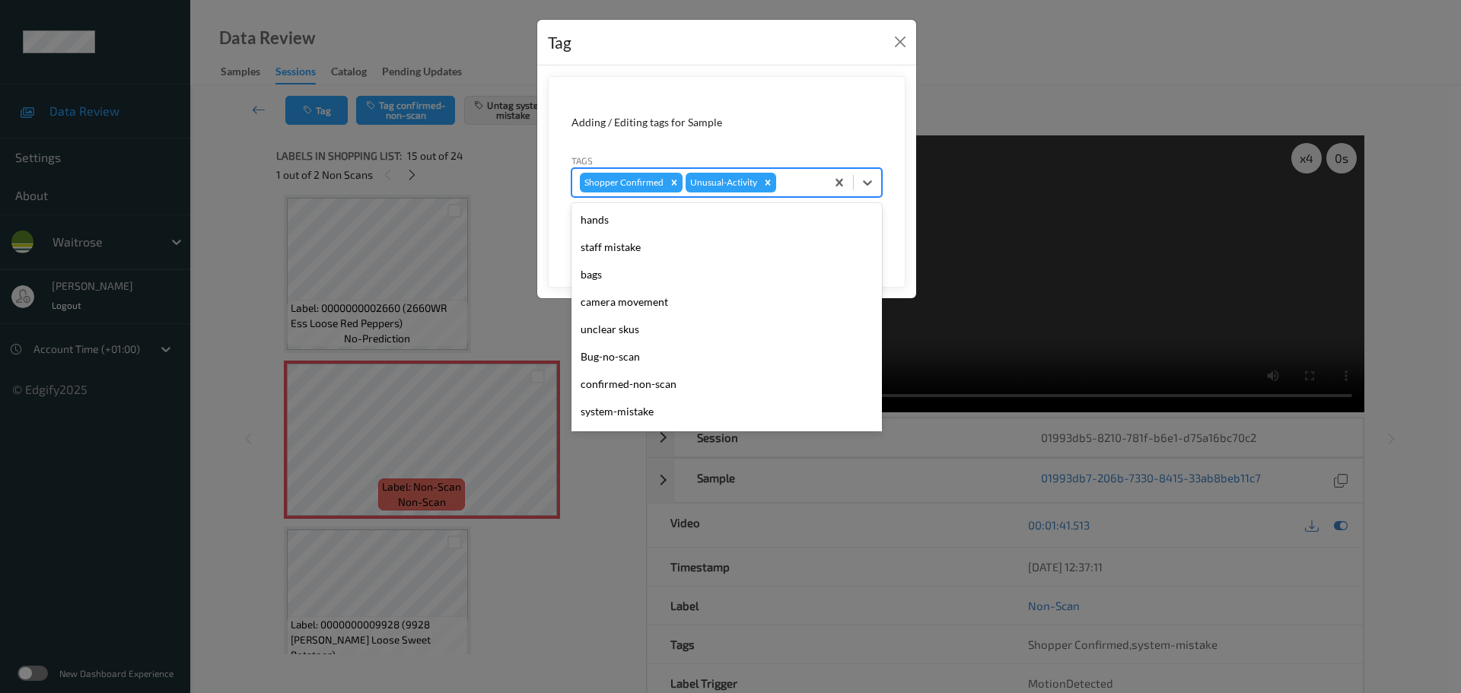
scroll to position [353, 0]
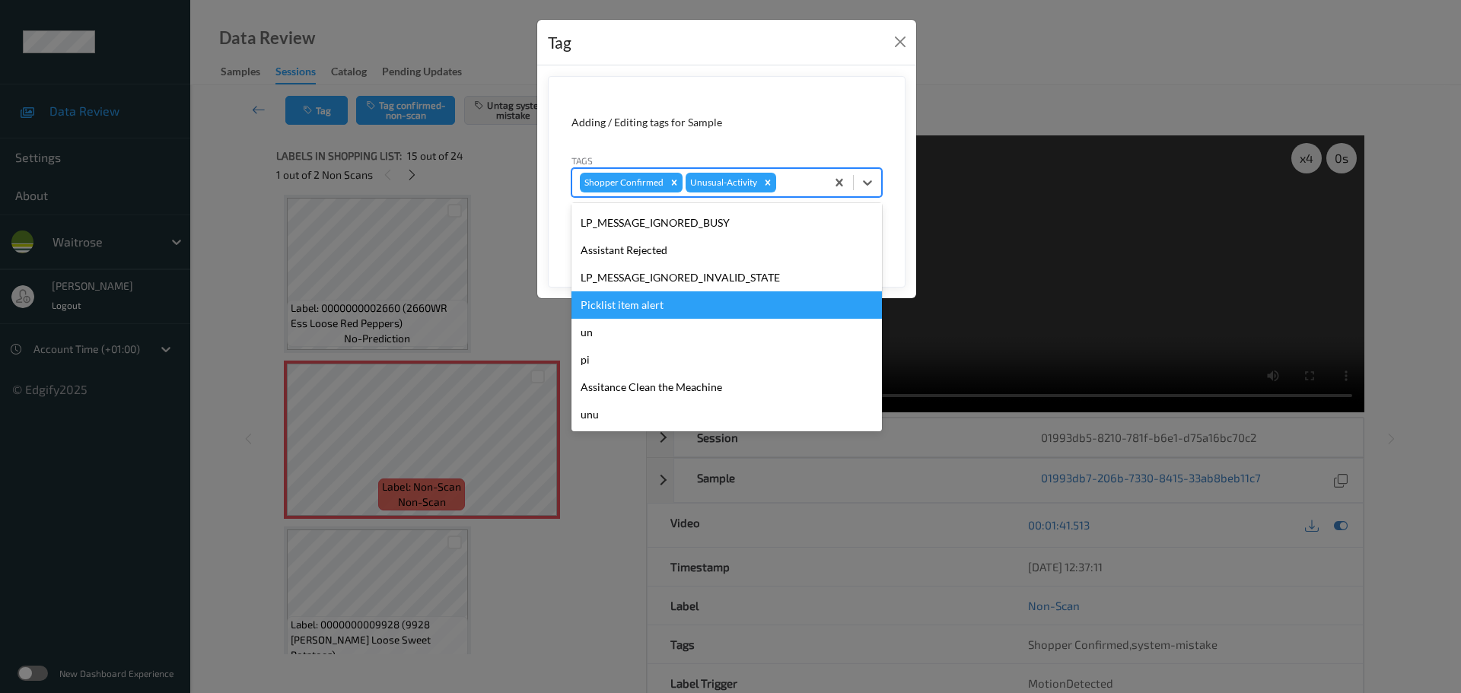
click at [599, 311] on div "Picklist item alert" at bounding box center [726, 304] width 310 height 27
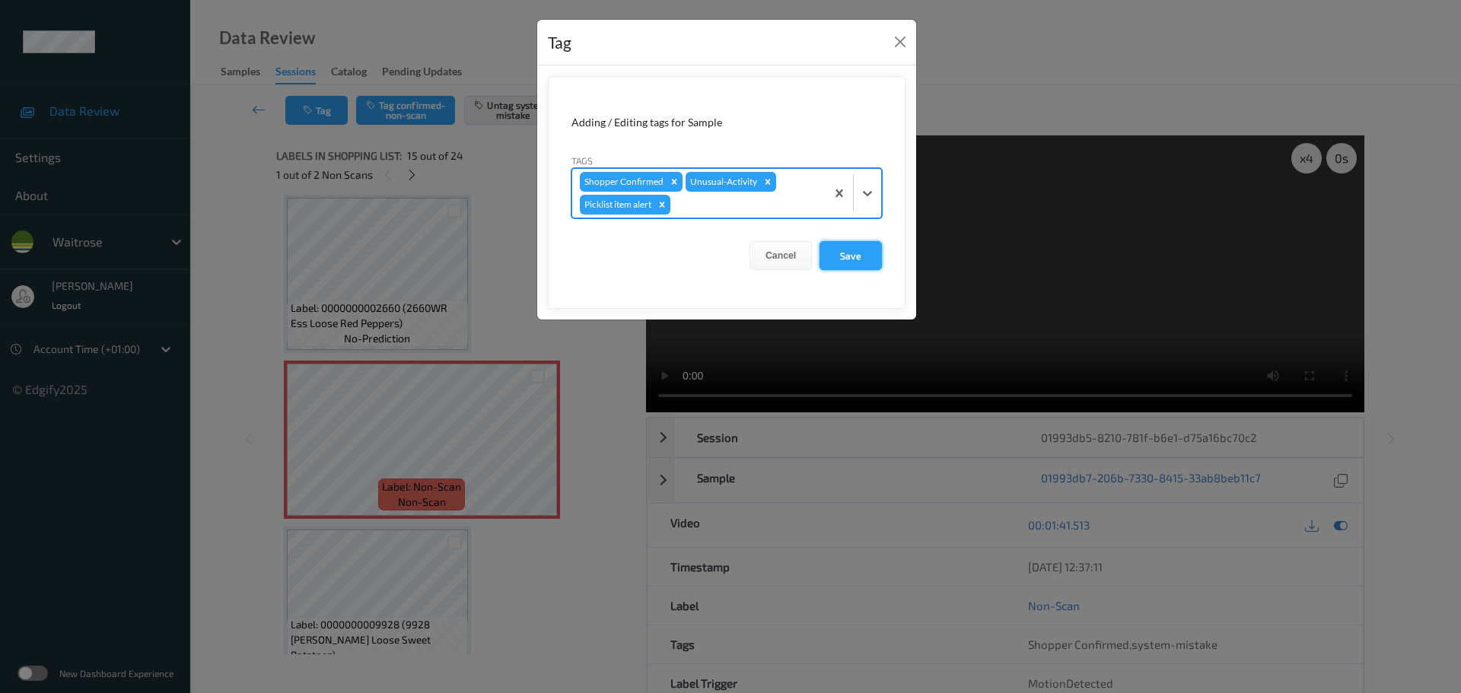
click at [847, 259] on button "Save" at bounding box center [851, 255] width 62 height 29
click at [851, 258] on button "Save" at bounding box center [851, 255] width 62 height 29
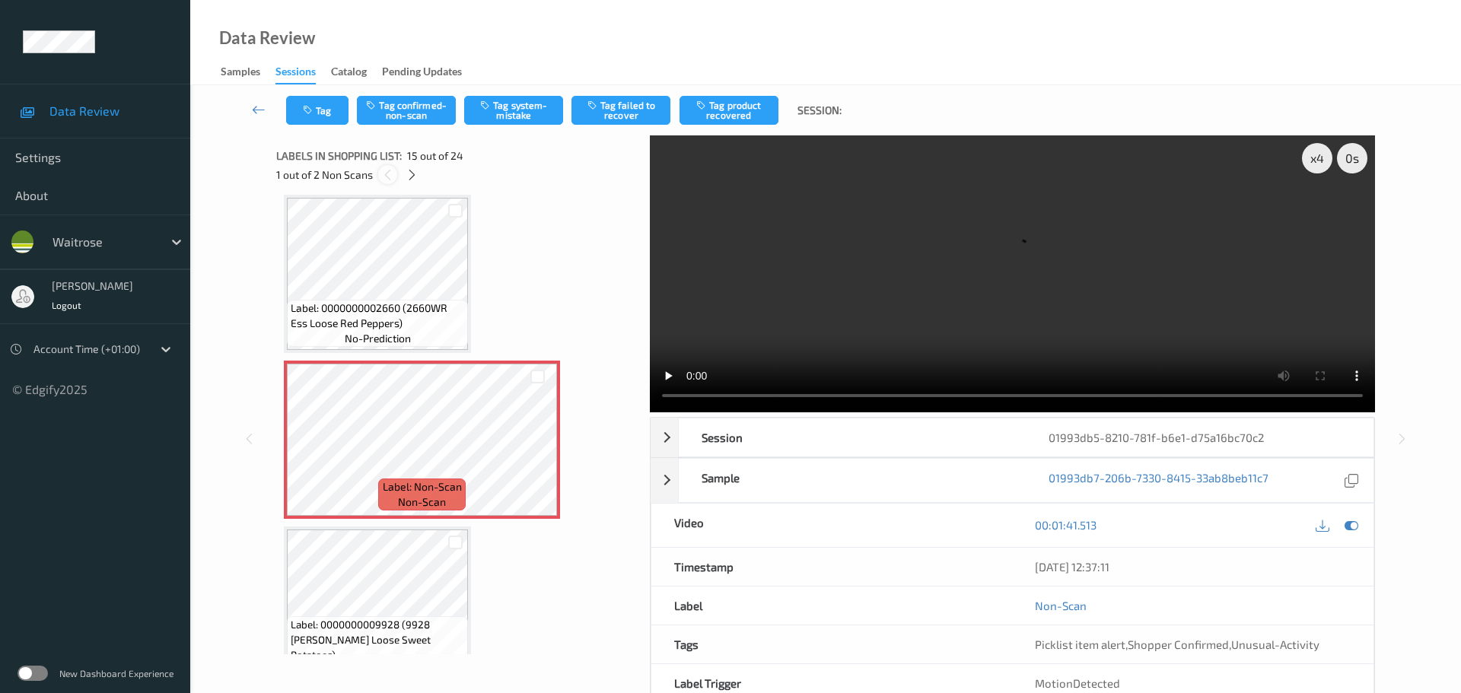
click at [387, 180] on icon at bounding box center [387, 175] width 13 height 14
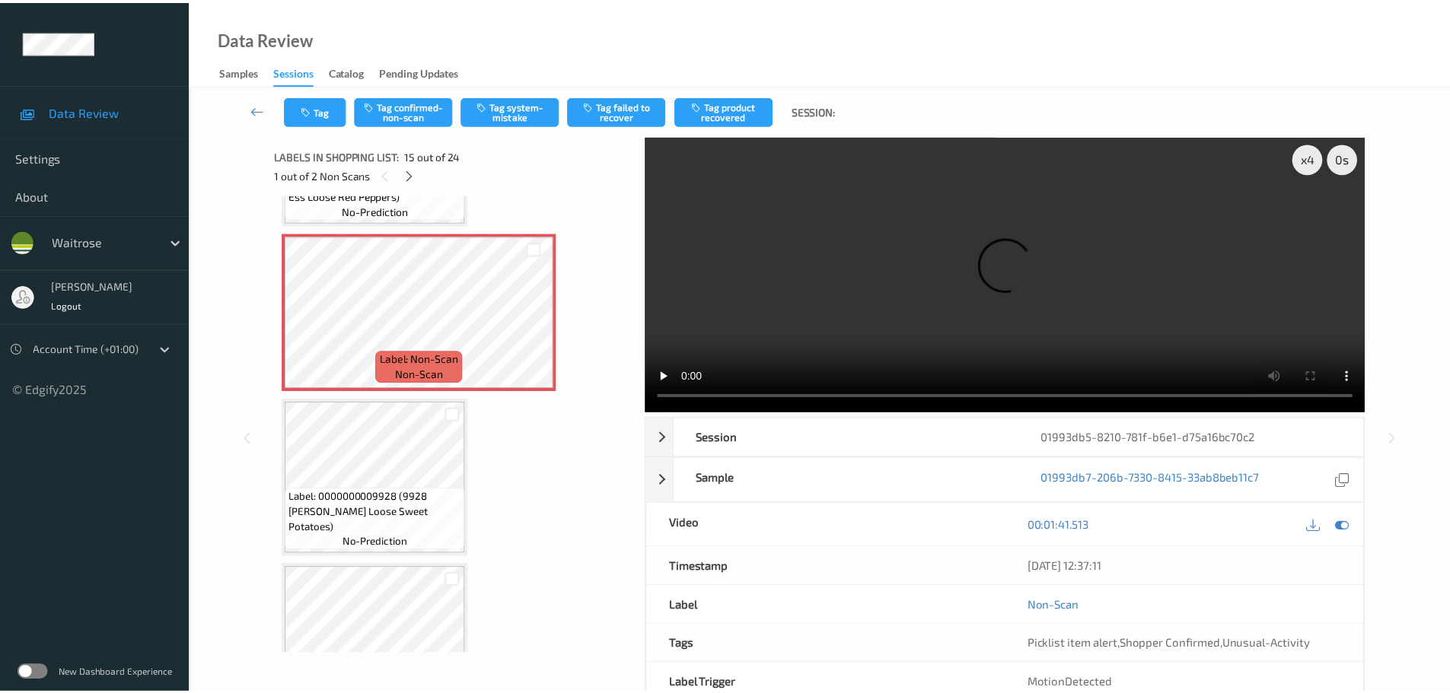
scroll to position [2164, 0]
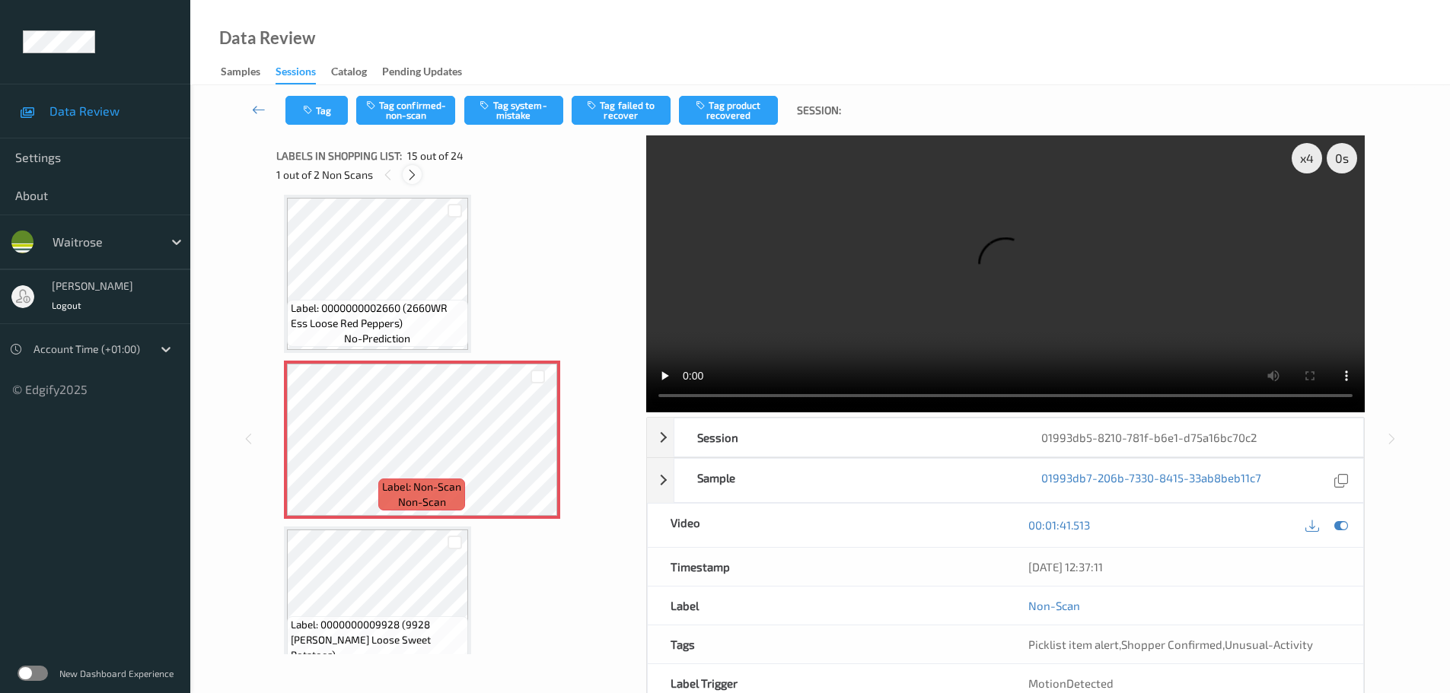
click at [411, 167] on div at bounding box center [412, 174] width 19 height 19
click at [387, 169] on icon at bounding box center [389, 175] width 13 height 14
click at [504, 123] on button "Tag system-mistake" at bounding box center [513, 110] width 99 height 29
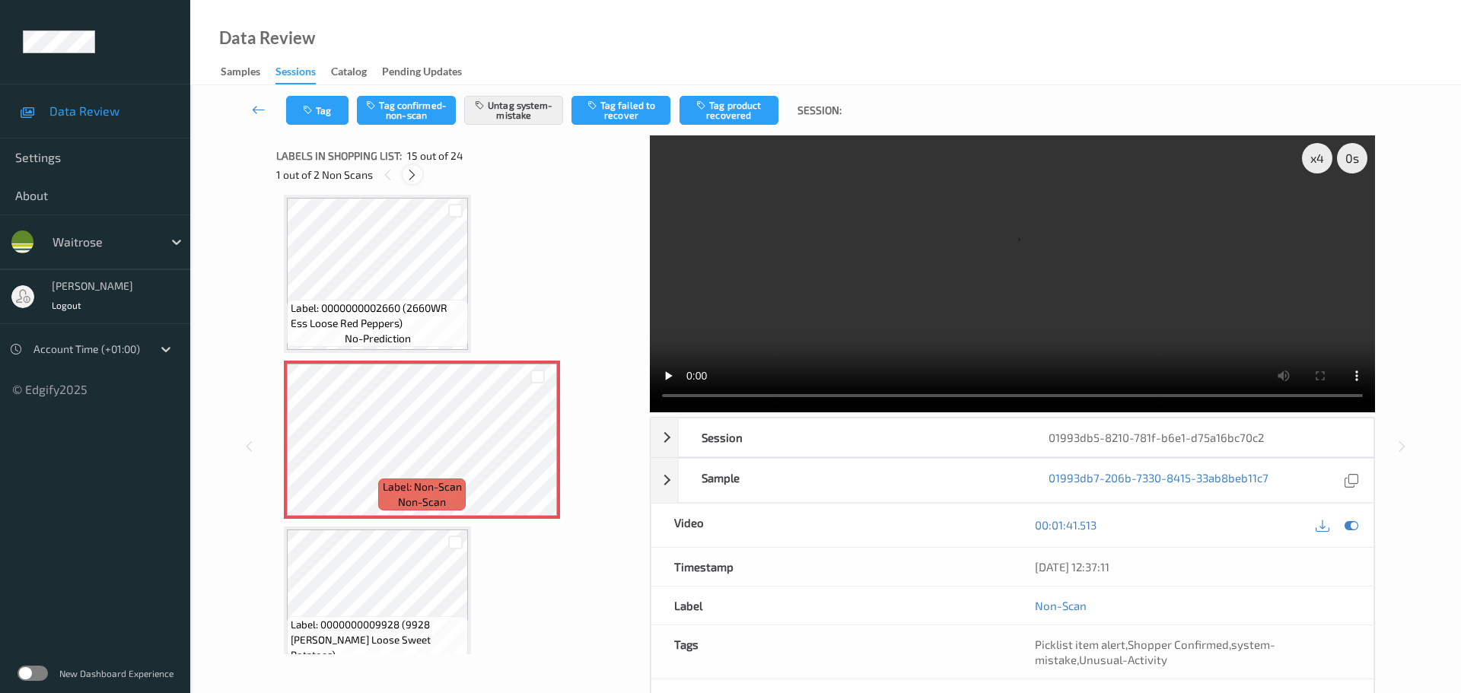
click at [412, 174] on icon at bounding box center [412, 175] width 13 height 14
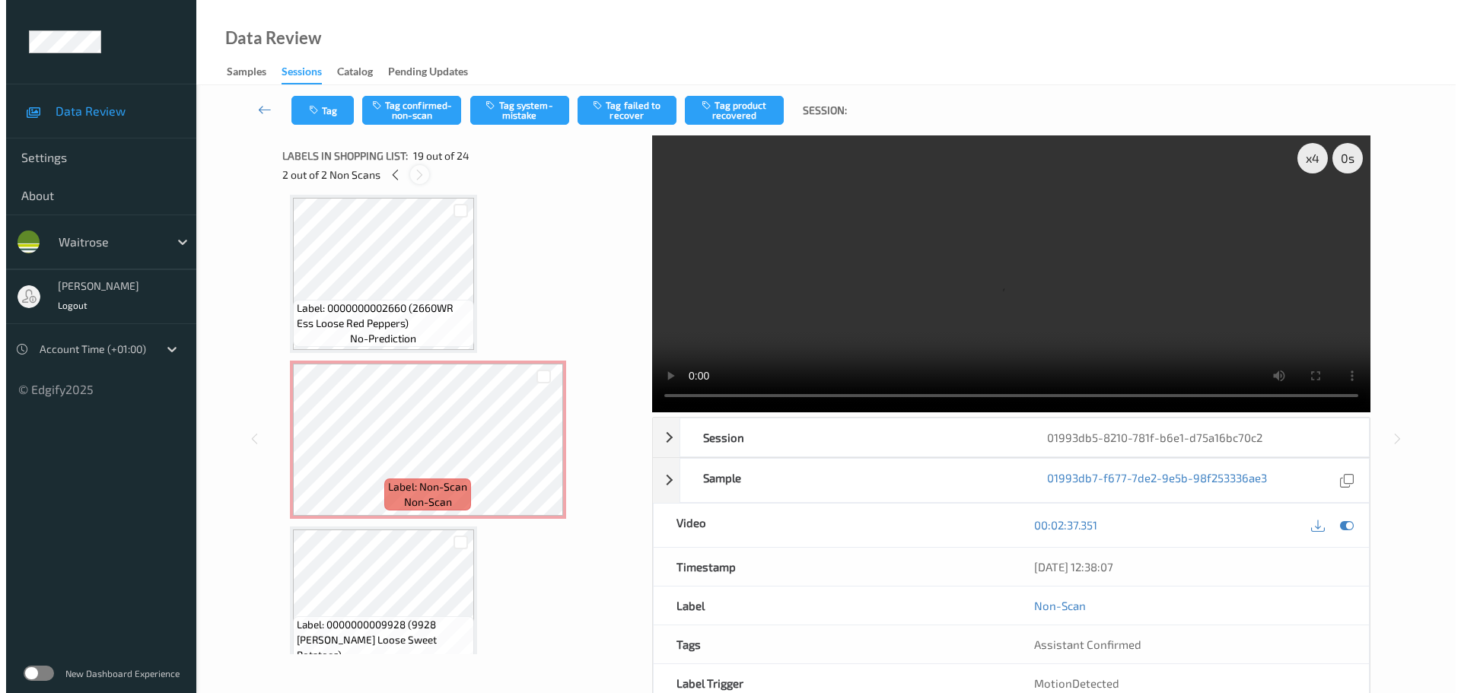
scroll to position [2828, 0]
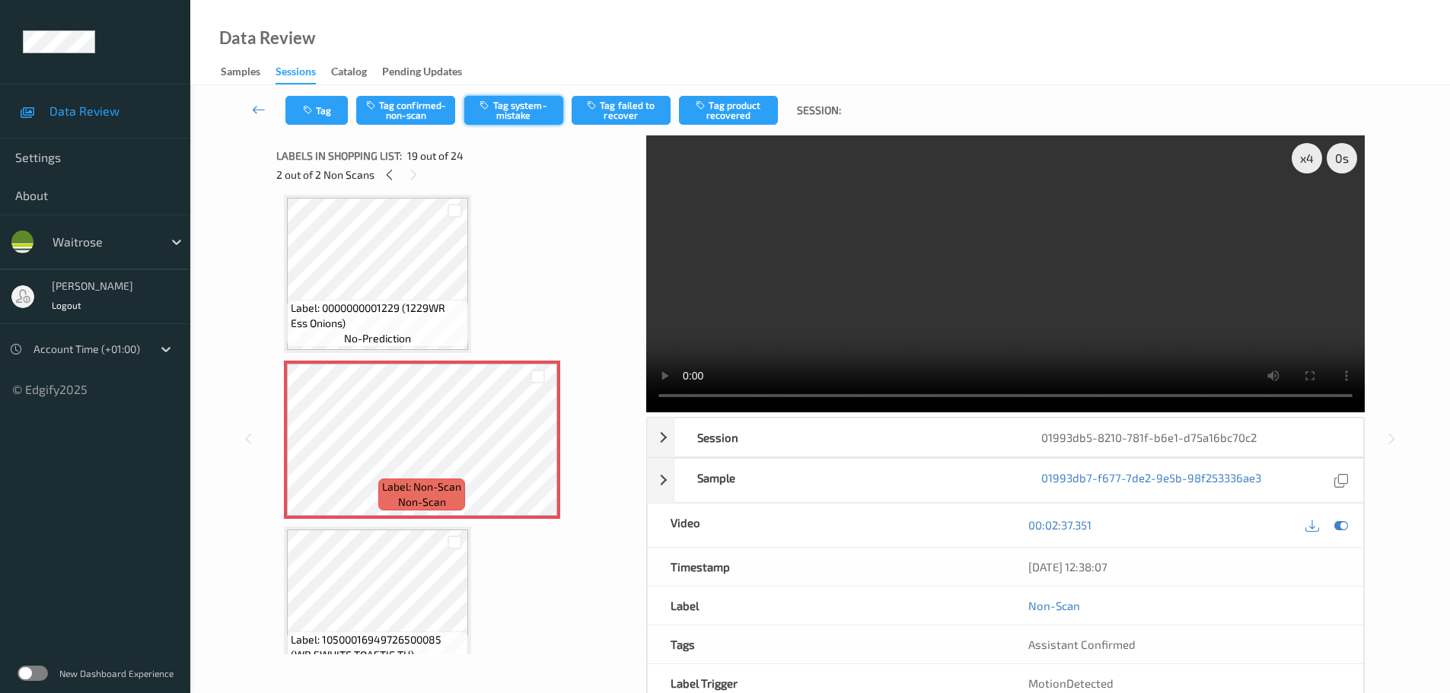
click at [488, 107] on icon "button" at bounding box center [485, 105] width 13 height 11
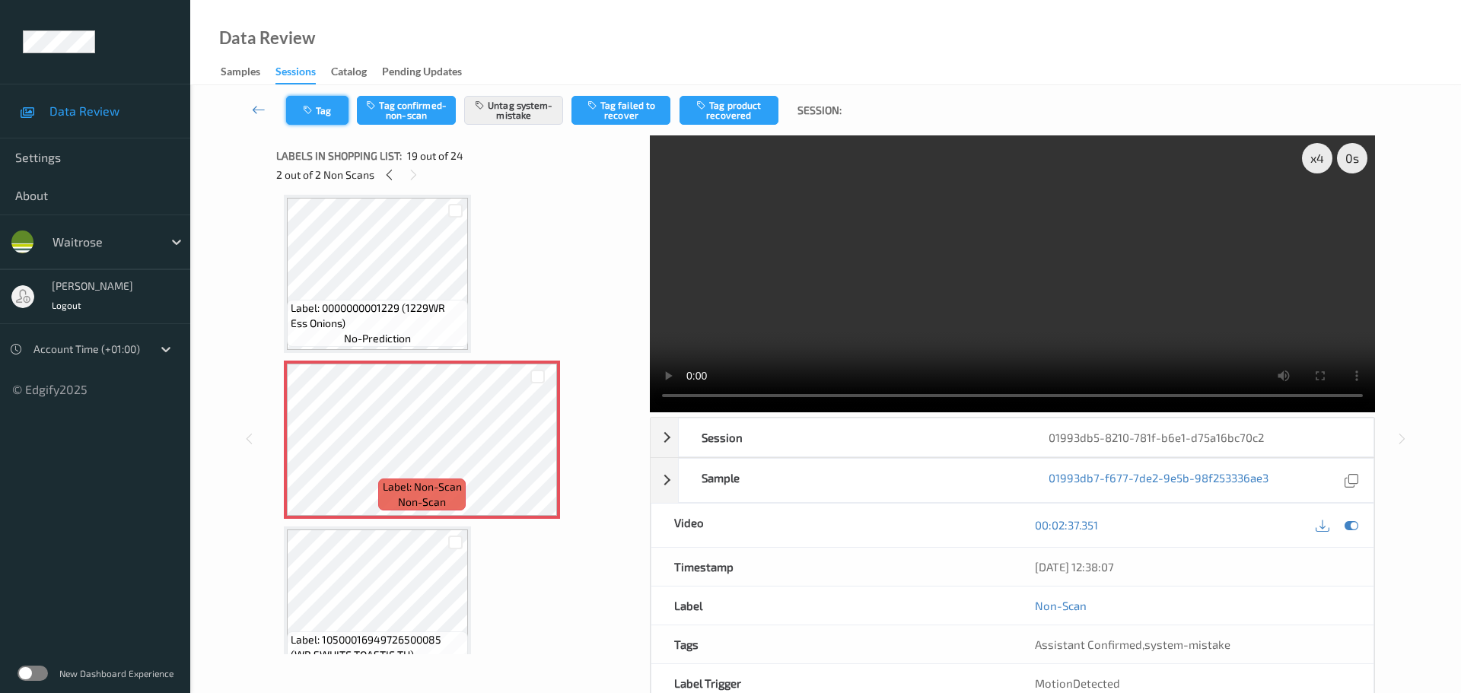
click at [329, 105] on button "Tag" at bounding box center [317, 110] width 62 height 29
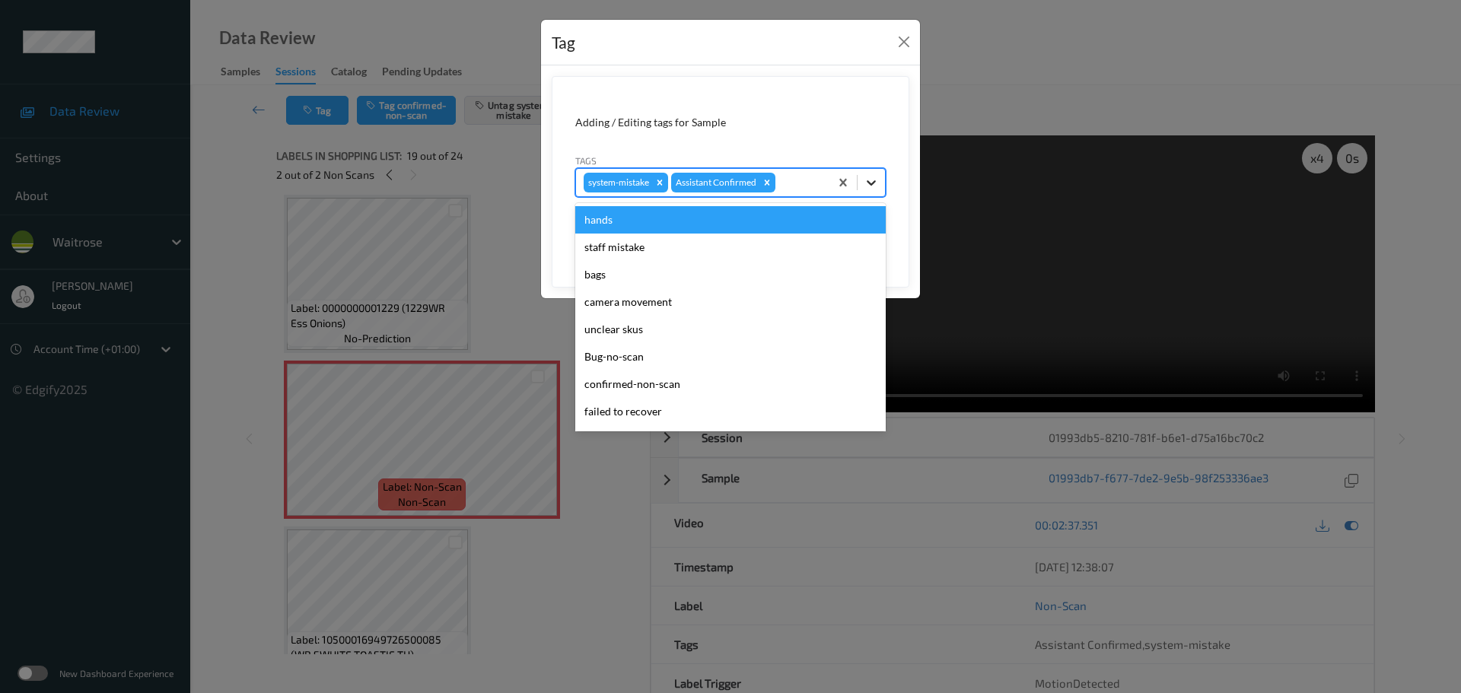
click at [869, 190] on div at bounding box center [871, 182] width 27 height 27
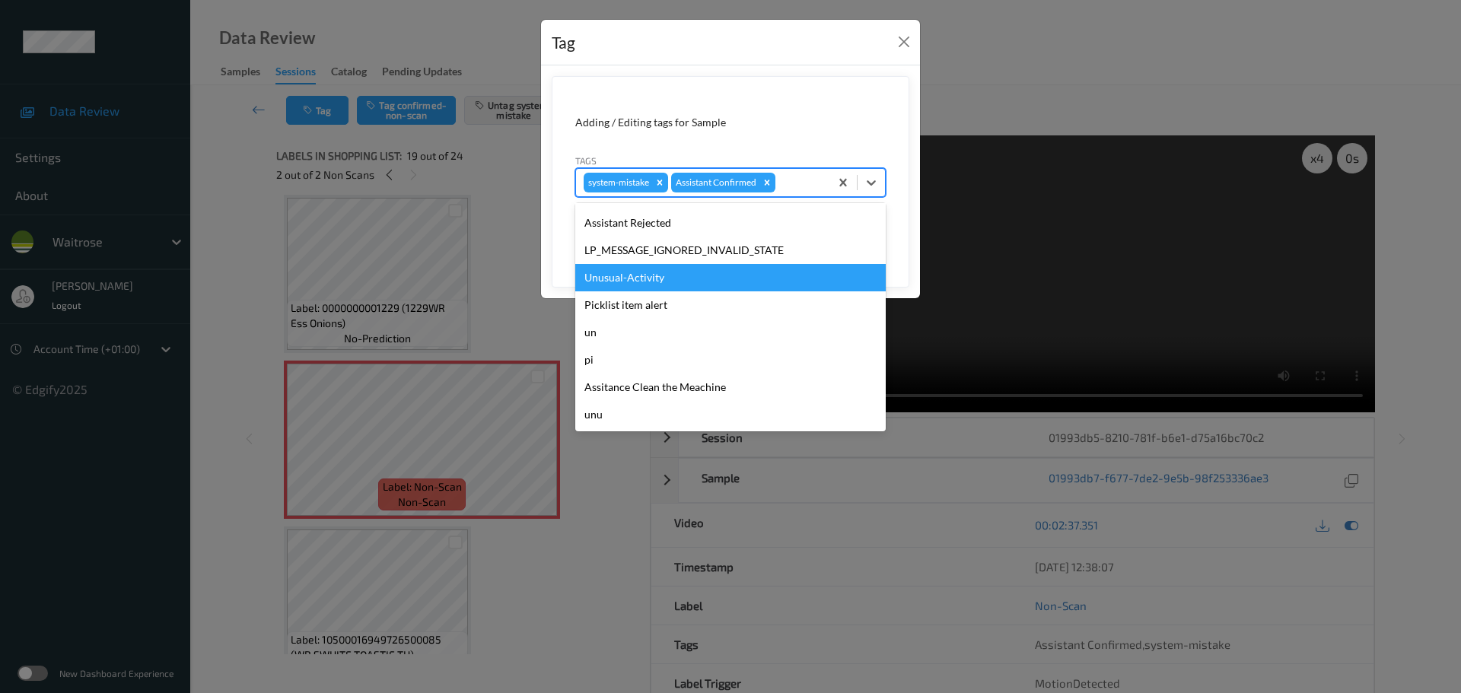
click at [640, 285] on div "Unusual-Activity" at bounding box center [730, 277] width 310 height 27
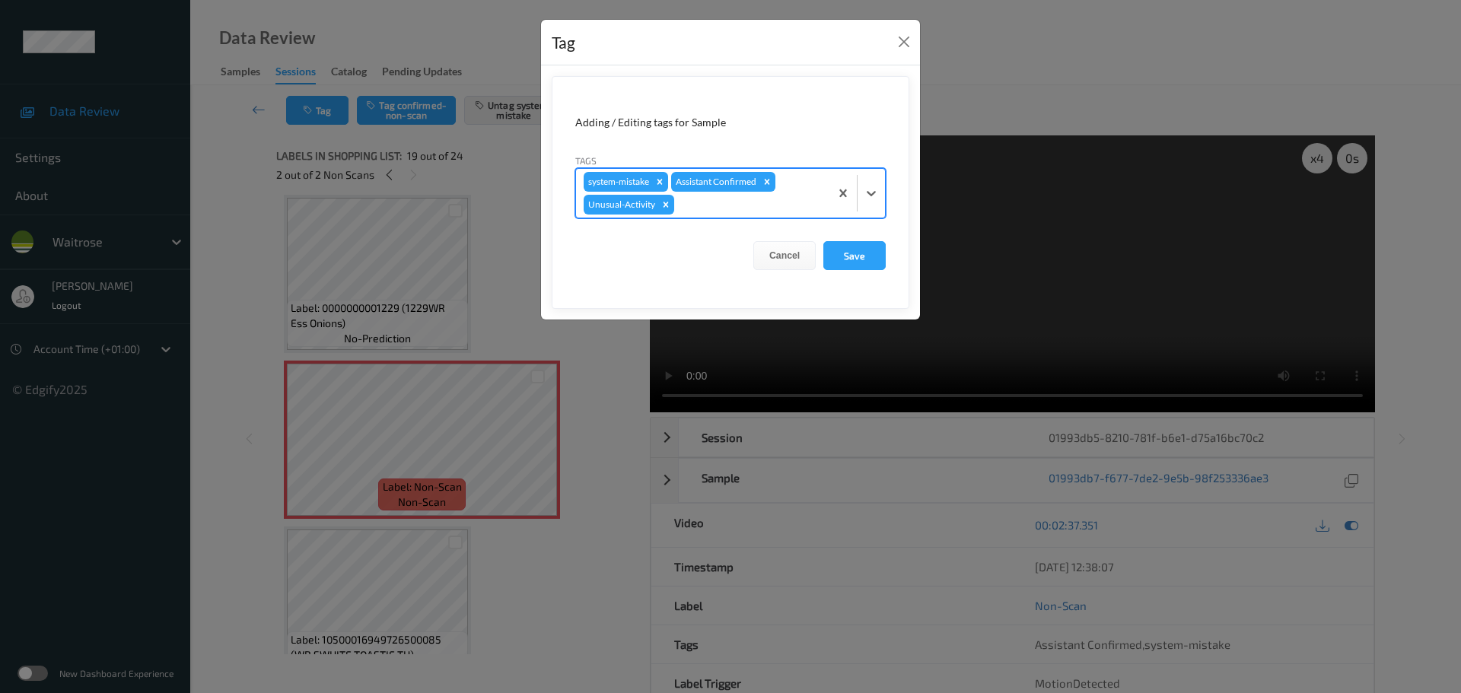
click at [864, 207] on div at bounding box center [857, 193] width 56 height 49
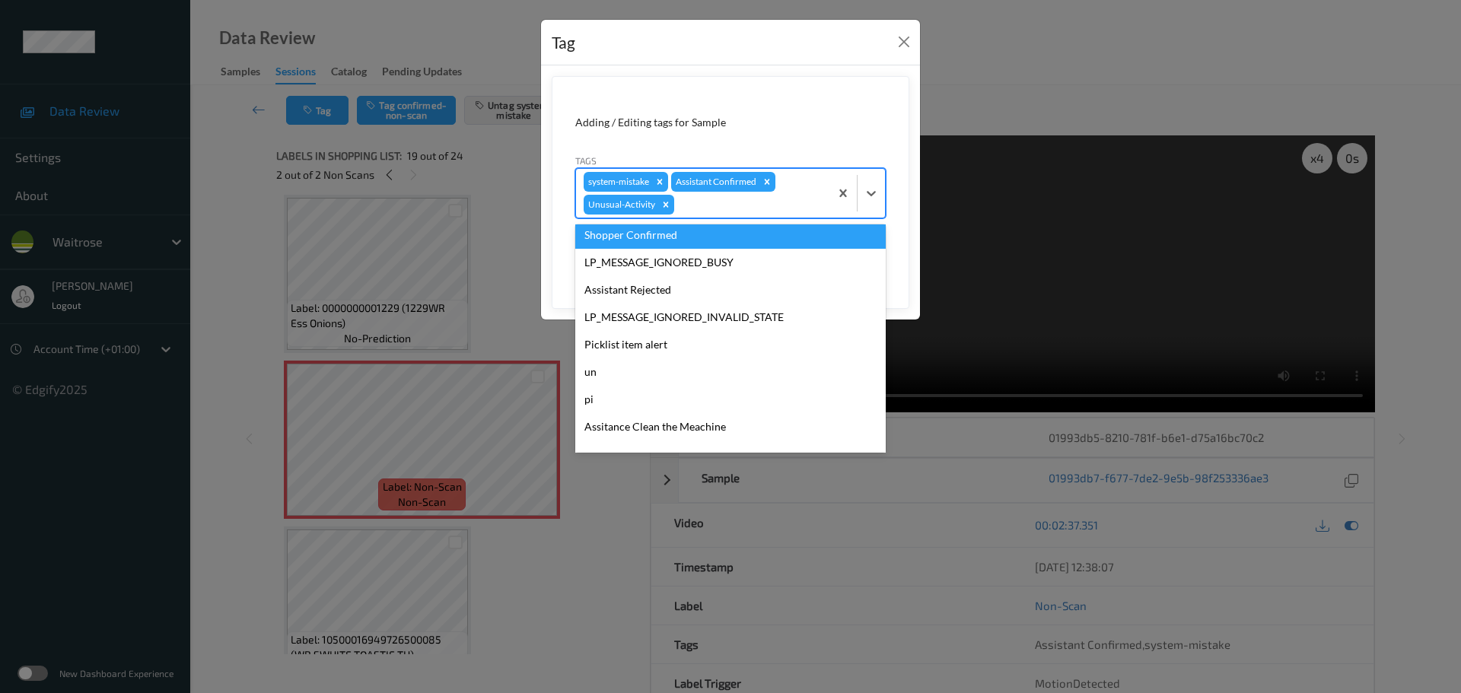
scroll to position [326, 0]
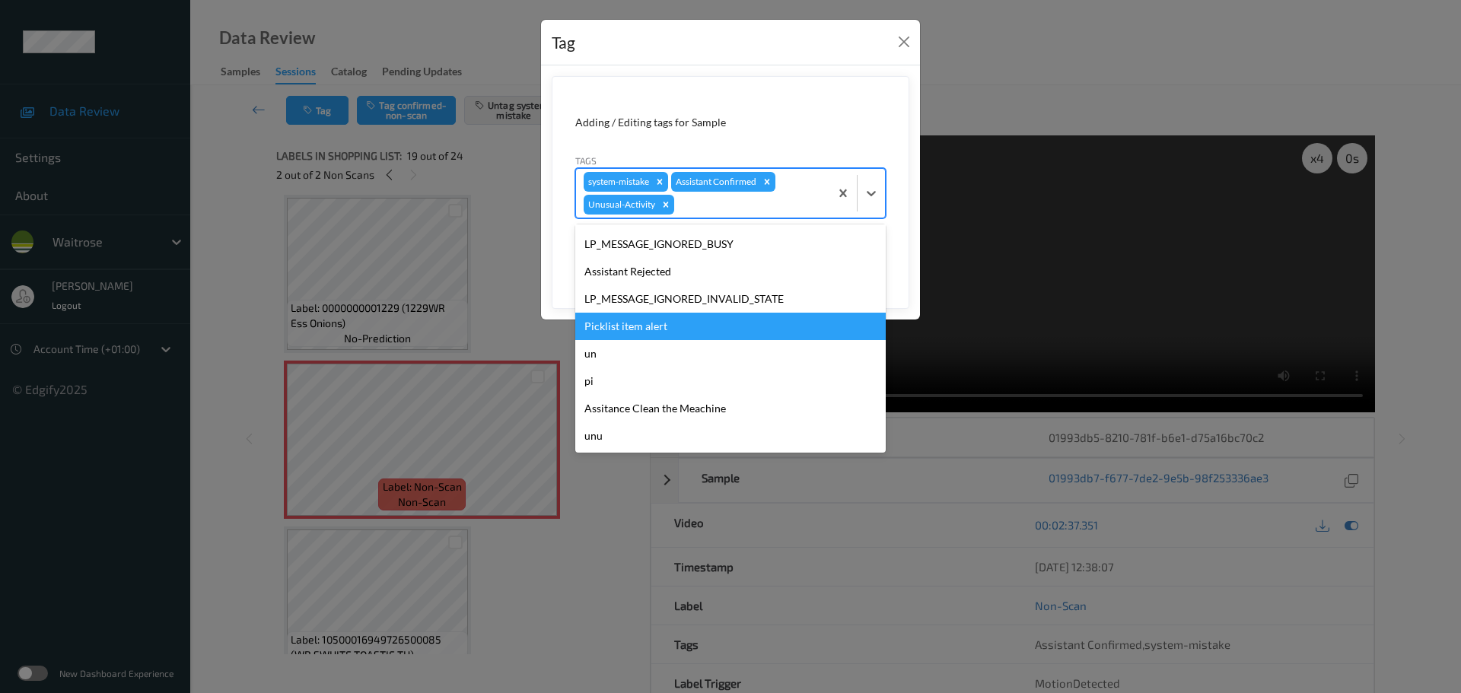
click at [651, 319] on div "Picklist item alert" at bounding box center [730, 326] width 310 height 27
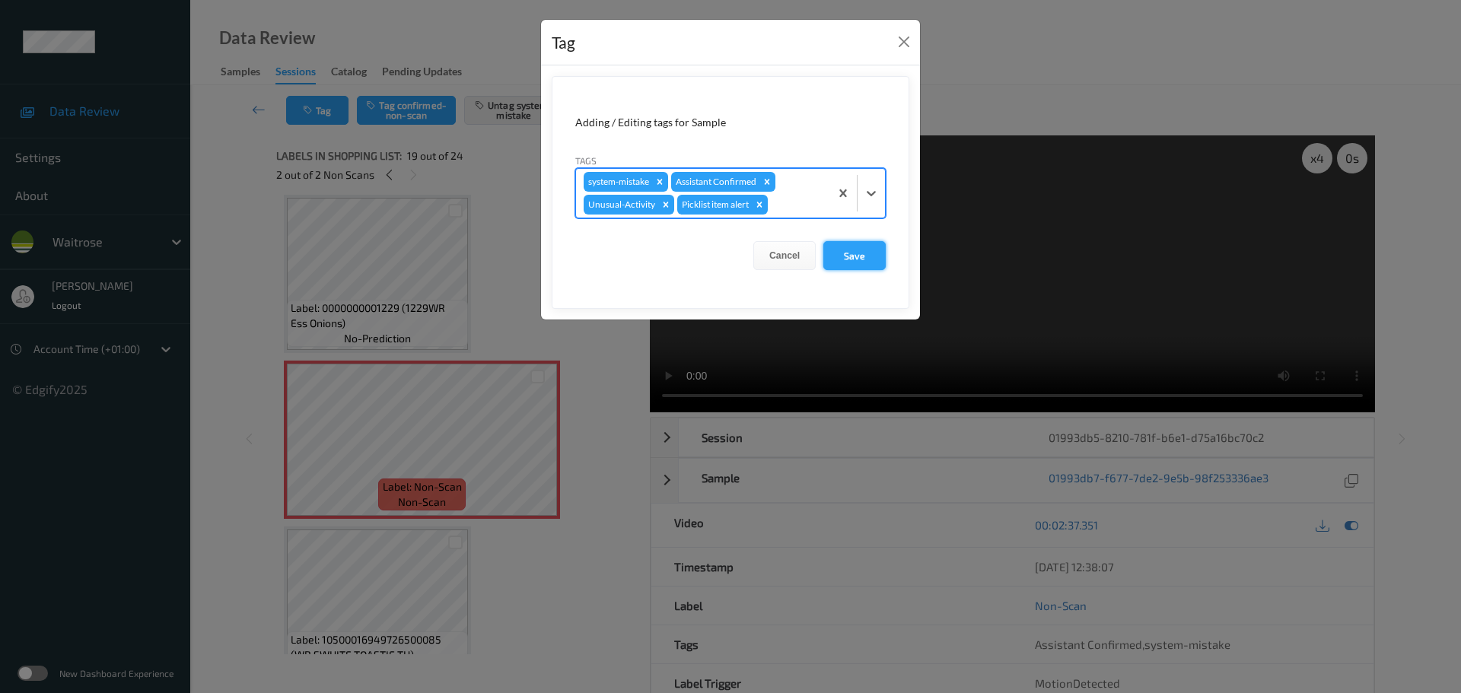
click at [852, 253] on button "Save" at bounding box center [854, 255] width 62 height 29
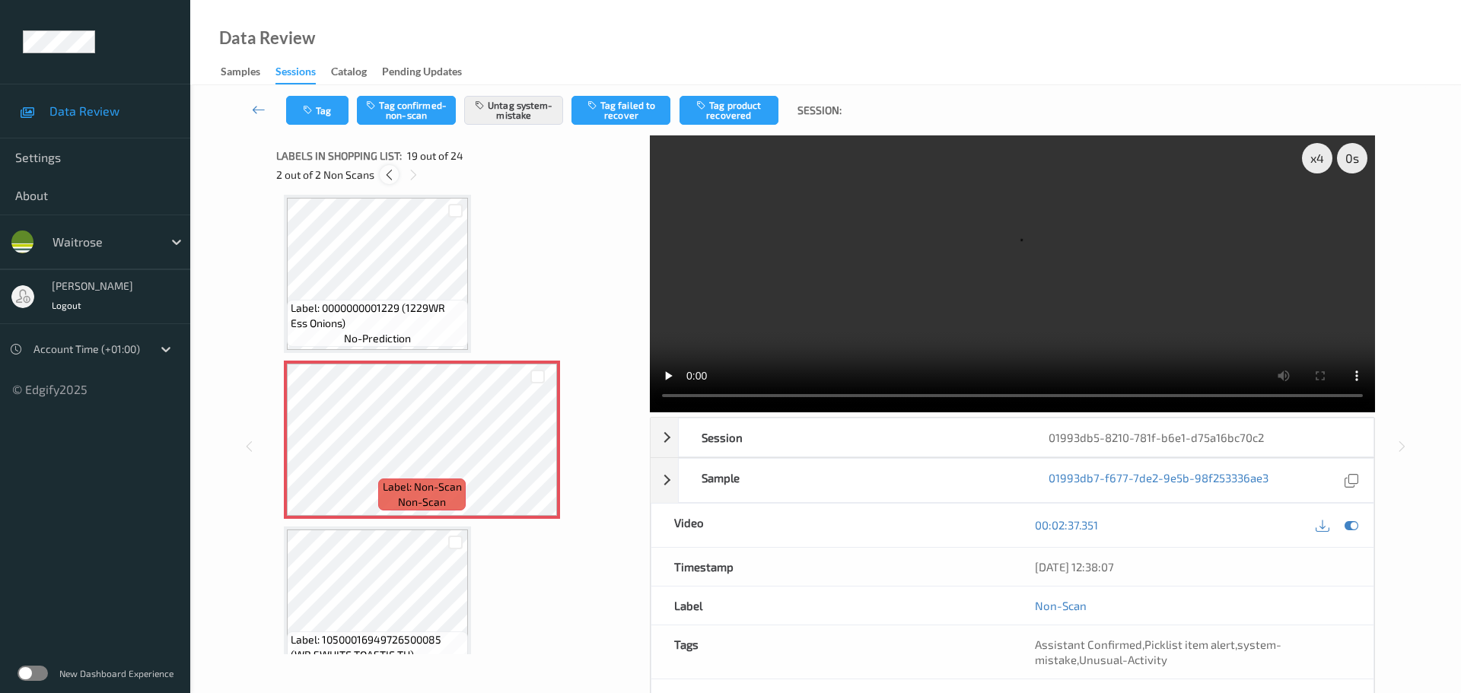
click at [391, 176] on icon at bounding box center [389, 175] width 13 height 14
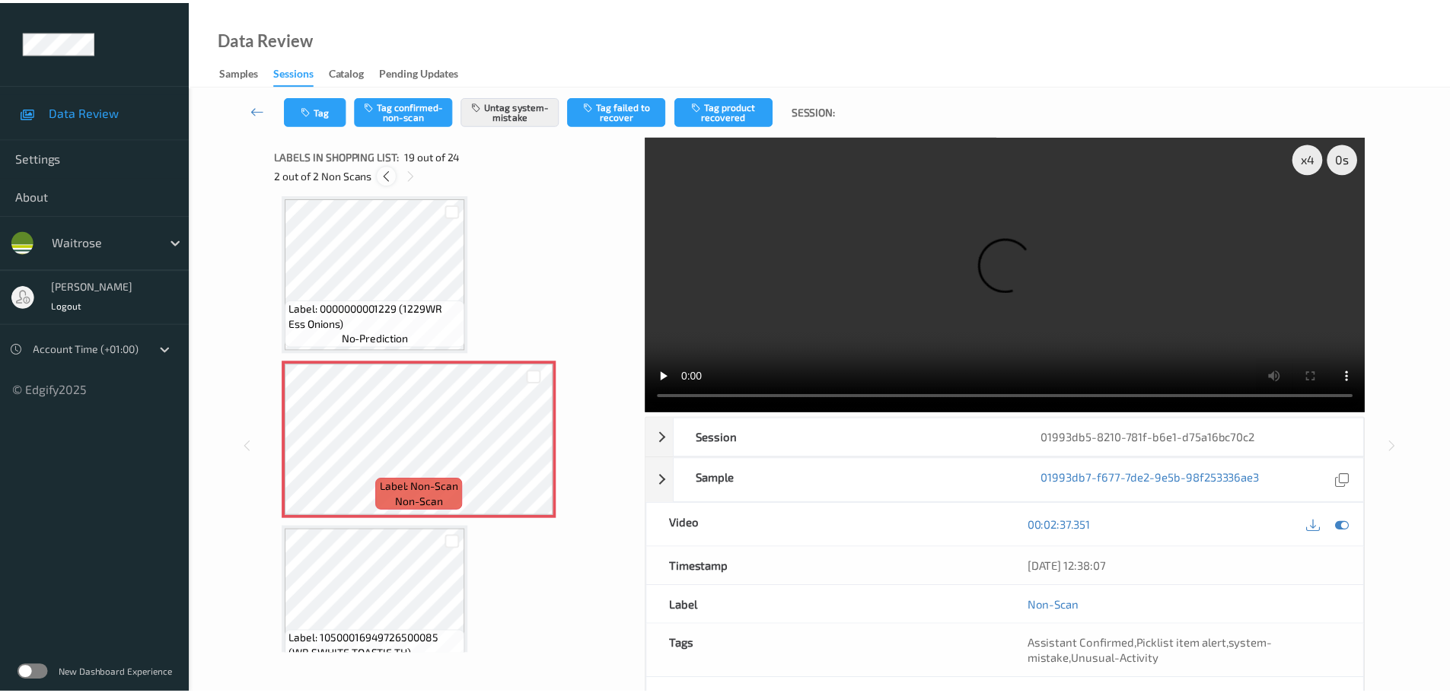
scroll to position [2164, 0]
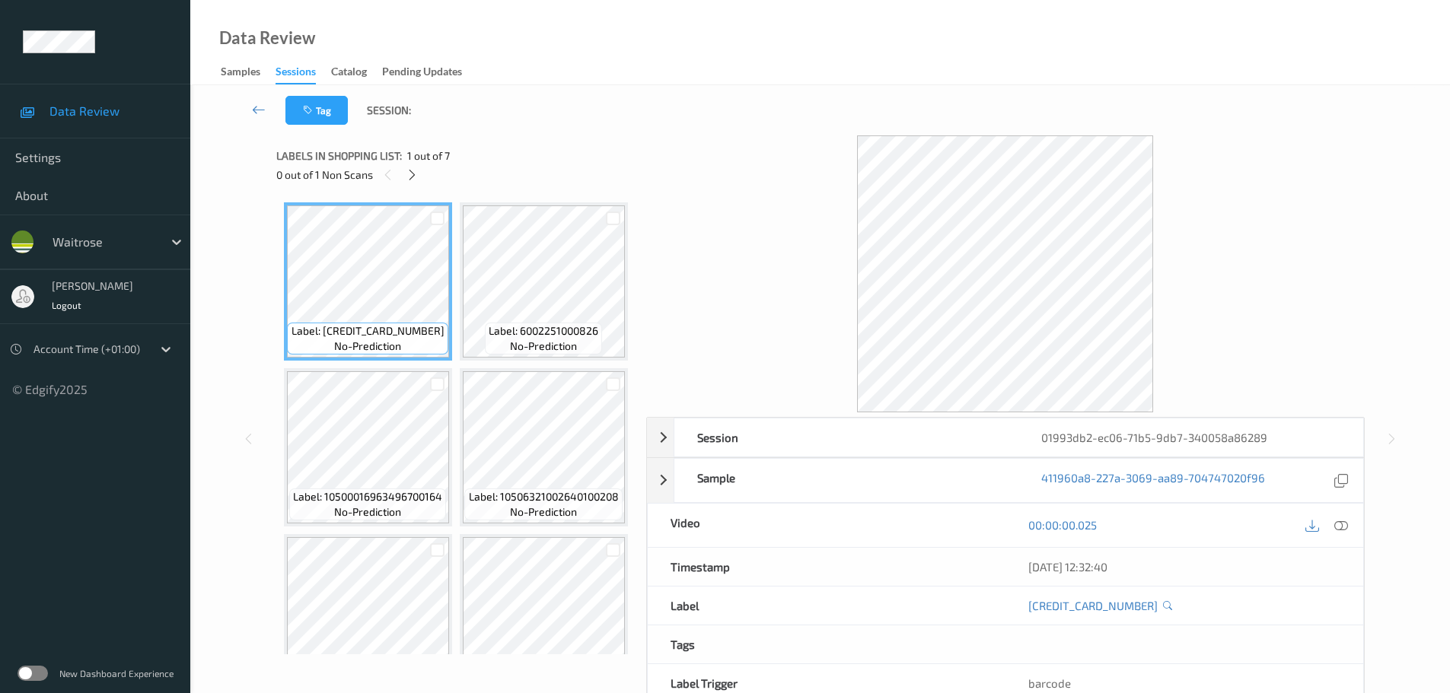
click at [403, 178] on div "0 out of 1 Non Scans" at bounding box center [455, 174] width 359 height 19
click at [403, 178] on div at bounding box center [412, 174] width 19 height 19
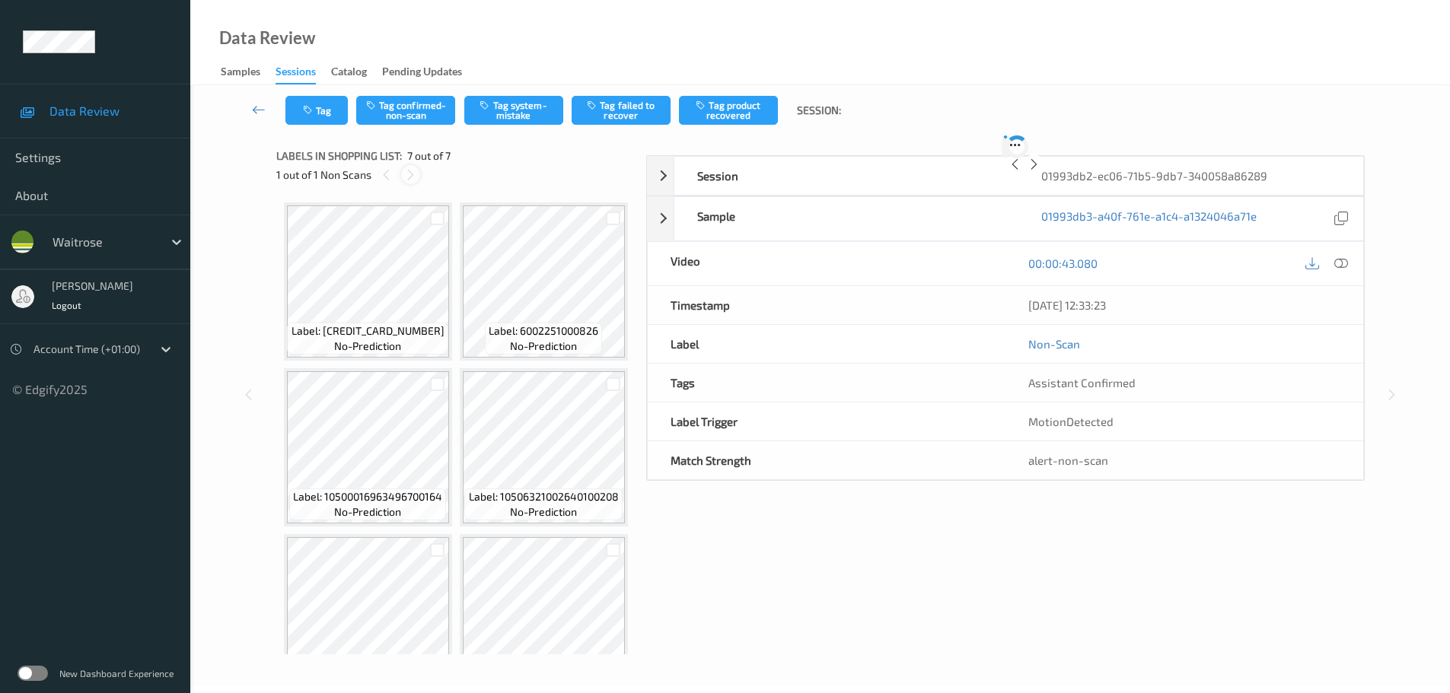
scroll to position [709, 0]
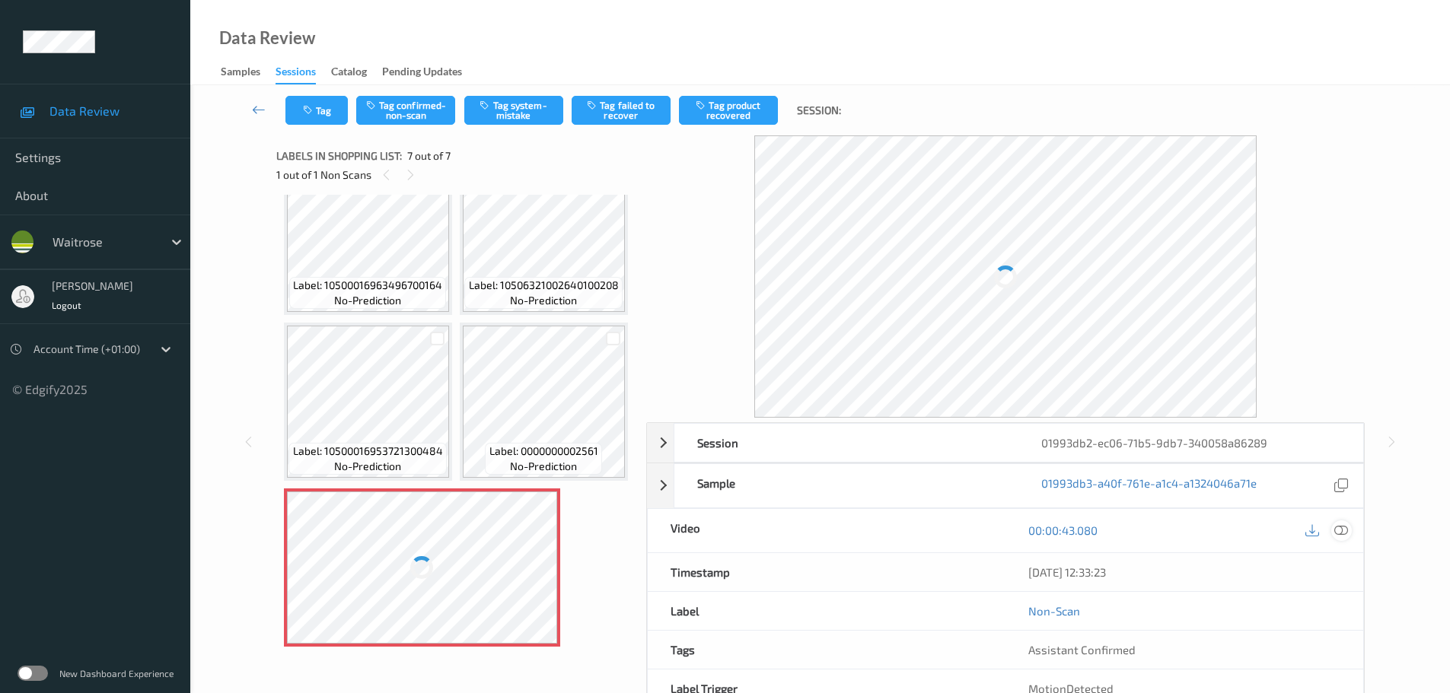
click at [1336, 528] on icon at bounding box center [1341, 531] width 14 height 14
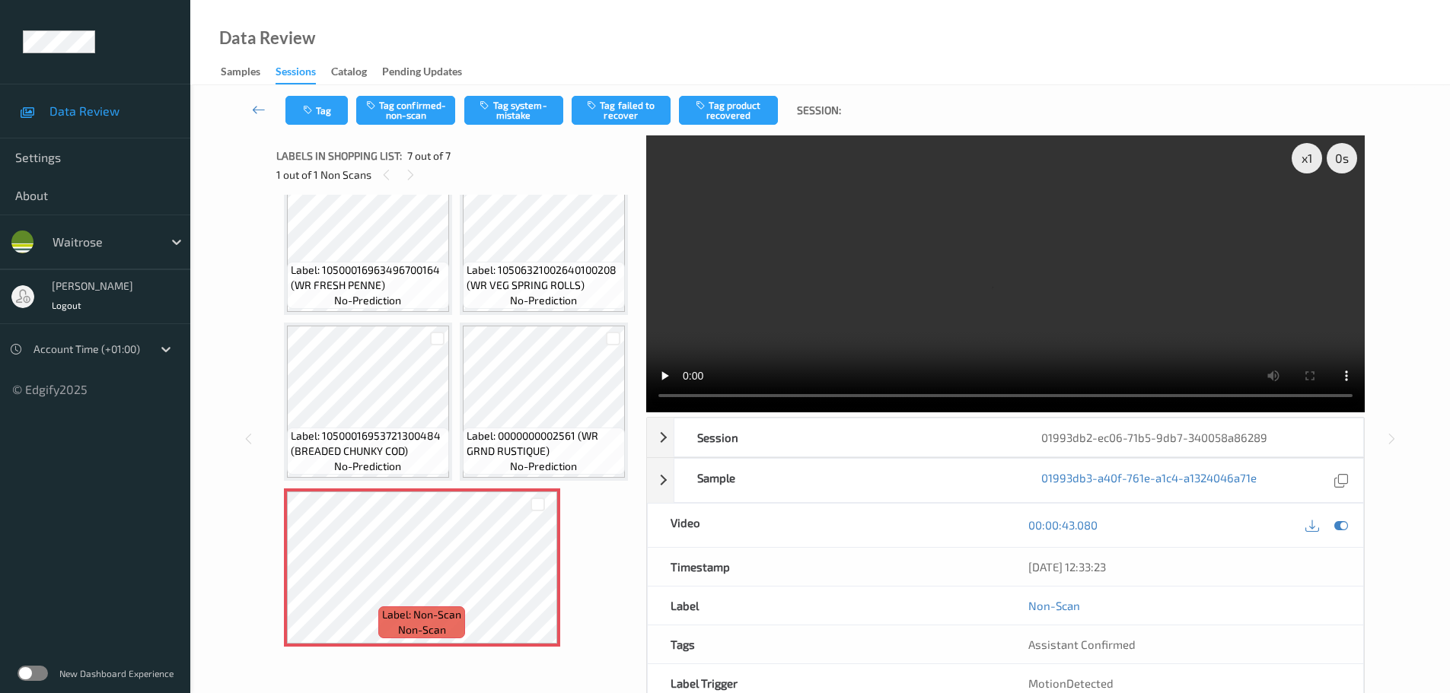
click at [466, 437] on span "Label: 0000000002561 (WR GRND RUSTIQUE)" at bounding box center [543, 443] width 154 height 30
click at [489, 124] on button "Tag system-mistake" at bounding box center [513, 110] width 99 height 29
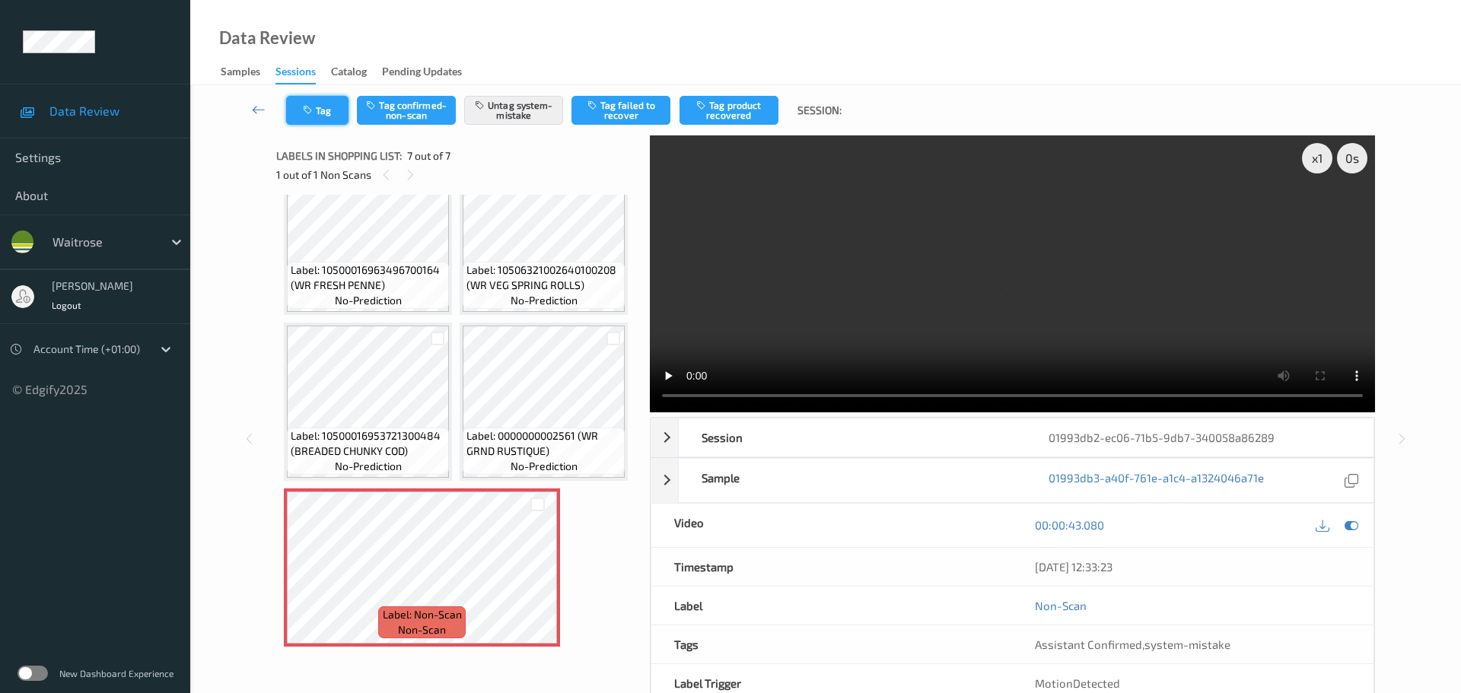
click at [320, 113] on button "Tag" at bounding box center [317, 110] width 62 height 29
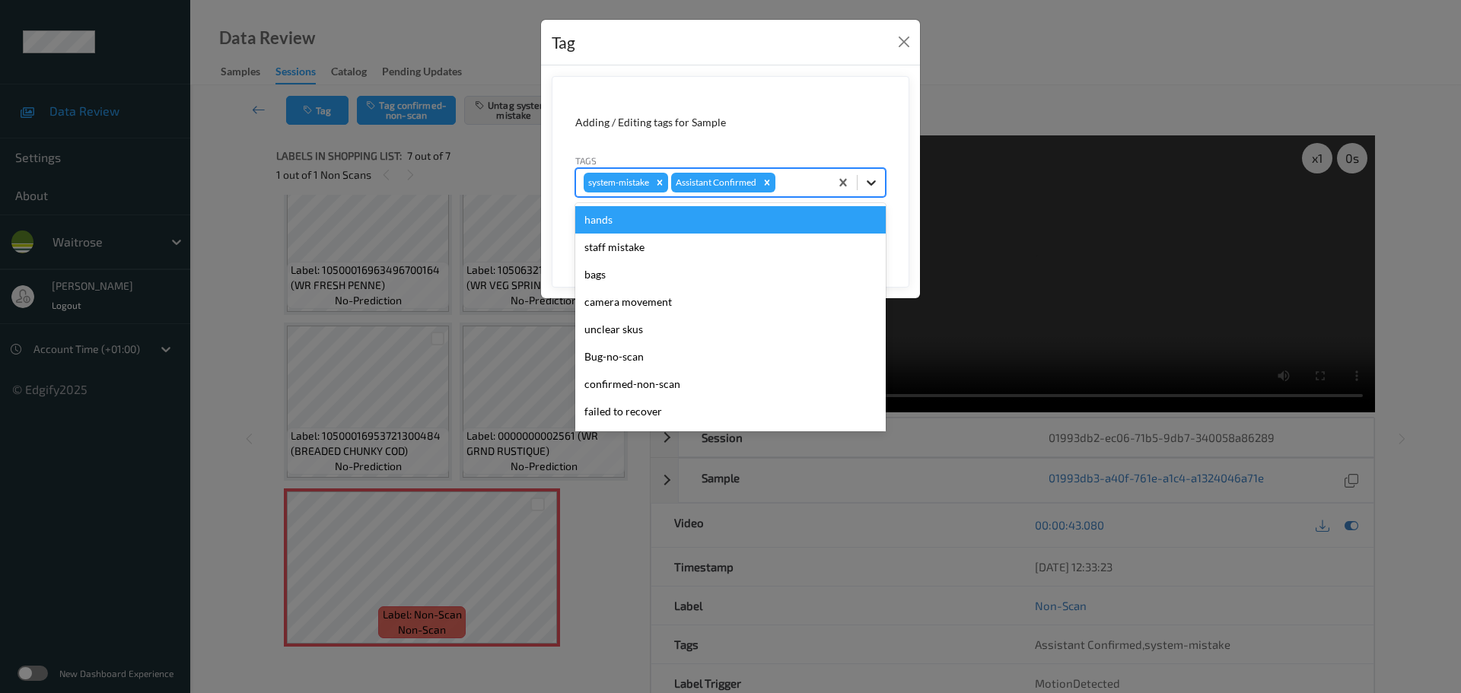
drag, startPoint x: 872, startPoint y: 183, endPoint x: 860, endPoint y: 195, distance: 16.7
click at [870, 184] on icon at bounding box center [871, 182] width 9 height 5
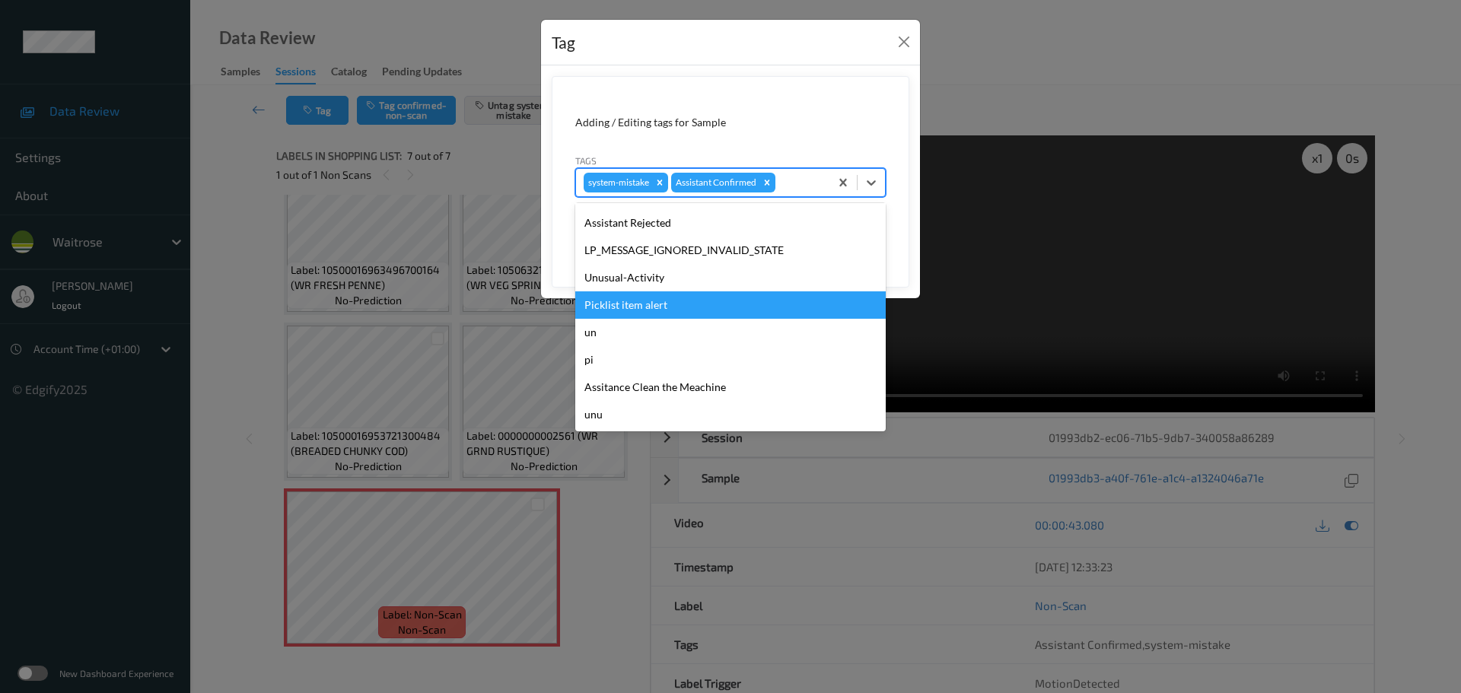
click at [643, 282] on div "Unusual-Activity" at bounding box center [730, 277] width 310 height 27
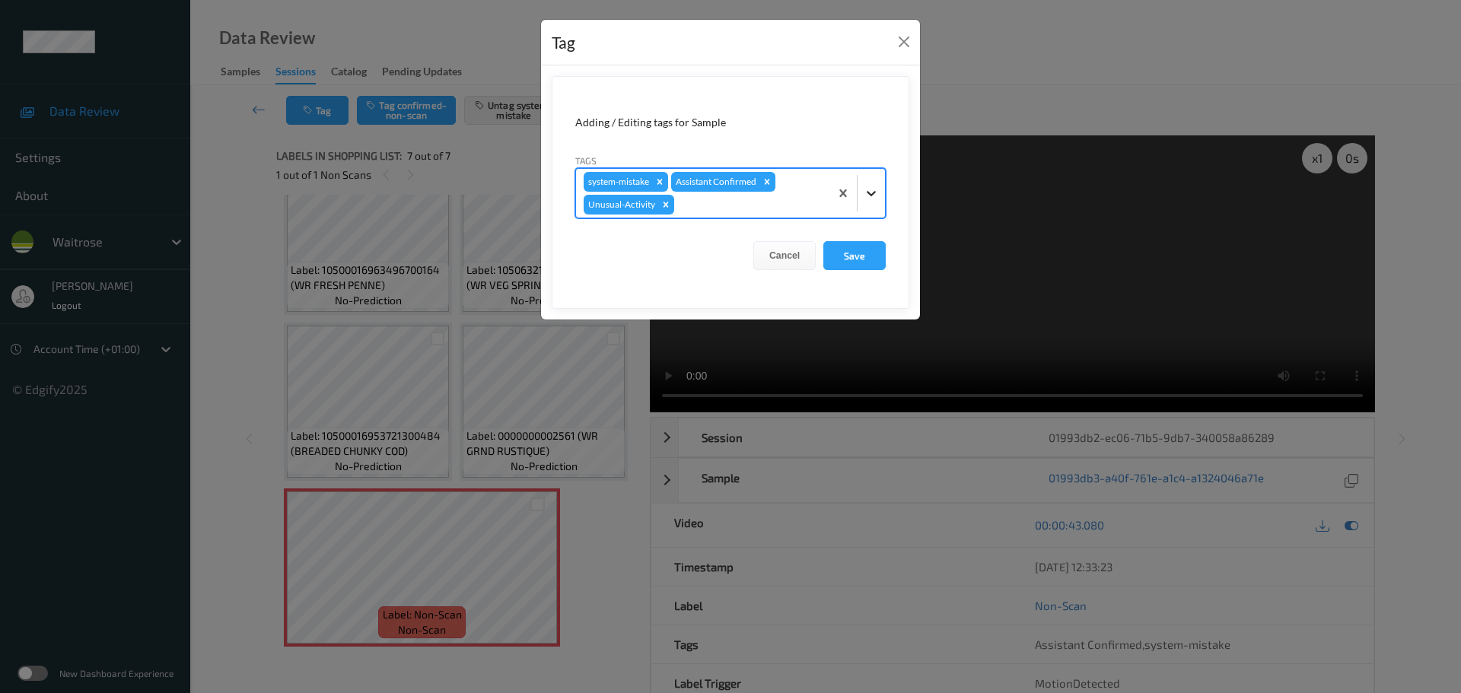
click at [873, 196] on icon at bounding box center [871, 193] width 15 height 15
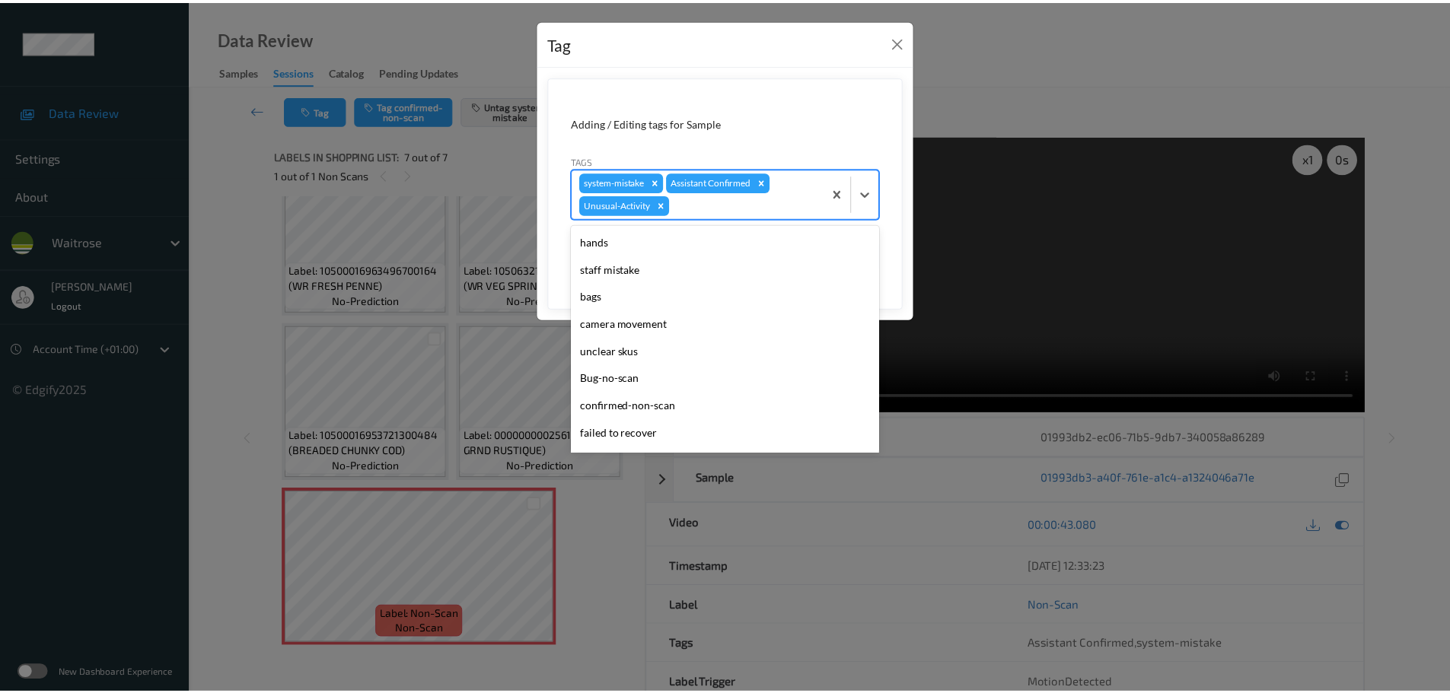
scroll to position [326, 0]
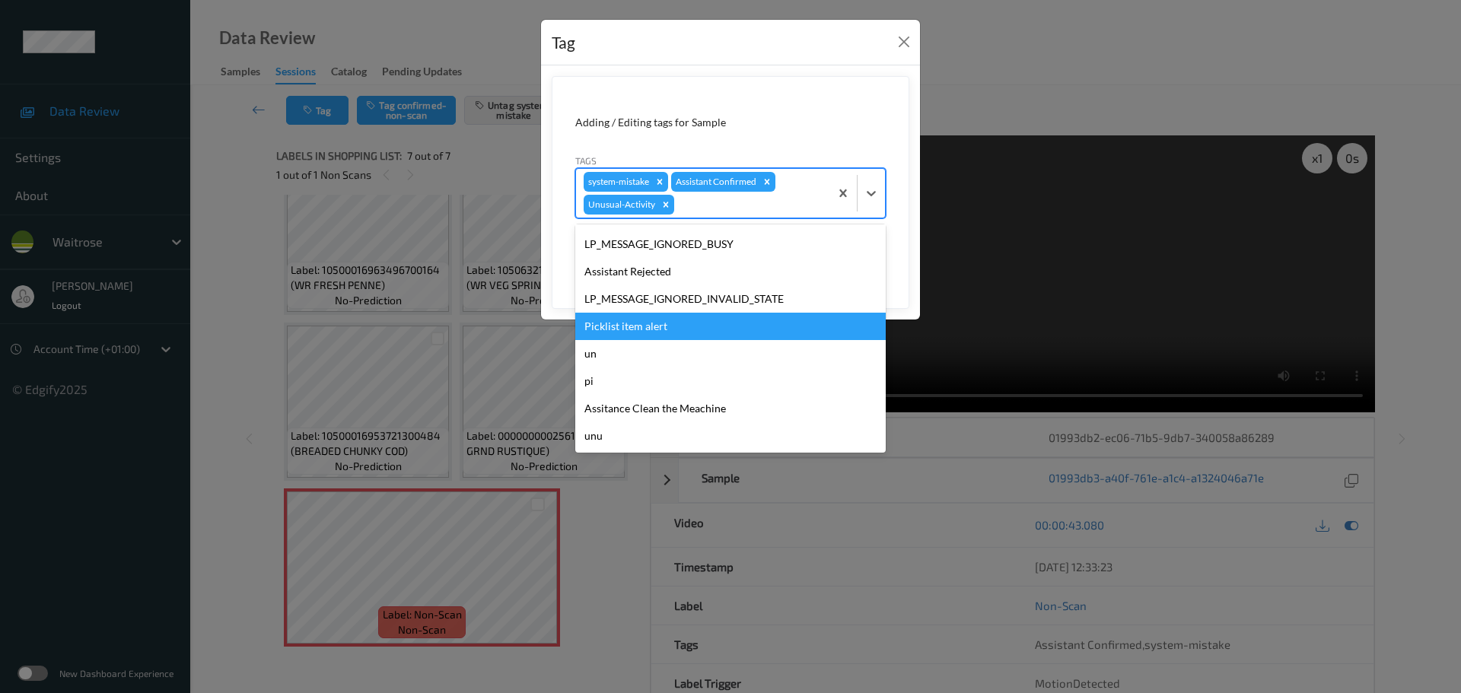
click at [623, 330] on div "Picklist item alert" at bounding box center [730, 326] width 310 height 27
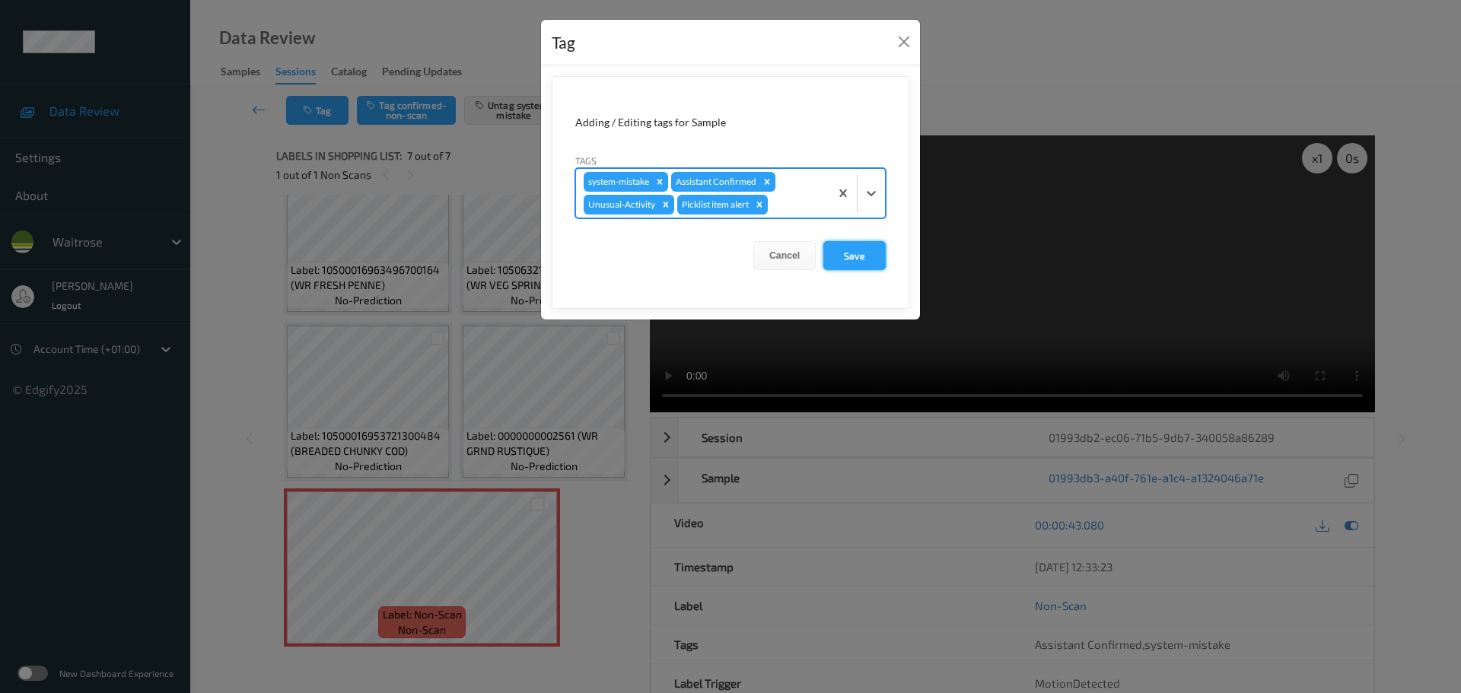
click at [861, 259] on button "Save" at bounding box center [854, 255] width 62 height 29
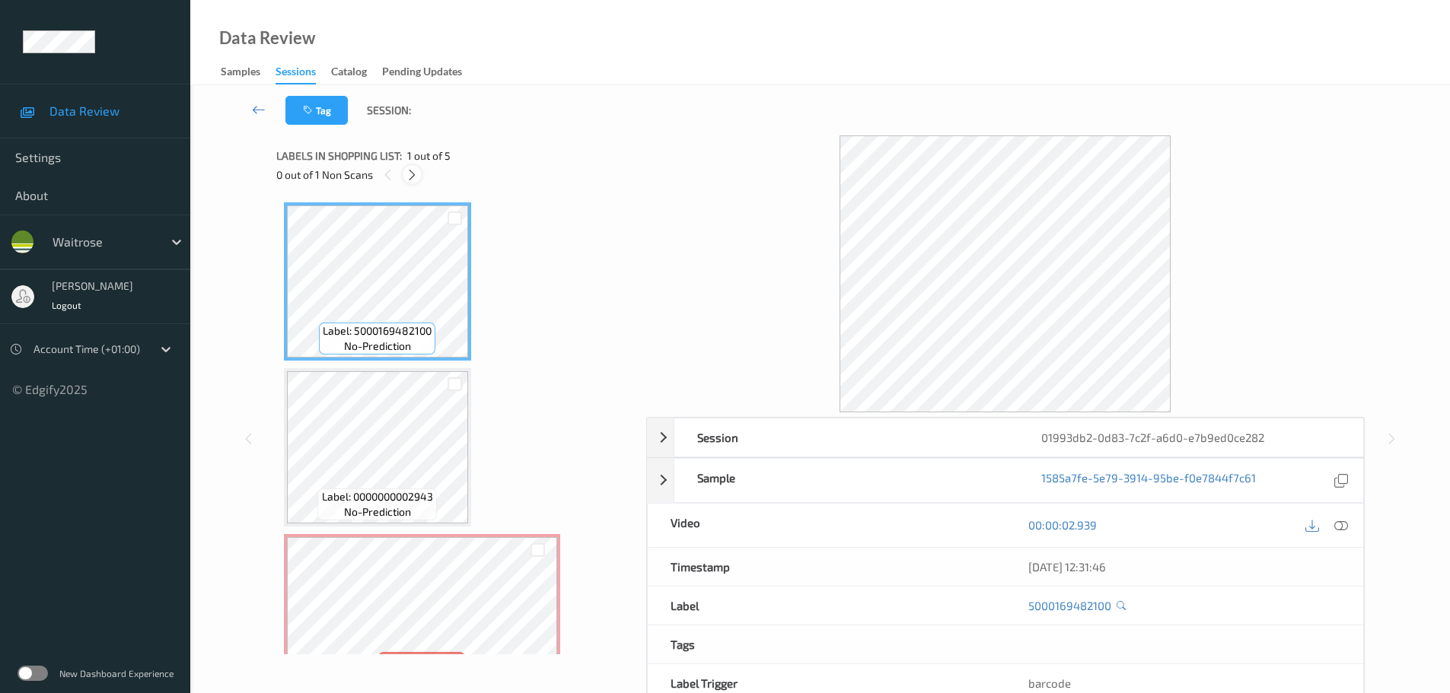
click at [412, 179] on icon at bounding box center [412, 175] width 13 height 14
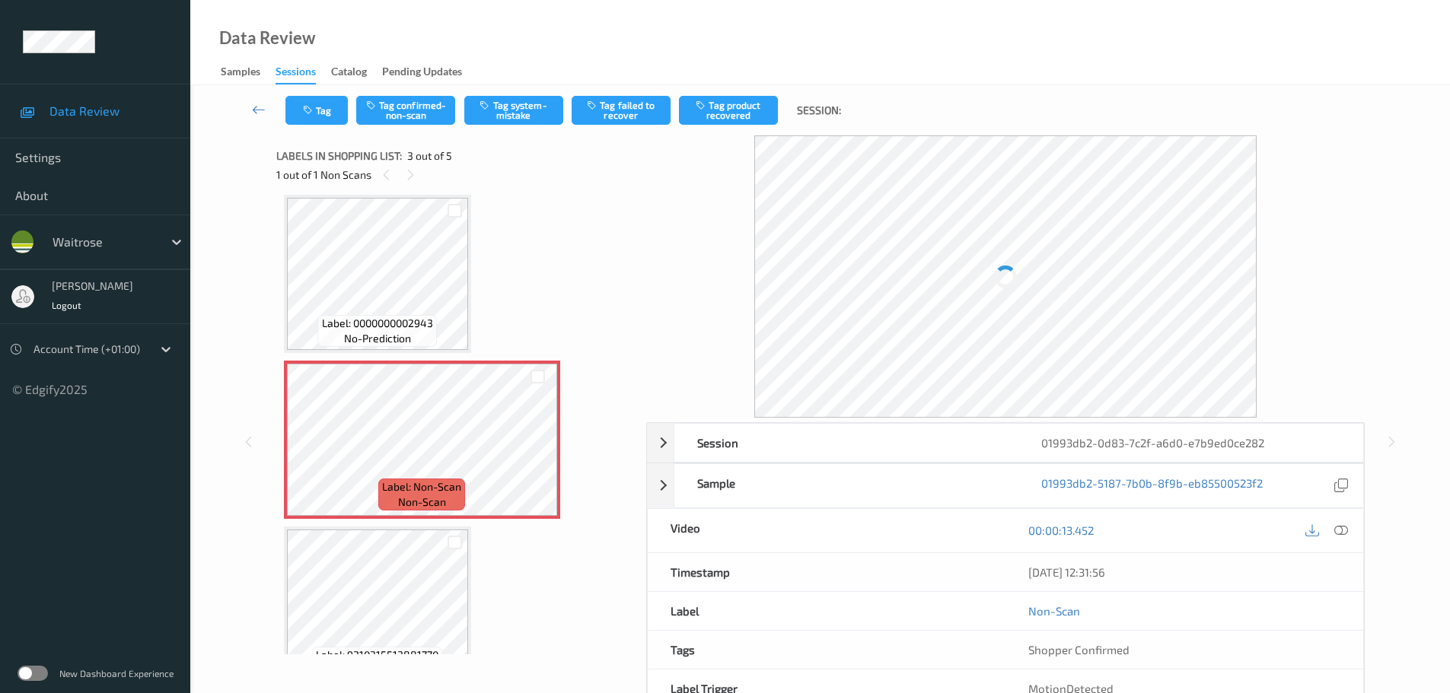
click at [1338, 533] on icon at bounding box center [1341, 531] width 14 height 14
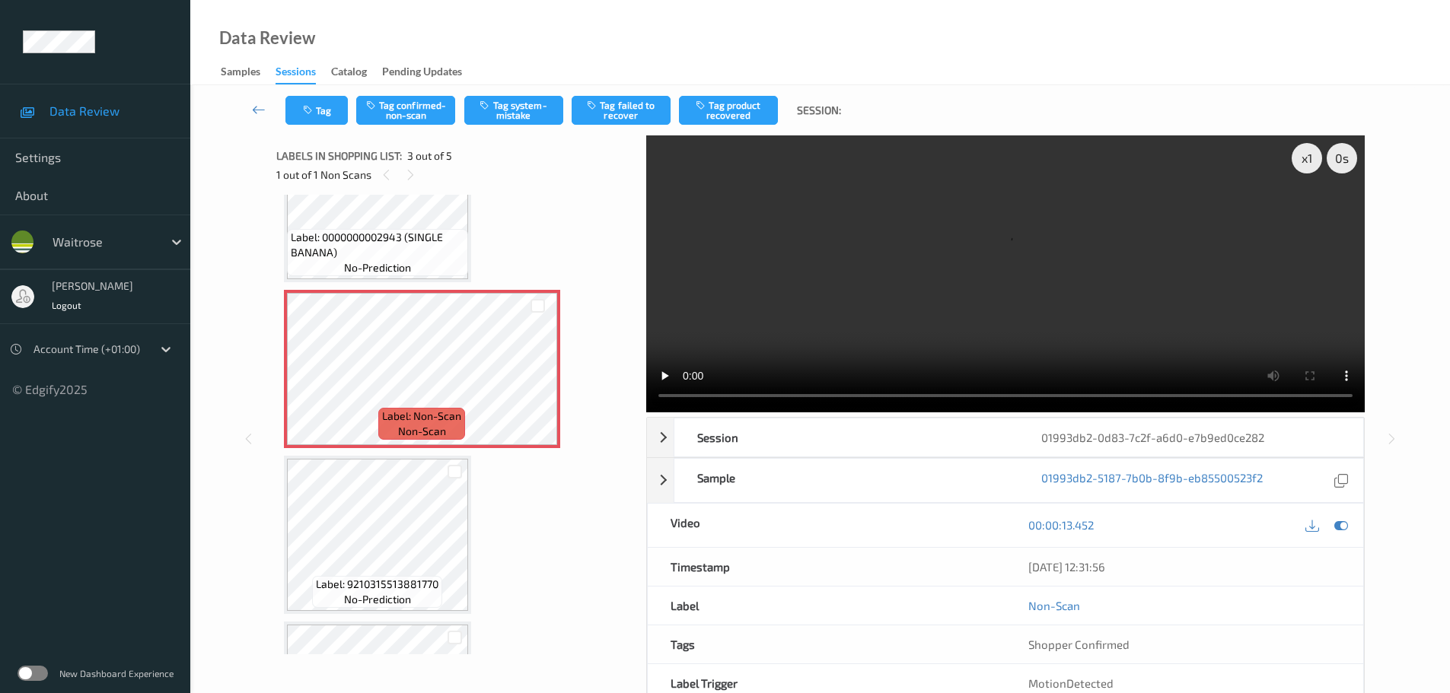
scroll to position [149, 0]
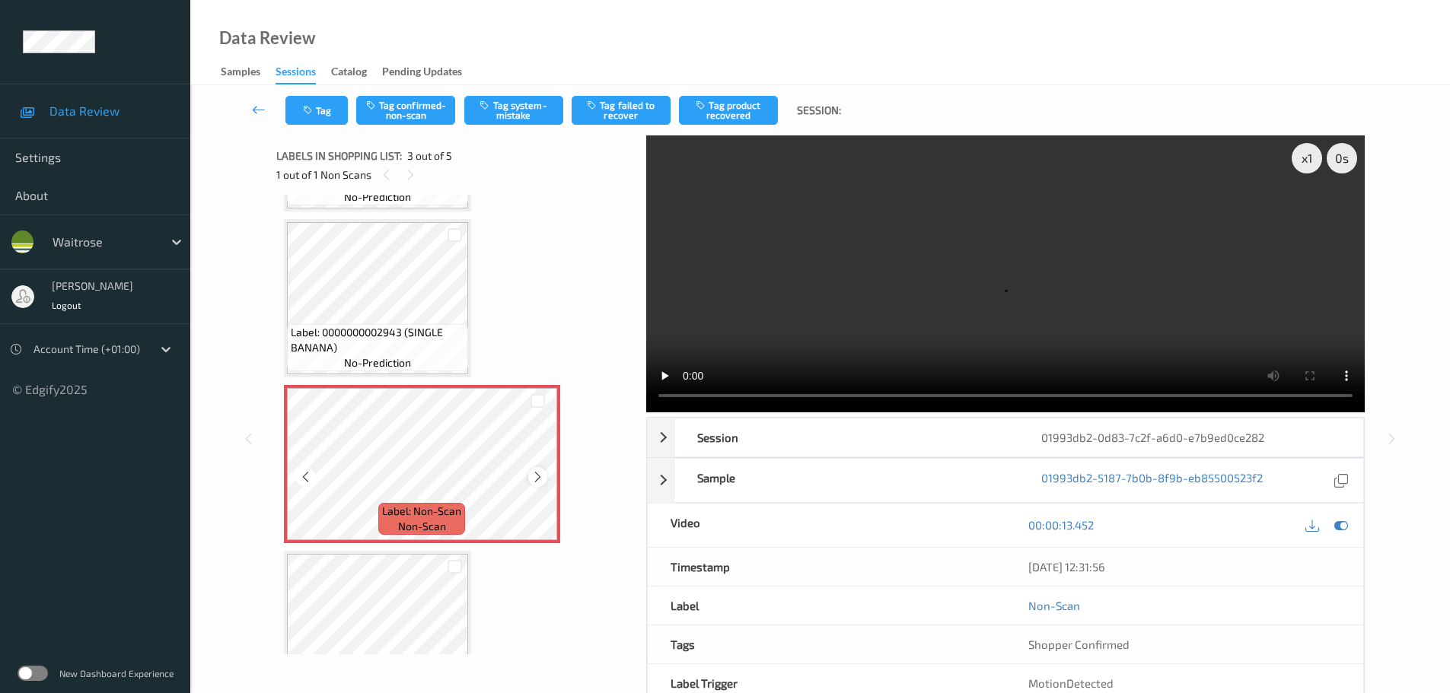
click at [538, 482] on icon at bounding box center [537, 477] width 13 height 14
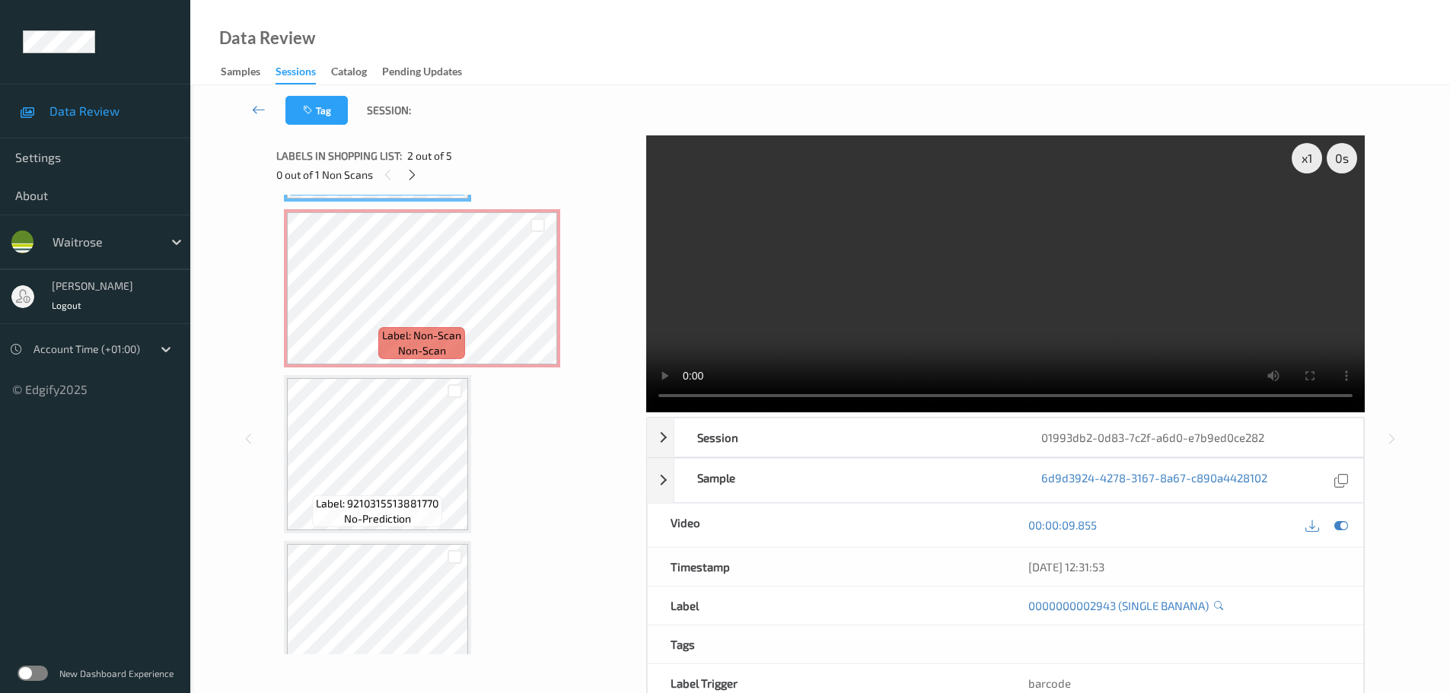
scroll to position [301, 0]
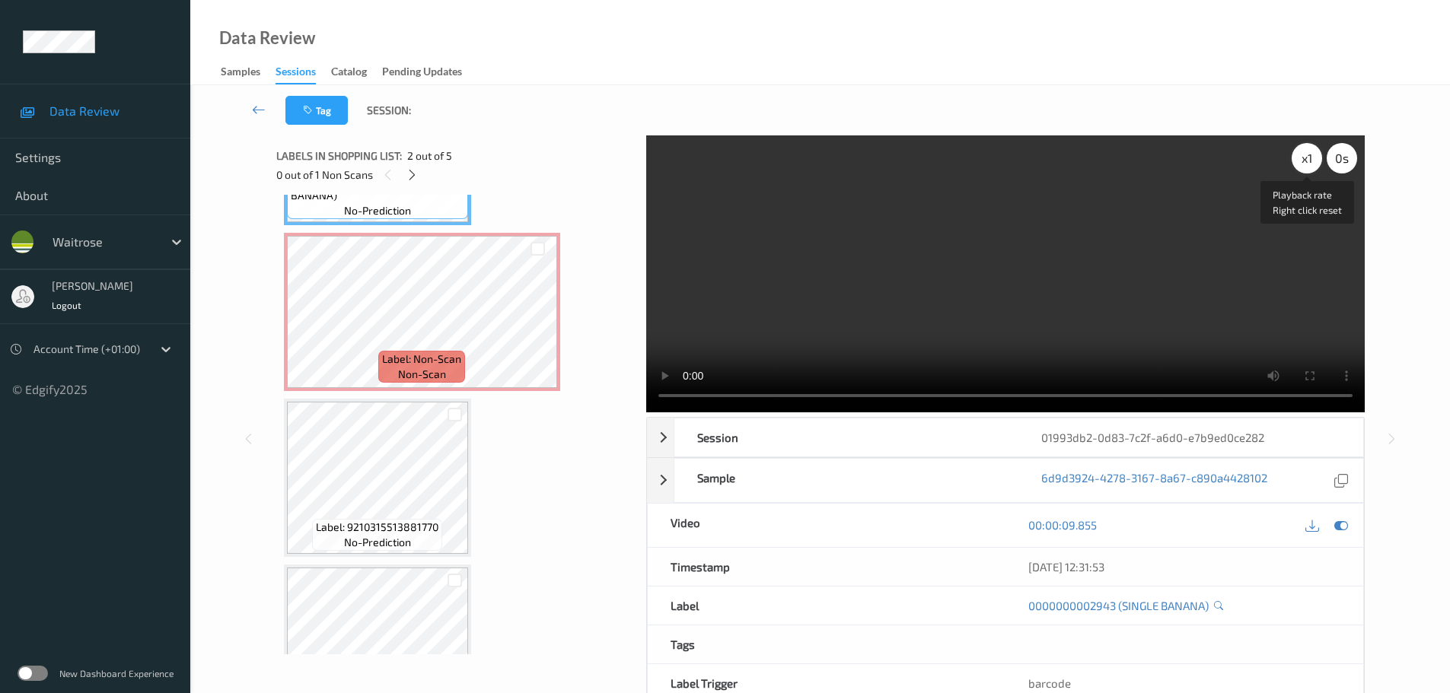
click at [1314, 157] on div "x 1" at bounding box center [1306, 158] width 30 height 30
click at [1313, 158] on div "x 2" at bounding box center [1306, 158] width 30 height 30
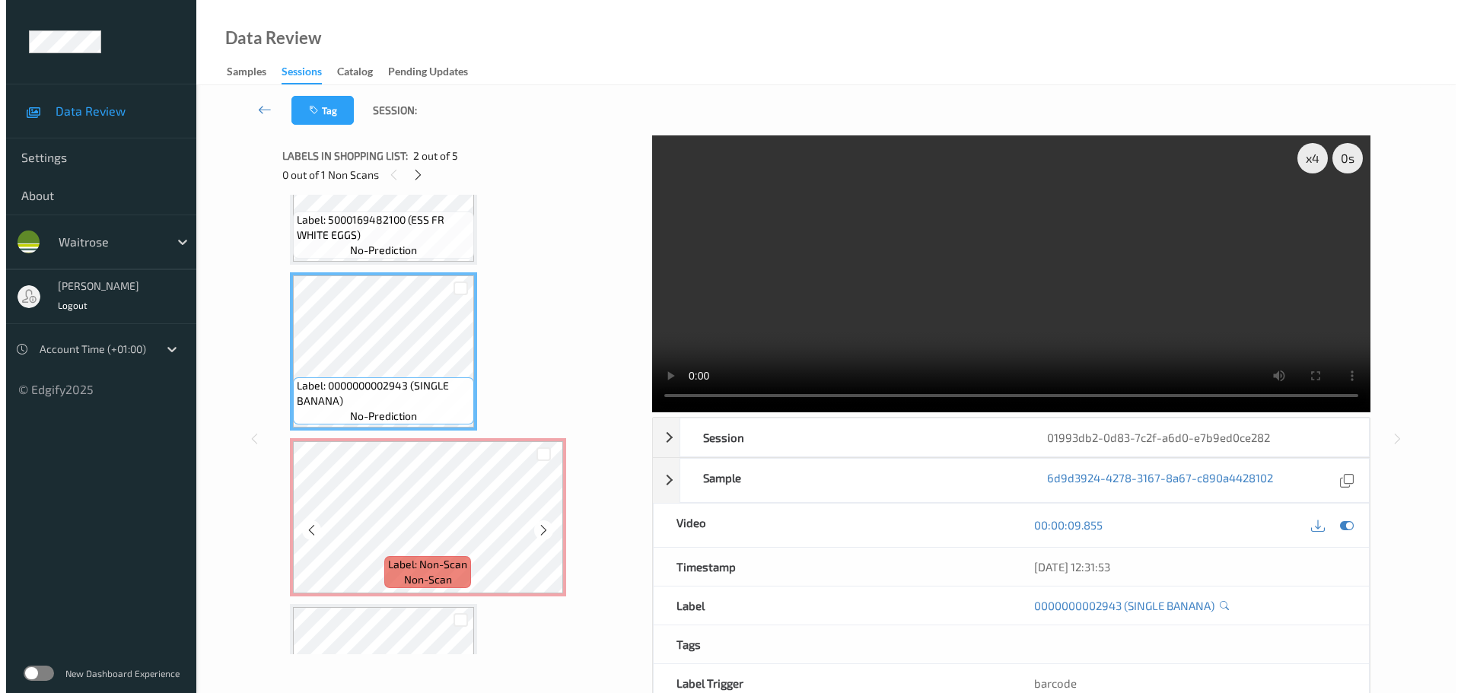
scroll to position [73, 0]
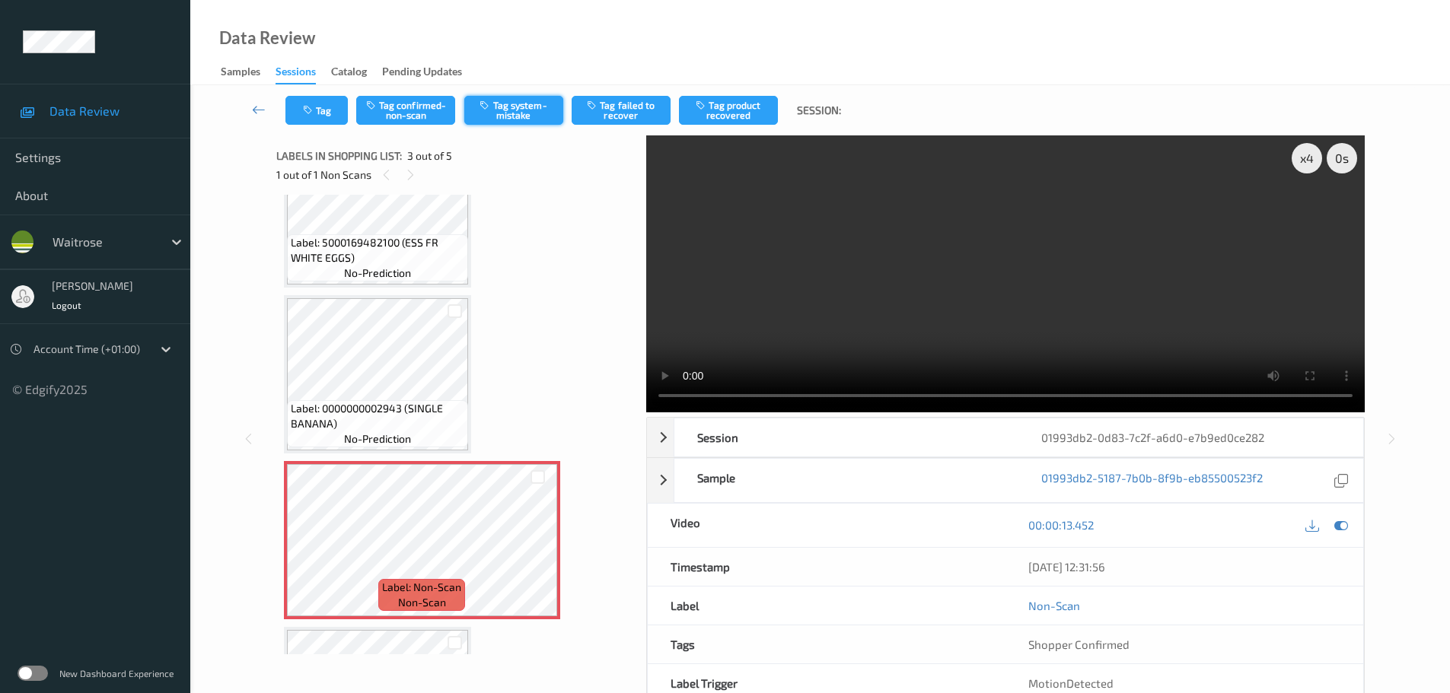
click at [516, 119] on button "Tag system-mistake" at bounding box center [513, 110] width 99 height 29
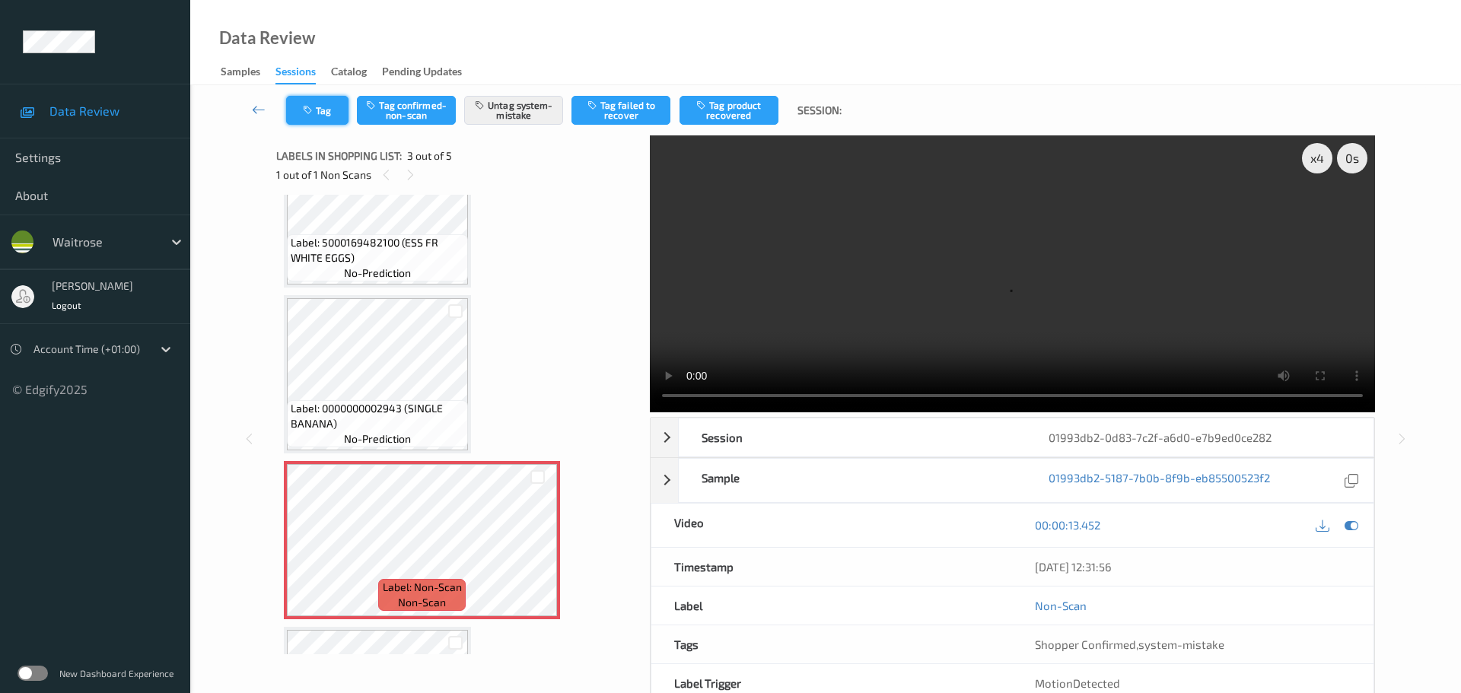
click at [313, 109] on icon "button" at bounding box center [309, 110] width 13 height 11
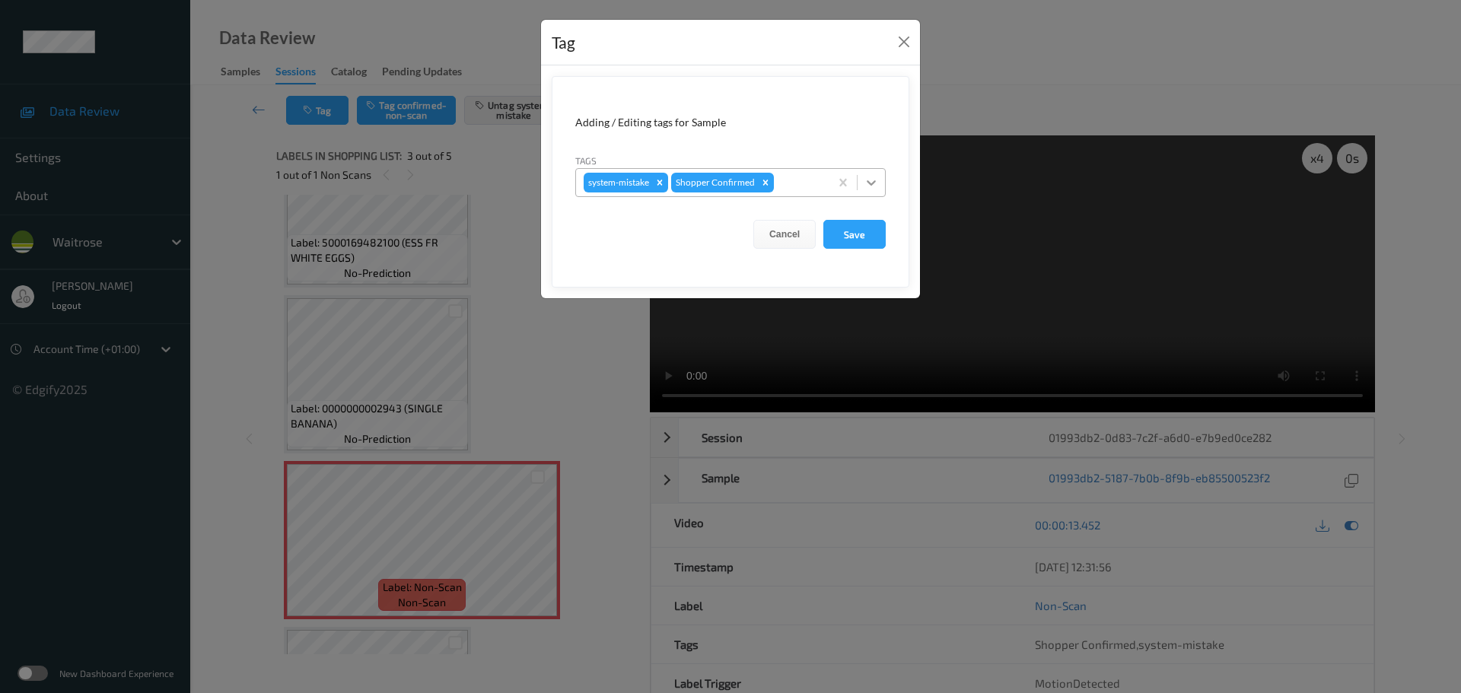
click at [858, 181] on div at bounding box center [871, 182] width 27 height 27
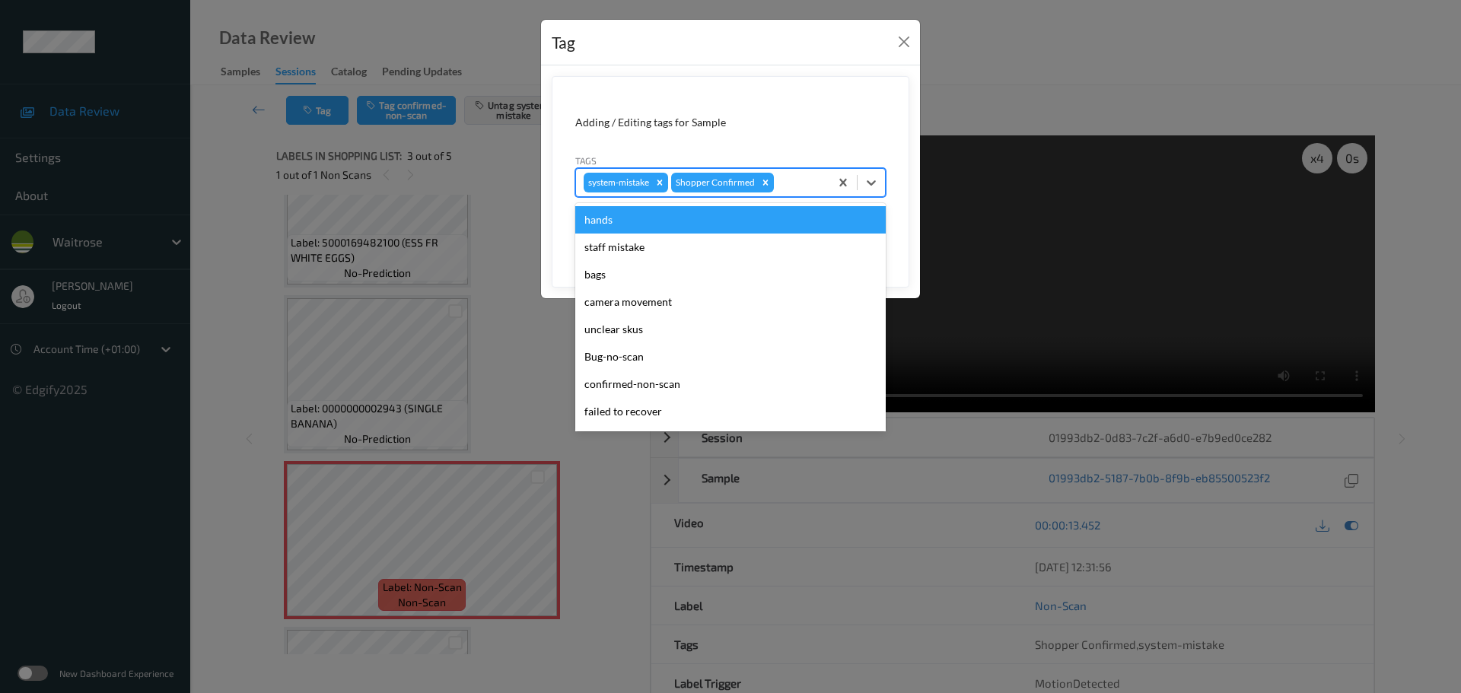
scroll to position [353, 0]
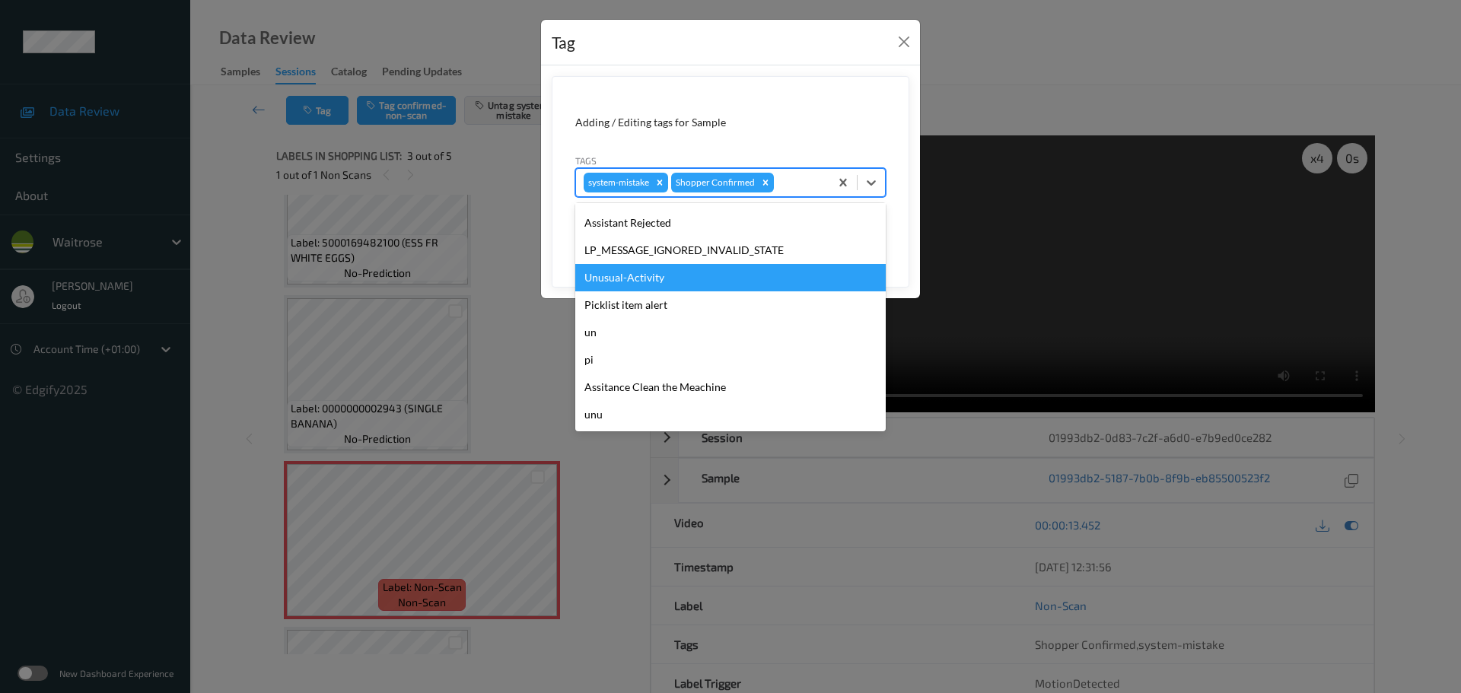
click at [605, 285] on div "Unusual-Activity" at bounding box center [730, 277] width 310 height 27
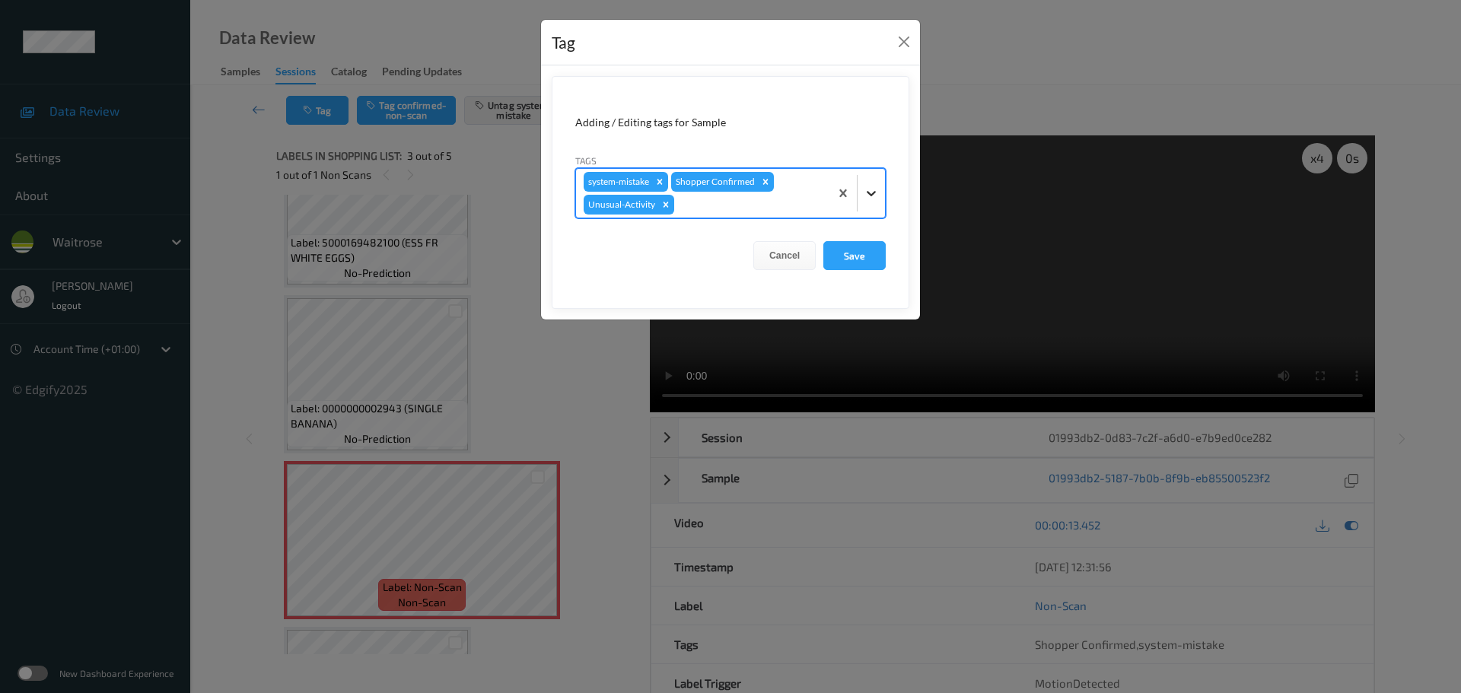
click at [869, 196] on icon at bounding box center [871, 193] width 15 height 15
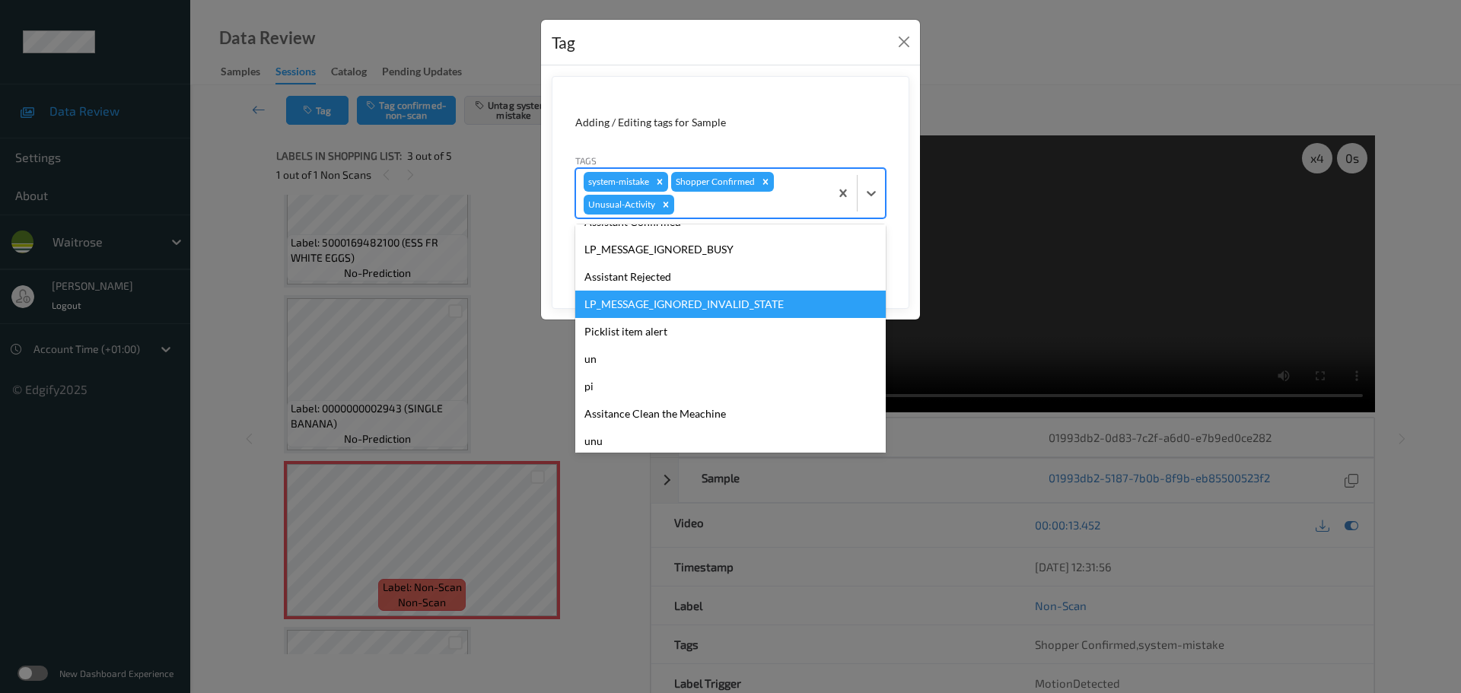
scroll to position [326, 0]
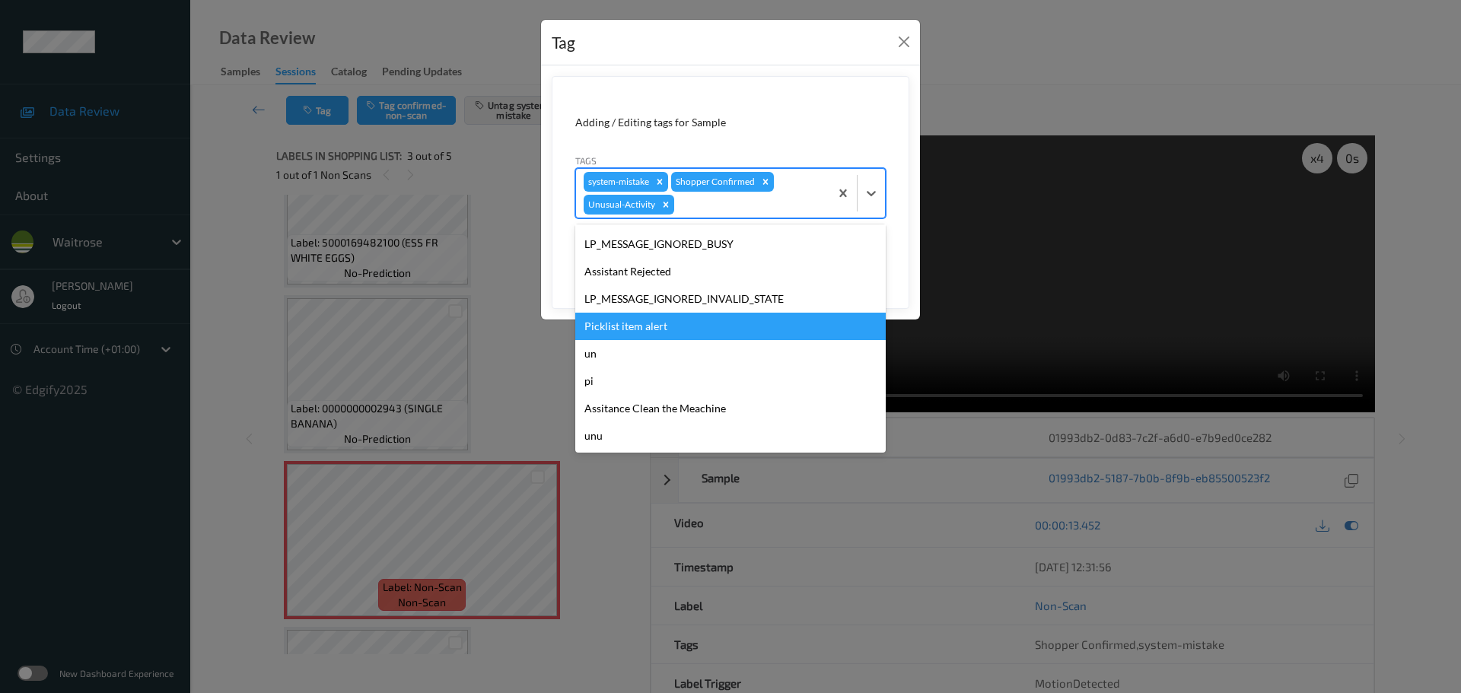
click at [597, 320] on div "Picklist item alert" at bounding box center [730, 326] width 310 height 27
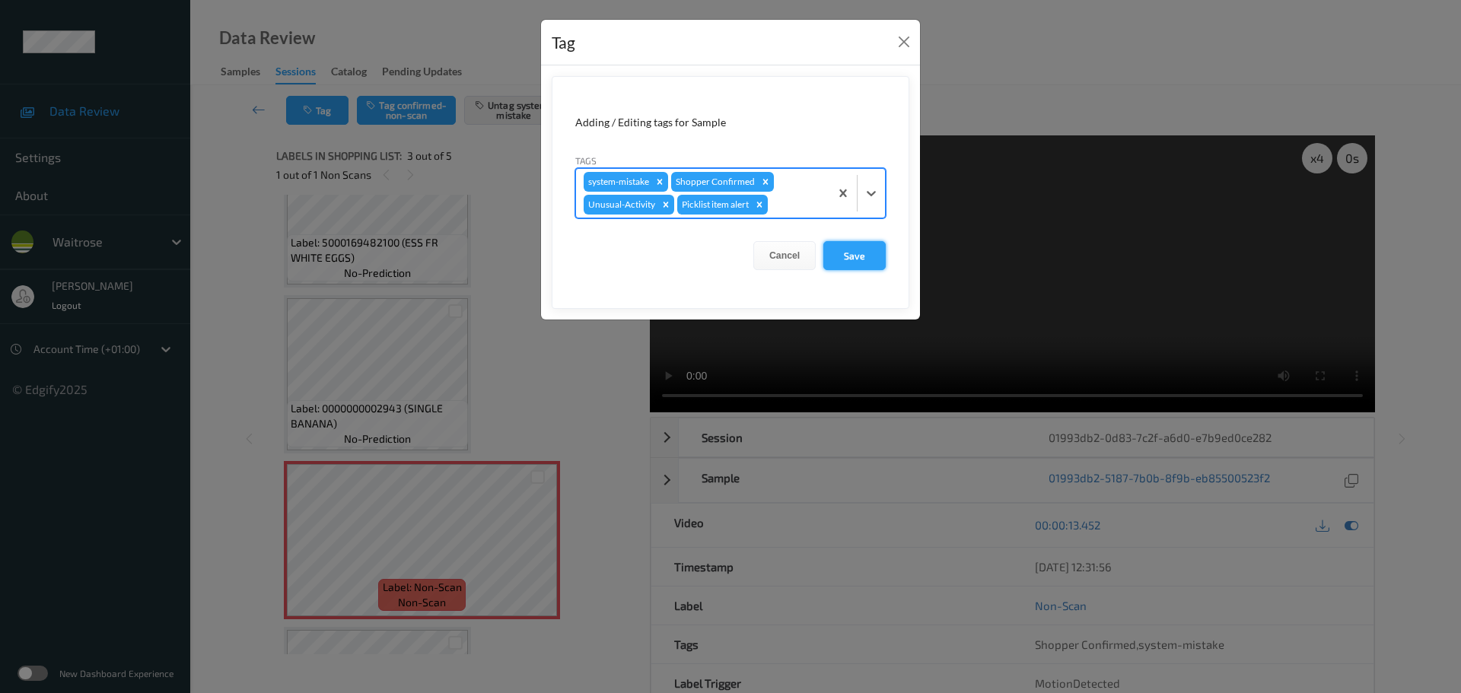
click at [865, 266] on button "Save" at bounding box center [854, 255] width 62 height 29
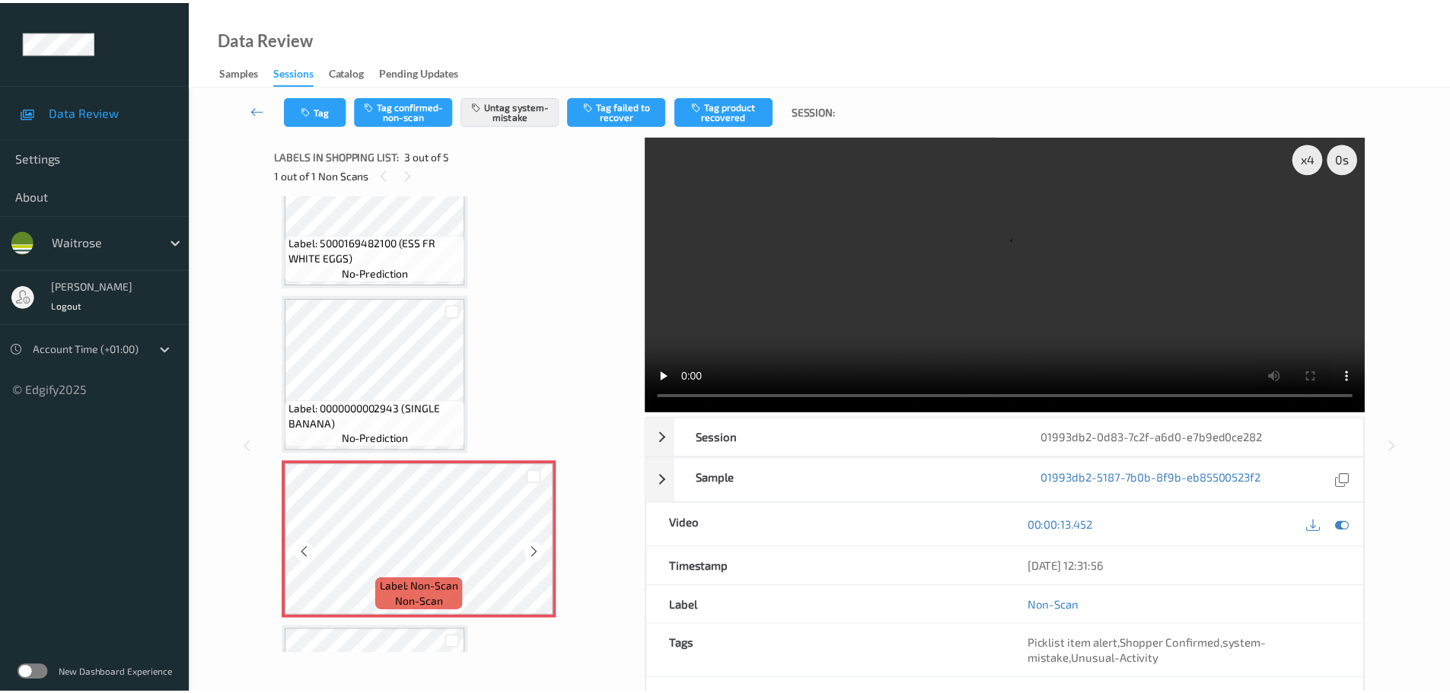
scroll to position [377, 0]
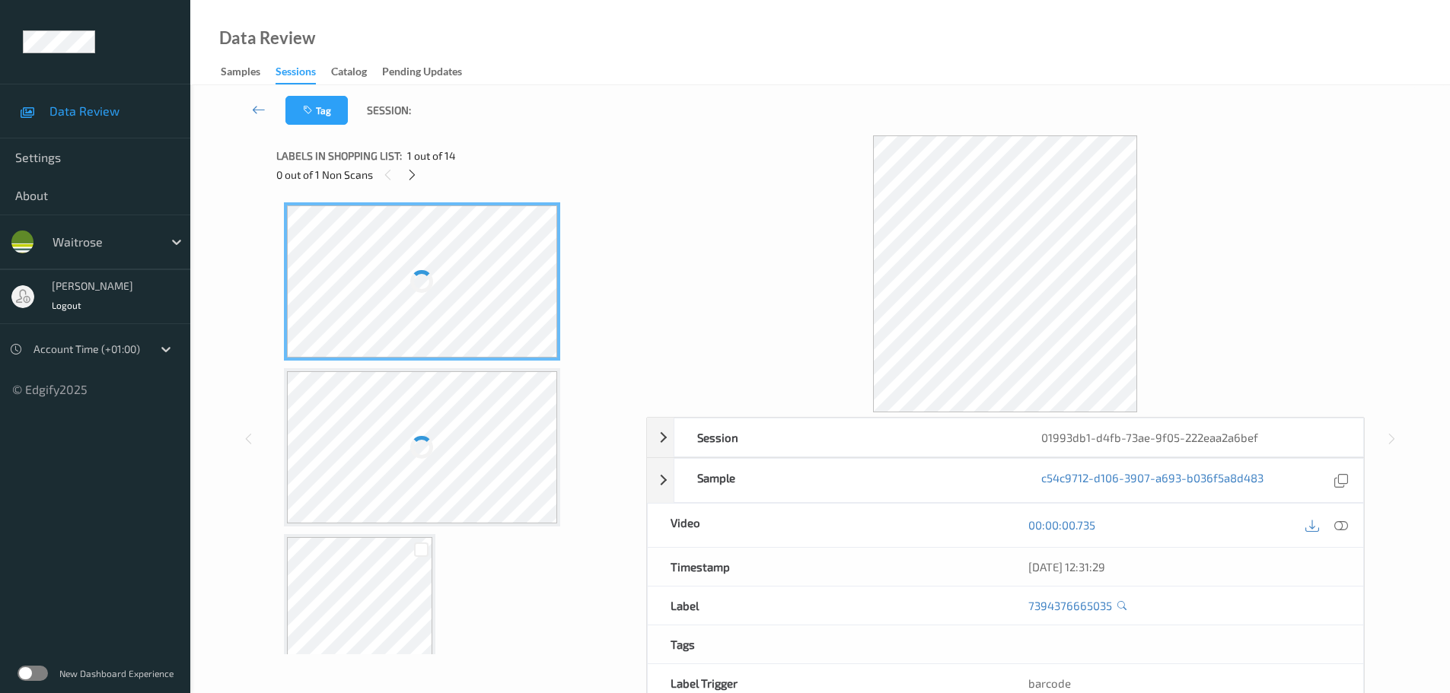
click at [406, 174] on icon at bounding box center [412, 175] width 13 height 14
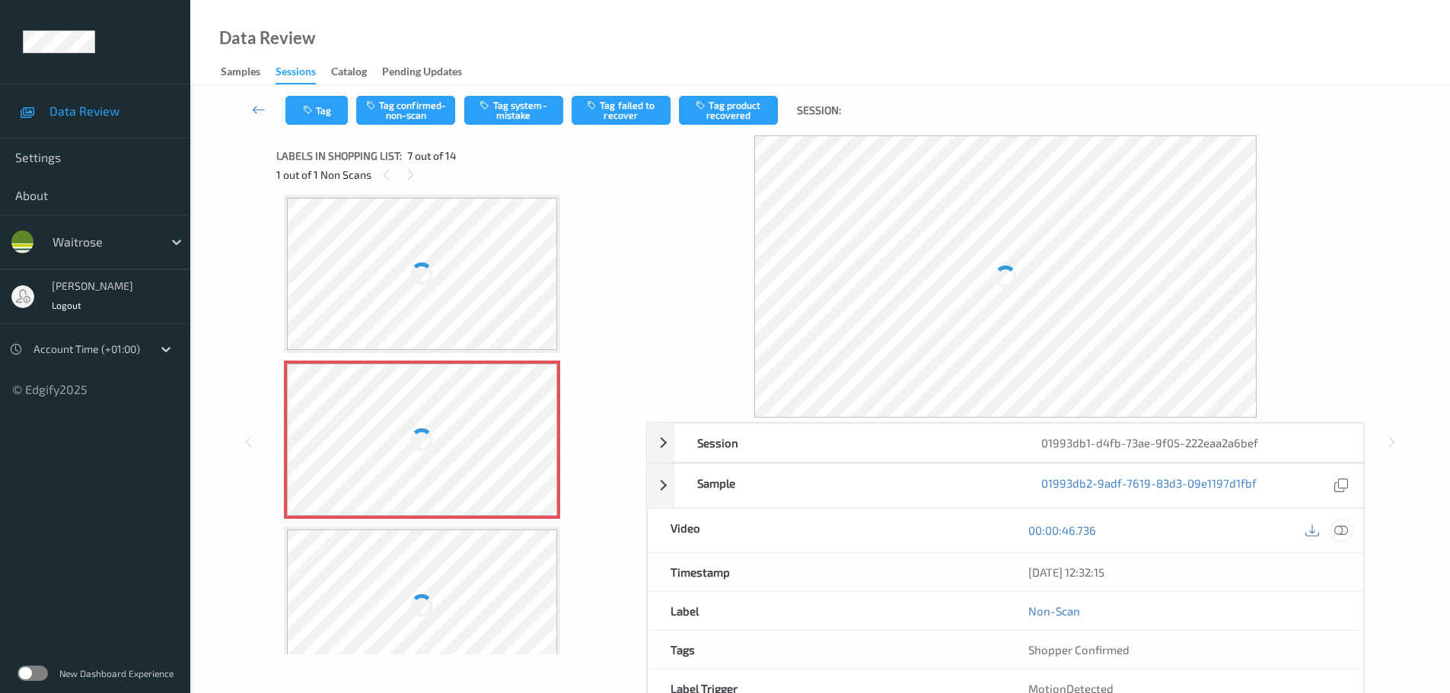
click at [1345, 525] on icon at bounding box center [1341, 531] width 14 height 14
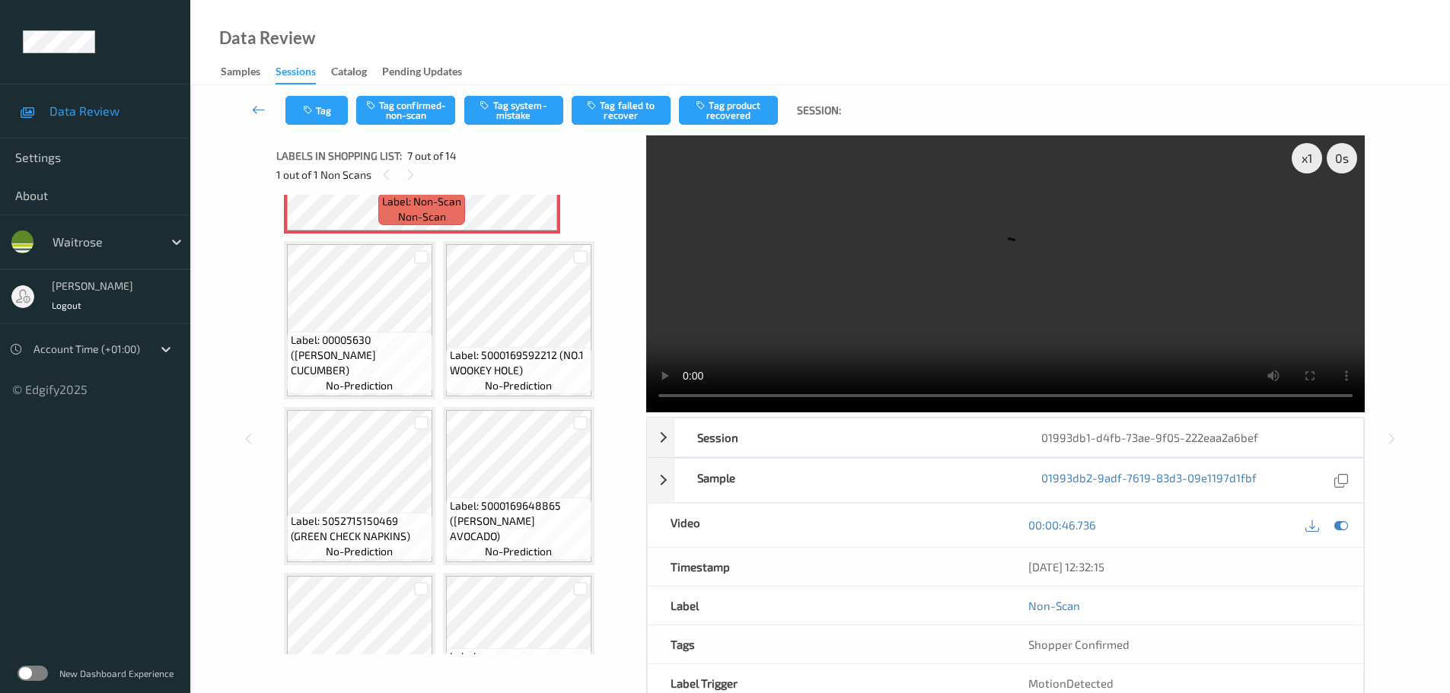
scroll to position [380, 0]
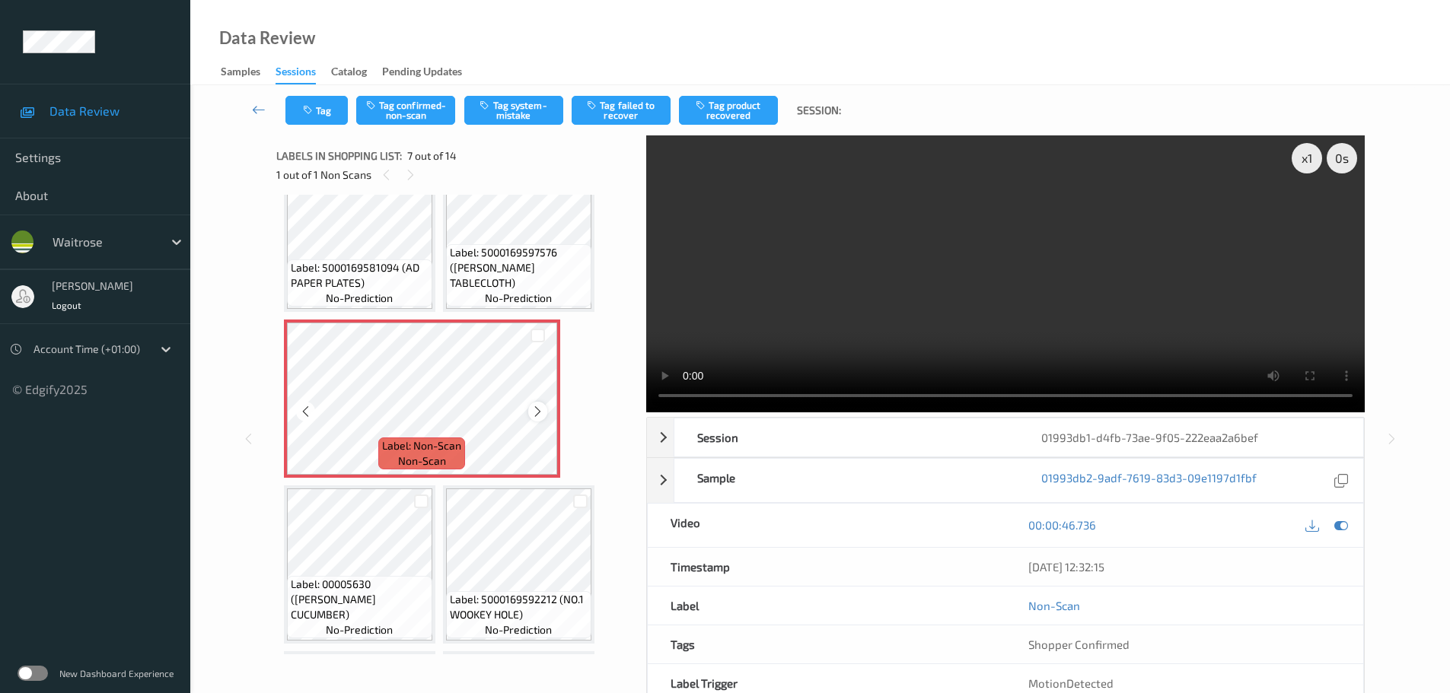
click at [536, 405] on icon at bounding box center [537, 412] width 13 height 14
click at [536, 420] on div at bounding box center [537, 411] width 19 height 19
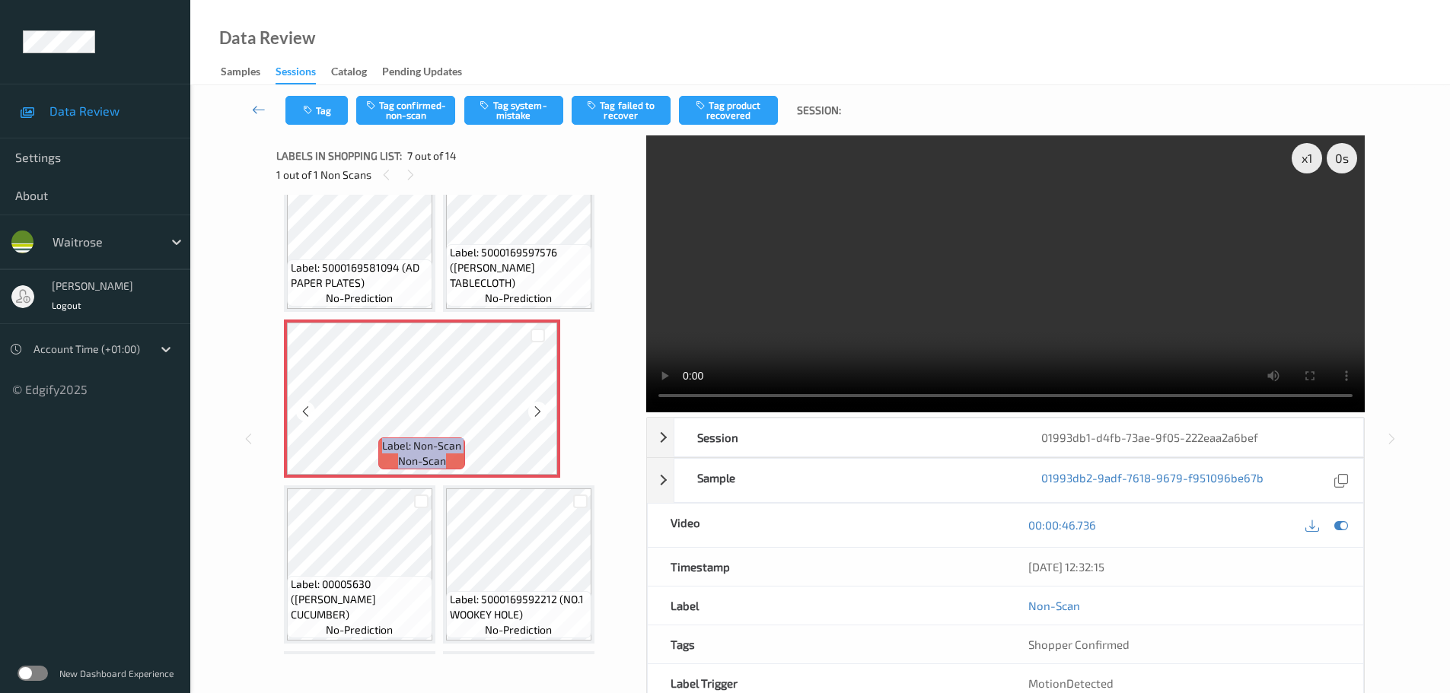
click at [536, 420] on div at bounding box center [537, 411] width 19 height 19
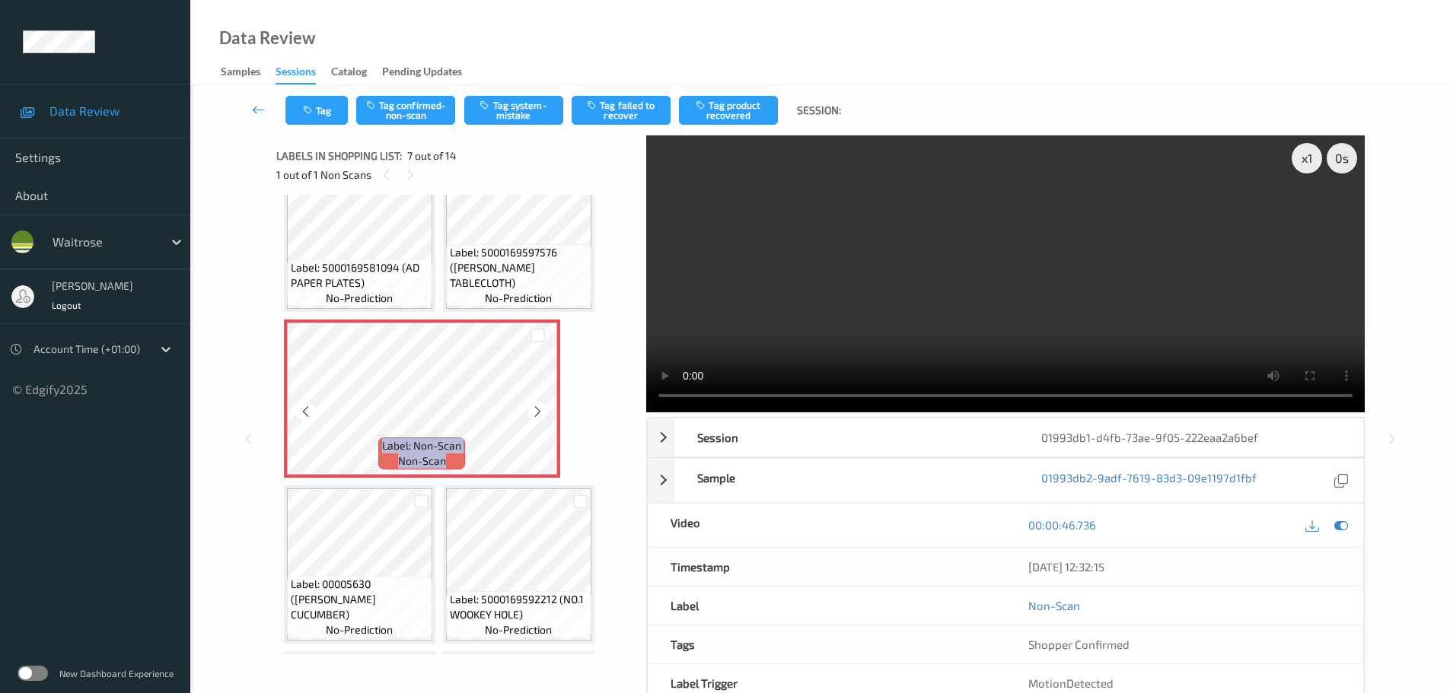
click at [536, 420] on div at bounding box center [537, 411] width 19 height 19
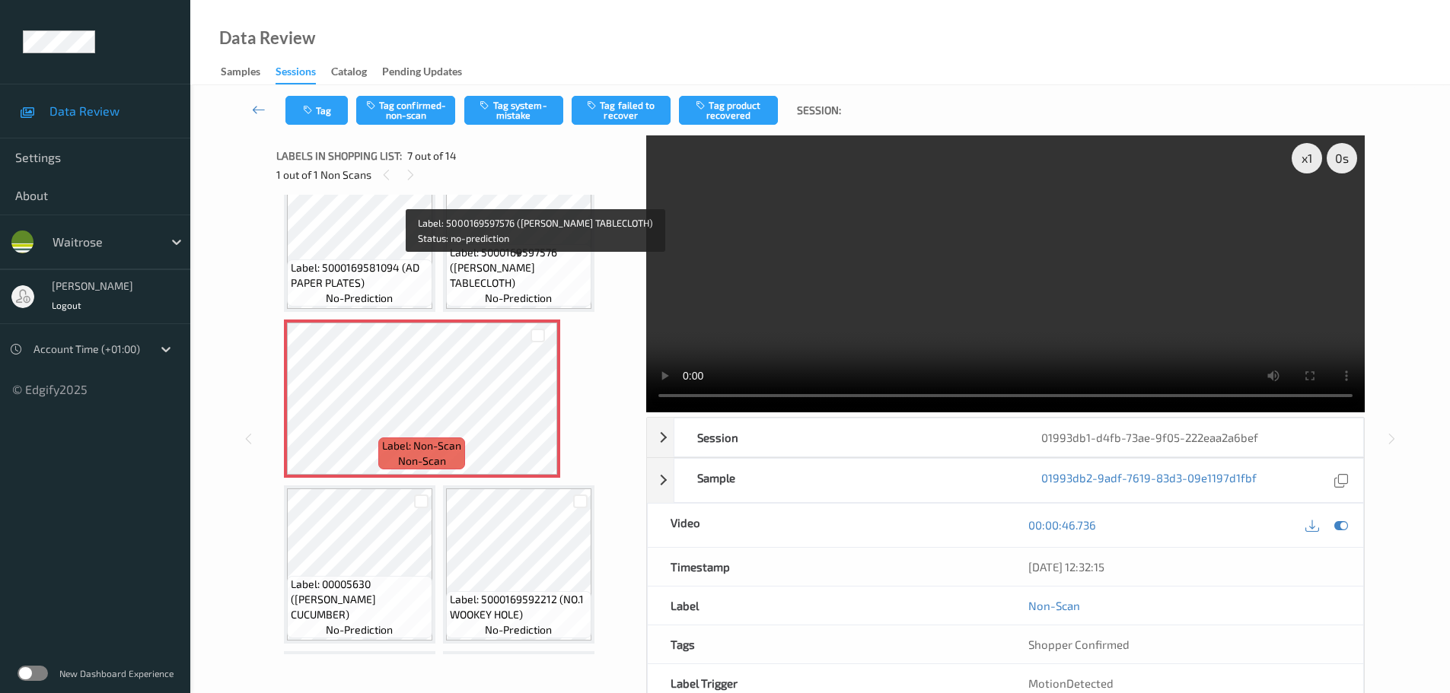
click at [516, 282] on span "Label: 5000169597576 ([PERSON_NAME] TABLECLOTH)" at bounding box center [519, 268] width 138 height 46
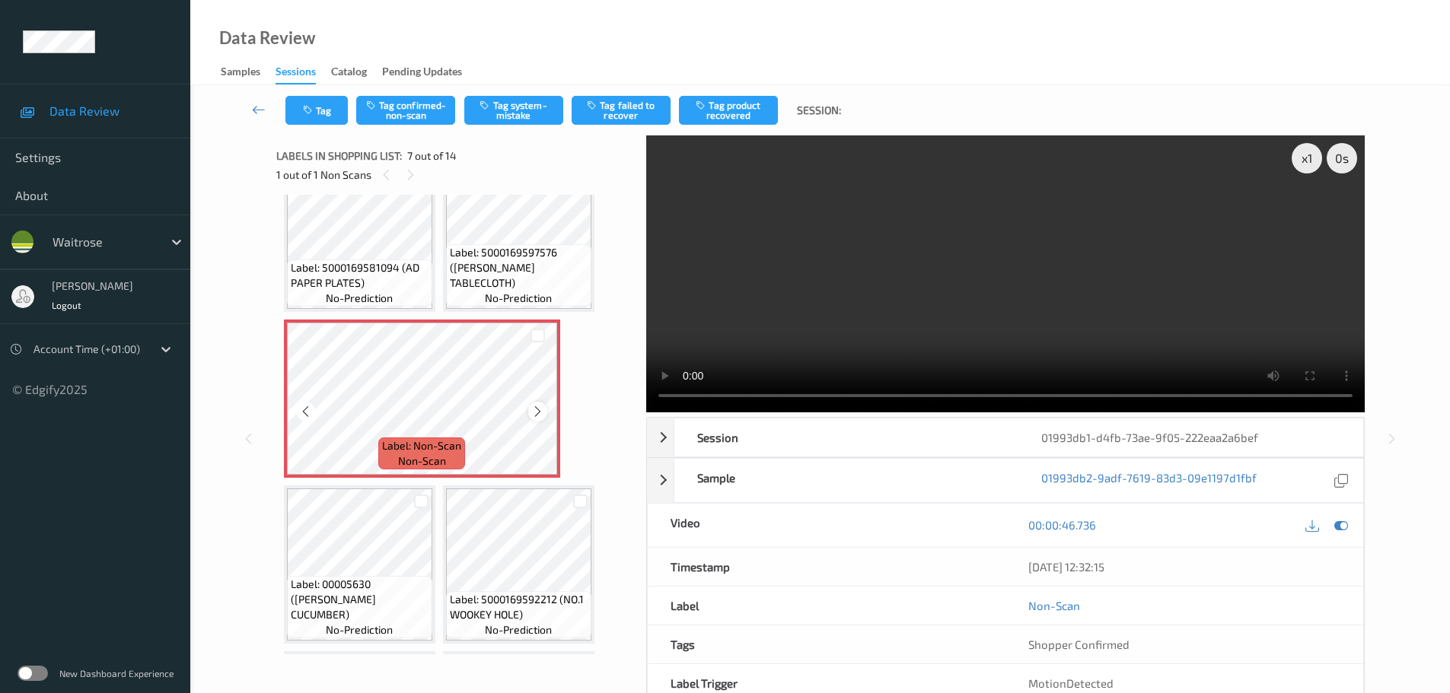
click at [541, 412] on icon at bounding box center [537, 412] width 13 height 14
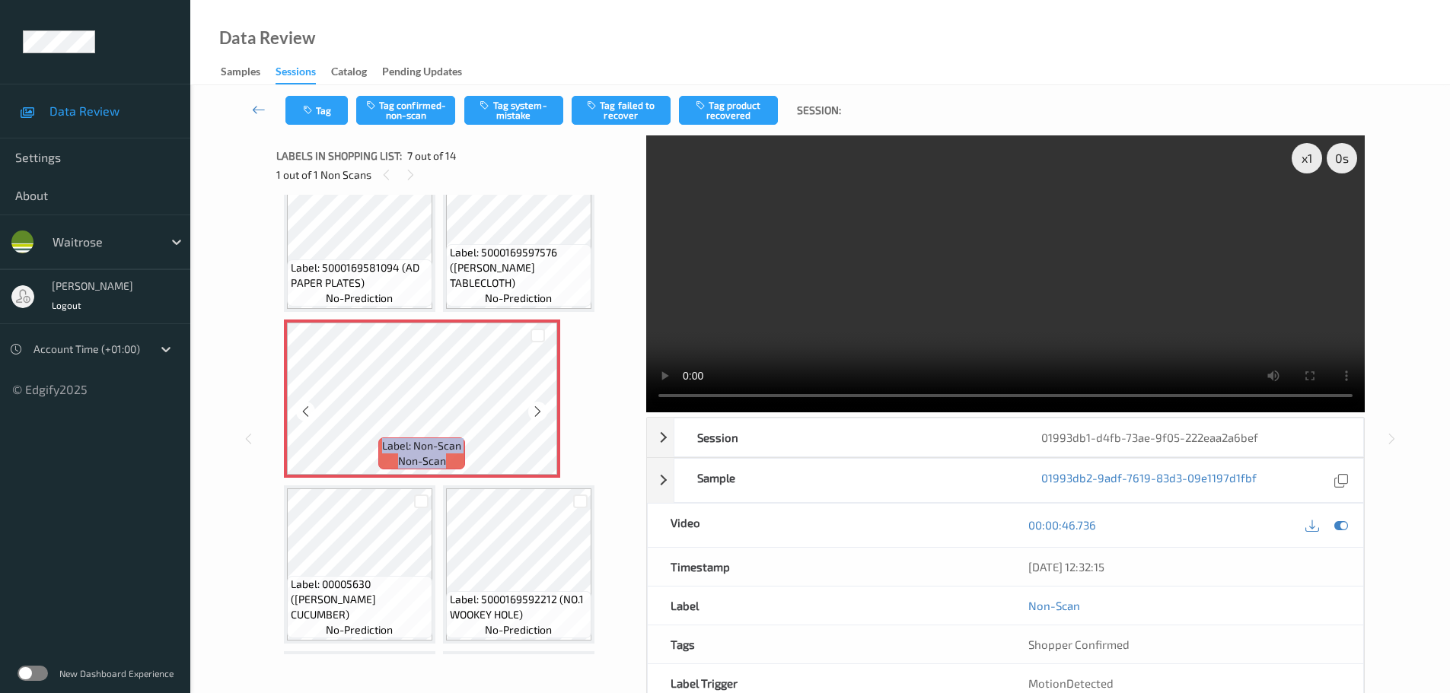
click at [541, 412] on icon at bounding box center [537, 412] width 13 height 14
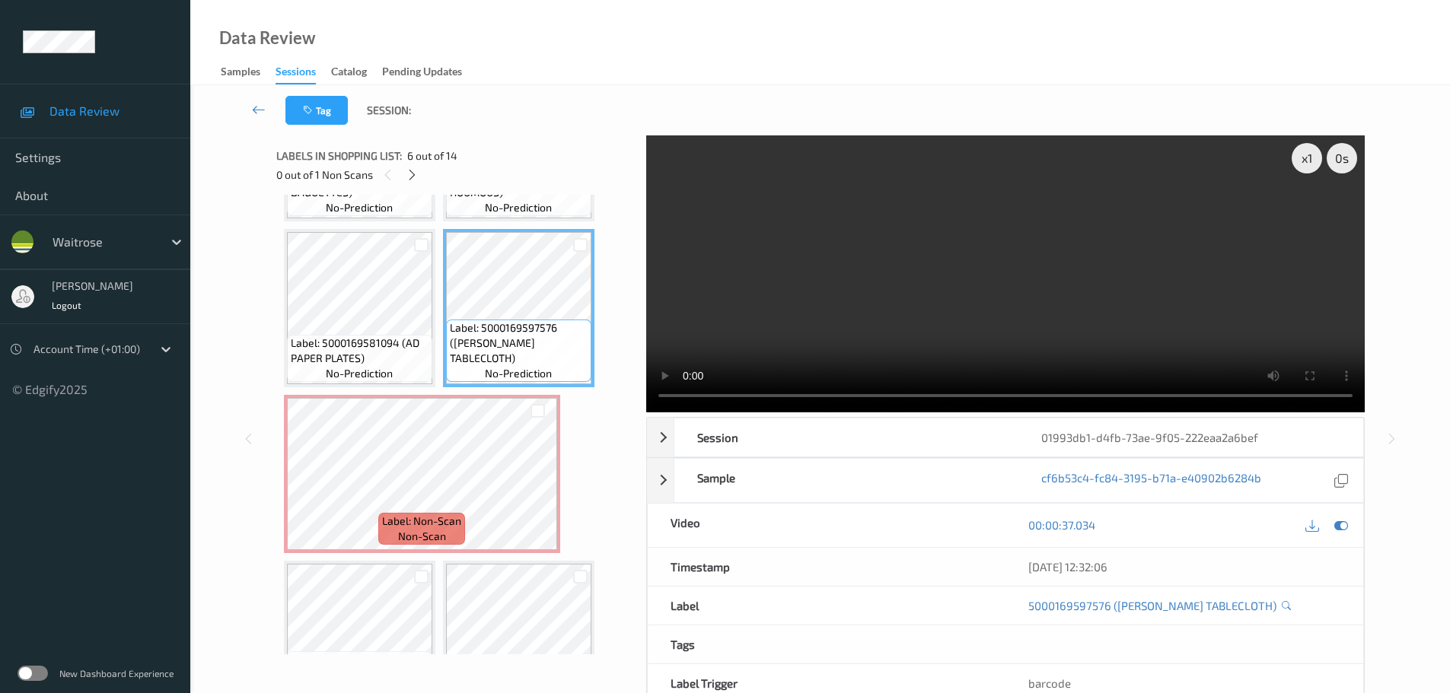
scroll to position [304, 0]
click at [411, 174] on icon at bounding box center [412, 175] width 13 height 14
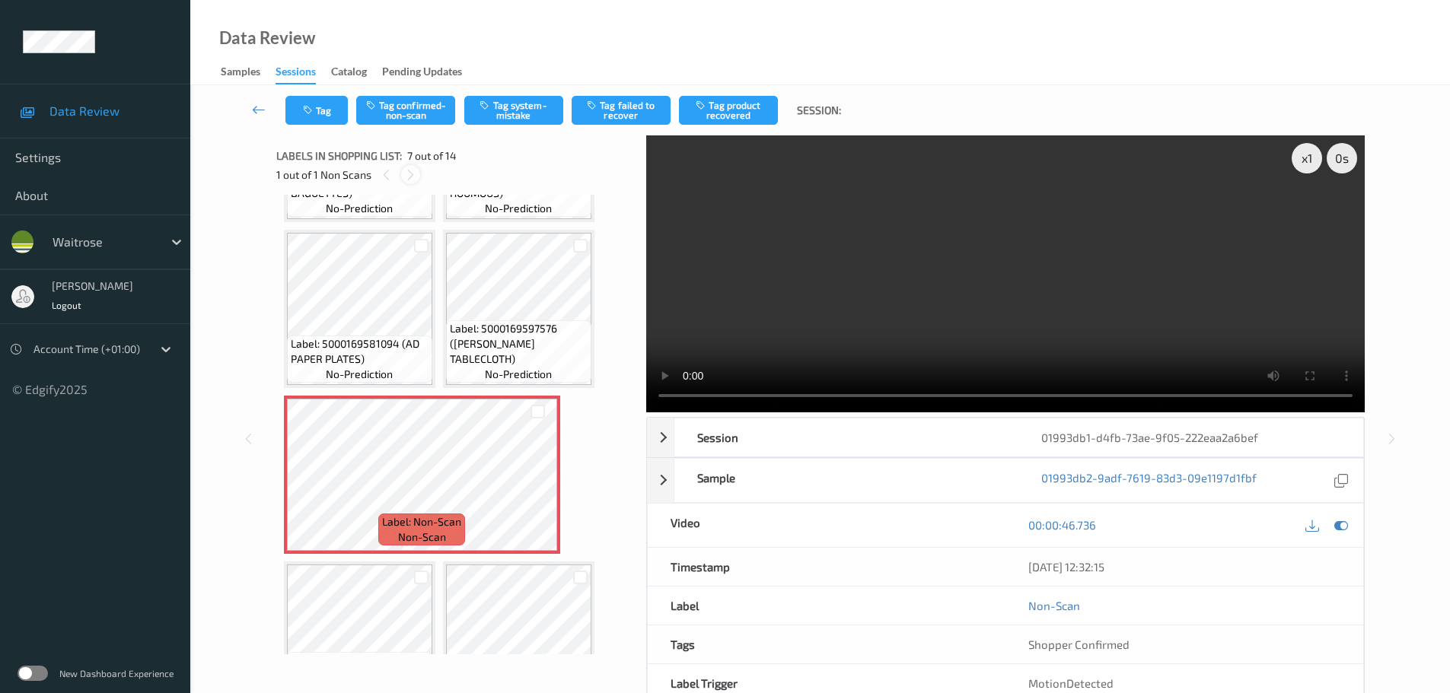
scroll to position [339, 0]
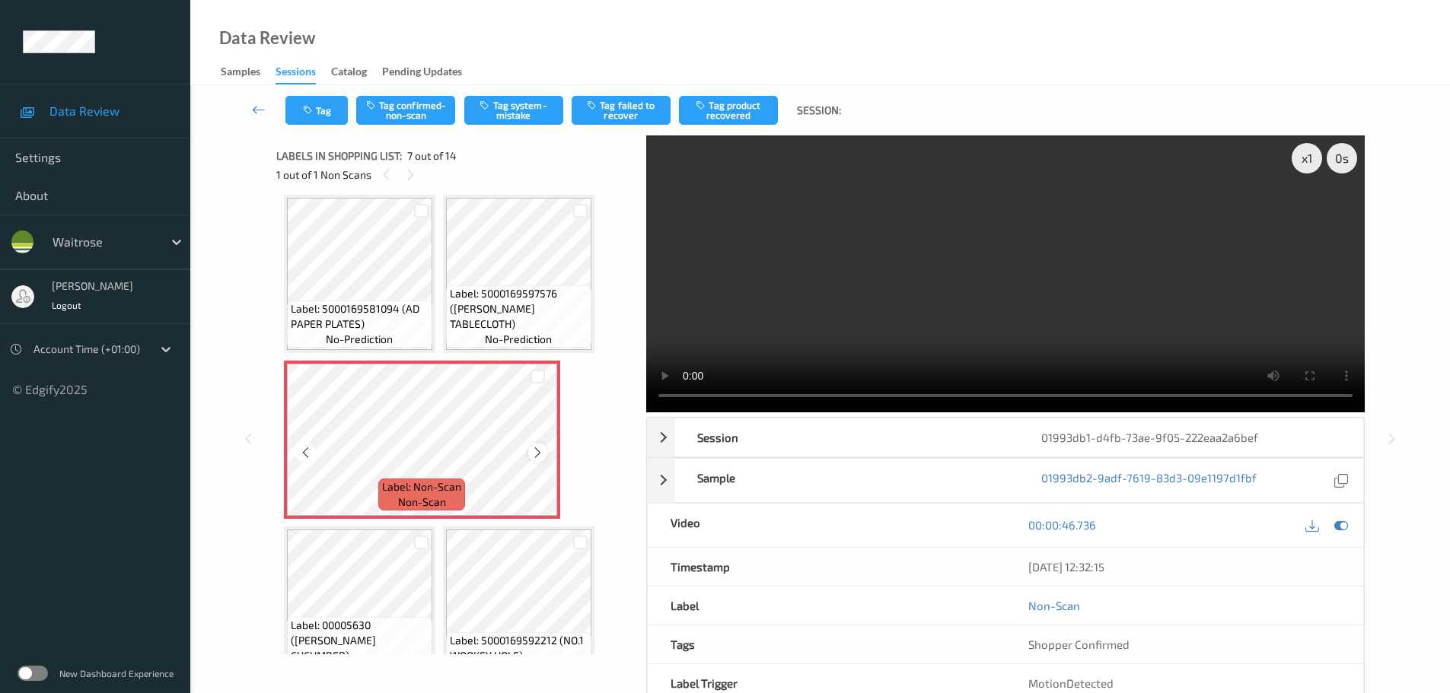
click at [541, 450] on icon at bounding box center [537, 453] width 13 height 14
click at [539, 451] on icon at bounding box center [537, 453] width 13 height 14
click at [538, 451] on icon at bounding box center [537, 453] width 13 height 14
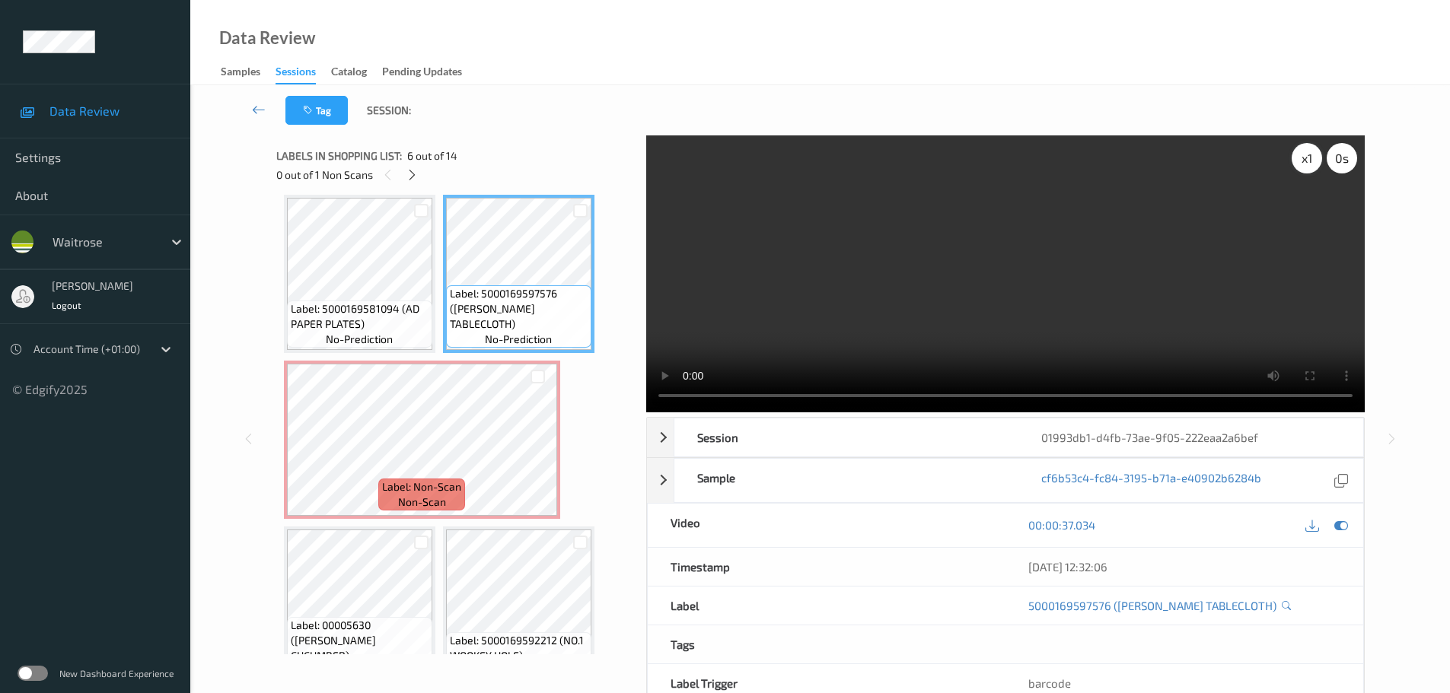
click at [1302, 162] on div "x 1" at bounding box center [1306, 158] width 30 height 30
click at [1302, 162] on div "x 2" at bounding box center [1306, 158] width 30 height 30
click at [1302, 162] on div "x 4" at bounding box center [1306, 158] width 30 height 30
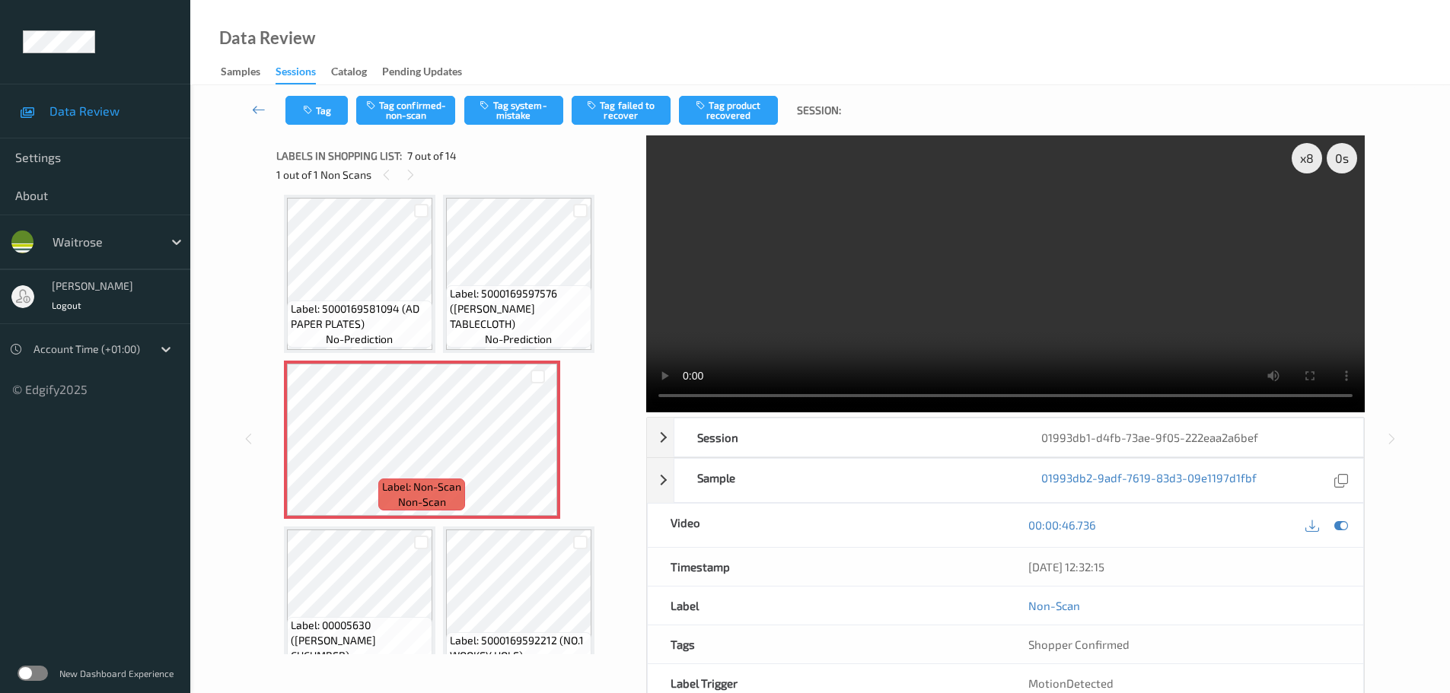
click at [521, 125] on div "Tag Tag confirmed-non-scan Tag system-mistake Tag failed to recover Tag product…" at bounding box center [819, 110] width 1197 height 50
click at [533, 112] on button "Tag system-mistake" at bounding box center [513, 110] width 99 height 29
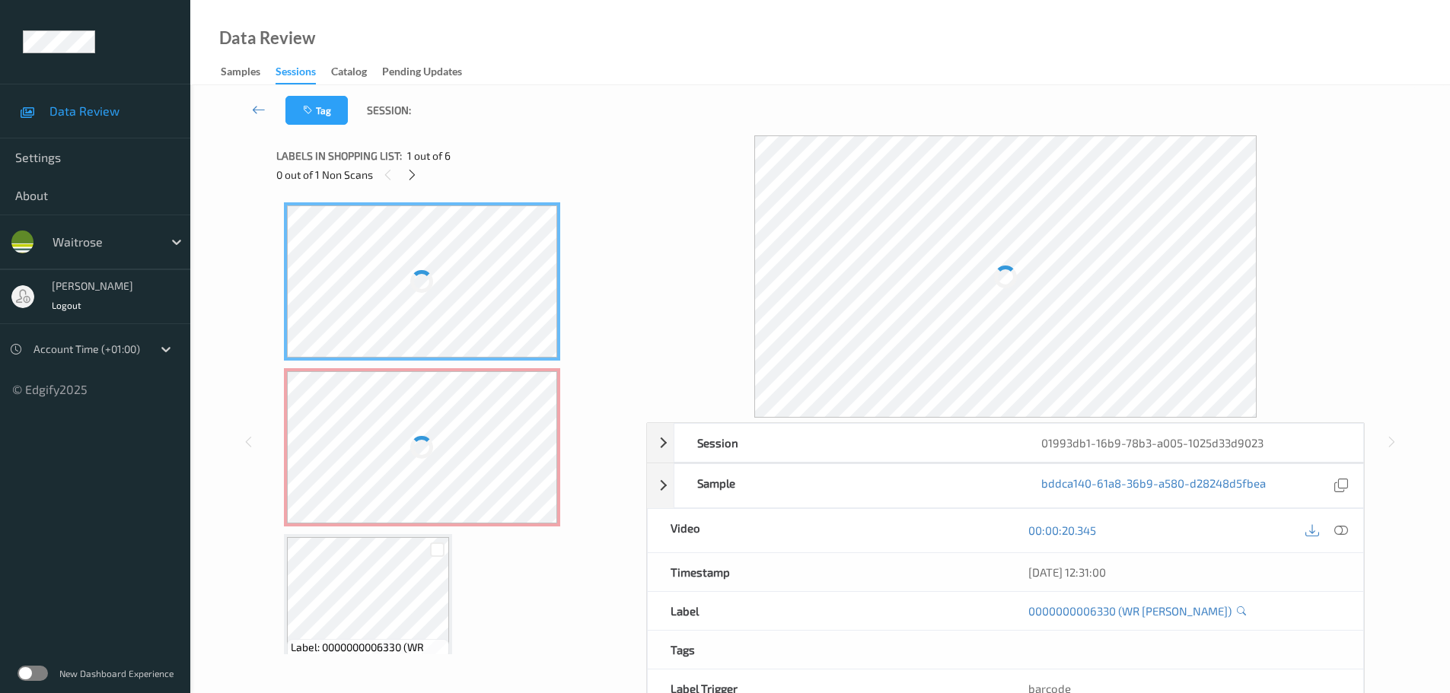
click at [420, 167] on div "0 out of 1 Non Scans" at bounding box center [455, 174] width 359 height 19
click at [409, 183] on div "0 out of 1 Non Scans" at bounding box center [455, 174] width 359 height 19
click at [409, 181] on div at bounding box center [412, 174] width 19 height 19
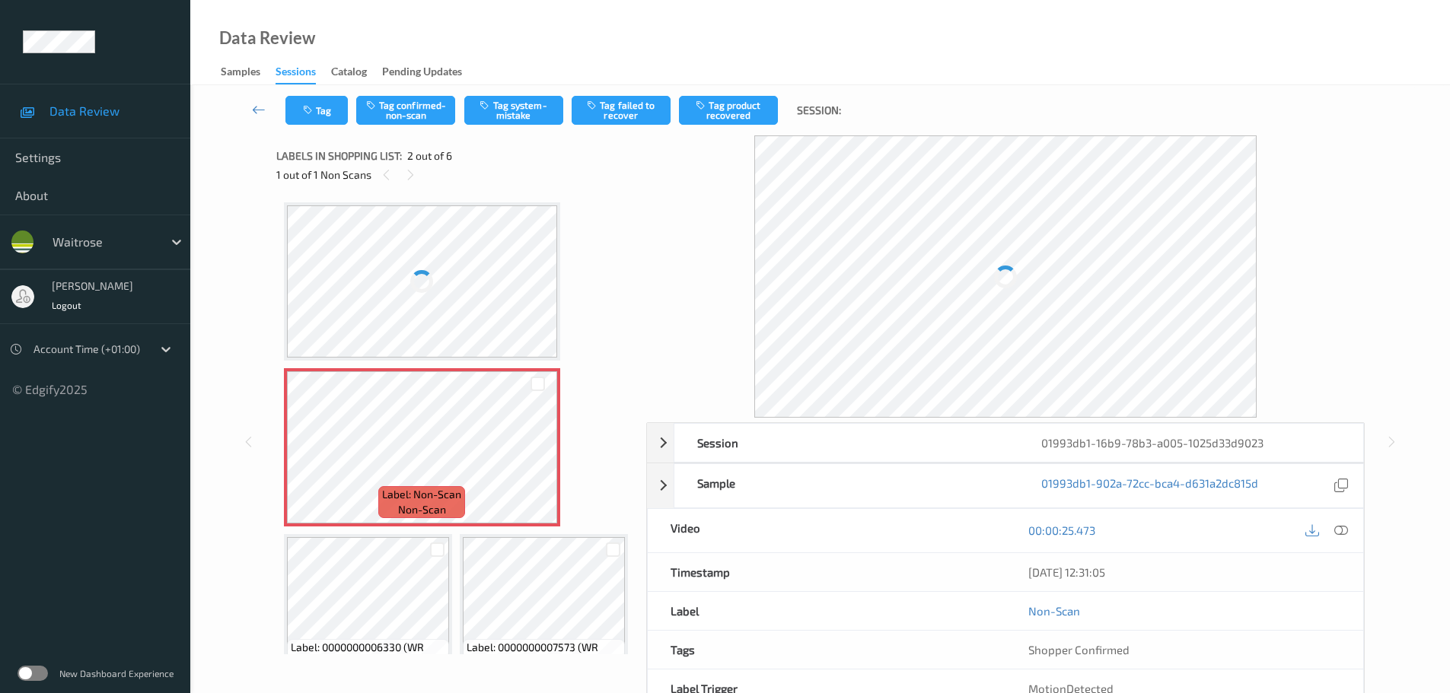
scroll to position [8, 0]
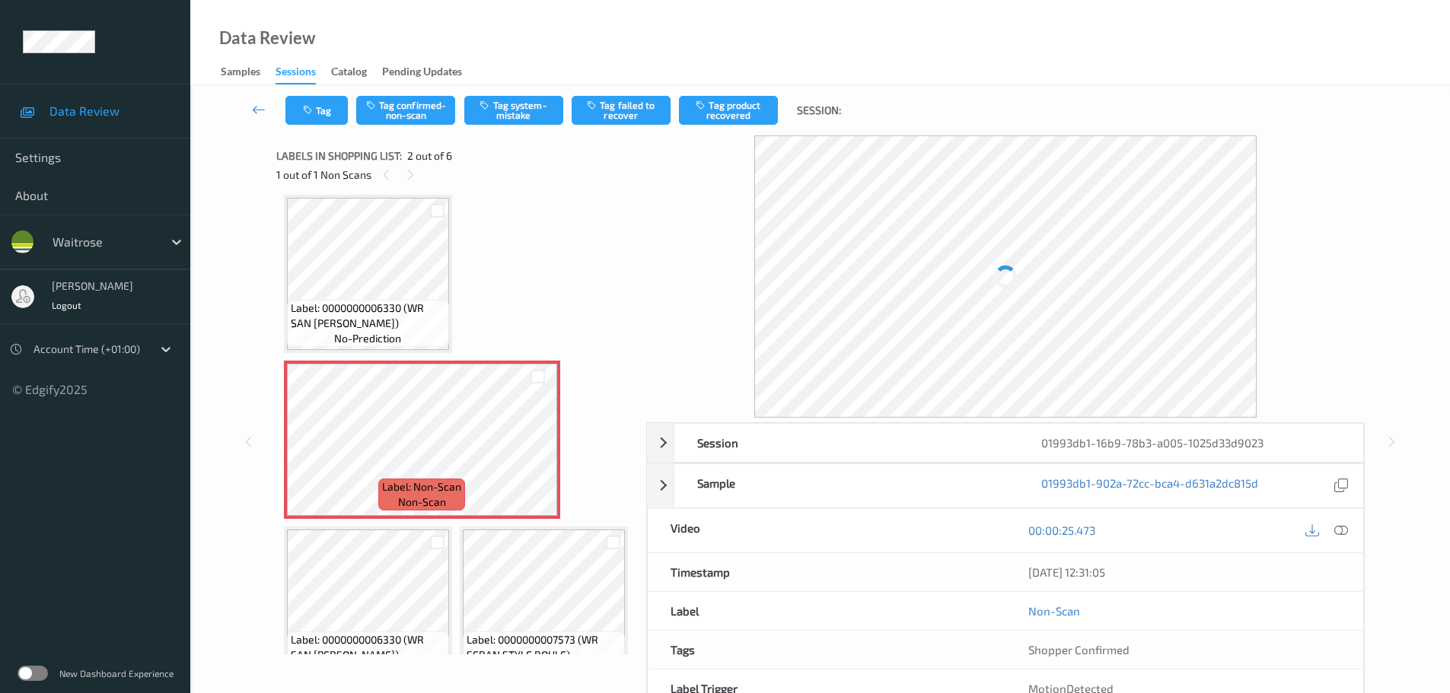
click at [1325, 533] on div at bounding box center [1325, 530] width 49 height 21
click at [1345, 533] on icon at bounding box center [1341, 531] width 14 height 14
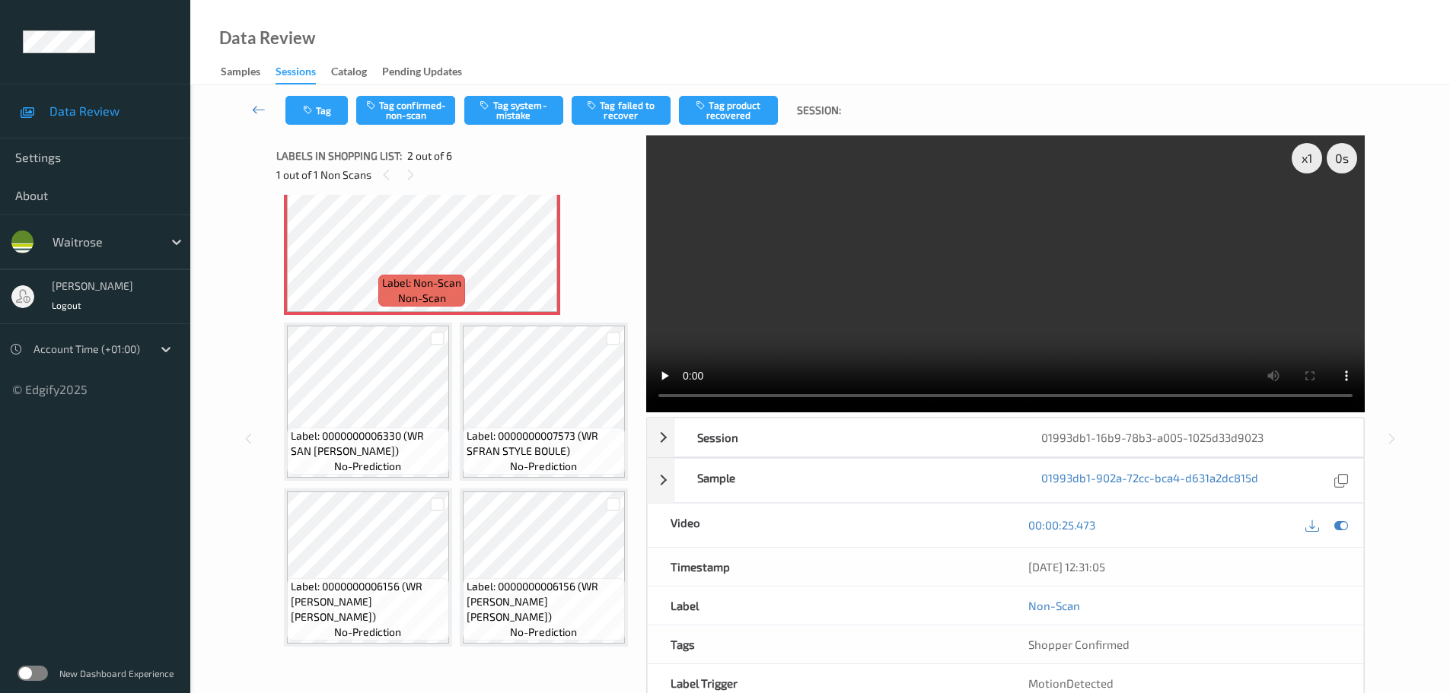
scroll to position [0, 0]
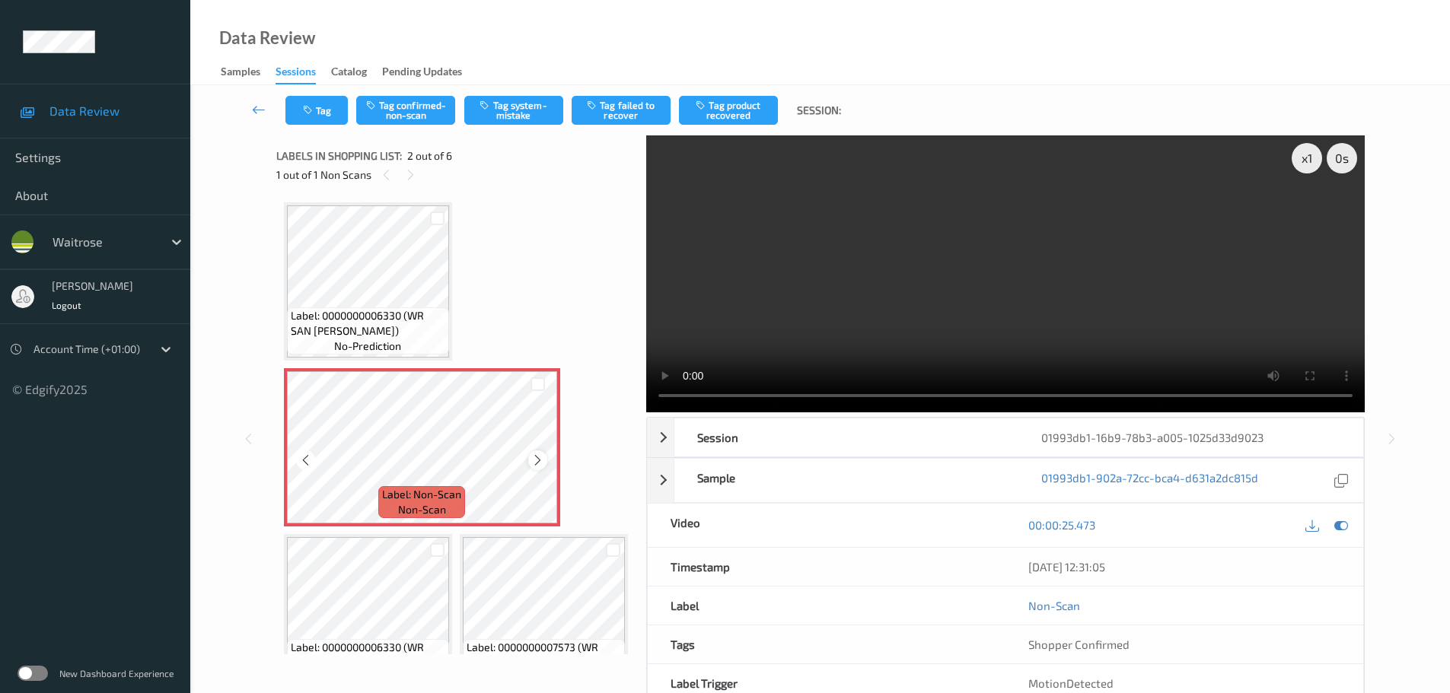
click at [532, 458] on icon at bounding box center [537, 461] width 13 height 14
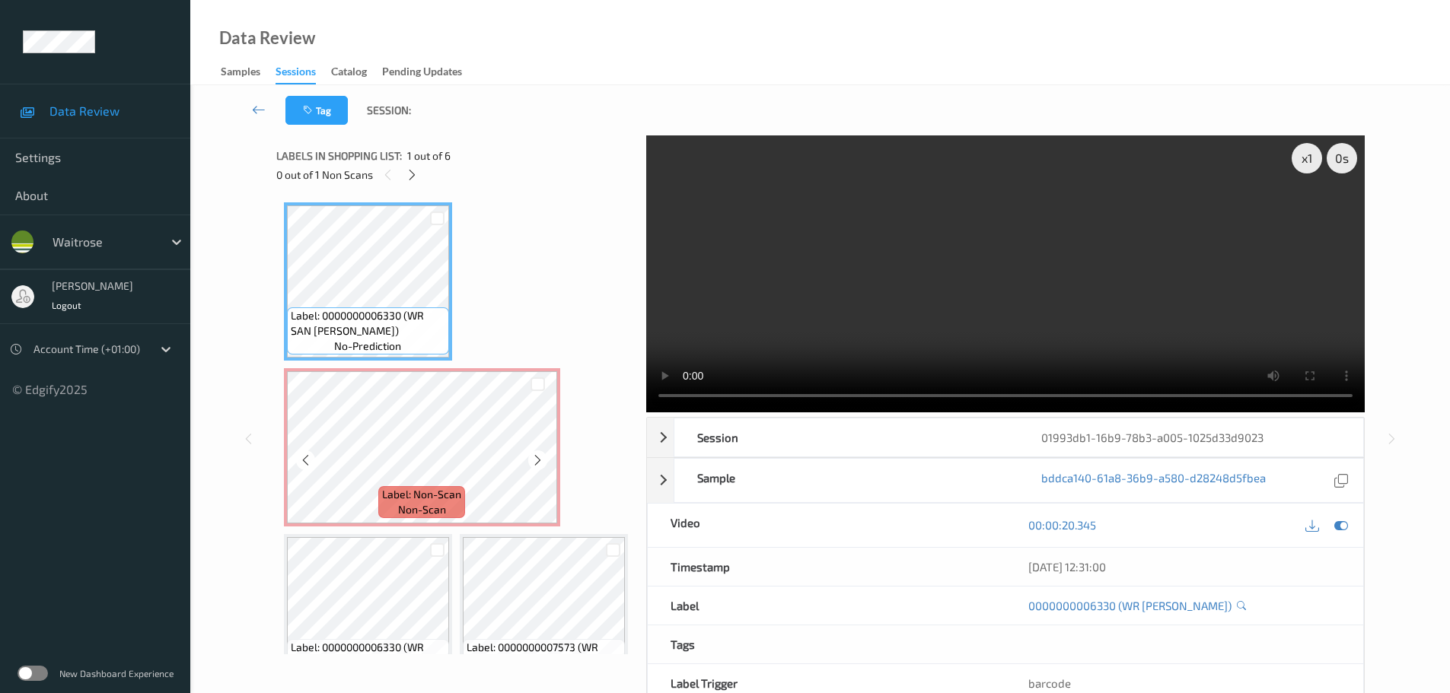
scroll to position [76, 0]
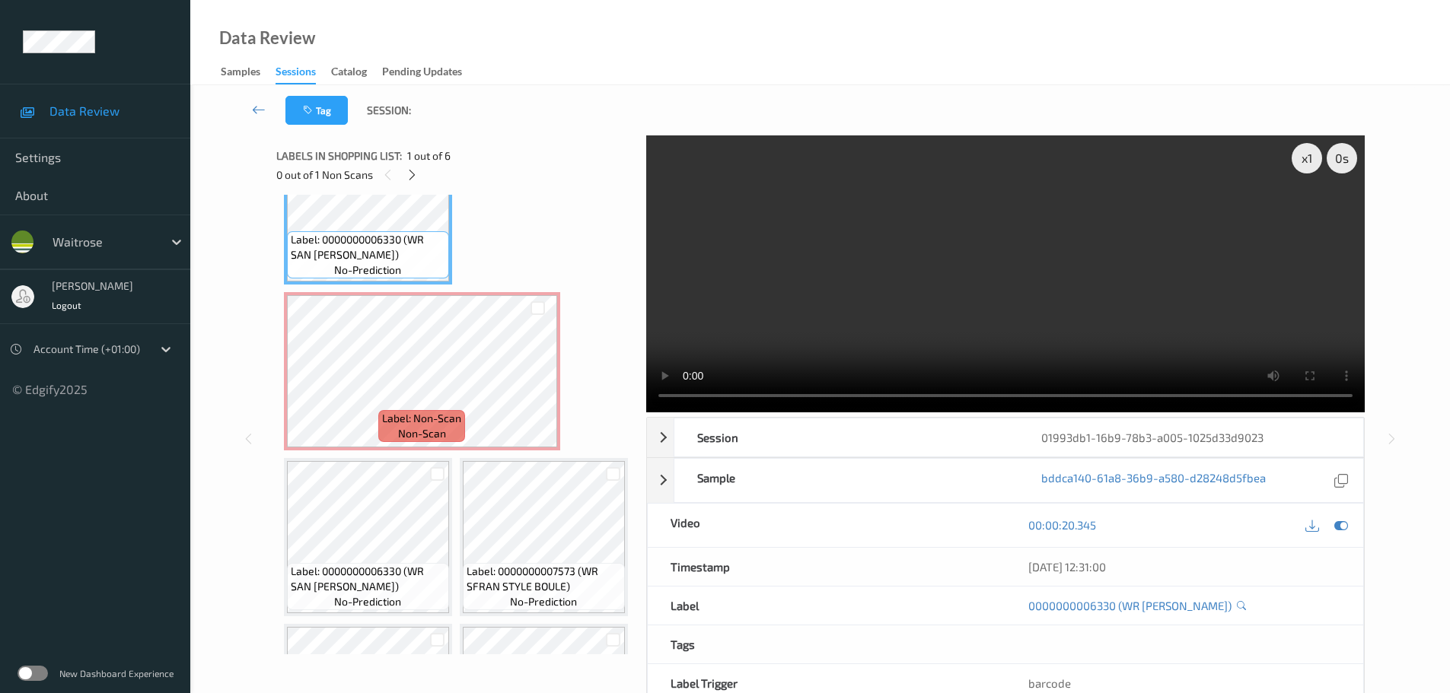
click at [1289, 159] on video at bounding box center [1005, 273] width 718 height 277
click at [1298, 159] on div "x 1" at bounding box center [1306, 158] width 30 height 30
click at [1299, 160] on div "x 2" at bounding box center [1306, 158] width 30 height 30
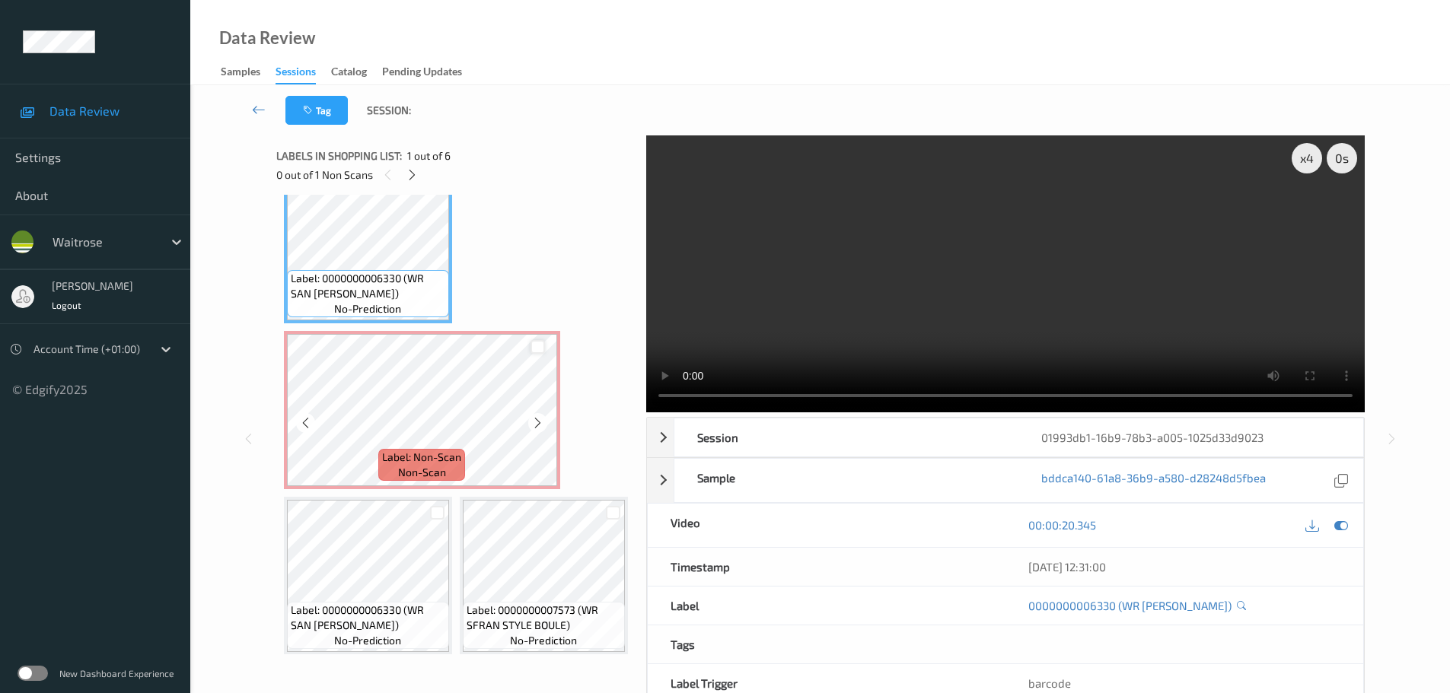
scroll to position [0, 0]
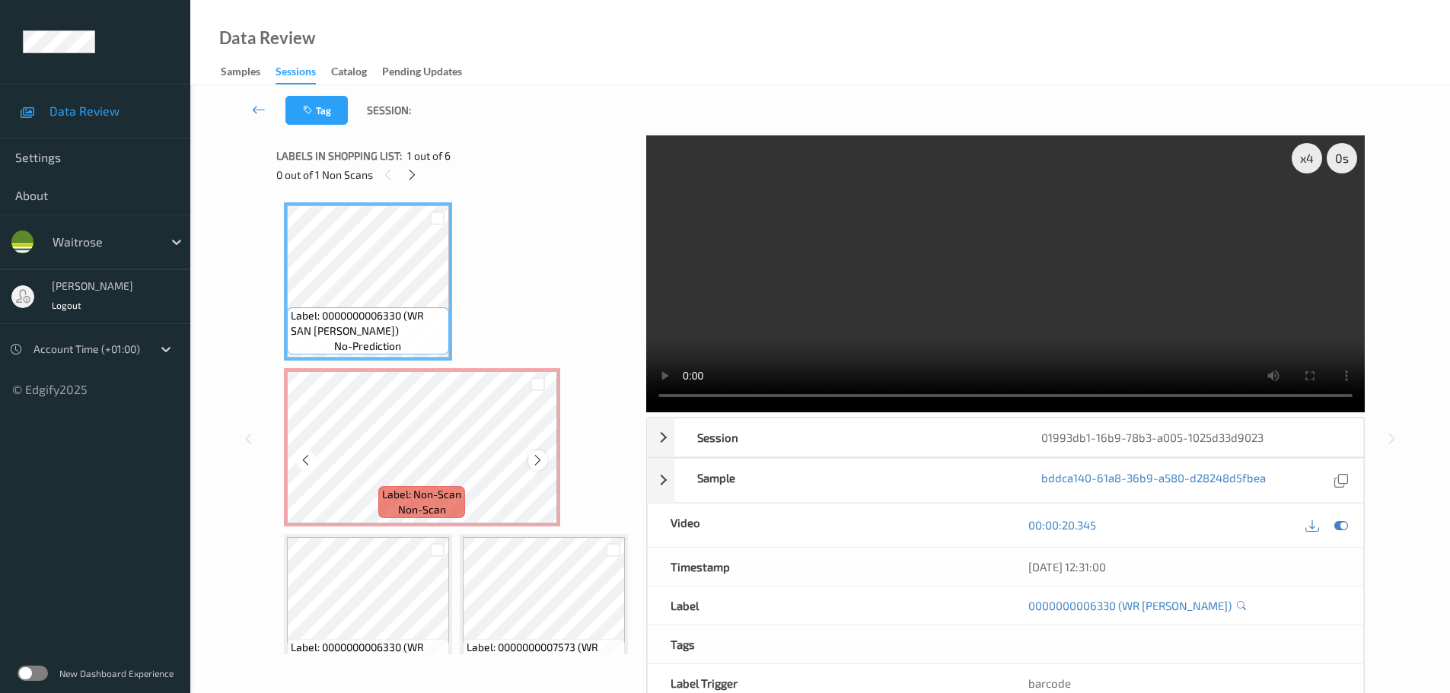
click at [534, 462] on icon at bounding box center [537, 461] width 13 height 14
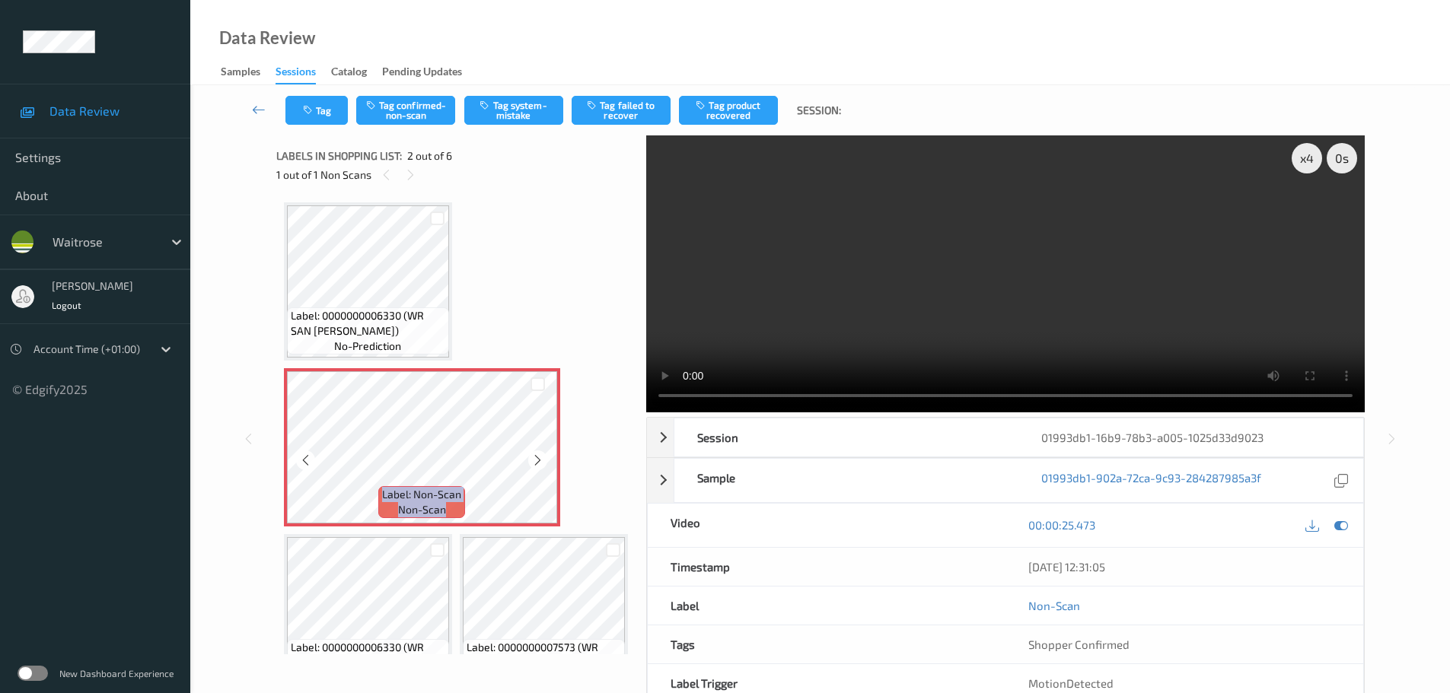
click at [534, 462] on icon at bounding box center [537, 461] width 13 height 14
click at [530, 462] on div at bounding box center [537, 459] width 19 height 19
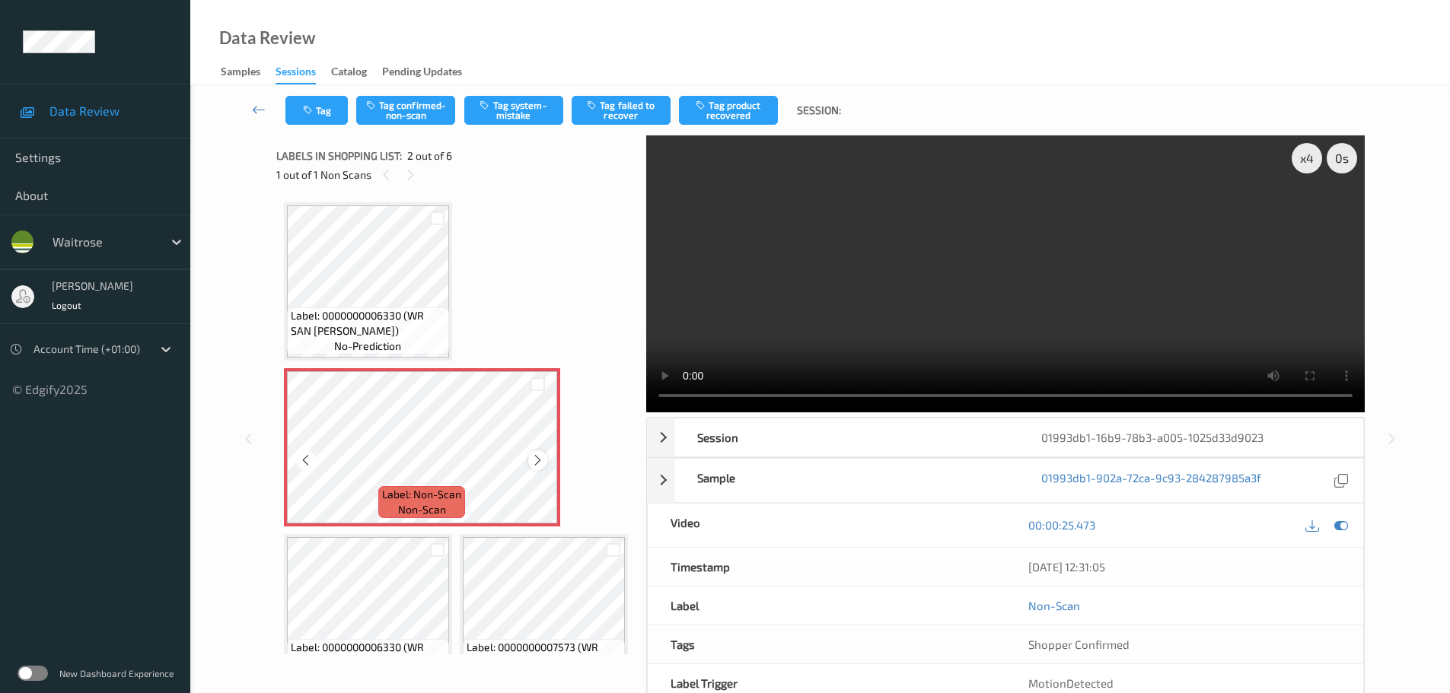
click at [533, 462] on icon at bounding box center [537, 461] width 13 height 14
click at [530, 121] on button "Tag system-mistake" at bounding box center [513, 110] width 99 height 29
click at [527, 95] on div "Tag Tag confirmed-non-scan Tag system-mistake Tag failed to recover Tag product…" at bounding box center [819, 110] width 1197 height 50
click at [516, 108] on button "Tag system-mistake" at bounding box center [513, 110] width 99 height 29
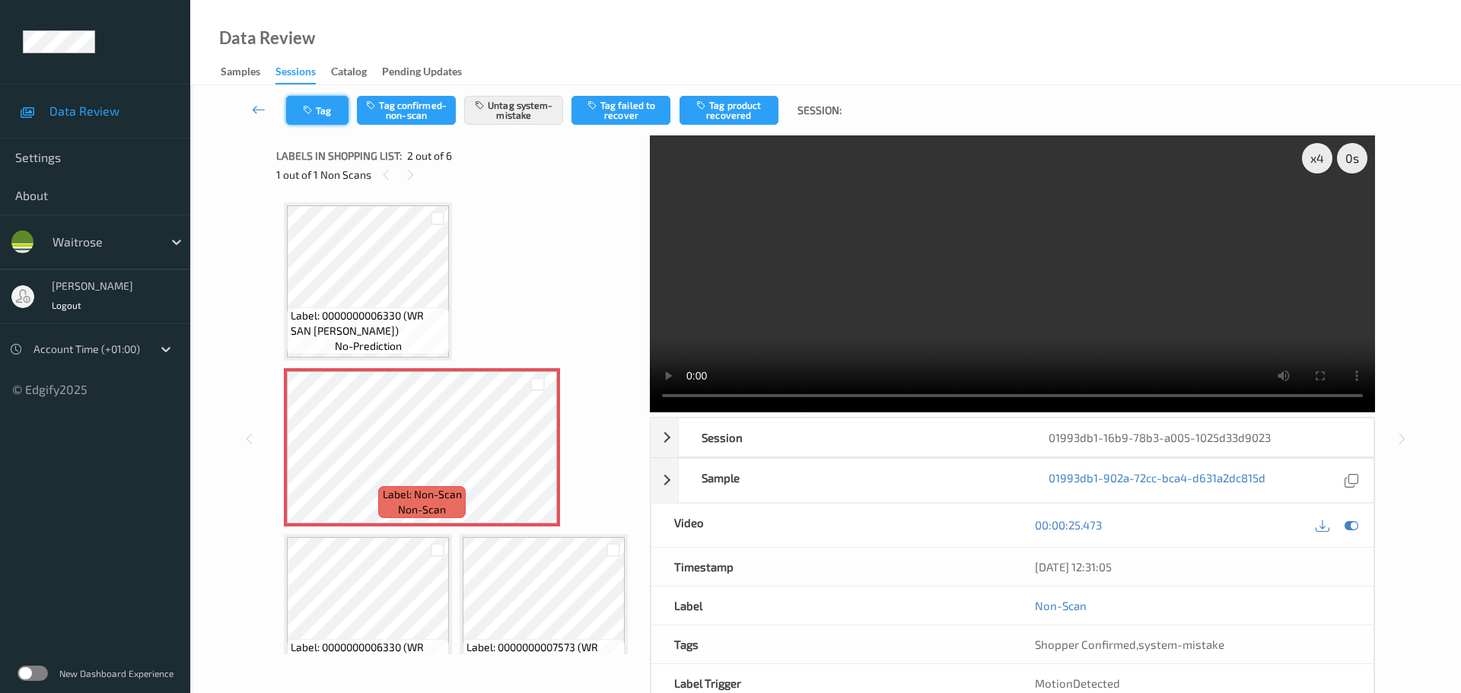
click at [314, 106] on icon "button" at bounding box center [309, 110] width 13 height 11
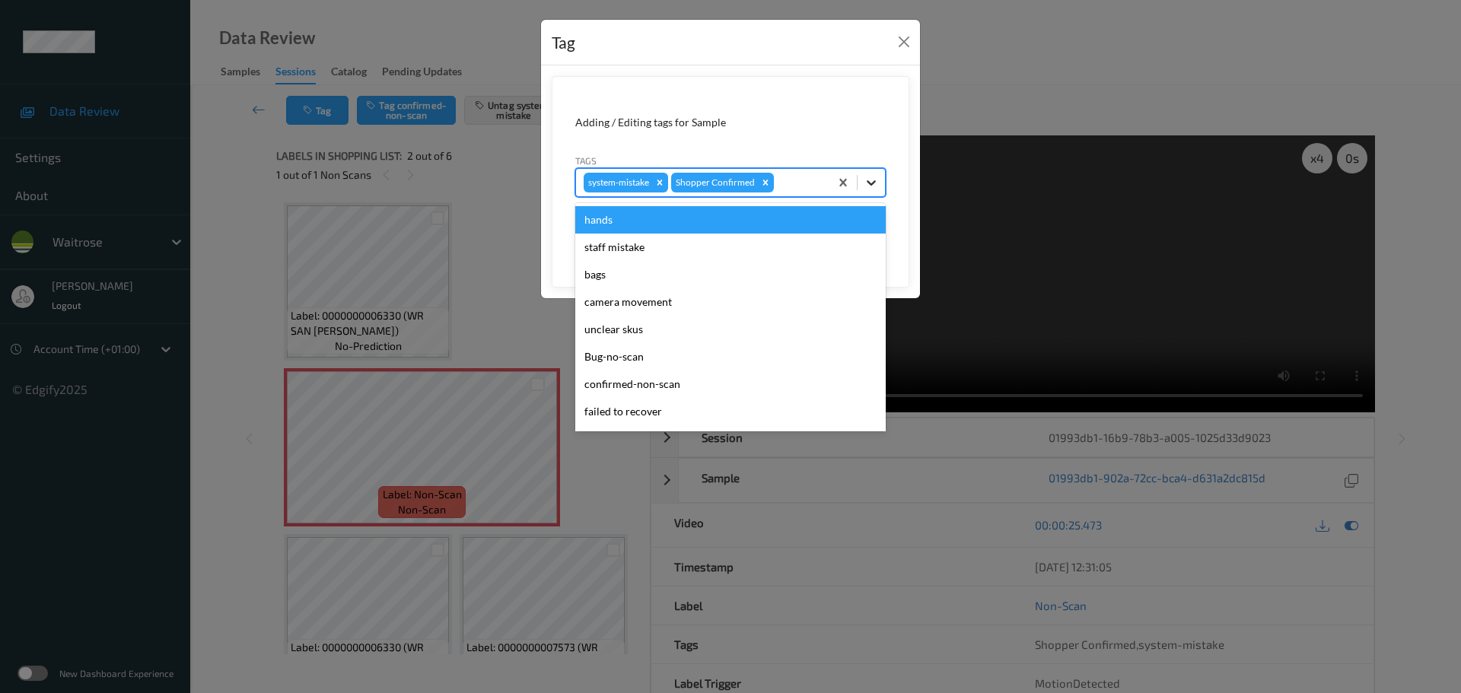
click at [874, 180] on icon at bounding box center [871, 182] width 15 height 15
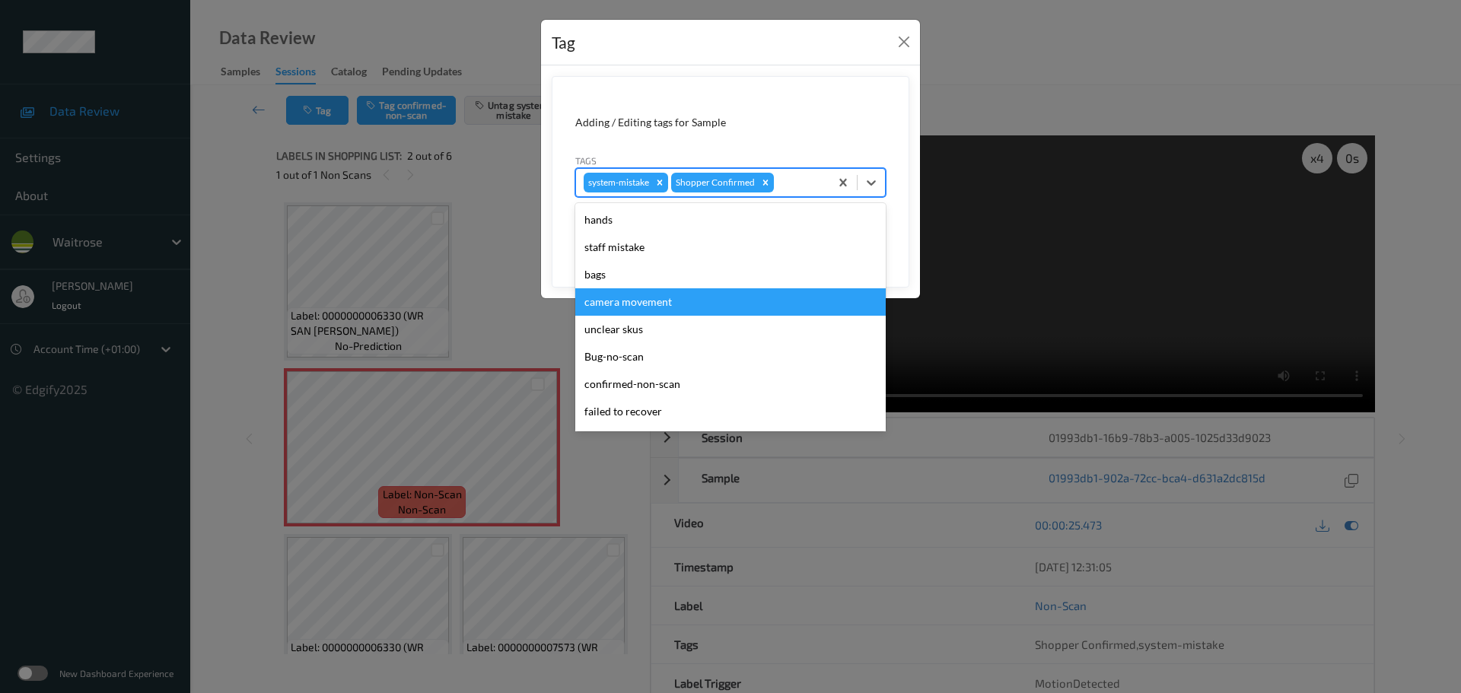
scroll to position [353, 0]
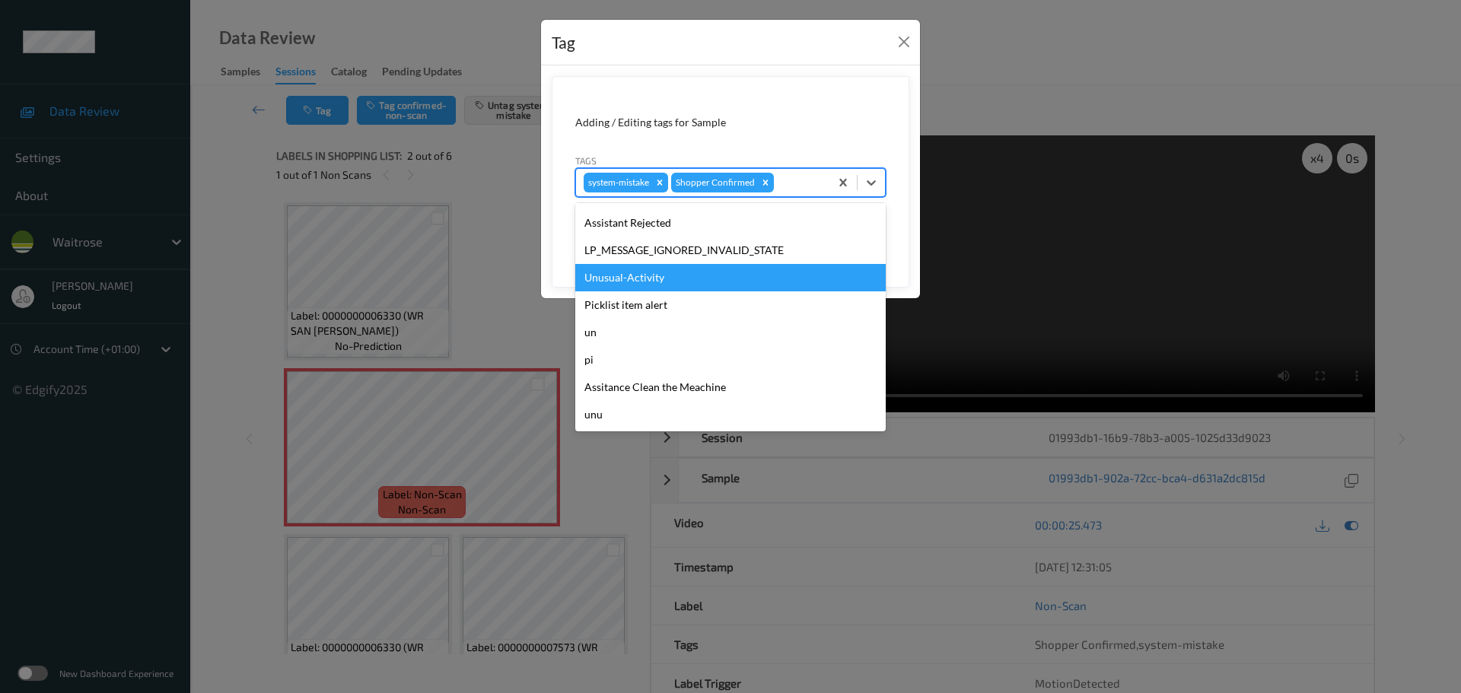
click at [587, 280] on div "Unusual-Activity" at bounding box center [730, 277] width 310 height 27
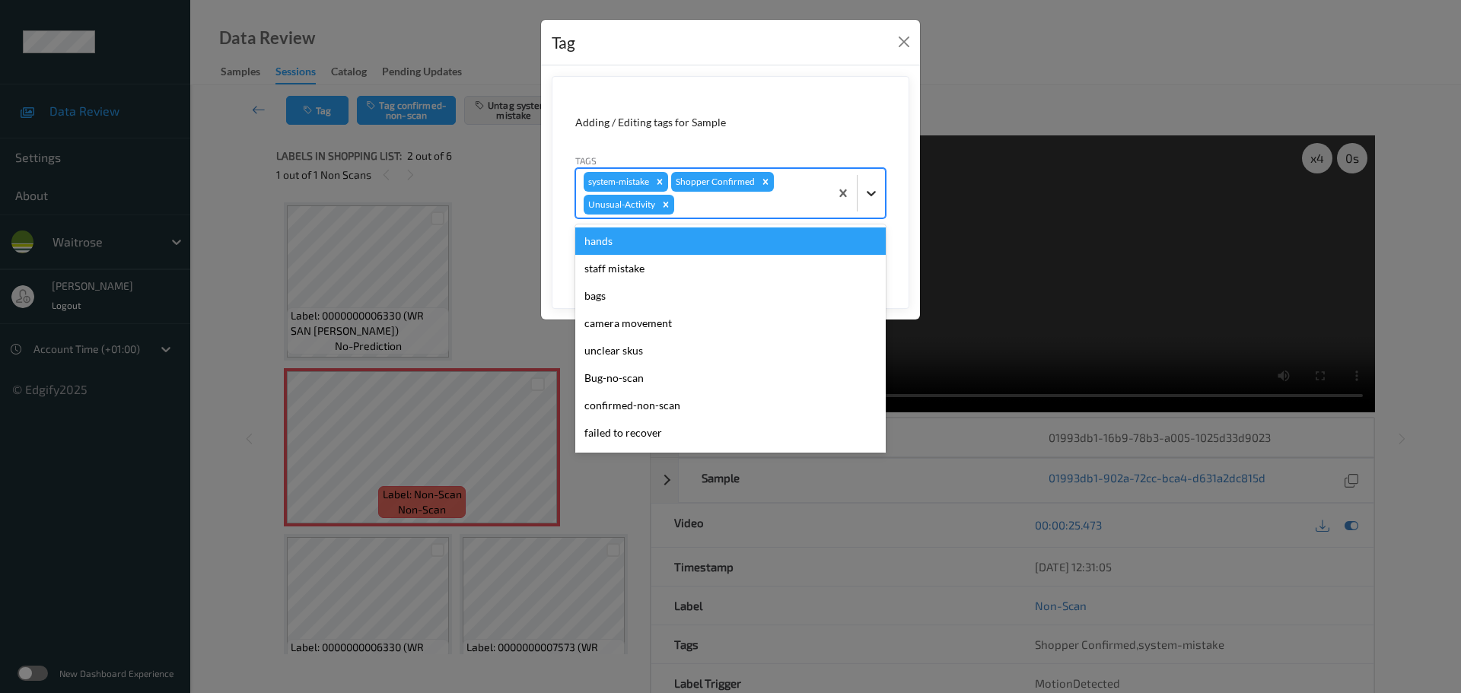
click at [860, 196] on div at bounding box center [871, 193] width 27 height 27
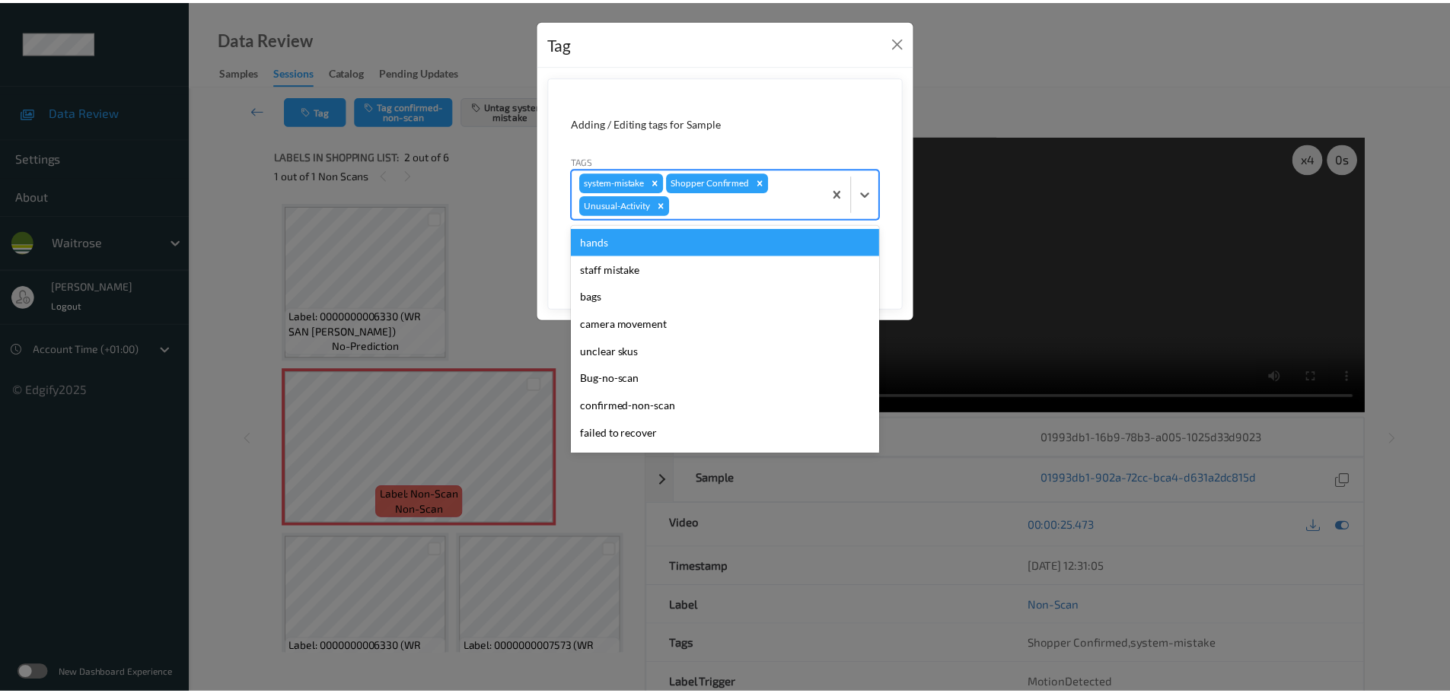
scroll to position [326, 0]
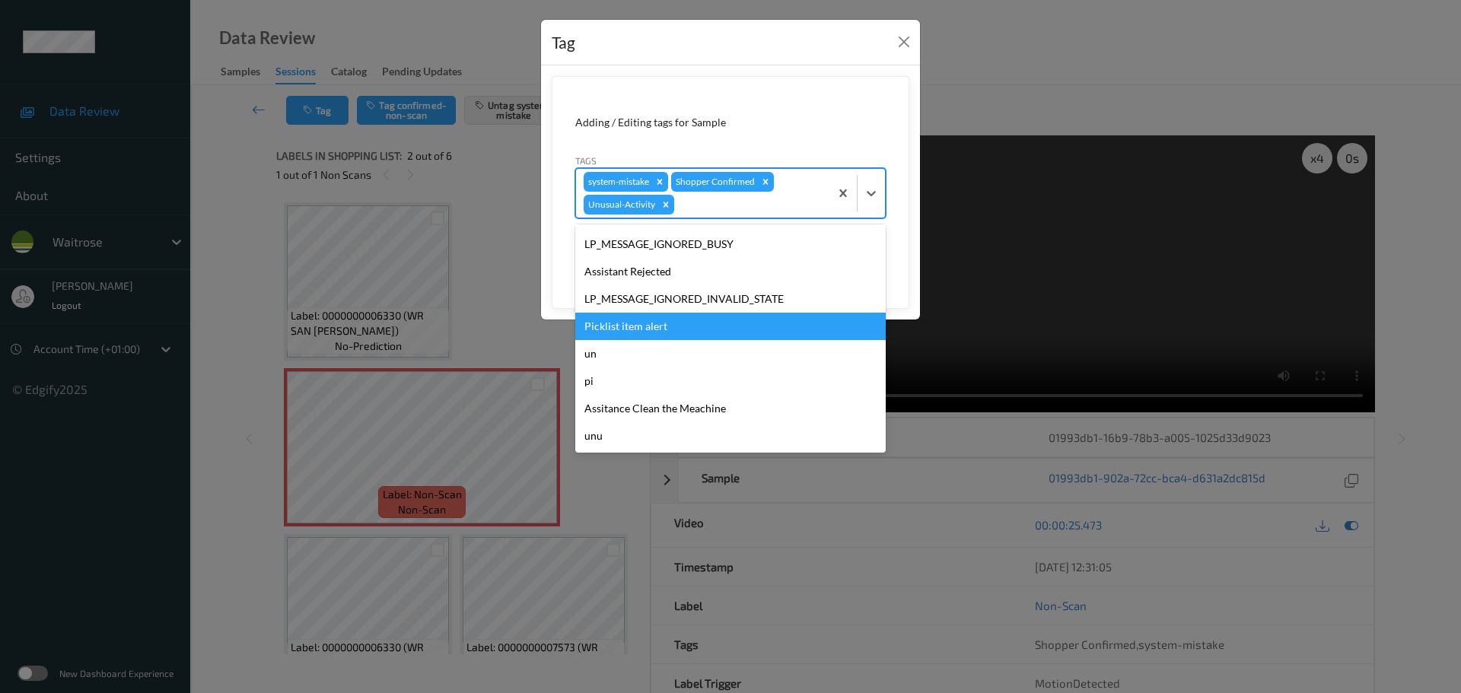
click at [632, 334] on div "Picklist item alert" at bounding box center [730, 326] width 310 height 27
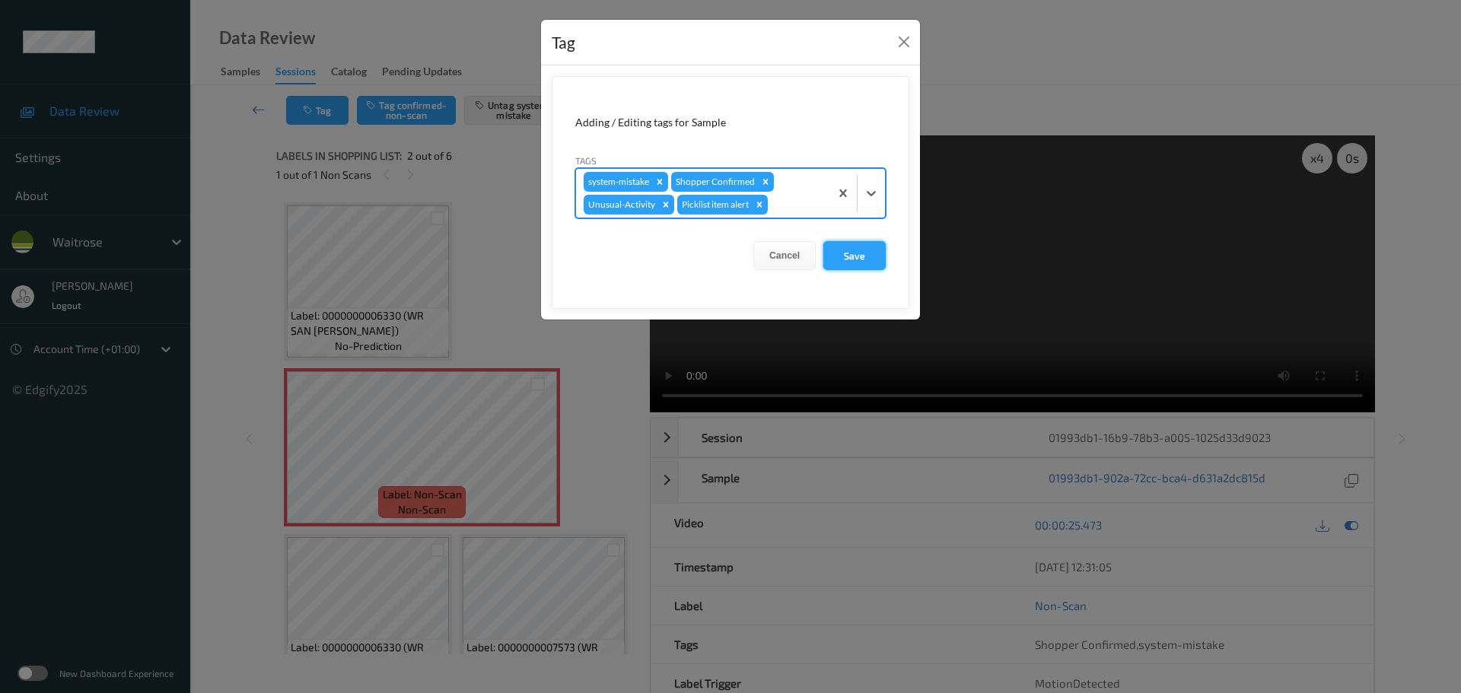
click at [845, 243] on button "Save" at bounding box center [854, 255] width 62 height 29
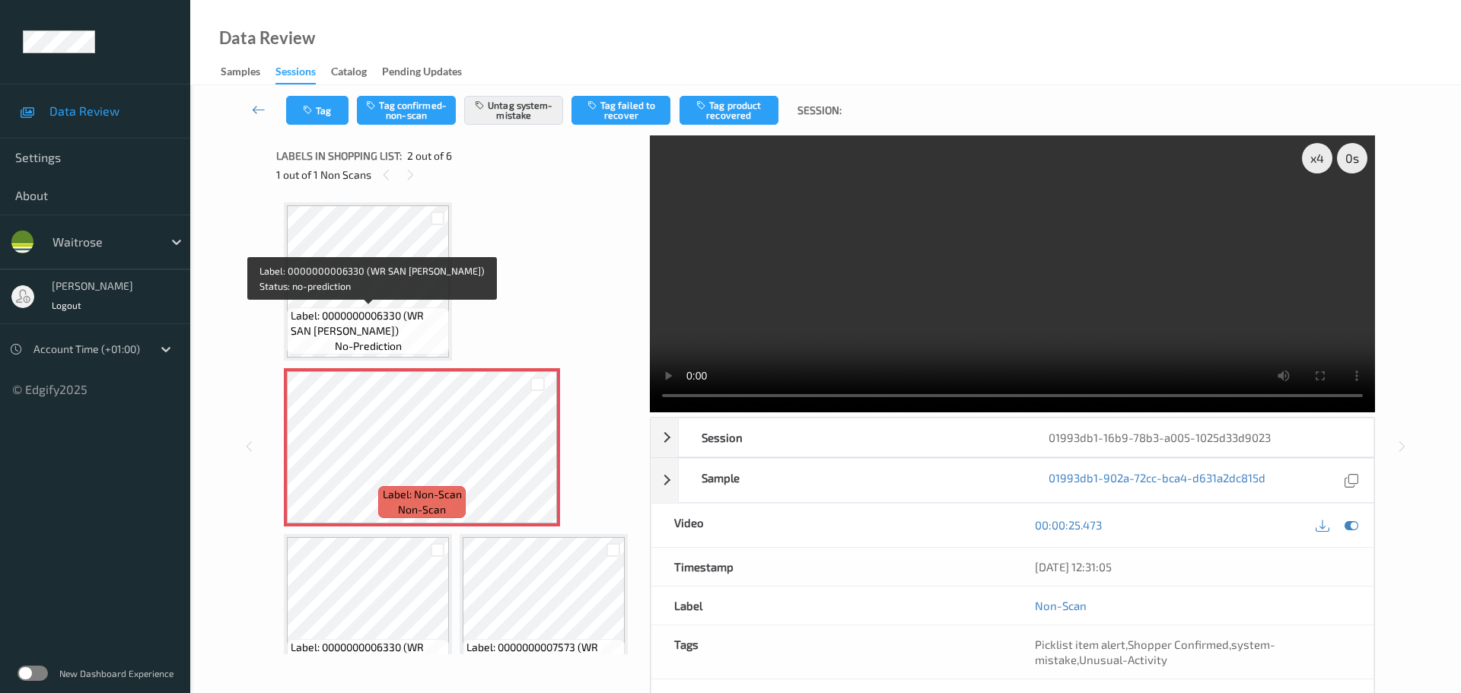
click at [391, 314] on span "Label: 0000000006330 (WR SAN FRAN BLOOMER)" at bounding box center [368, 323] width 154 height 30
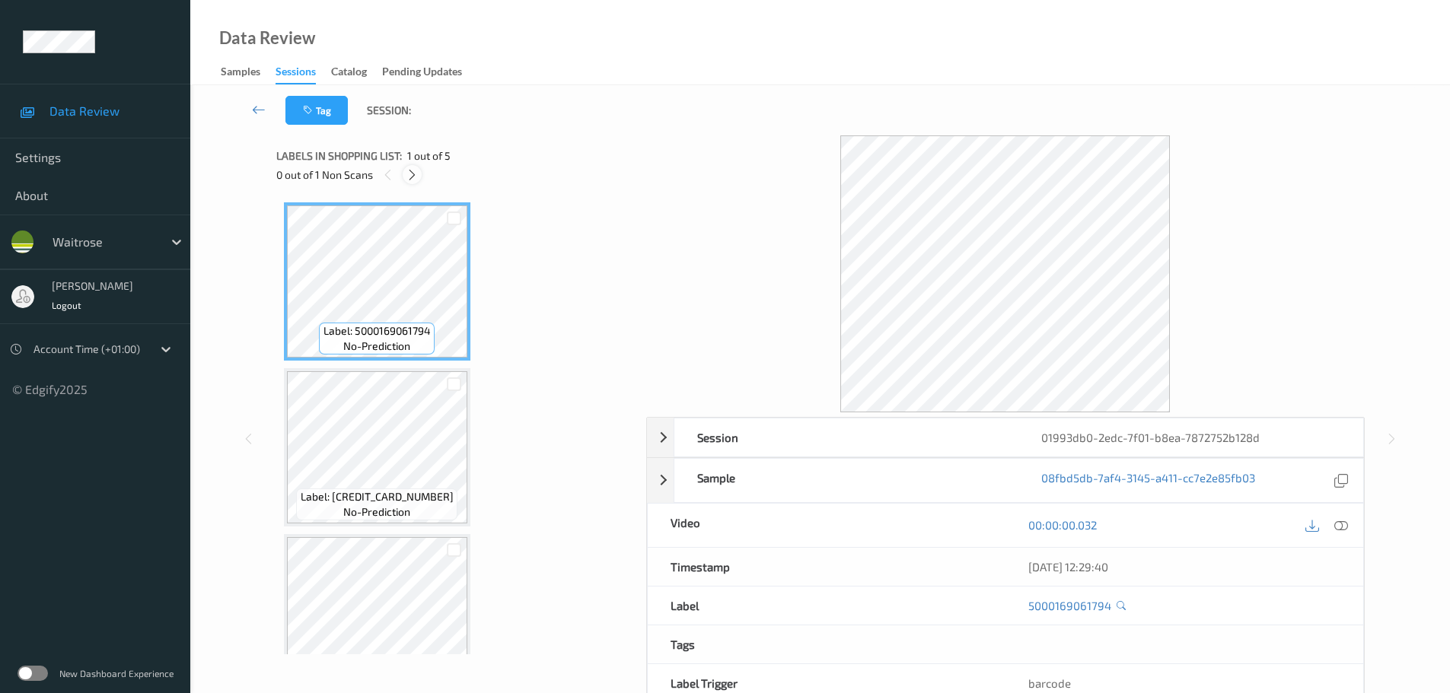
click at [412, 168] on icon at bounding box center [412, 175] width 13 height 14
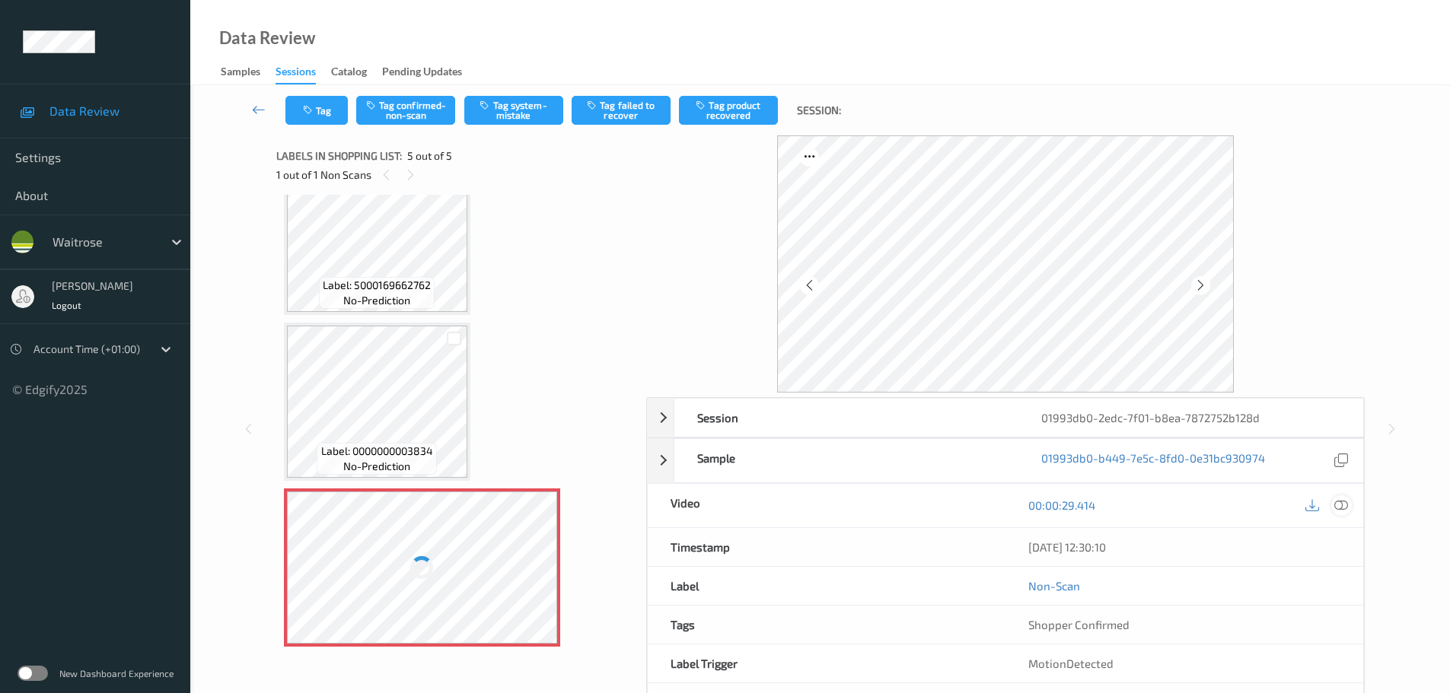
click at [1340, 511] on icon at bounding box center [1341, 505] width 14 height 14
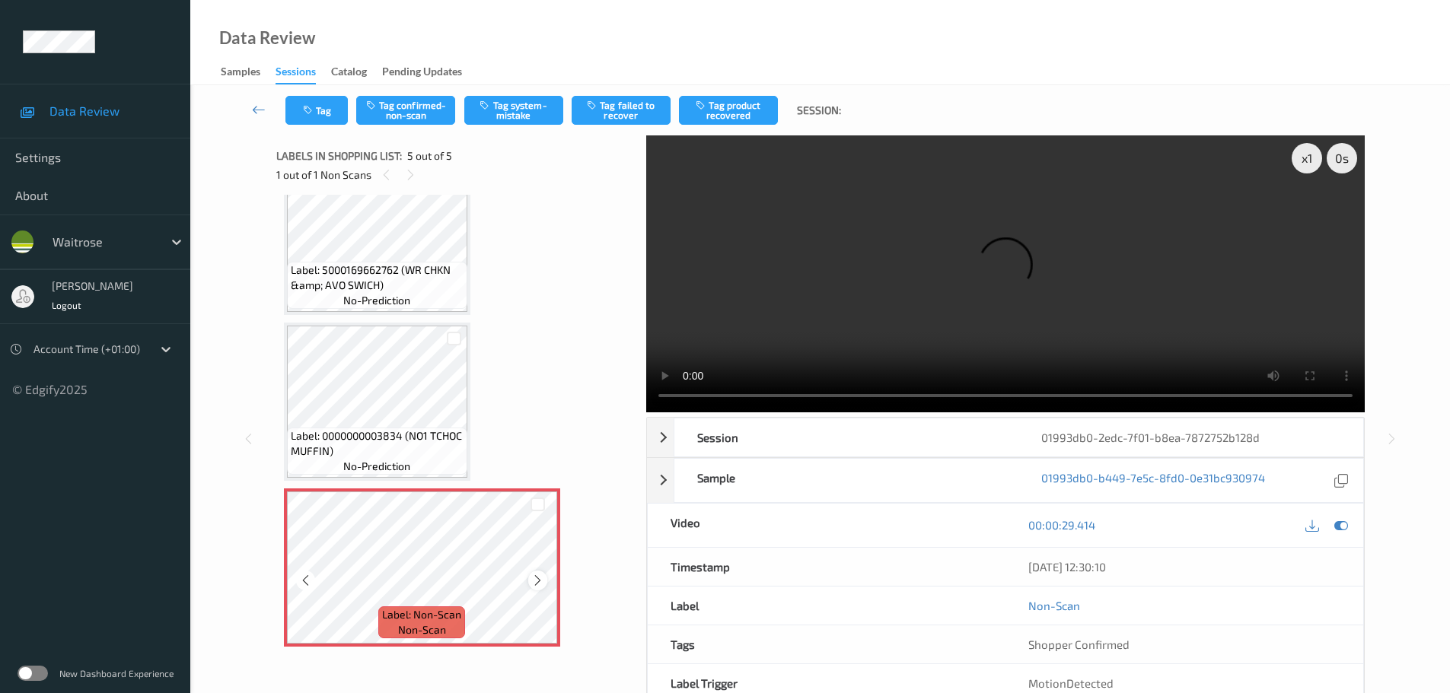
click at [541, 582] on icon at bounding box center [537, 581] width 13 height 14
click at [419, 459] on div "Label: 0000000003834 (NO1 TCHOC MUFFIN) no-prediction" at bounding box center [377, 451] width 180 height 47
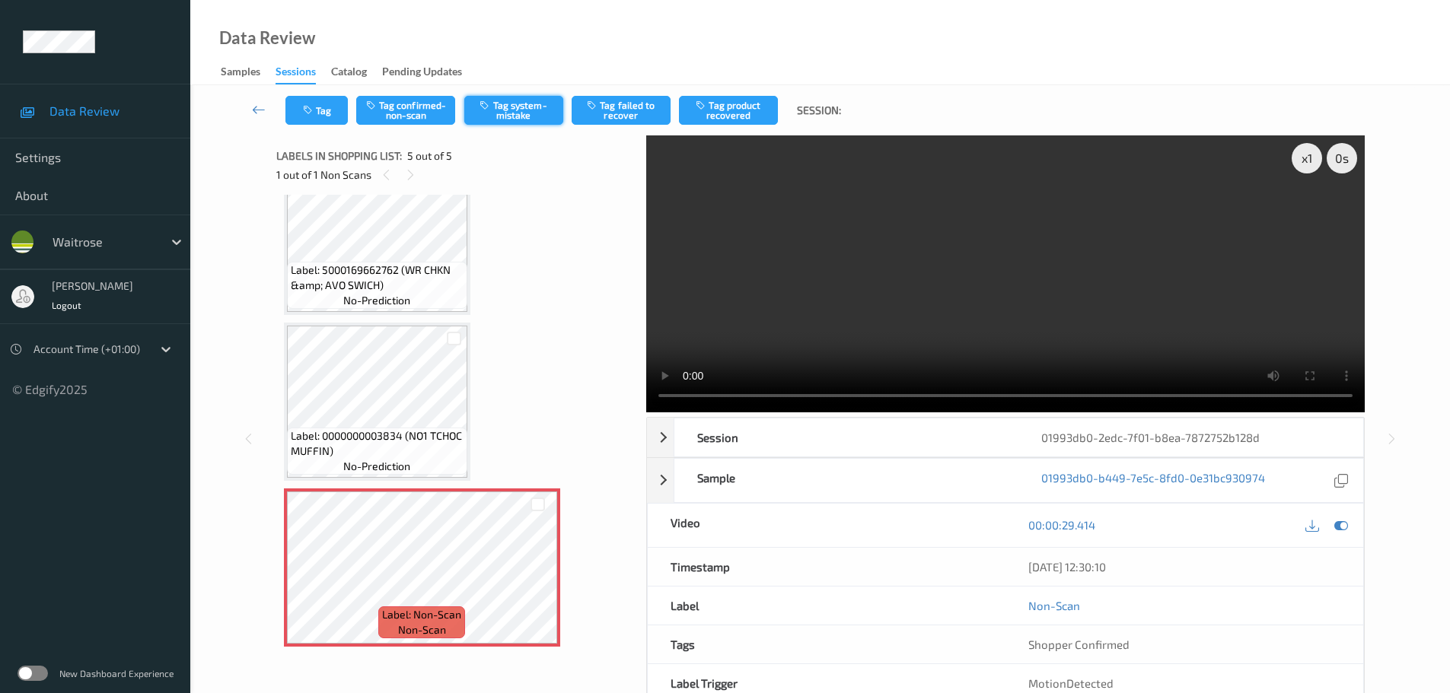
click at [507, 114] on button "Tag system-mistake" at bounding box center [513, 110] width 99 height 29
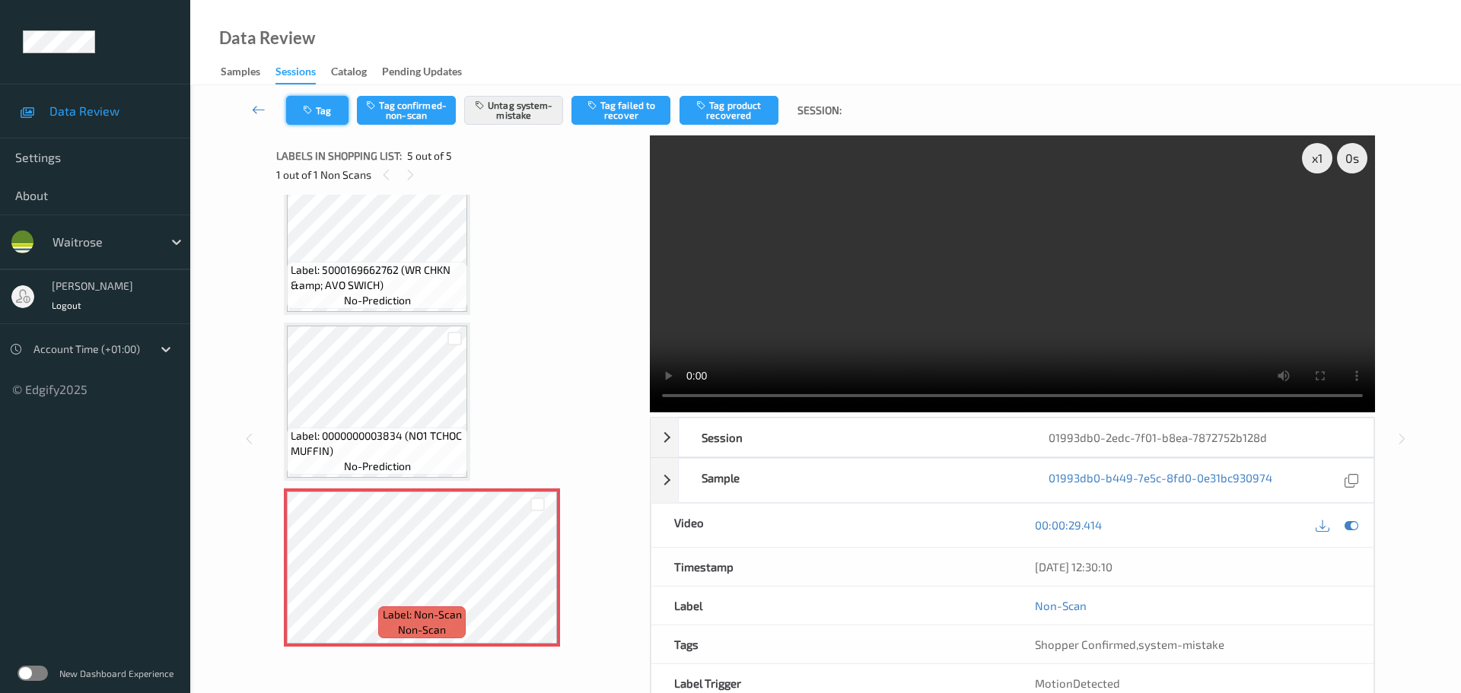
click at [318, 117] on button "Tag" at bounding box center [317, 110] width 62 height 29
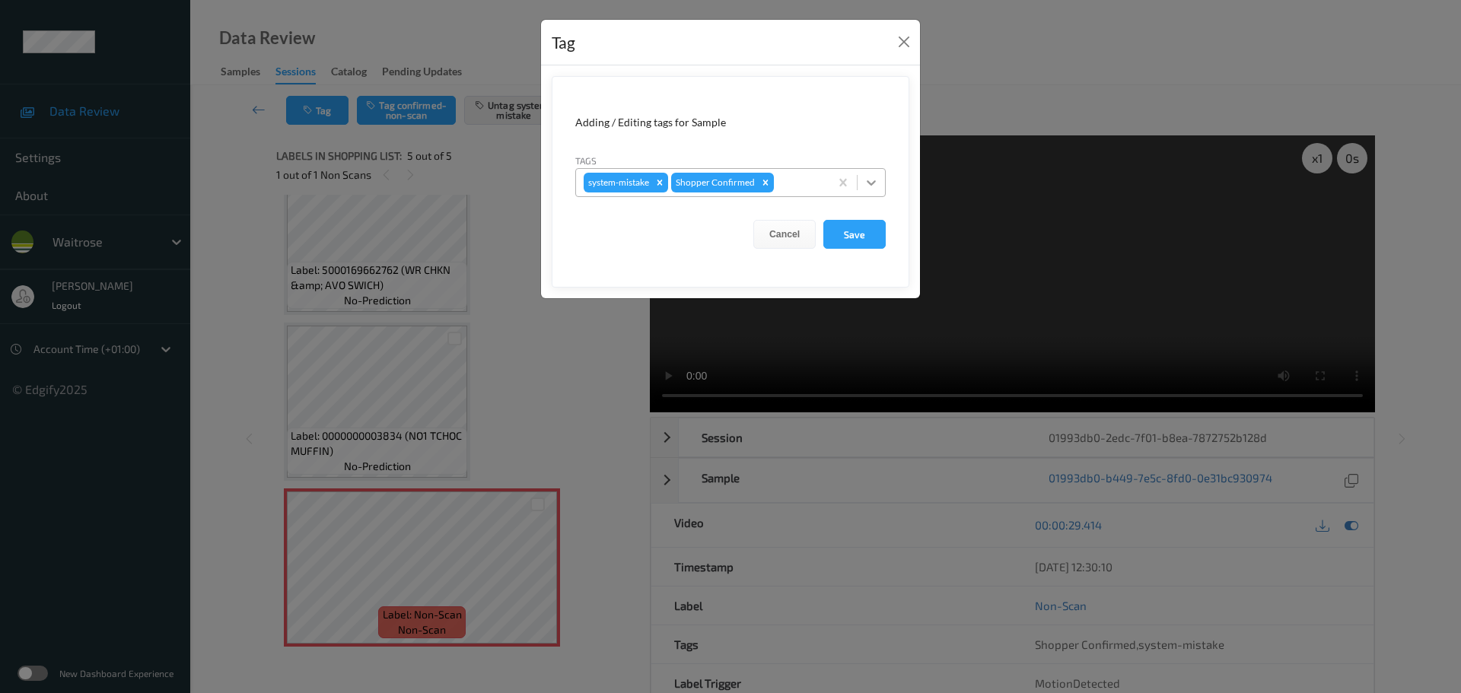
click at [870, 182] on icon at bounding box center [871, 182] width 15 height 15
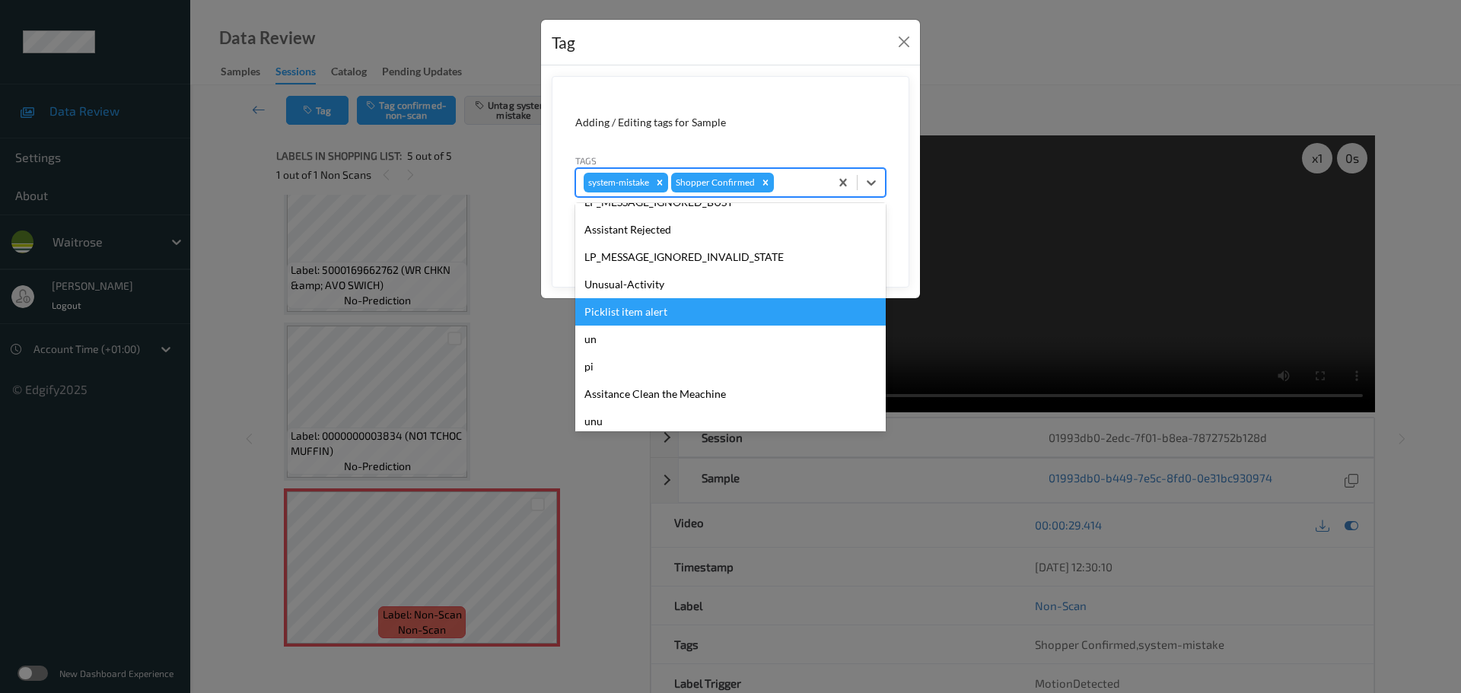
scroll to position [353, 0]
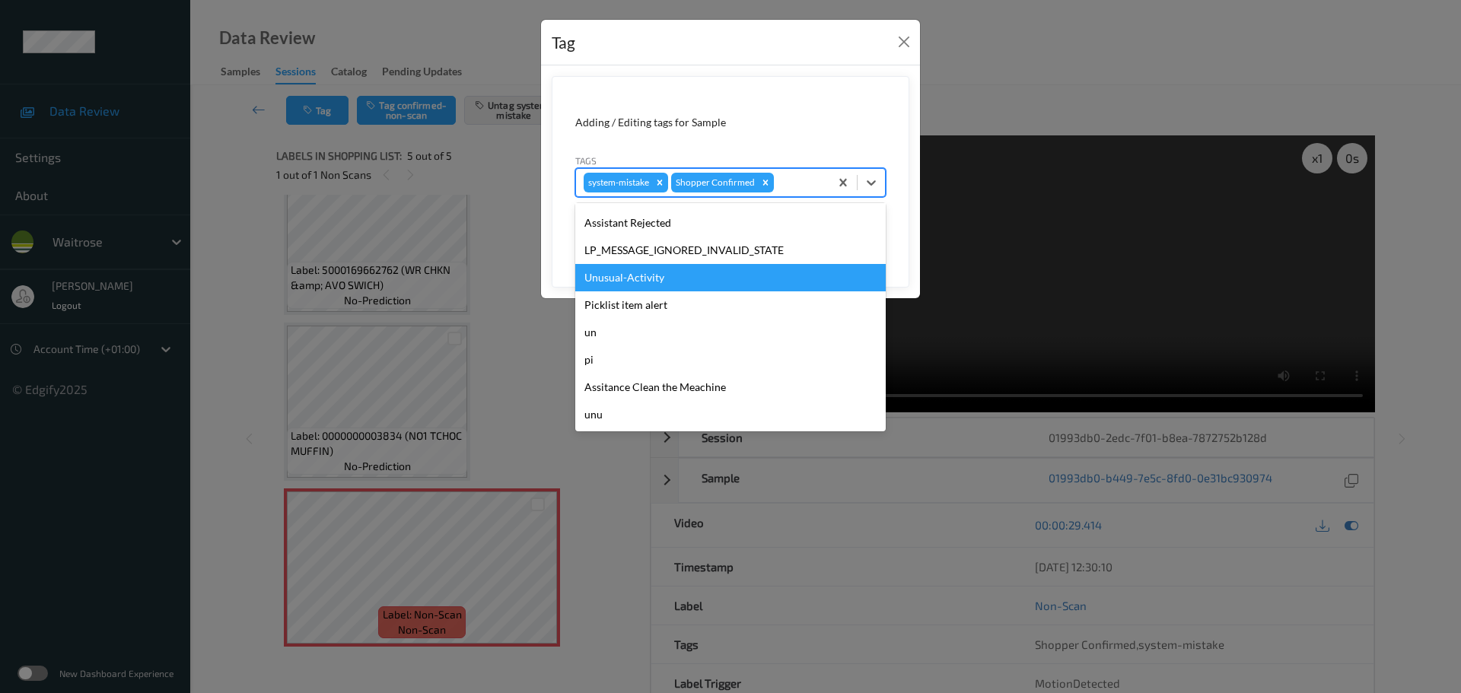
click at [619, 278] on div "Unusual-Activity" at bounding box center [730, 277] width 310 height 27
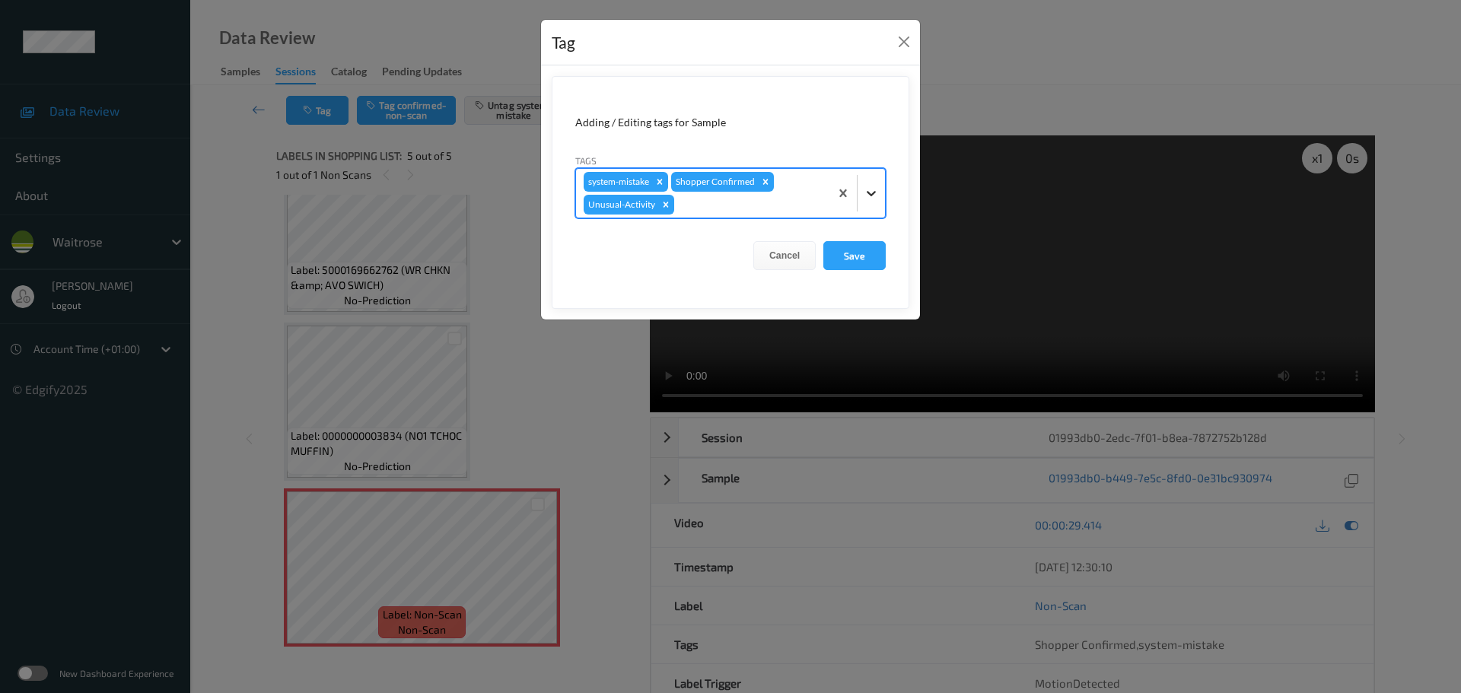
click at [869, 200] on icon at bounding box center [871, 193] width 15 height 15
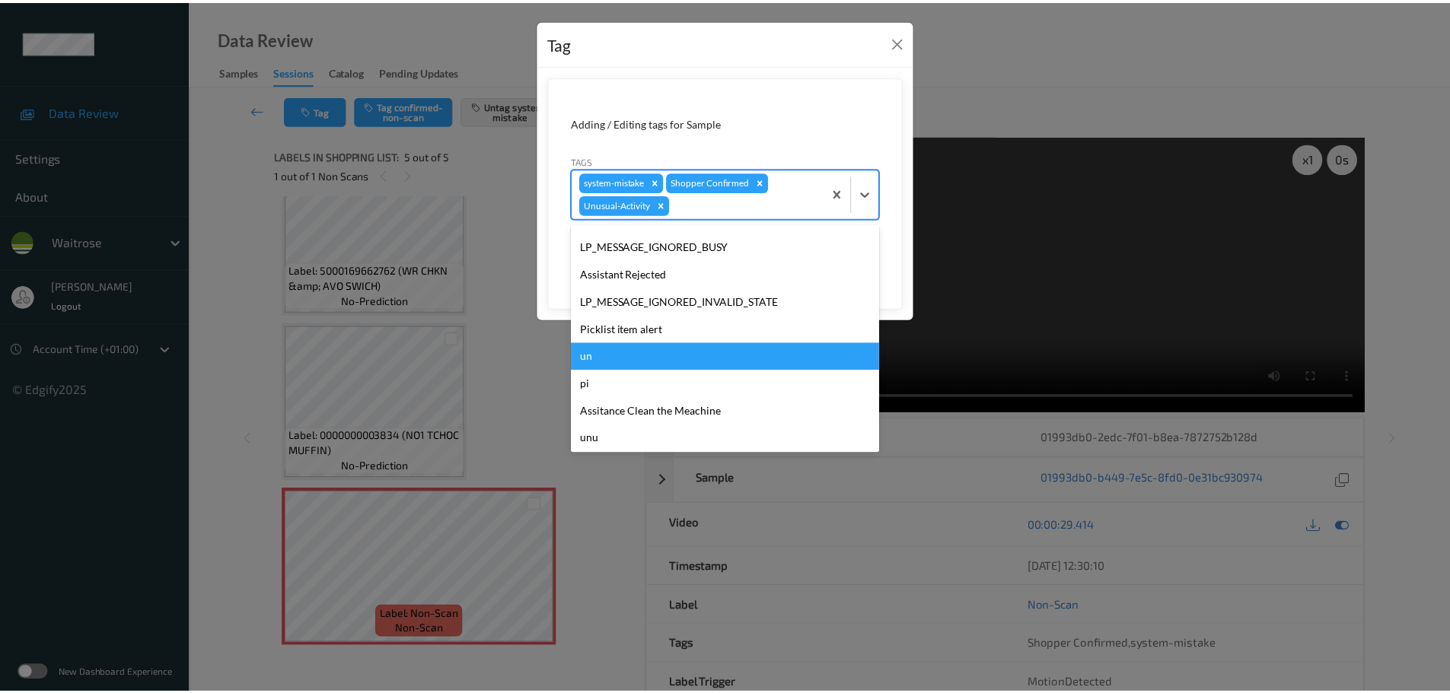
scroll to position [326, 0]
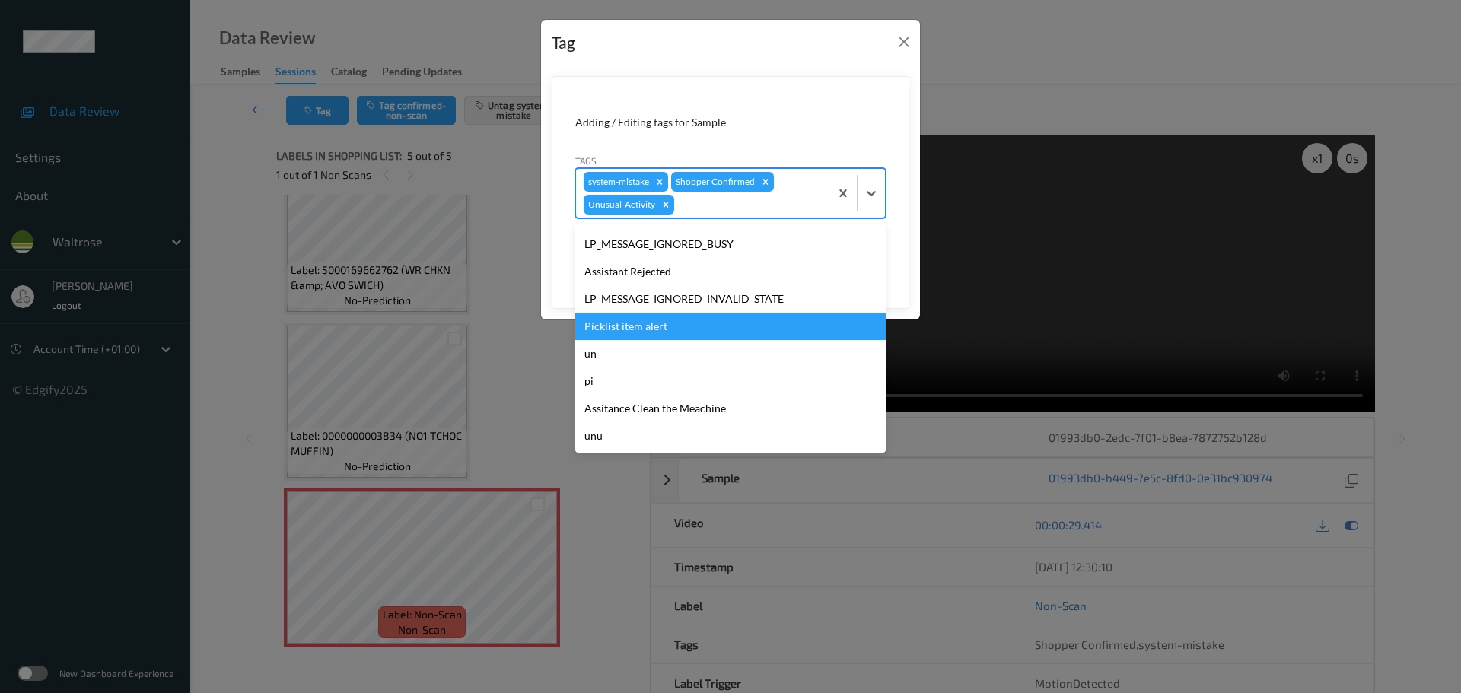
click at [625, 334] on div "Picklist item alert" at bounding box center [730, 326] width 310 height 27
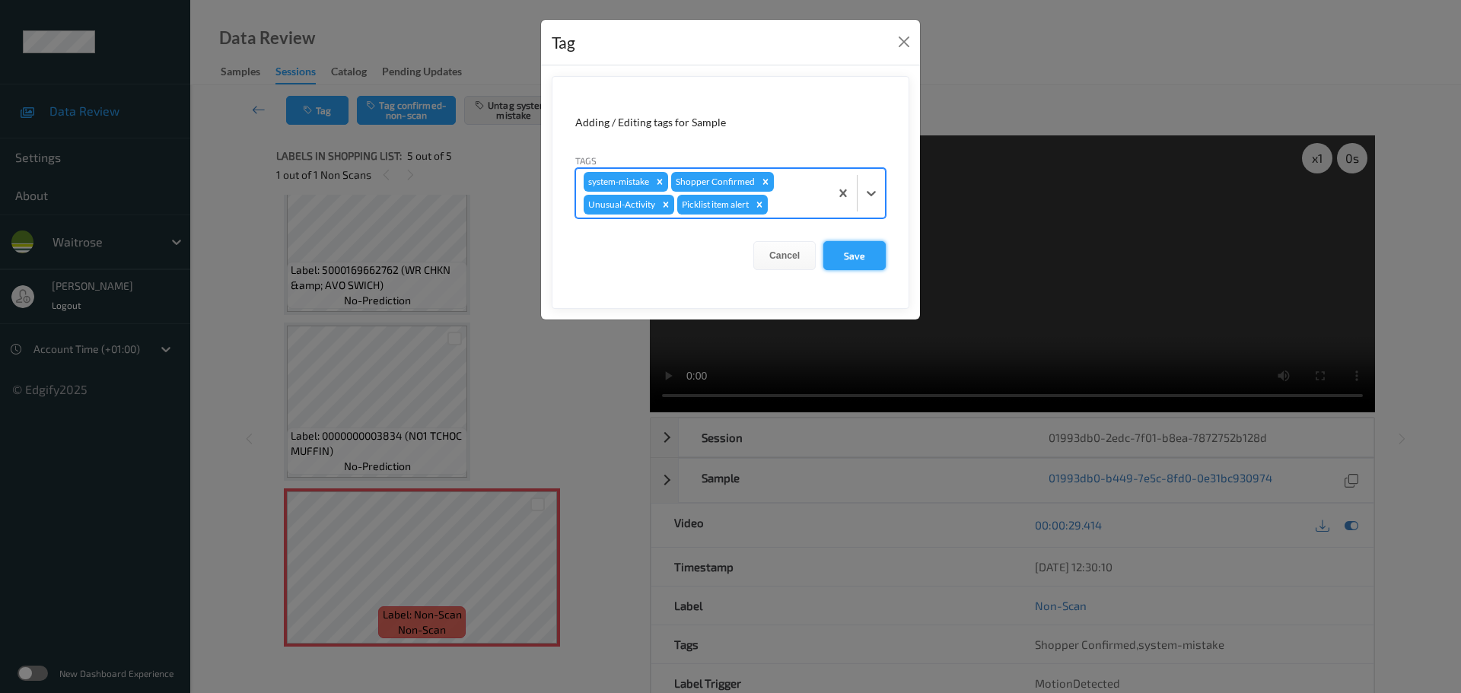
click at [850, 249] on button "Save" at bounding box center [854, 255] width 62 height 29
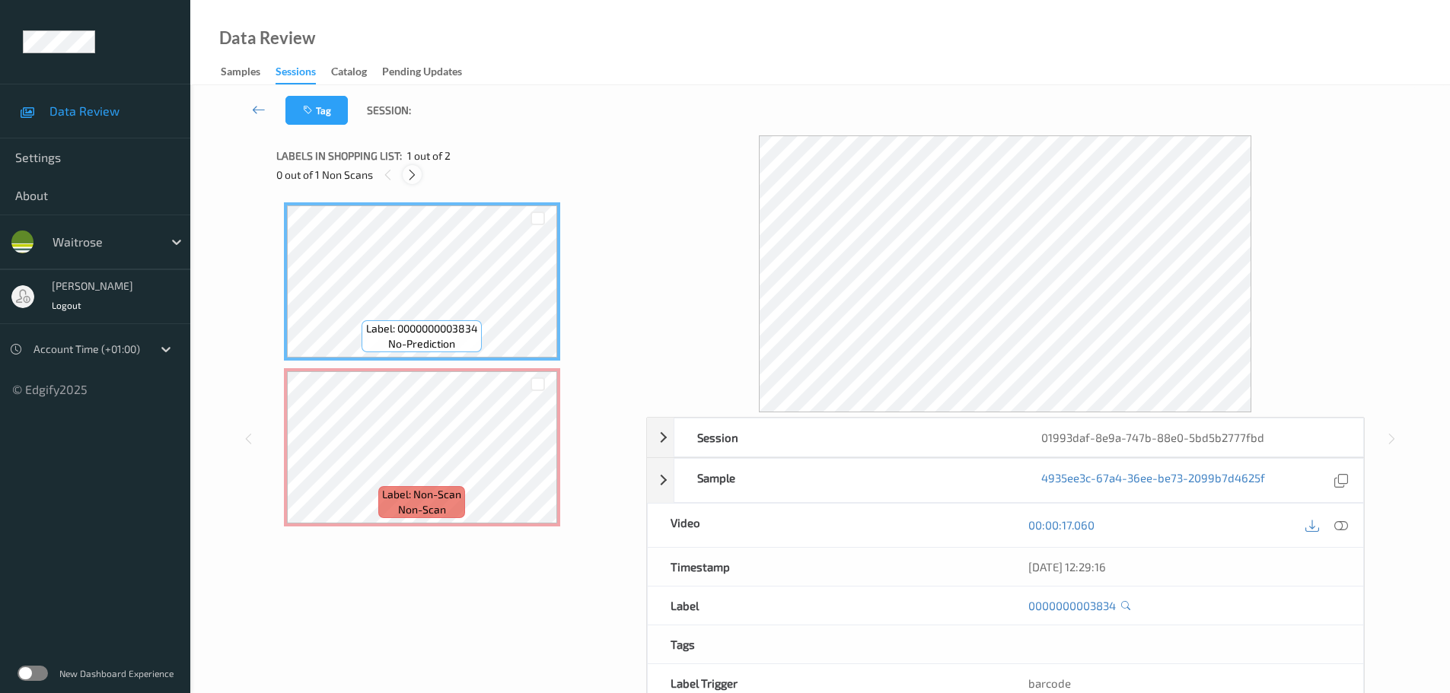
click at [406, 171] on icon at bounding box center [412, 175] width 13 height 14
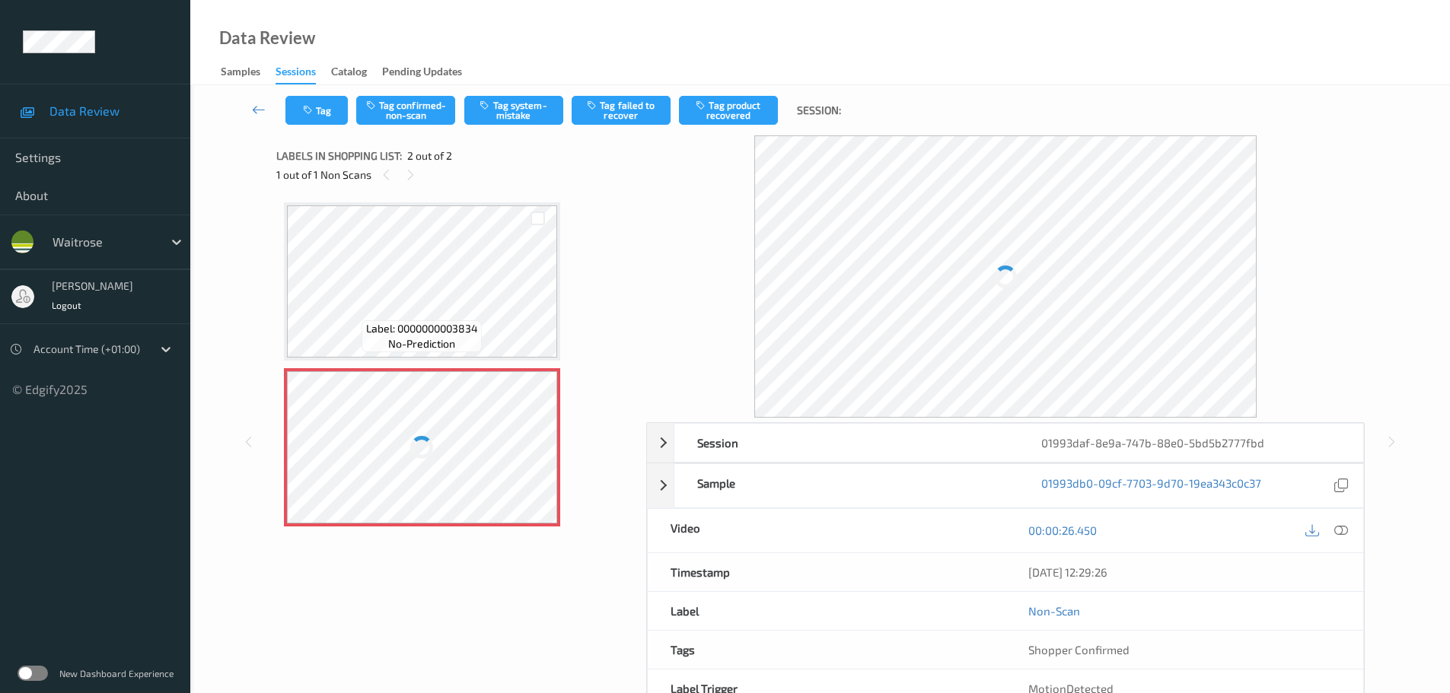
drag, startPoint x: 1347, startPoint y: 530, endPoint x: 1124, endPoint y: 433, distance: 243.0
click at [1348, 531] on icon at bounding box center [1341, 531] width 14 height 14
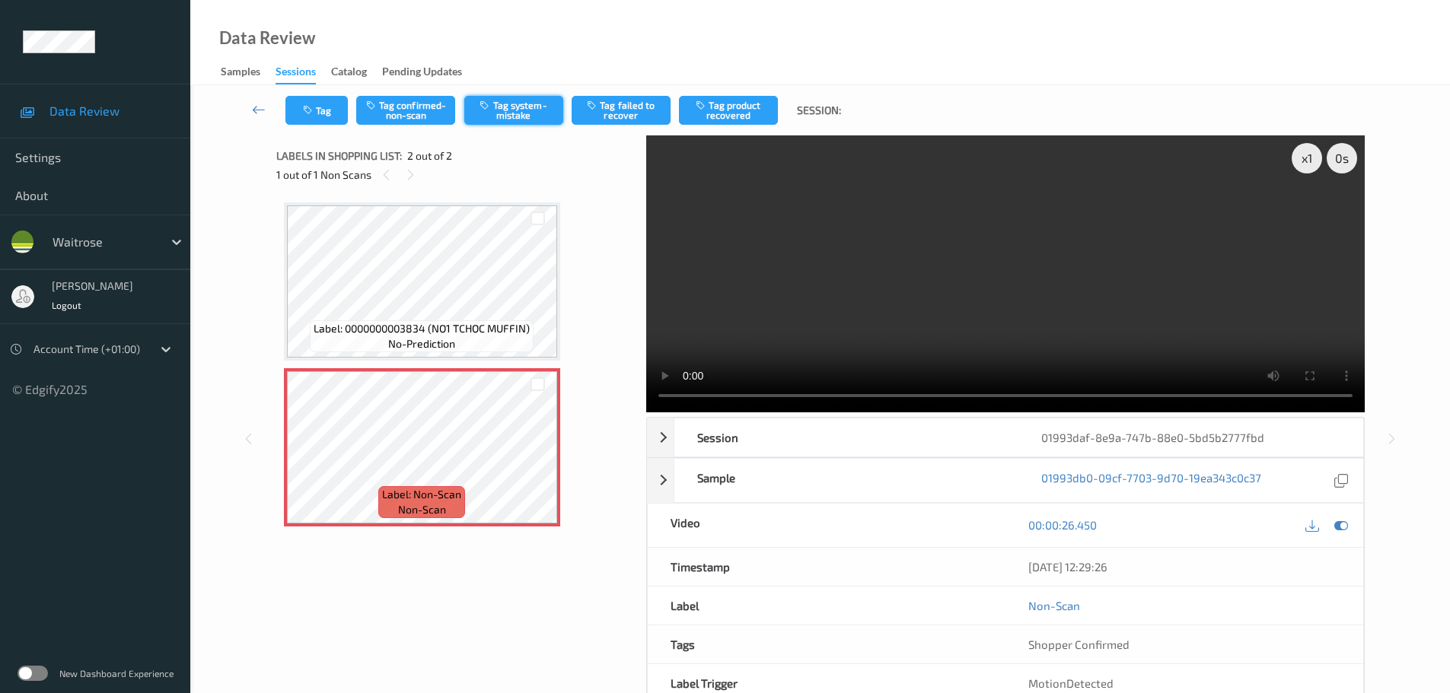
click at [494, 117] on button "Tag system-mistake" at bounding box center [513, 110] width 99 height 29
click at [530, 106] on button "Tag system-mistake" at bounding box center [513, 110] width 99 height 29
click at [501, 110] on button "Tag system-mistake" at bounding box center [513, 110] width 99 height 29
click at [326, 113] on button "Tag" at bounding box center [316, 110] width 62 height 29
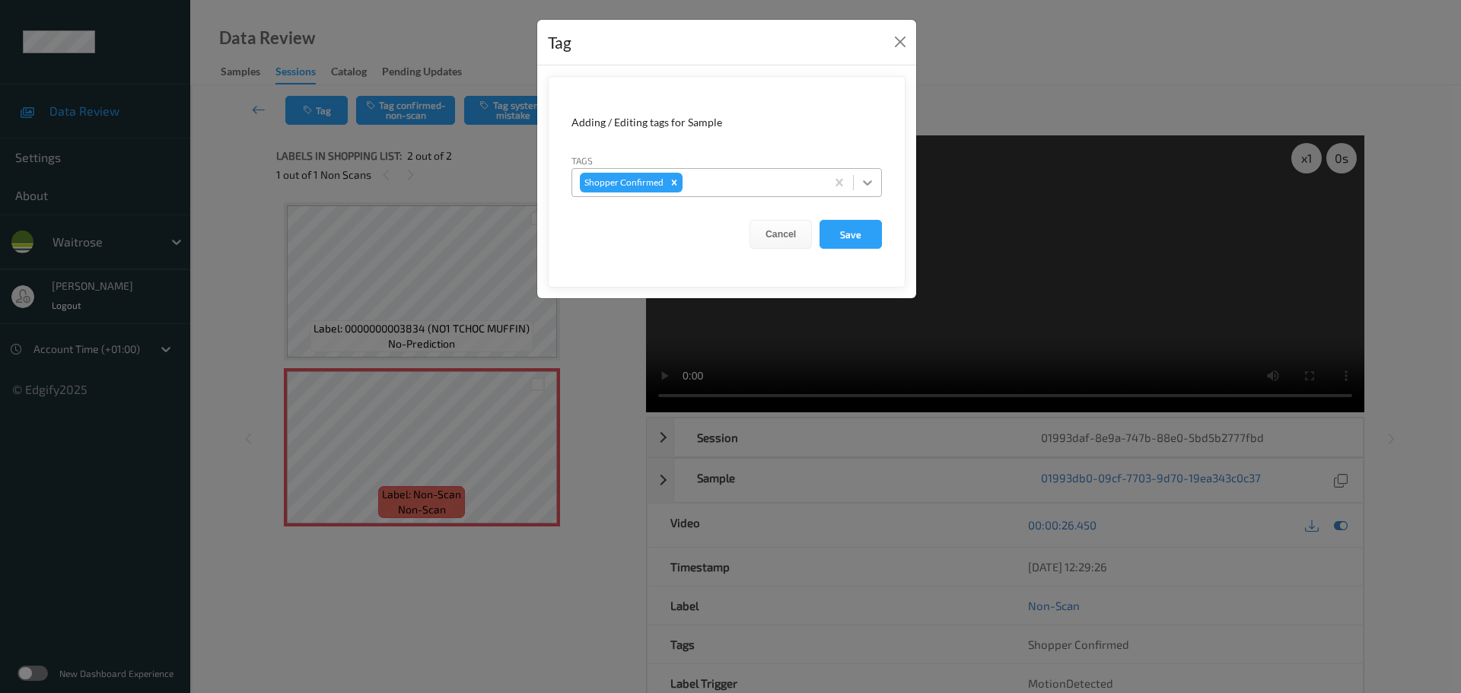
click at [869, 188] on icon at bounding box center [867, 182] width 15 height 15
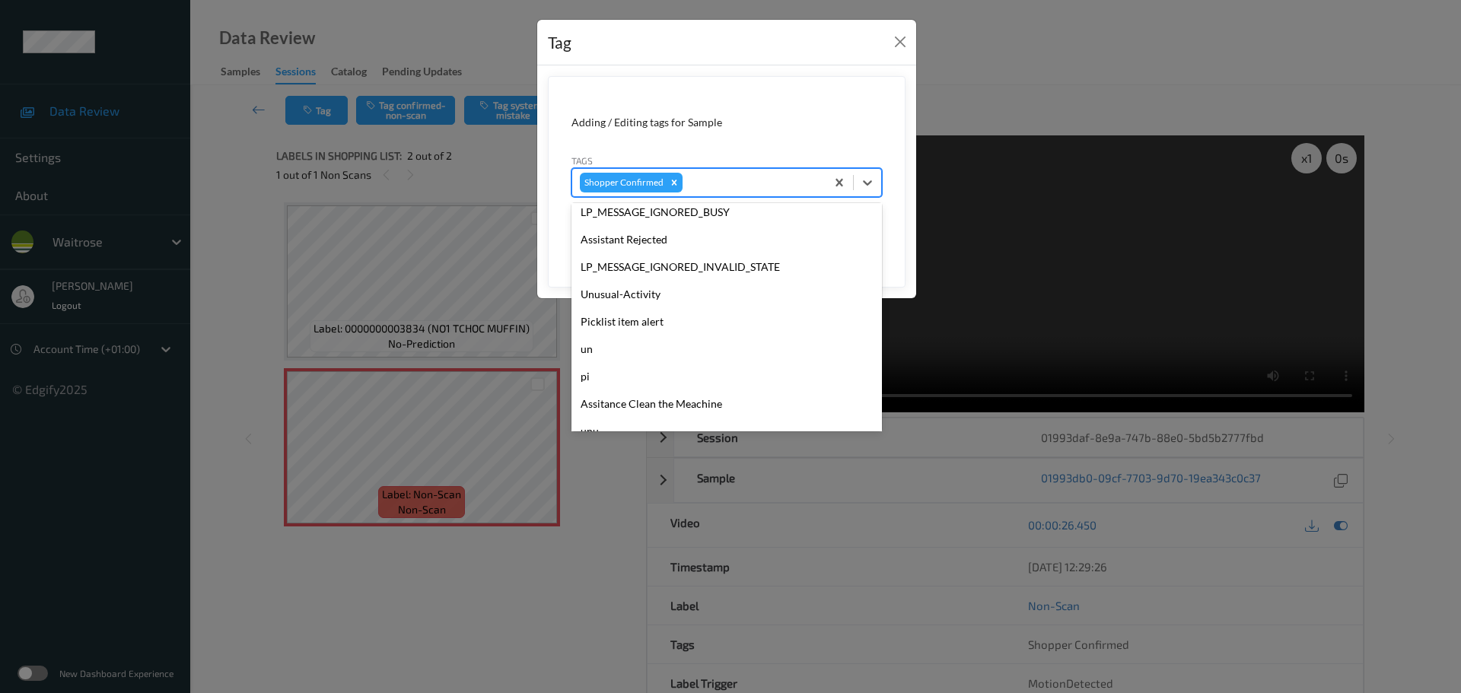
scroll to position [380, 0]
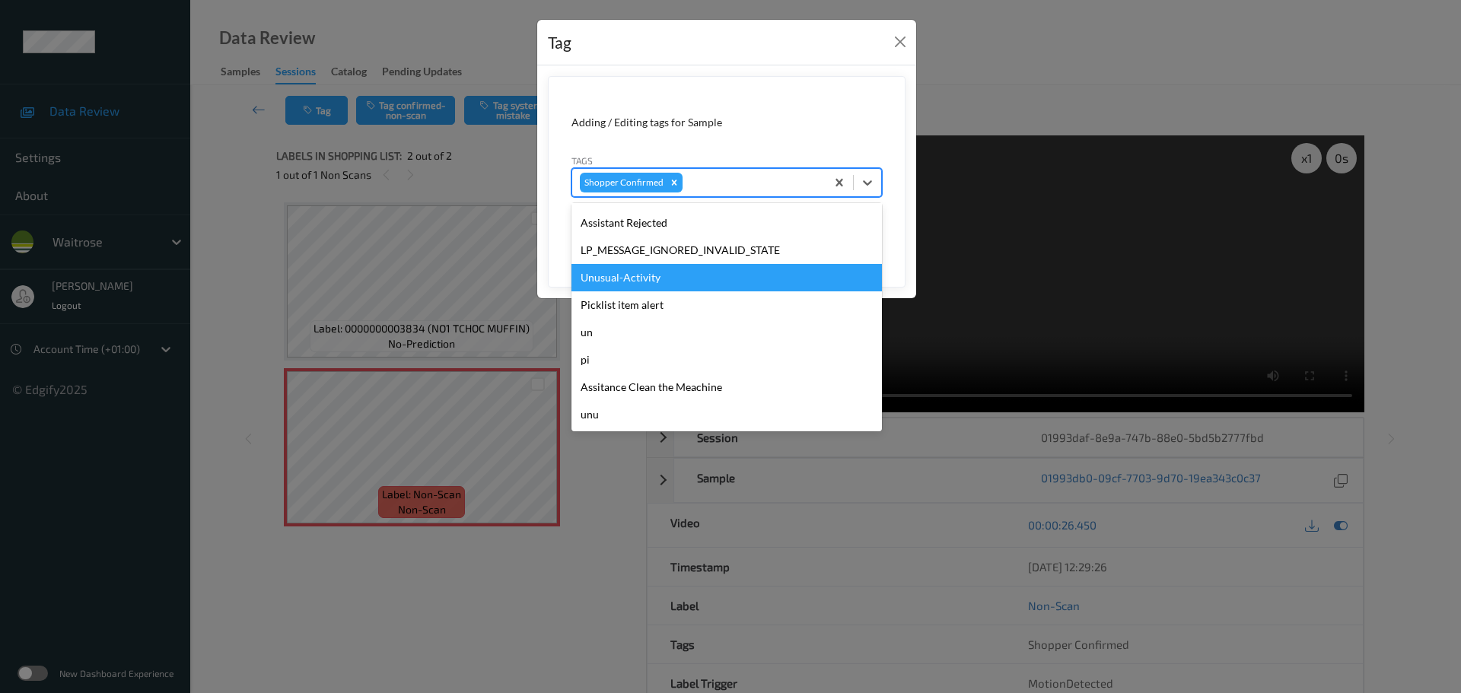
click at [617, 284] on div "Unusual-Activity" at bounding box center [726, 277] width 310 height 27
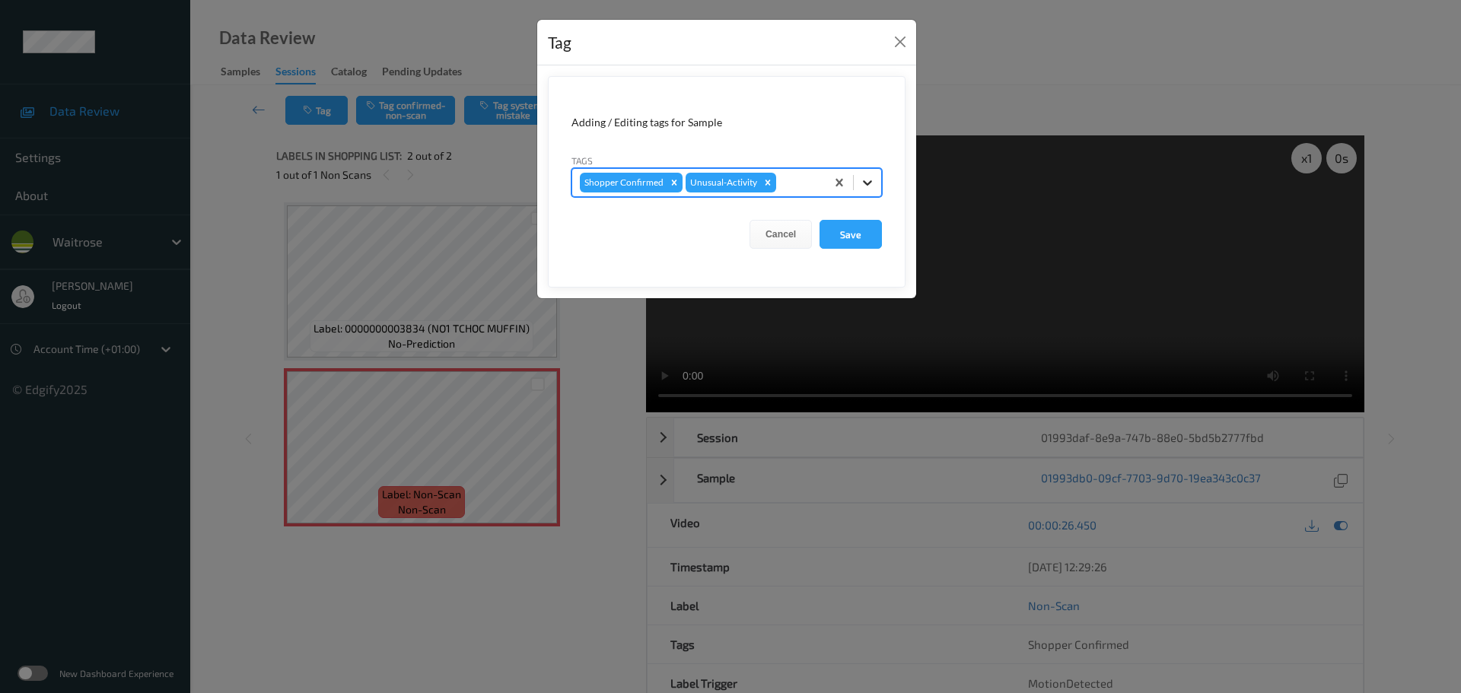
click at [863, 190] on div at bounding box center [867, 182] width 27 height 27
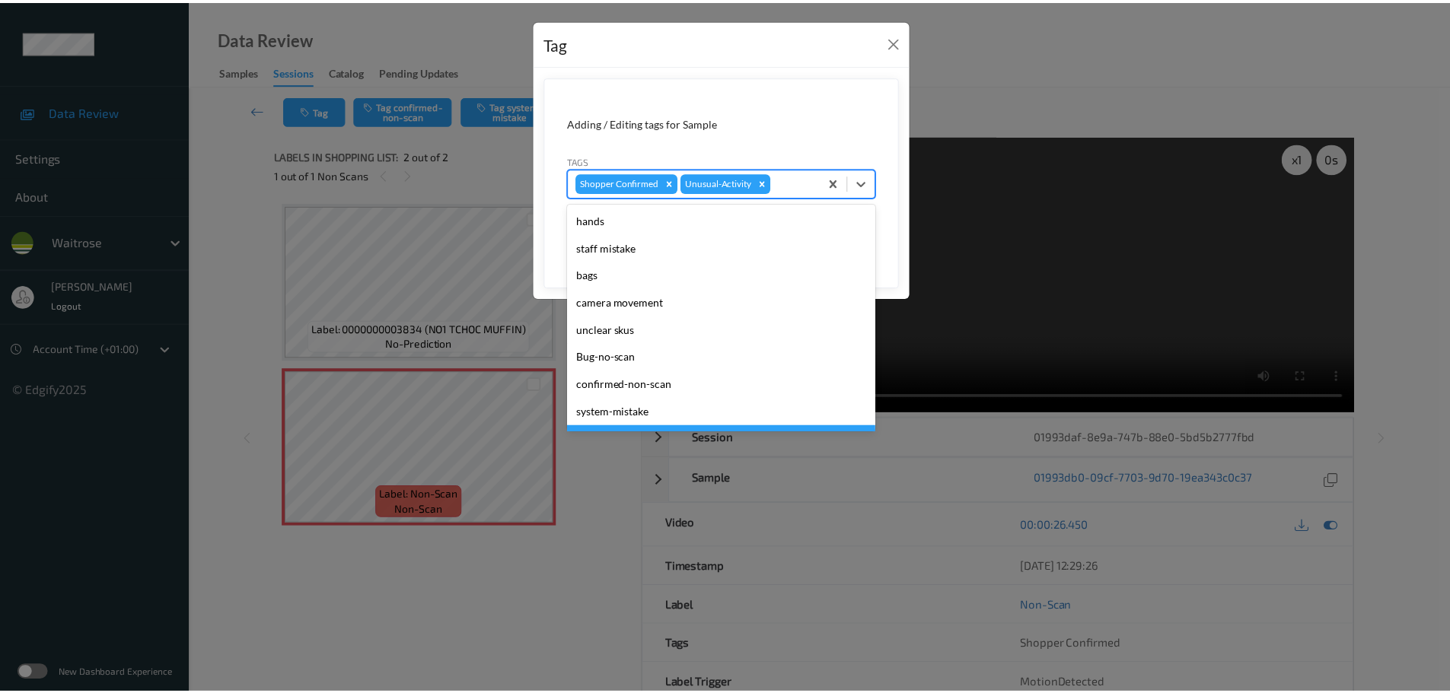
scroll to position [353, 0]
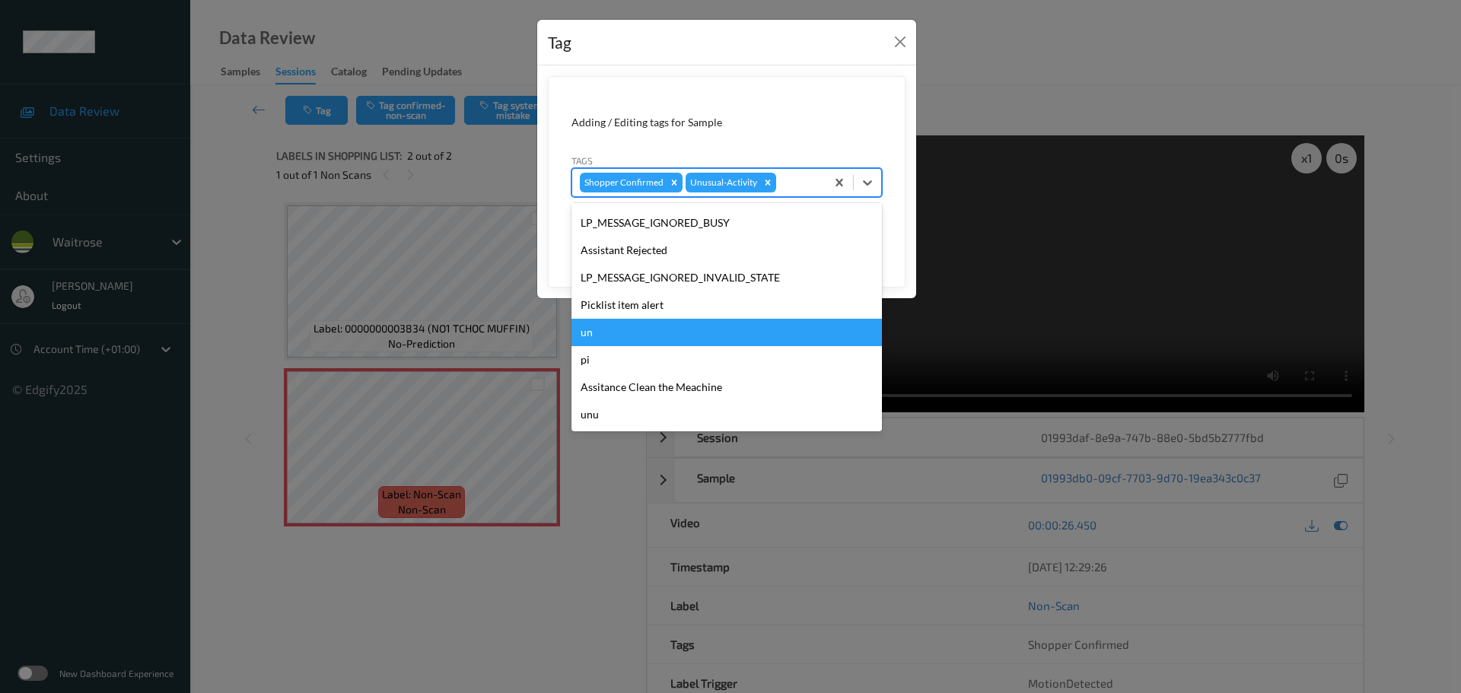
click at [603, 313] on div "Picklist item alert" at bounding box center [726, 304] width 310 height 27
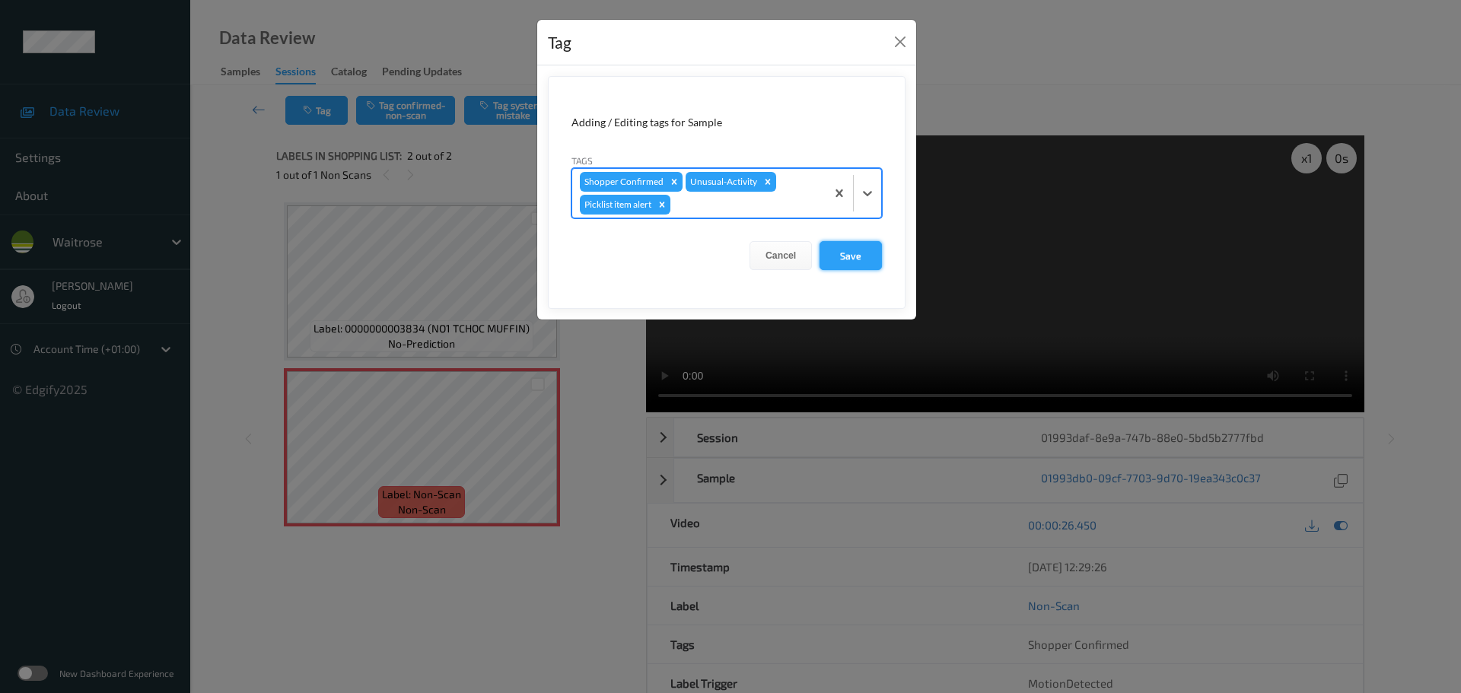
click at [867, 259] on button "Save" at bounding box center [851, 255] width 62 height 29
click at [846, 256] on button "Save" at bounding box center [851, 255] width 62 height 29
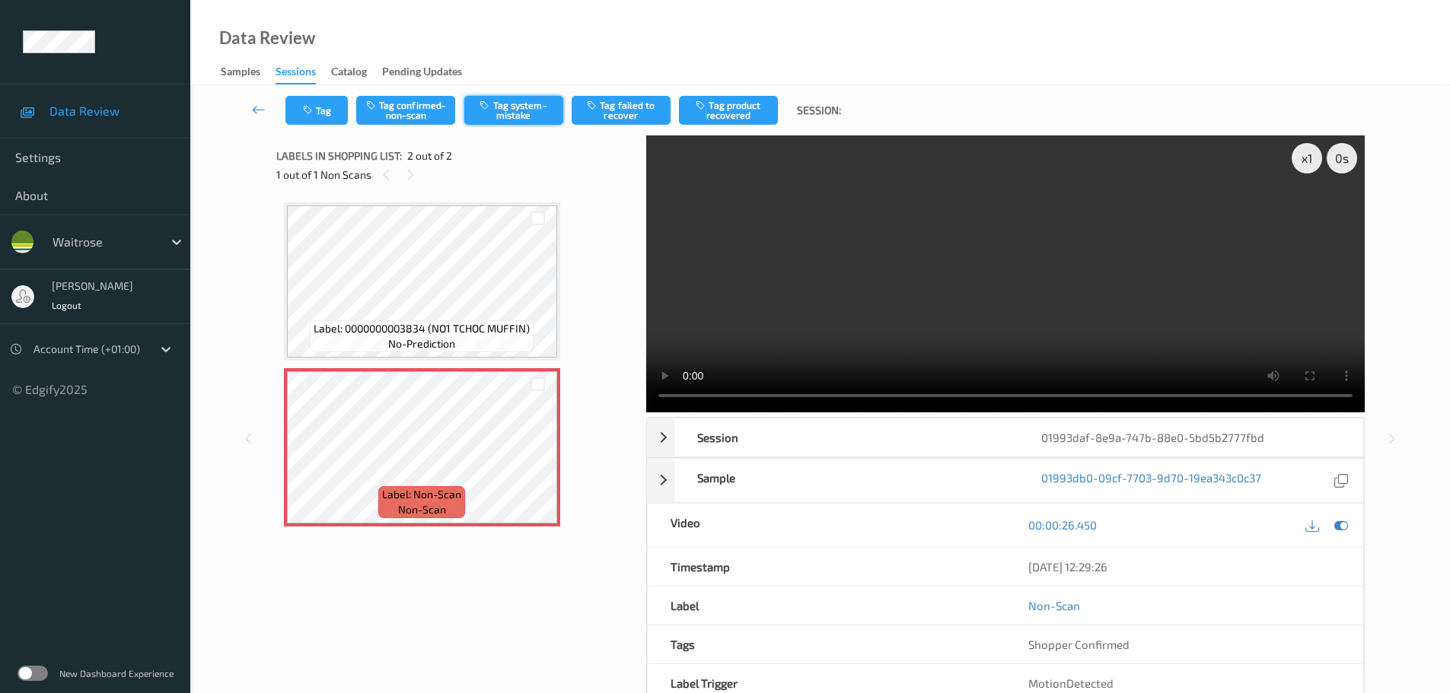
click at [532, 117] on button "Tag system-mistake" at bounding box center [513, 110] width 99 height 29
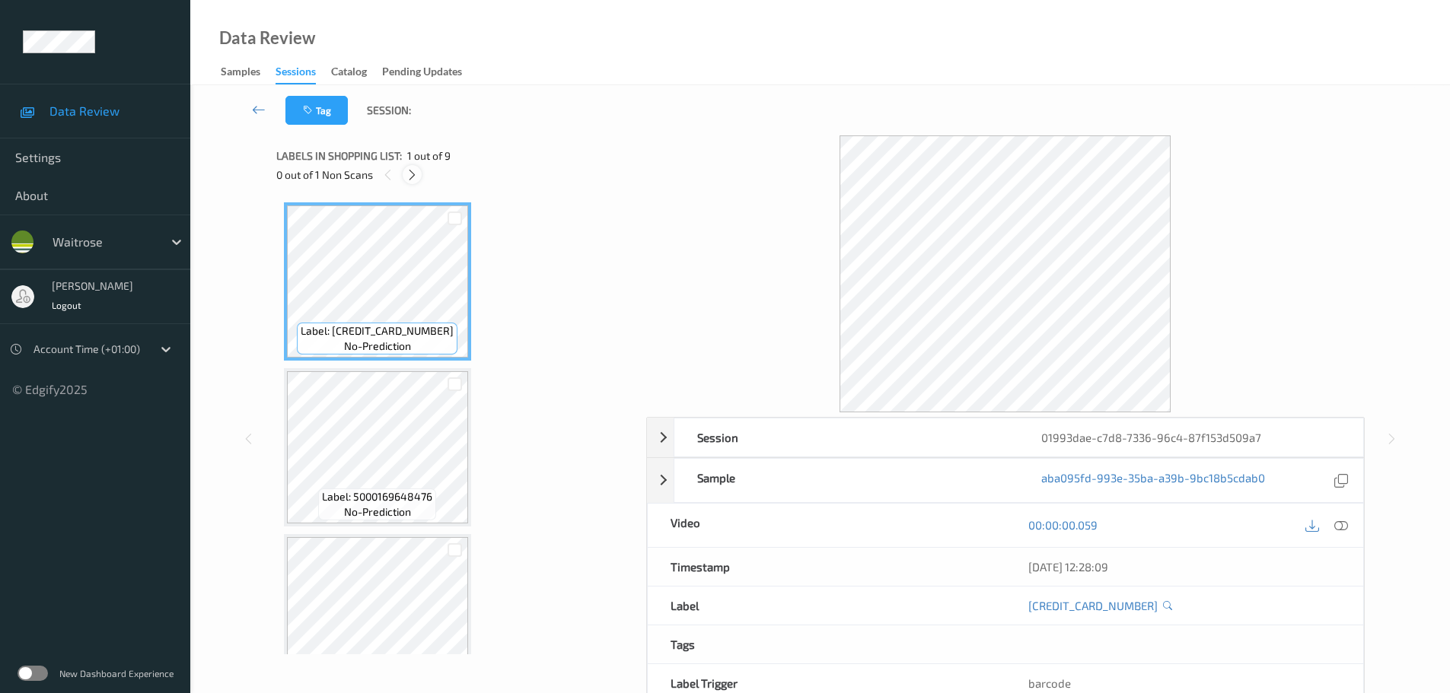
click at [412, 178] on icon at bounding box center [412, 175] width 13 height 14
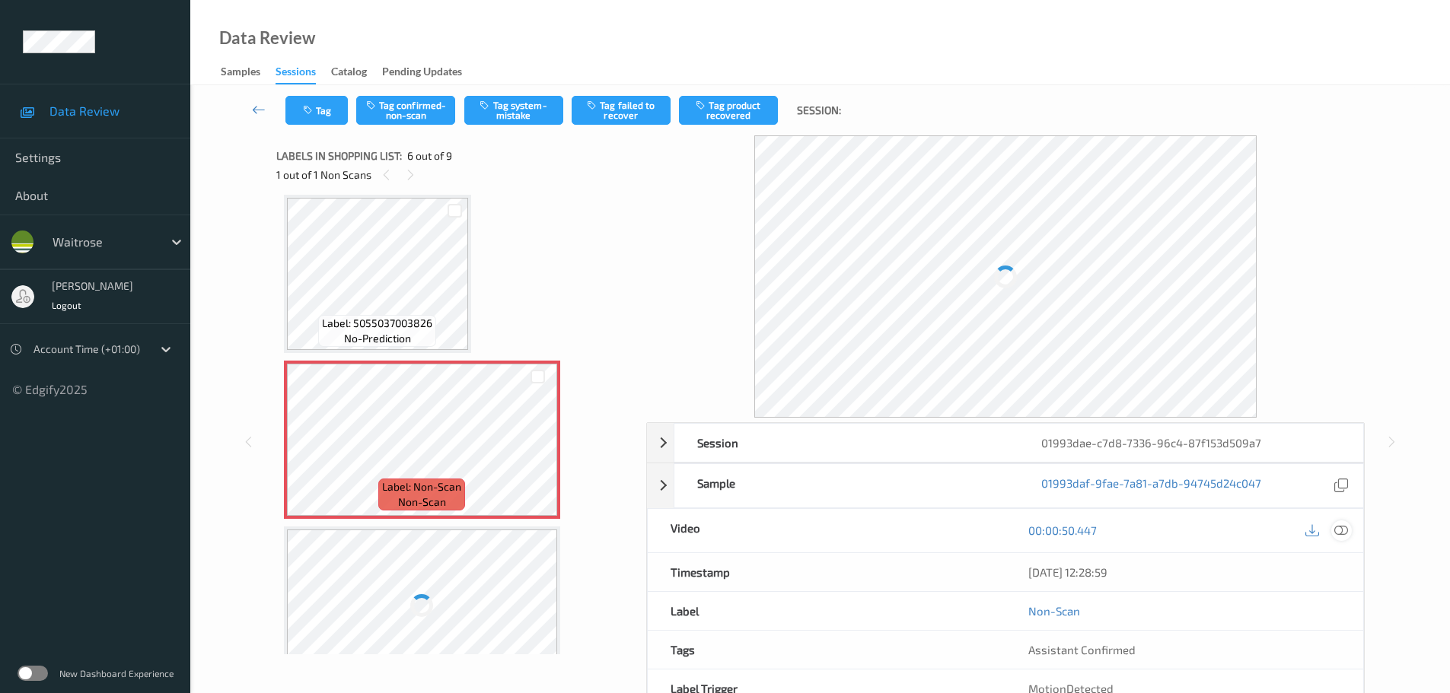
click at [1338, 536] on icon at bounding box center [1341, 531] width 14 height 14
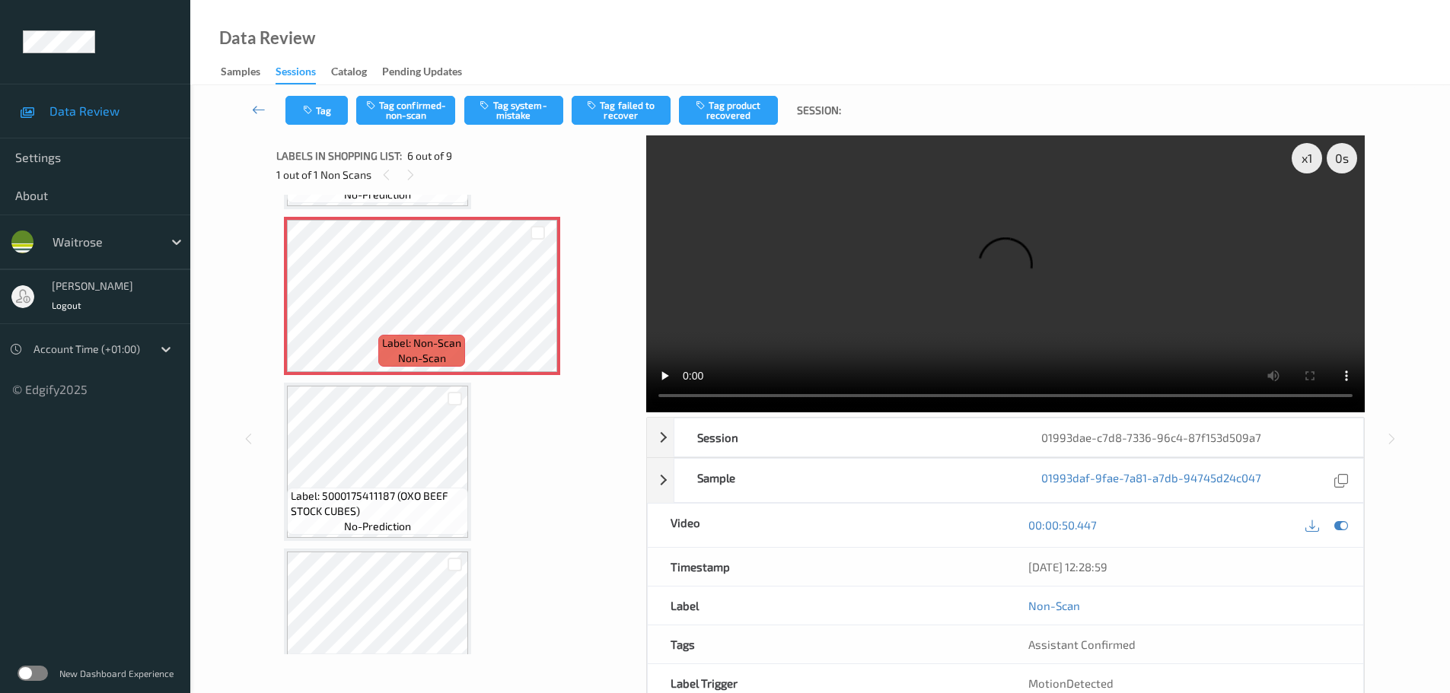
scroll to position [737, 0]
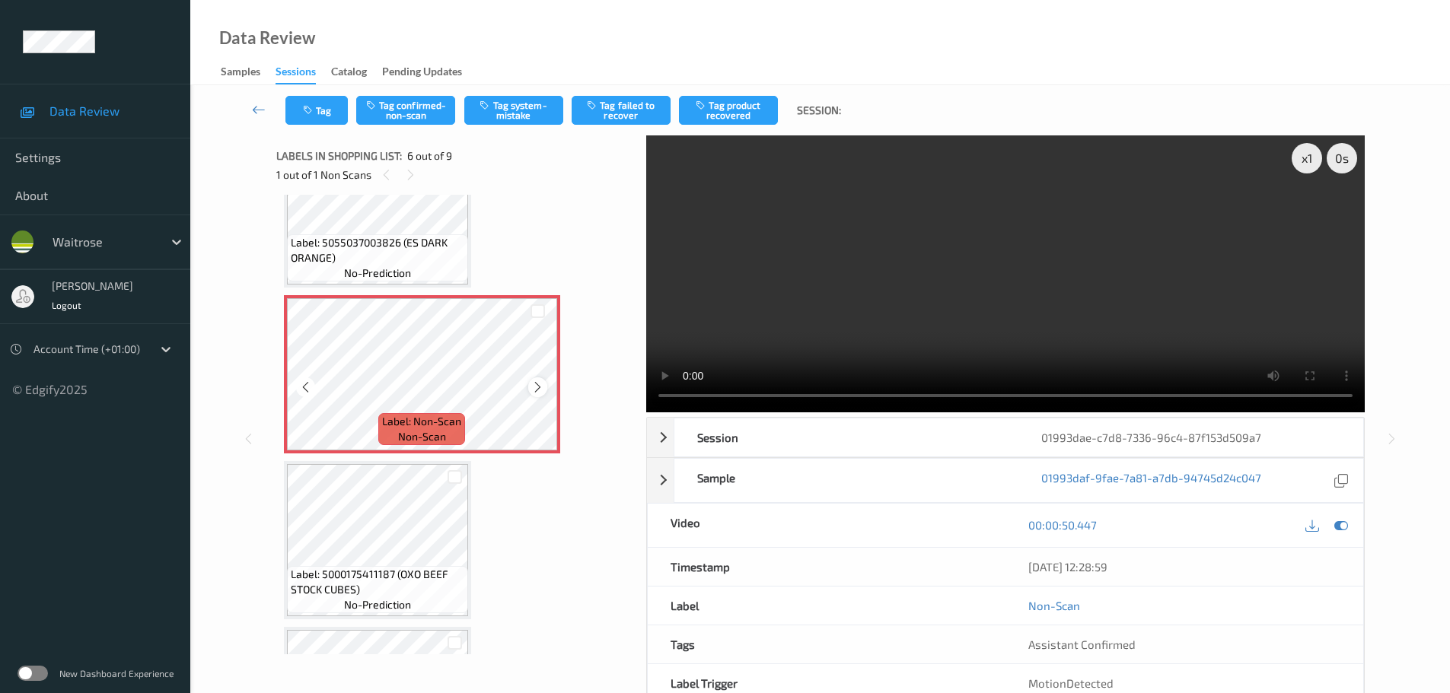
click at [537, 387] on icon at bounding box center [537, 387] width 13 height 14
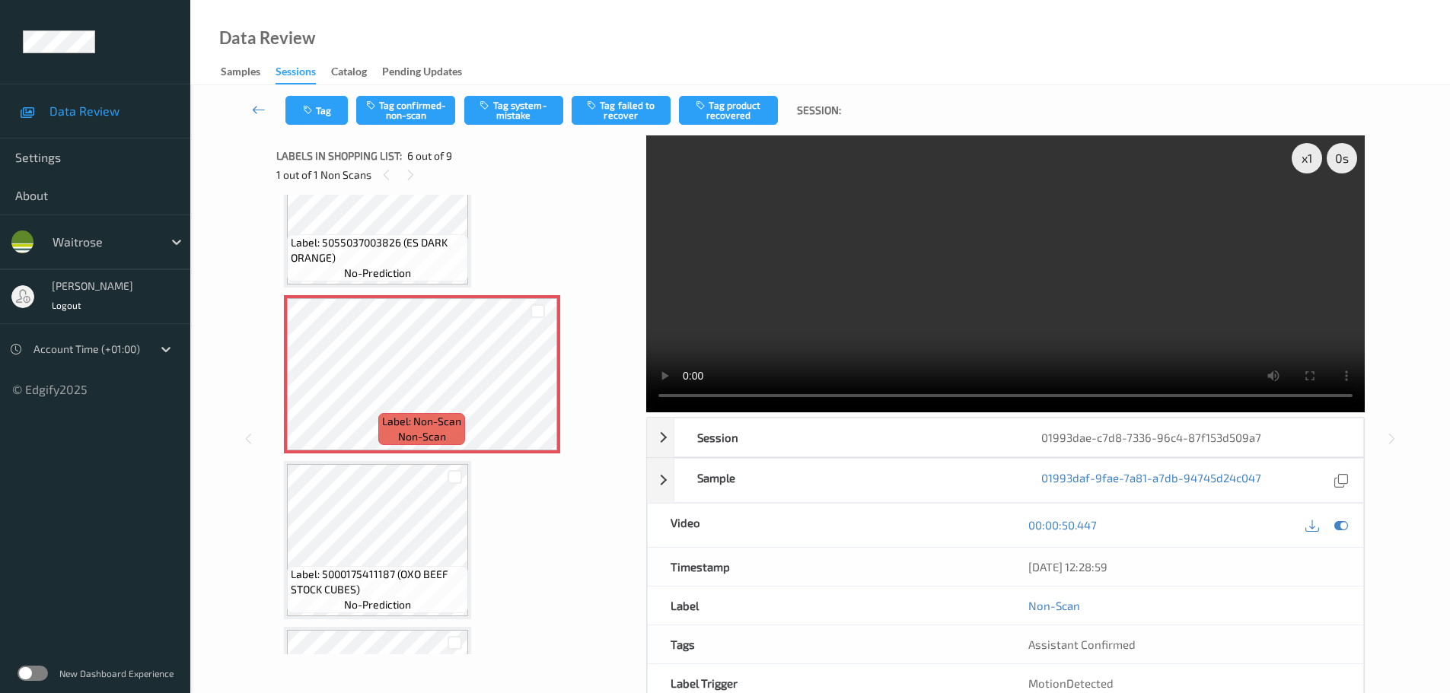
click at [405, 264] on span "Label: 5055037003826 (ES DARK ORANGE)" at bounding box center [377, 250] width 173 height 30
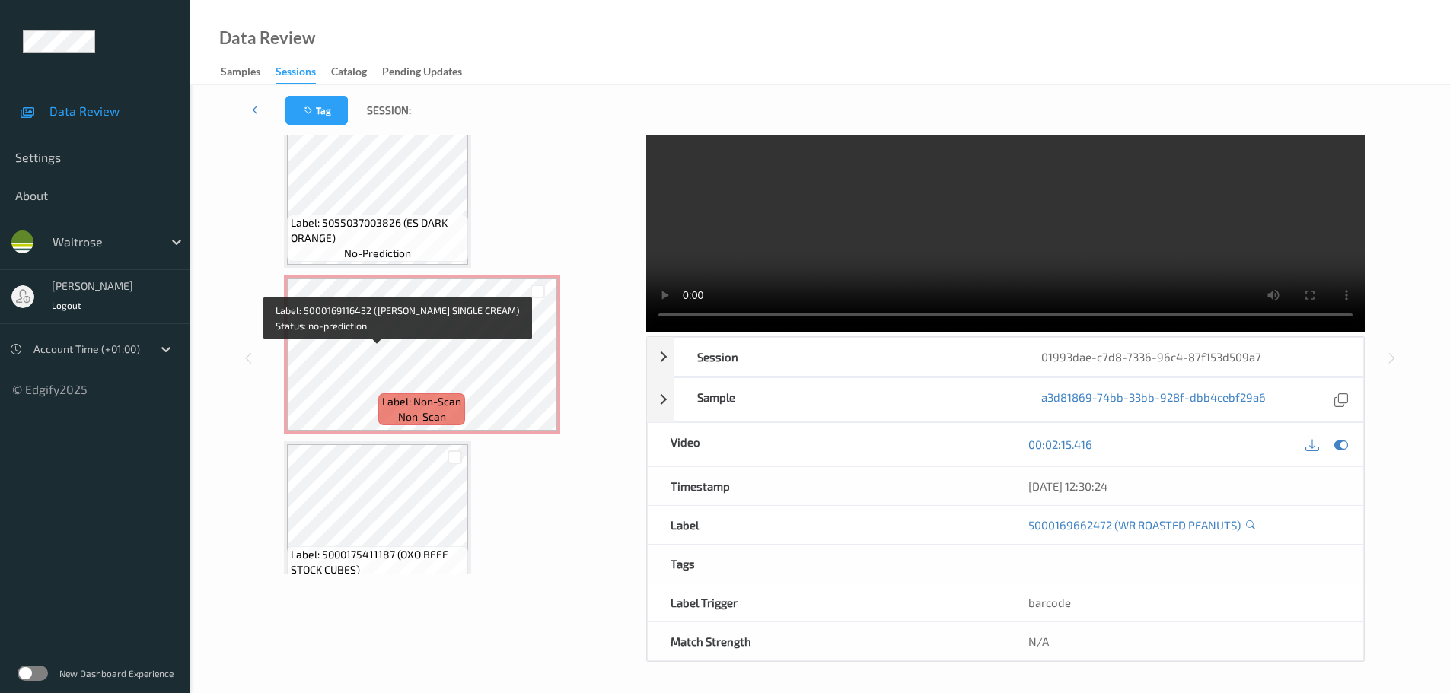
scroll to position [660, 0]
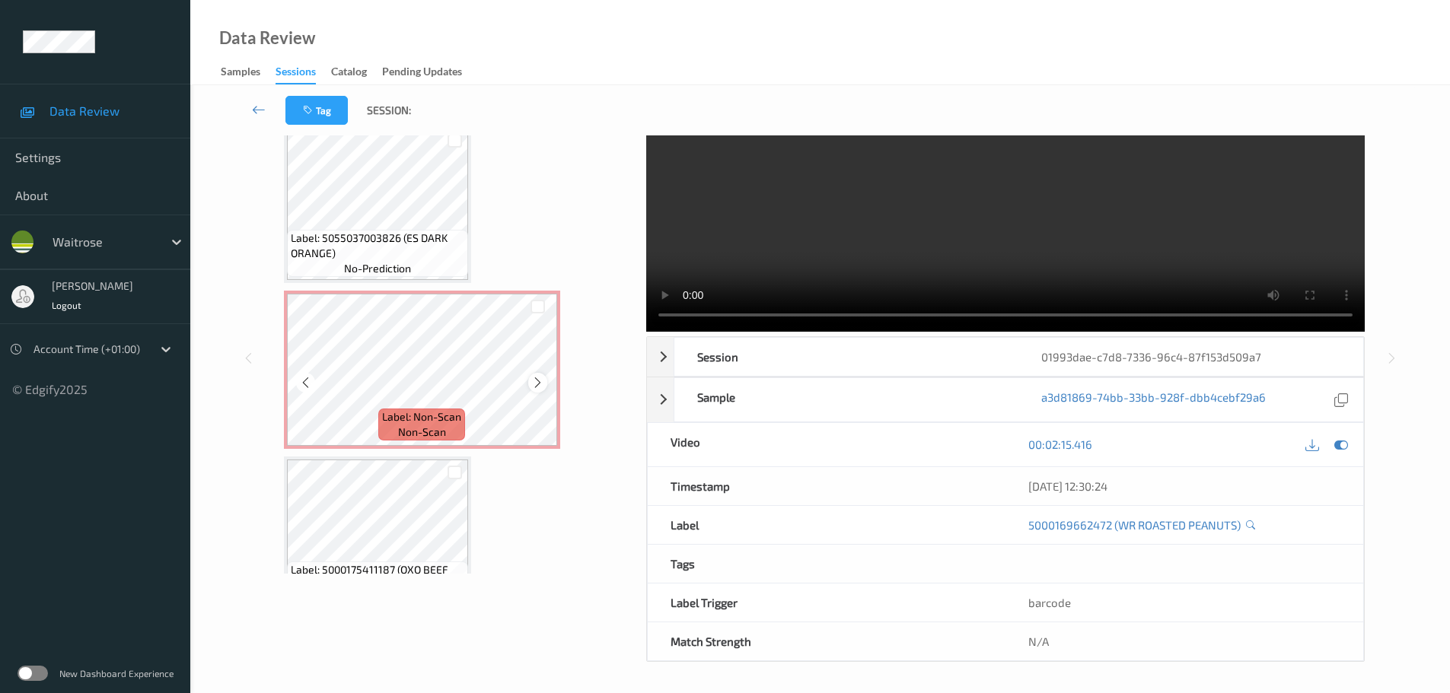
click at [545, 380] on div at bounding box center [537, 382] width 19 height 19
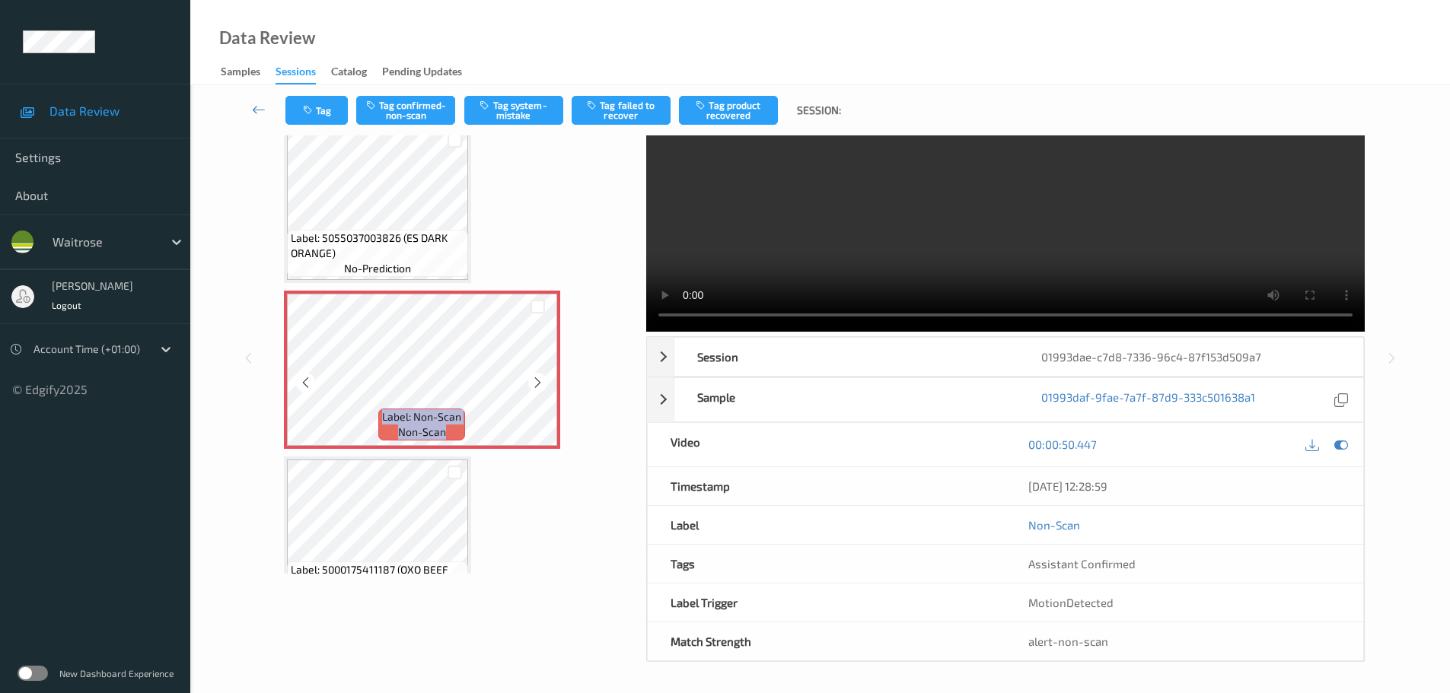
click at [545, 380] on div at bounding box center [537, 382] width 19 height 19
click at [543, 380] on div at bounding box center [537, 382] width 19 height 19
click at [418, 110] on button "Tag confirmed-non-scan" at bounding box center [405, 110] width 99 height 29
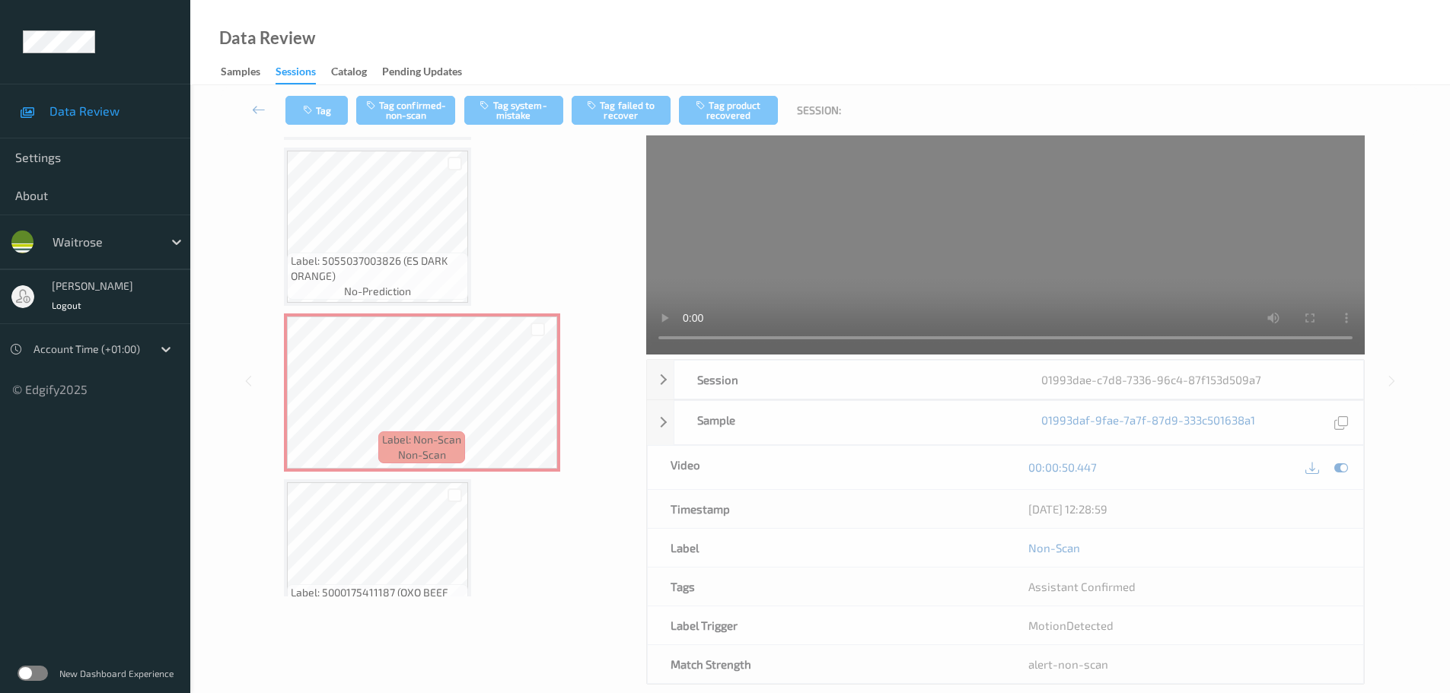
scroll to position [0, 0]
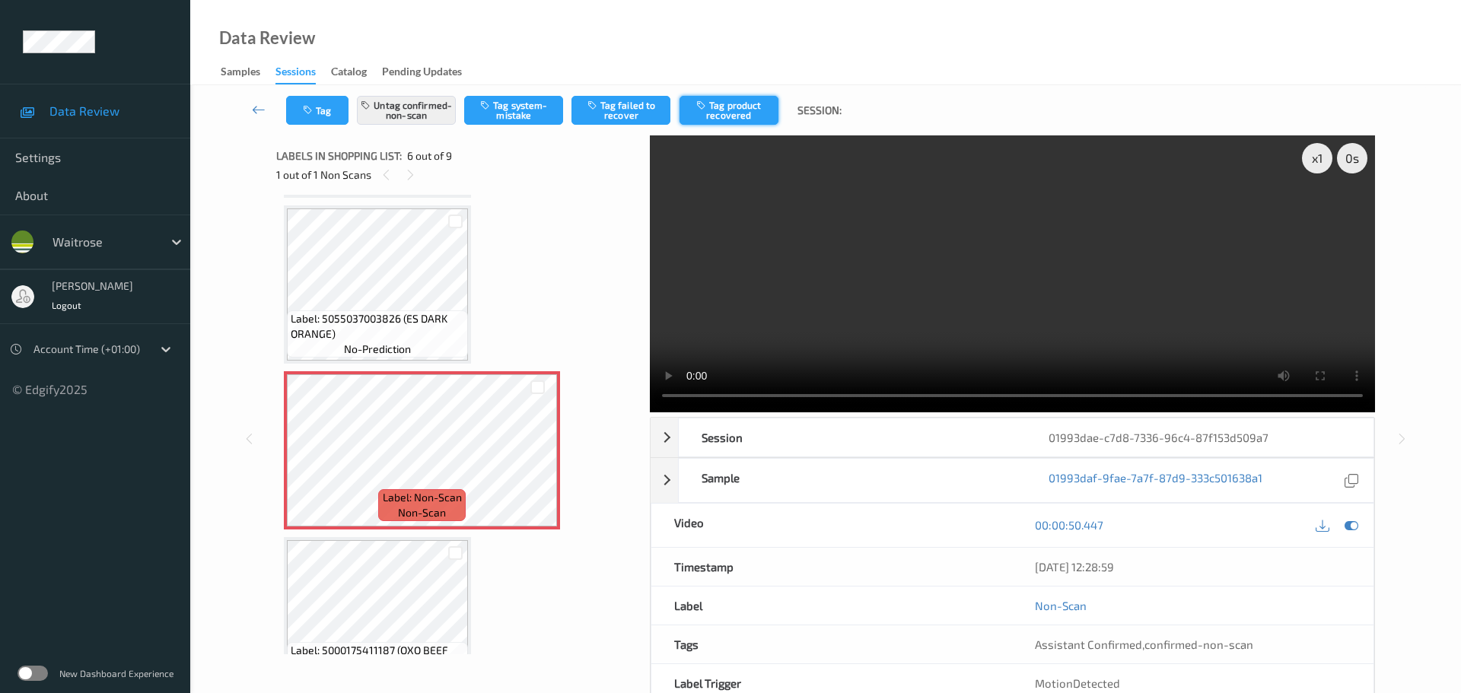
click at [718, 100] on button "Tag product recovered" at bounding box center [728, 110] width 99 height 29
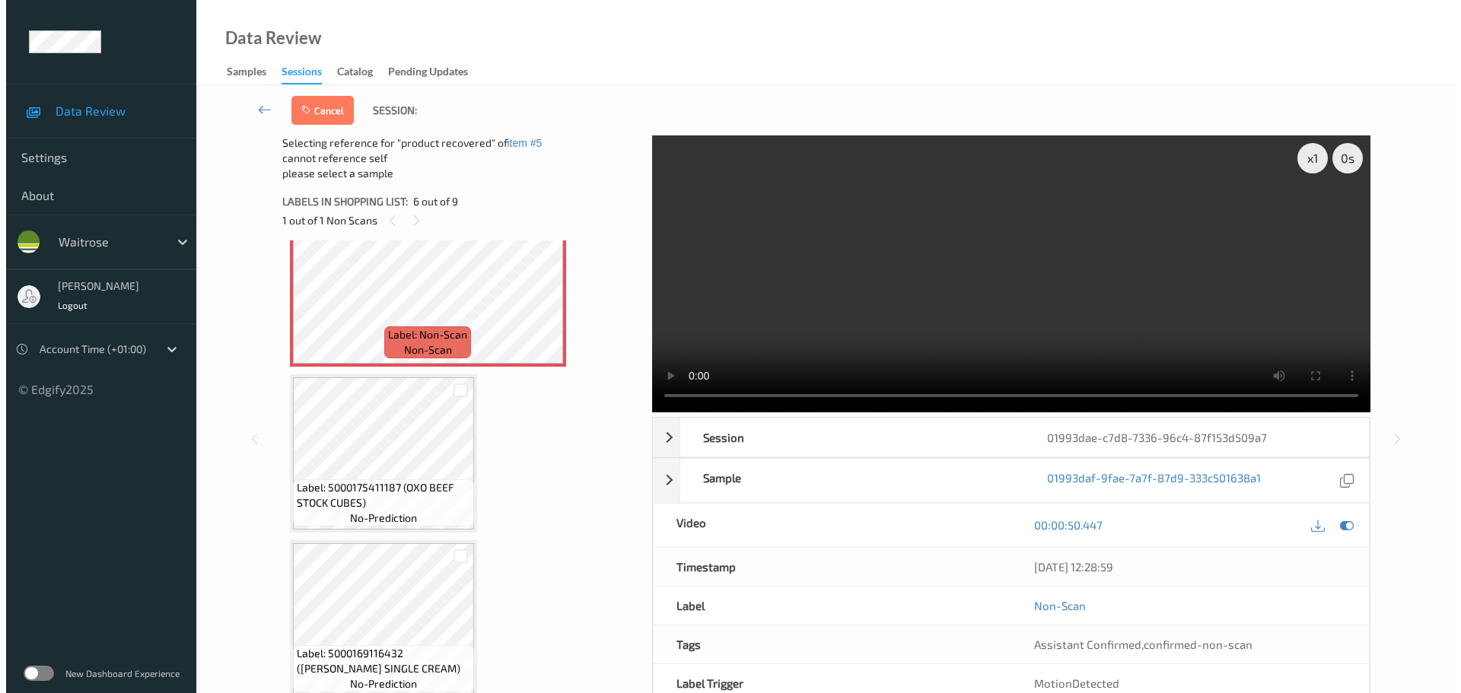
scroll to position [1041, 0]
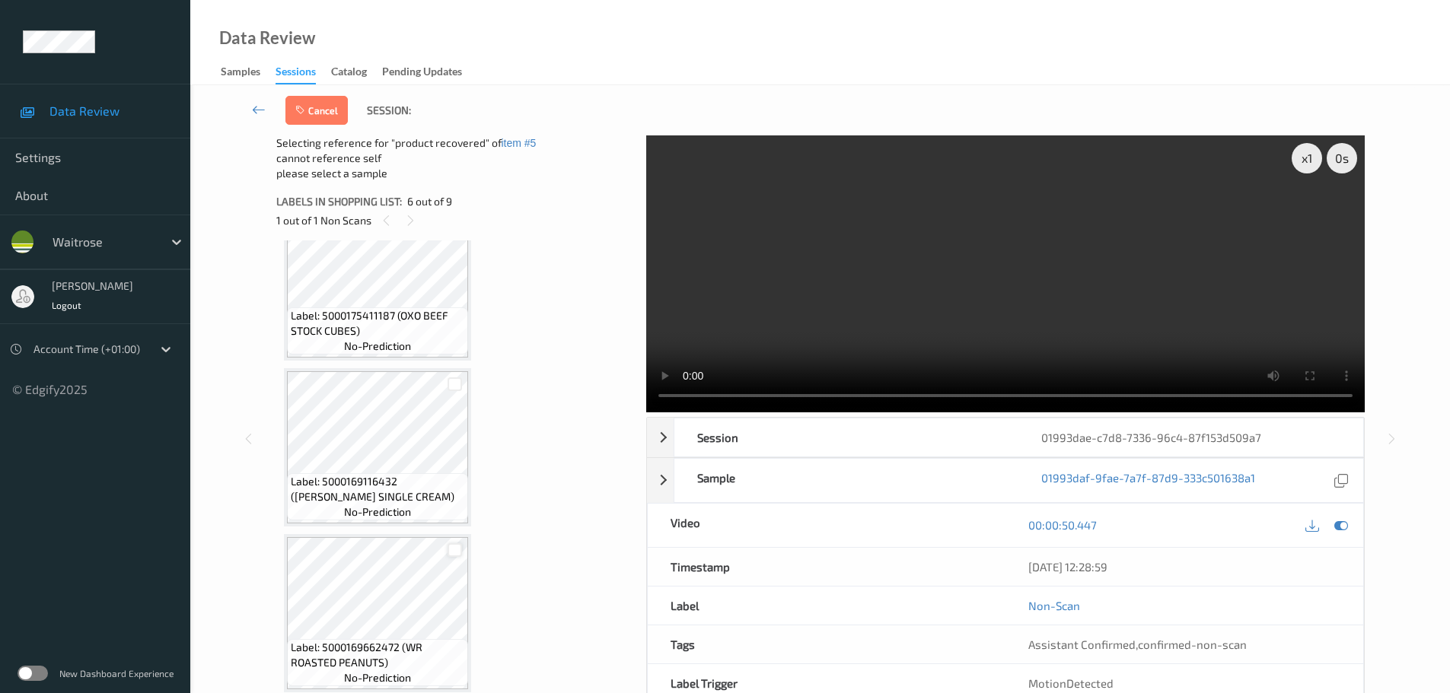
click at [454, 554] on div at bounding box center [454, 550] width 14 height 14
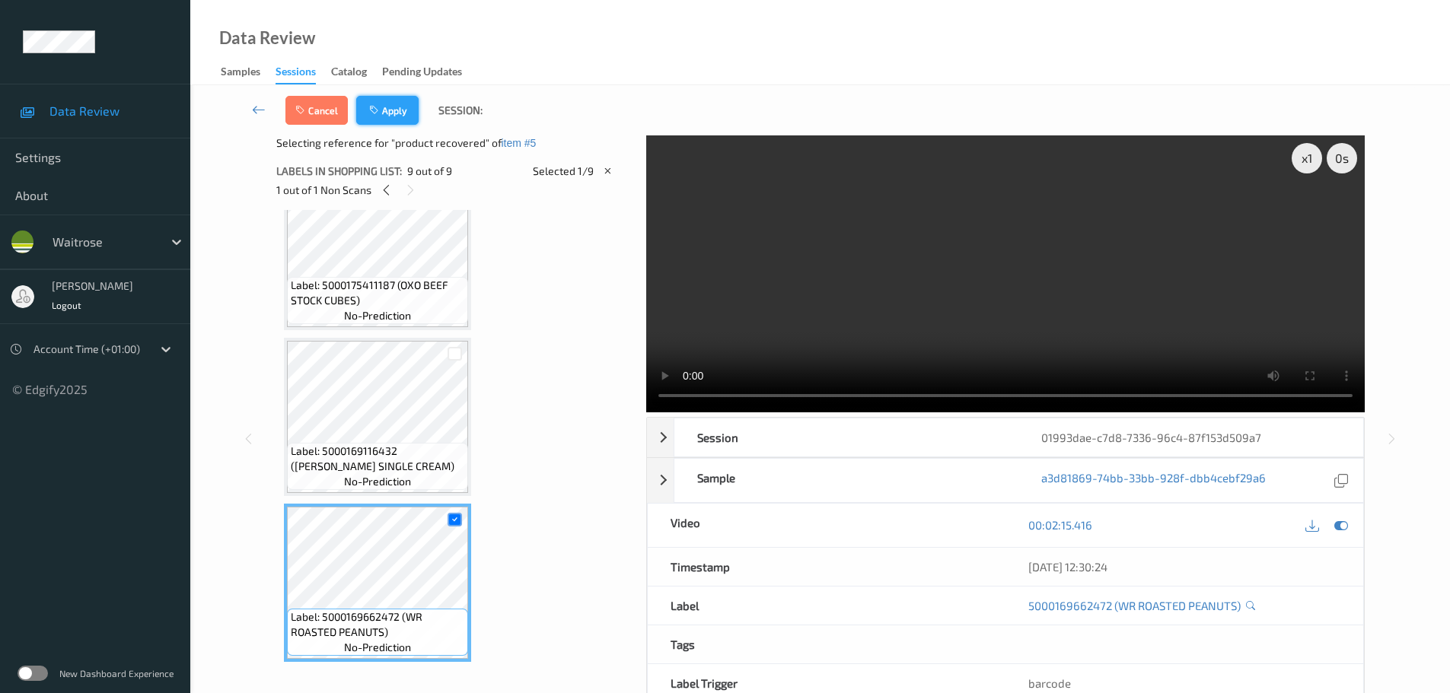
click at [382, 102] on button "Apply" at bounding box center [387, 110] width 62 height 29
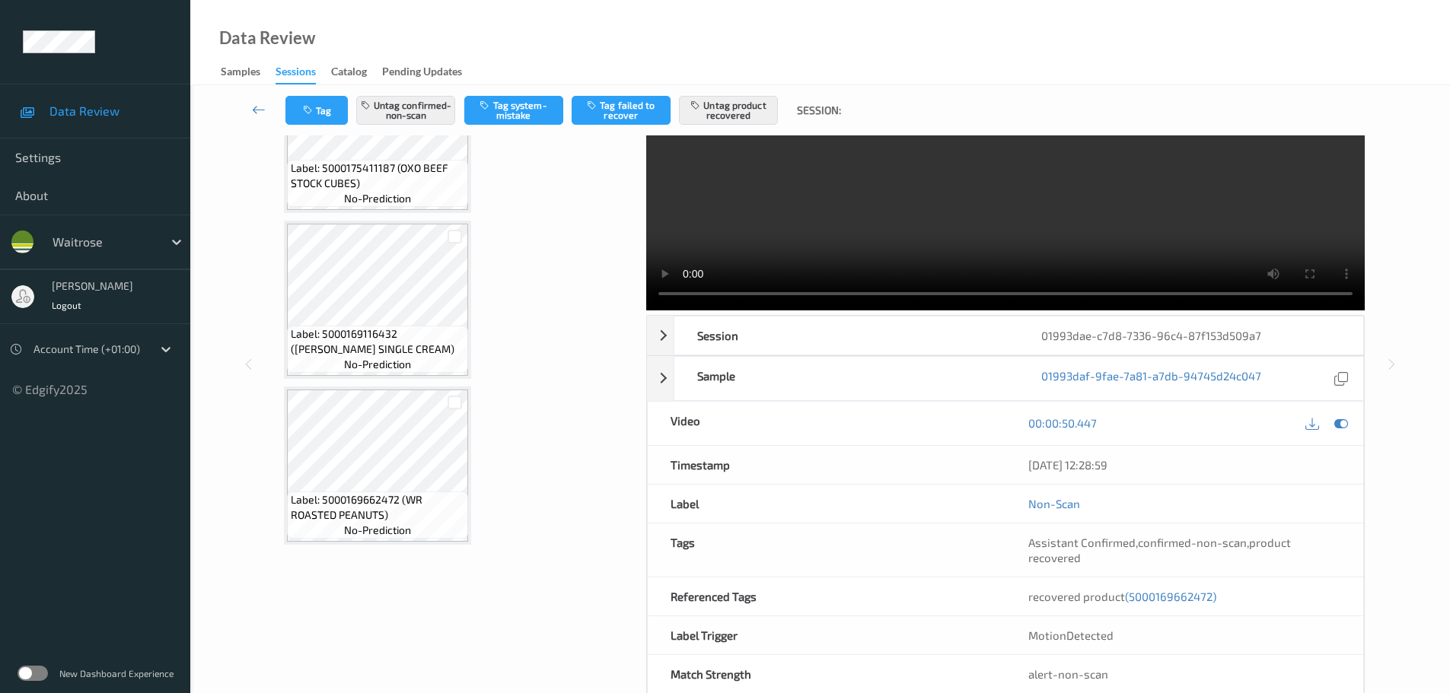
scroll to position [135, 0]
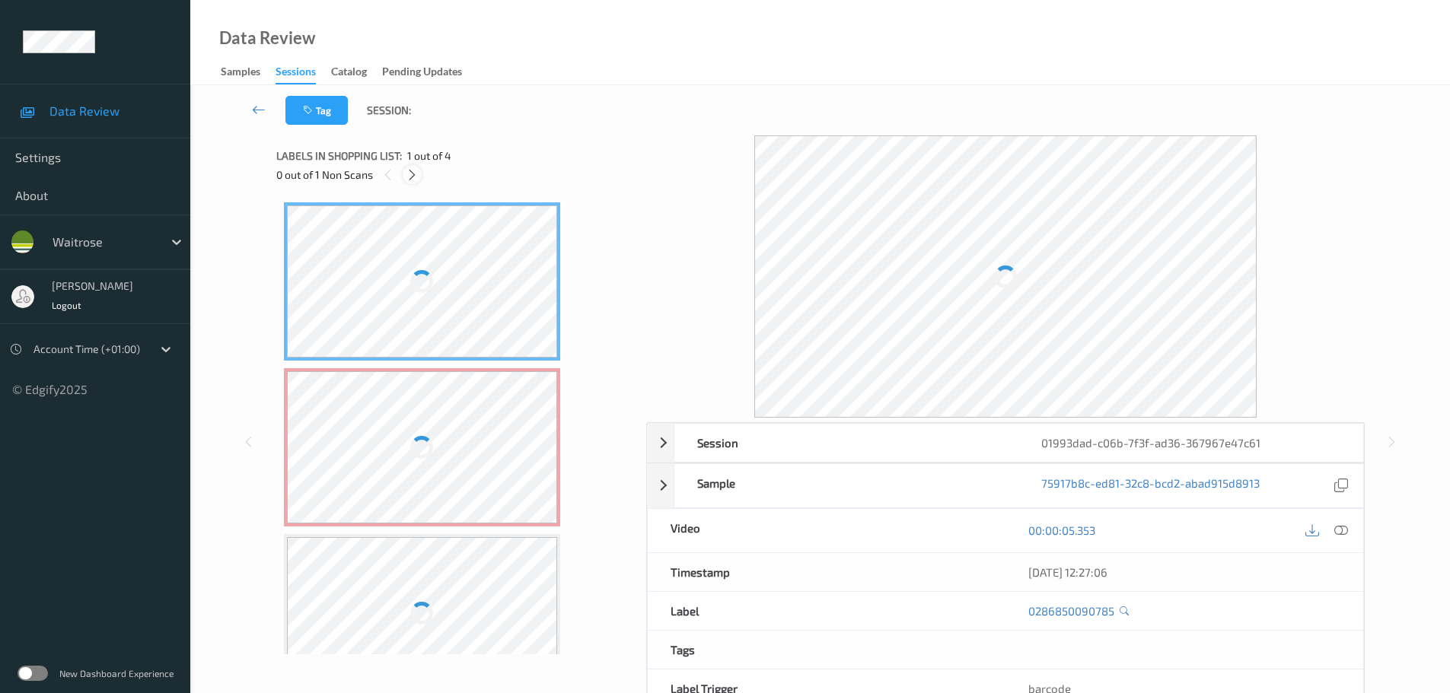
drag, startPoint x: 426, startPoint y: 173, endPoint x: 417, endPoint y: 177, distance: 9.6
click at [417, 177] on div "0 out of 1 Non Scans" at bounding box center [455, 174] width 359 height 19
click at [417, 177] on icon at bounding box center [412, 175] width 13 height 14
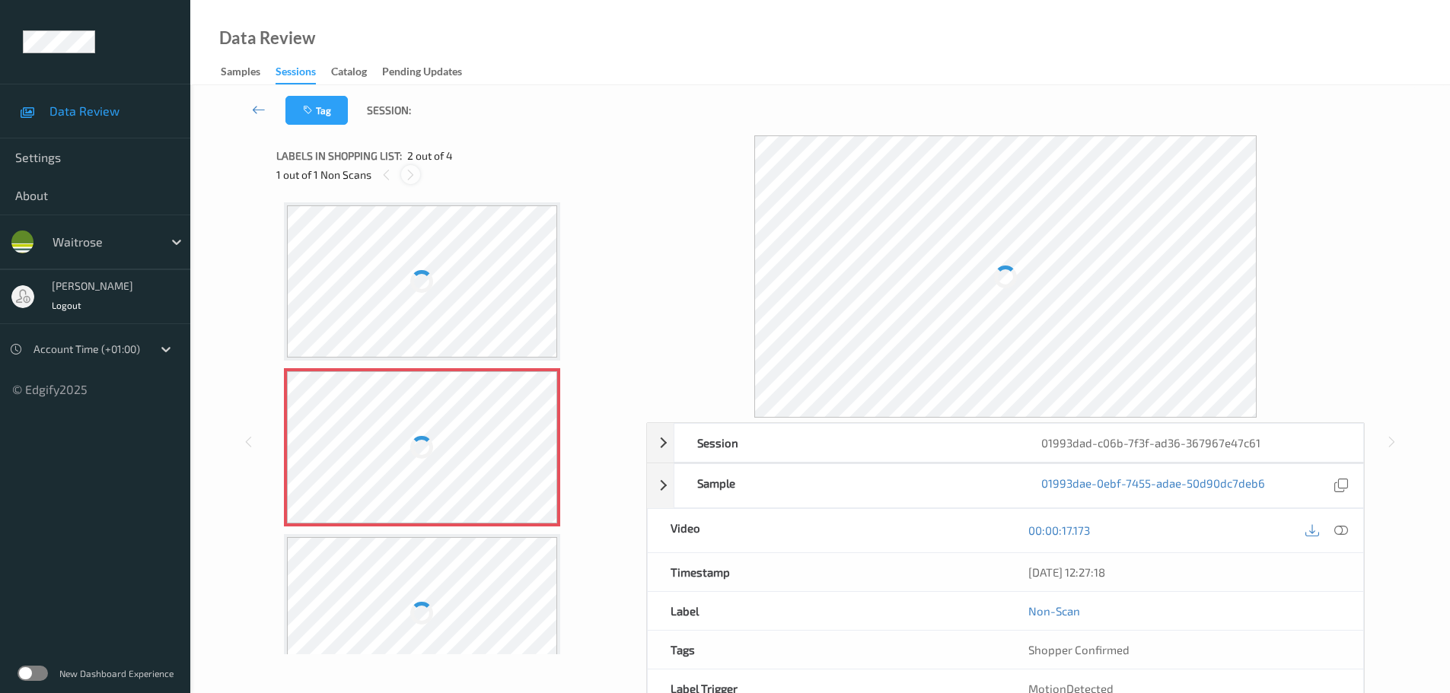
scroll to position [8, 0]
click at [1337, 524] on icon at bounding box center [1341, 531] width 14 height 14
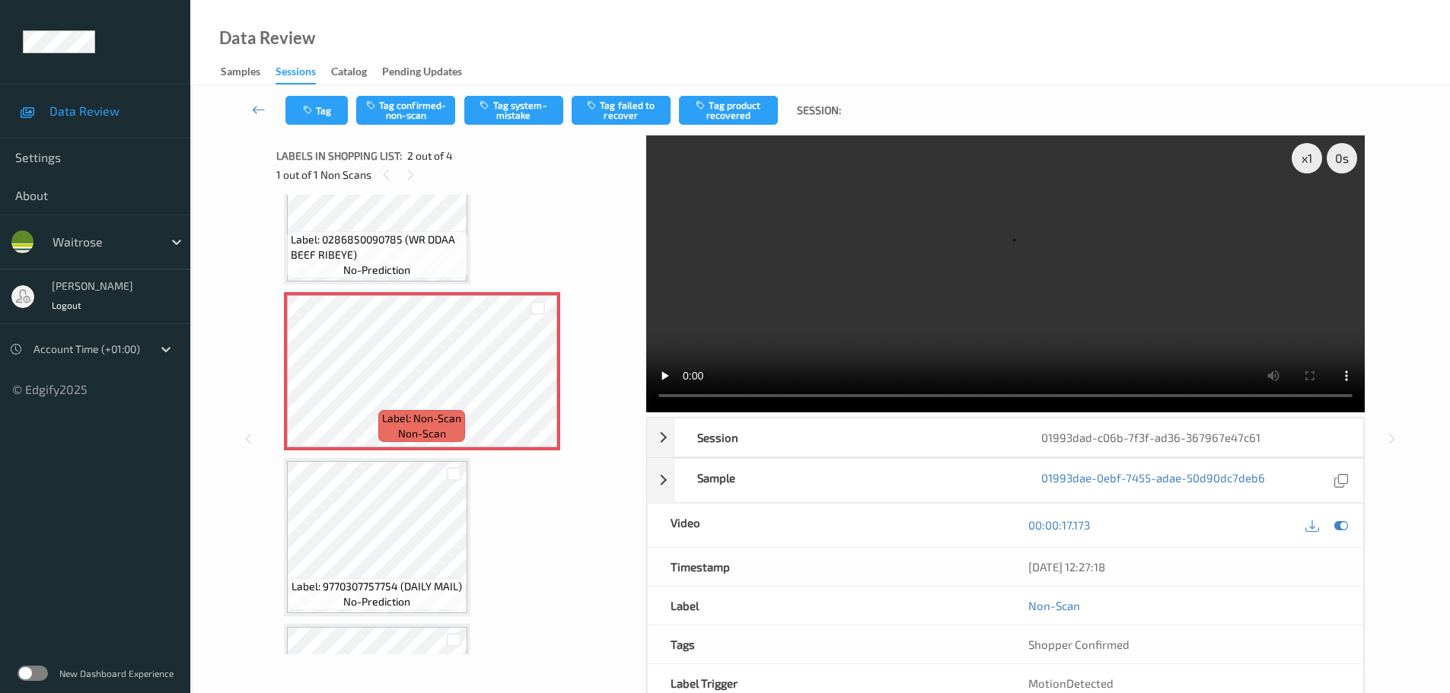
scroll to position [0, 0]
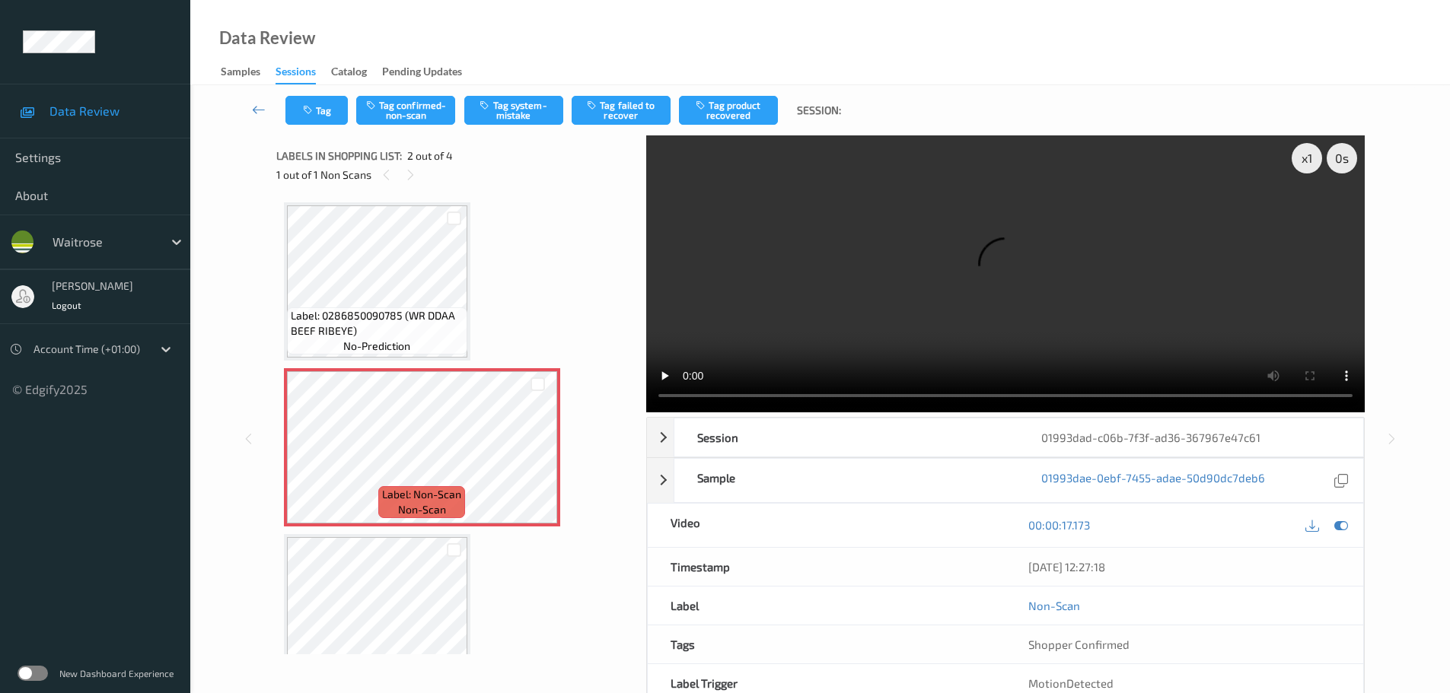
click at [406, 319] on span "Label: 0286850090785 (WR DDAA BEEF RIBEYE)" at bounding box center [377, 323] width 173 height 30
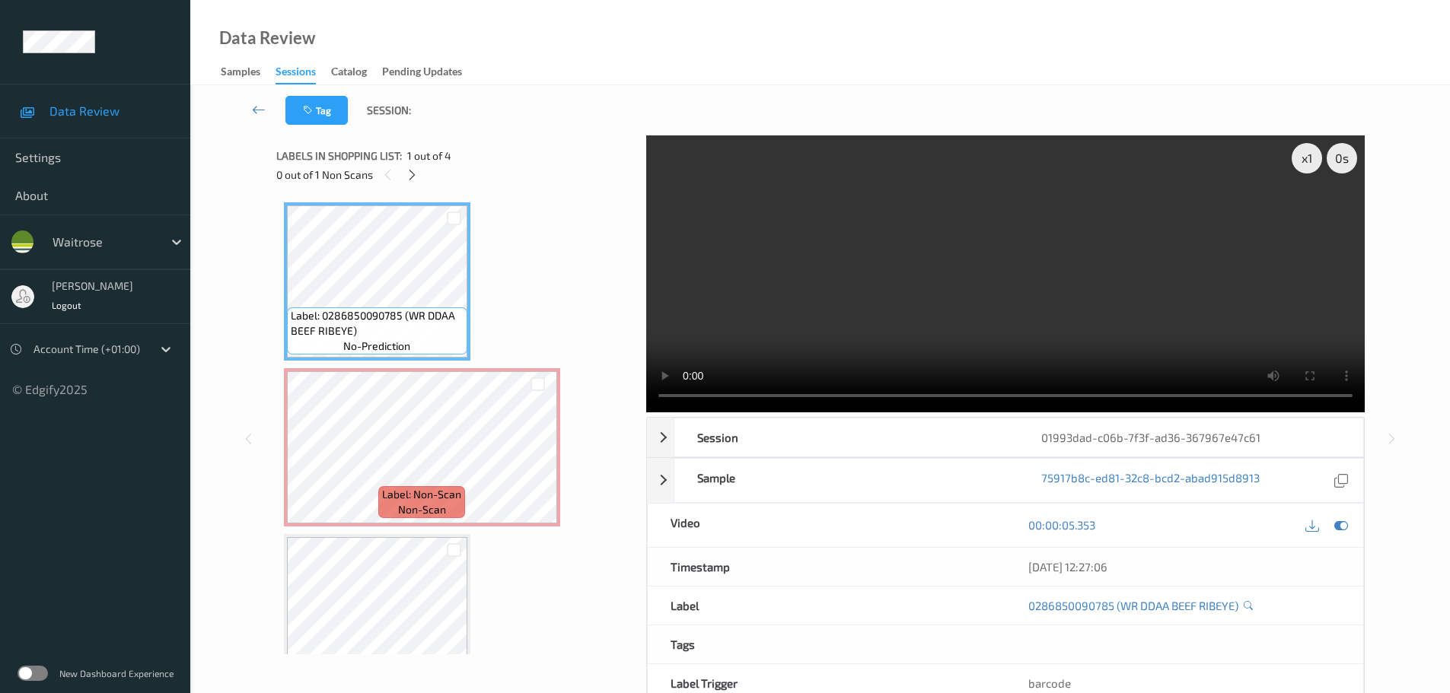
click at [635, 398] on div "x 1 0 s Session 01993dad-c06b-7f3f-ad36-367967e47c61 Session ID 01993dad-c06b-7…" at bounding box center [820, 438] width 1088 height 607
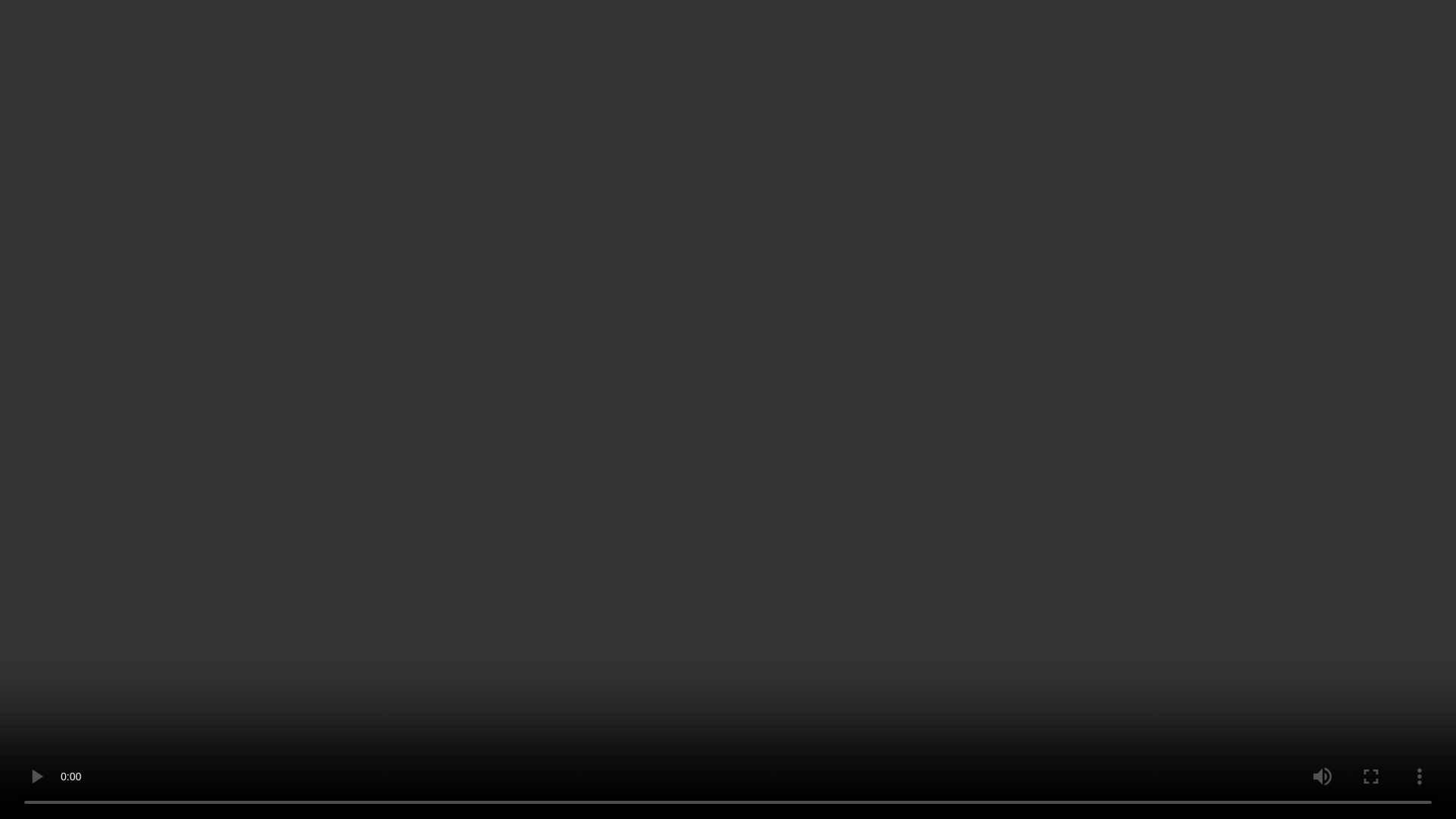
click at [246, 689] on video at bounding box center [728, 410] width 1456 height 819
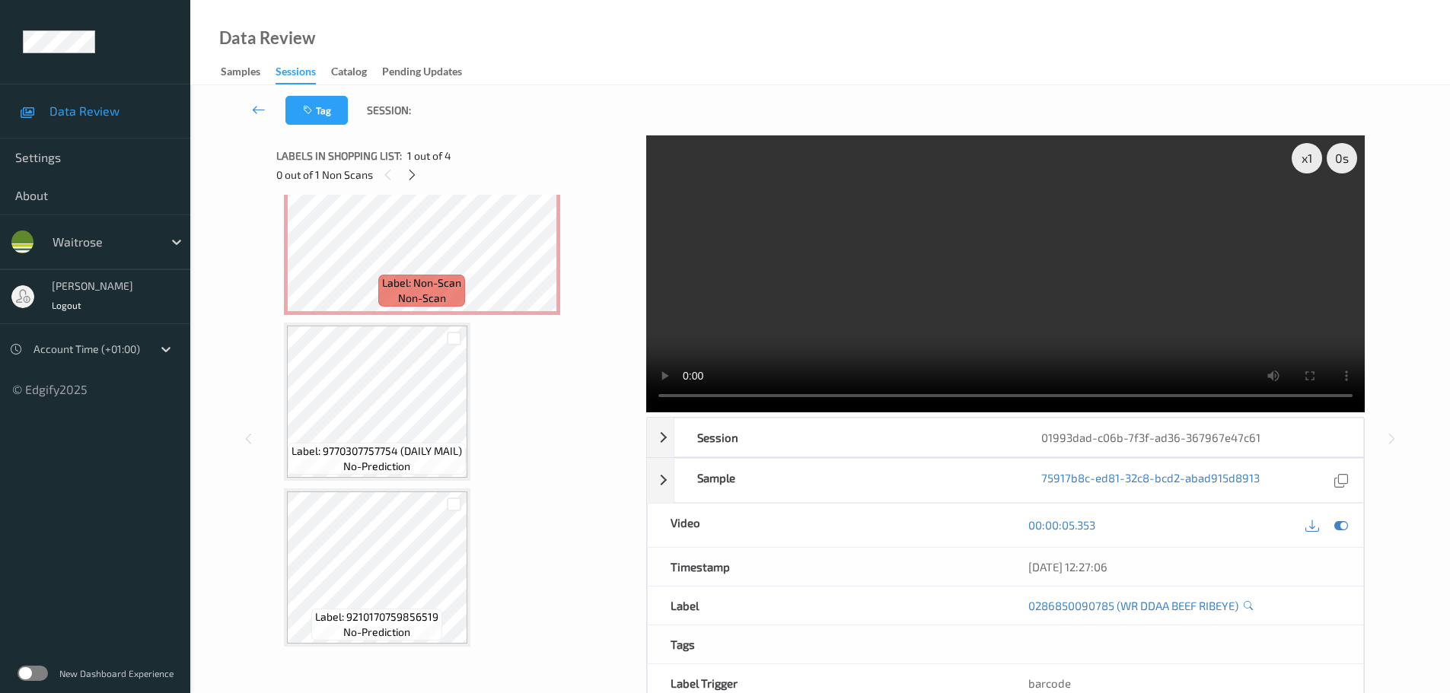
scroll to position [83, 0]
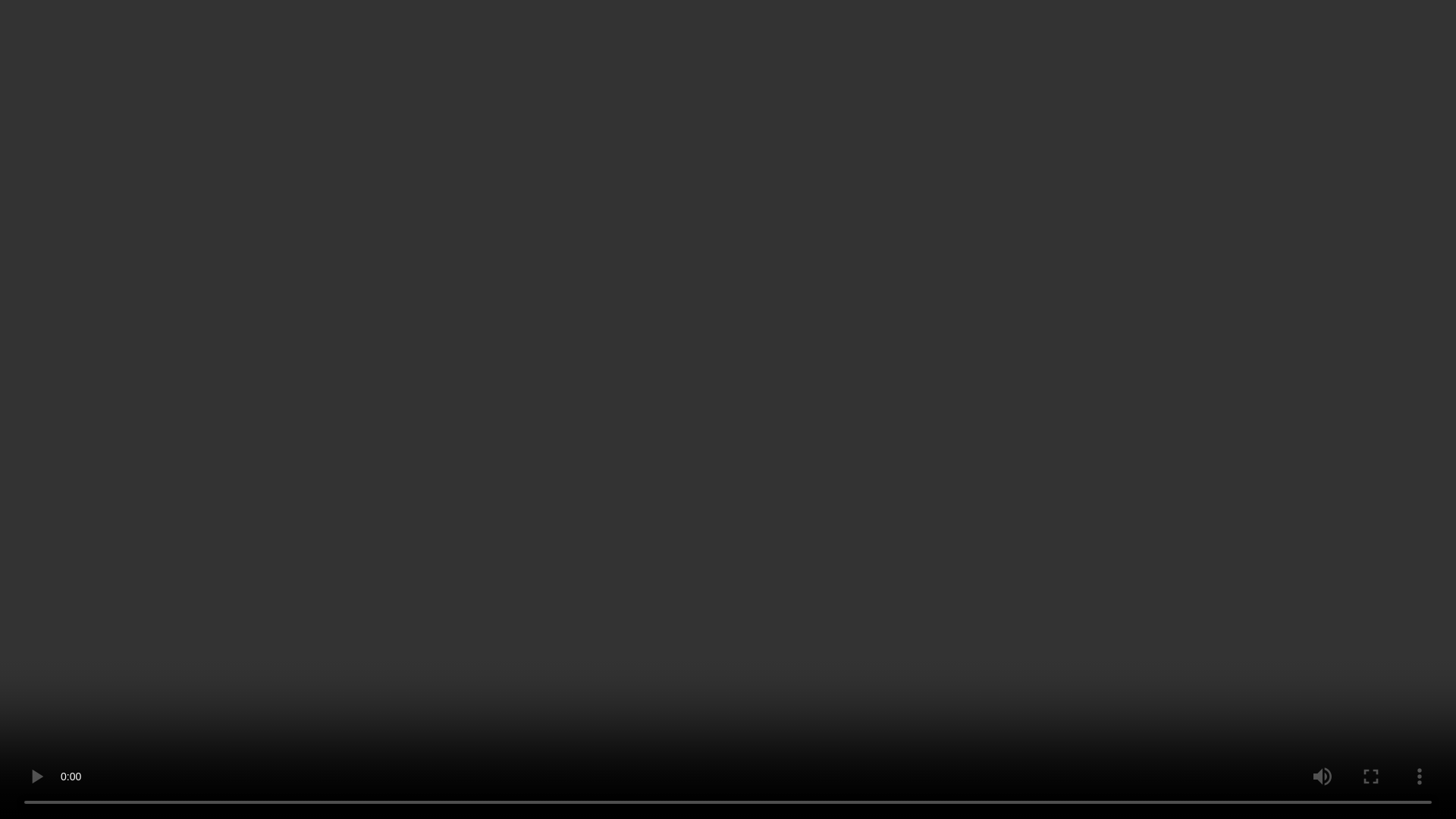
click at [745, 40] on video at bounding box center [728, 410] width 1456 height 819
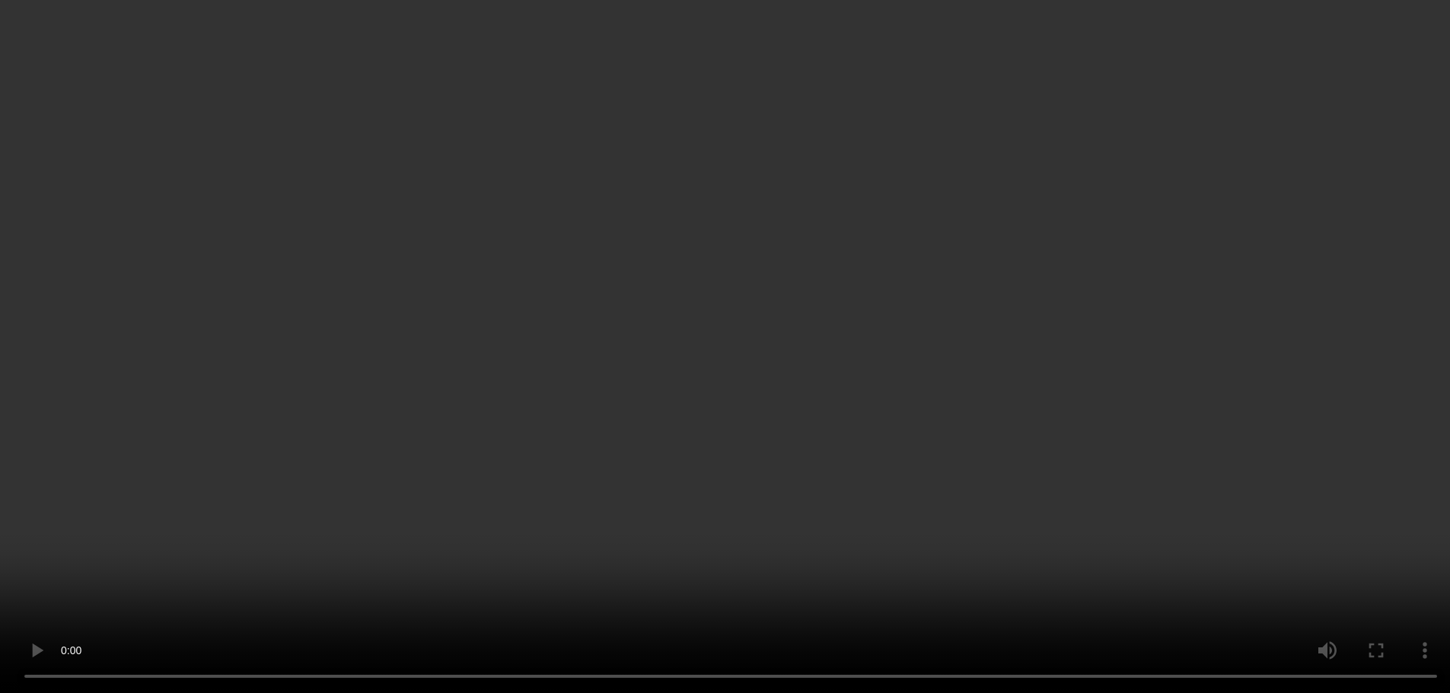
scroll to position [0, 0]
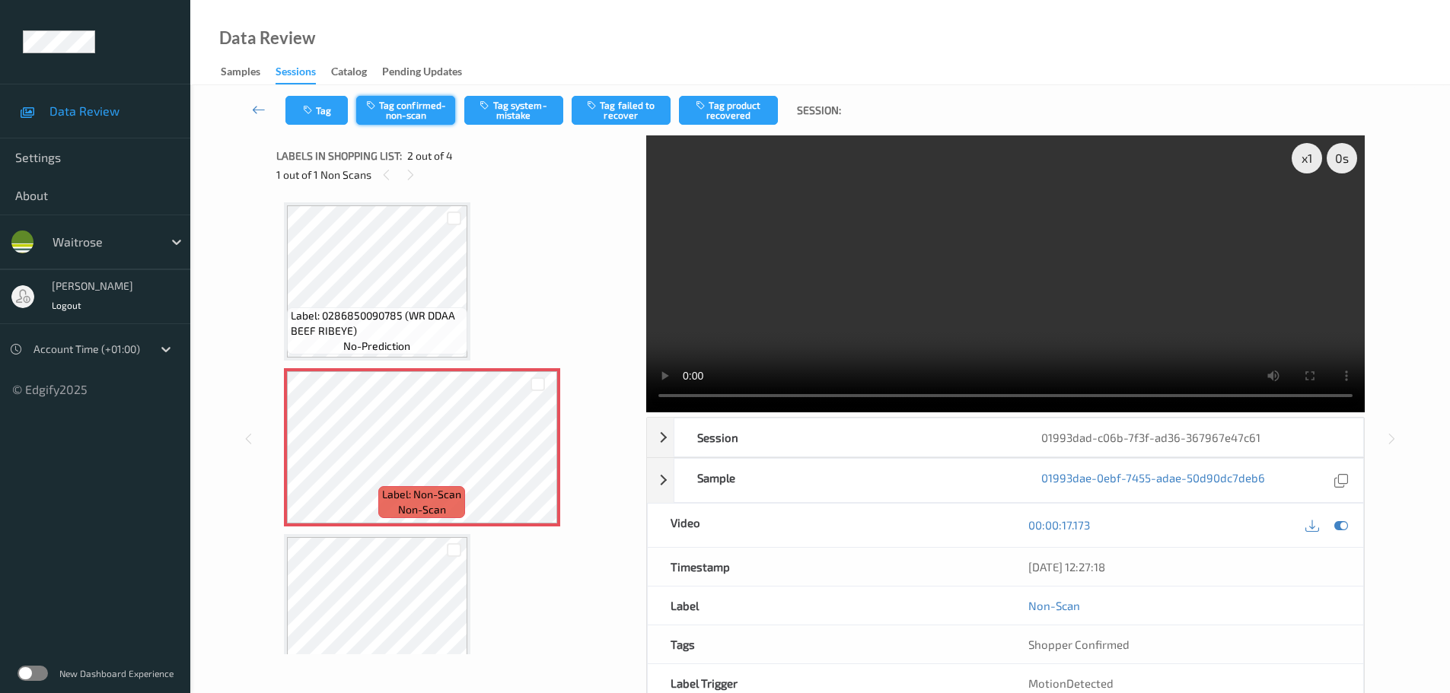
click at [415, 113] on button "Tag confirmed-non-scan" at bounding box center [405, 110] width 99 height 29
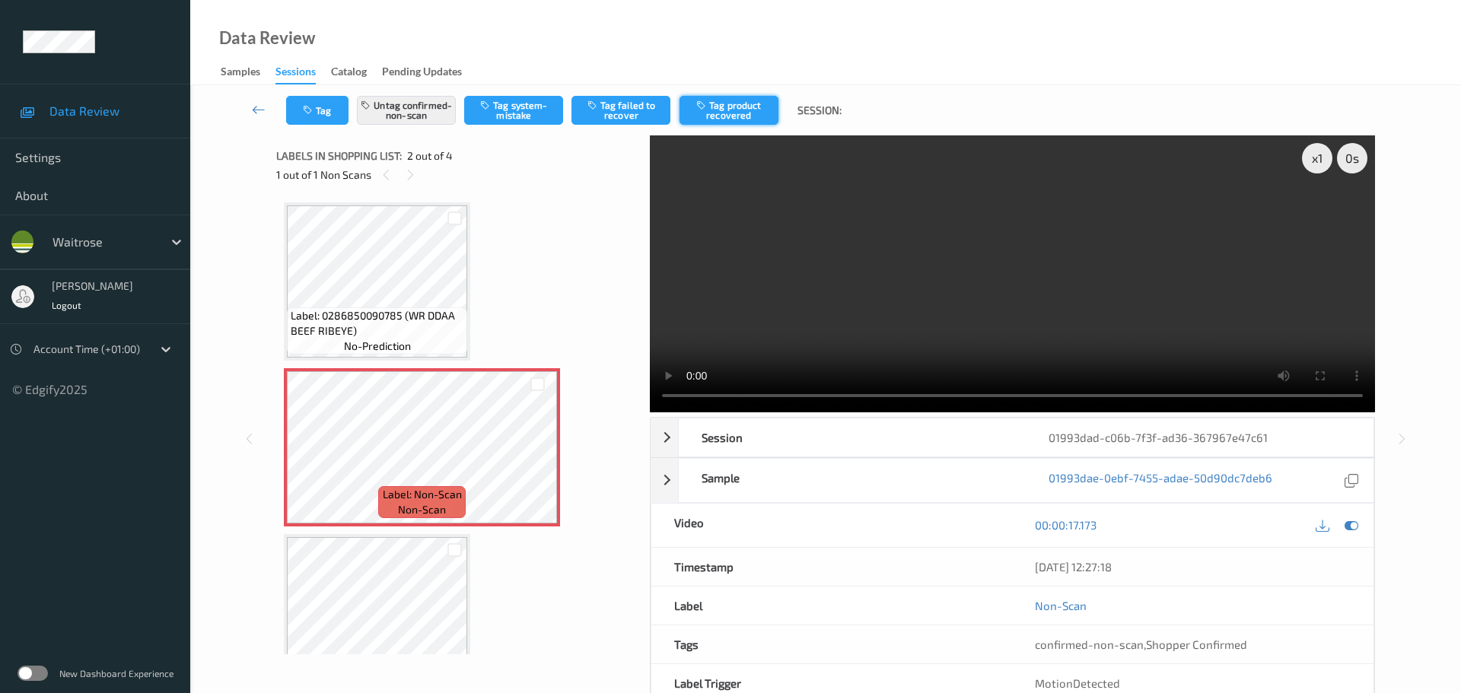
click at [747, 116] on button "Tag product recovered" at bounding box center [728, 110] width 99 height 29
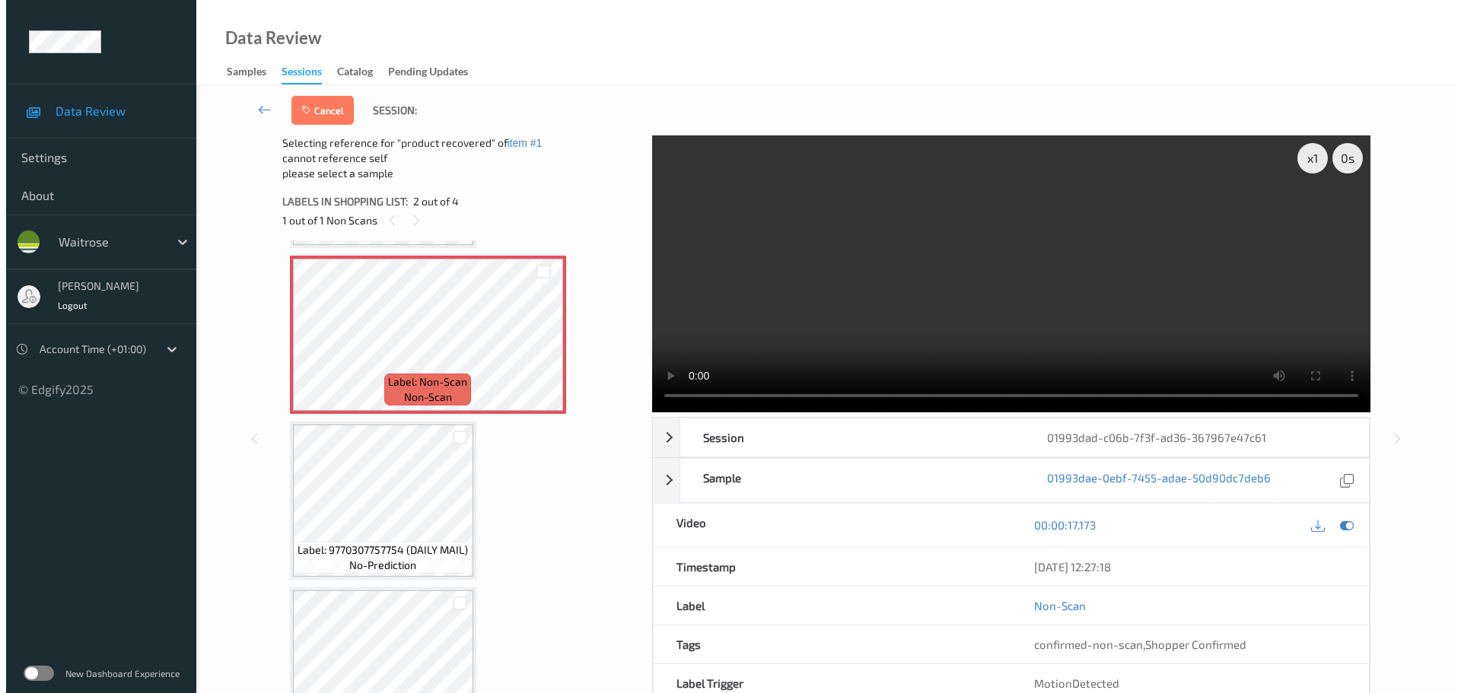
scroll to position [212, 0]
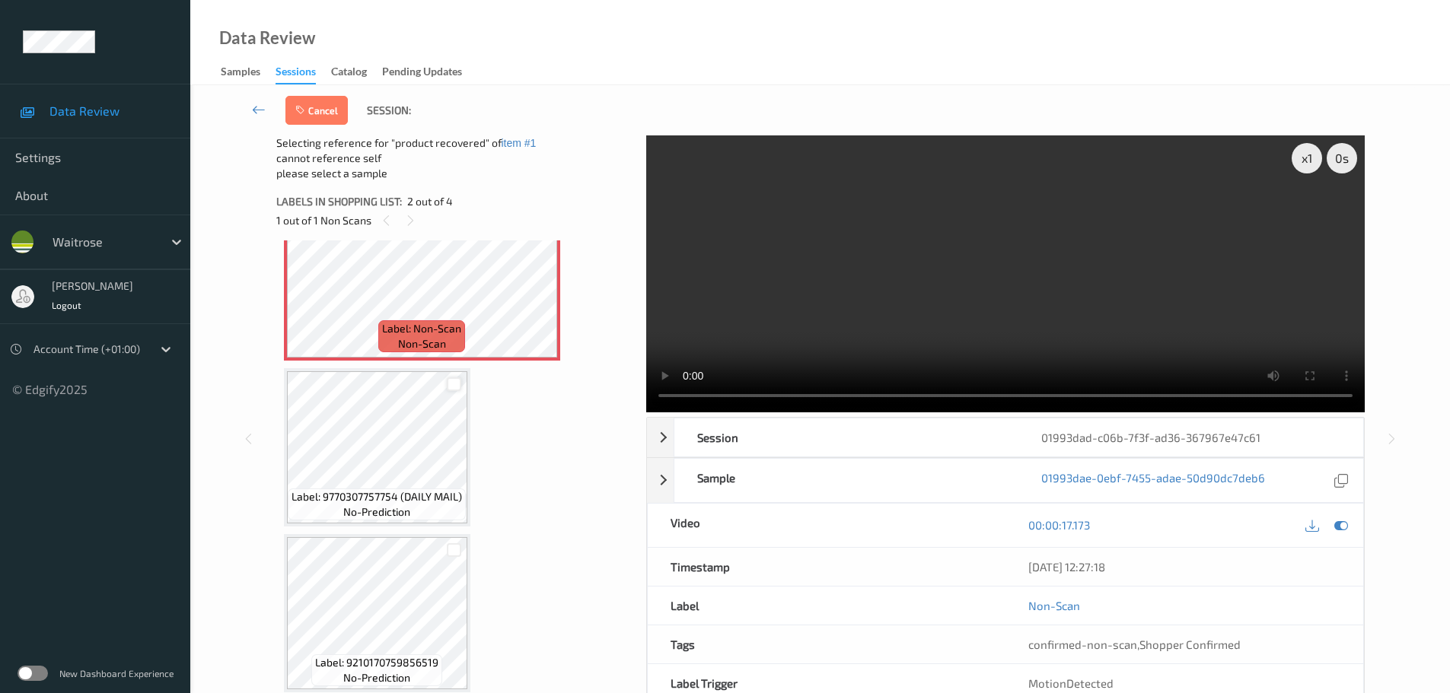
click at [456, 386] on div at bounding box center [454, 384] width 14 height 14
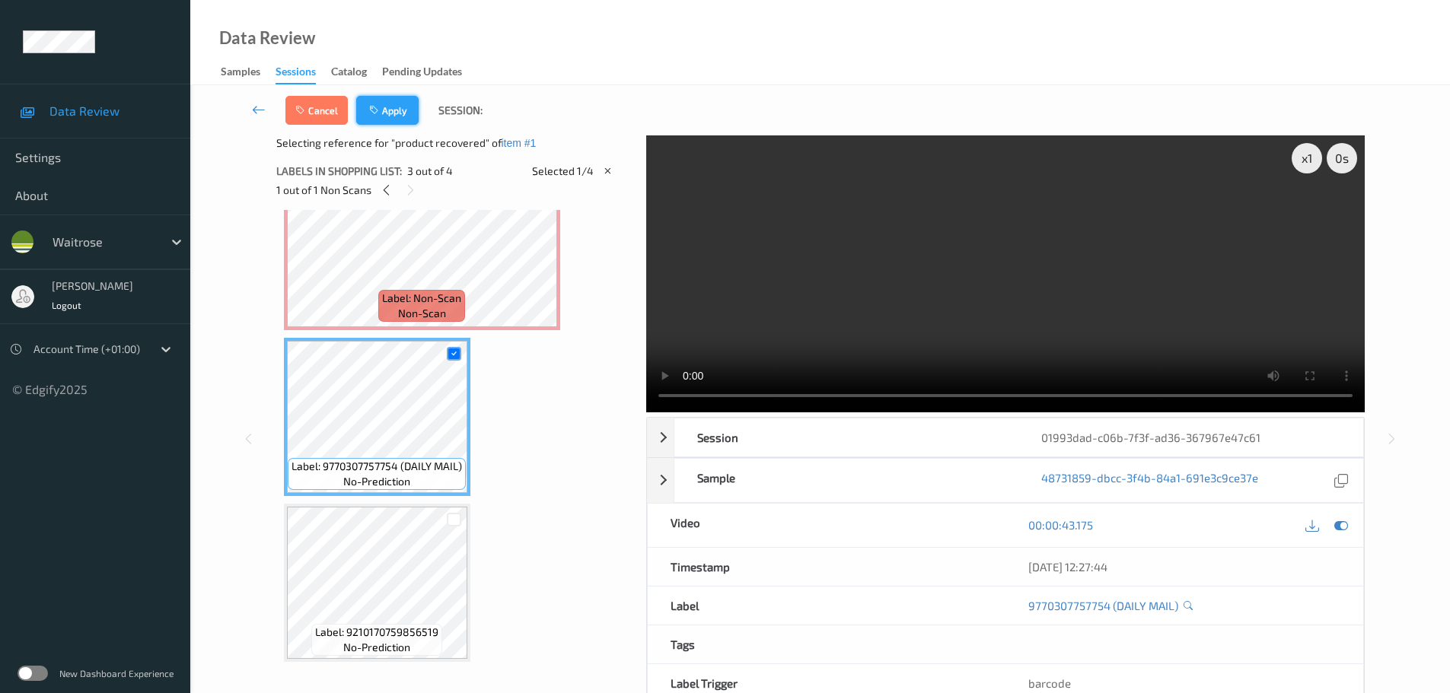
click at [409, 116] on button "Apply" at bounding box center [387, 110] width 62 height 29
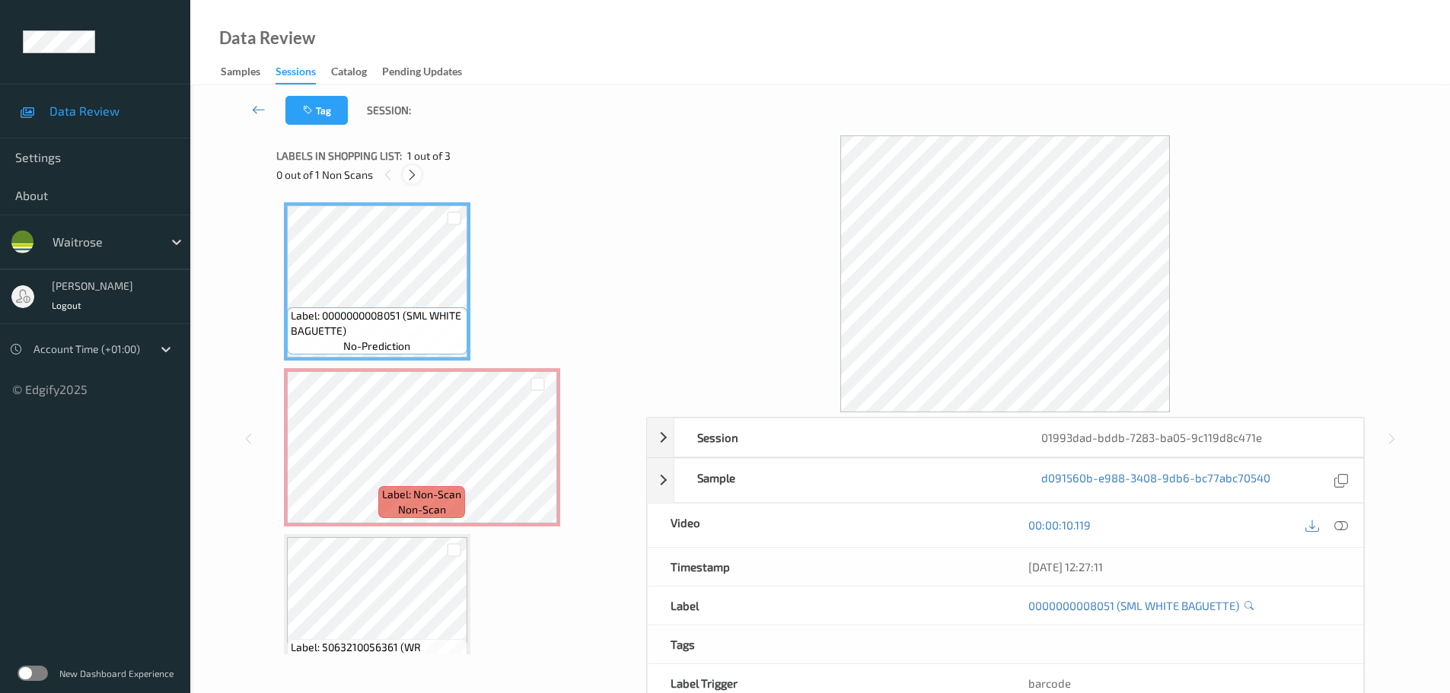
click at [417, 177] on icon at bounding box center [412, 175] width 13 height 14
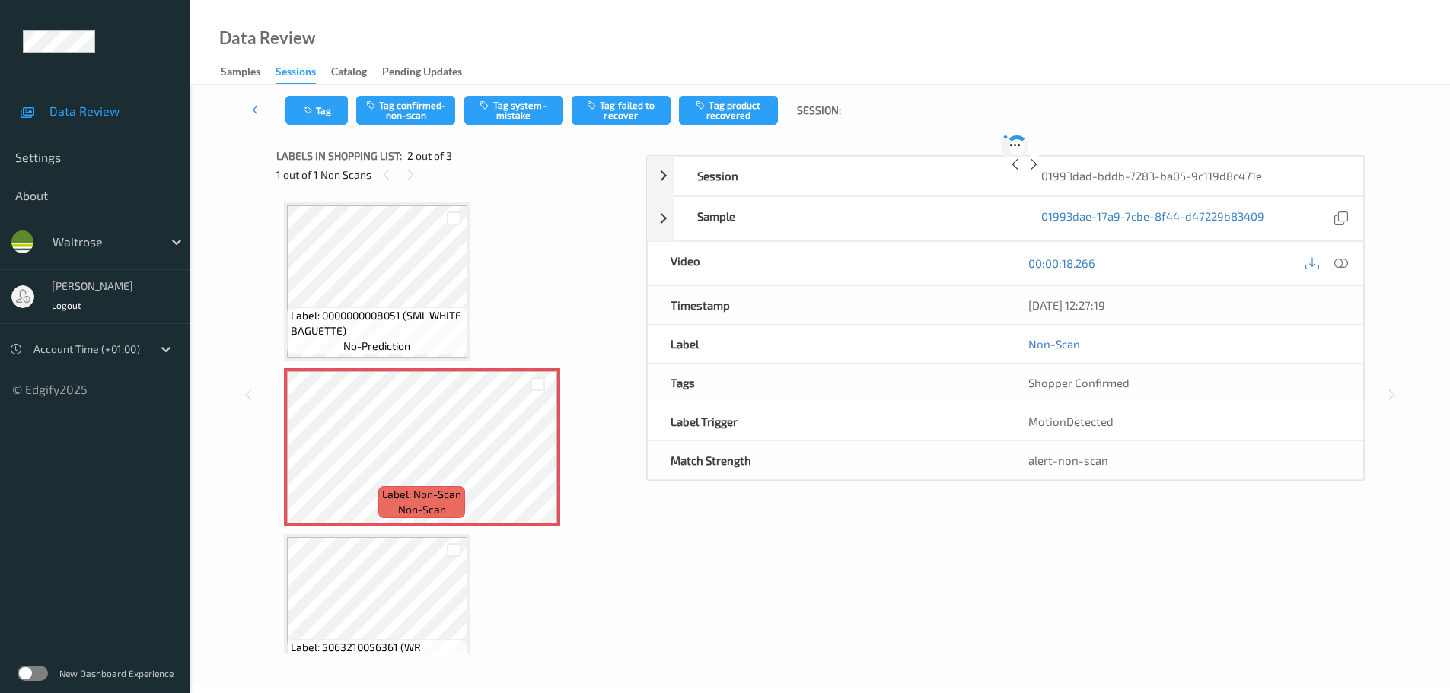
scroll to position [8, 0]
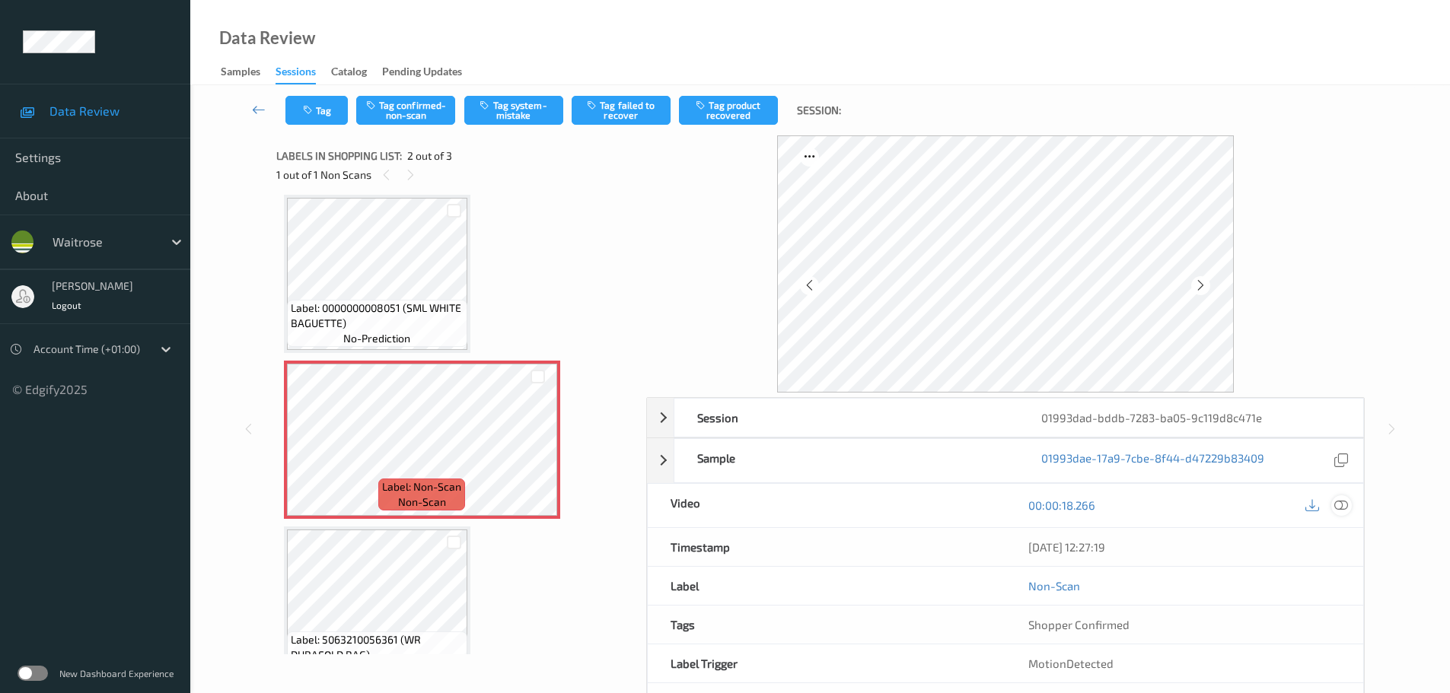
click at [1338, 515] on div at bounding box center [1341, 505] width 21 height 21
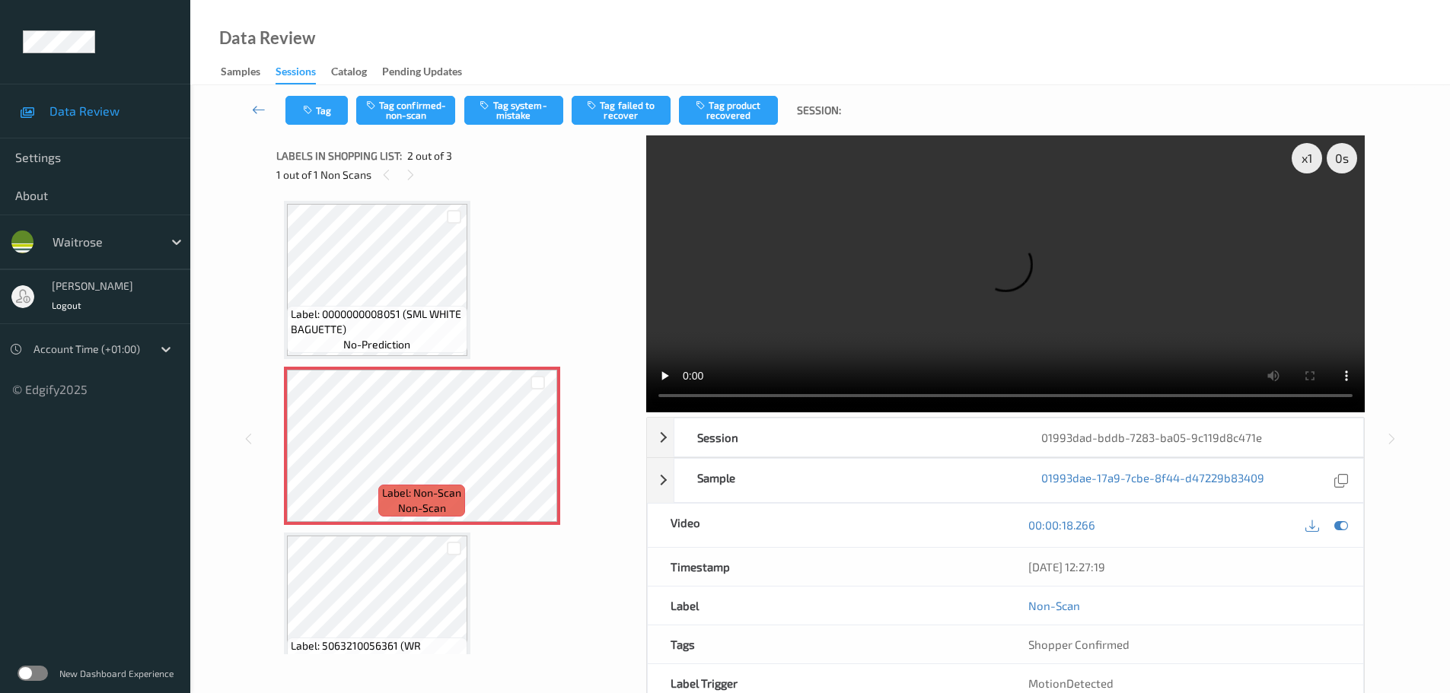
scroll to position [0, 0]
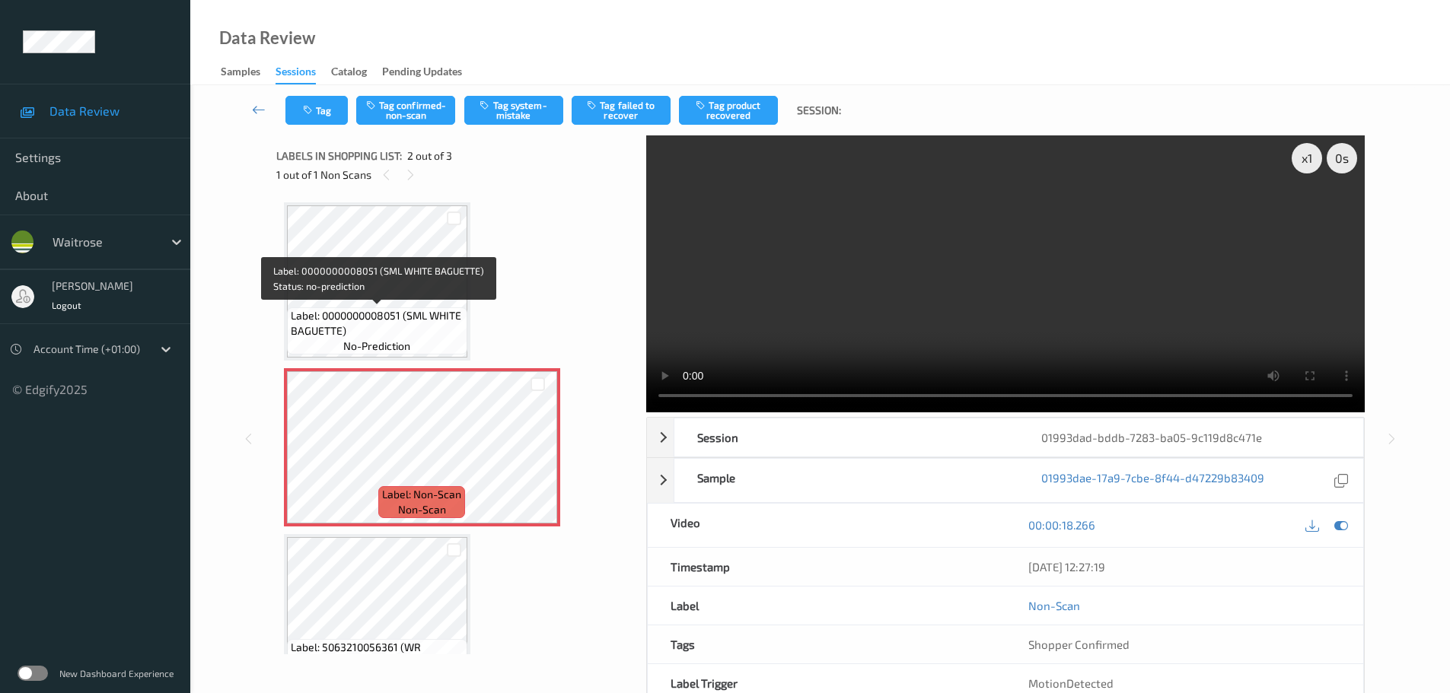
click at [387, 333] on span "Label: 0000000008051 (SML WHITE BAGUETTE)" at bounding box center [377, 323] width 173 height 30
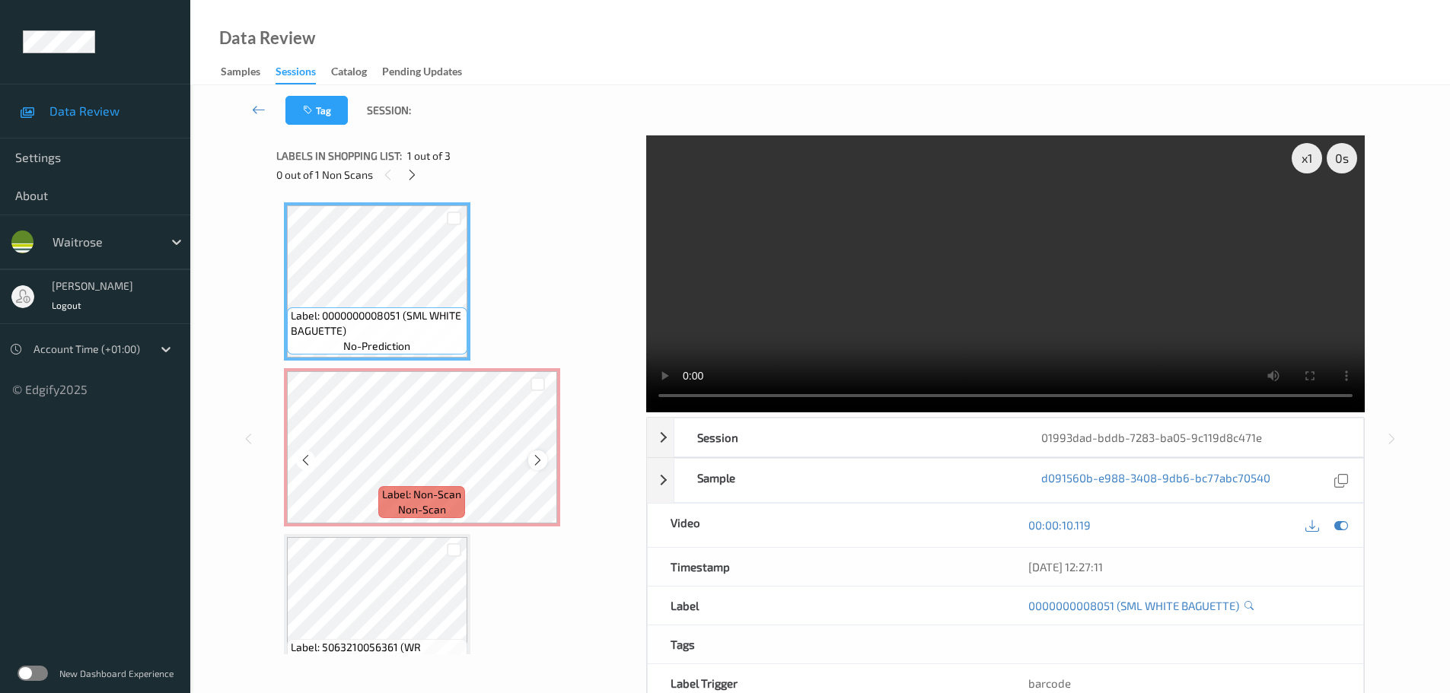
click at [542, 466] on div at bounding box center [537, 459] width 19 height 19
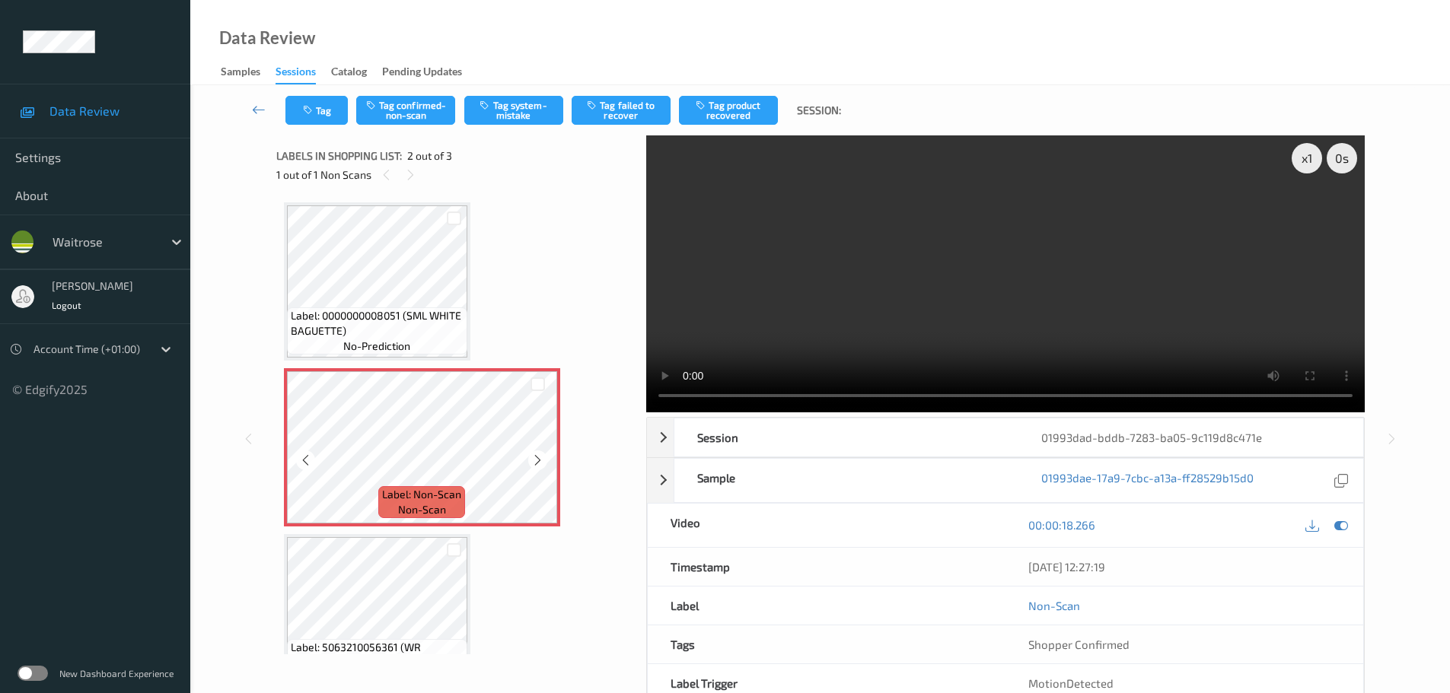
click at [542, 466] on icon at bounding box center [537, 461] width 13 height 14
click at [398, 310] on span "Label: 0000000008051 (SML WHITE BAGUETTE)" at bounding box center [377, 323] width 173 height 30
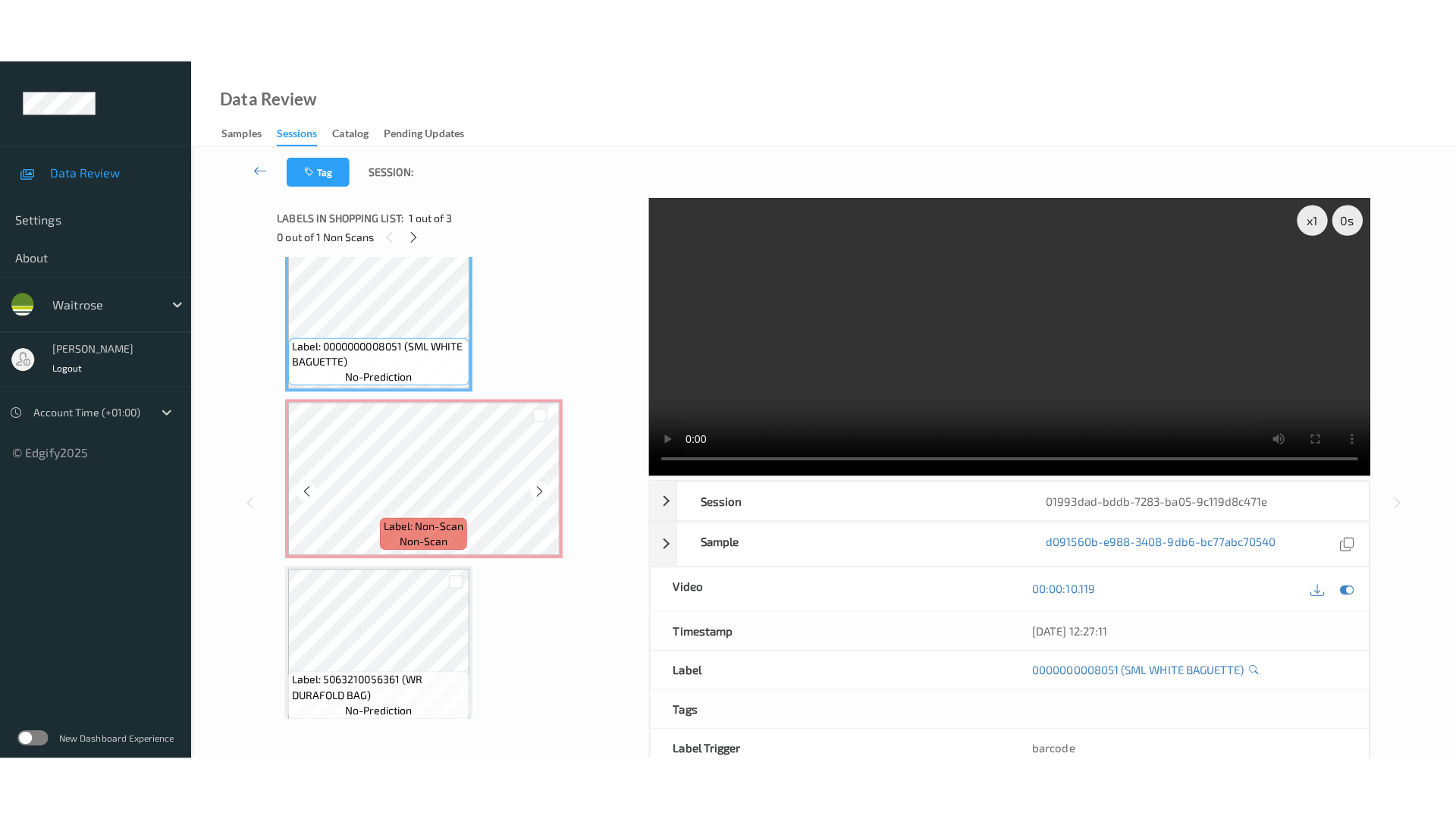
scroll to position [46, 0]
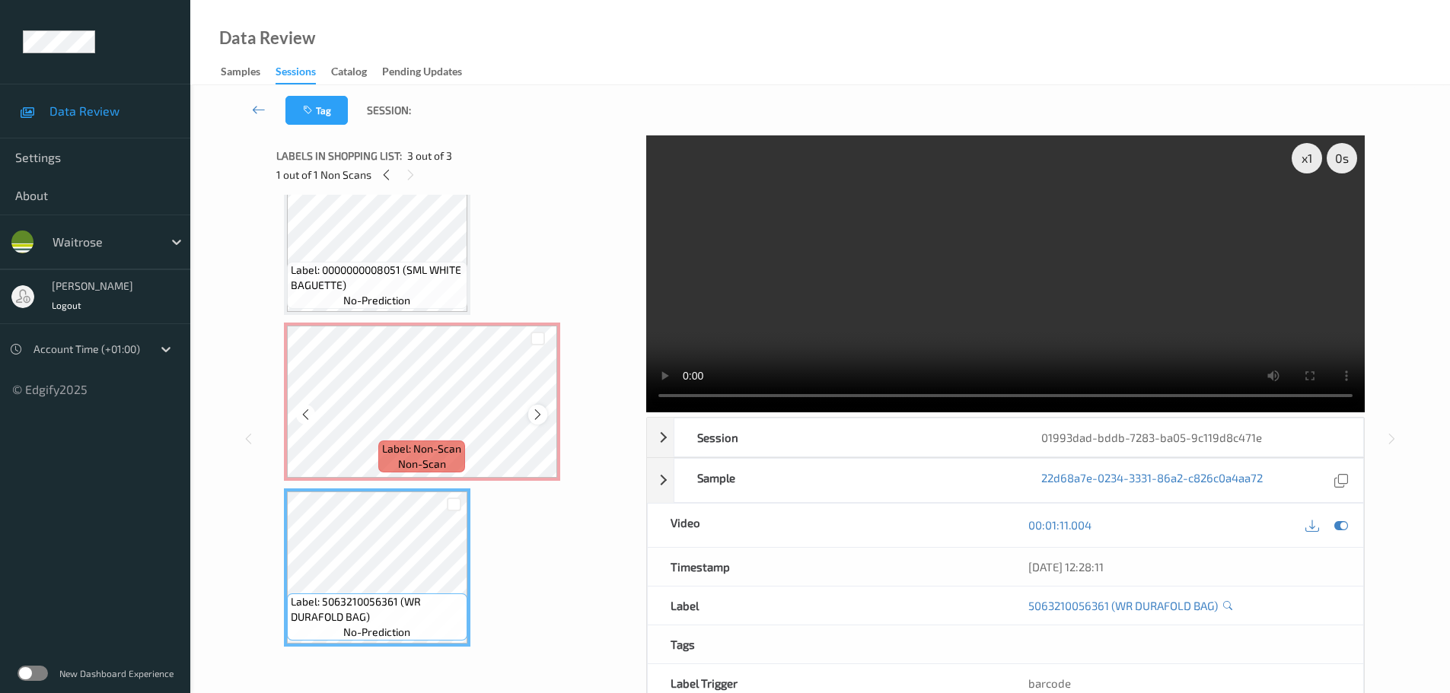
click at [535, 409] on icon at bounding box center [537, 415] width 13 height 14
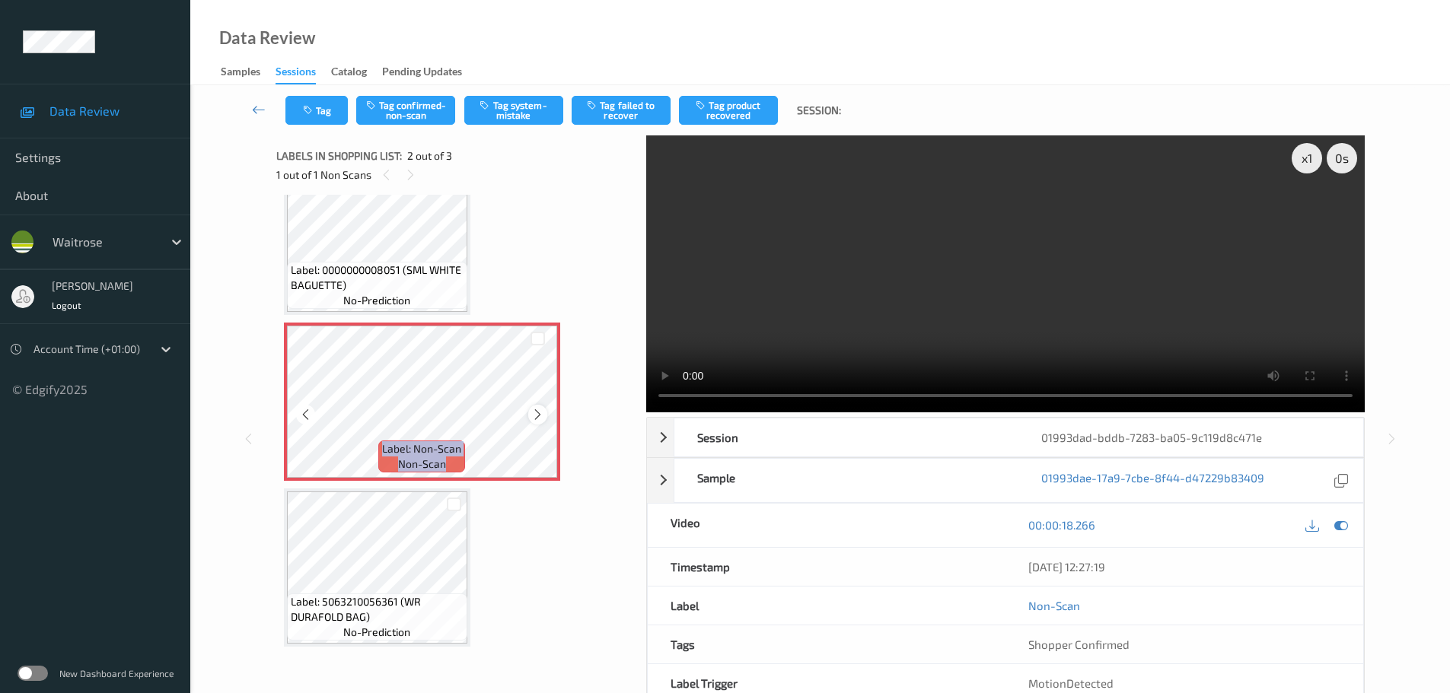
click at [535, 409] on icon at bounding box center [537, 415] width 13 height 14
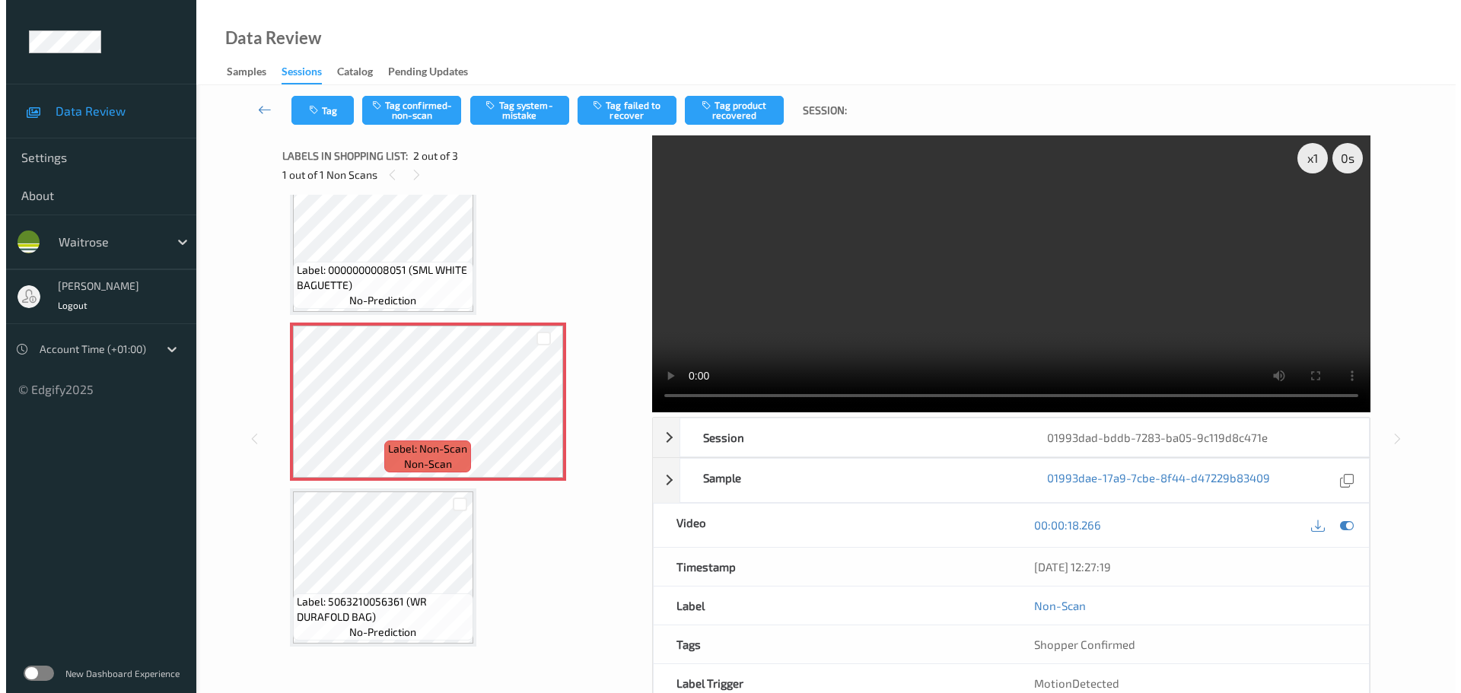
scroll to position [0, 0]
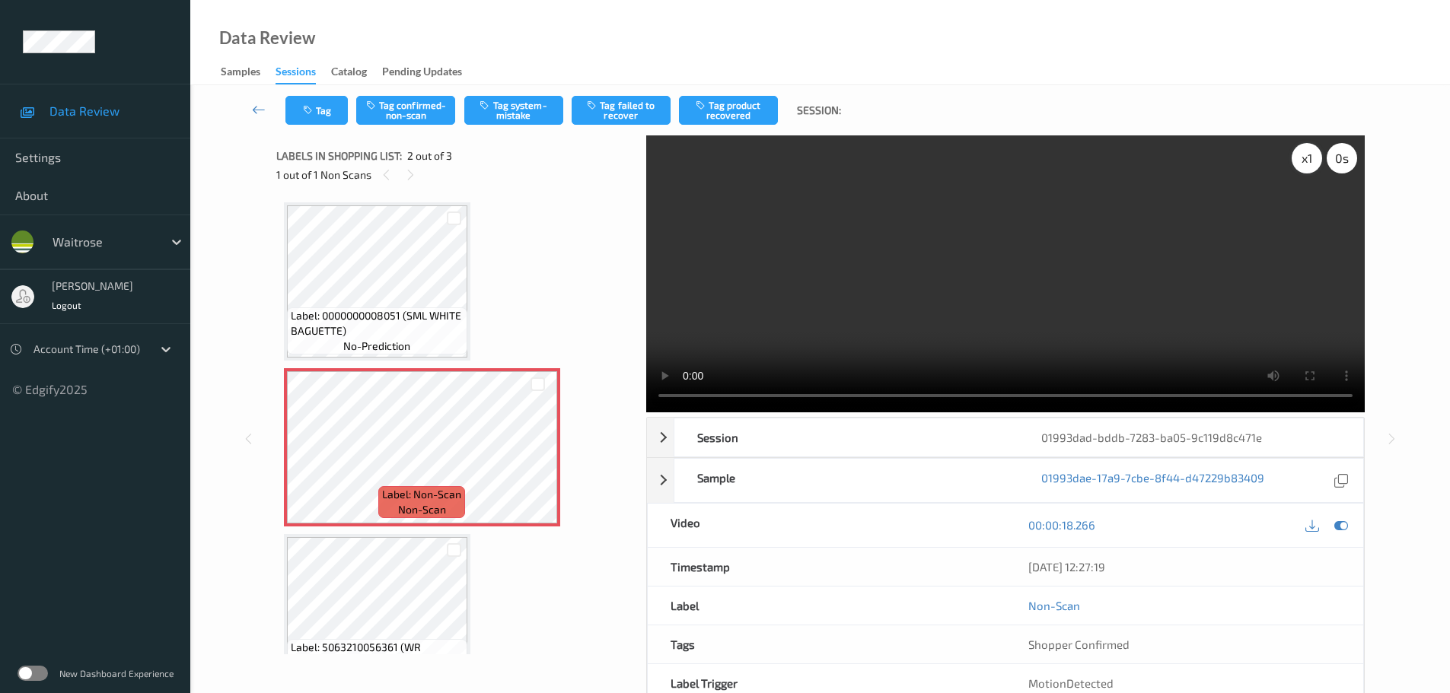
click at [1300, 158] on div "x 1" at bounding box center [1306, 158] width 30 height 30
click at [516, 120] on button "Tag system-mistake" at bounding box center [513, 110] width 99 height 29
click at [520, 108] on button "Tag system-mistake" at bounding box center [513, 110] width 99 height 29
click at [322, 102] on button "Tag" at bounding box center [316, 110] width 62 height 29
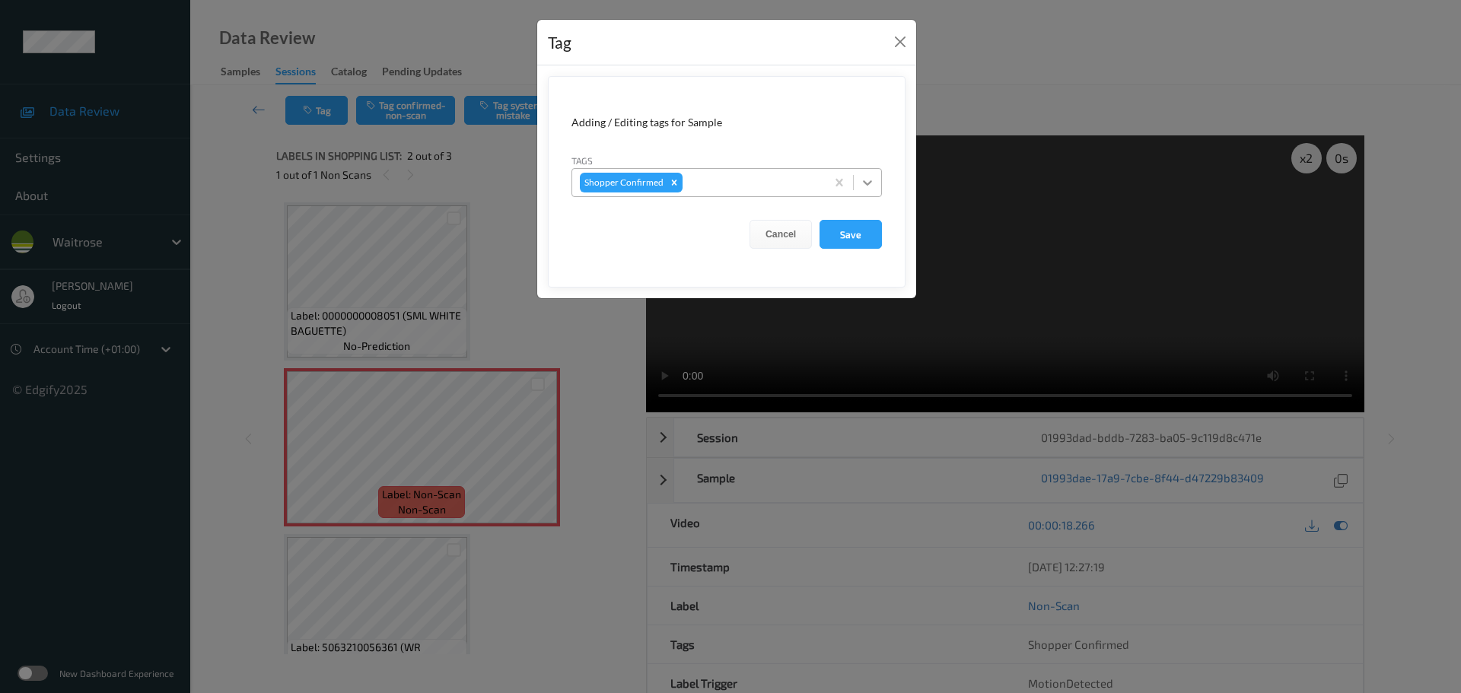
click at [867, 183] on icon at bounding box center [867, 182] width 15 height 15
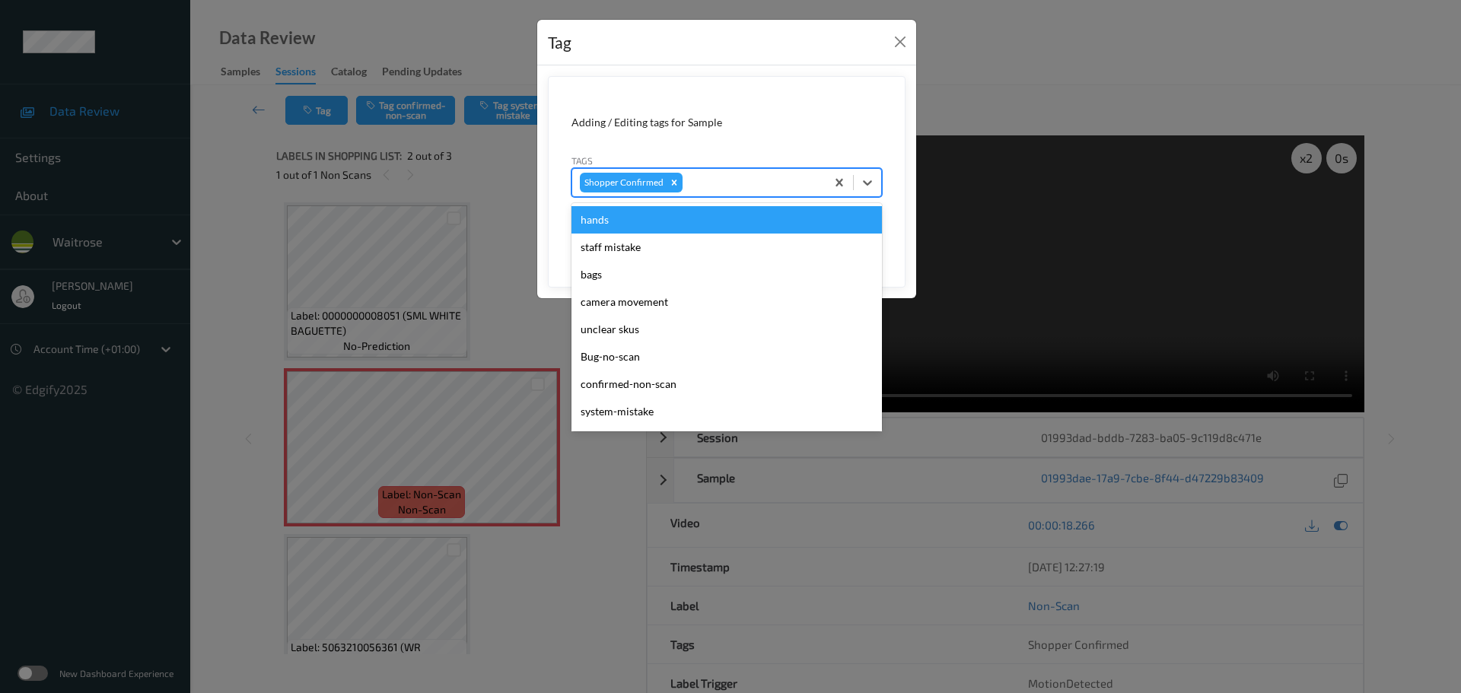
scroll to position [380, 0]
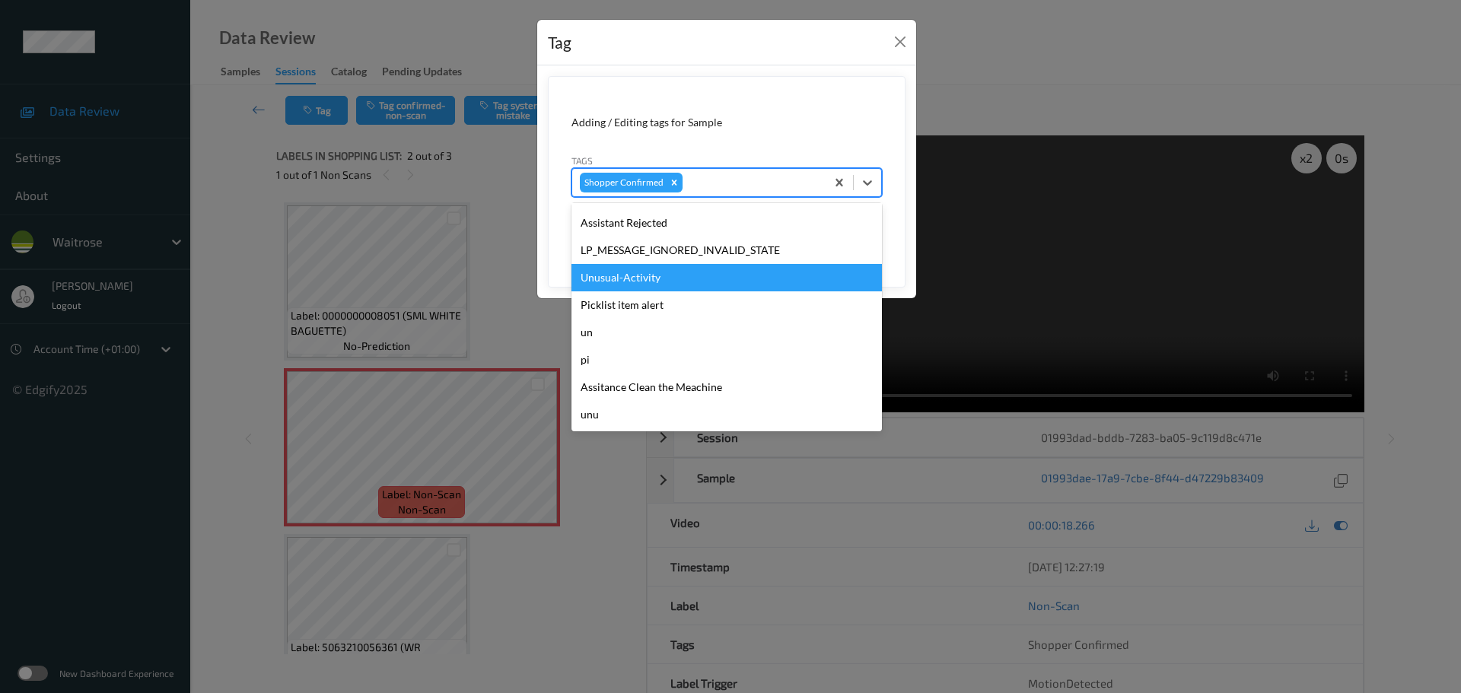
click at [614, 282] on div "Unusual-Activity" at bounding box center [726, 277] width 310 height 27
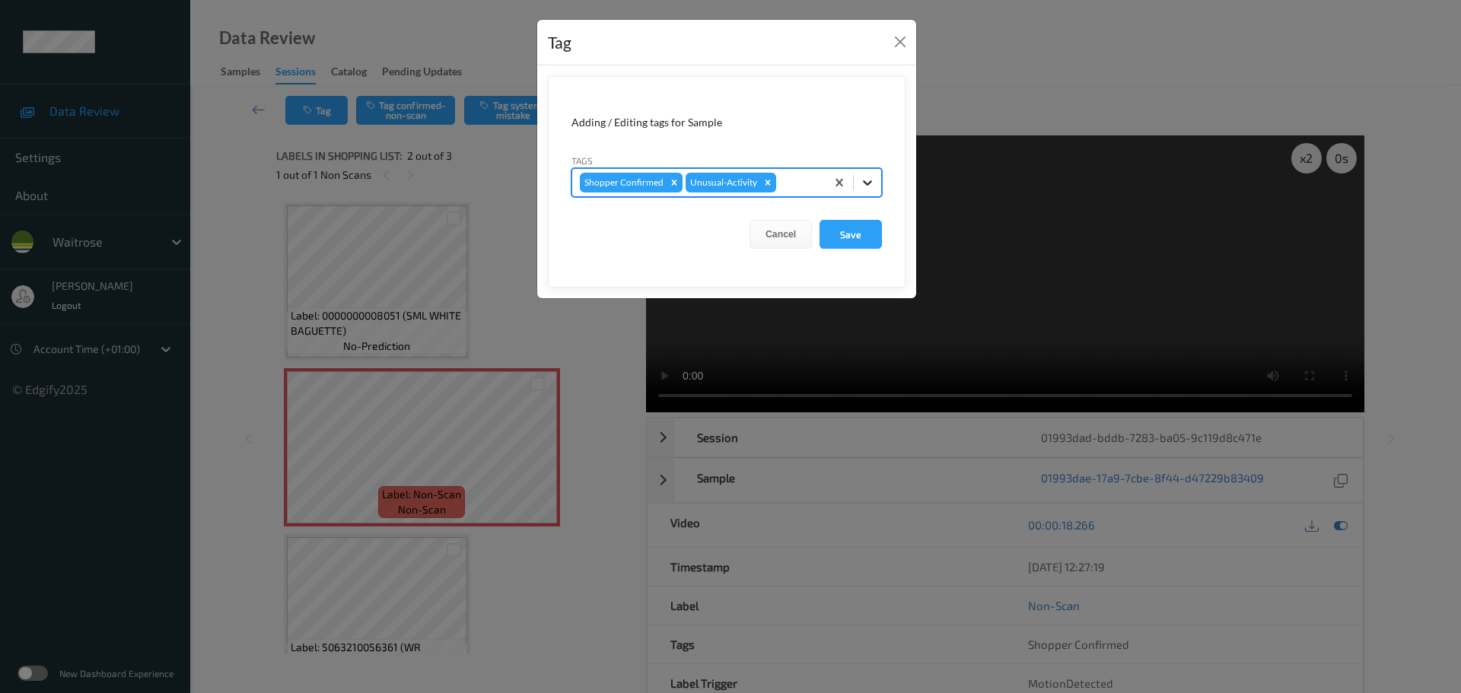
click at [877, 187] on div at bounding box center [867, 182] width 27 height 27
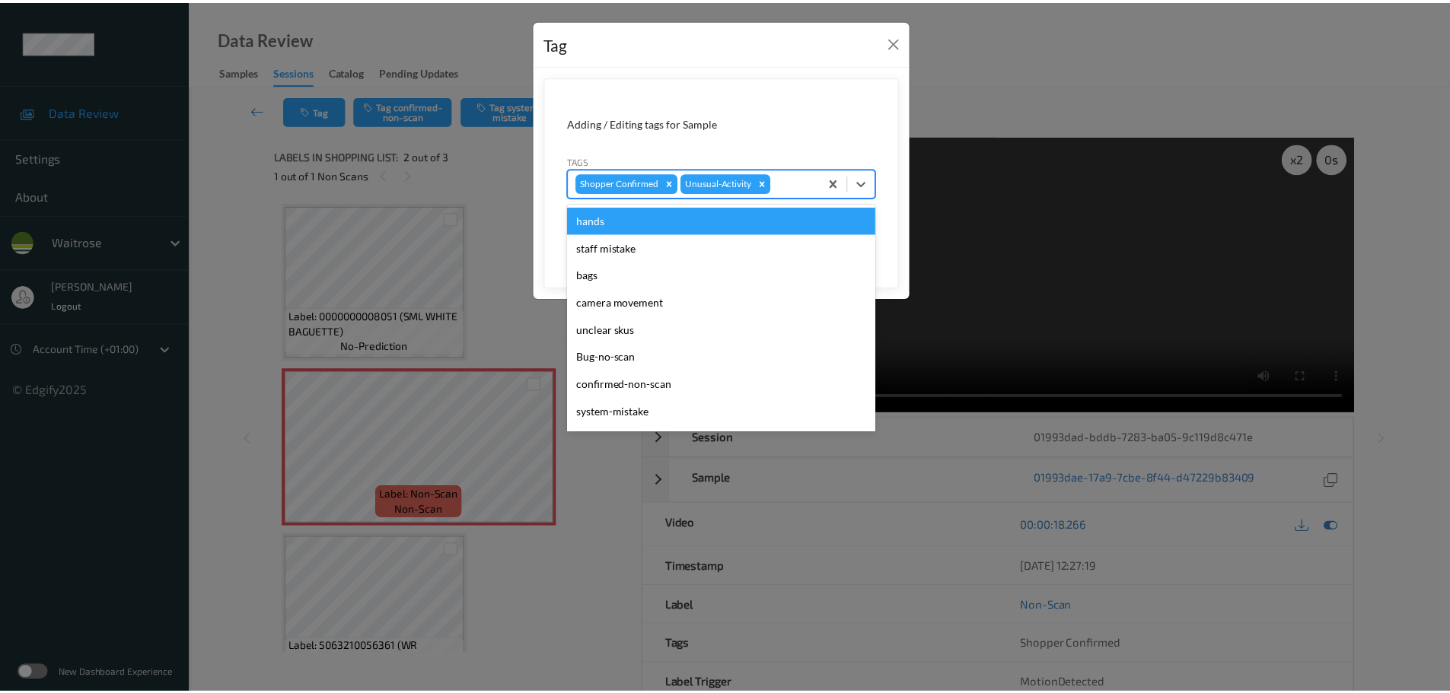
scroll to position [353, 0]
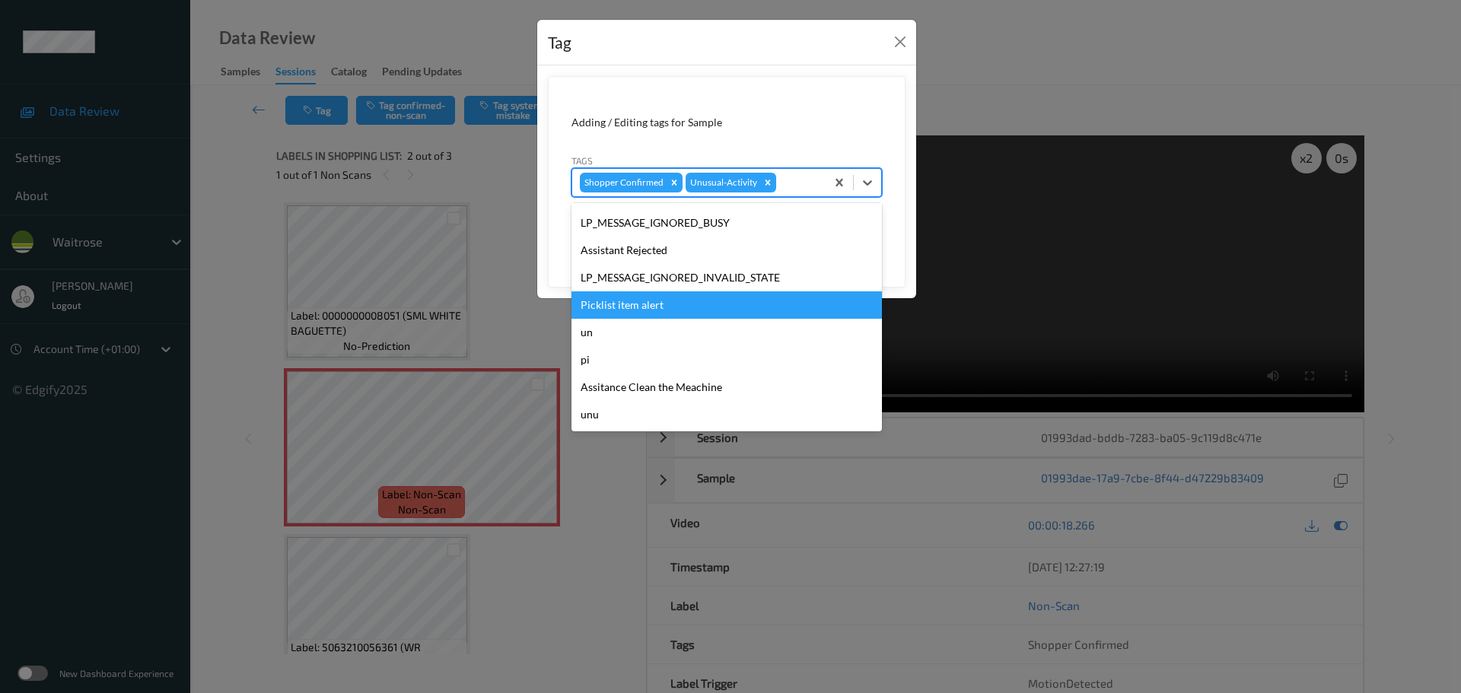
click at [587, 298] on div "Picklist item alert" at bounding box center [726, 304] width 310 height 27
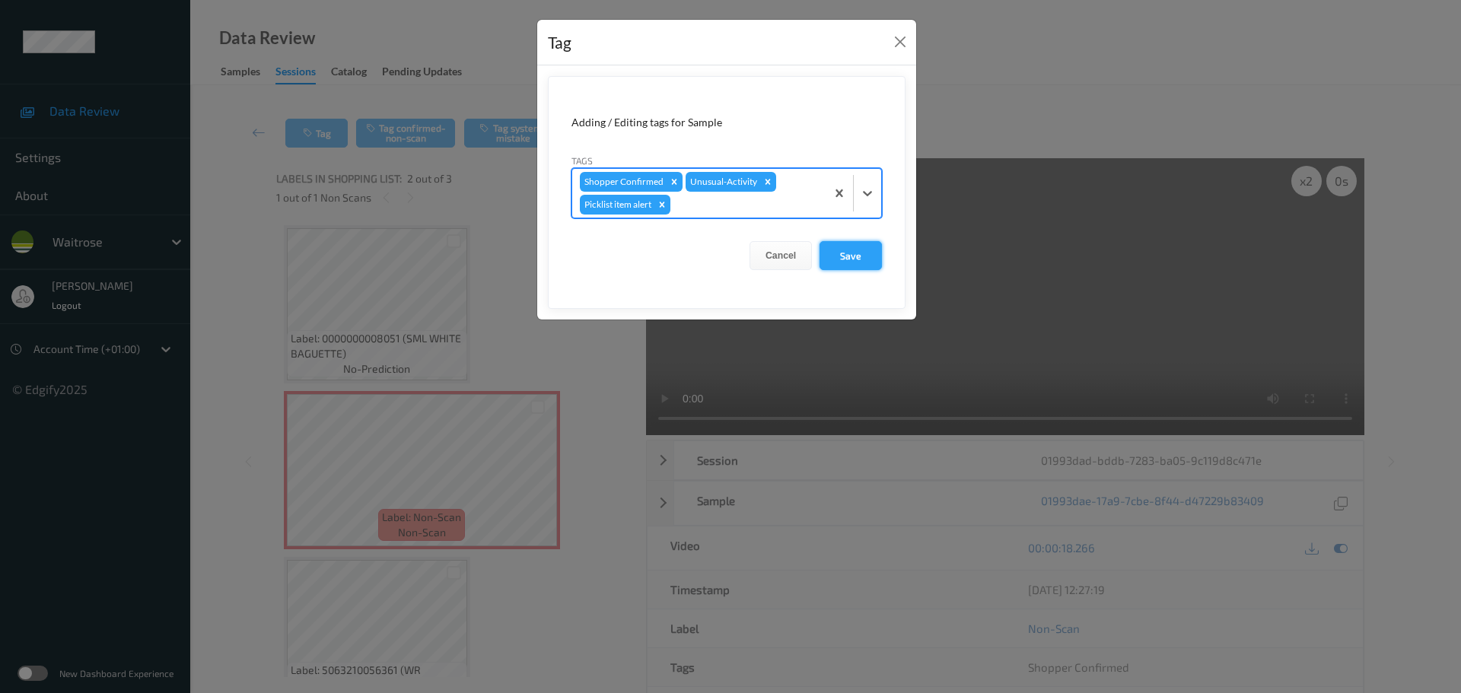
click at [850, 264] on button "Save" at bounding box center [851, 255] width 62 height 29
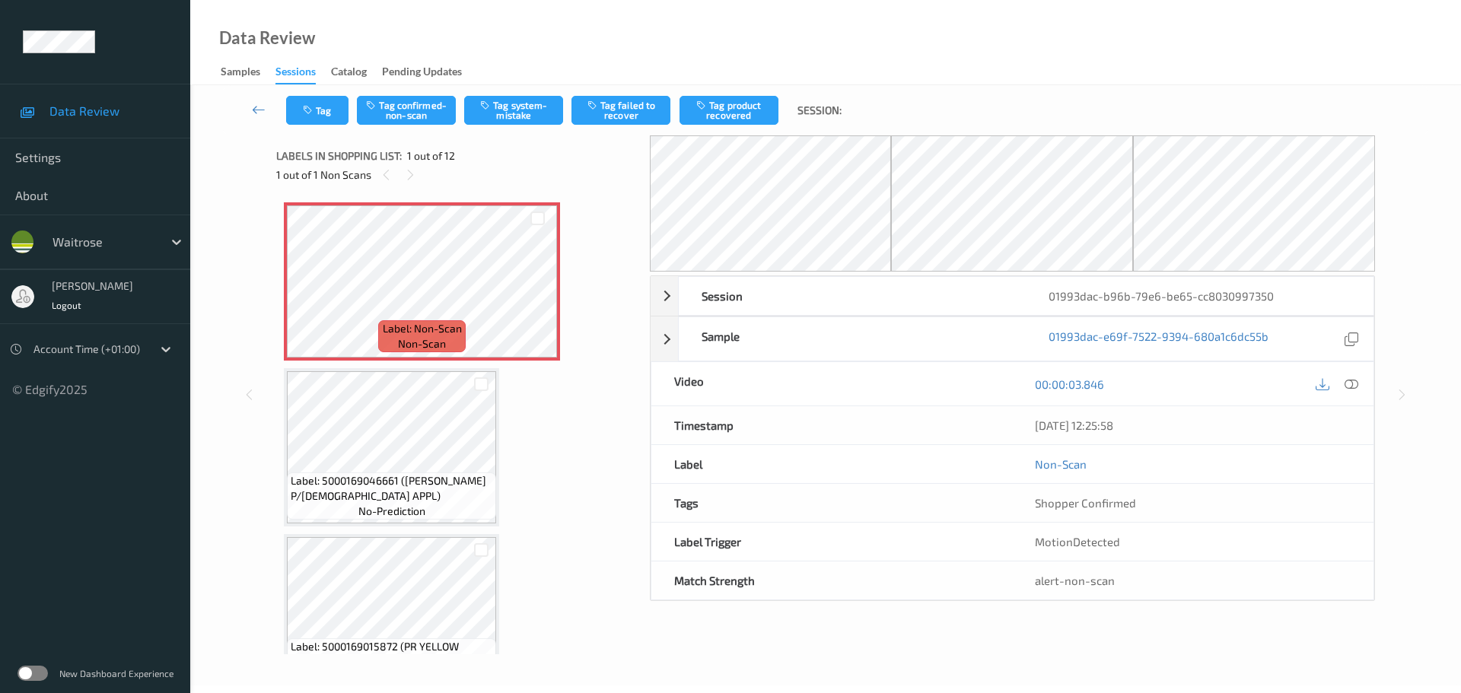
drag, startPoint x: 1349, startPoint y: 384, endPoint x: 1337, endPoint y: 383, distance: 12.3
click at [1350, 385] on icon at bounding box center [1352, 384] width 14 height 14
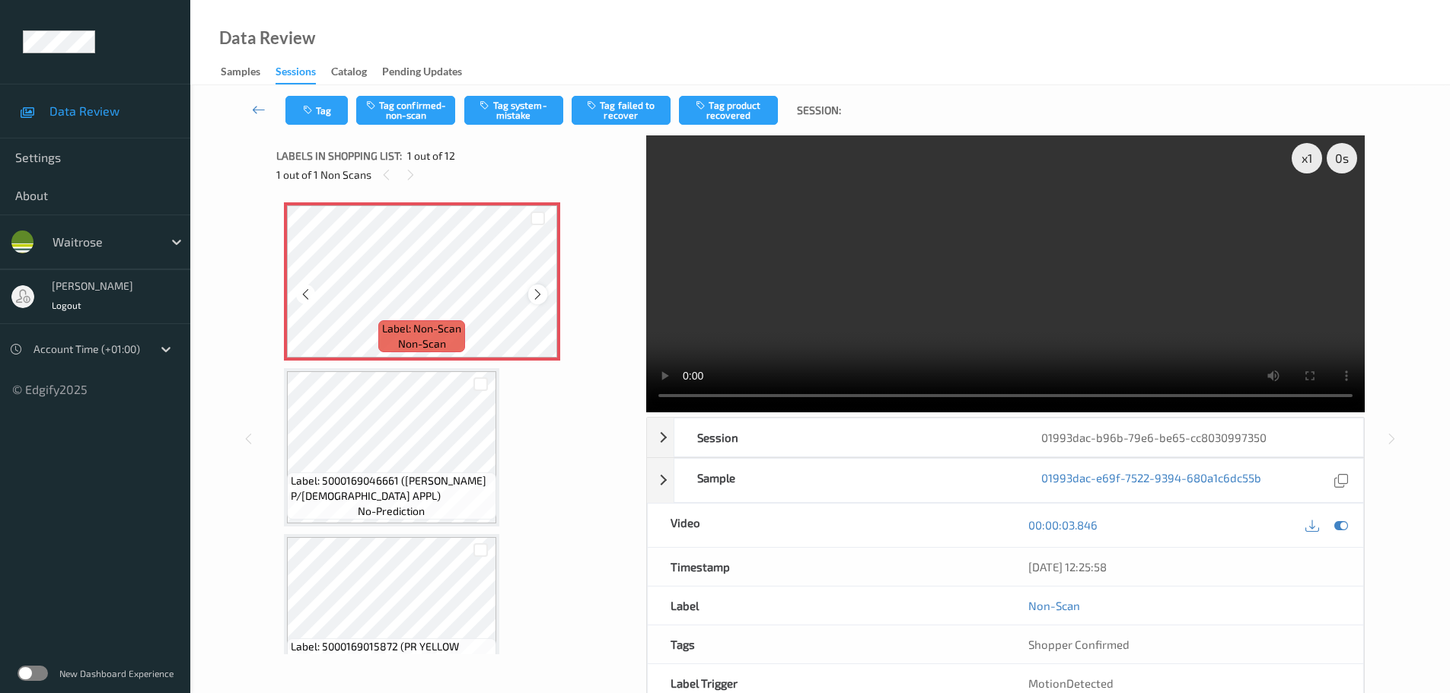
click at [533, 292] on icon at bounding box center [537, 295] width 13 height 14
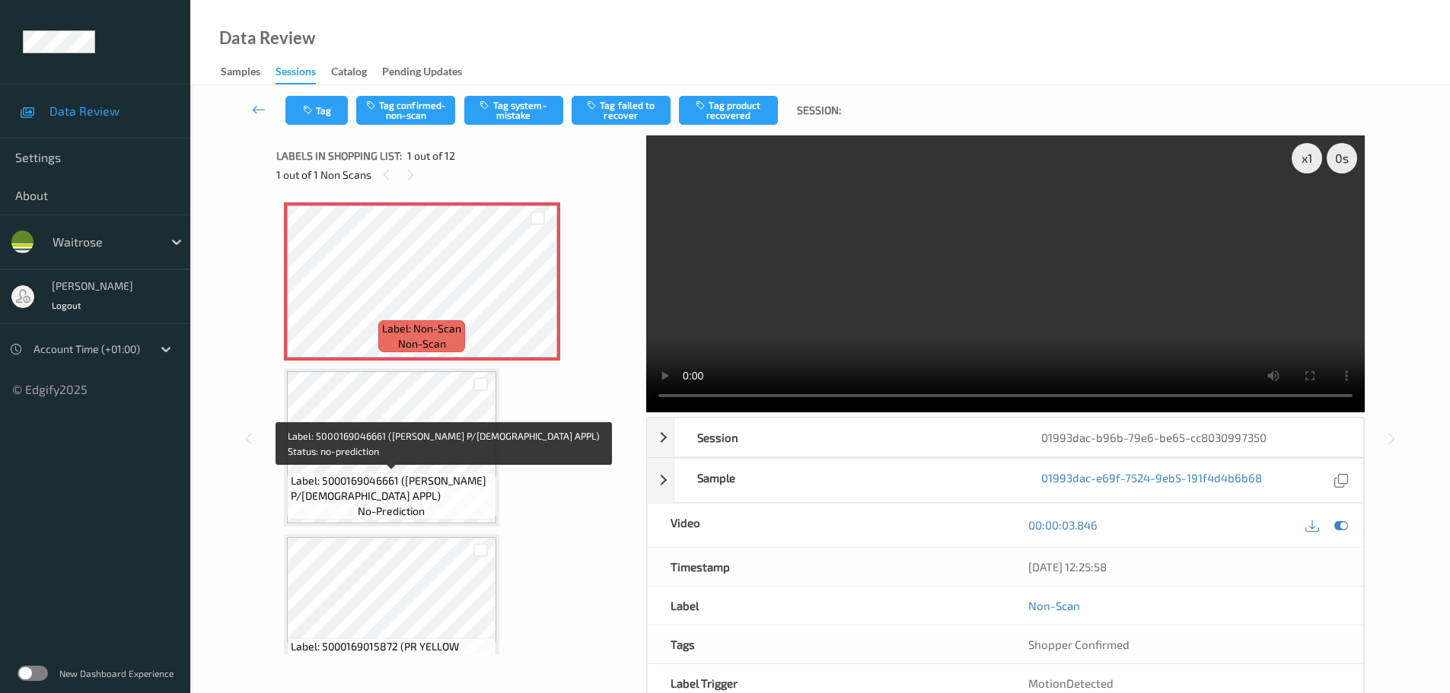
click at [412, 473] on span "Label: 5000169046661 (WR DORG P/LADY APPL)" at bounding box center [392, 488] width 202 height 30
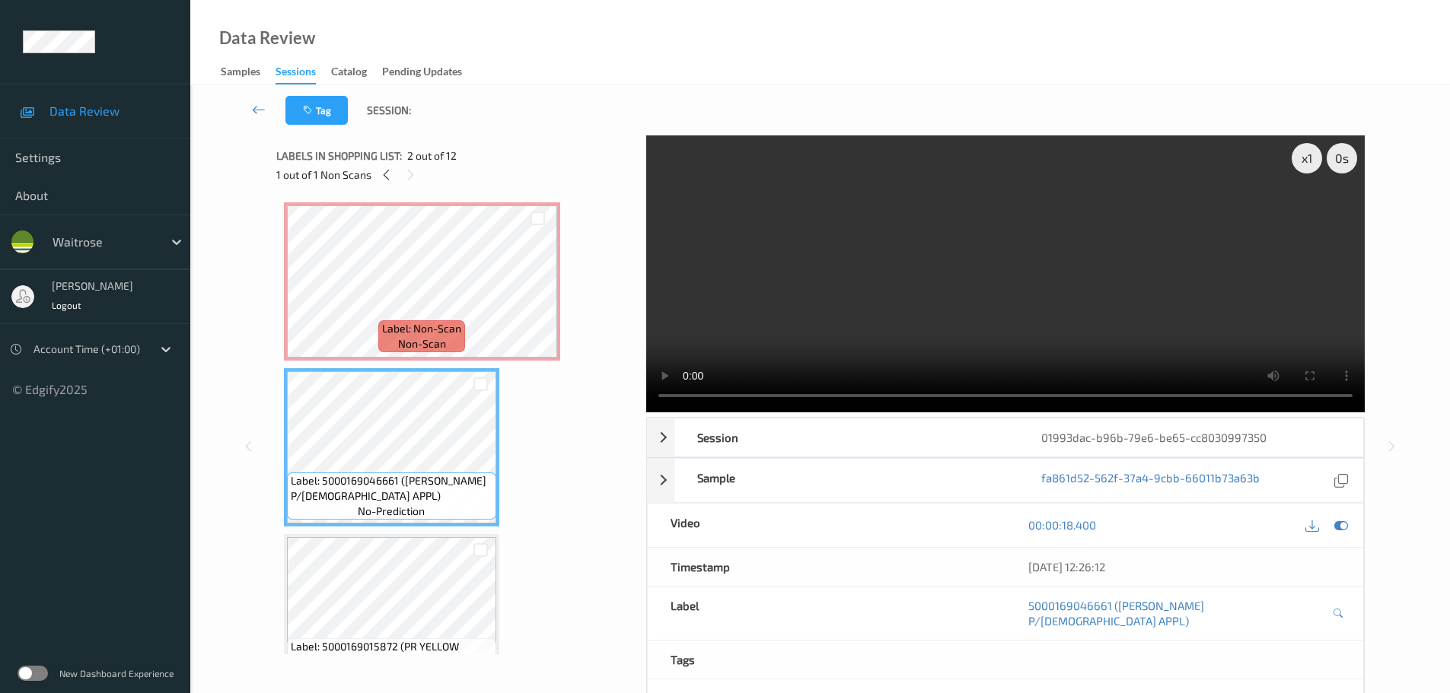
click at [417, 336] on span "non-scan" at bounding box center [422, 343] width 48 height 15
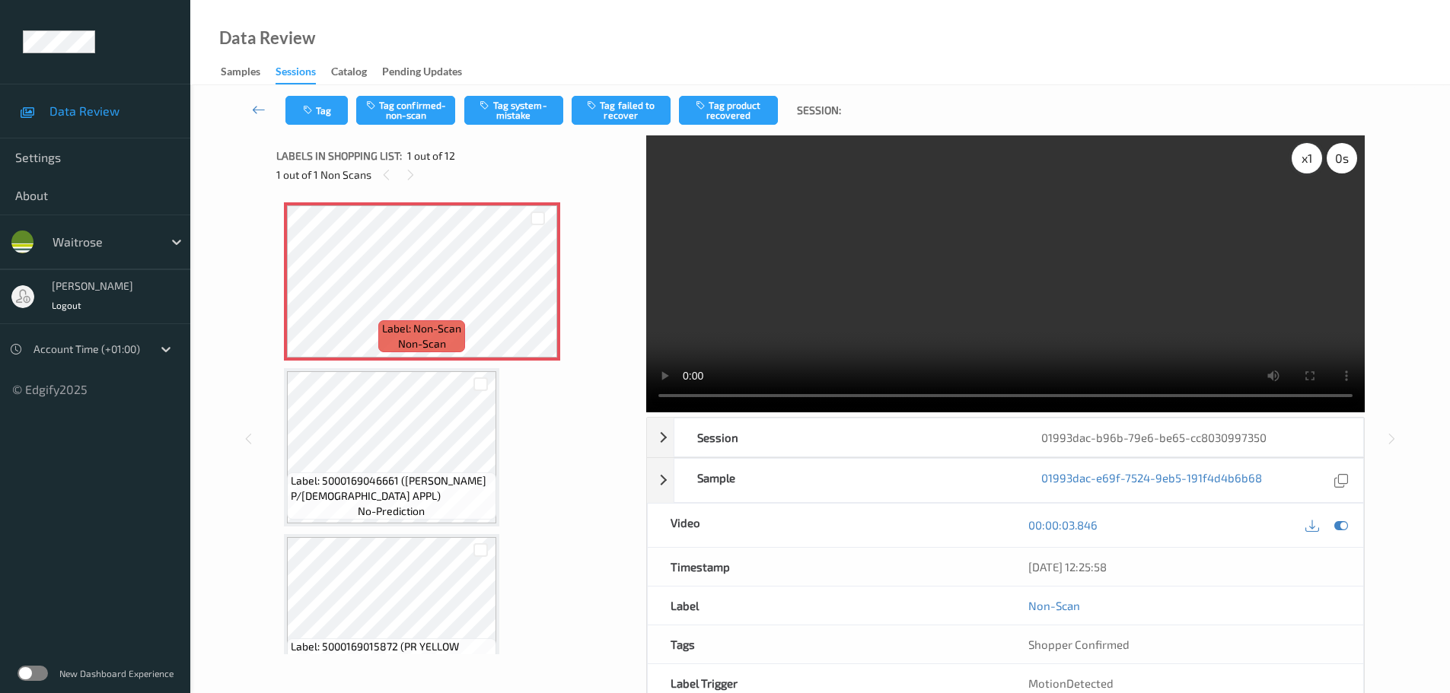
click at [1311, 163] on div "x 1" at bounding box center [1306, 158] width 30 height 30
click at [1311, 163] on div "x 2" at bounding box center [1306, 158] width 30 height 30
click at [399, 121] on button "Tag confirmed-non-scan" at bounding box center [405, 110] width 99 height 29
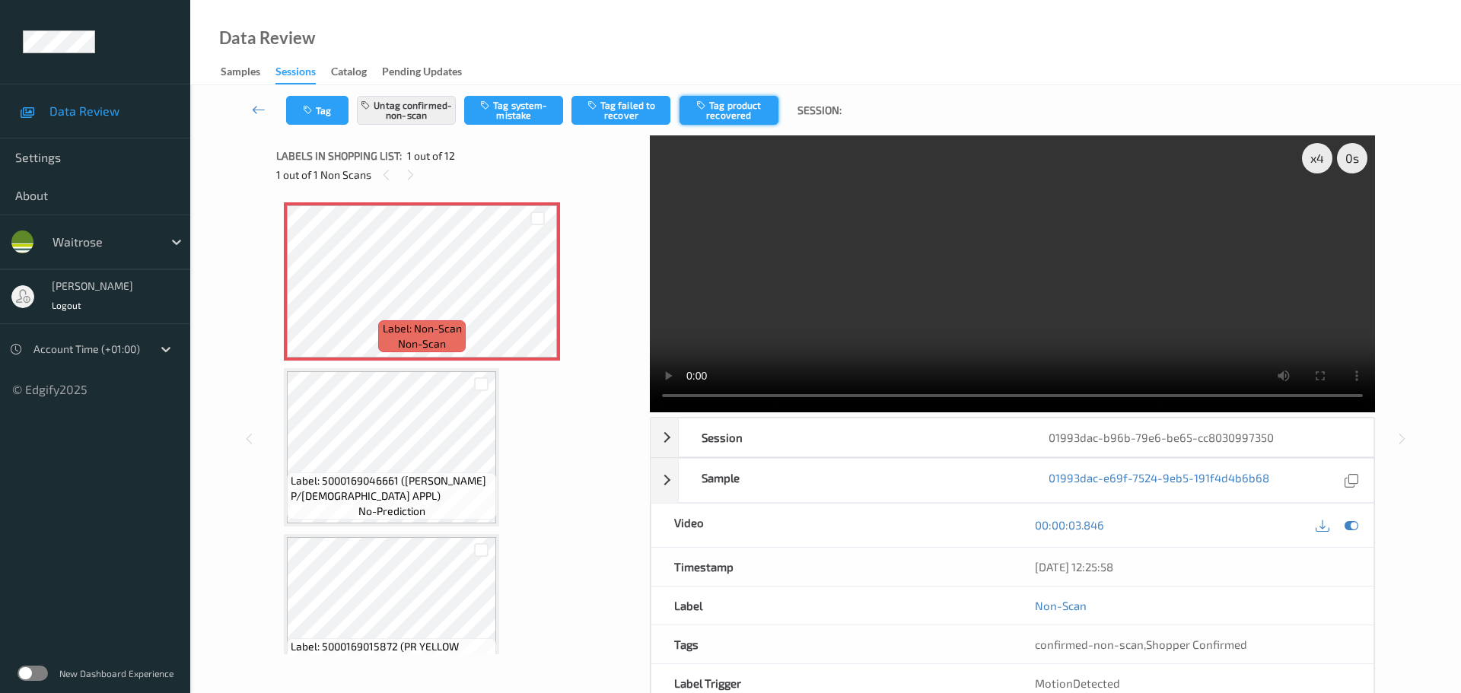
click at [730, 118] on button "Tag product recovered" at bounding box center [728, 110] width 99 height 29
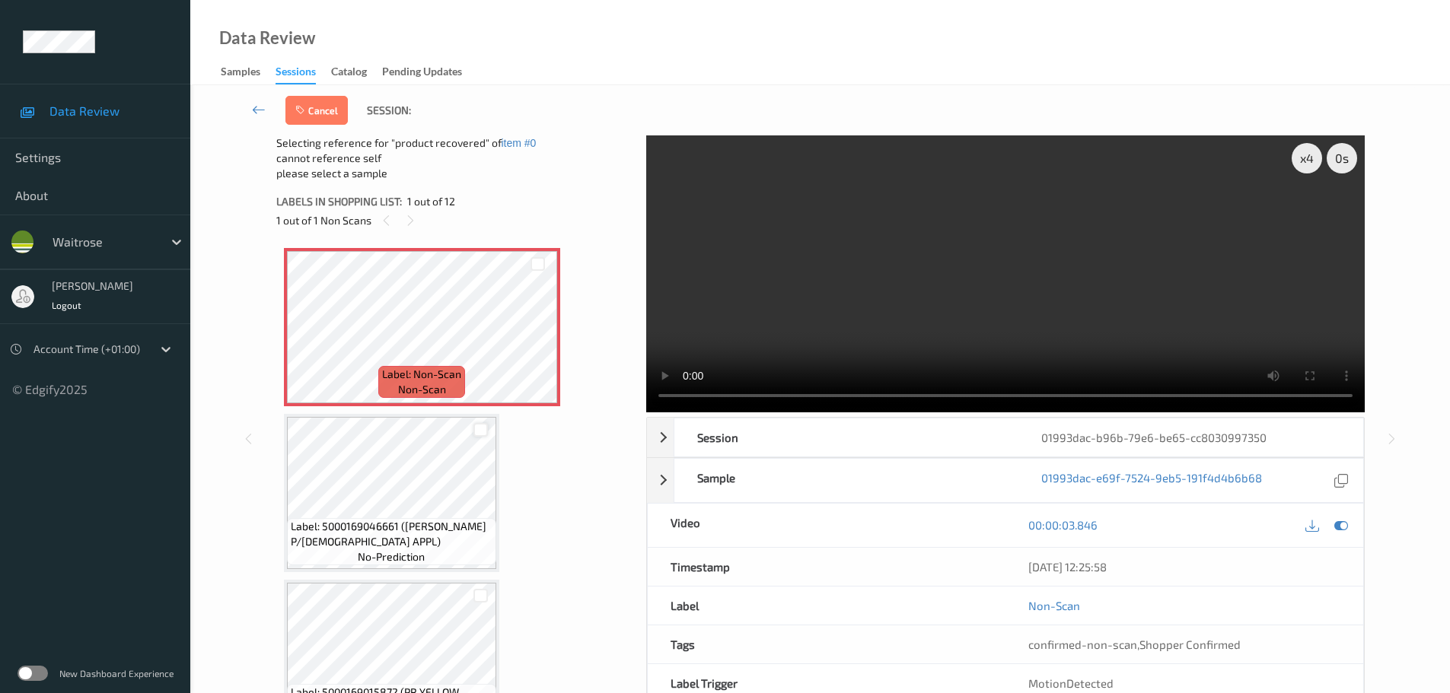
click at [485, 430] on div at bounding box center [480, 430] width 14 height 14
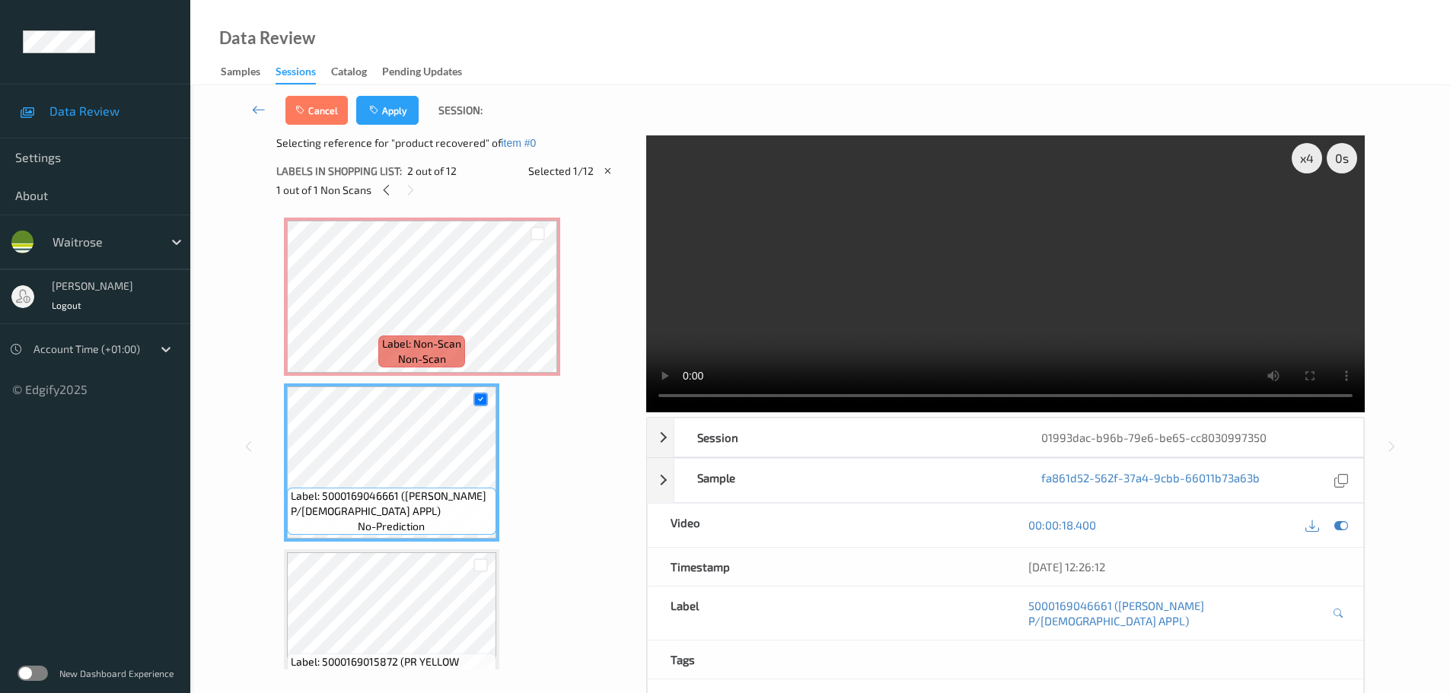
click at [411, 105] on button "Apply" at bounding box center [387, 110] width 62 height 29
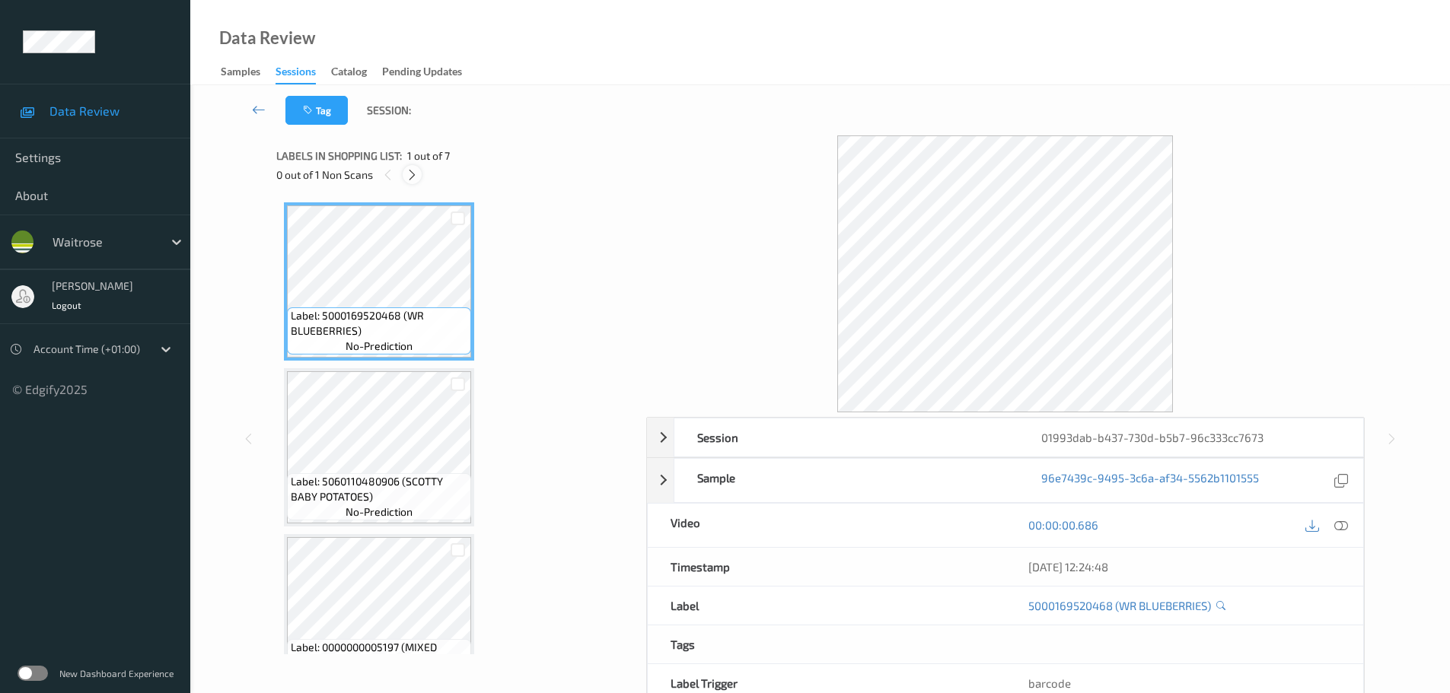
click at [409, 180] on icon at bounding box center [412, 175] width 13 height 14
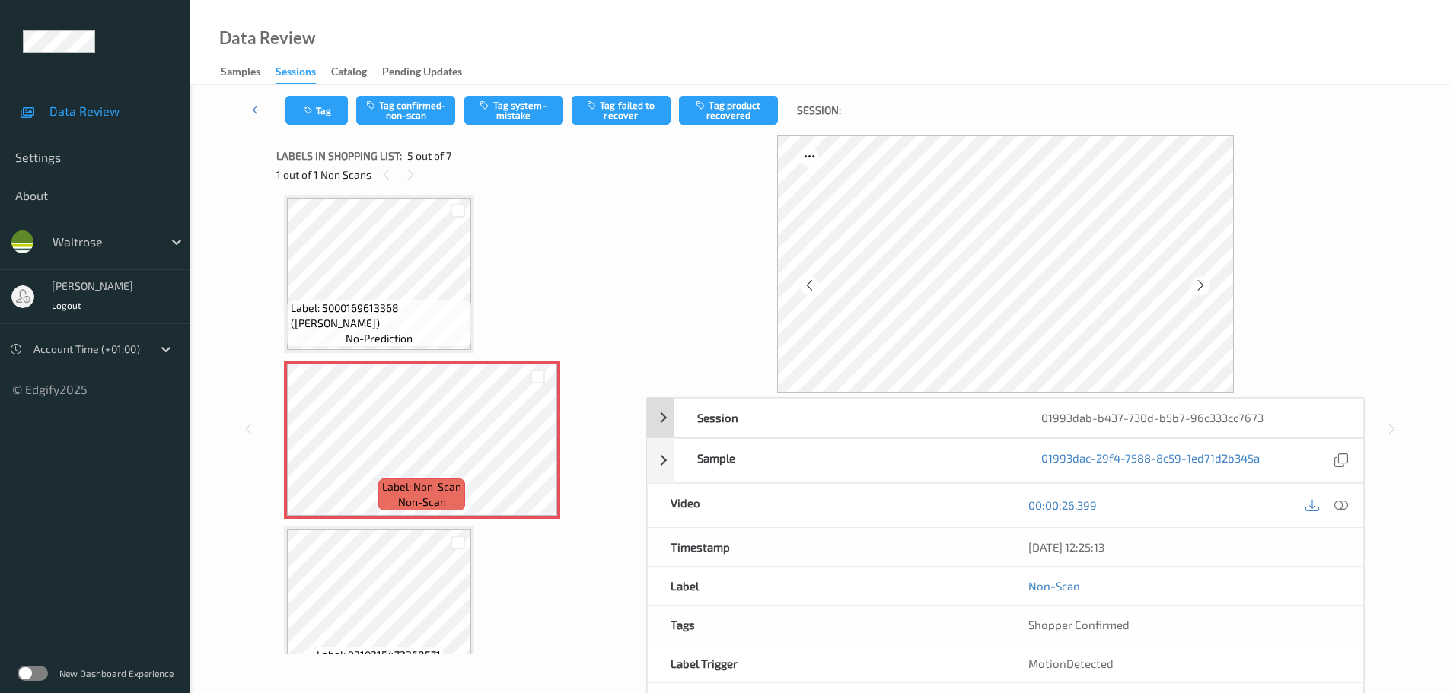
drag, startPoint x: 1344, startPoint y: 510, endPoint x: 1173, endPoint y: 269, distance: 294.7
click at [1343, 510] on icon at bounding box center [1341, 505] width 14 height 14
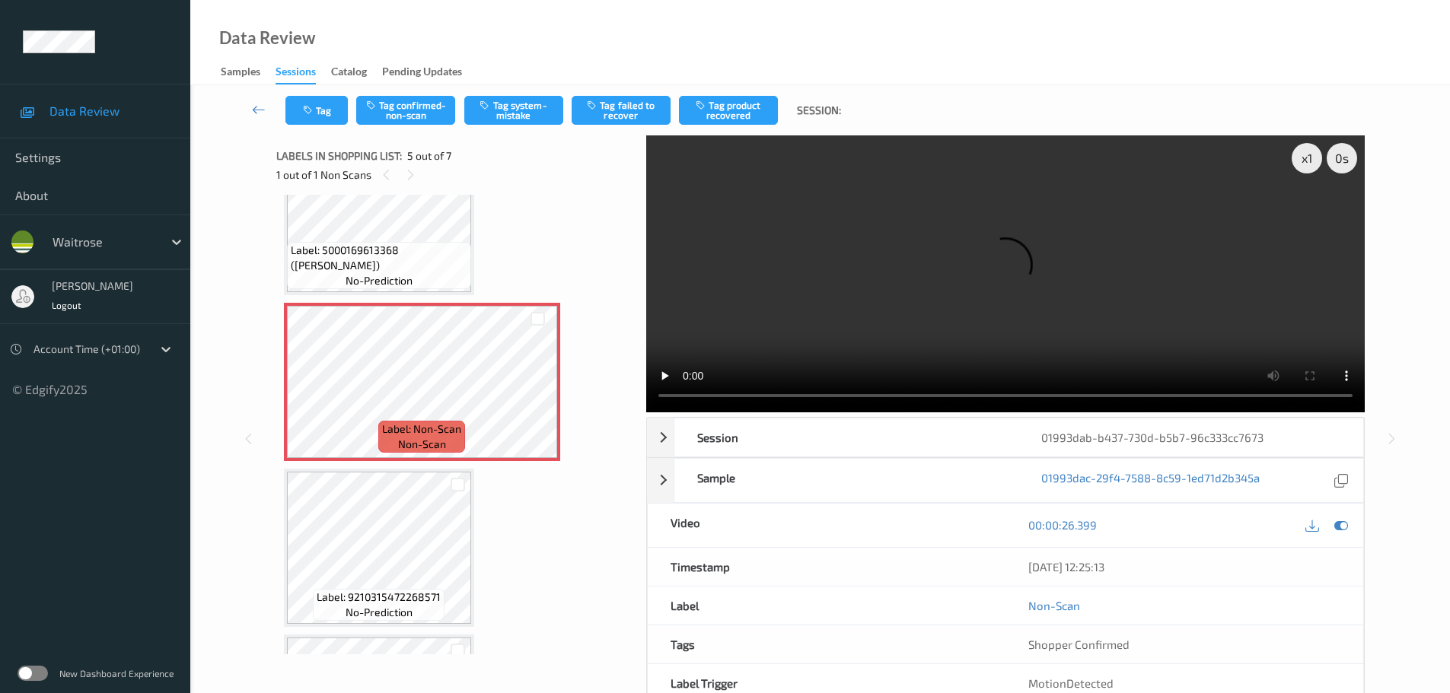
scroll to position [557, 0]
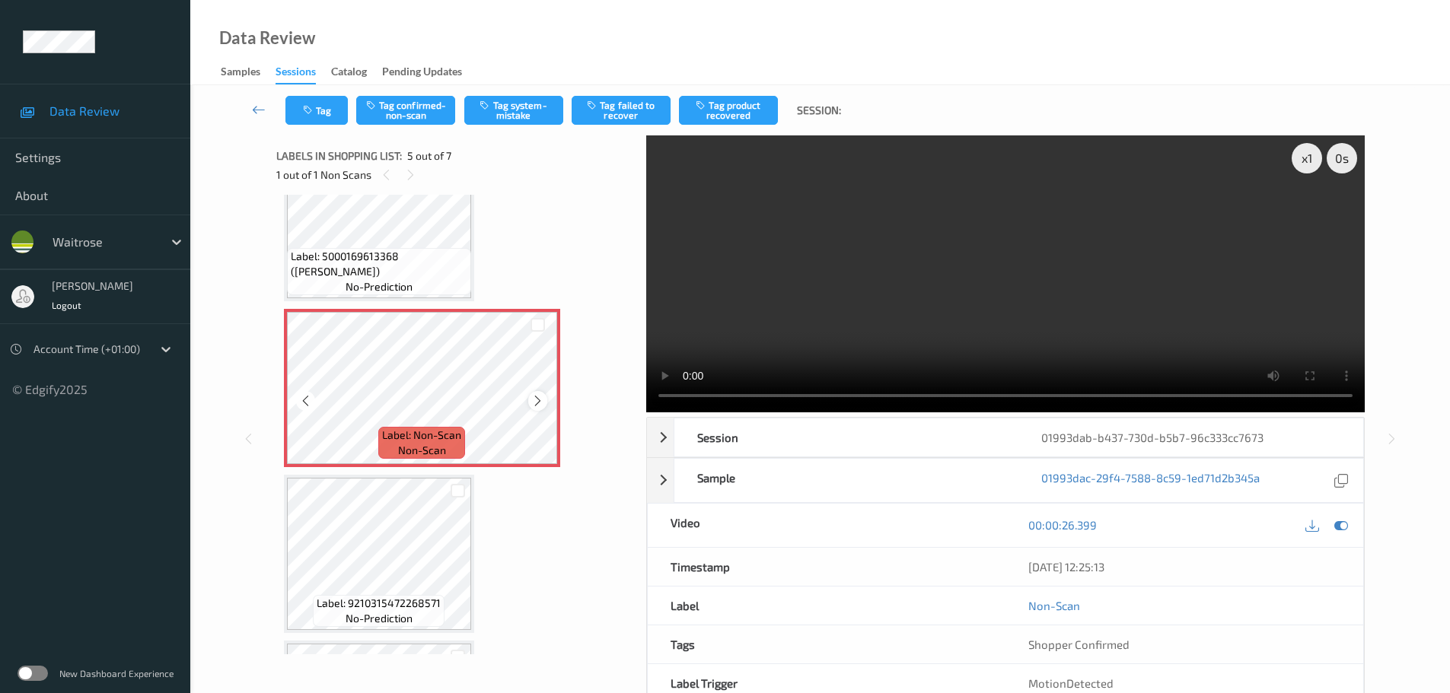
click at [539, 395] on icon at bounding box center [537, 401] width 13 height 14
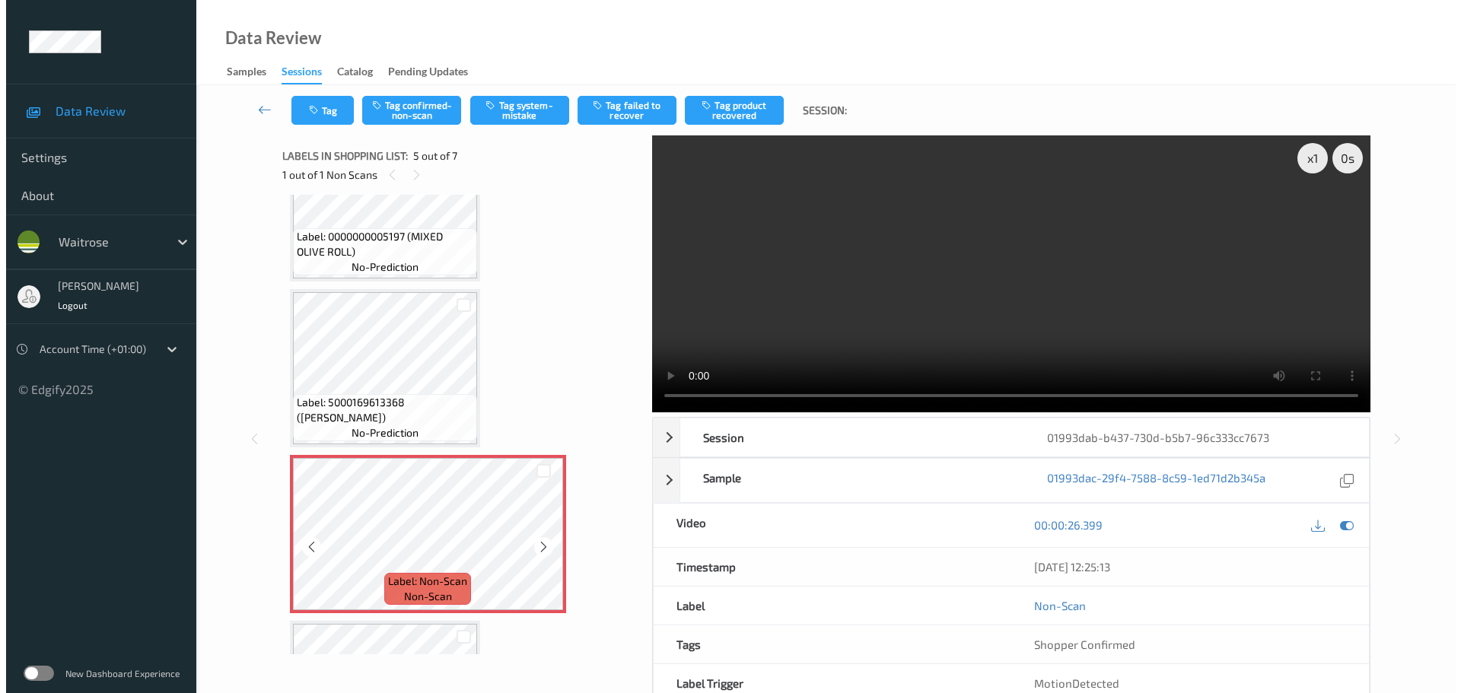
scroll to position [405, 0]
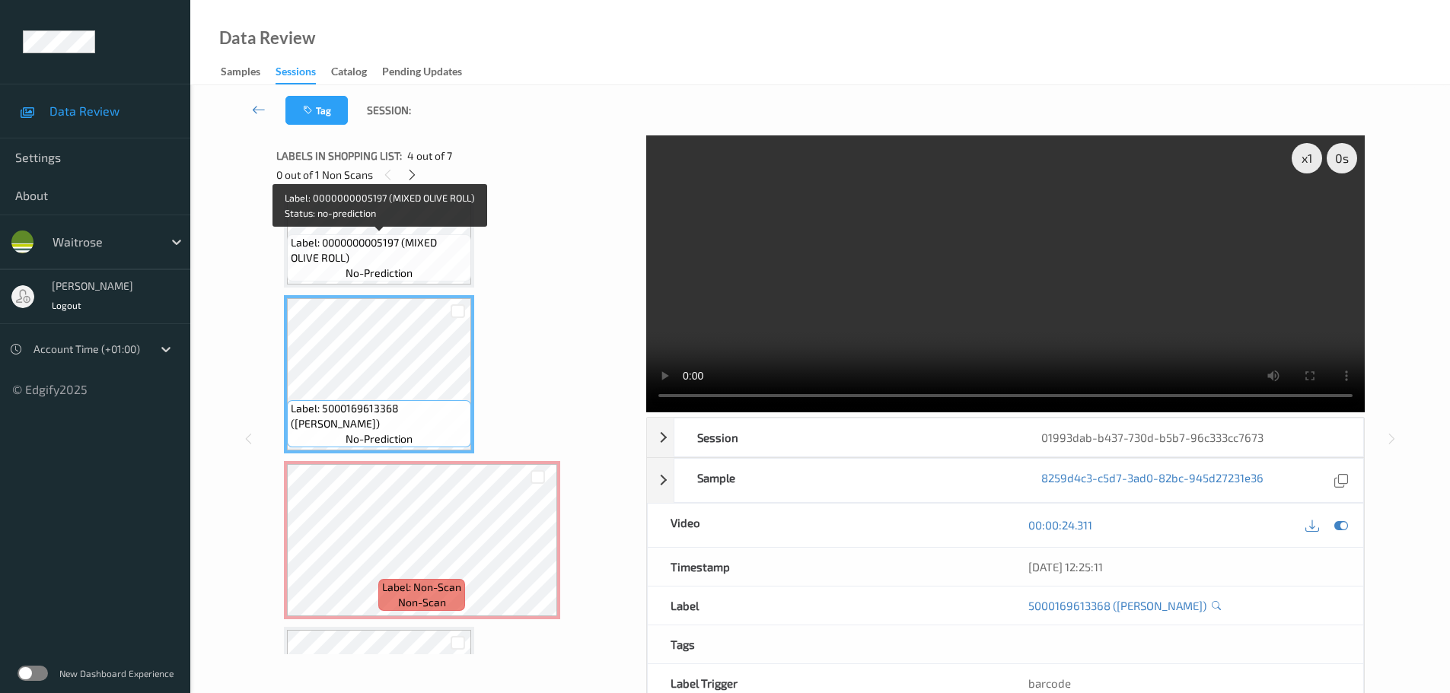
click at [409, 253] on span "Label: 0000000005197 (MIXED OLIVE ROLL)" at bounding box center [379, 250] width 177 height 30
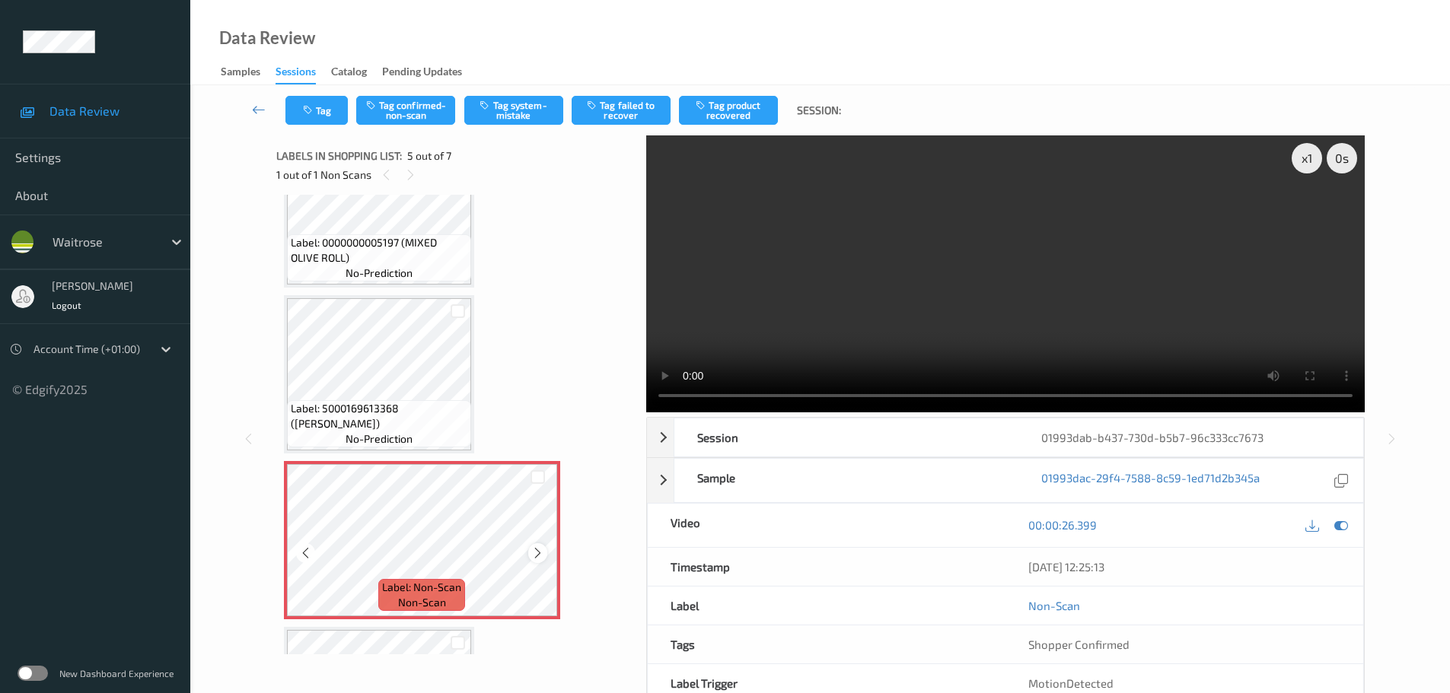
click at [539, 546] on icon at bounding box center [537, 553] width 13 height 14
click at [504, 106] on button "Tag system-mistake" at bounding box center [513, 110] width 99 height 29
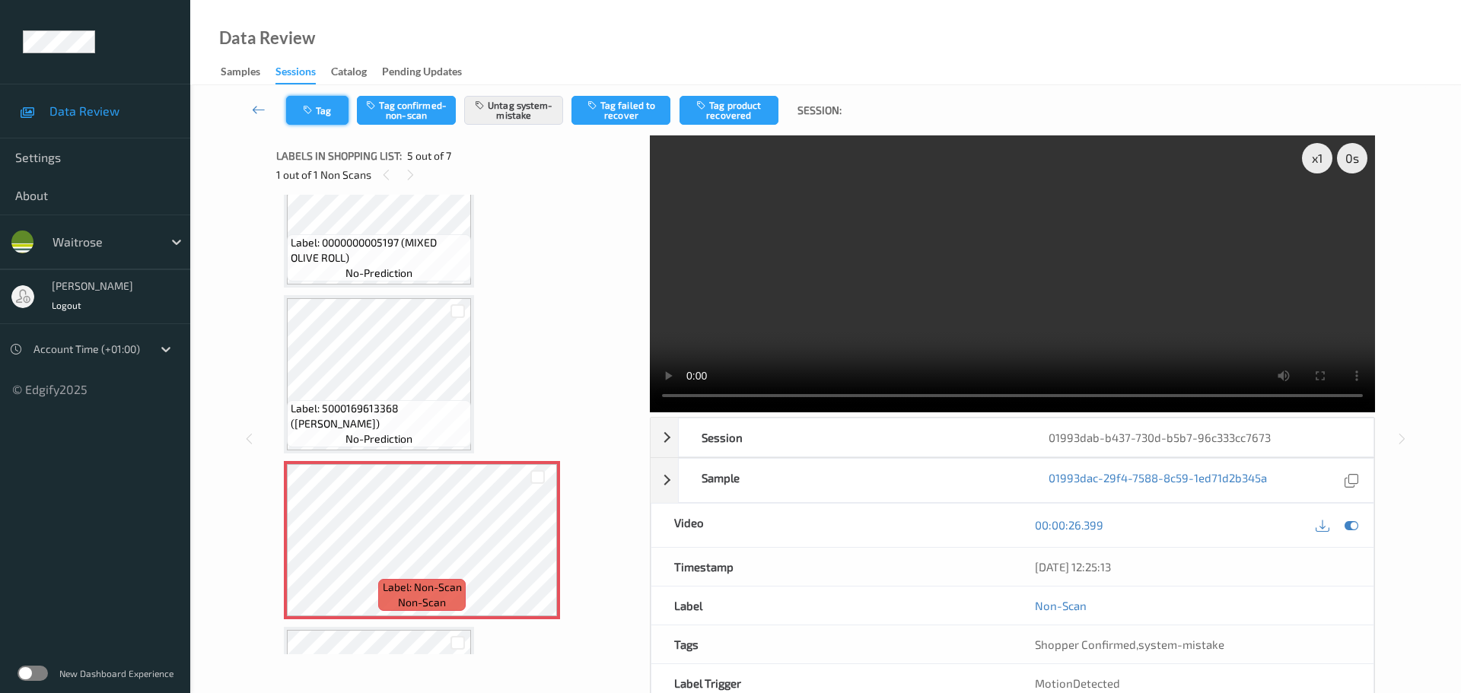
click at [326, 107] on button "Tag" at bounding box center [317, 110] width 62 height 29
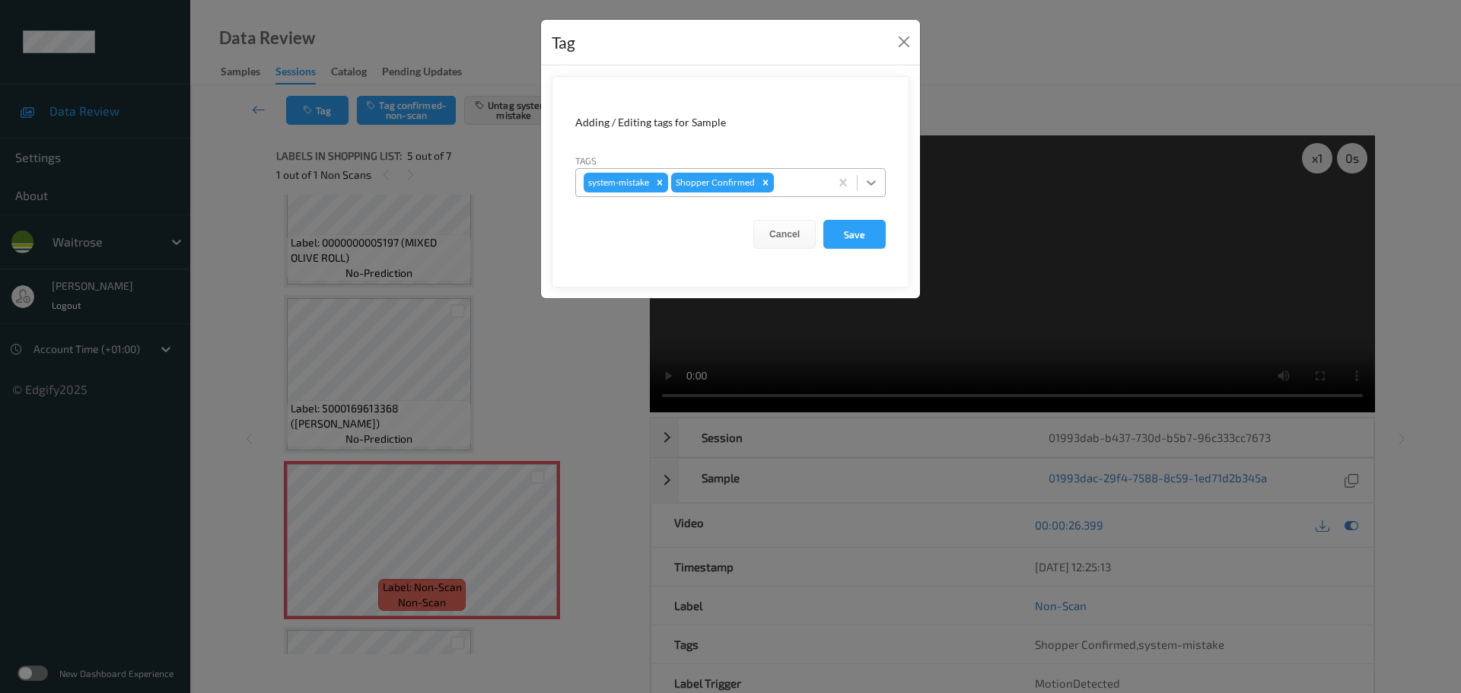
click at [867, 191] on div at bounding box center [871, 182] width 27 height 27
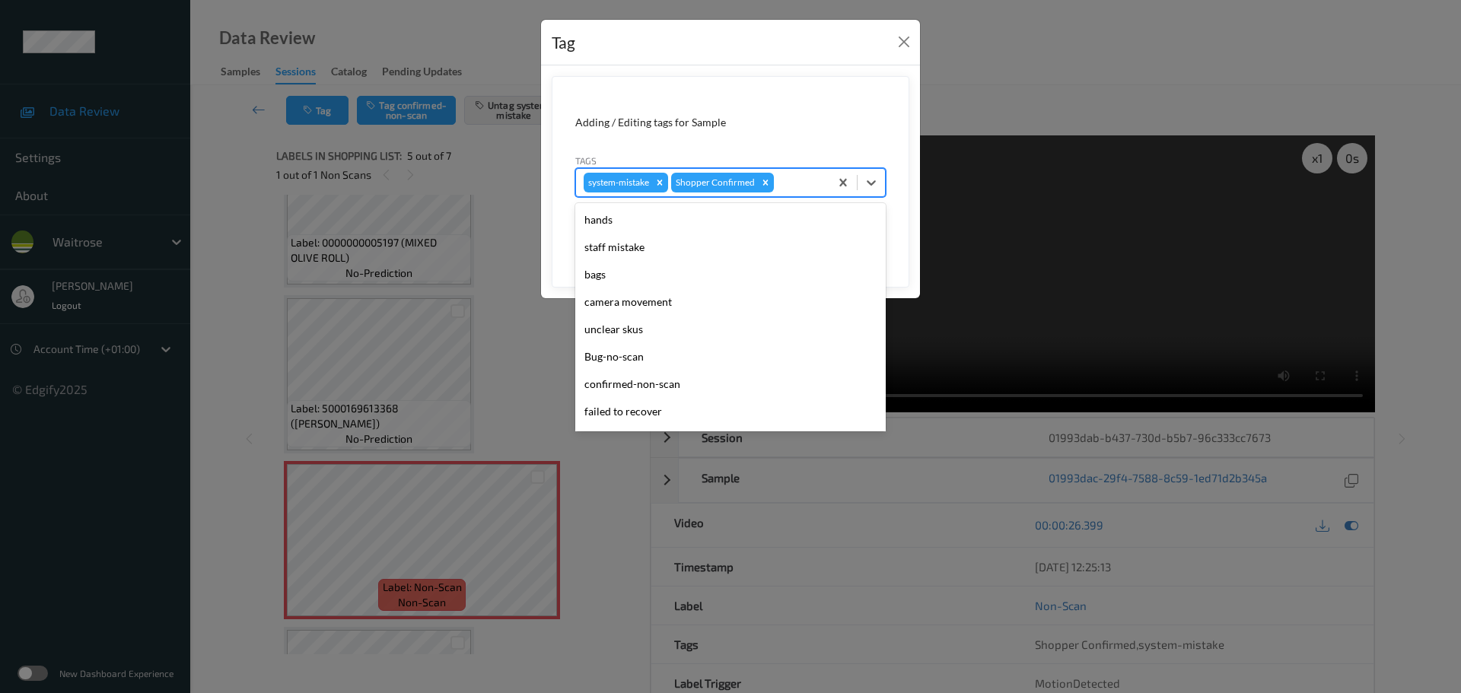
scroll to position [353, 0]
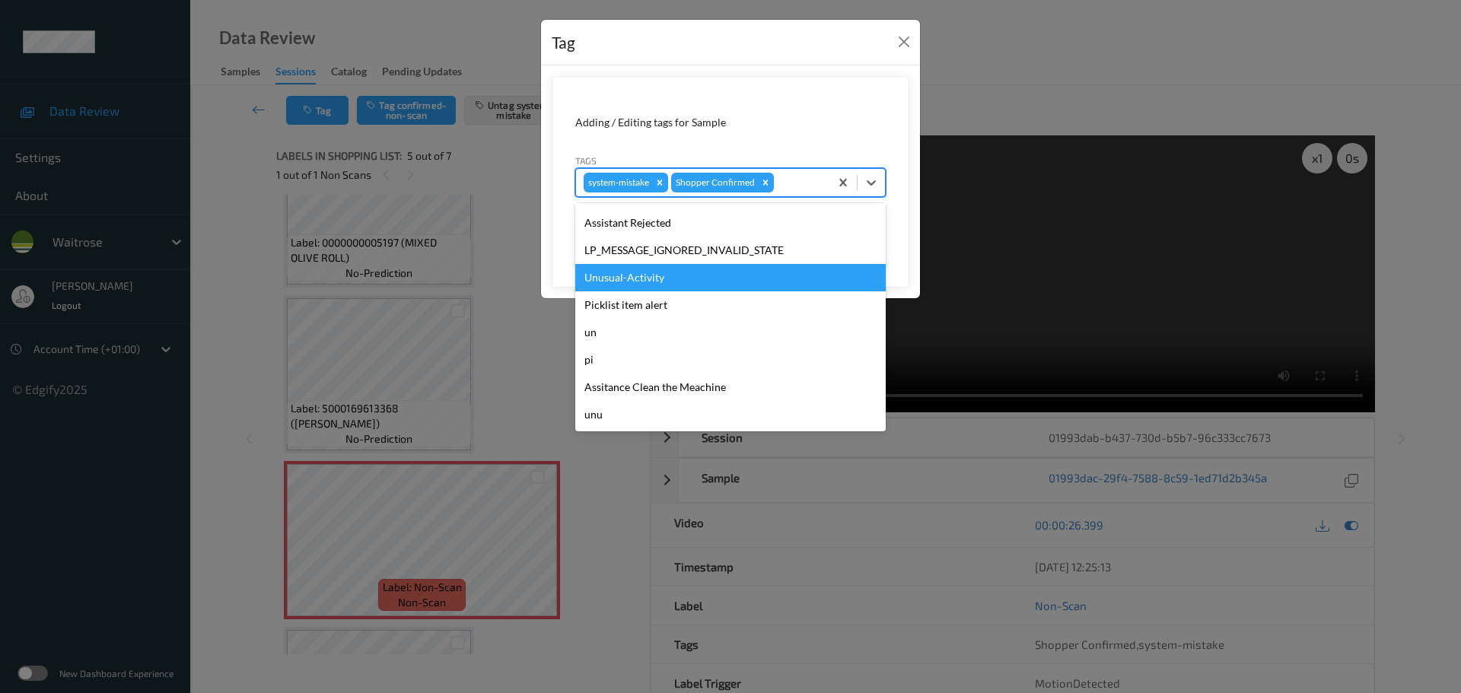
click at [607, 279] on div "Unusual-Activity" at bounding box center [730, 277] width 310 height 27
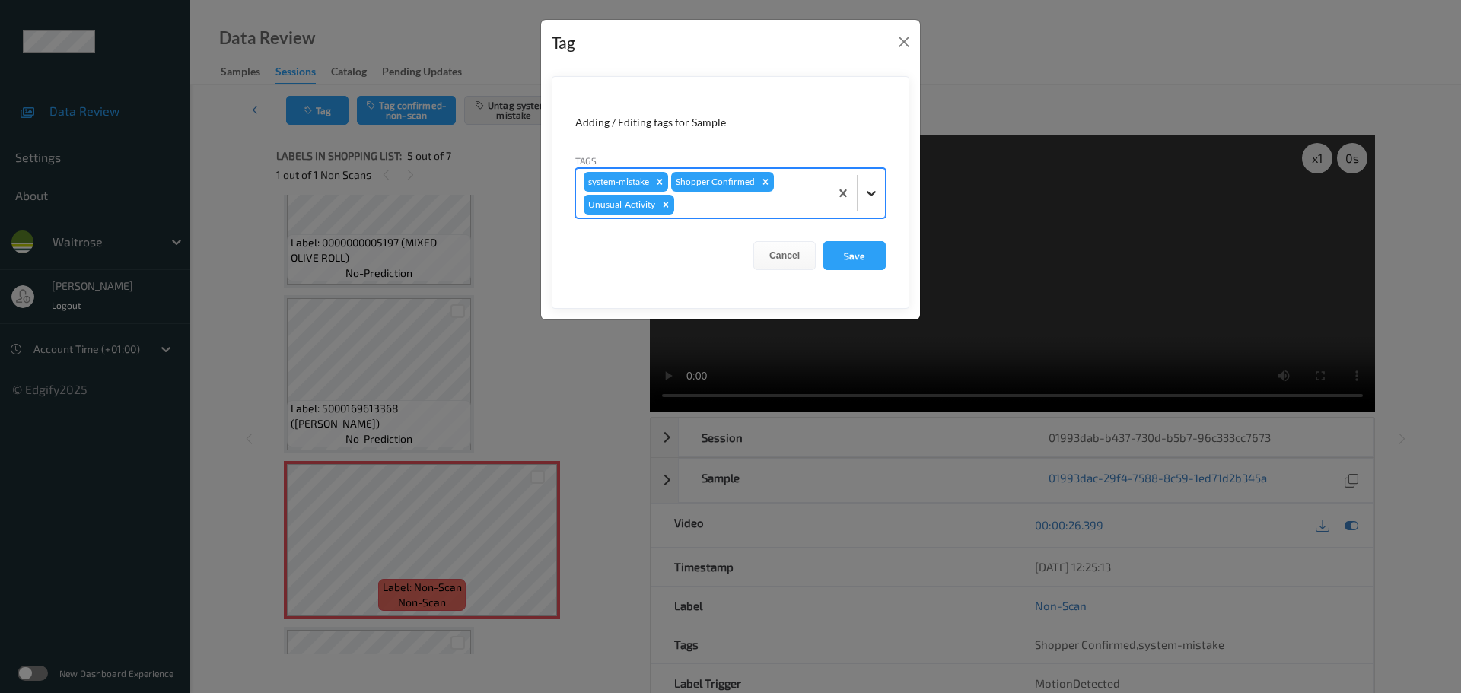
click at [875, 195] on icon at bounding box center [871, 193] width 15 height 15
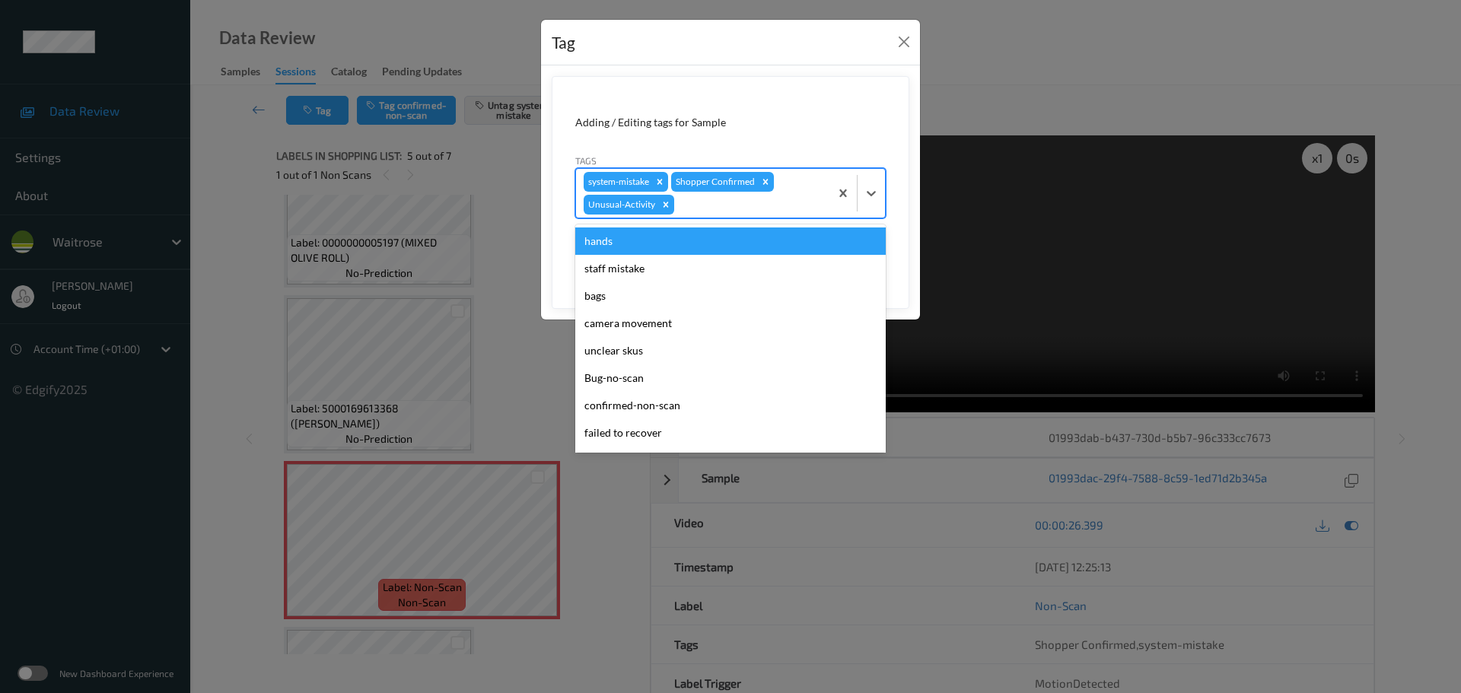
scroll to position [326, 0]
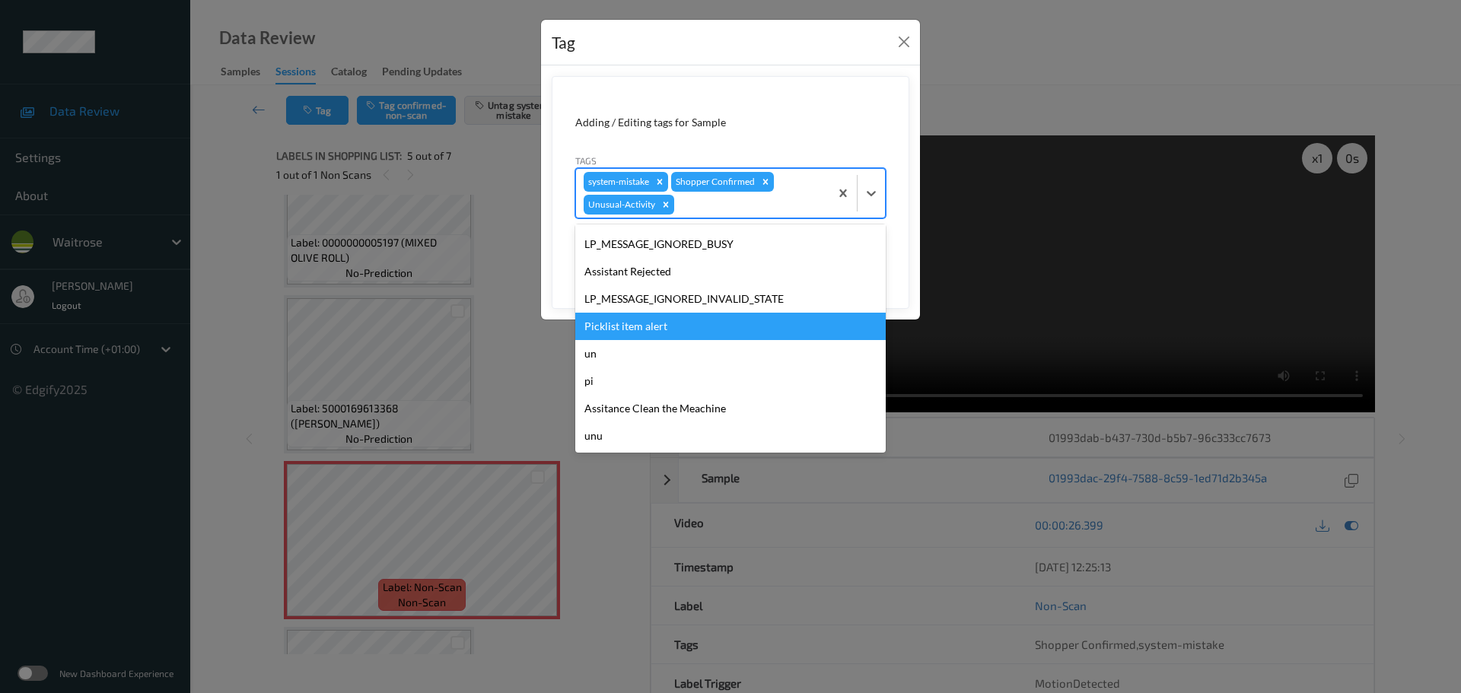
click at [608, 326] on div "Picklist item alert" at bounding box center [730, 326] width 310 height 27
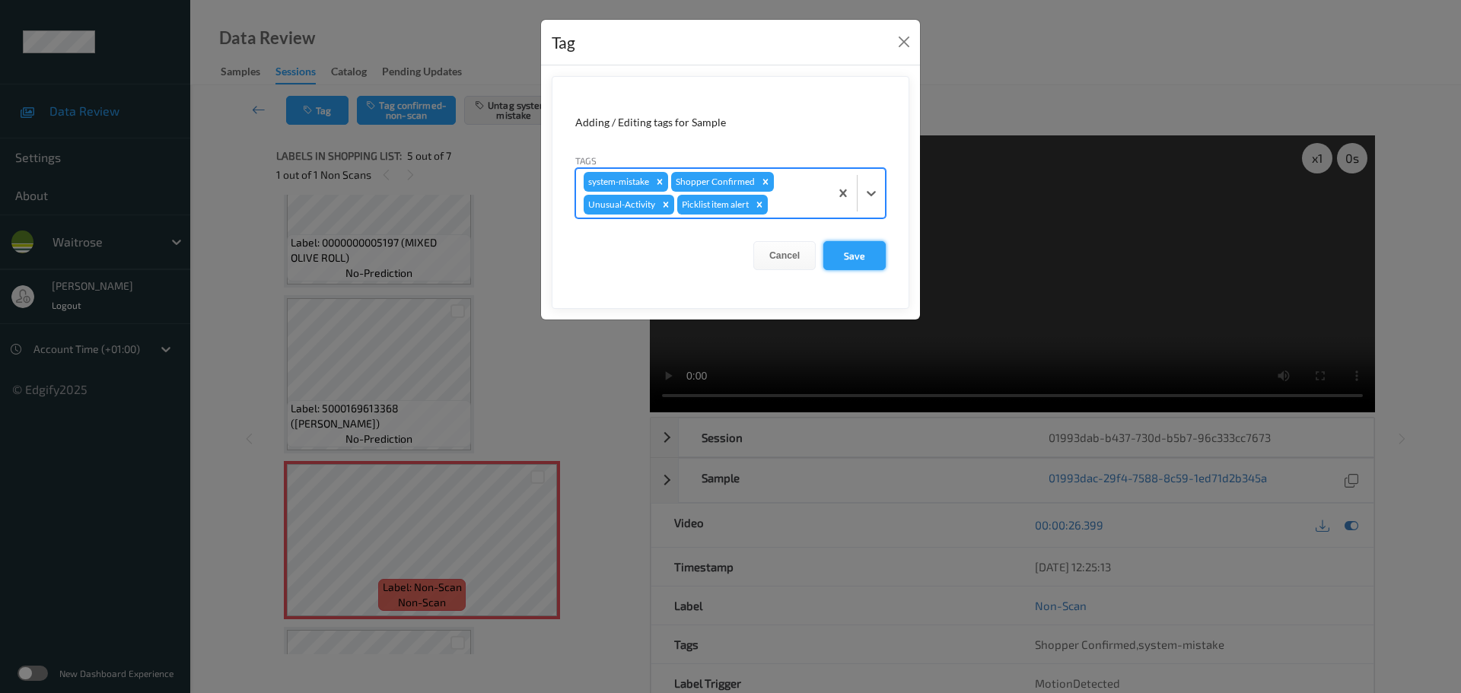
click at [853, 250] on button "Save" at bounding box center [854, 255] width 62 height 29
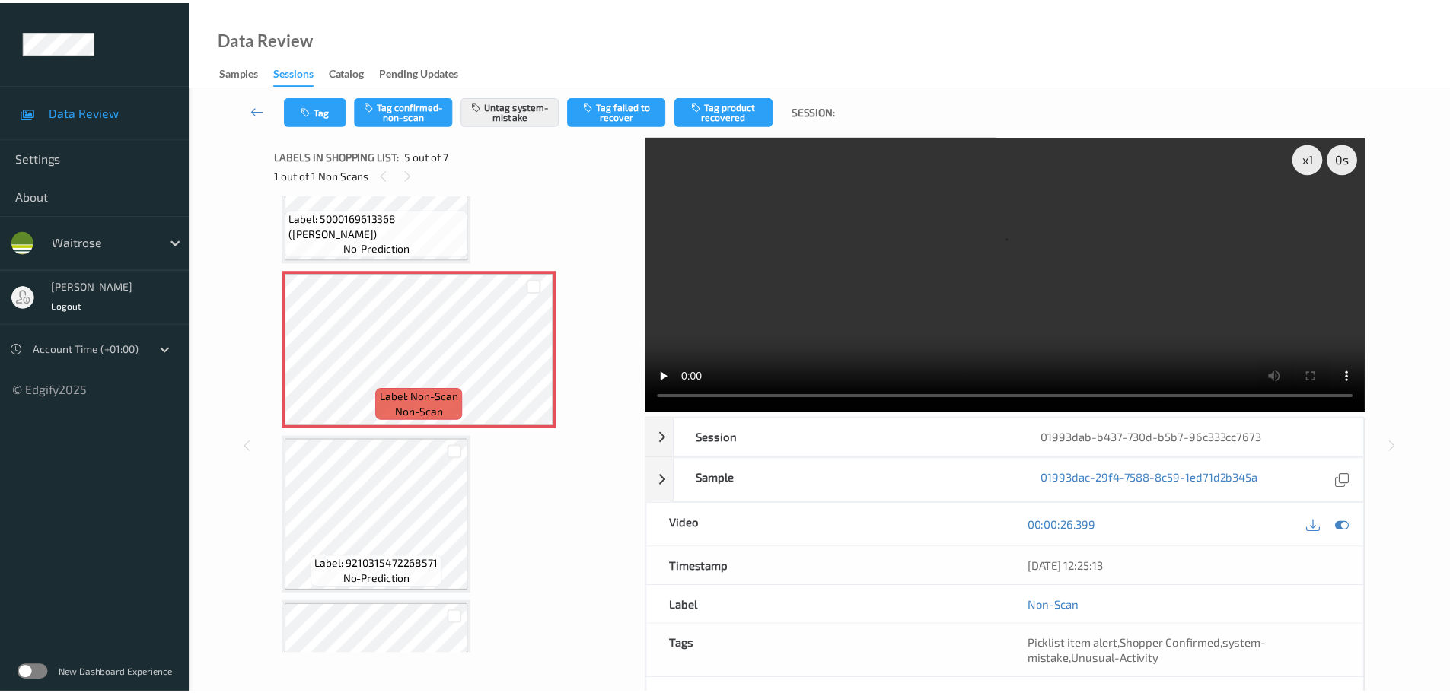
scroll to position [557, 0]
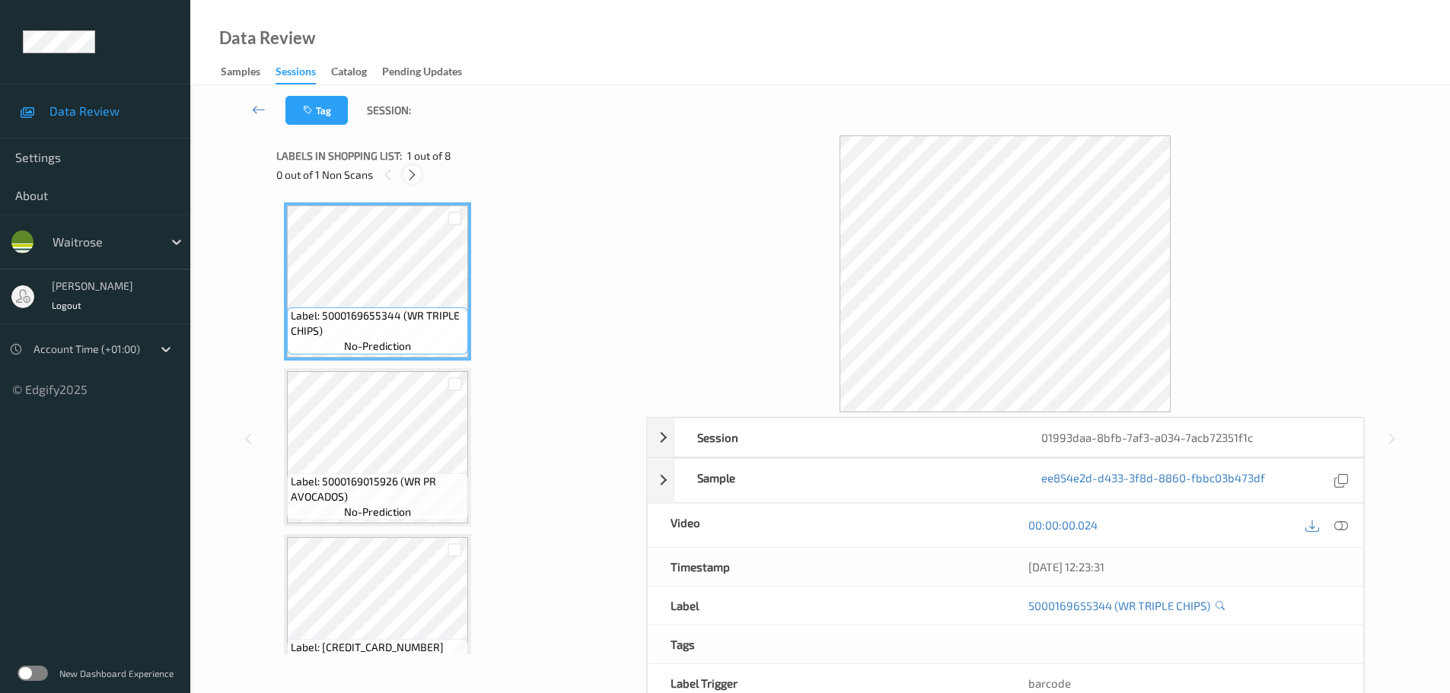
click at [409, 176] on icon at bounding box center [412, 175] width 13 height 14
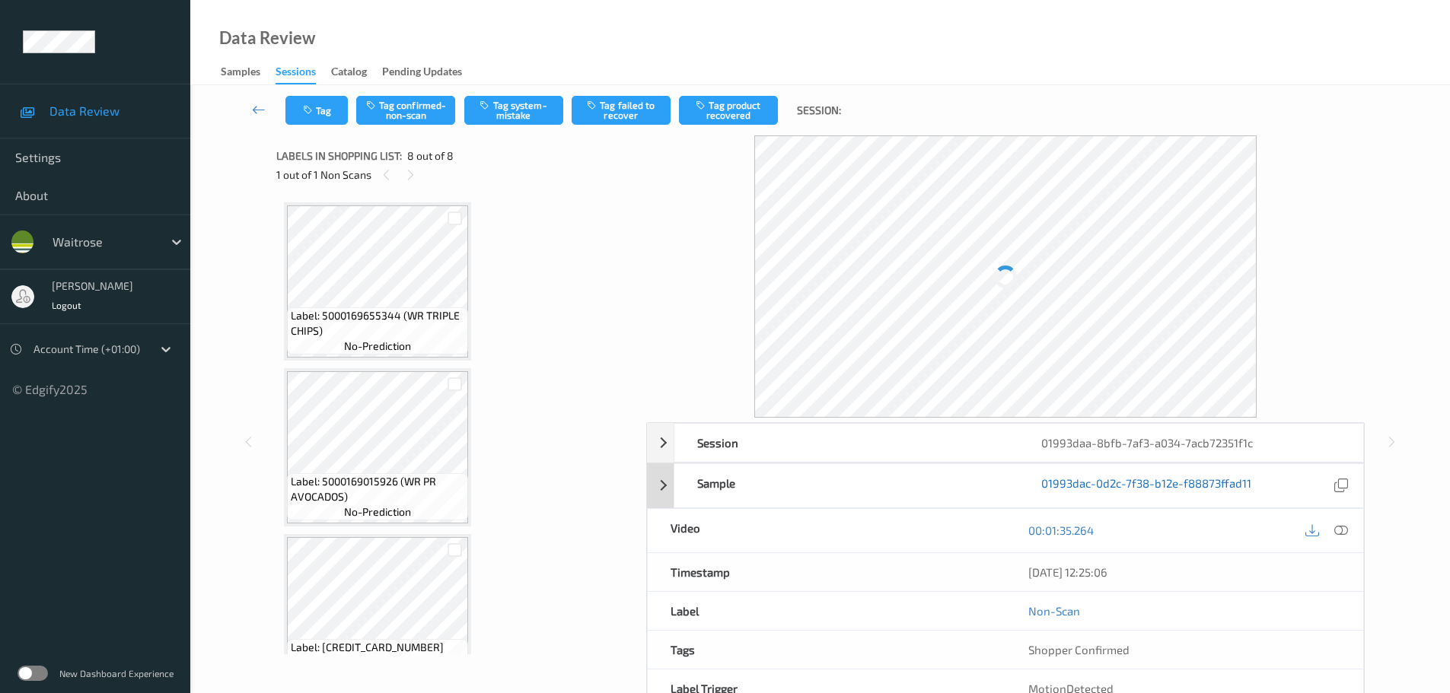
scroll to position [875, 0]
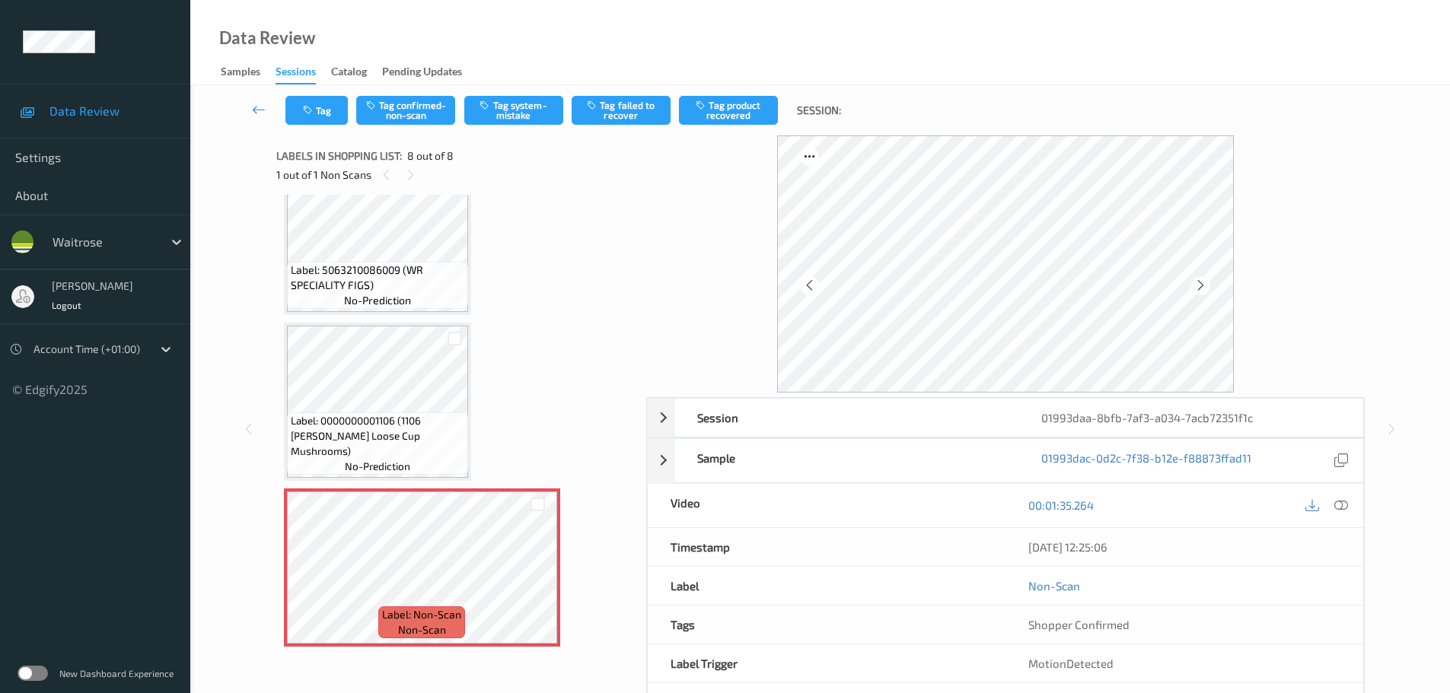
drag, startPoint x: 1340, startPoint y: 508, endPoint x: 1271, endPoint y: 412, distance: 118.4
click at [1340, 508] on icon at bounding box center [1341, 505] width 14 height 14
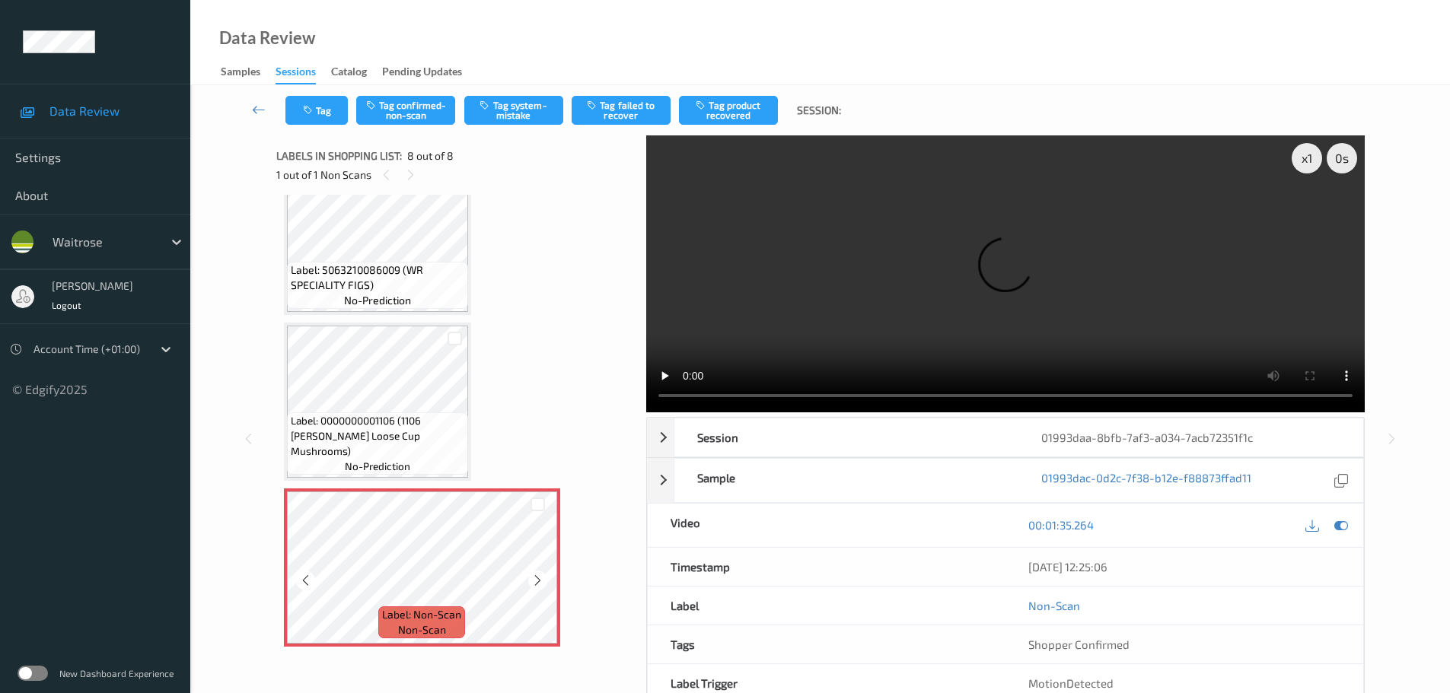
scroll to position [76, 0]
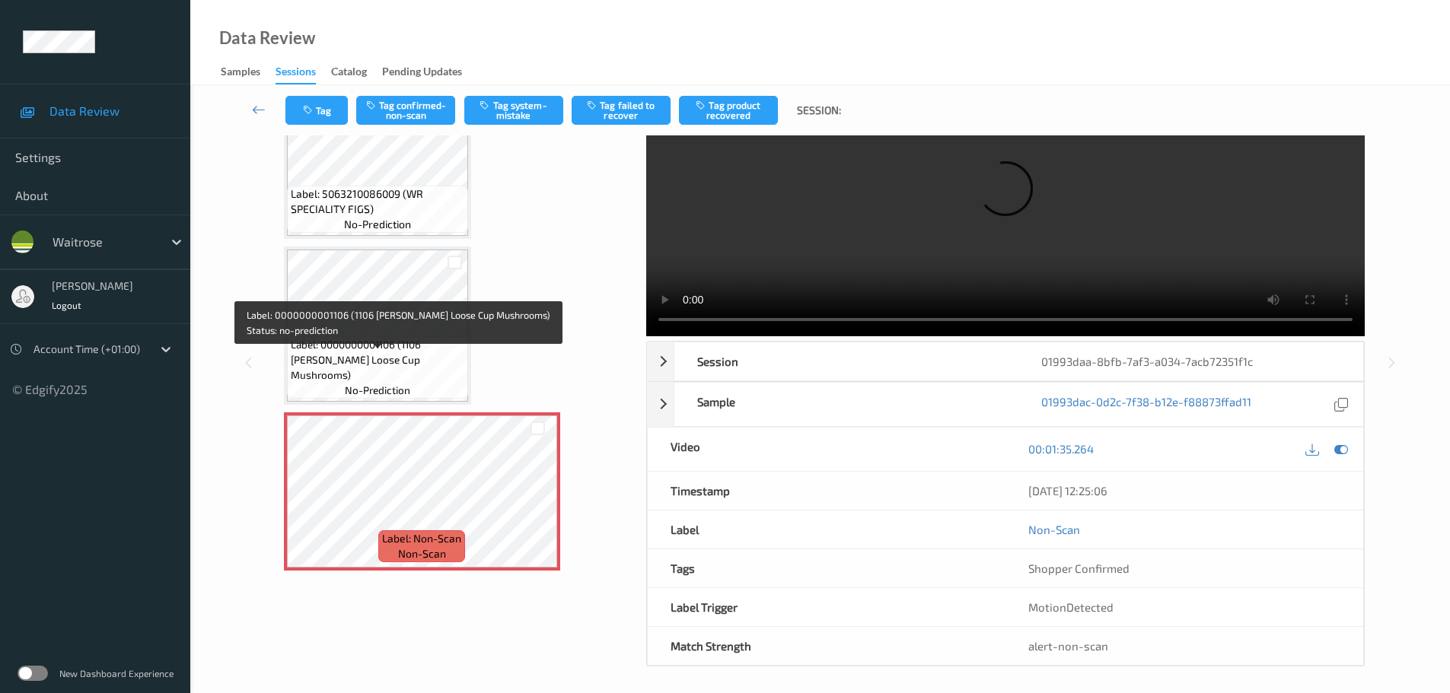
click at [419, 364] on span "Label: 0000000001106 (1106 [PERSON_NAME] Loose Cup Mushrooms)" at bounding box center [377, 360] width 173 height 46
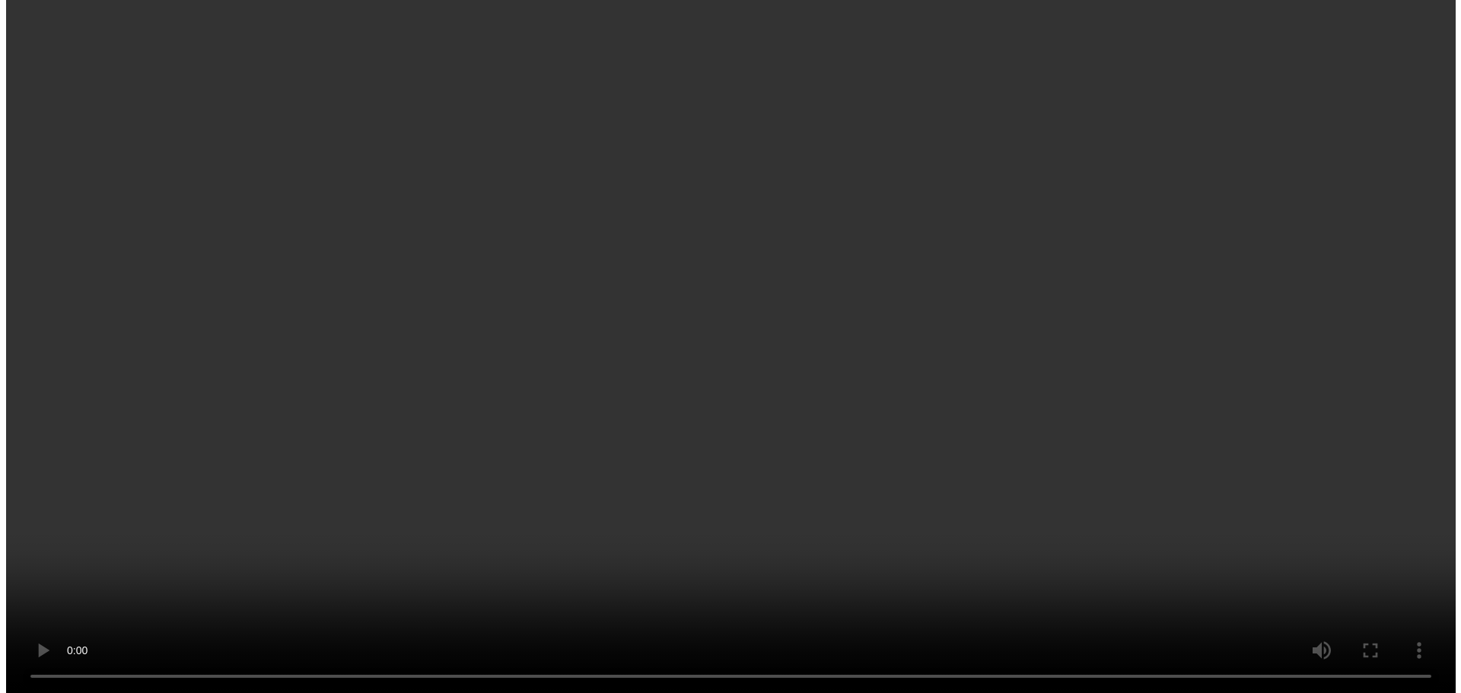
scroll to position [875, 0]
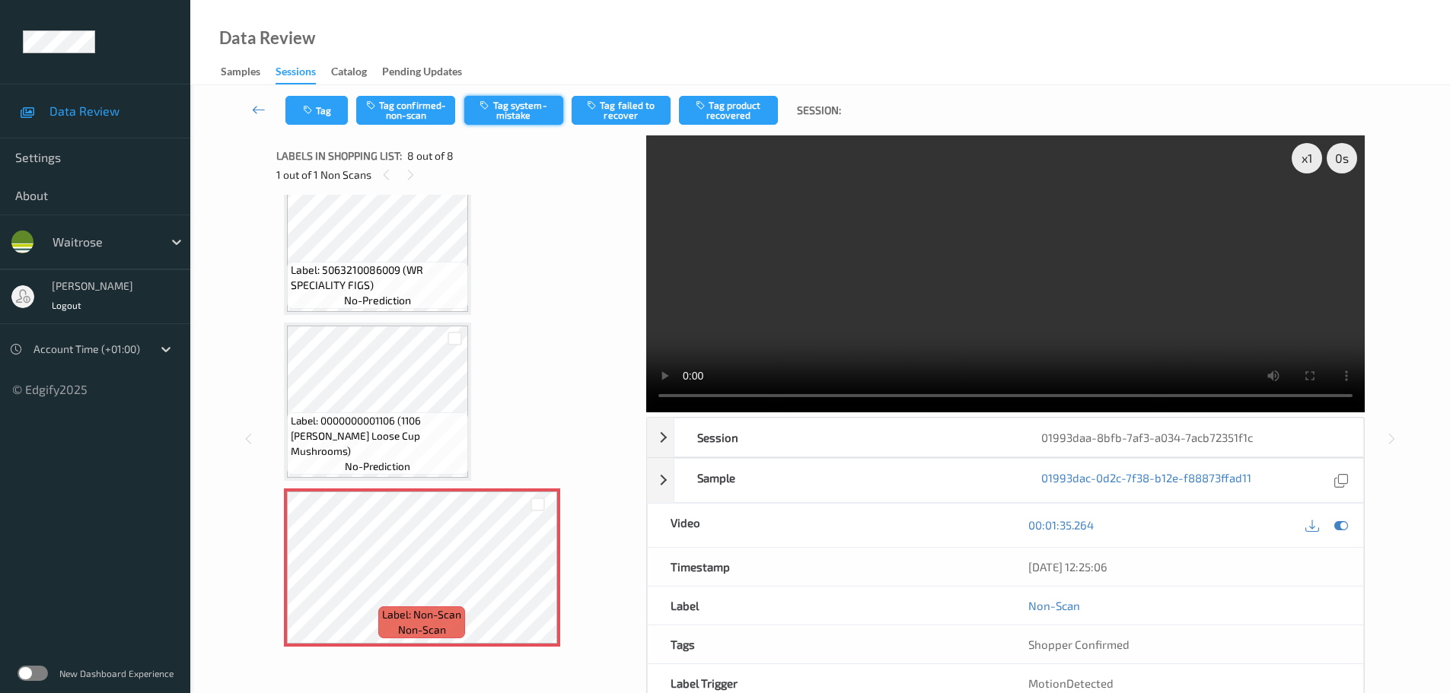
click at [506, 110] on button "Tag system-mistake" at bounding box center [513, 110] width 99 height 29
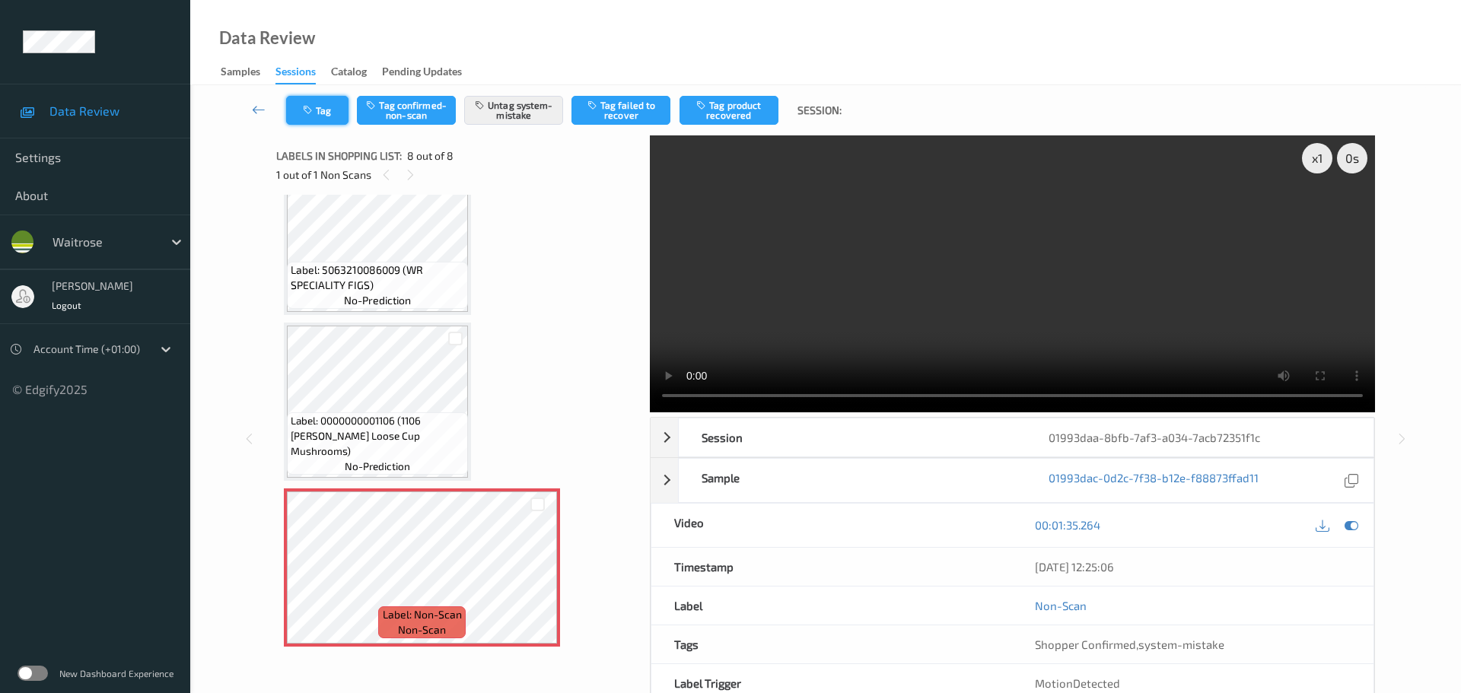
click at [326, 117] on button "Tag" at bounding box center [317, 110] width 62 height 29
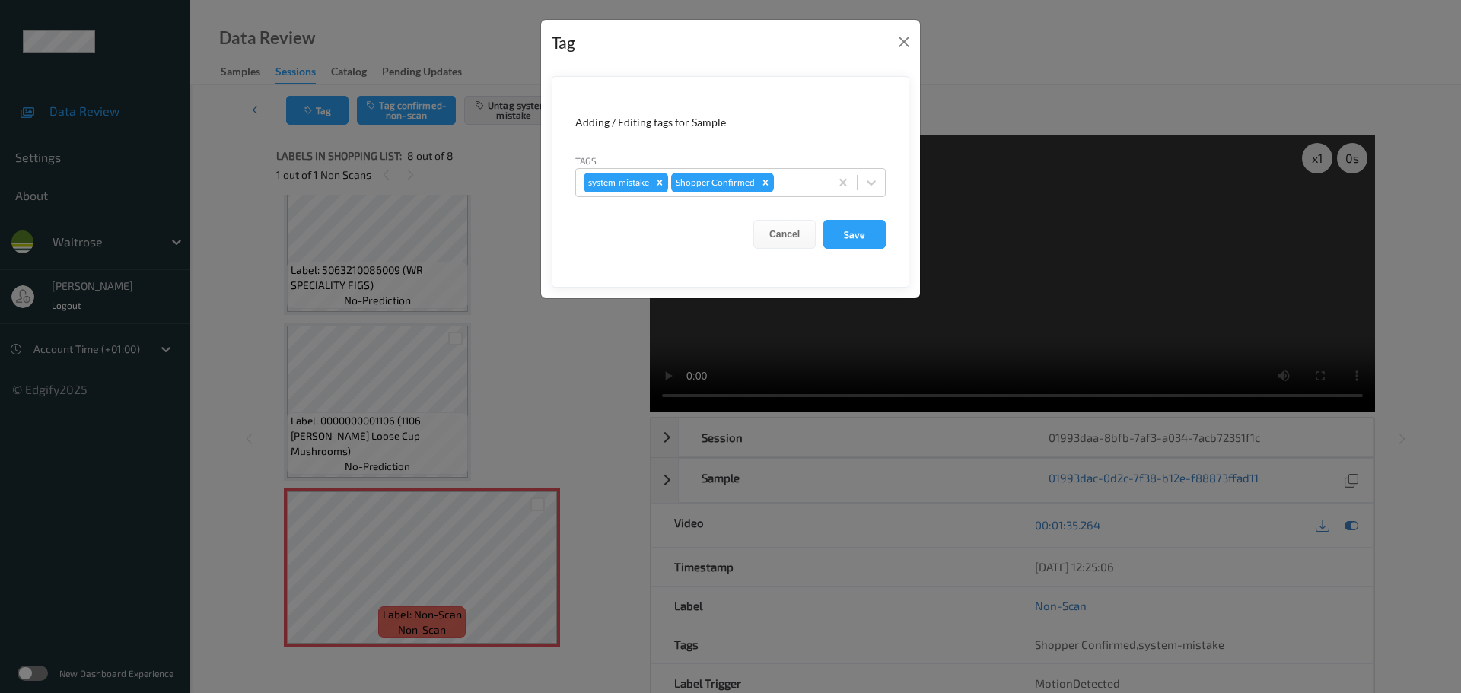
drag, startPoint x: 870, startPoint y: 188, endPoint x: 864, endPoint y: 198, distance: 11.2
click at [869, 188] on icon at bounding box center [871, 182] width 15 height 15
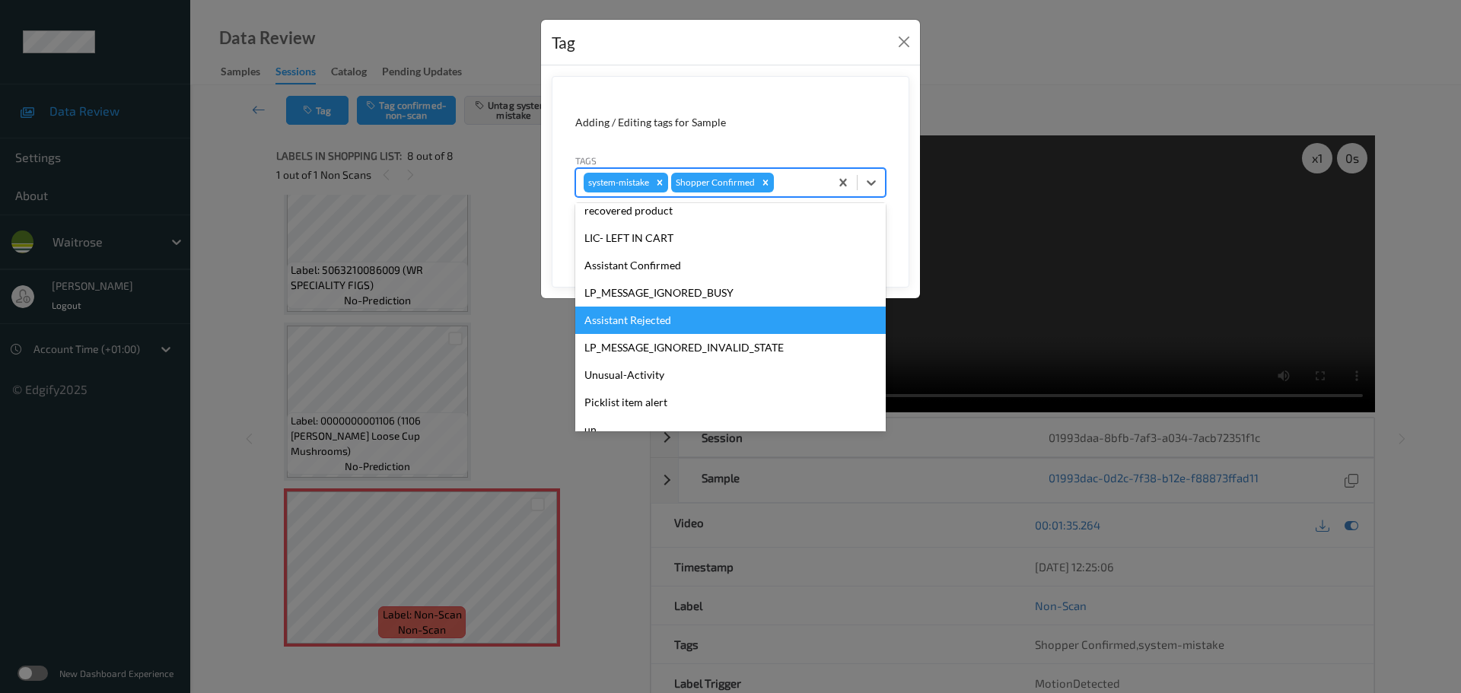
scroll to position [304, 0]
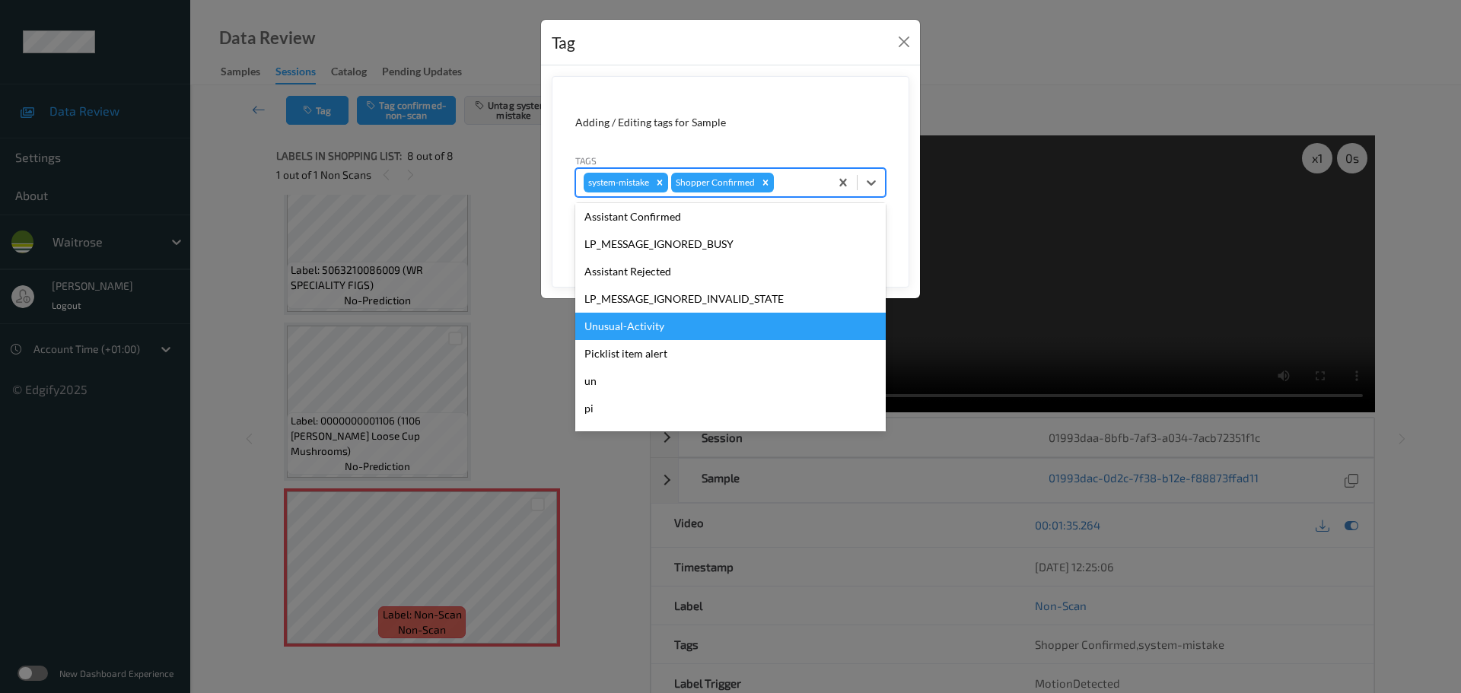
click at [609, 323] on div "Unusual-Activity" at bounding box center [730, 326] width 310 height 27
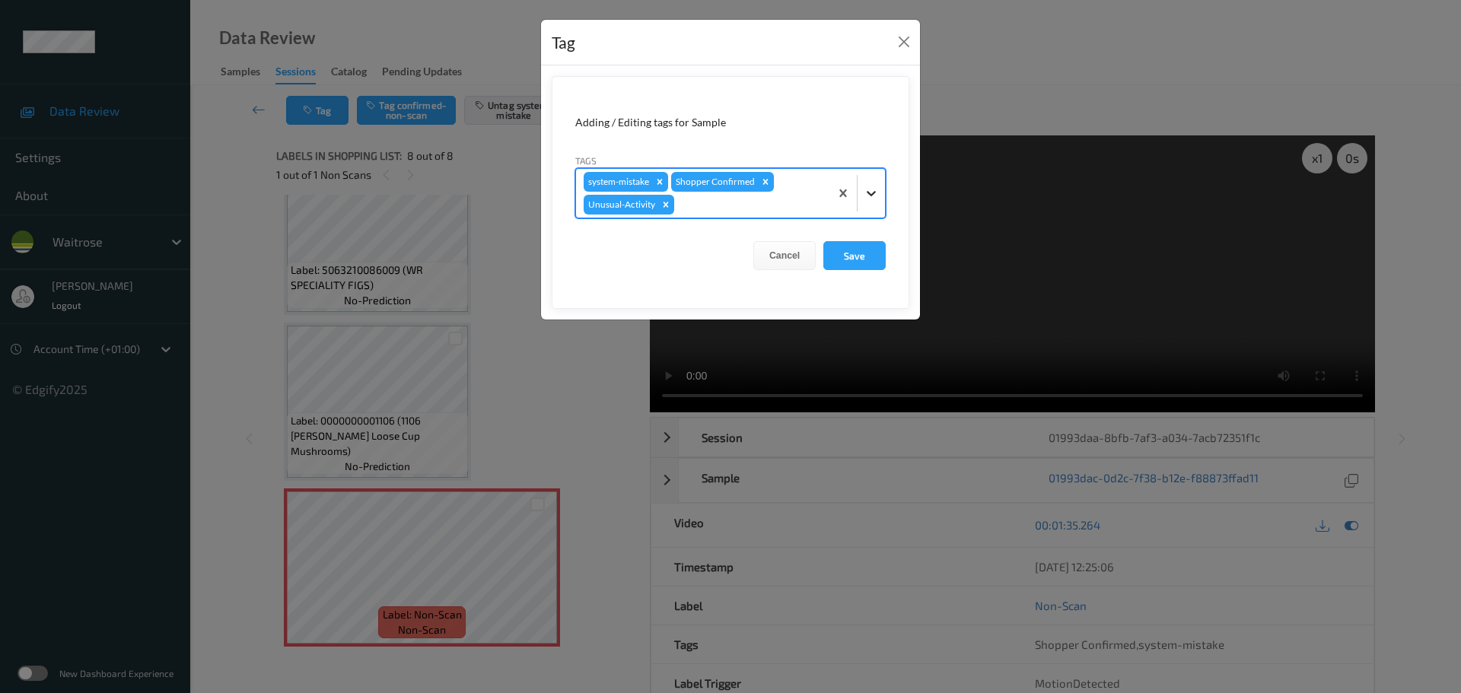
drag, startPoint x: 873, startPoint y: 195, endPoint x: 867, endPoint y: 201, distance: 8.1
click at [874, 195] on icon at bounding box center [871, 193] width 15 height 15
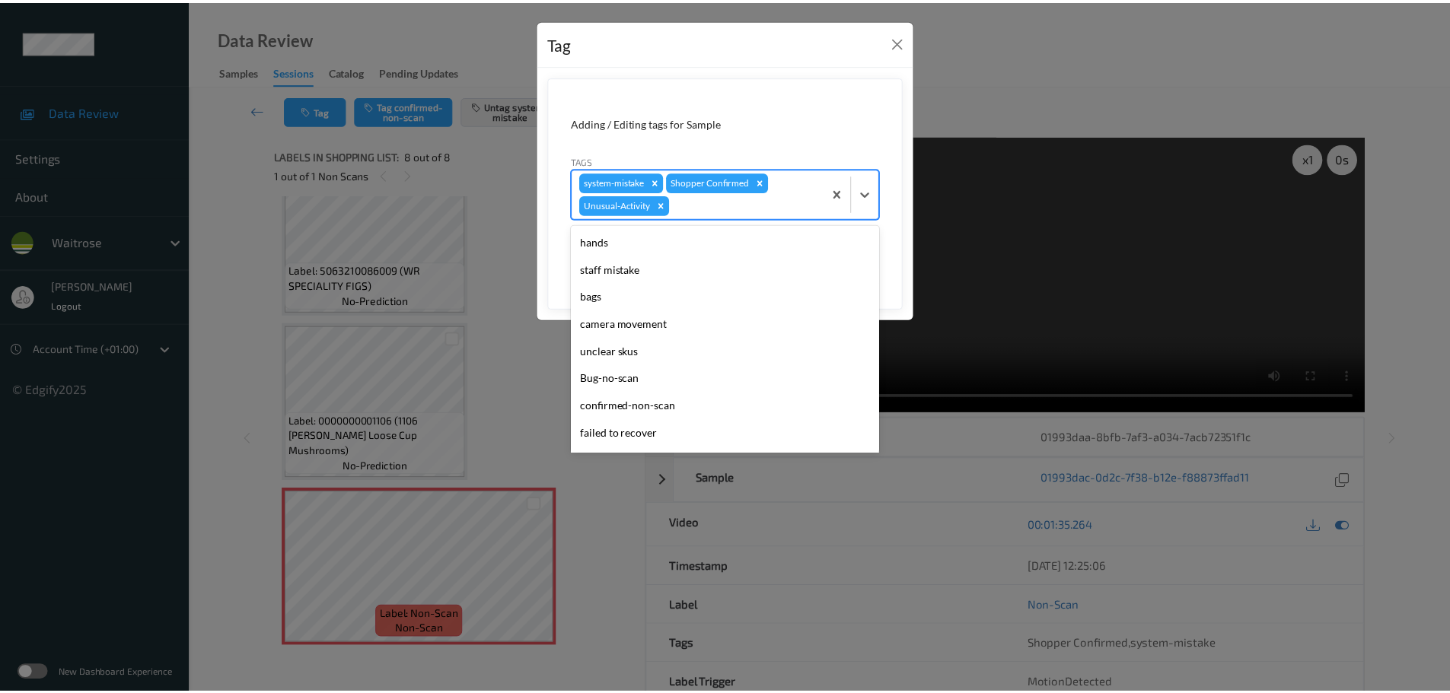
scroll to position [326, 0]
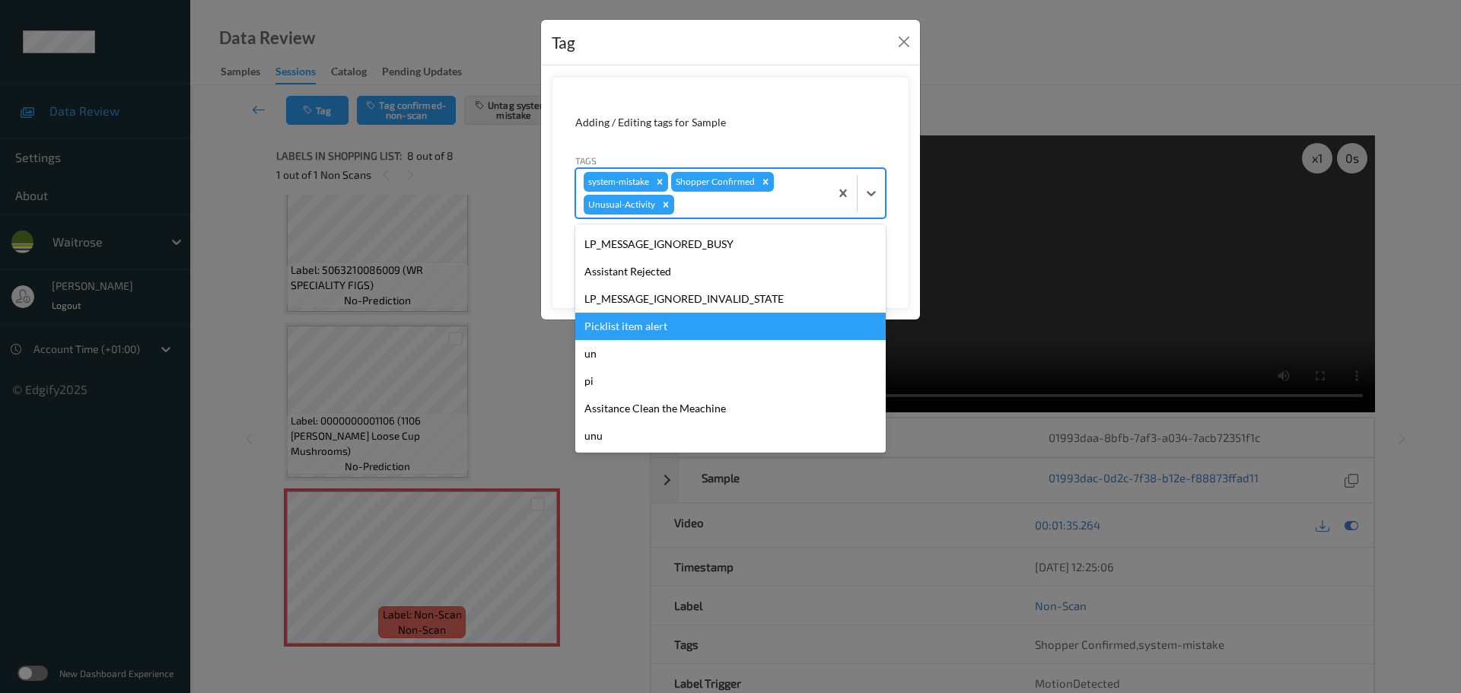
click at [630, 329] on div "Picklist item alert" at bounding box center [730, 326] width 310 height 27
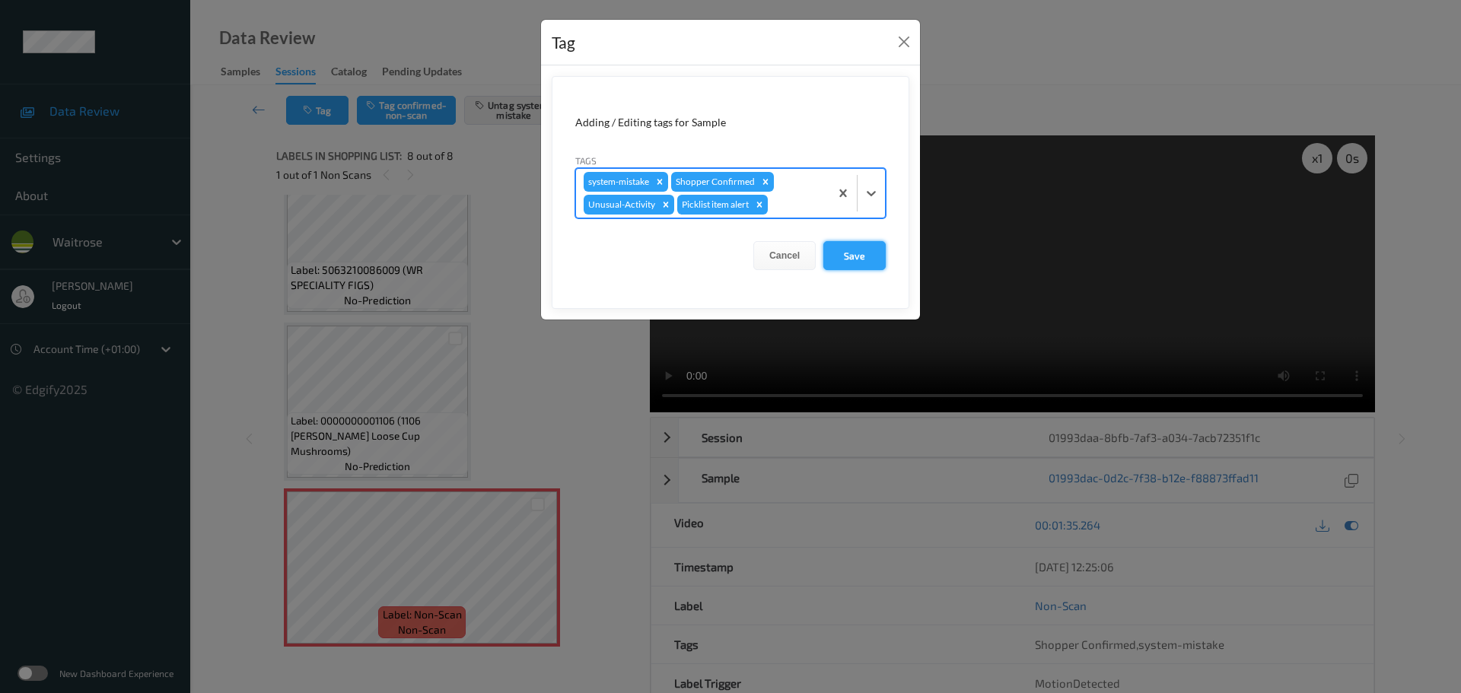
click at [847, 248] on button "Save" at bounding box center [854, 255] width 62 height 29
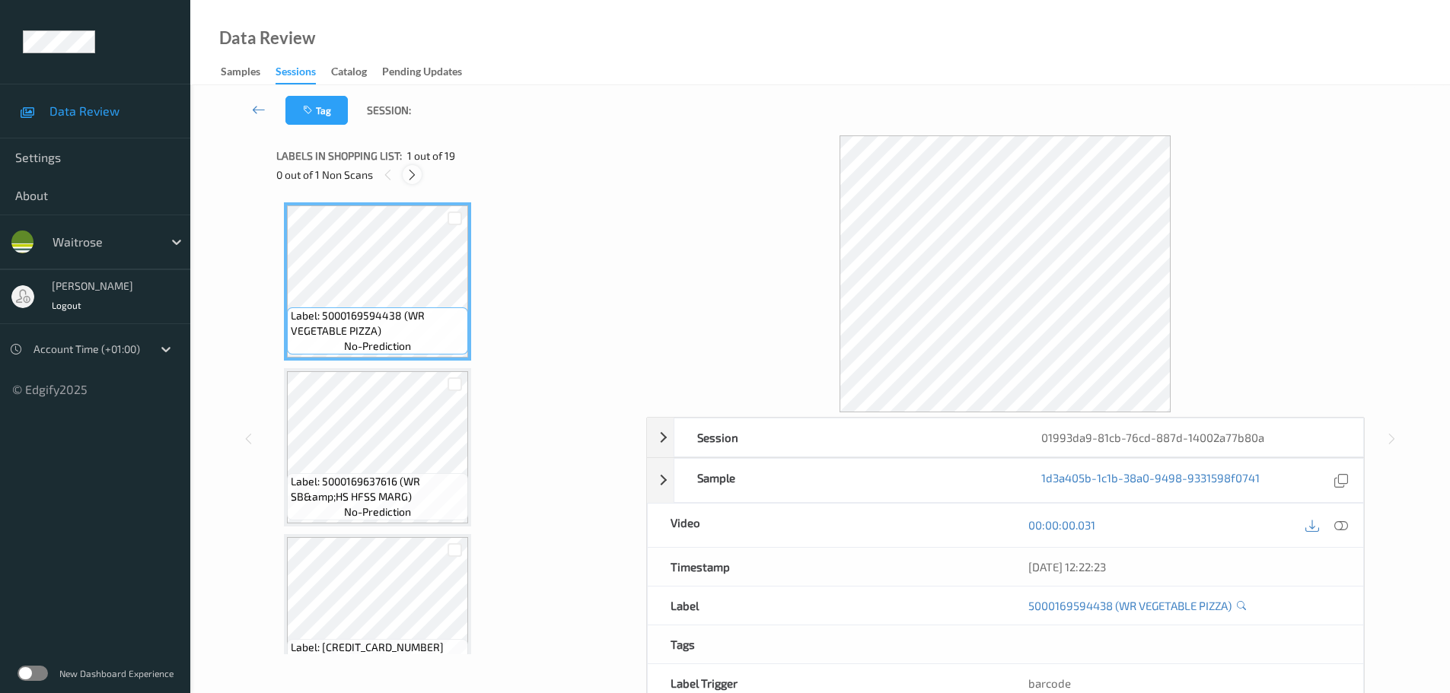
click at [416, 173] on icon at bounding box center [412, 175] width 13 height 14
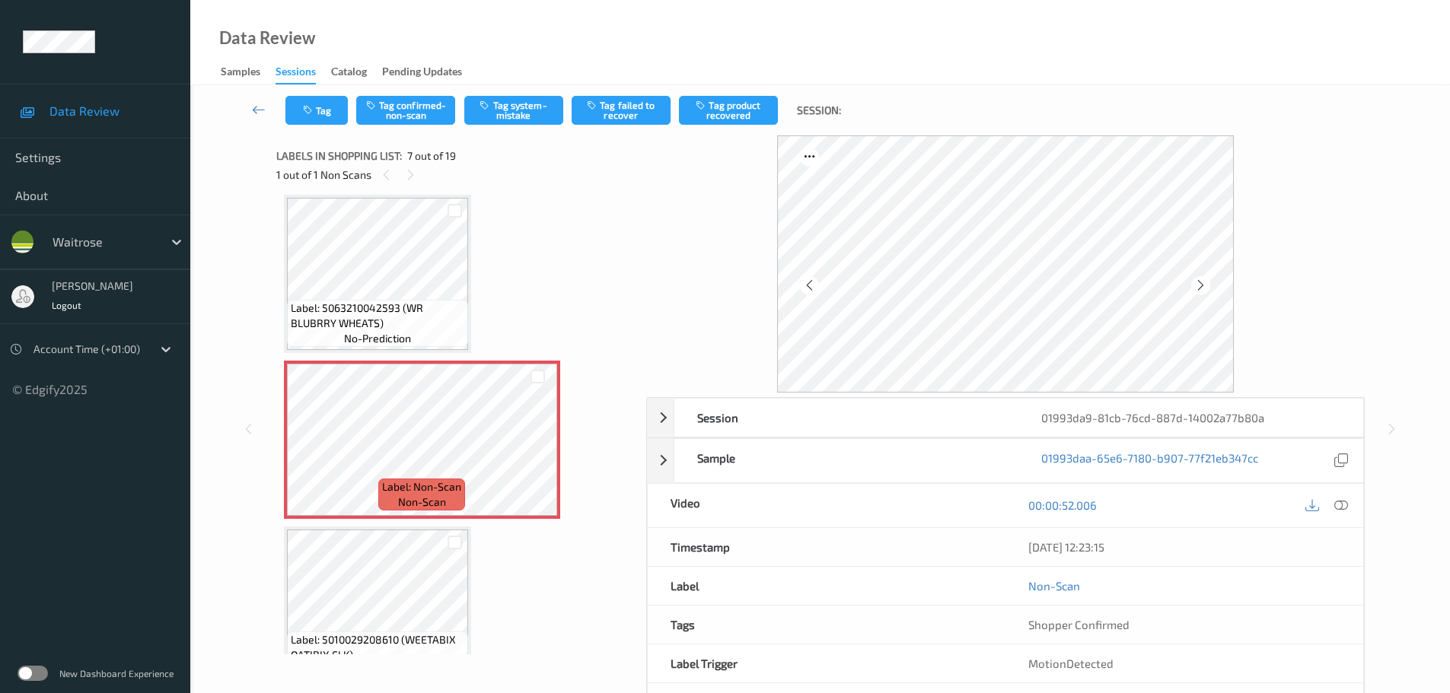
click at [1338, 508] on icon at bounding box center [1341, 505] width 14 height 14
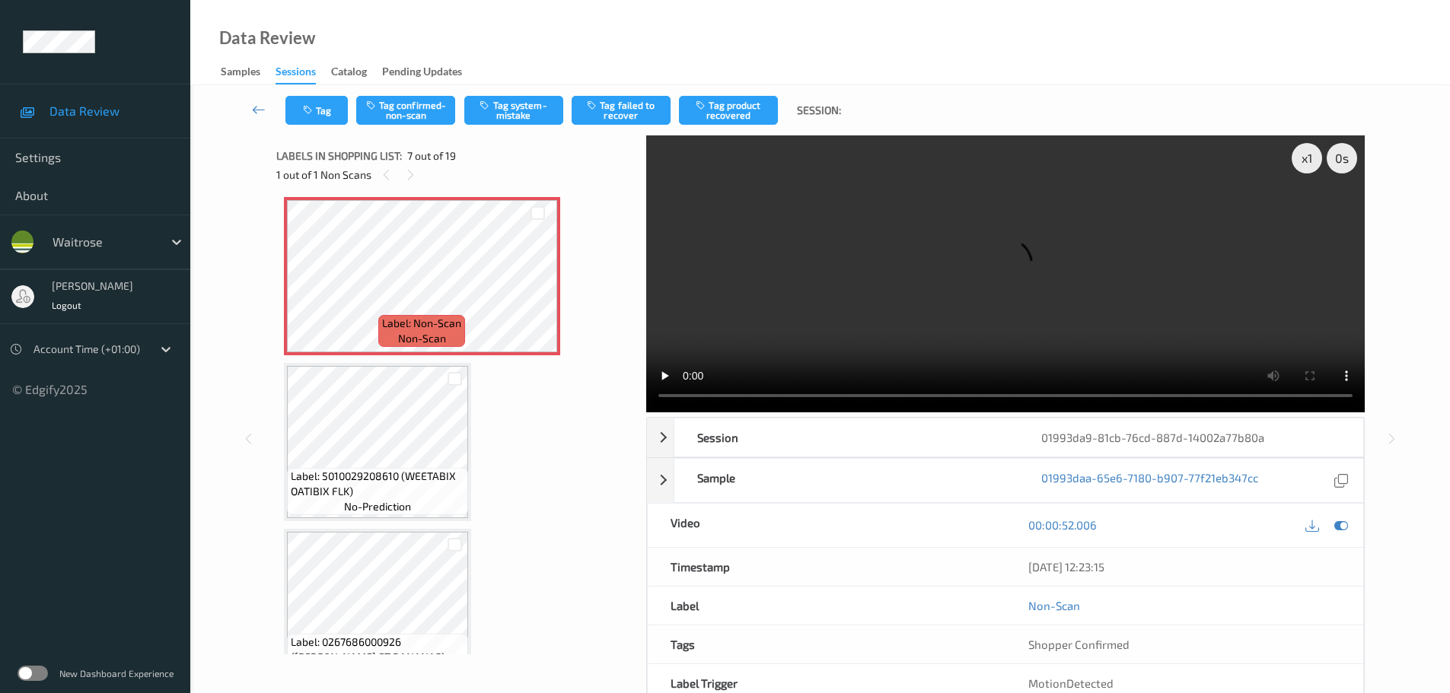
scroll to position [989, 0]
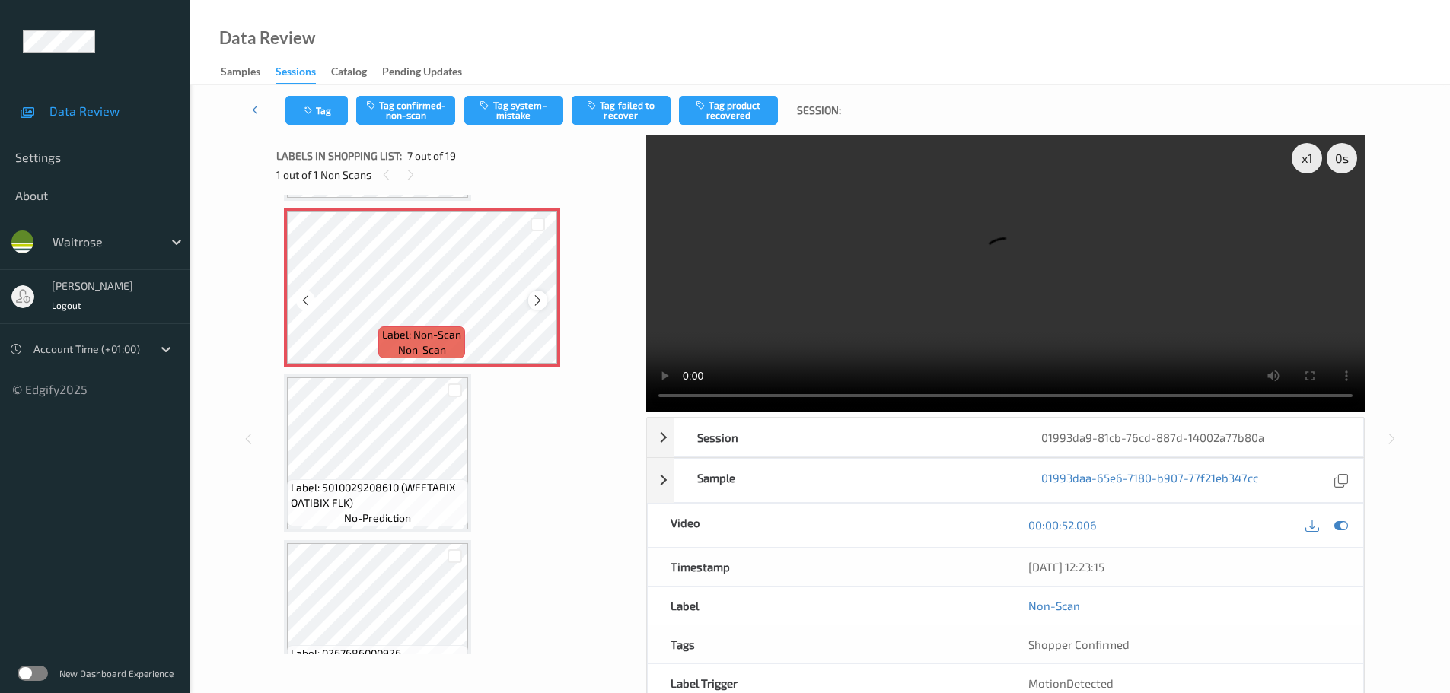
click at [531, 301] on icon at bounding box center [537, 301] width 13 height 14
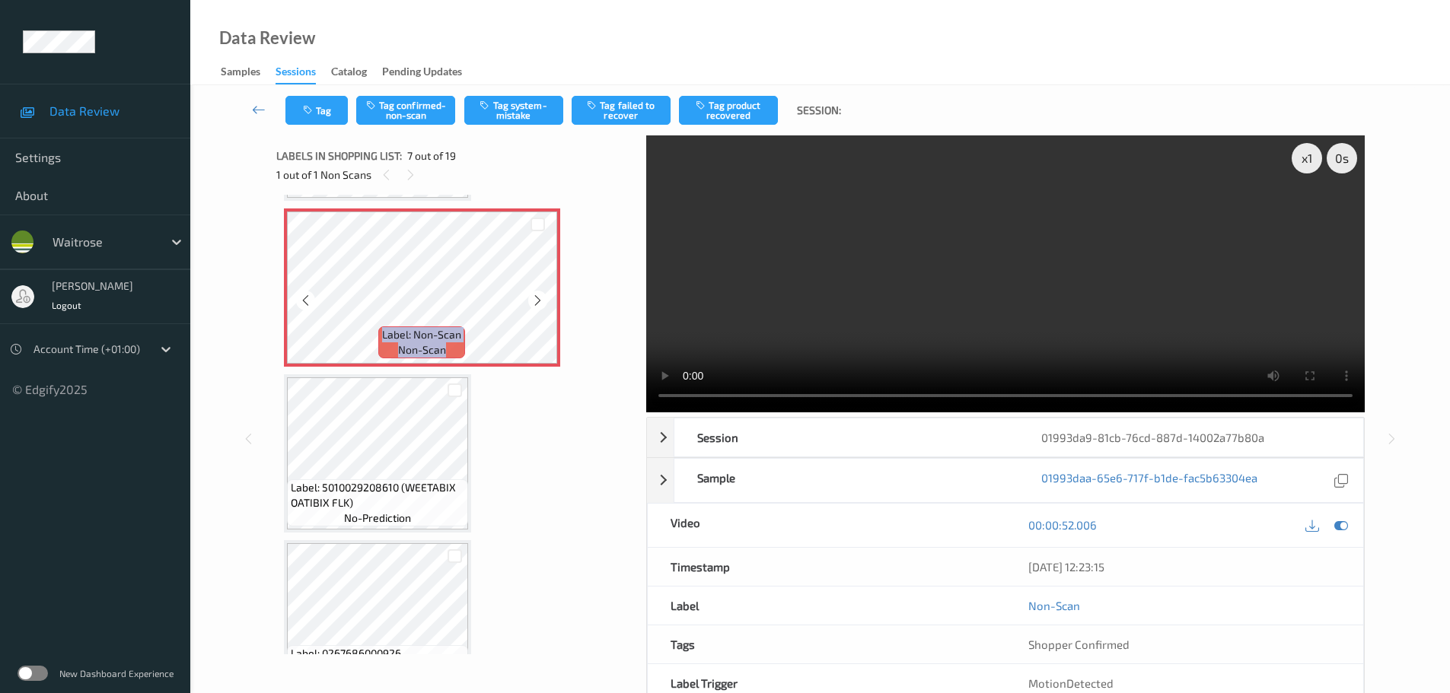
click at [531, 301] on icon at bounding box center [537, 301] width 13 height 14
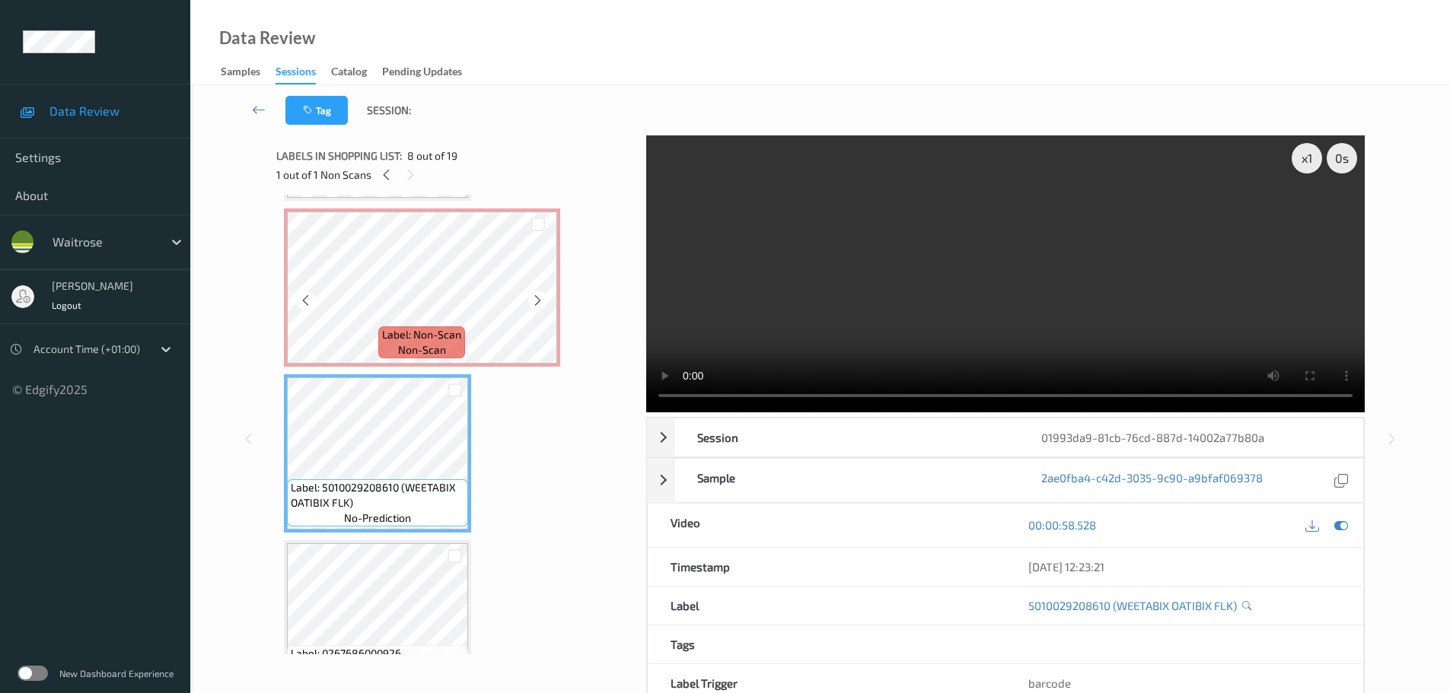
click at [432, 339] on span "Label: Non-Scan" at bounding box center [421, 334] width 79 height 15
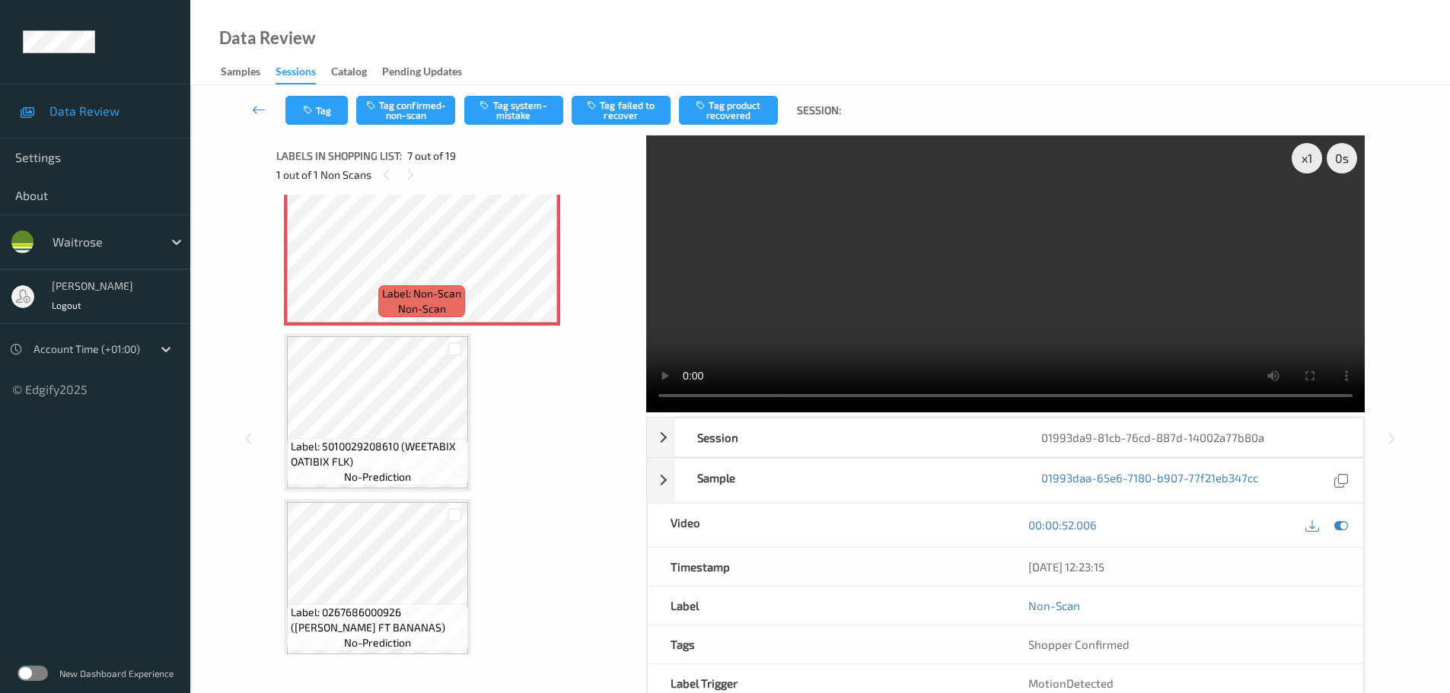
scroll to position [1065, 0]
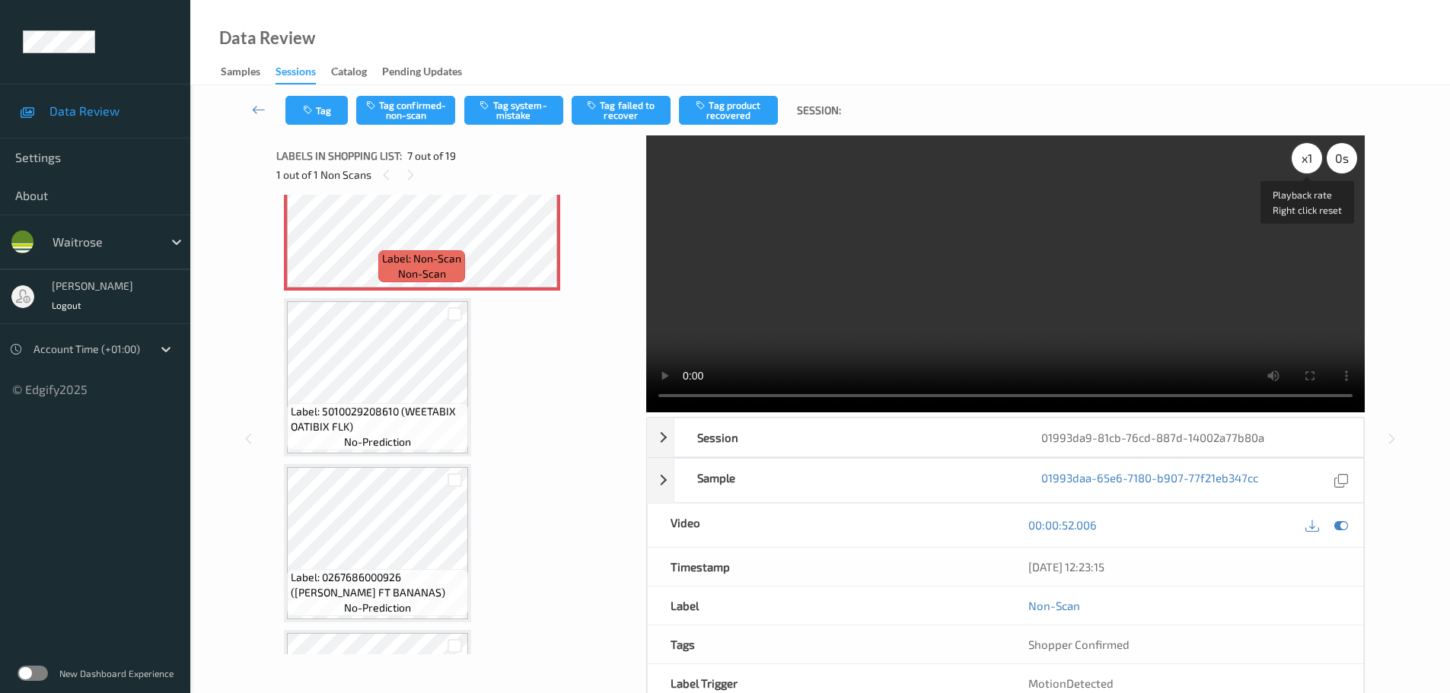
click at [1305, 162] on div "x 1" at bounding box center [1306, 158] width 30 height 30
click at [1305, 162] on div "x 2" at bounding box center [1306, 158] width 30 height 30
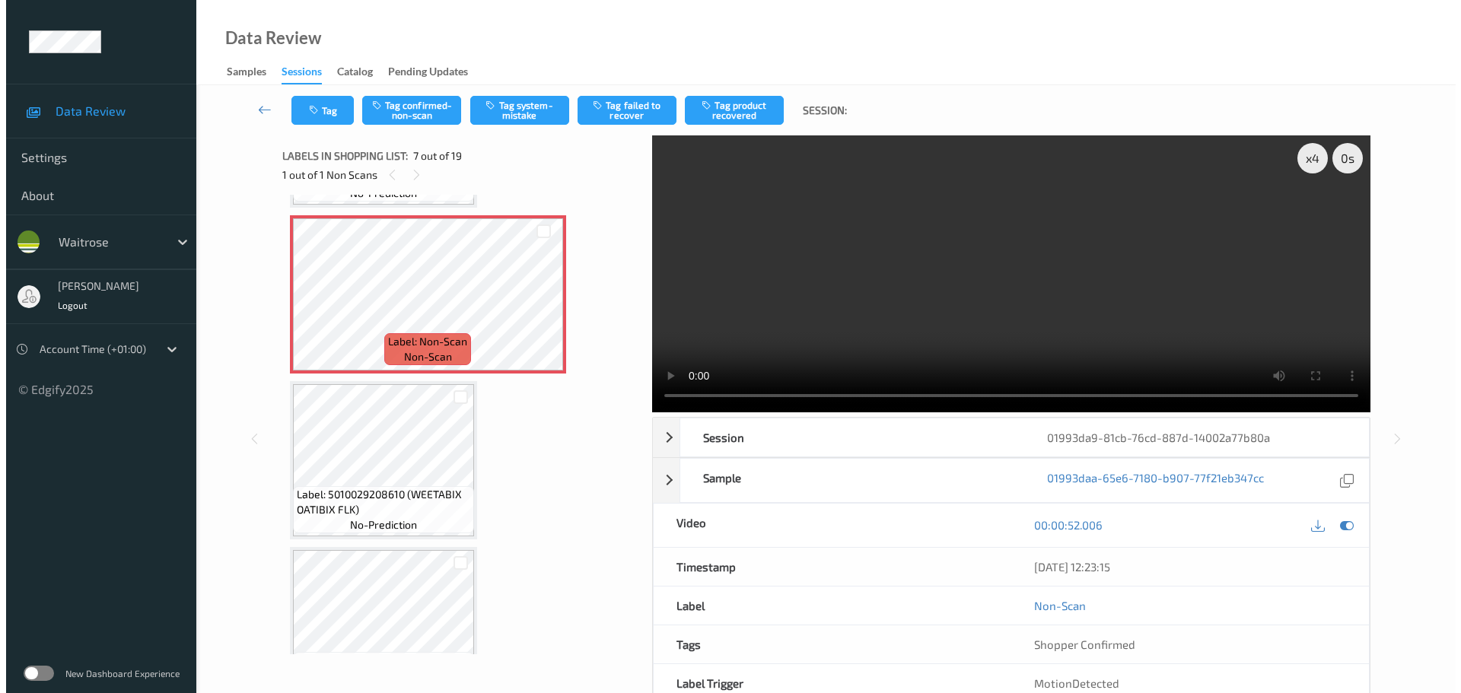
scroll to position [913, 0]
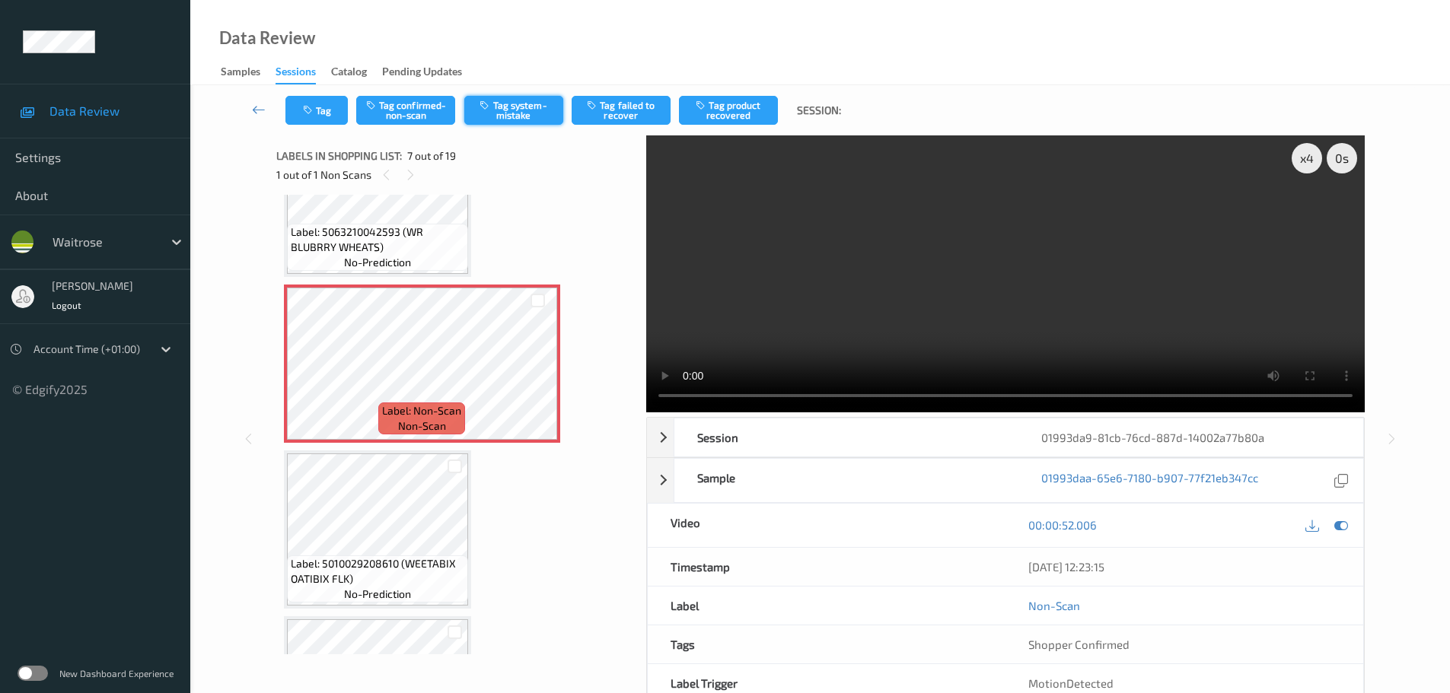
click at [497, 110] on button "Tag system-mistake" at bounding box center [513, 110] width 99 height 29
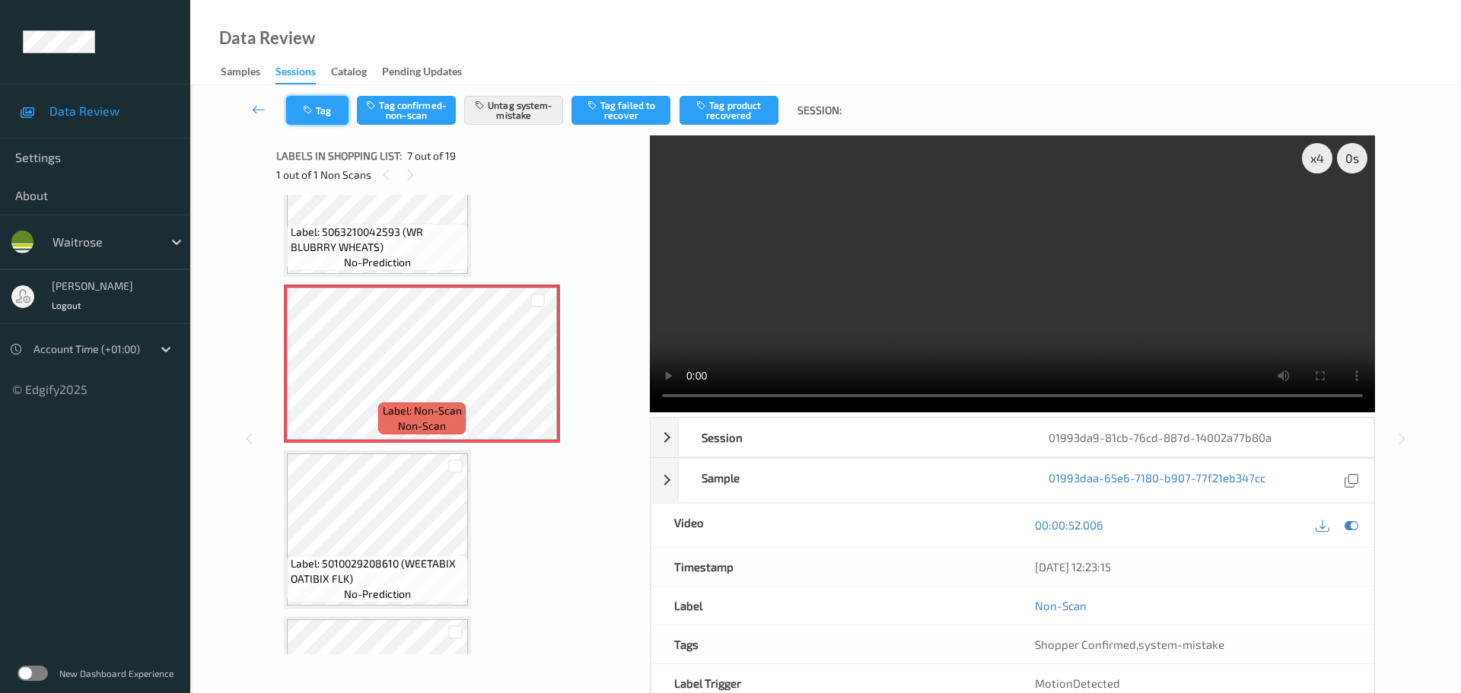
click at [322, 117] on button "Tag" at bounding box center [317, 110] width 62 height 29
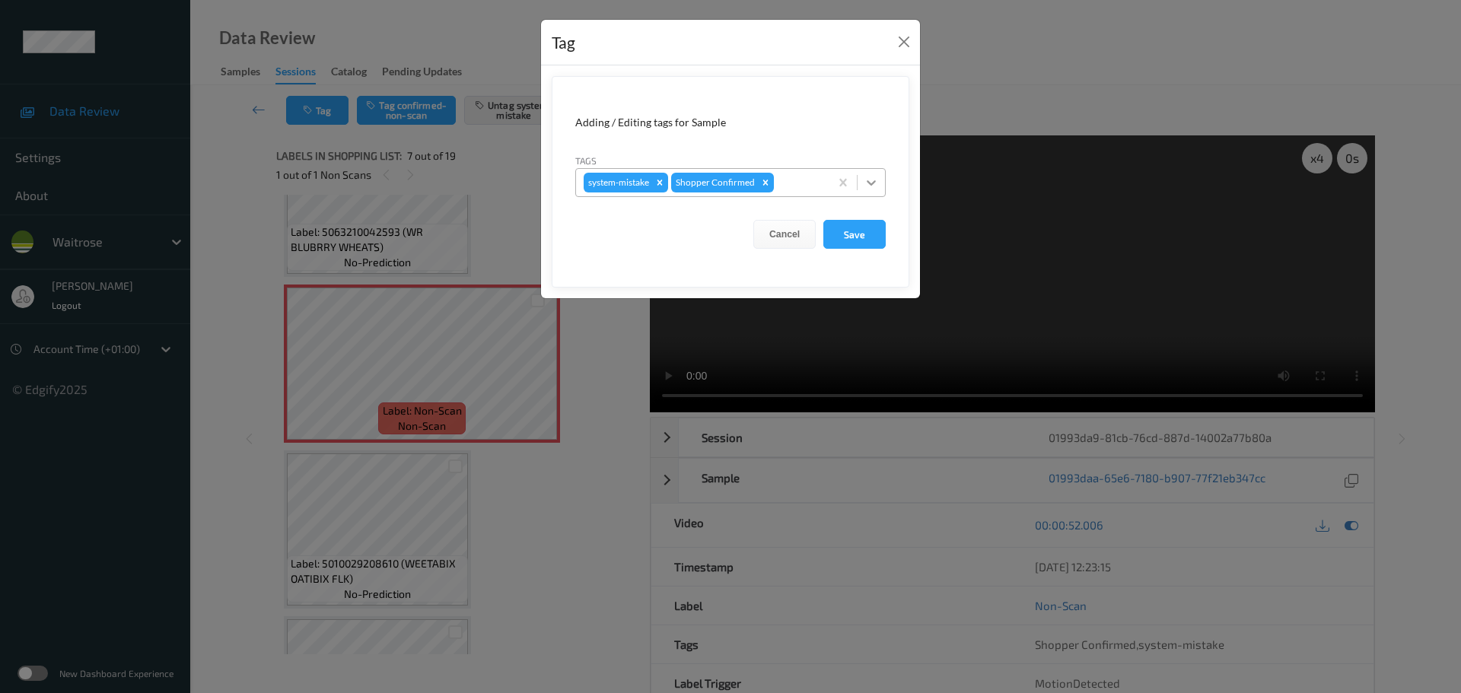
click at [873, 181] on icon at bounding box center [871, 182] width 15 height 15
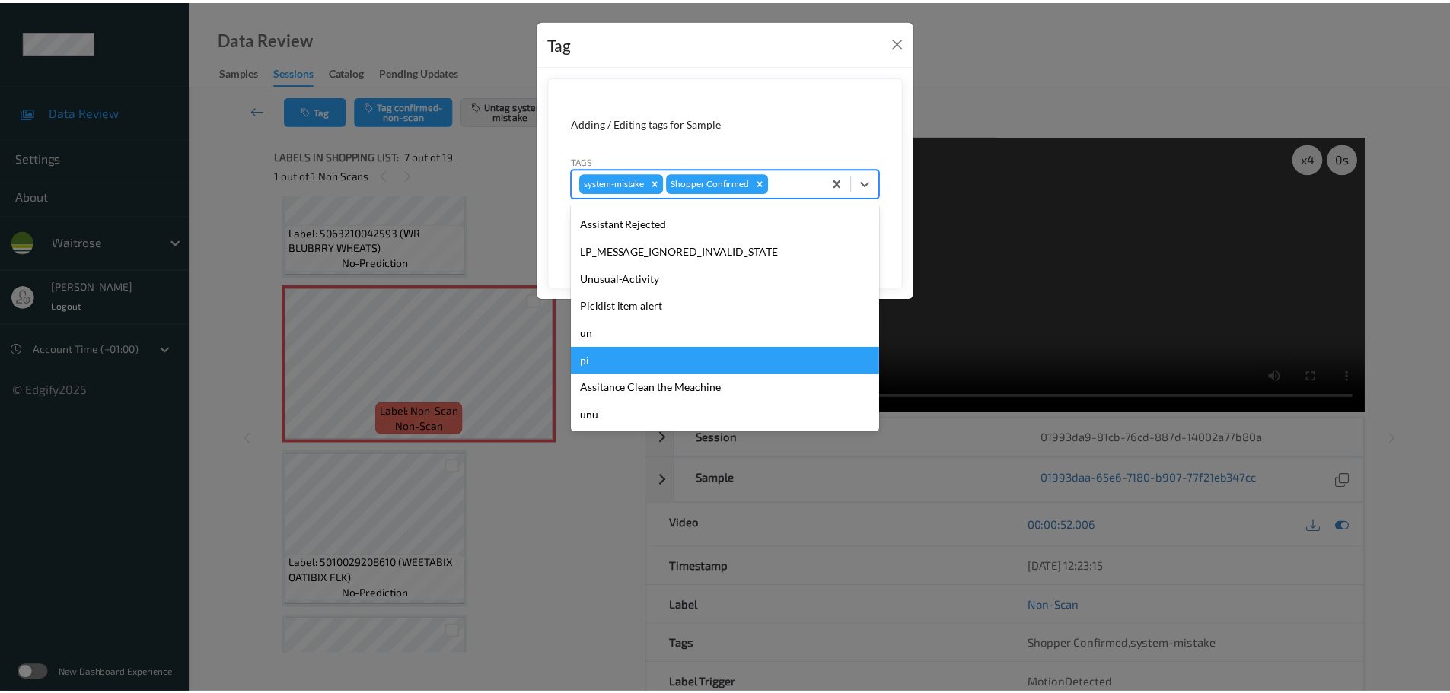
scroll to position [0, 0]
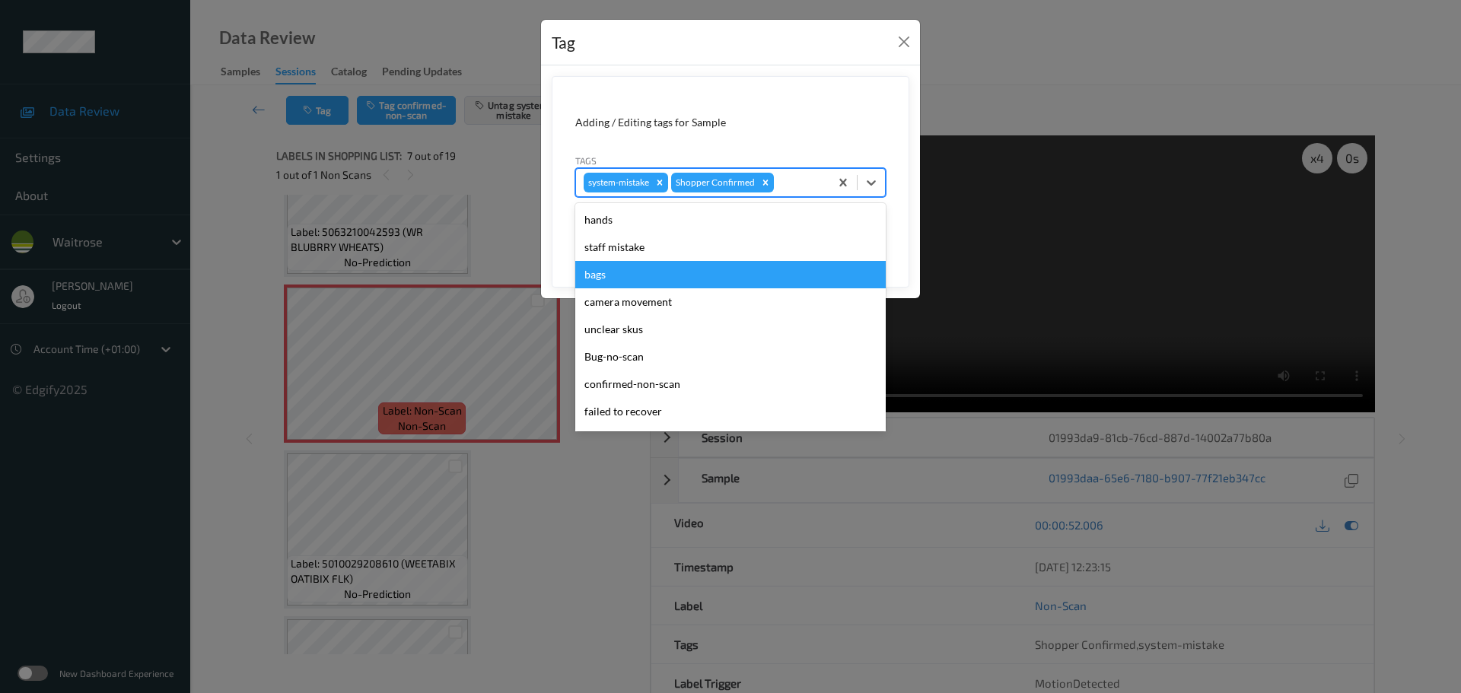
click at [607, 267] on div "bags" at bounding box center [730, 274] width 310 height 27
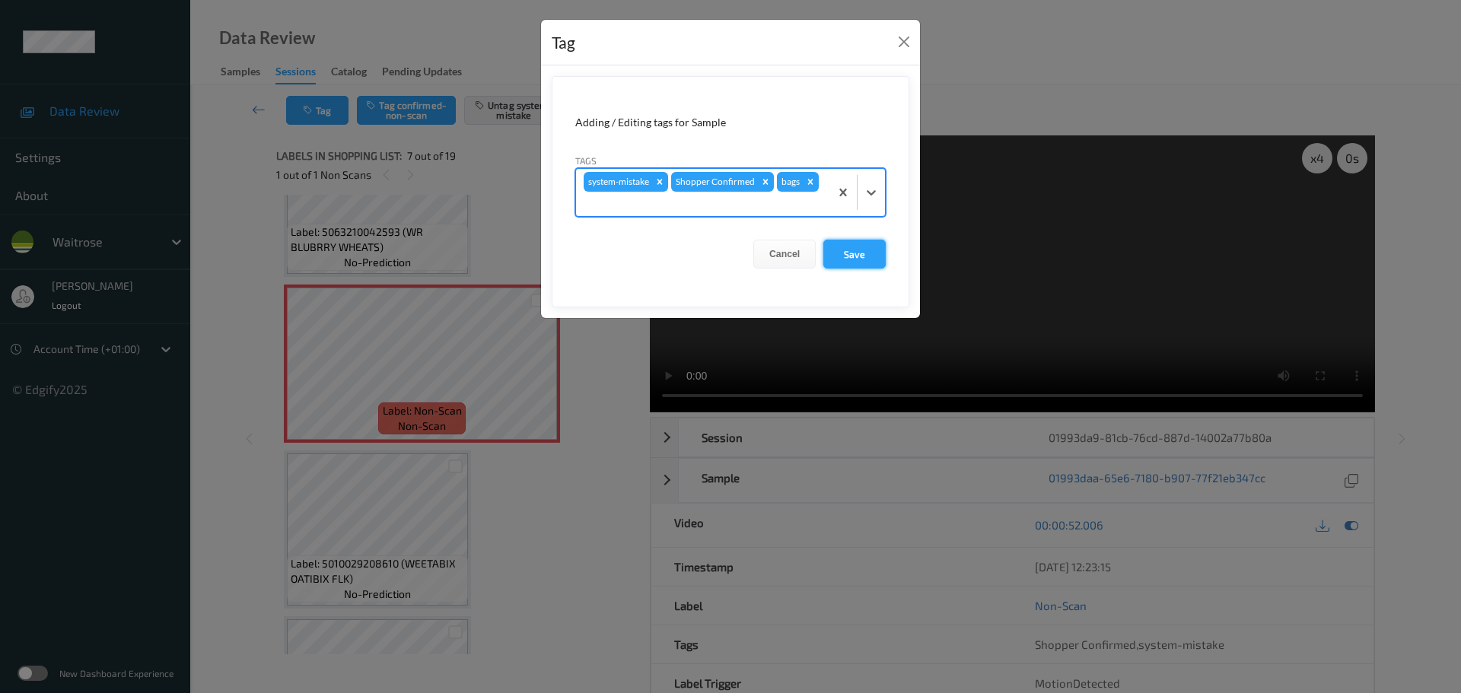
click at [850, 263] on button "Save" at bounding box center [854, 254] width 62 height 29
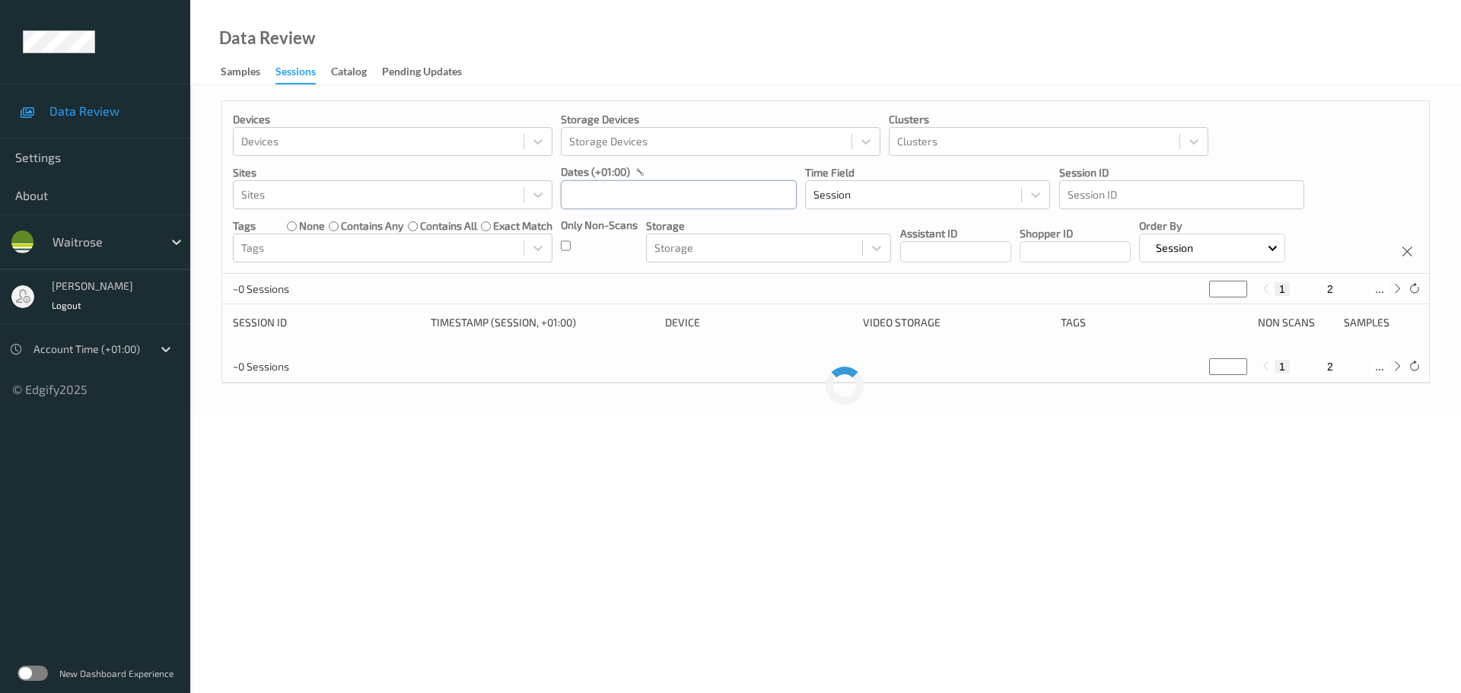
click at [615, 180] on input "text" at bounding box center [679, 194] width 236 height 29
click at [708, 326] on span "12" at bounding box center [709, 321] width 21 height 21
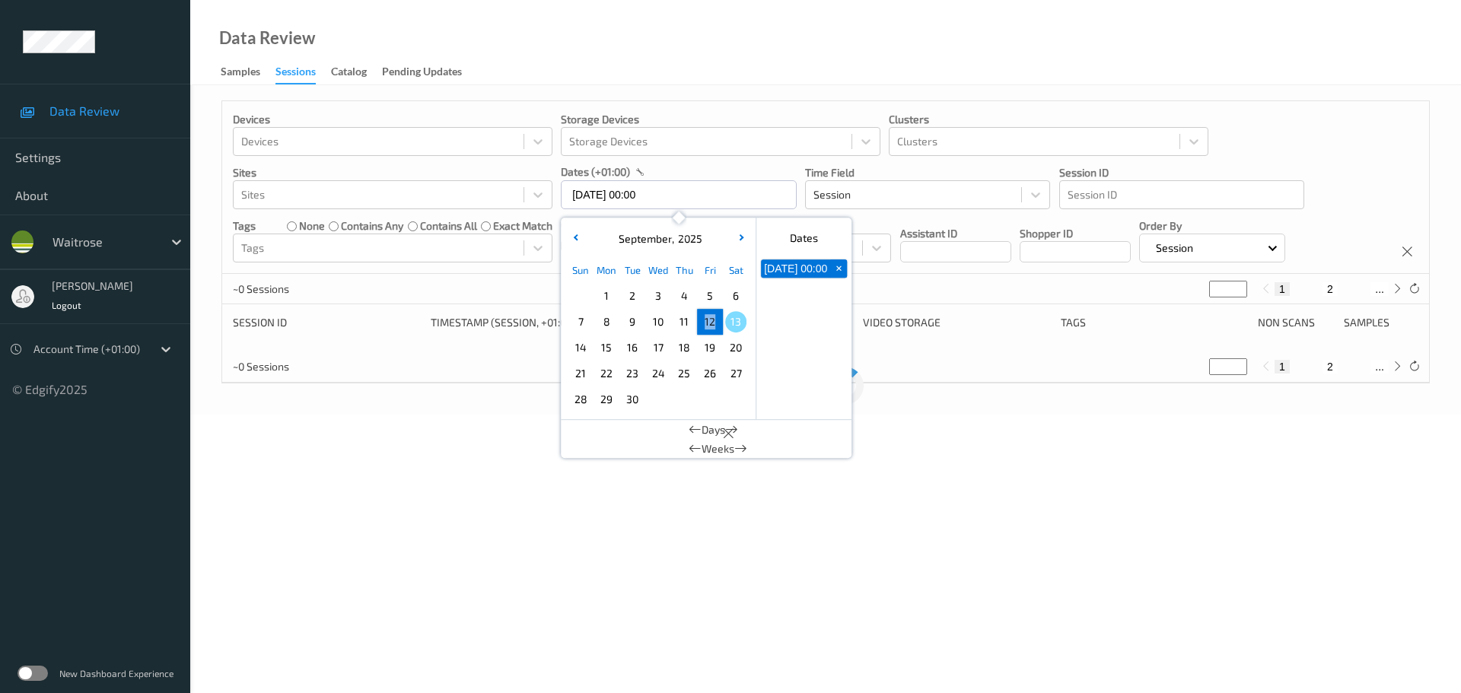
click at [708, 326] on span "12" at bounding box center [709, 321] width 21 height 21
type input "[DATE] 00:00 -> [DATE] 23:59"
click at [677, 78] on div "Data Review Samples Sessions Catalog Pending Updates" at bounding box center [825, 42] width 1271 height 85
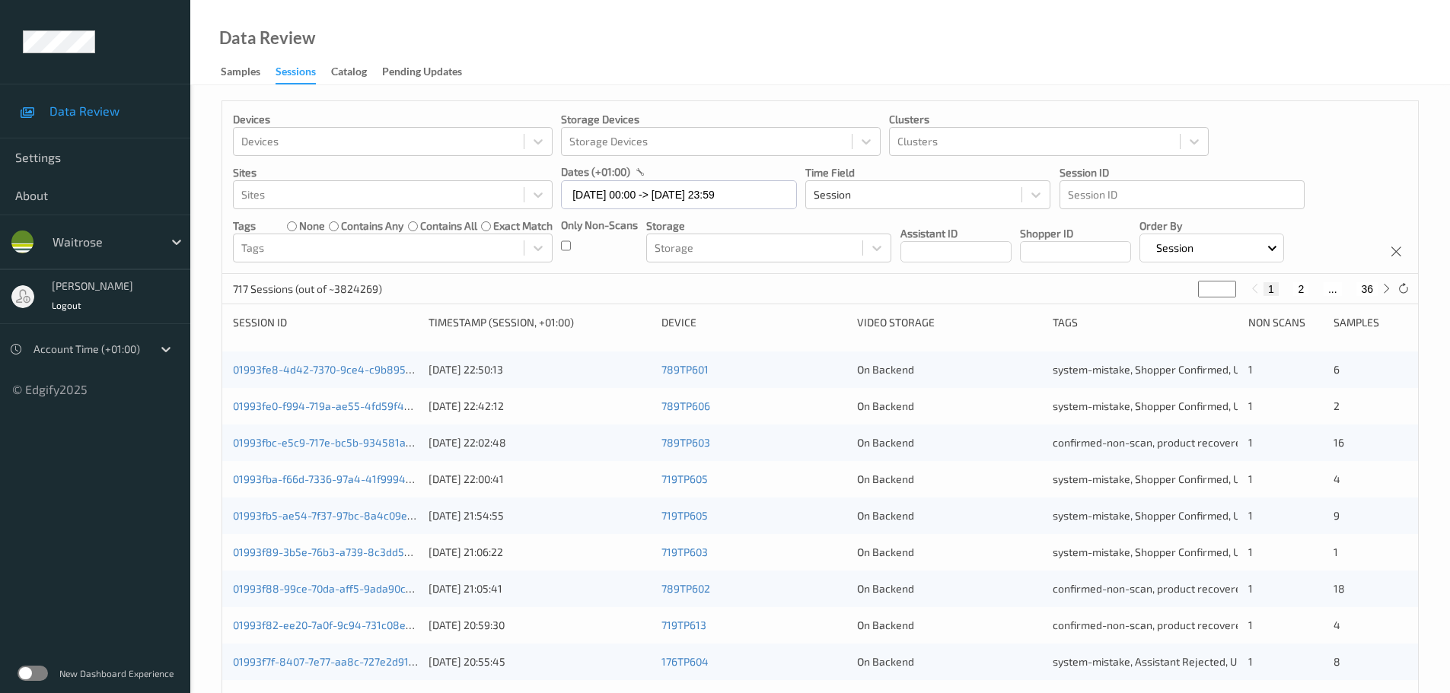
click at [1392, 294] on div "717 Sessions (out of ~3824269) * 1 2 ... 36" at bounding box center [819, 289] width 1195 height 30
click at [1389, 293] on icon at bounding box center [1385, 288] width 11 height 11
type input "*"
click at [1389, 293] on icon at bounding box center [1385, 288] width 11 height 11
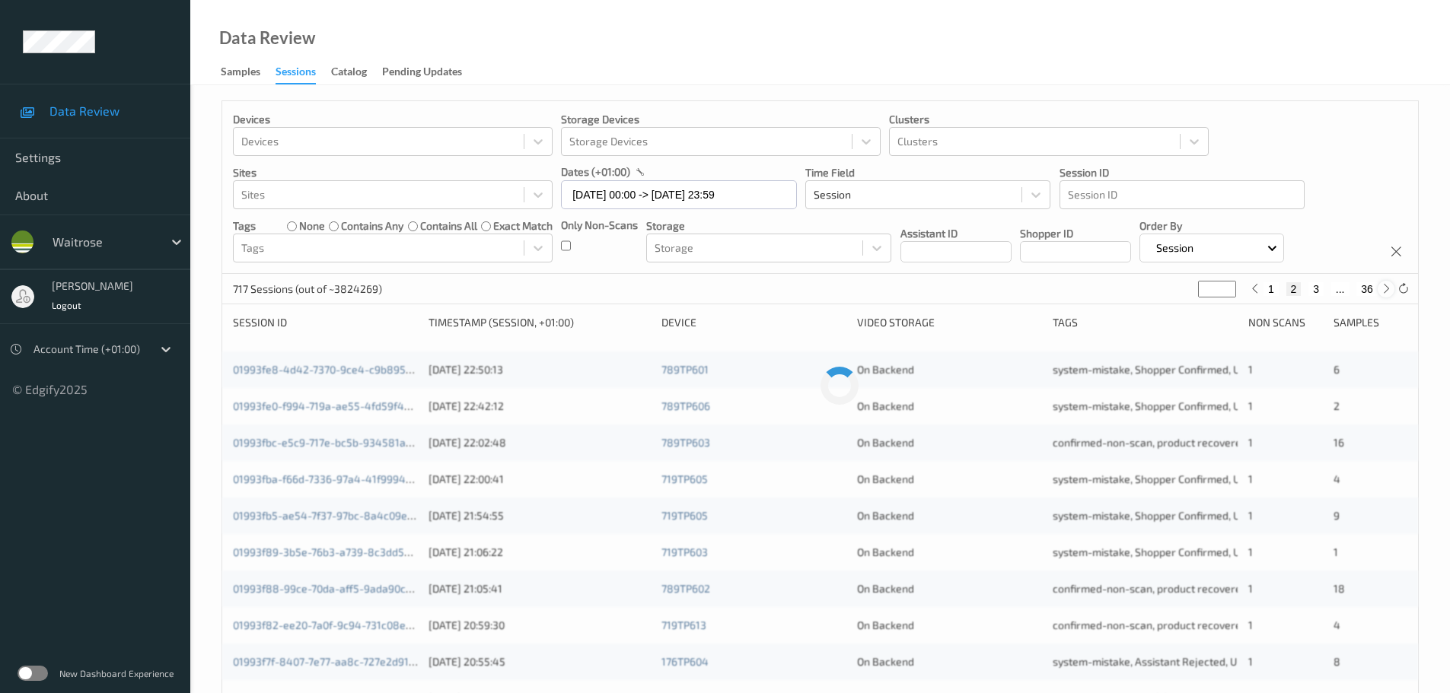
type input "*"
click at [1389, 293] on icon at bounding box center [1385, 288] width 11 height 11
type input "*"
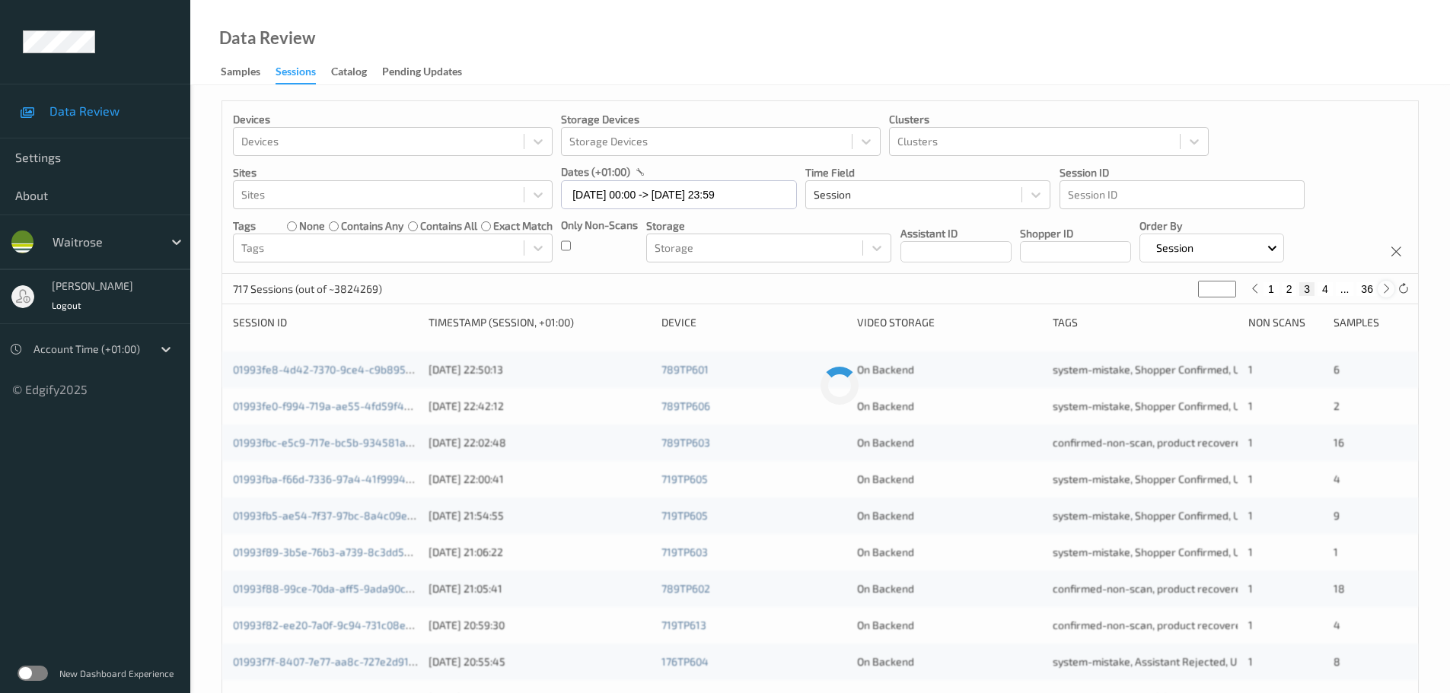
click at [1389, 293] on icon at bounding box center [1385, 288] width 11 height 11
type input "*"
click at [1389, 293] on icon at bounding box center [1385, 288] width 11 height 11
type input "*"
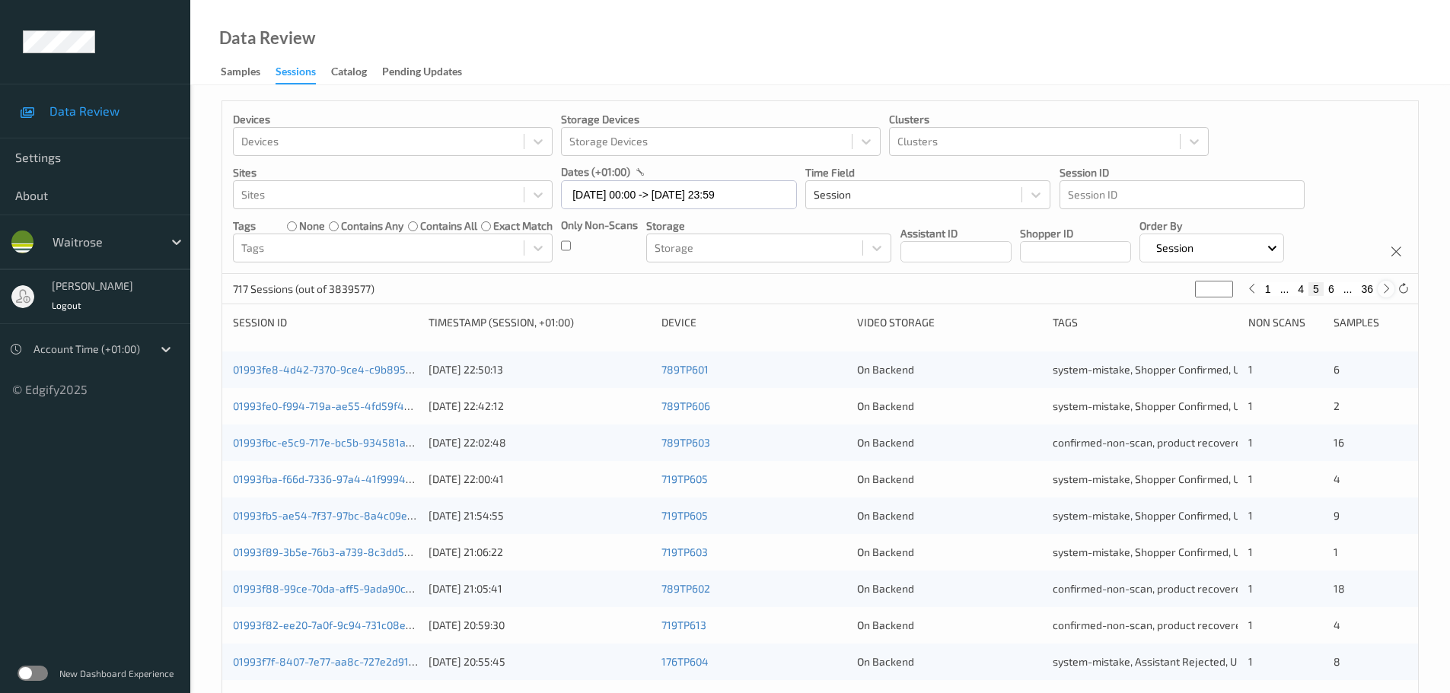
type input "*"
click at [1389, 293] on icon at bounding box center [1385, 288] width 11 height 11
type input "*"
click at [1389, 293] on icon at bounding box center [1385, 288] width 11 height 11
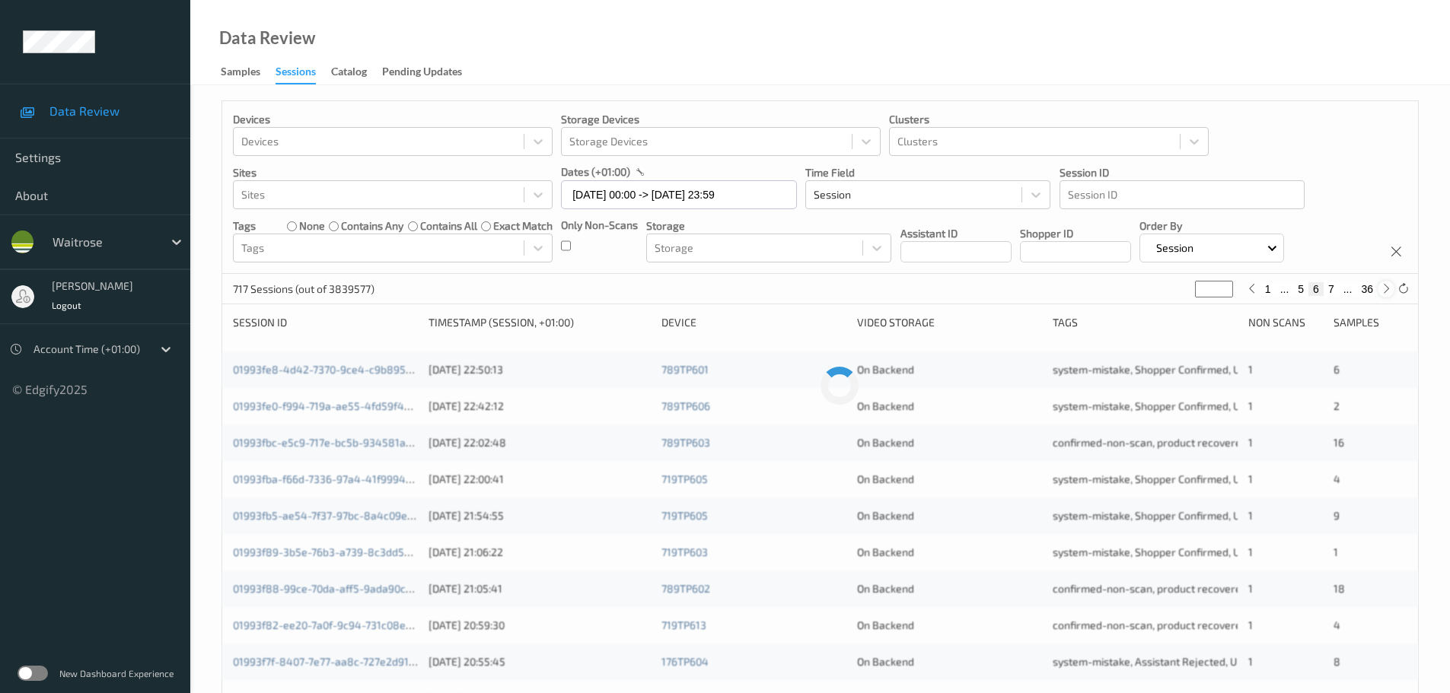
type input "*"
click at [1389, 293] on icon at bounding box center [1385, 288] width 11 height 11
type input "*"
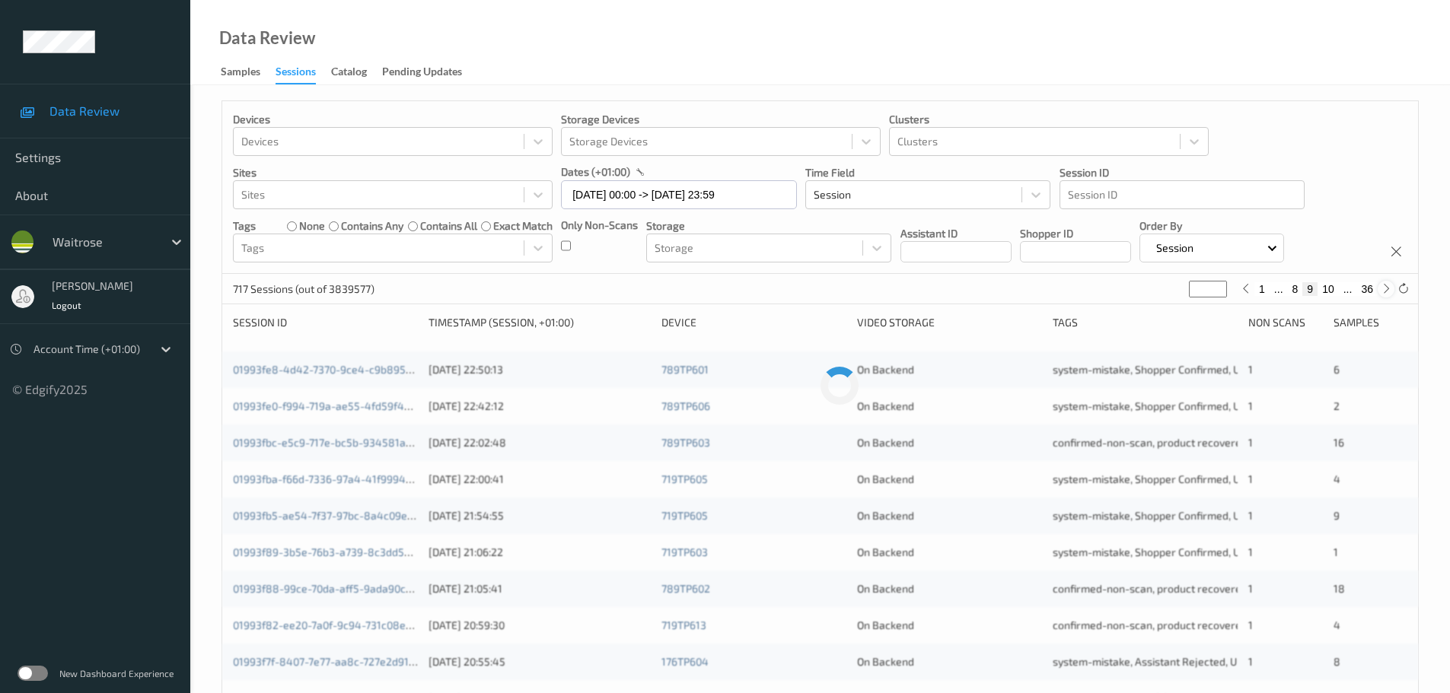
click at [1389, 293] on icon at bounding box center [1385, 288] width 11 height 11
type input "**"
click at [1389, 293] on icon at bounding box center [1385, 288] width 11 height 11
type input "**"
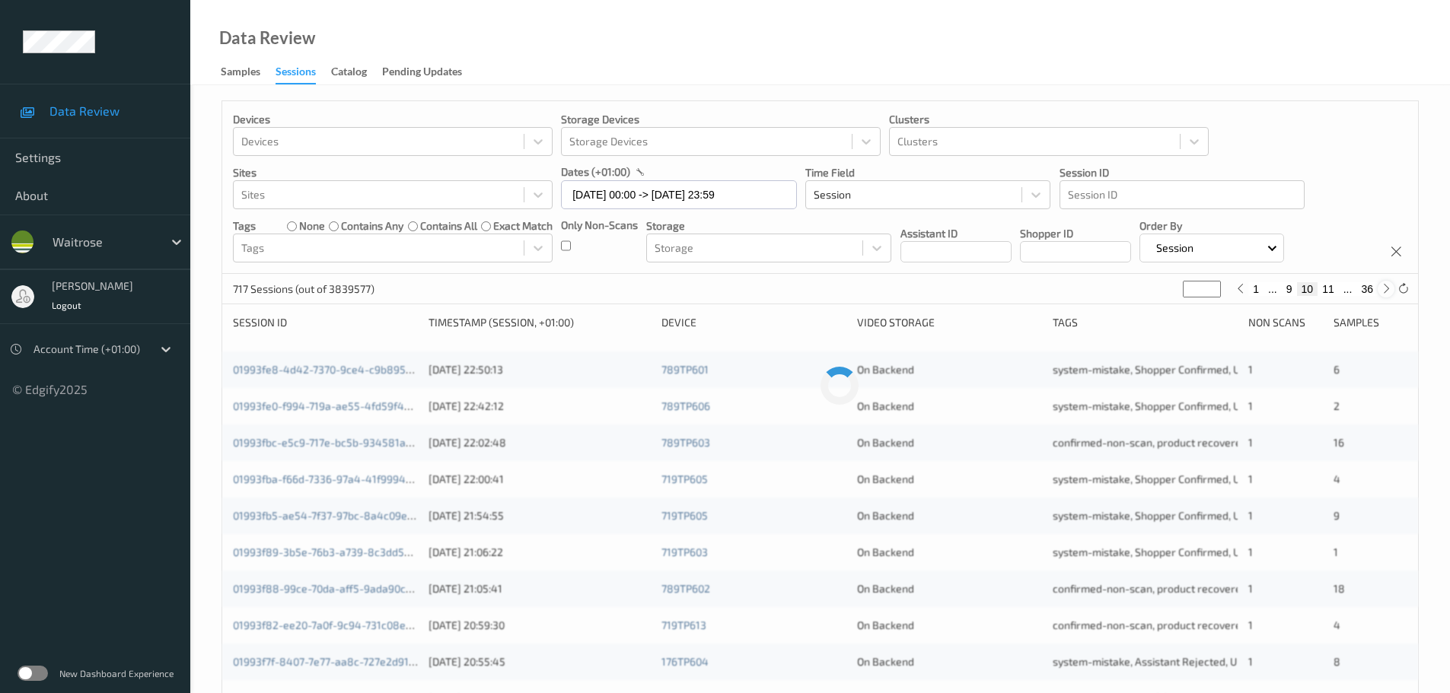
type input "**"
click at [1389, 293] on icon at bounding box center [1385, 288] width 11 height 11
type input "**"
click at [1389, 293] on icon at bounding box center [1385, 288] width 11 height 11
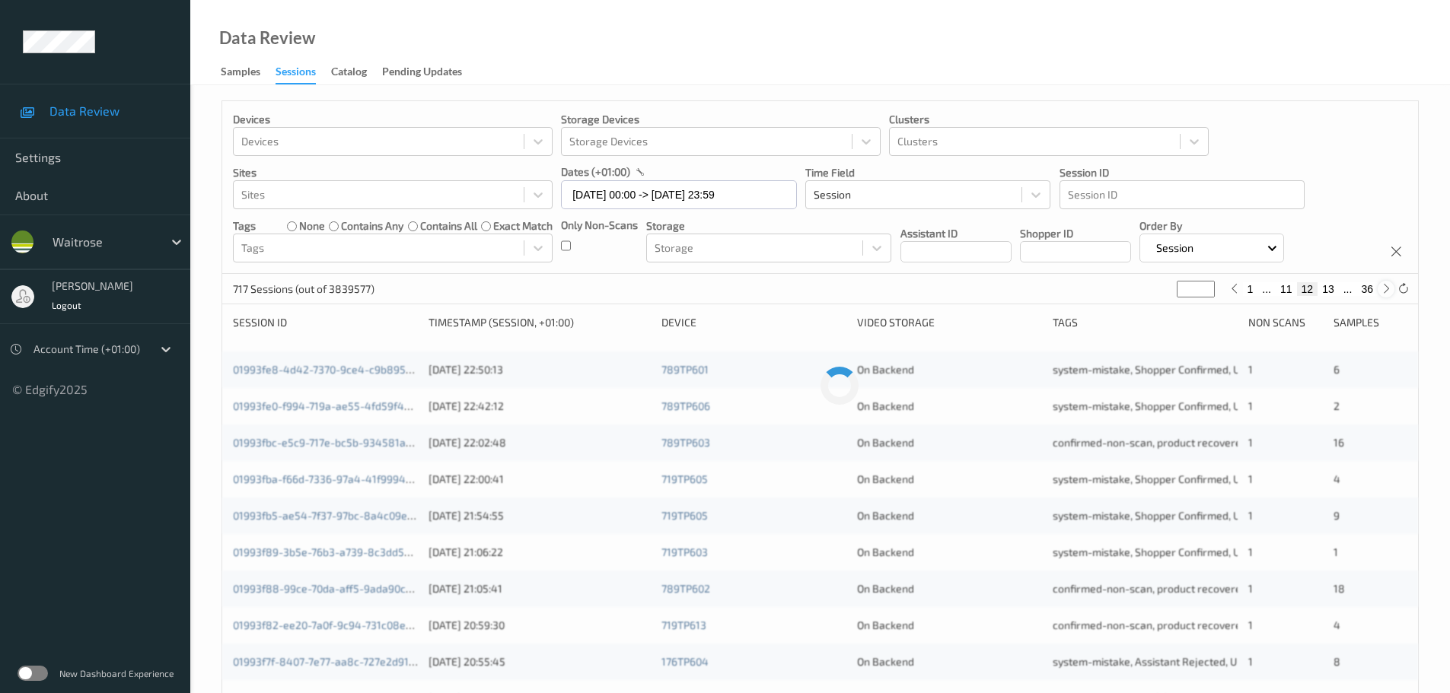
type input "**"
click at [1389, 293] on icon at bounding box center [1385, 288] width 11 height 11
type input "**"
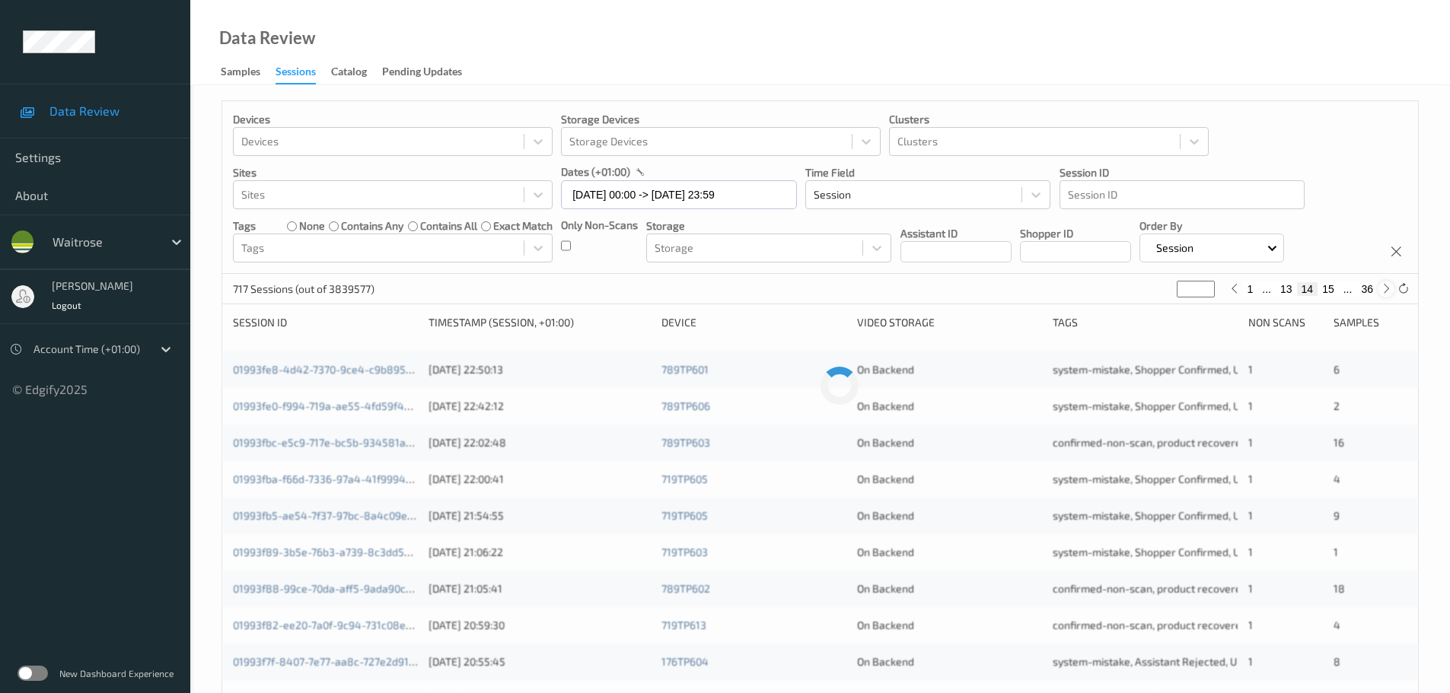
click at [1389, 293] on icon at bounding box center [1385, 288] width 11 height 11
type input "**"
click at [1389, 293] on icon at bounding box center [1385, 288] width 11 height 11
type input "**"
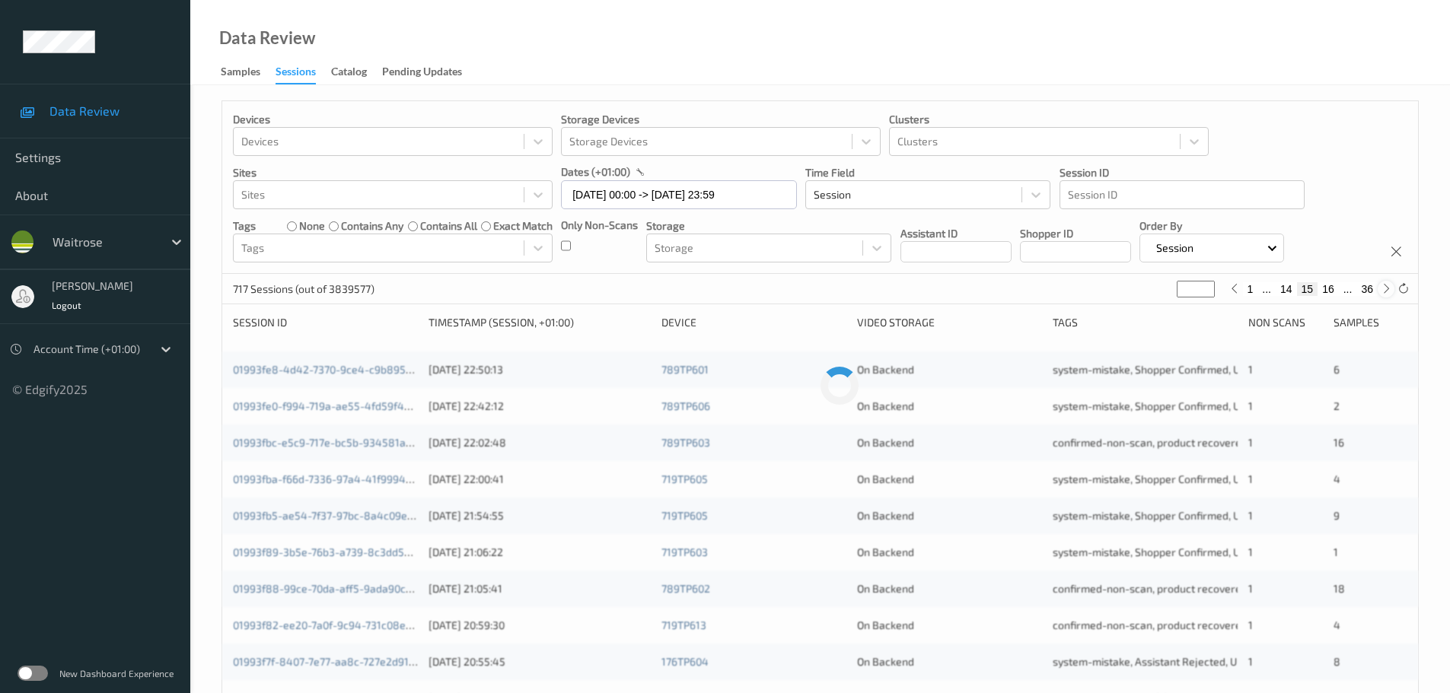
type input "**"
click at [1389, 293] on icon at bounding box center [1385, 288] width 11 height 11
type input "**"
click at [1389, 293] on icon at bounding box center [1385, 288] width 11 height 11
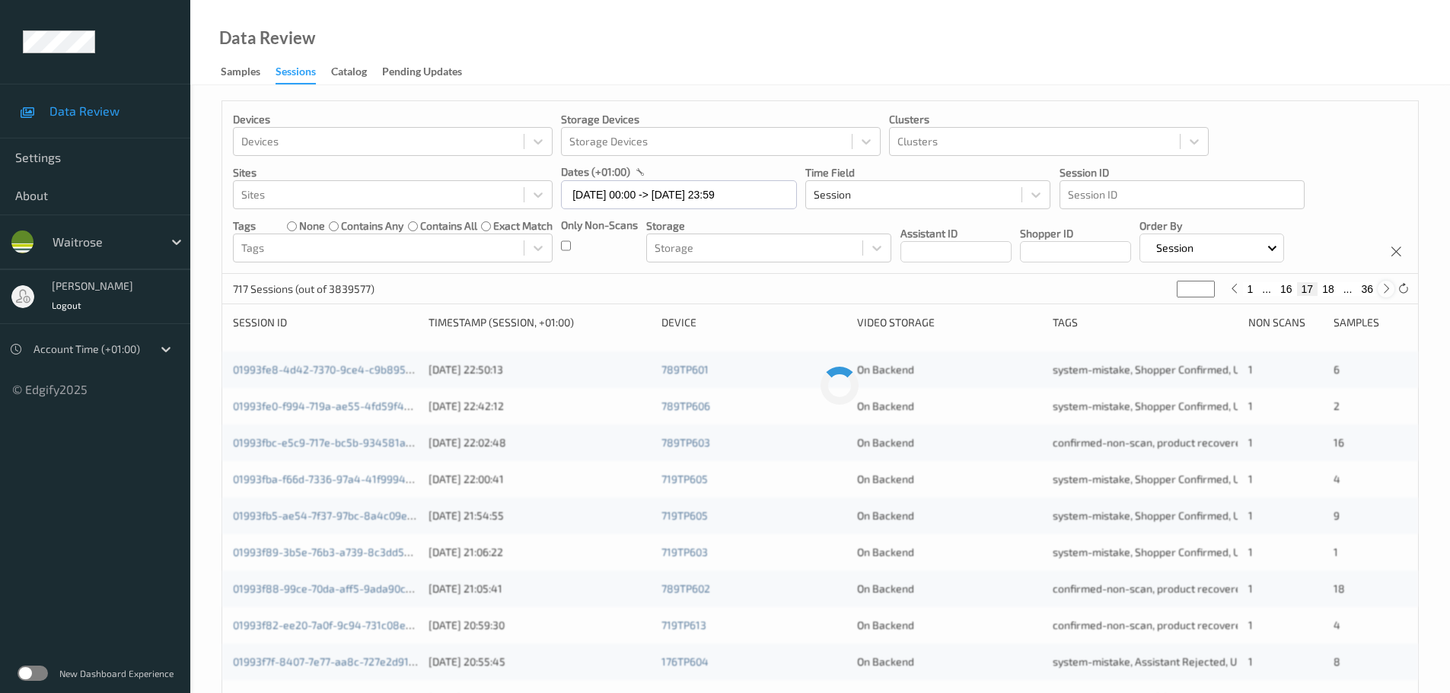
type input "**"
click at [1389, 293] on icon at bounding box center [1385, 288] width 11 height 11
type input "**"
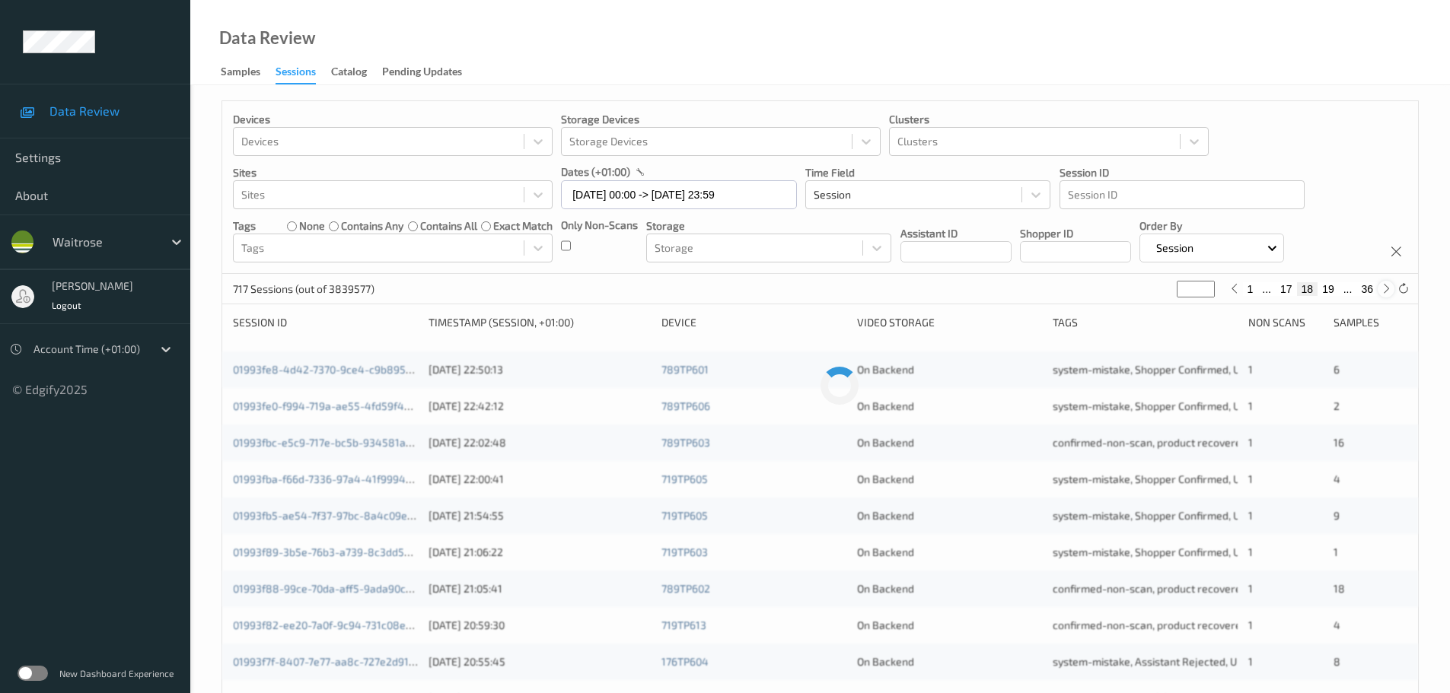
click at [1389, 293] on icon at bounding box center [1385, 288] width 11 height 11
type input "**"
click at [1389, 293] on icon at bounding box center [1385, 288] width 11 height 11
type input "**"
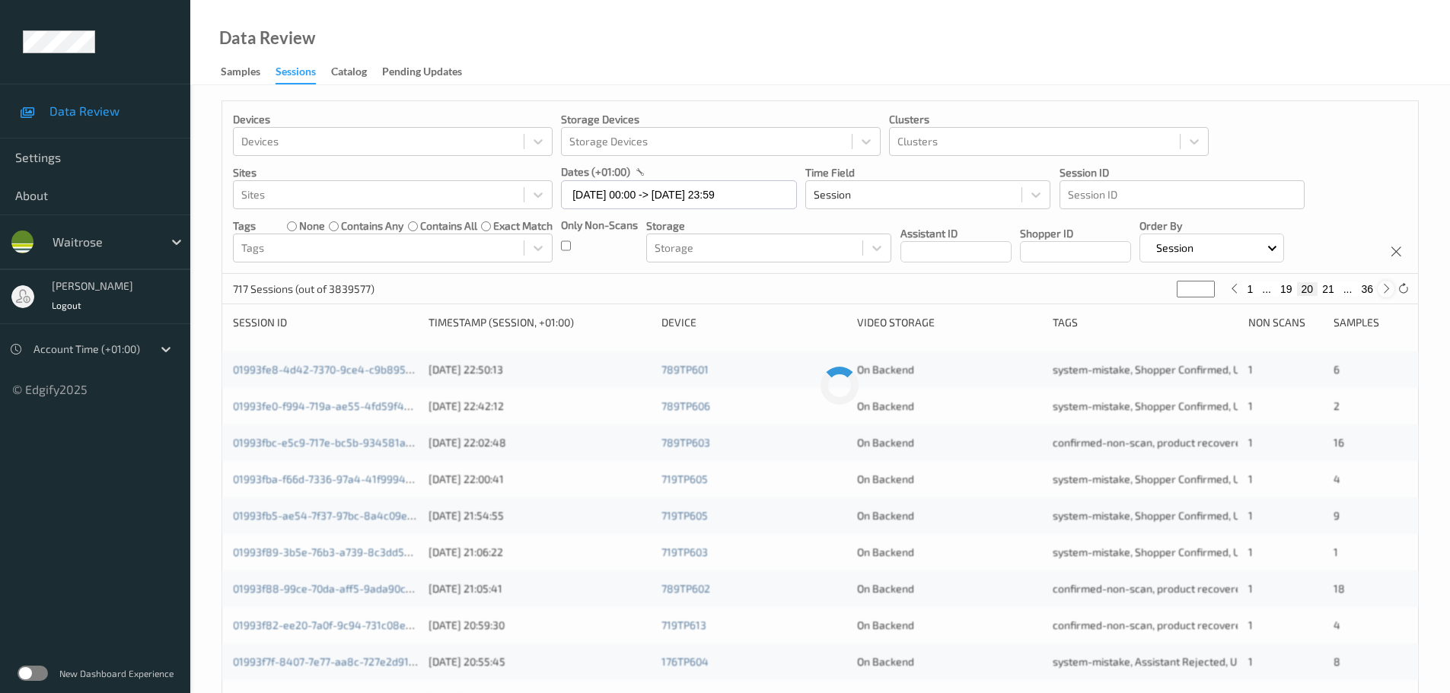
type input "**"
click at [1389, 293] on icon at bounding box center [1385, 288] width 11 height 11
type input "**"
click at [1389, 293] on icon at bounding box center [1385, 288] width 11 height 11
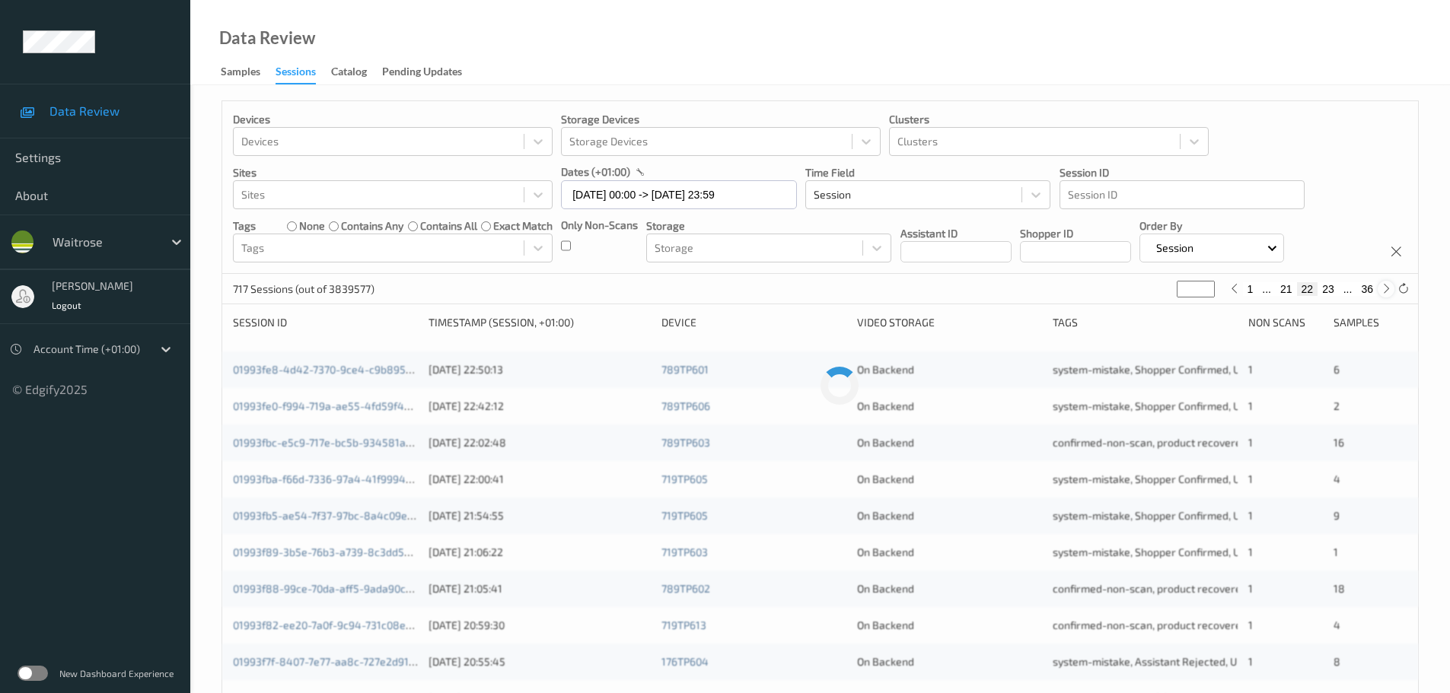
type input "**"
click at [1389, 293] on icon at bounding box center [1385, 288] width 11 height 11
type input "**"
